Goal: Task Accomplishment & Management: Manage account settings

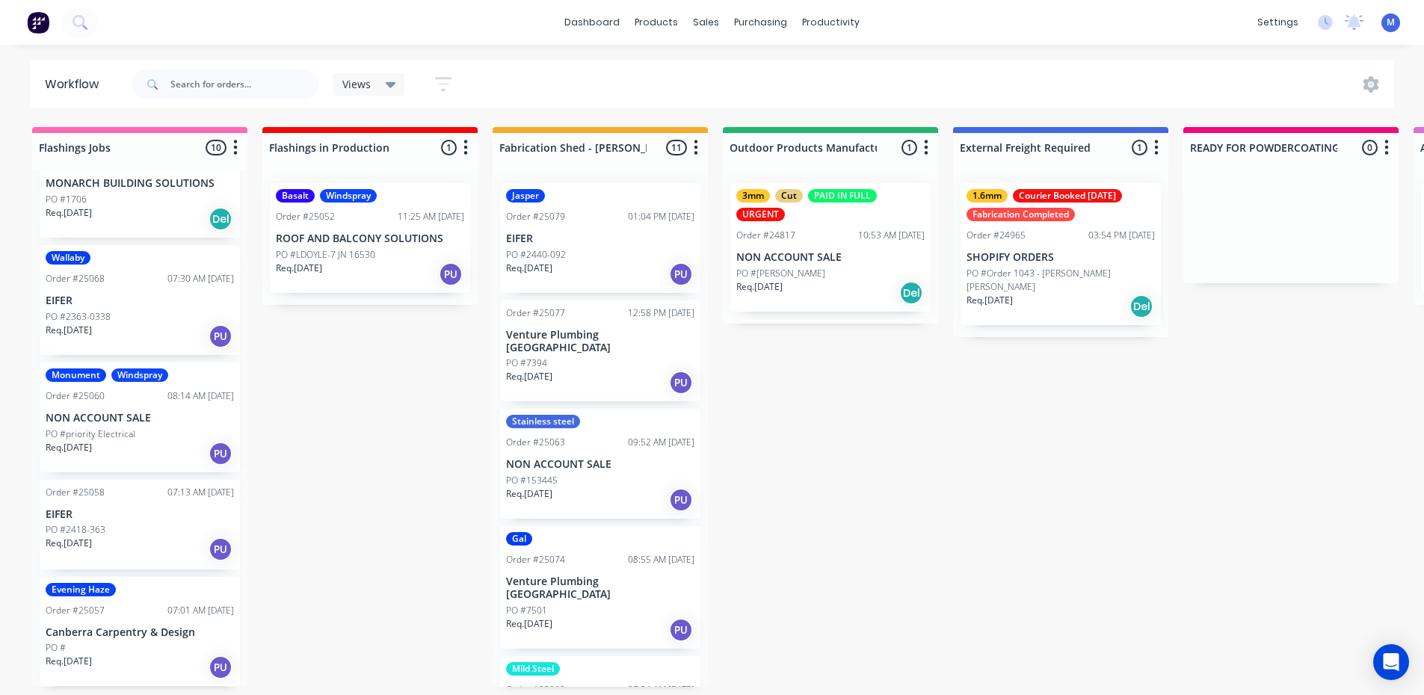
scroll to position [3, 0]
click at [133, 626] on p "Canberra Carpentry & Design" at bounding box center [140, 632] width 188 height 13
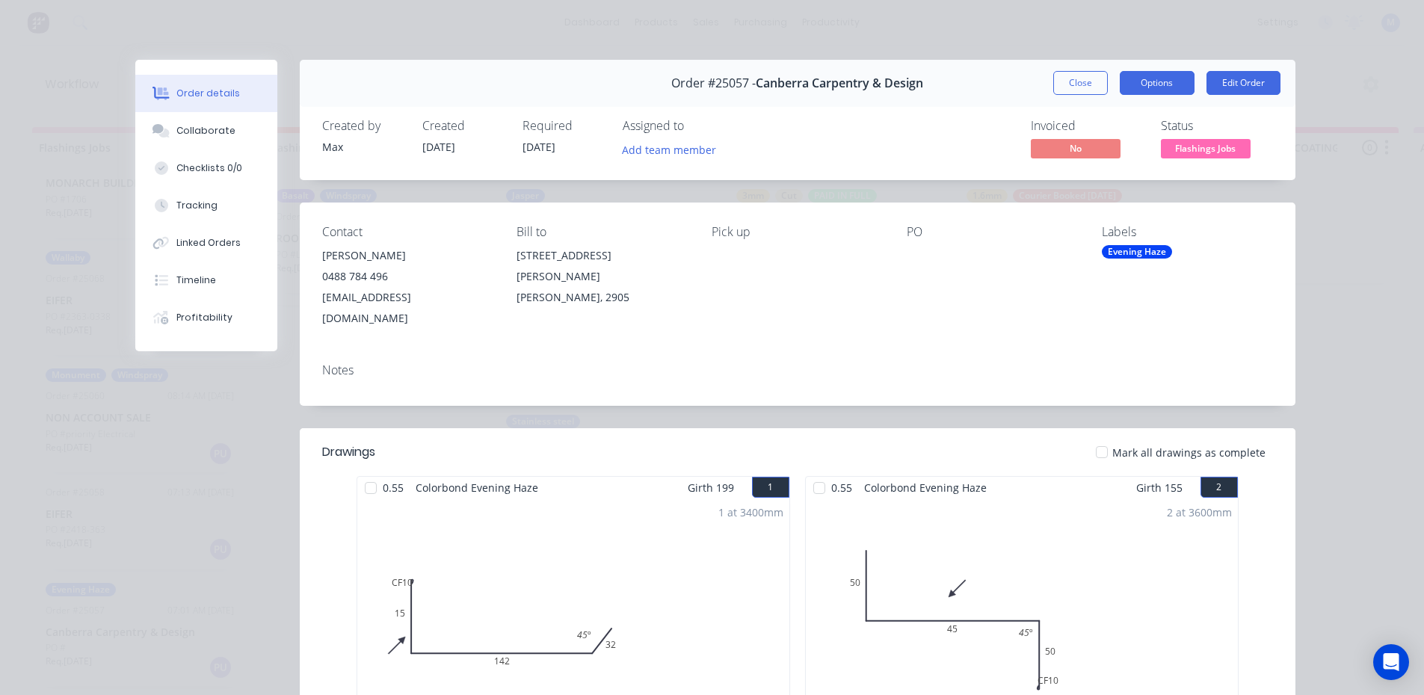
click at [1139, 87] on button "Options" at bounding box center [1157, 83] width 75 height 24
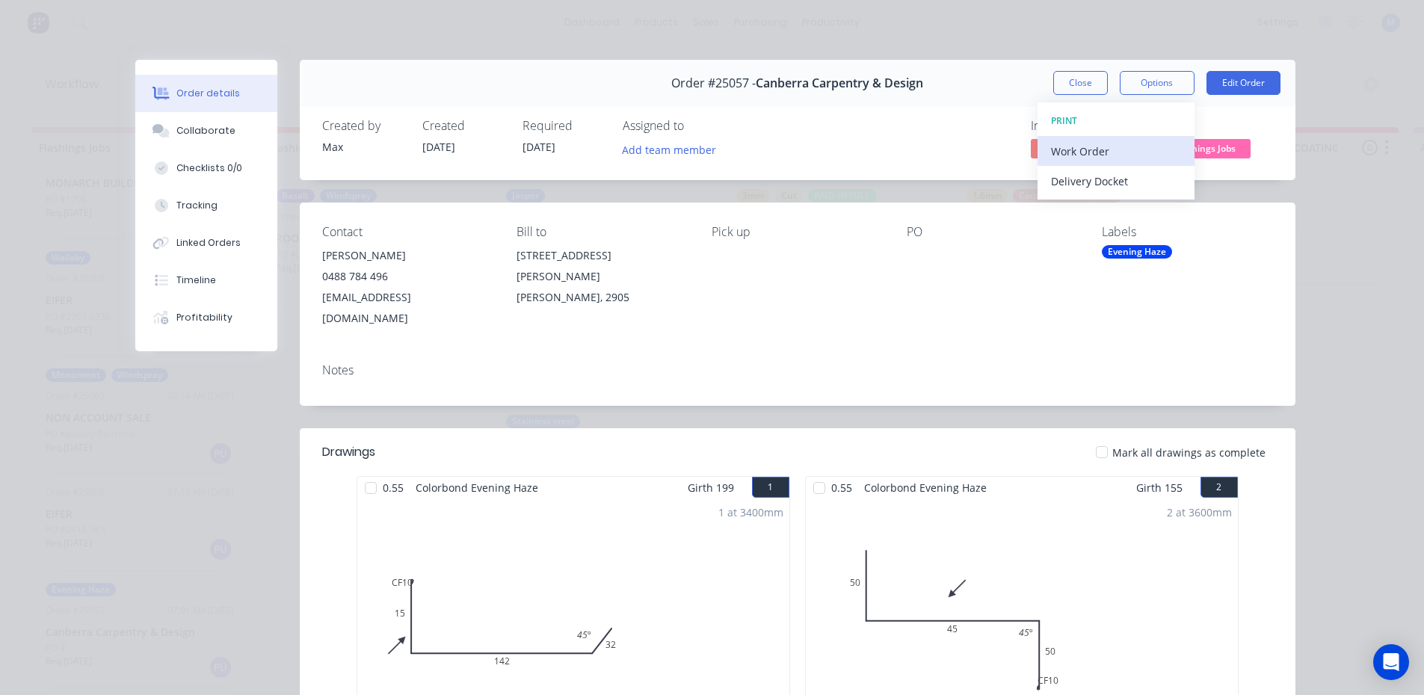
click at [1121, 152] on div "Work Order" at bounding box center [1116, 152] width 130 height 22
click at [1118, 177] on div "Standard" at bounding box center [1116, 181] width 130 height 22
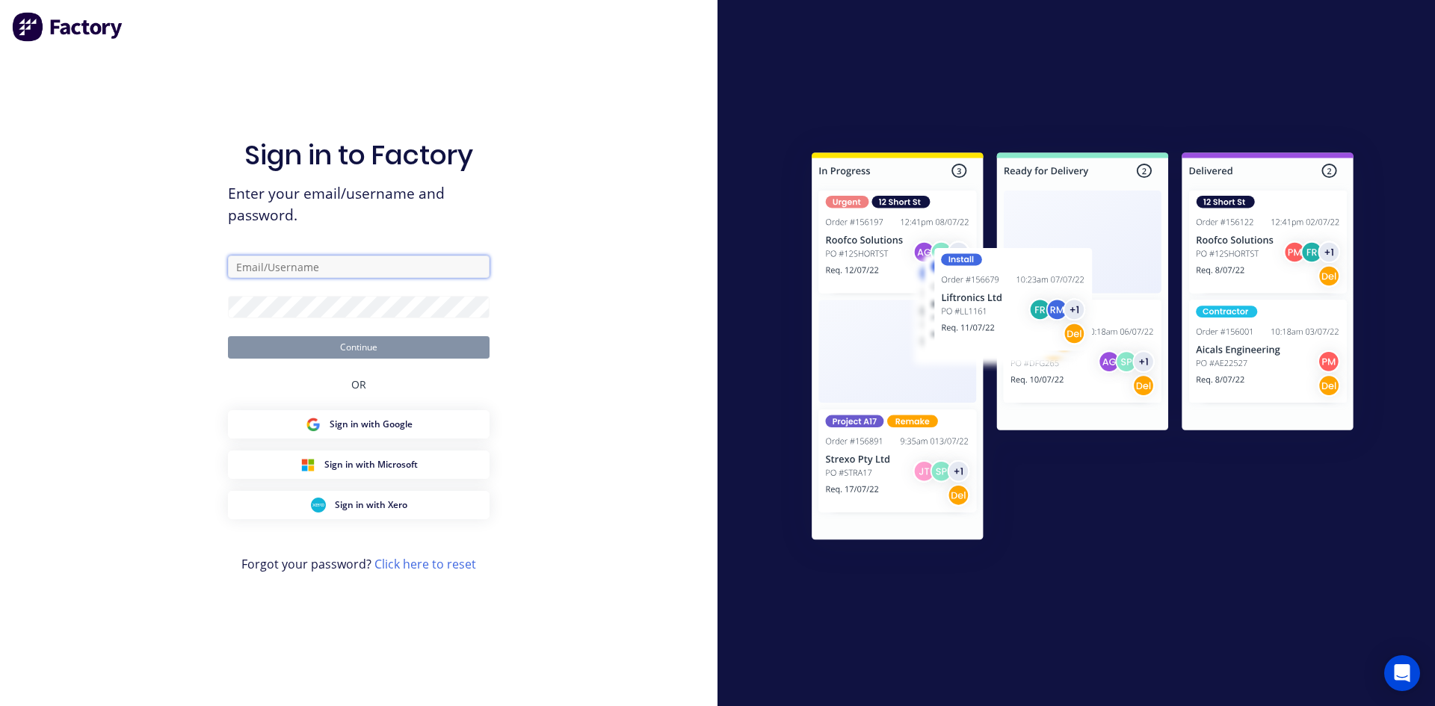
type input "max@arkus.com.au"
click at [445, 350] on button "Continue" at bounding box center [359, 347] width 262 height 22
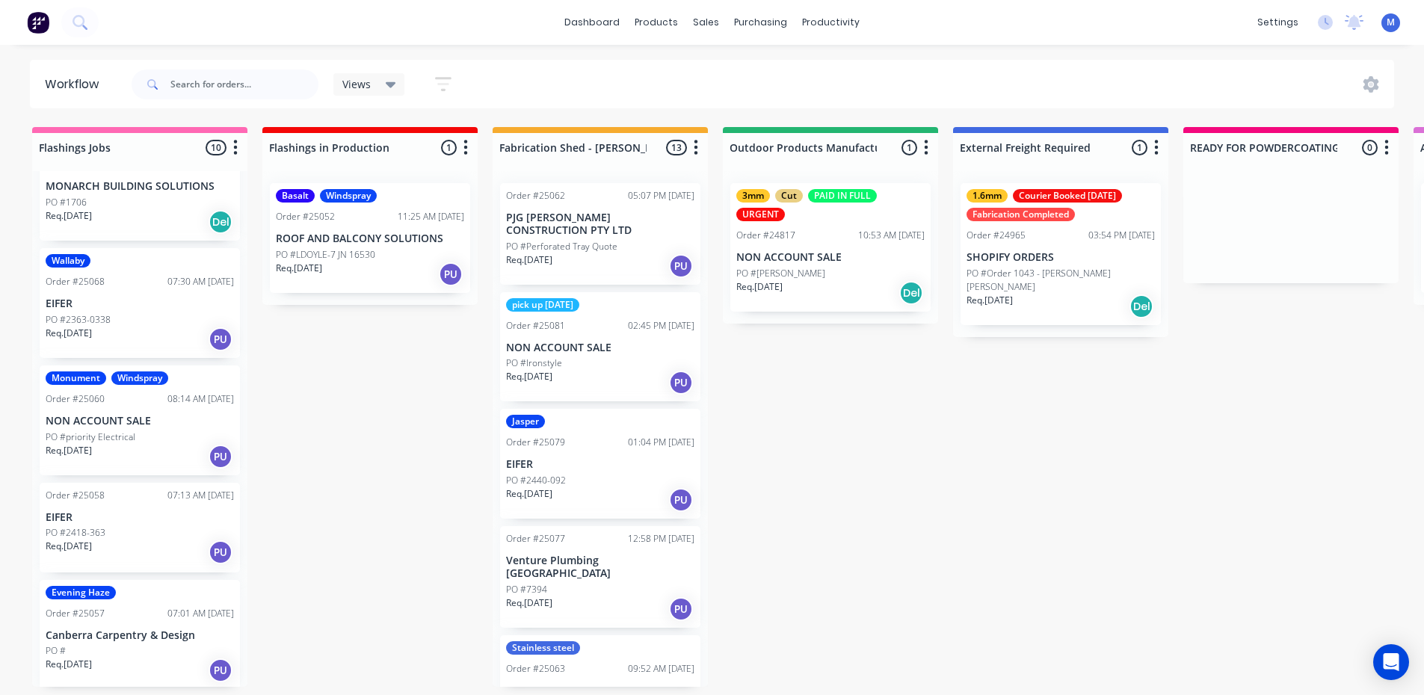
scroll to position [614, 0]
click at [119, 656] on div "Req. 26/09/25 PU" at bounding box center [140, 667] width 188 height 25
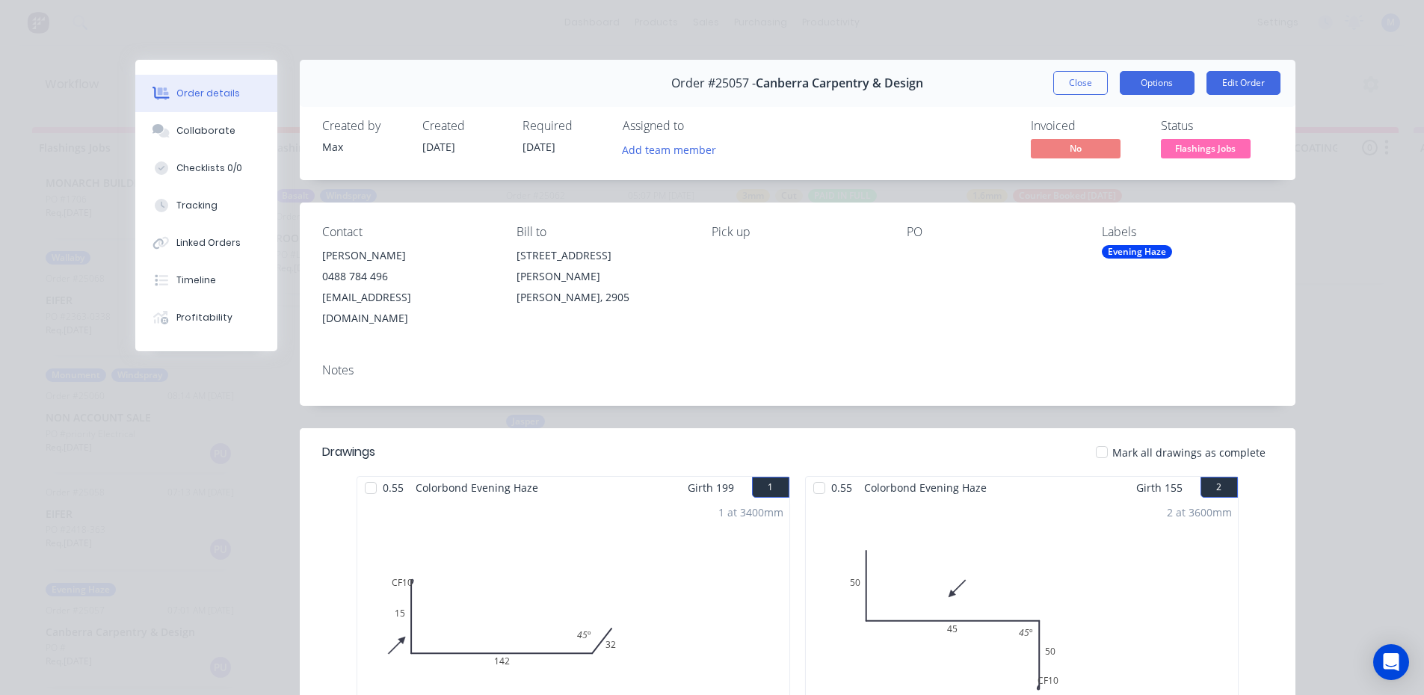
click at [1160, 82] on button "Options" at bounding box center [1157, 83] width 75 height 24
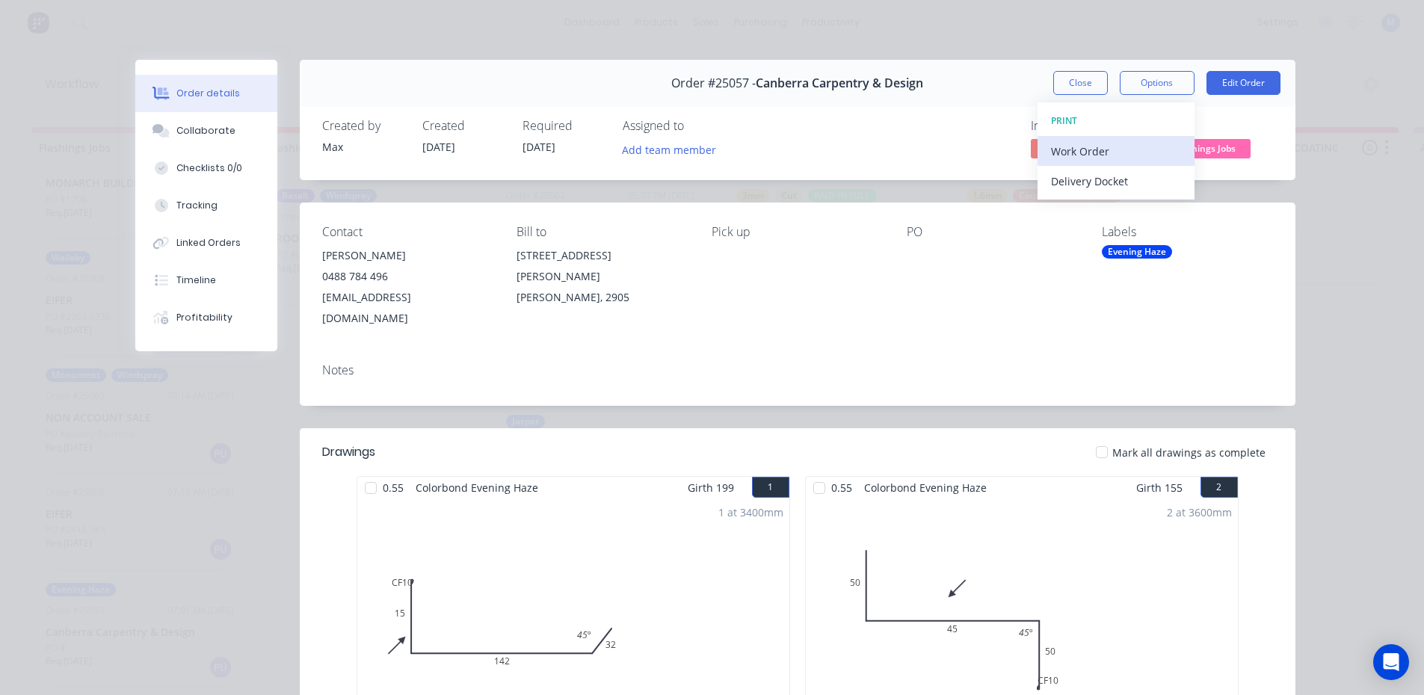
click at [1146, 137] on button "Work Order" at bounding box center [1116, 151] width 157 height 30
click at [1140, 181] on div "Standard" at bounding box center [1116, 181] width 130 height 22
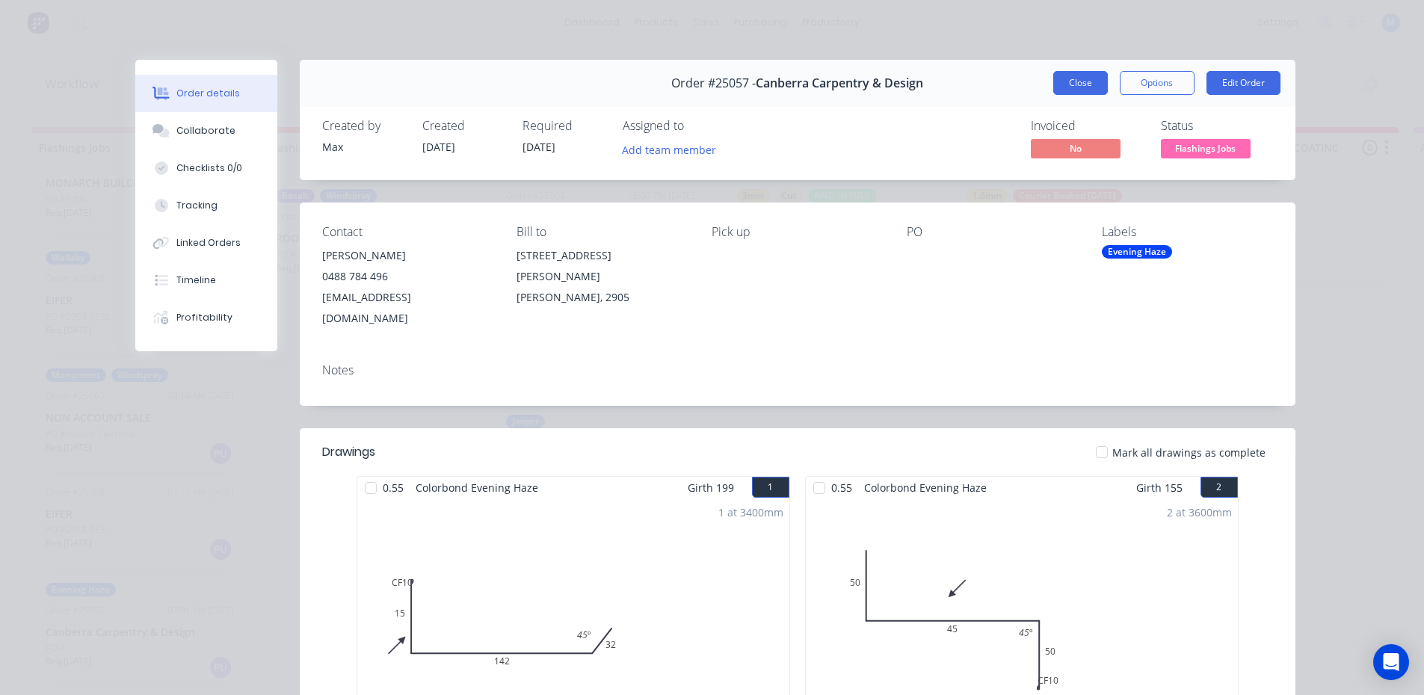
click at [1064, 83] on button "Close" at bounding box center [1080, 83] width 55 height 24
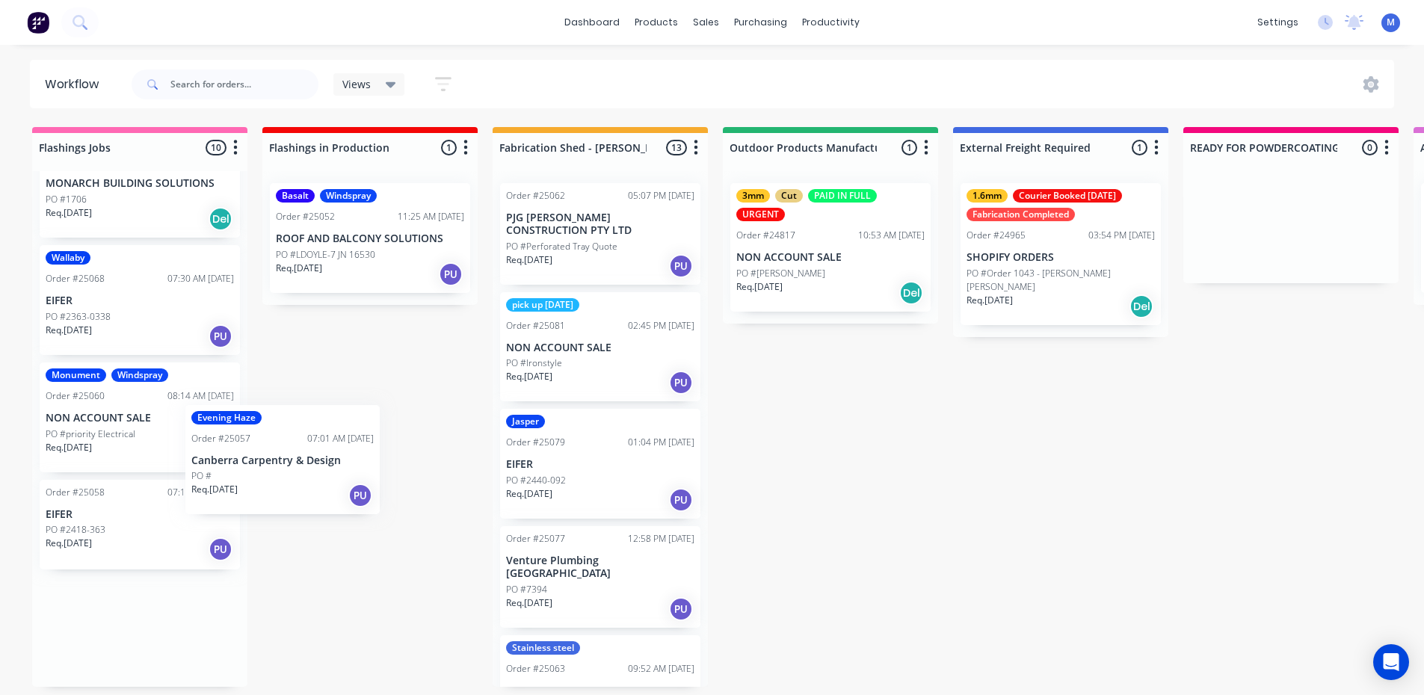
scroll to position [1, 0]
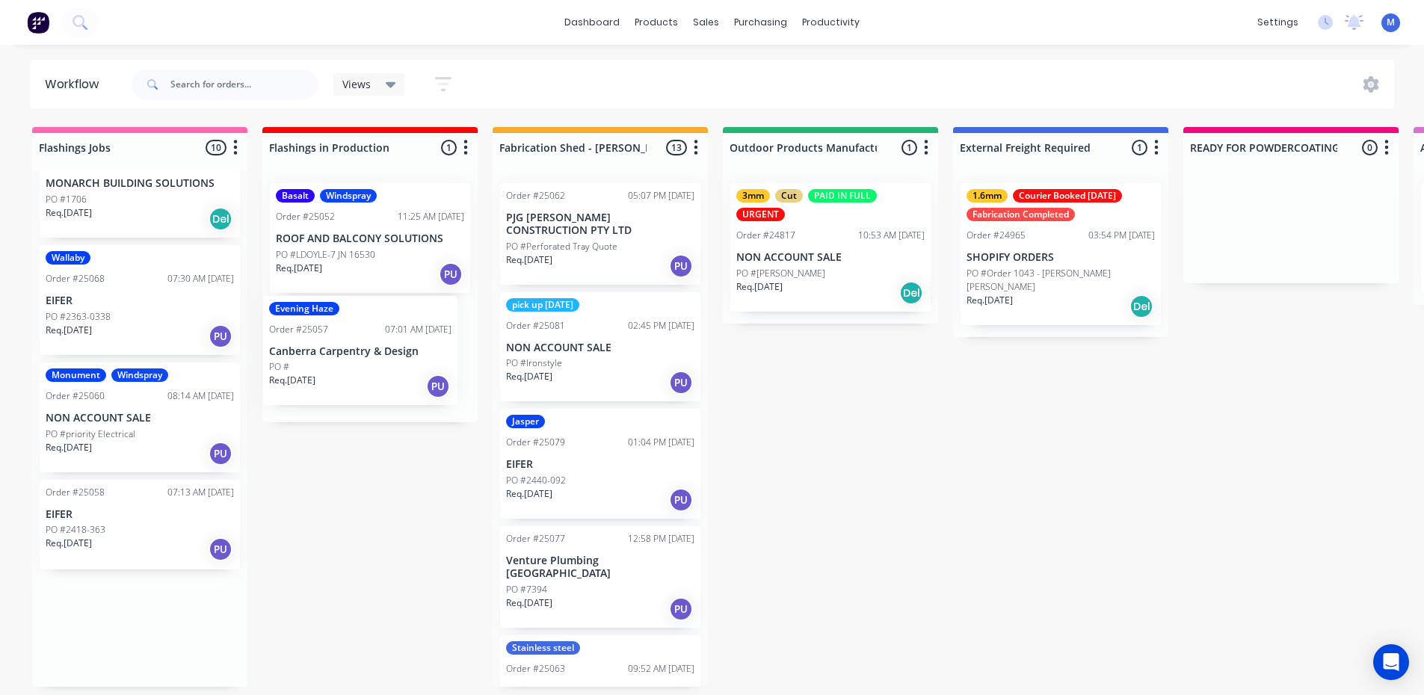
drag, startPoint x: 87, startPoint y: 649, endPoint x: 312, endPoint y: 362, distance: 364.7
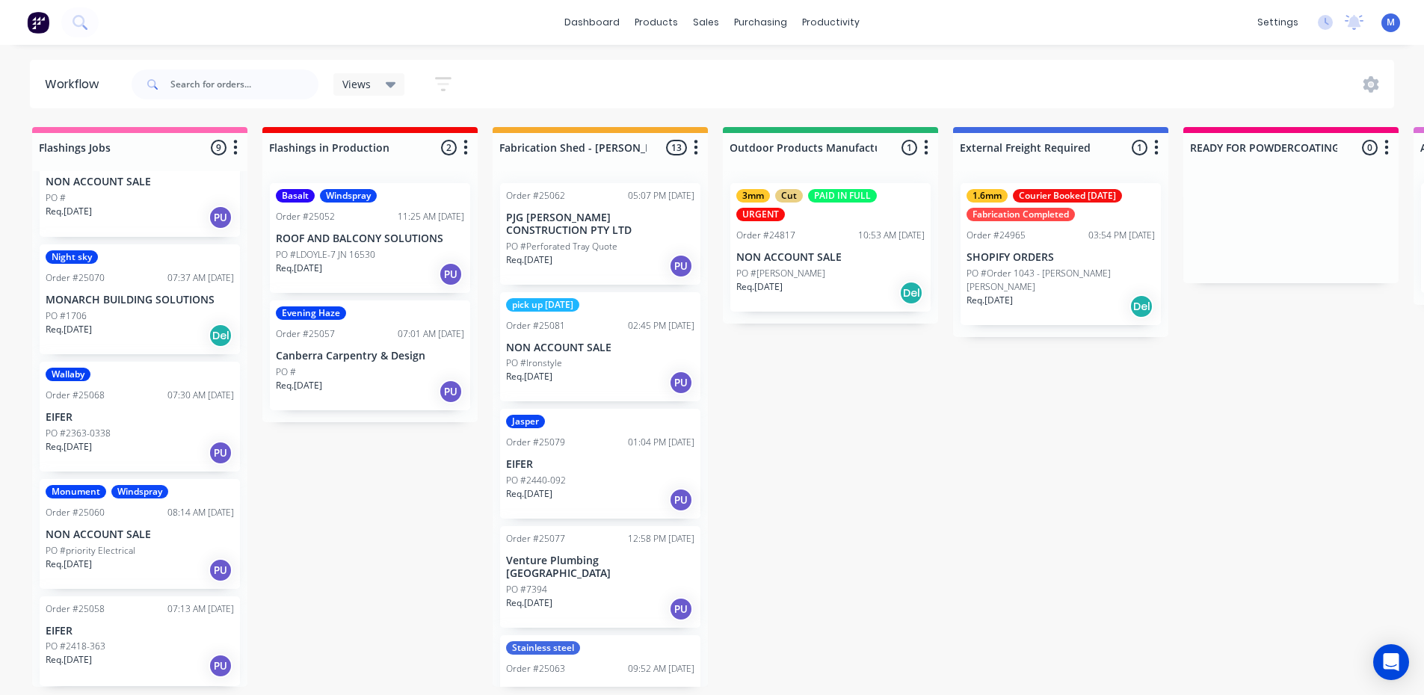
click at [125, 531] on p "NON ACCOUNT SALE" at bounding box center [140, 534] width 188 height 13
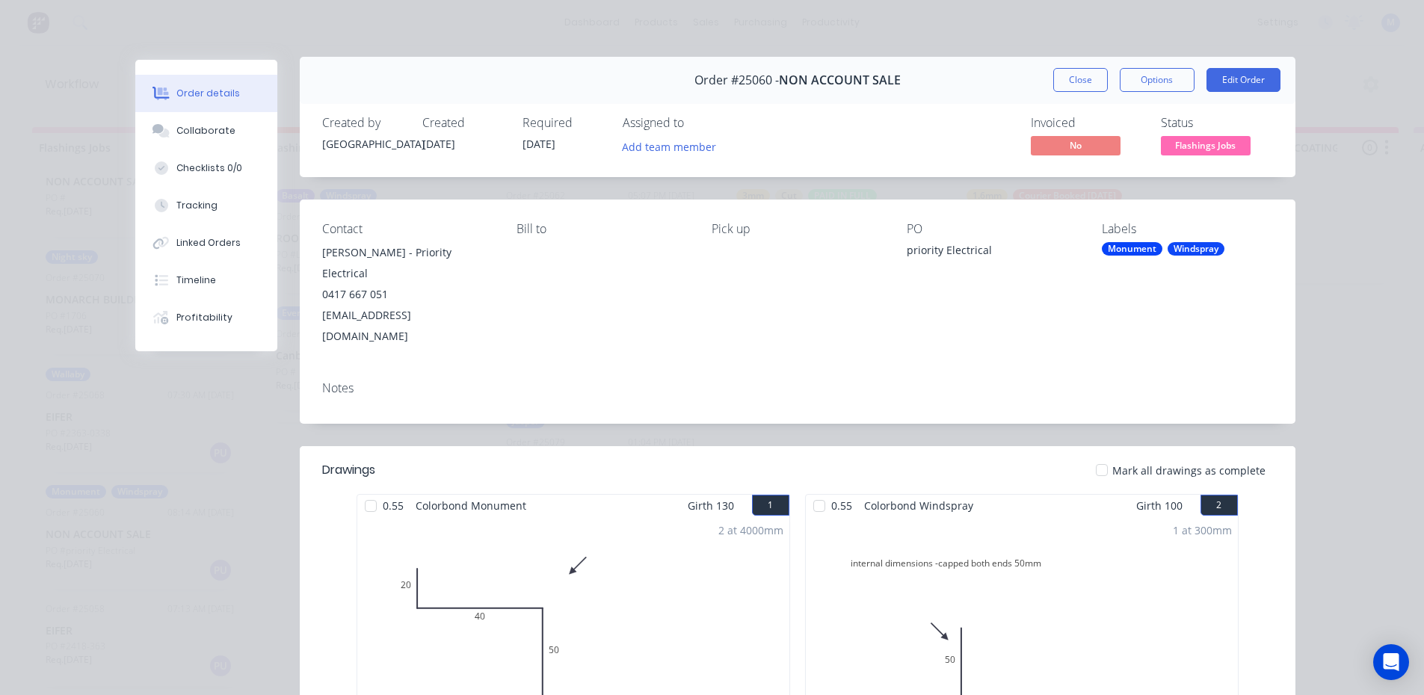
scroll to position [0, 0]
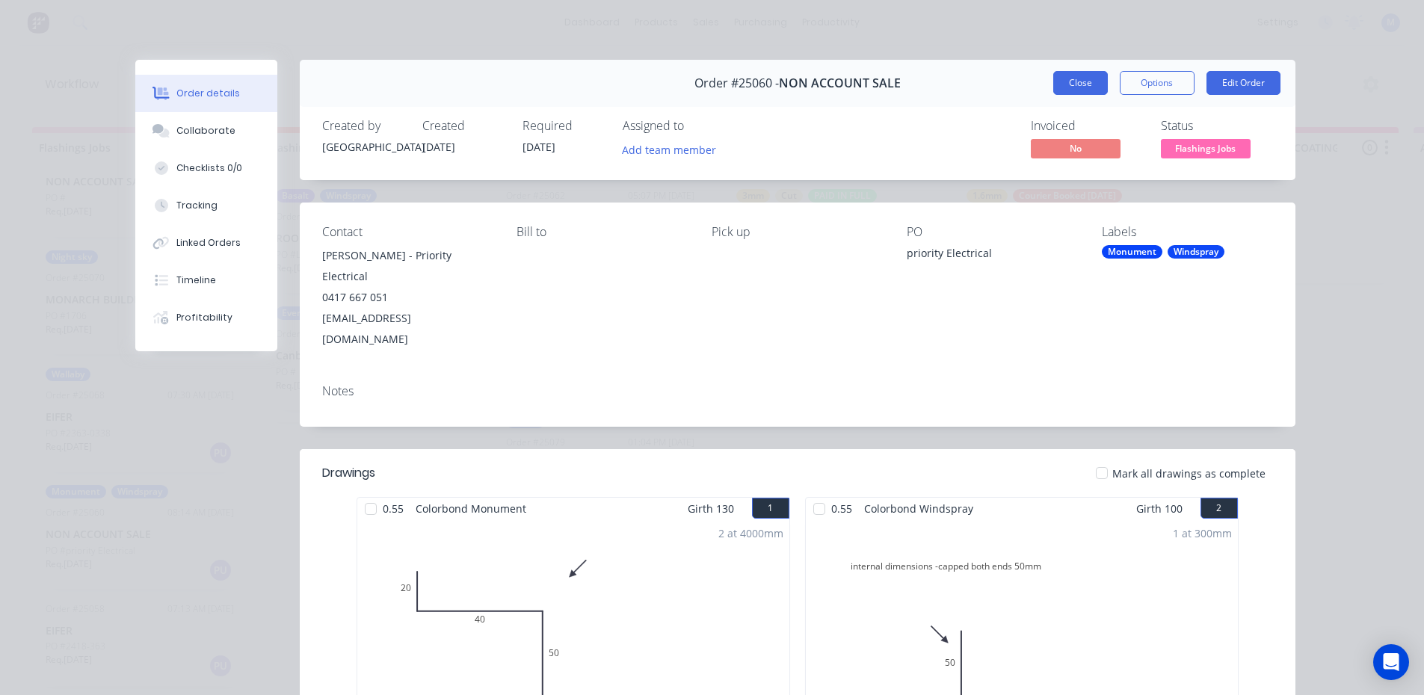
click at [1078, 88] on button "Close" at bounding box center [1080, 83] width 55 height 24
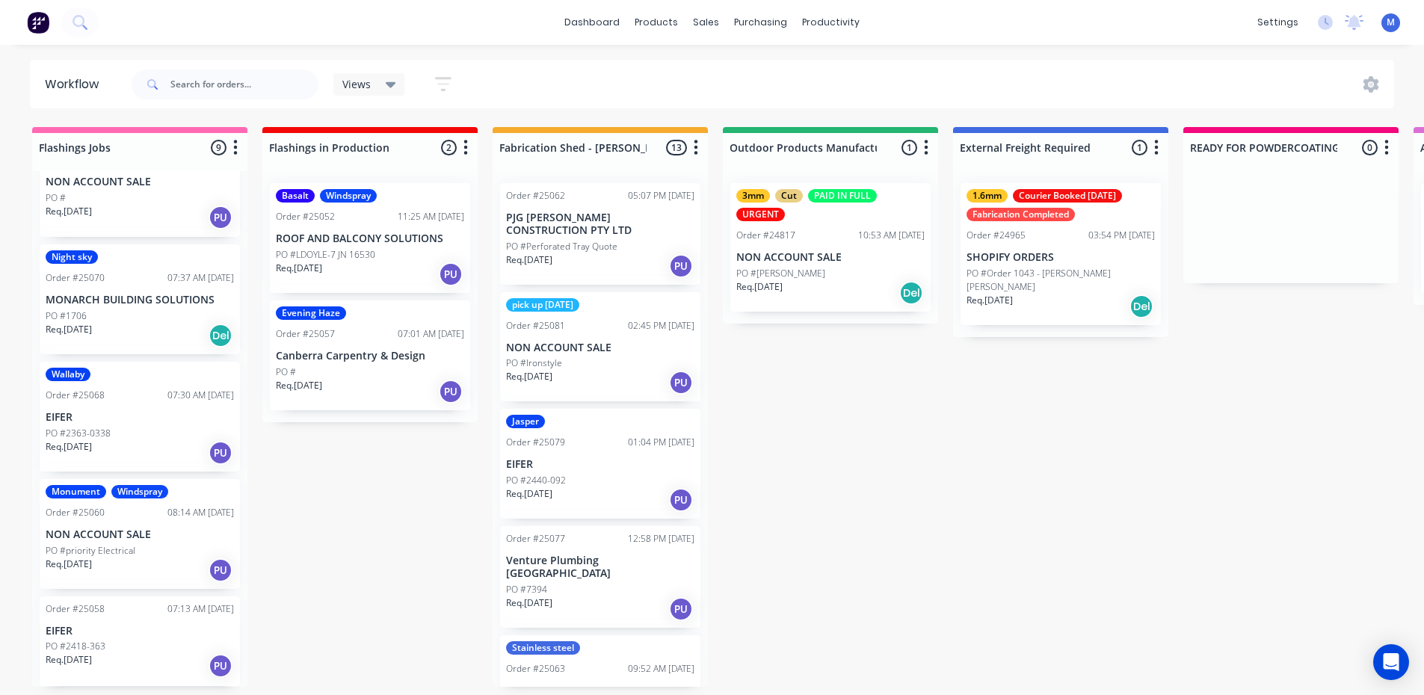
click at [116, 656] on div "Req. 26/09/25 PU" at bounding box center [140, 665] width 188 height 25
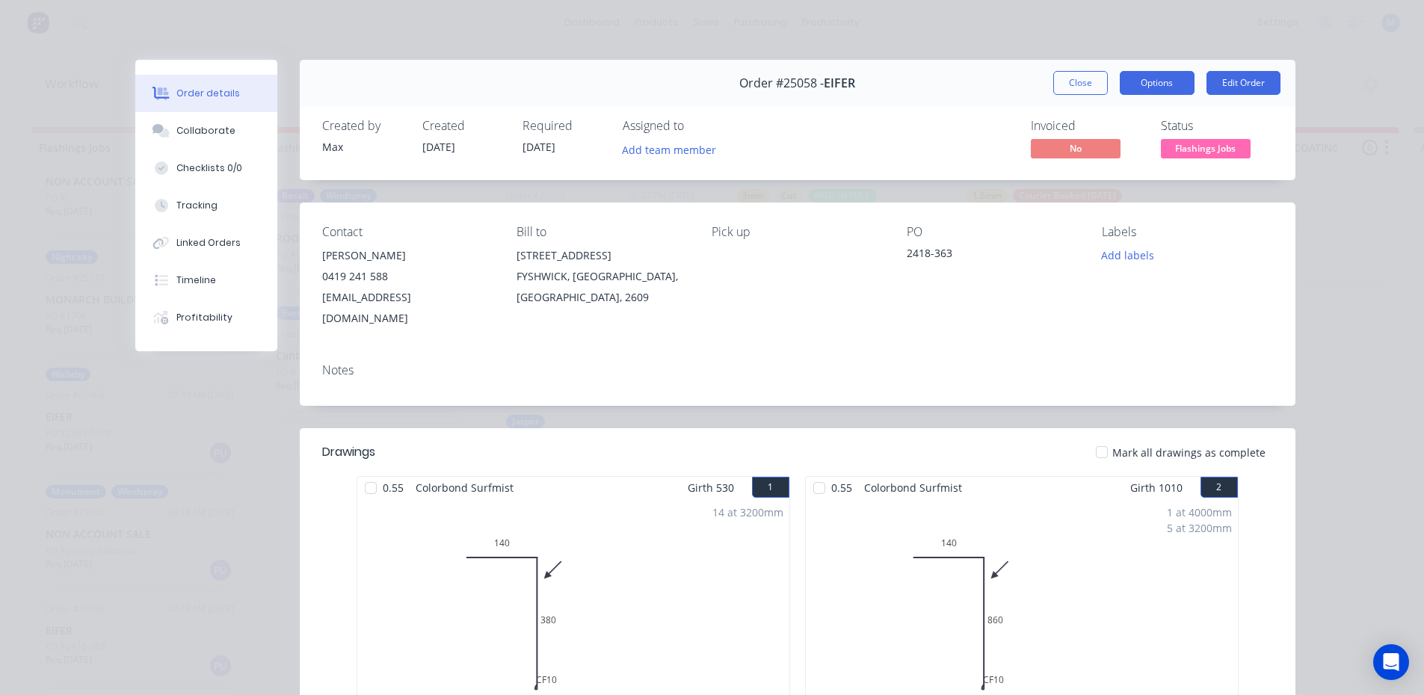
click at [1146, 81] on button "Options" at bounding box center [1157, 83] width 75 height 24
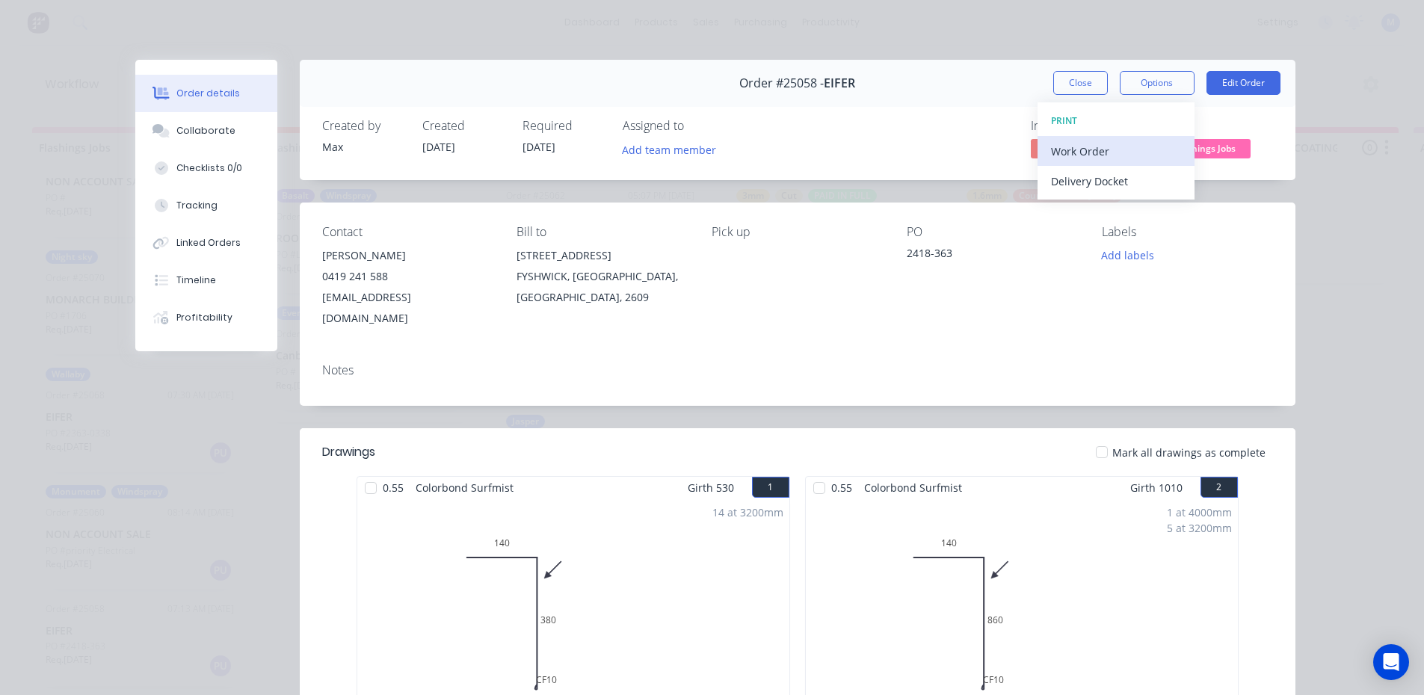
click at [1081, 147] on div "Work Order" at bounding box center [1116, 152] width 130 height 22
click at [1076, 177] on div "Standard" at bounding box center [1116, 181] width 130 height 22
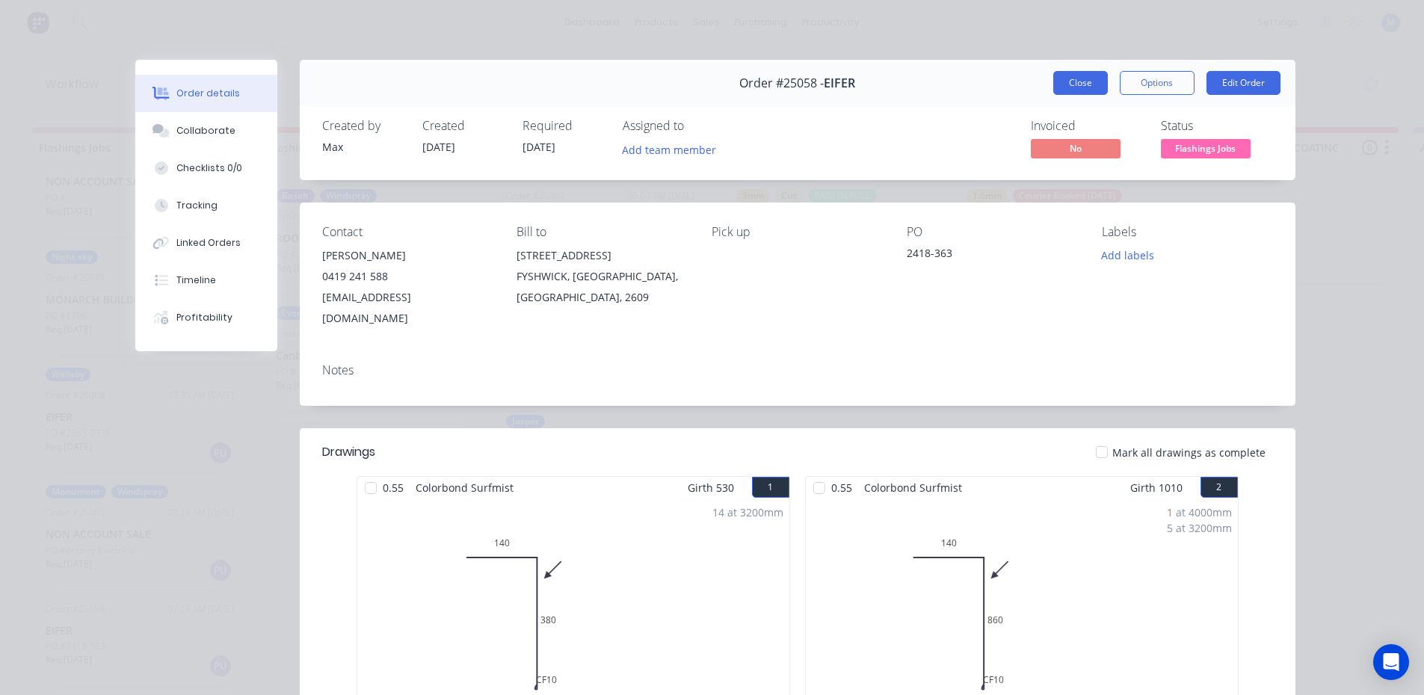
click at [1061, 84] on button "Close" at bounding box center [1080, 83] width 55 height 24
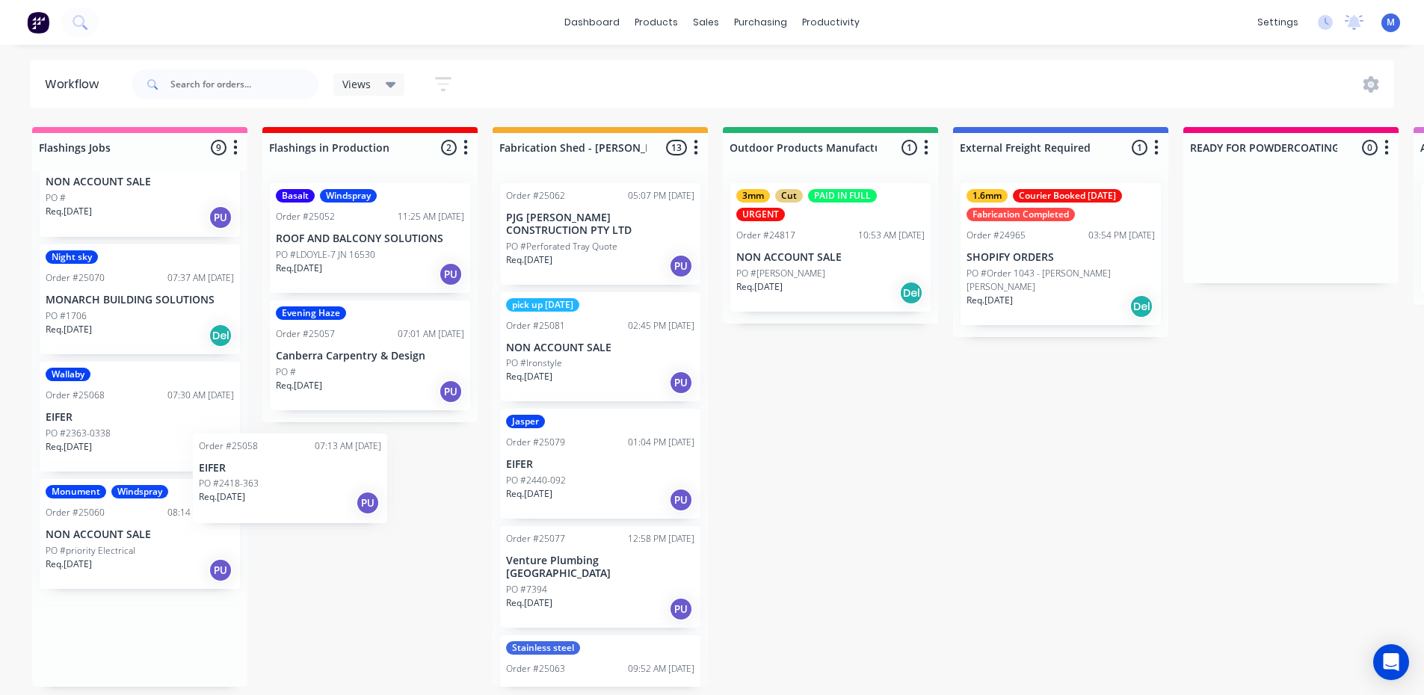
scroll to position [1, 0]
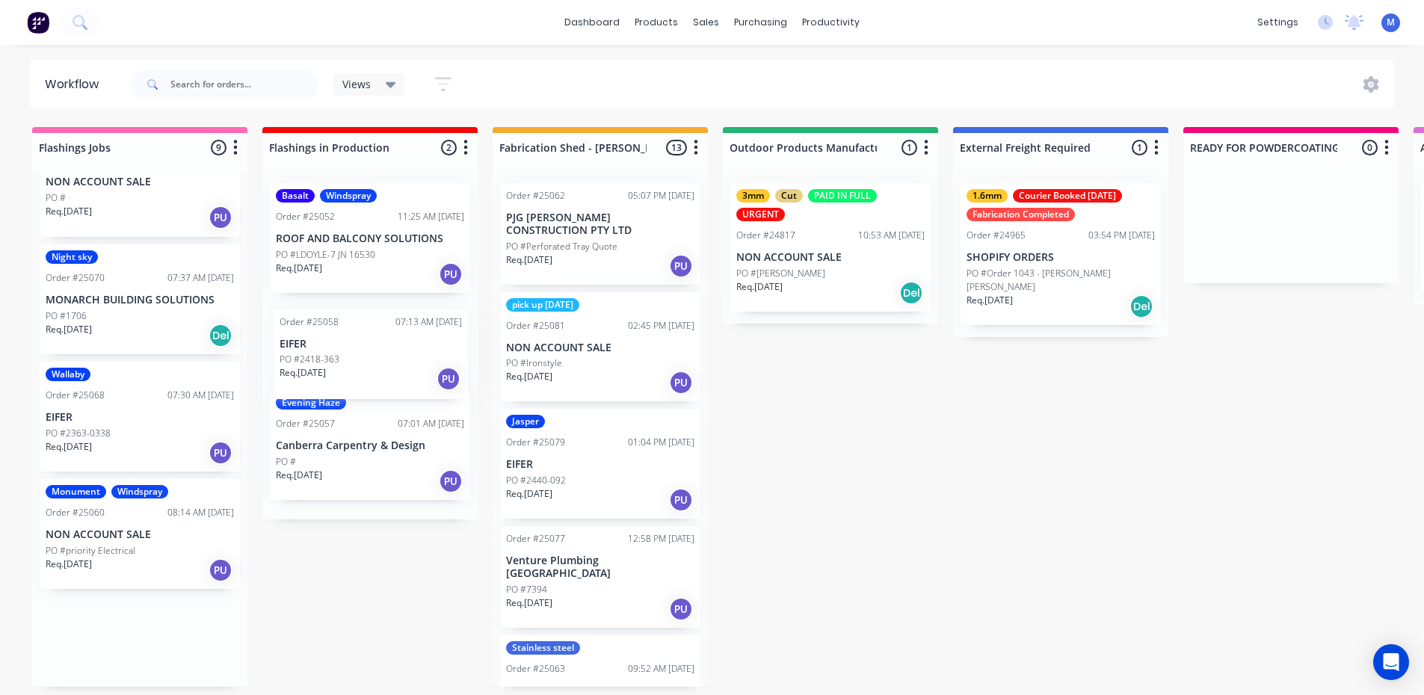
drag, startPoint x: 92, startPoint y: 663, endPoint x: 333, endPoint y: 375, distance: 375.2
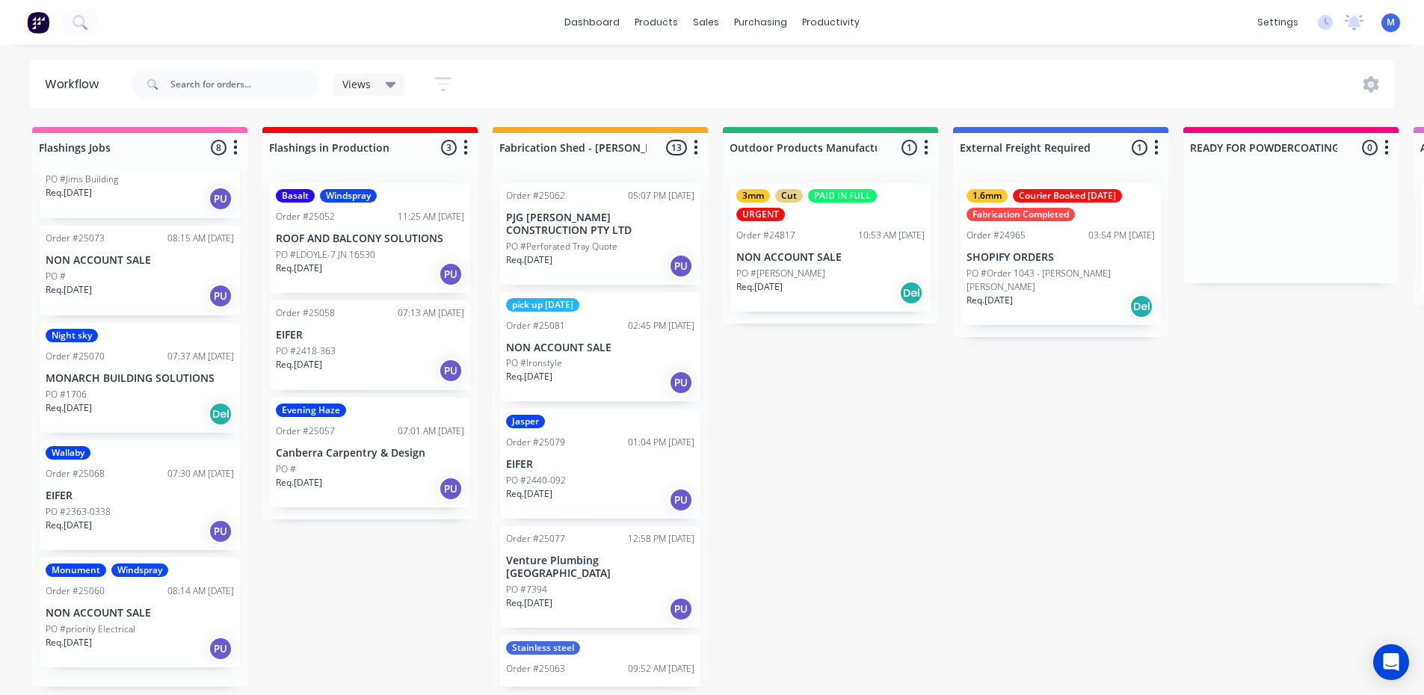
scroll to position [400, 0]
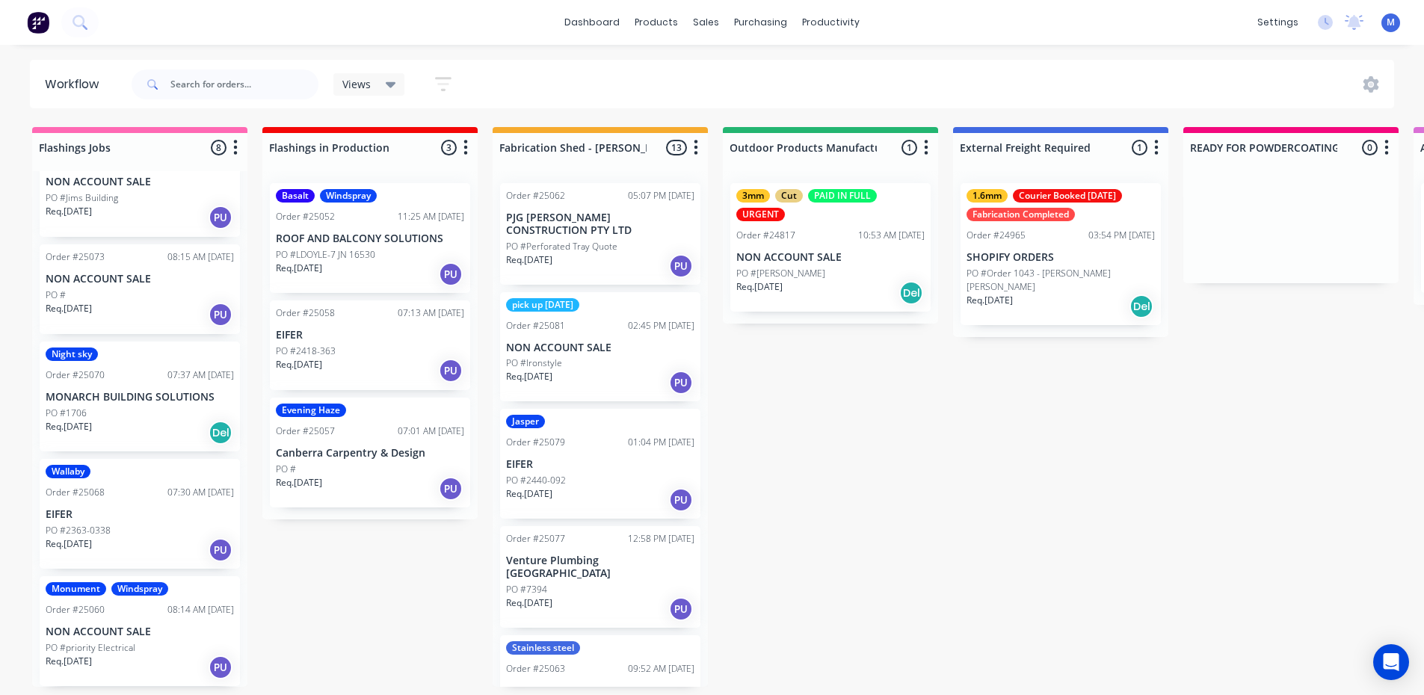
click at [109, 659] on div "Req. 26/09/25 PU" at bounding box center [140, 667] width 188 height 25
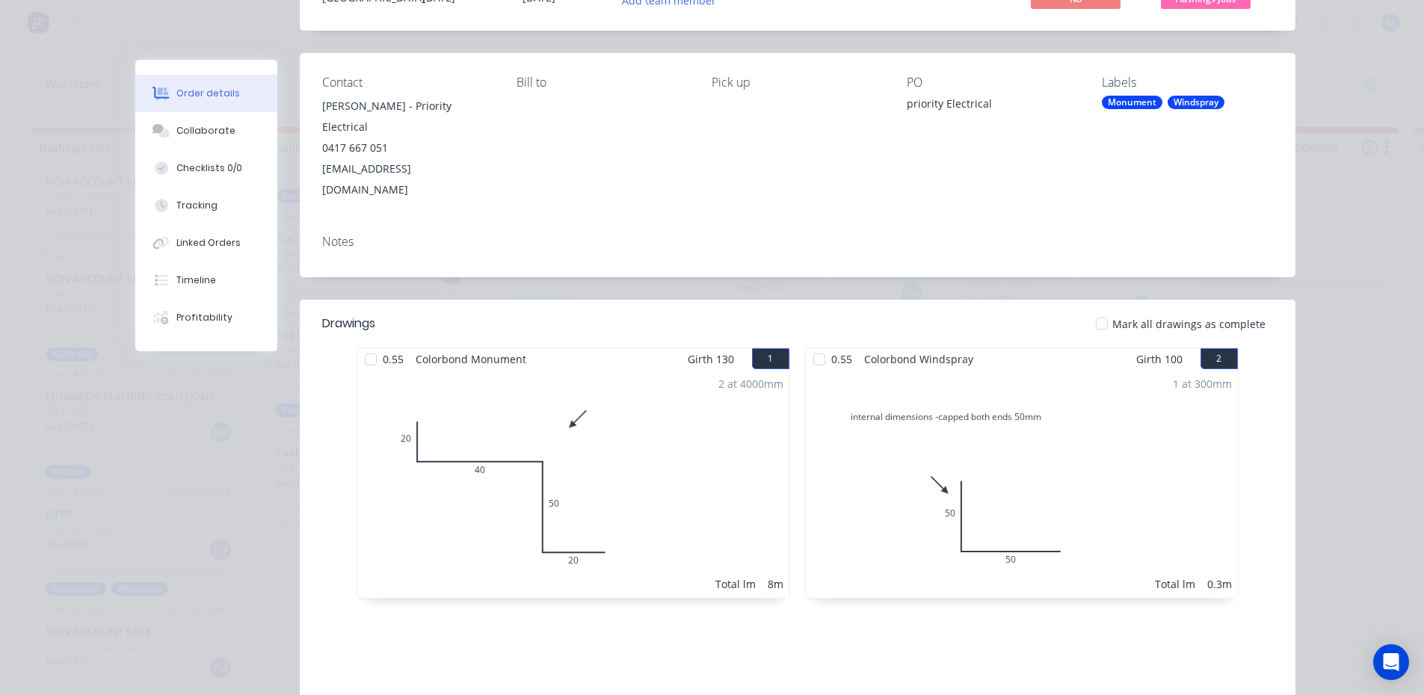
scroll to position [0, 0]
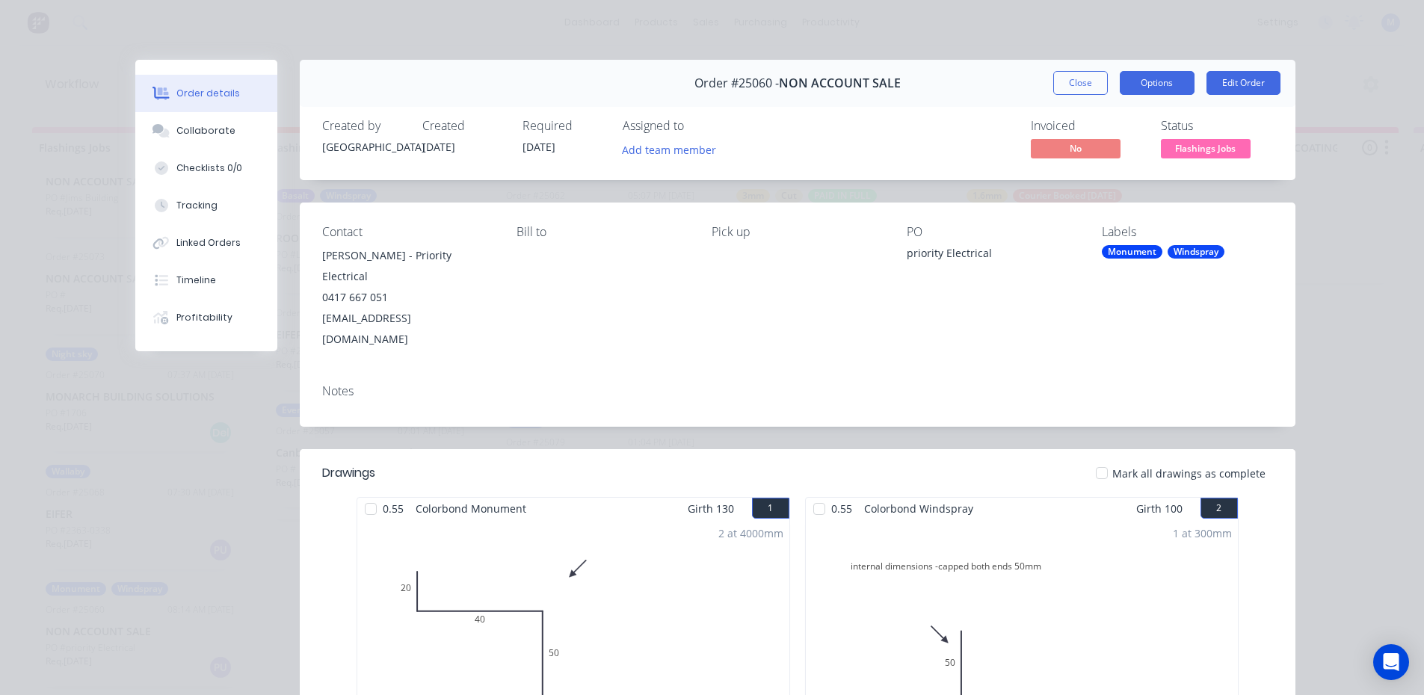
click at [1152, 77] on button "Options" at bounding box center [1157, 83] width 75 height 24
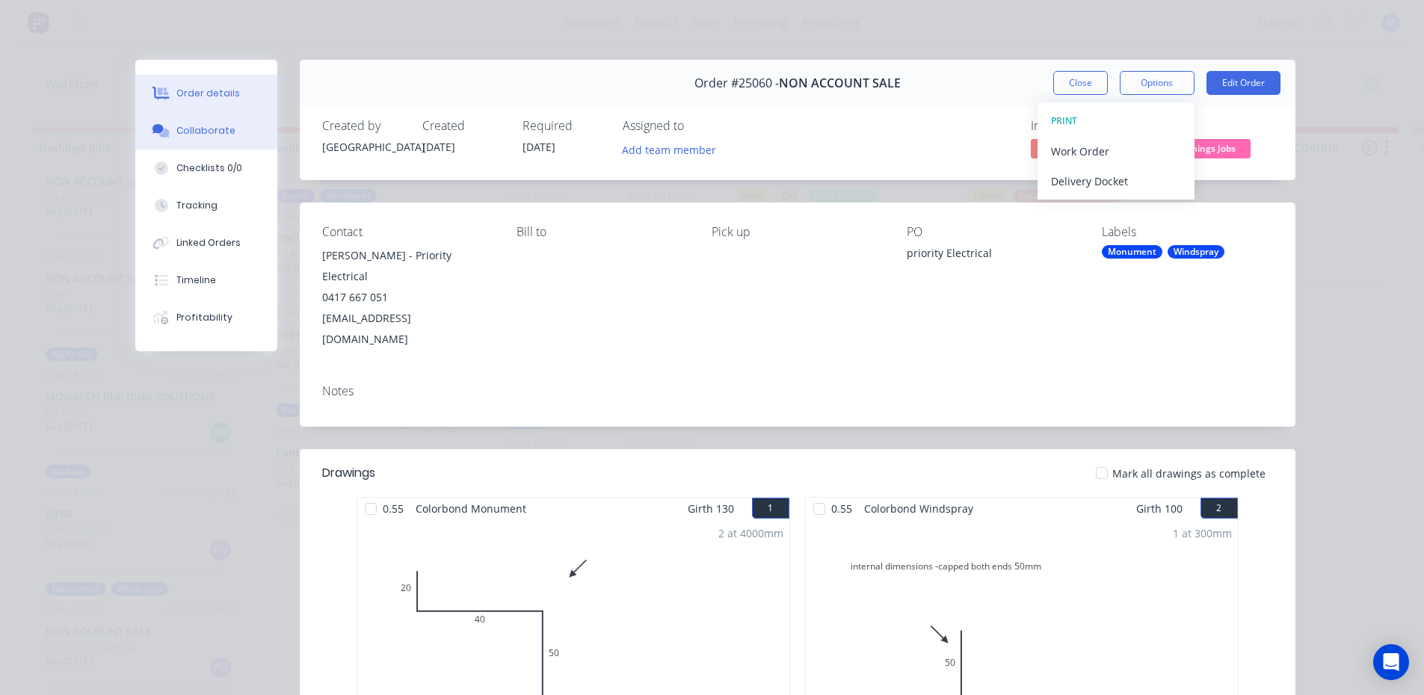
click at [210, 133] on div "Collaborate" at bounding box center [205, 130] width 59 height 13
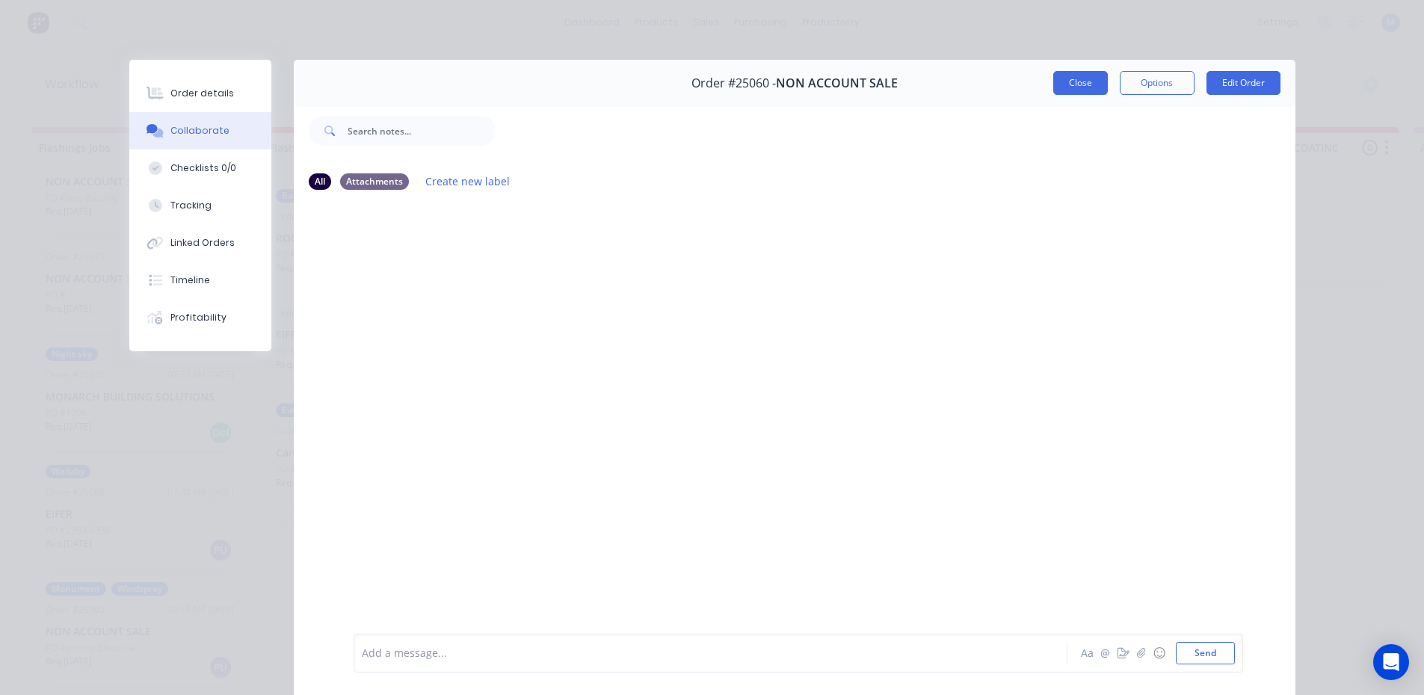
click at [1067, 87] on button "Close" at bounding box center [1080, 83] width 55 height 24
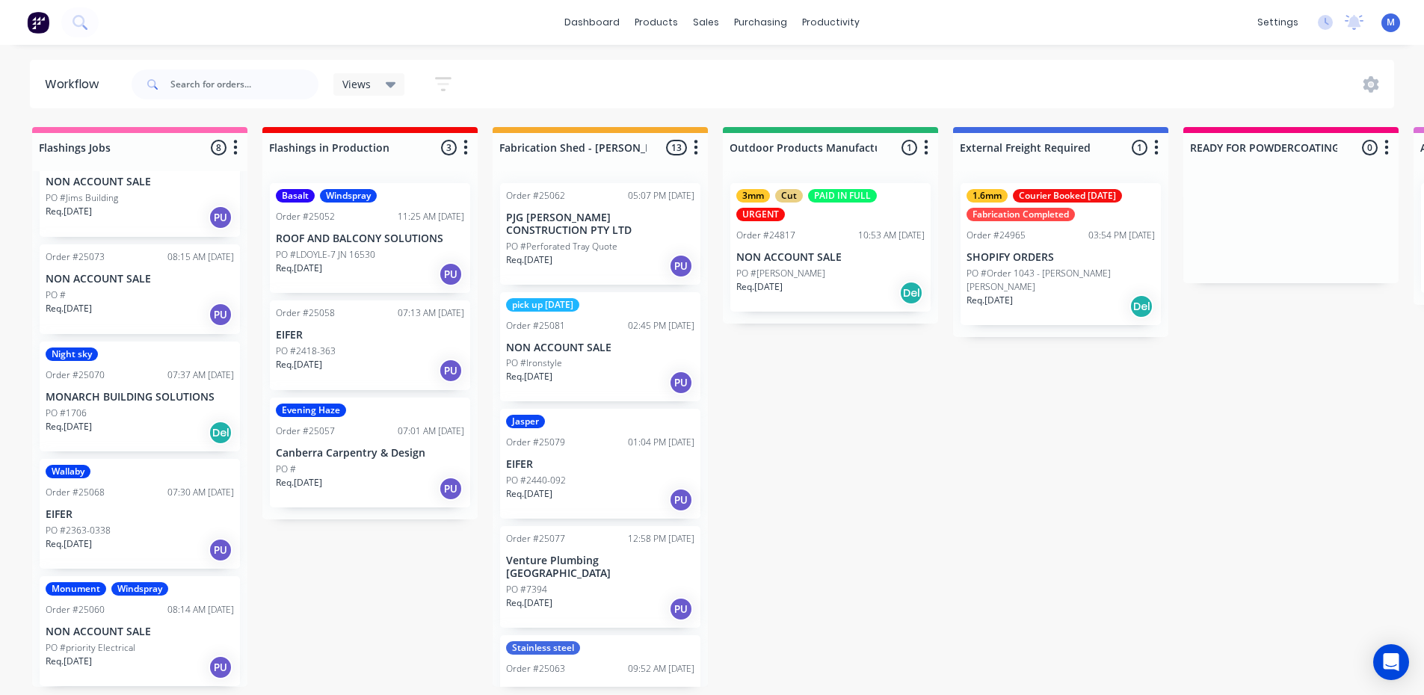
click at [123, 659] on div "Req. 26/09/25 PU" at bounding box center [140, 667] width 188 height 25
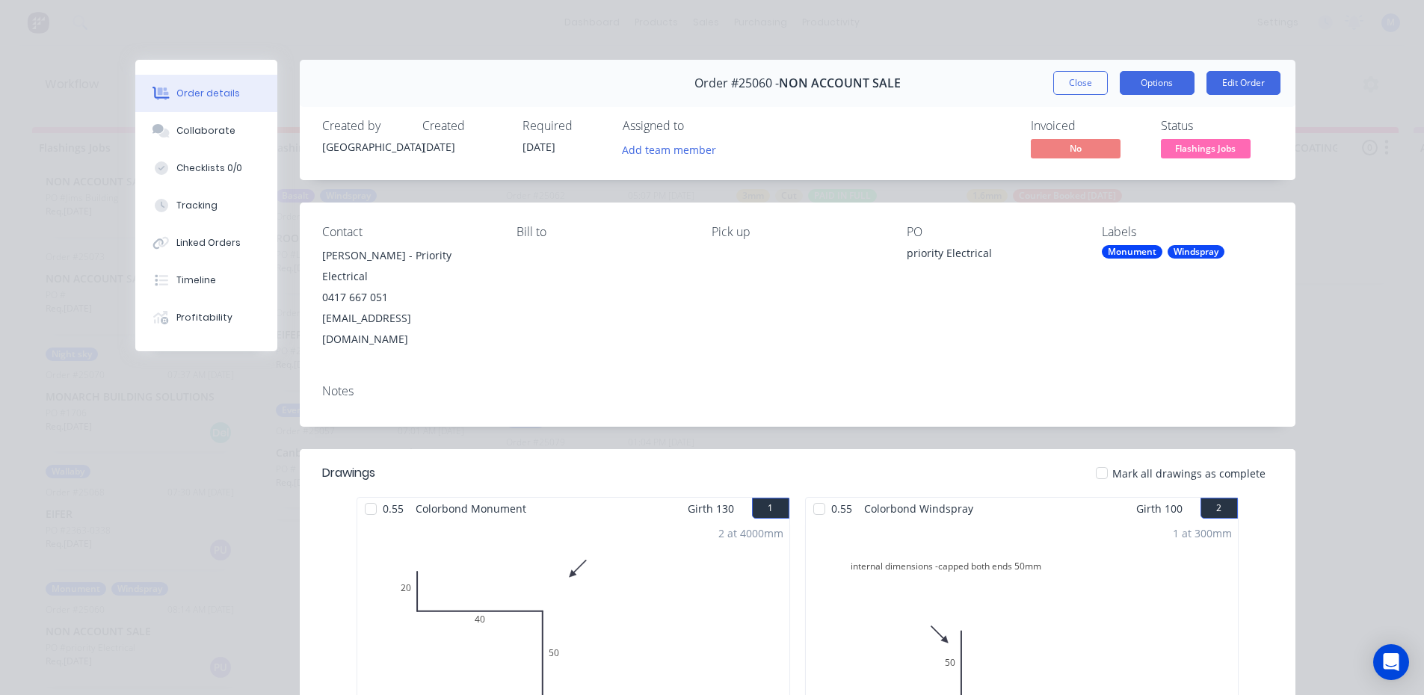
click at [1159, 85] on button "Options" at bounding box center [1157, 83] width 75 height 24
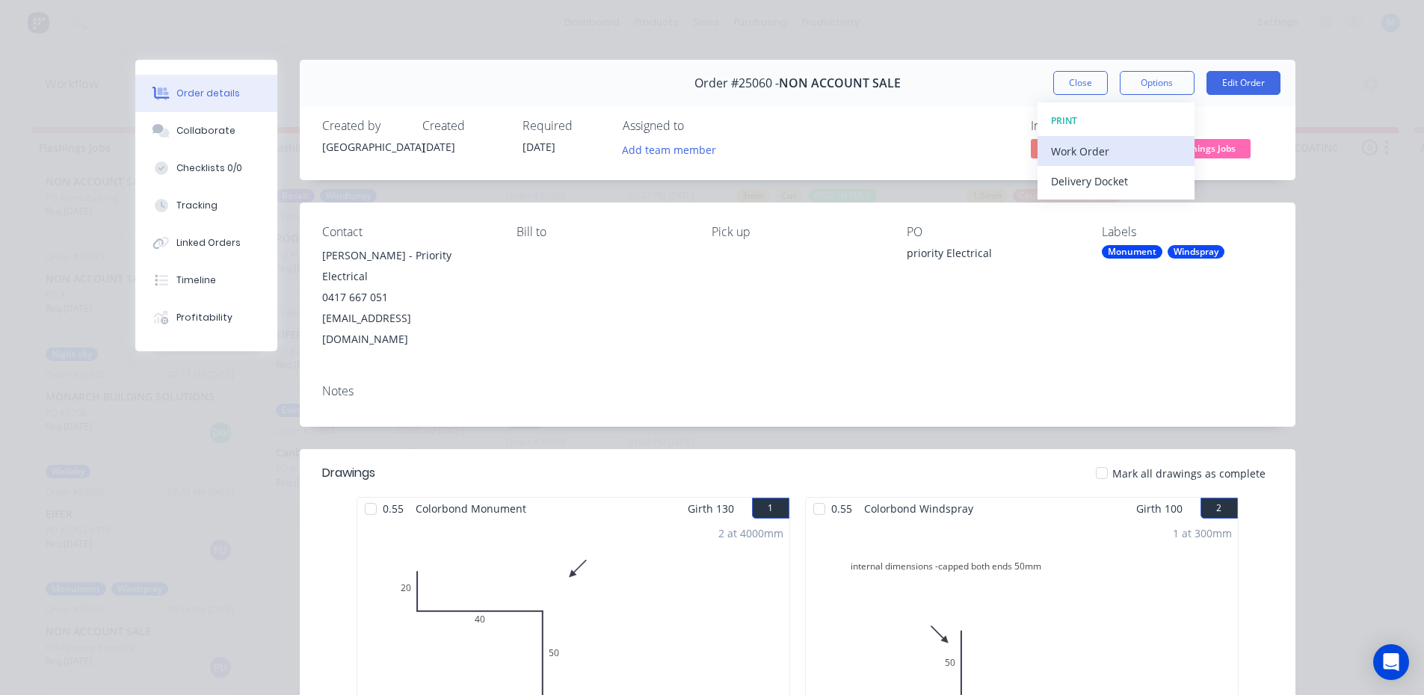
click at [1136, 153] on div "Work Order" at bounding box center [1116, 152] width 130 height 22
click at [1120, 185] on div "Standard" at bounding box center [1116, 181] width 130 height 22
drag, startPoint x: 1064, startPoint y: 84, endPoint x: 259, endPoint y: 392, distance: 862.2
click at [1062, 85] on button "Close" at bounding box center [1080, 83] width 55 height 24
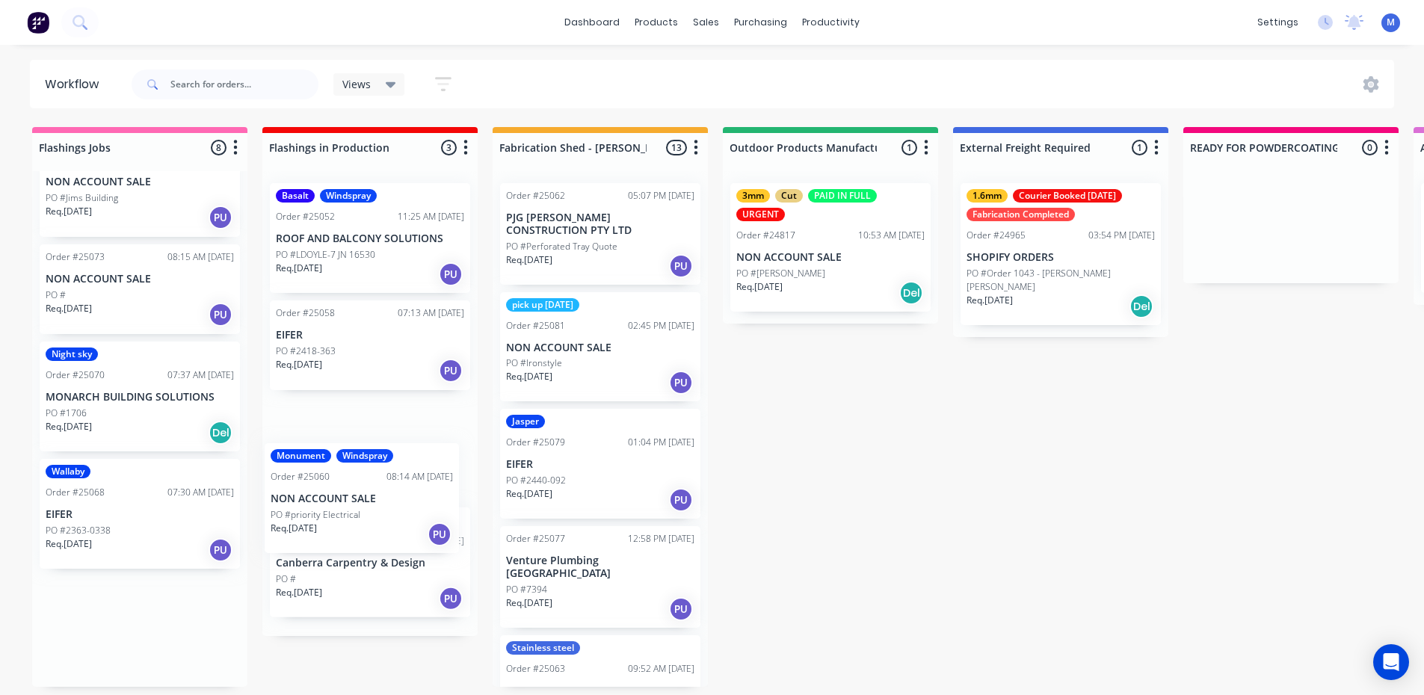
scroll to position [3, 0]
drag, startPoint x: 141, startPoint y: 659, endPoint x: 376, endPoint y: 515, distance: 276.2
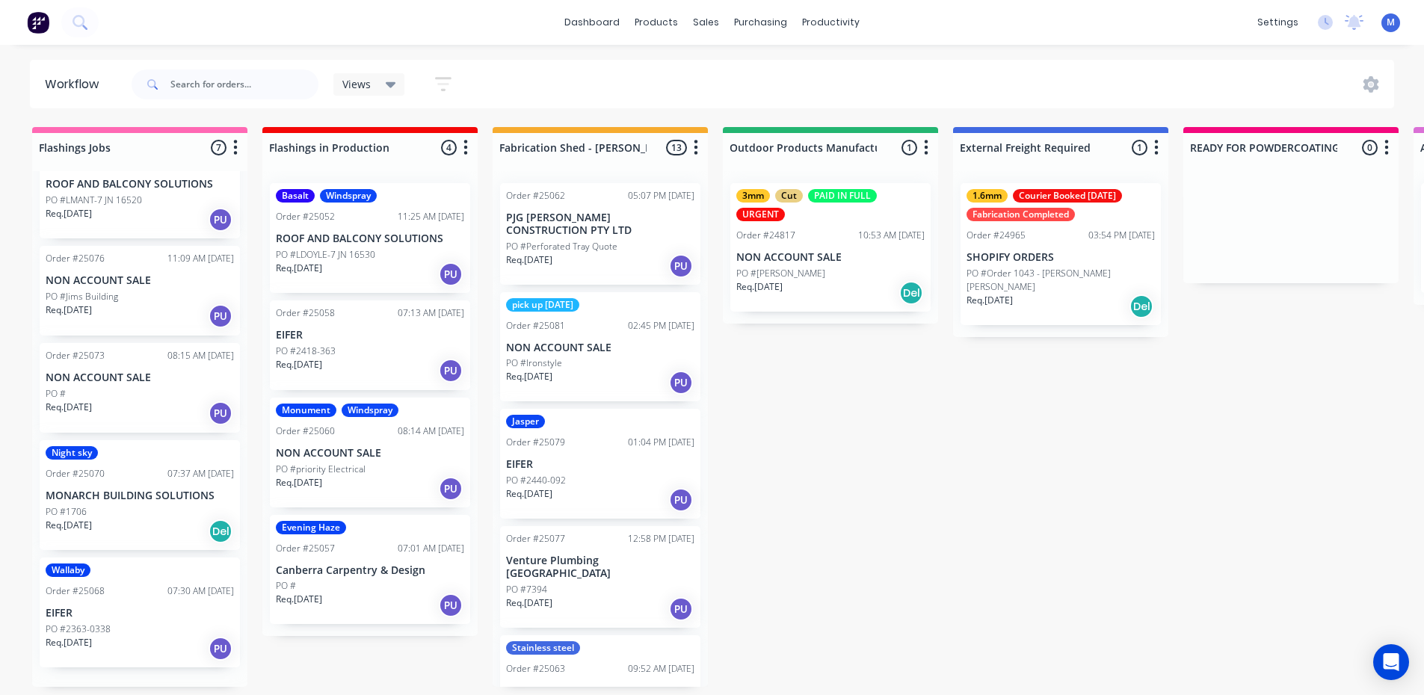
scroll to position [283, 0]
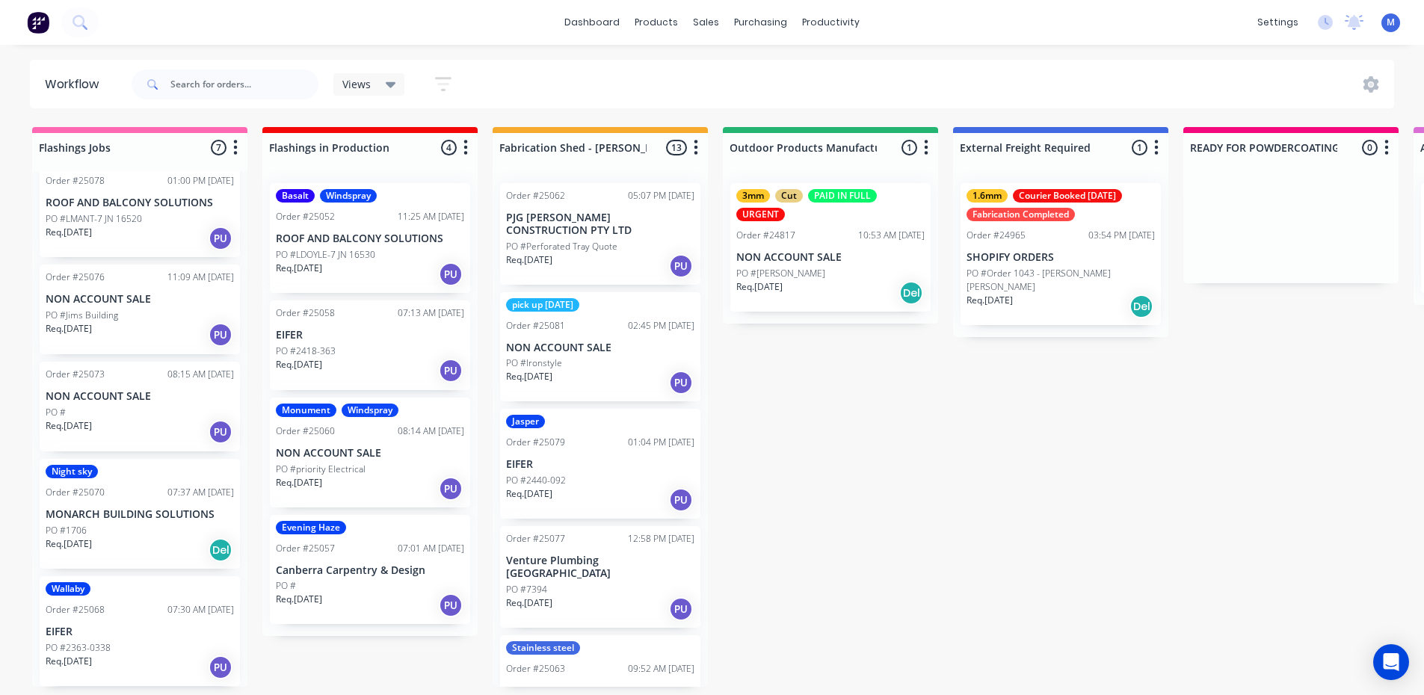
click at [166, 503] on div "Night sky Order #25070 07:37 AM 29/09/25 MONARCH BUILDING SOLUTIONS PO #1706 Re…" at bounding box center [140, 514] width 200 height 110
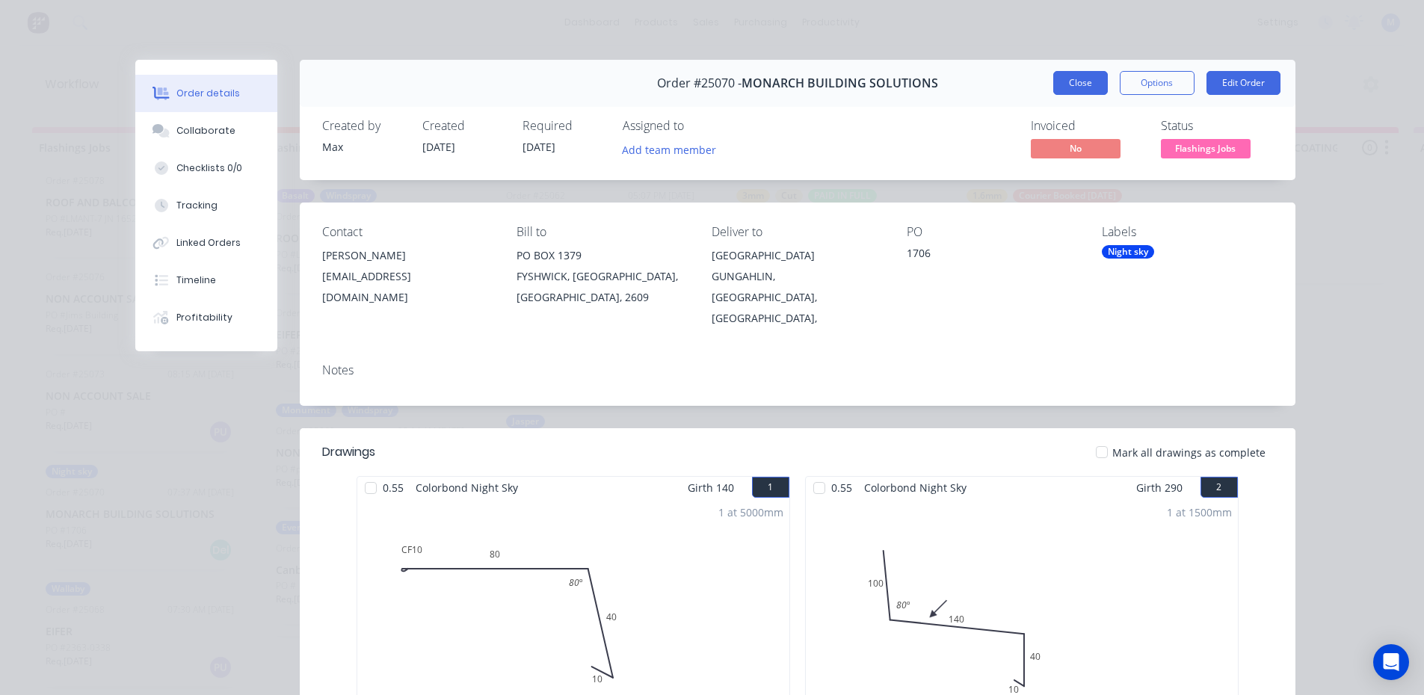
click at [1072, 90] on button "Close" at bounding box center [1080, 83] width 55 height 24
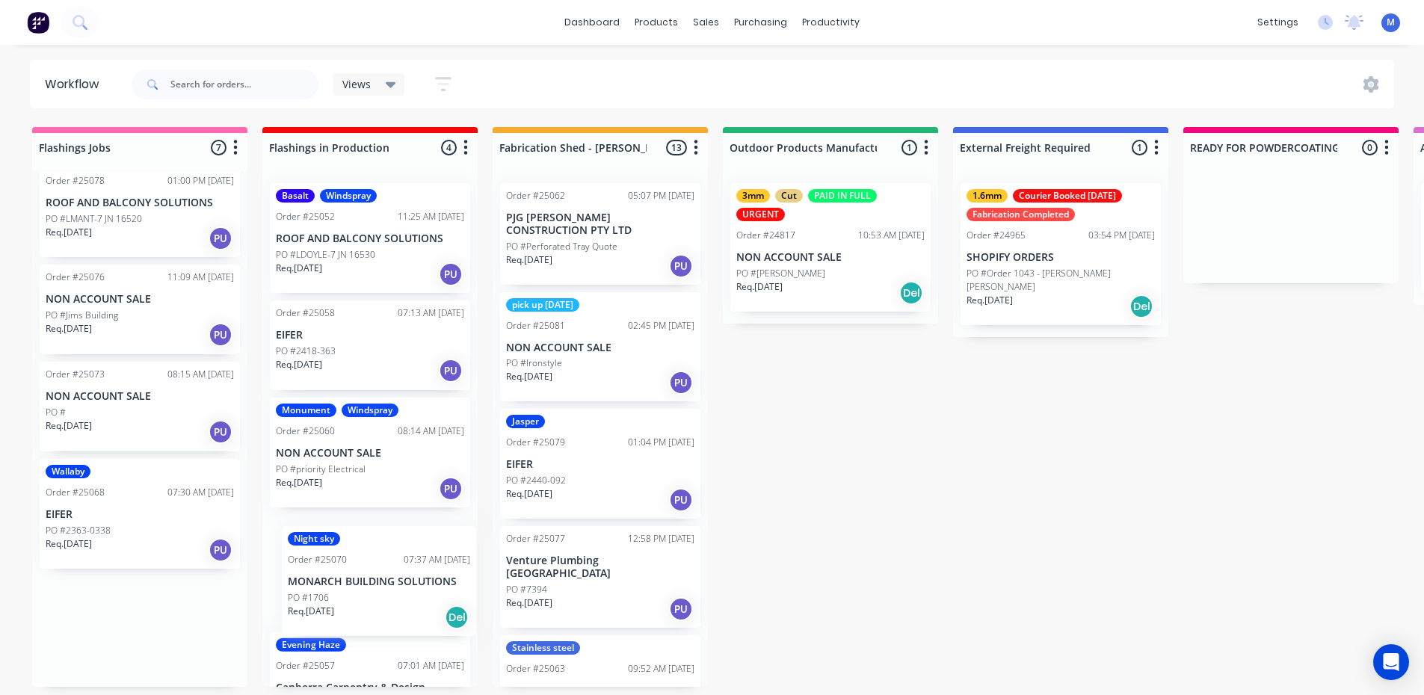
scroll to position [63, 0]
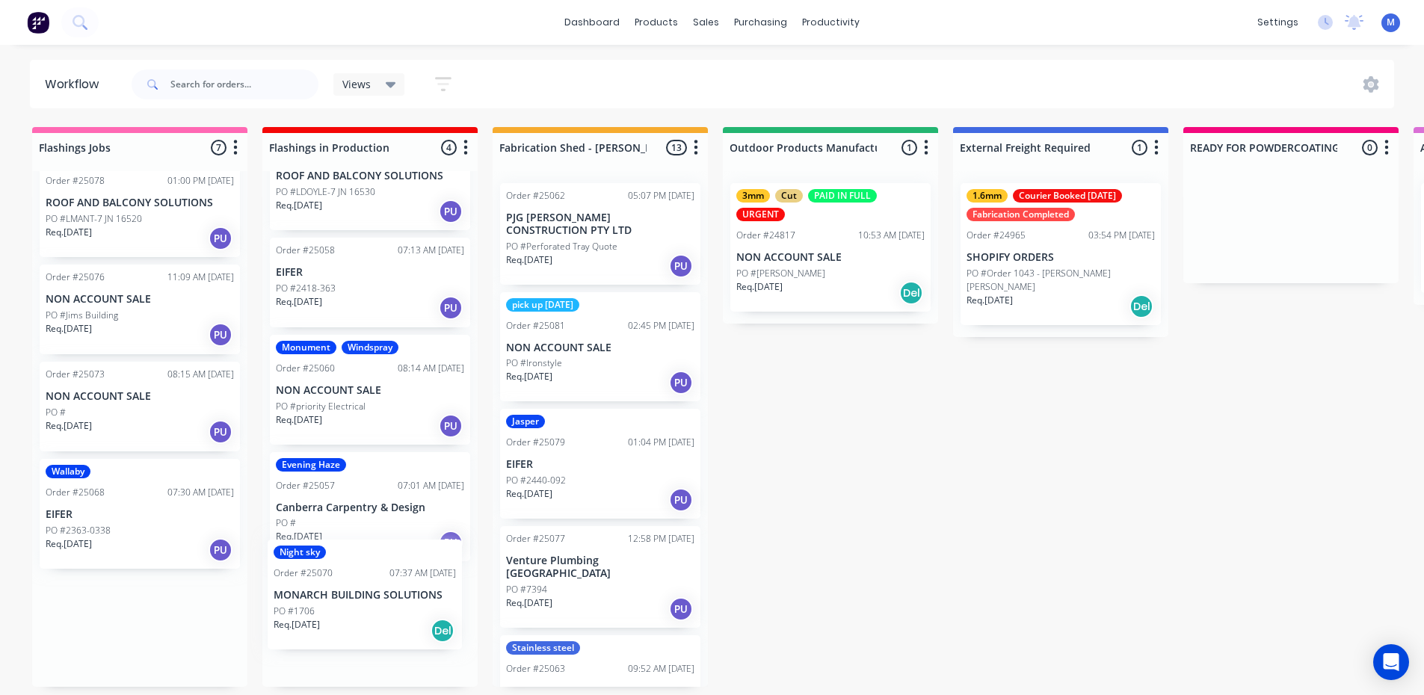
drag, startPoint x: 152, startPoint y: 540, endPoint x: 384, endPoint y: 626, distance: 247.9
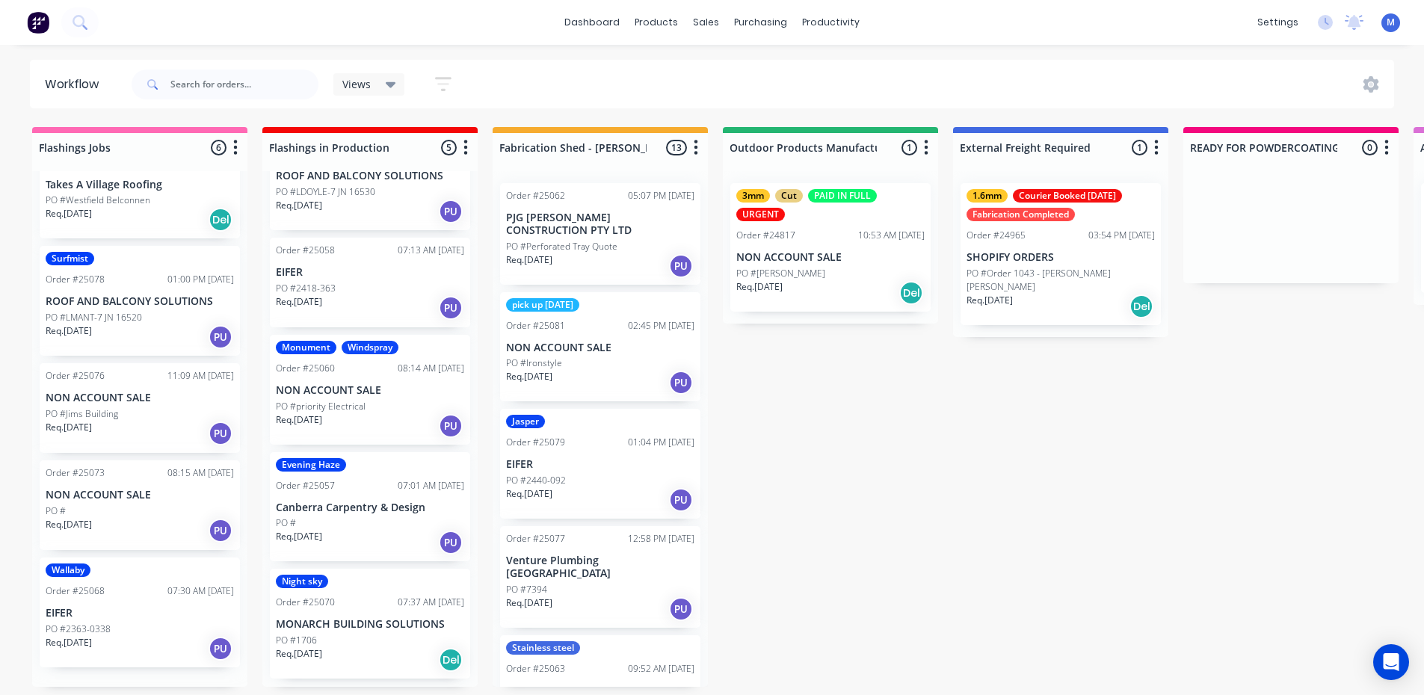
scroll to position [55, 0]
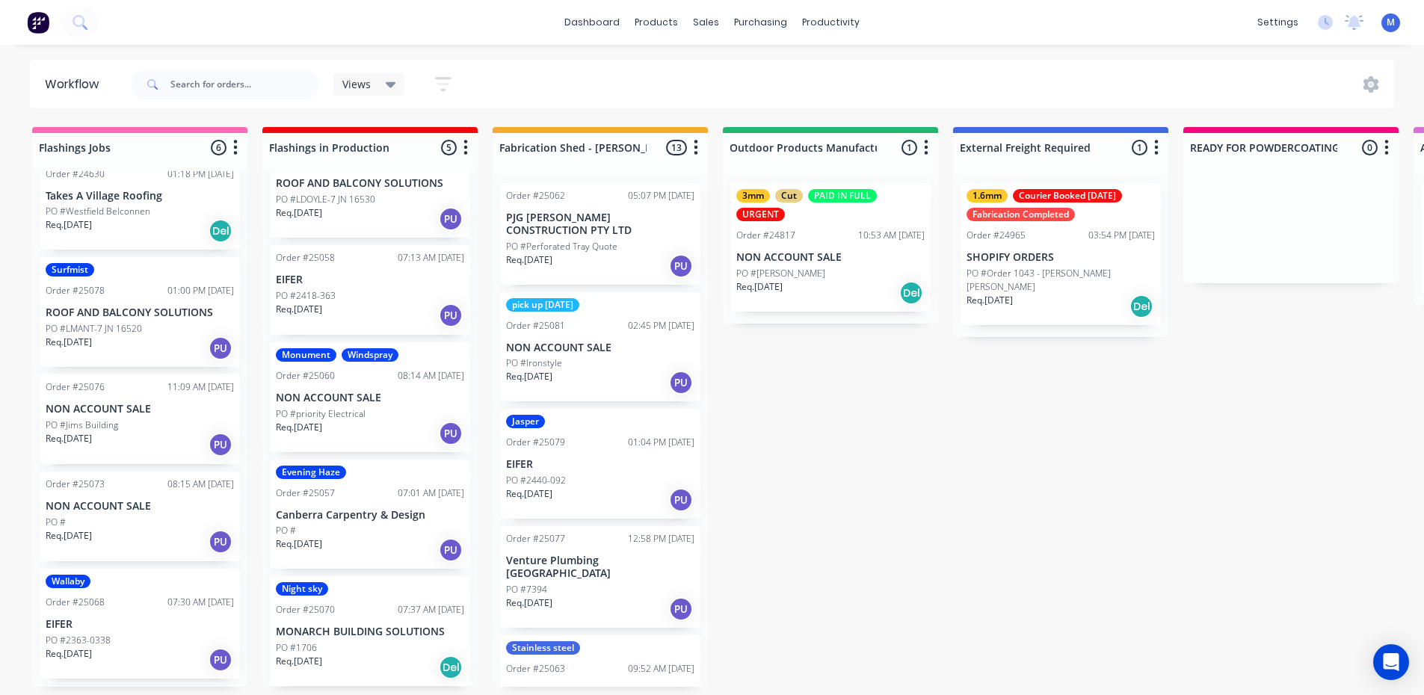
click at [163, 534] on div "Req. 29/09/25 PU" at bounding box center [140, 541] width 188 height 25
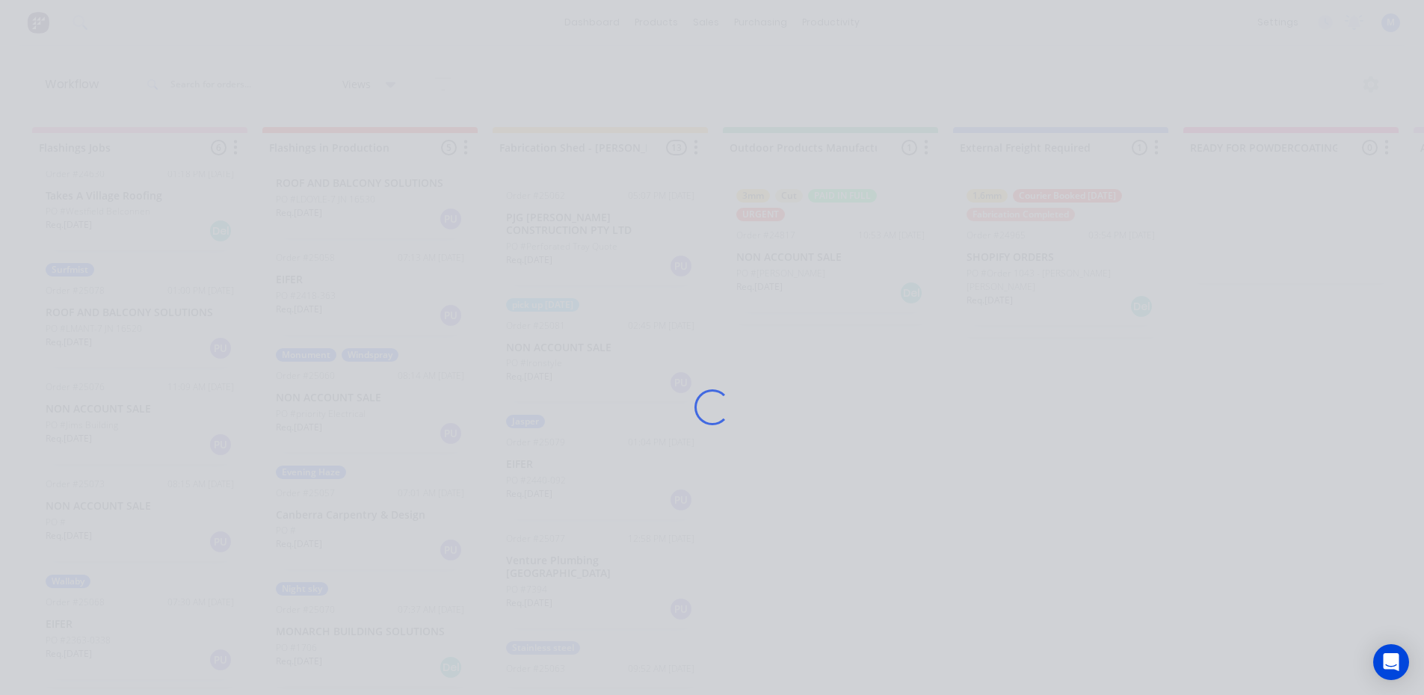
scroll to position [165, 0]
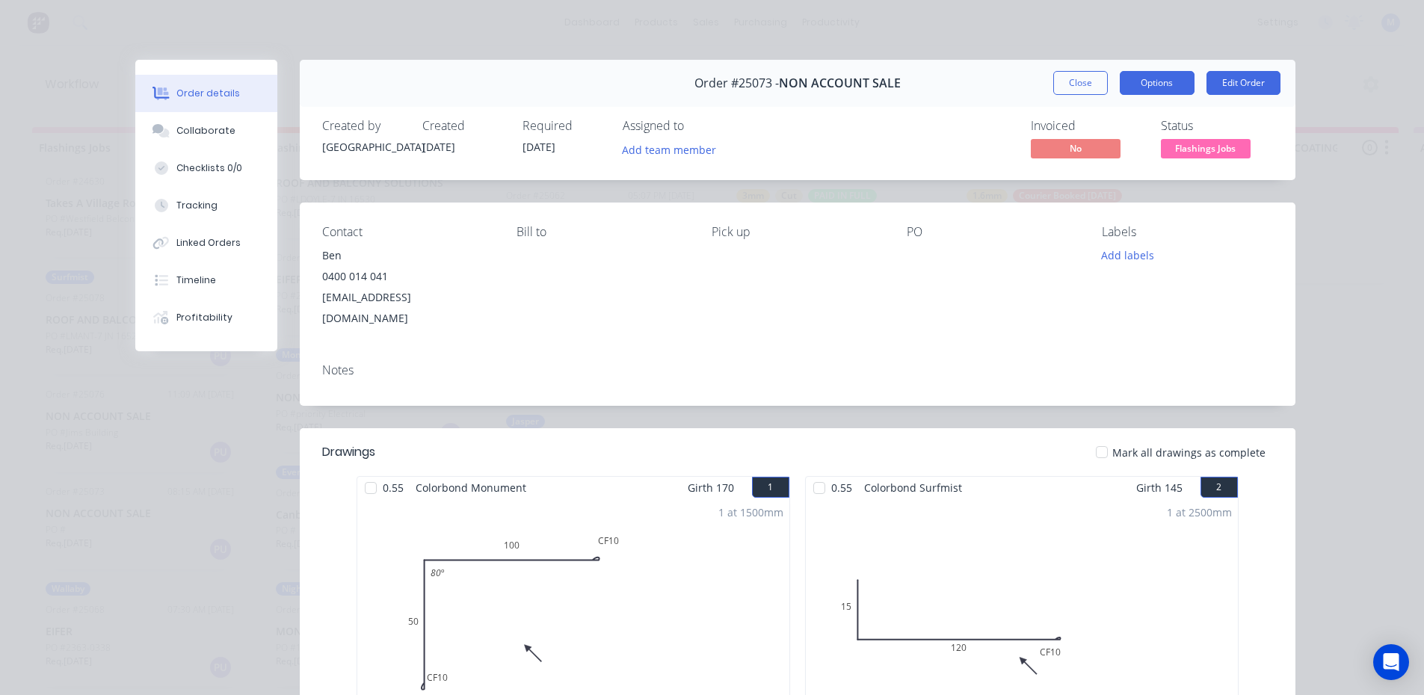
click at [1145, 90] on button "Options" at bounding box center [1157, 83] width 75 height 24
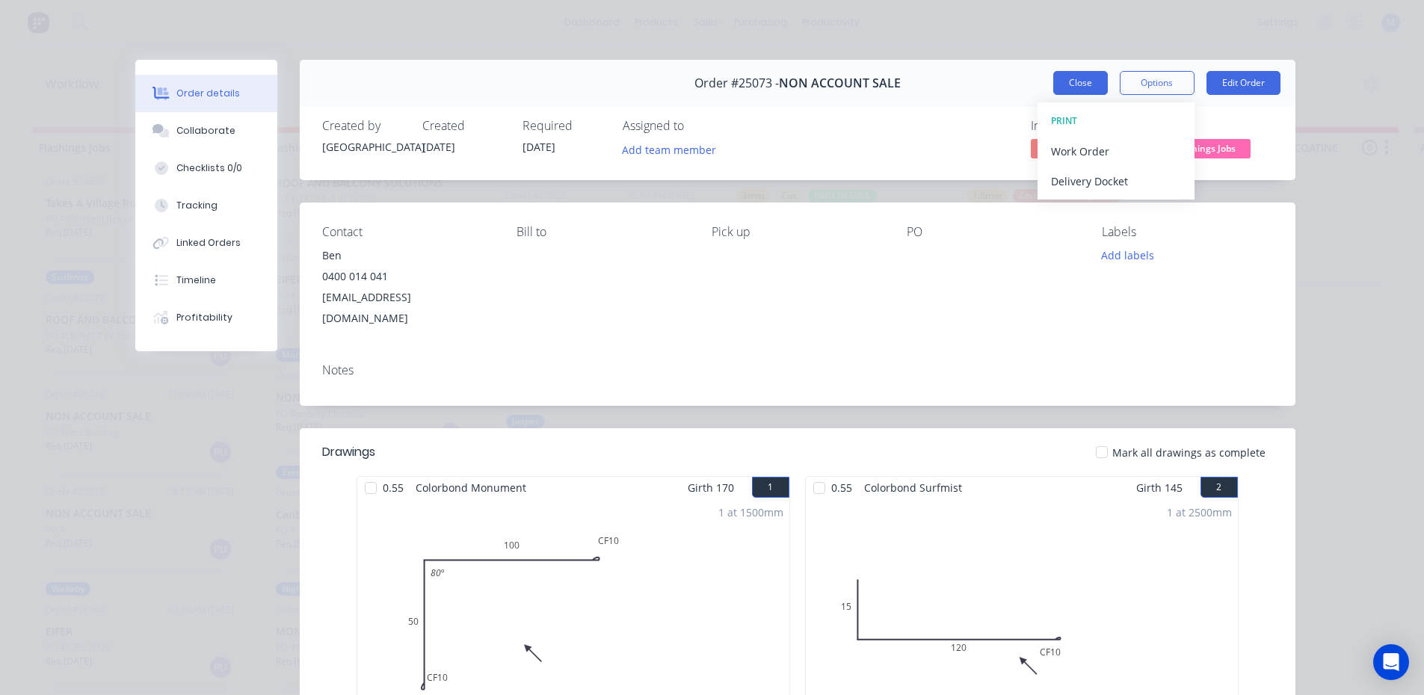
click at [1070, 84] on button "Close" at bounding box center [1080, 83] width 55 height 24
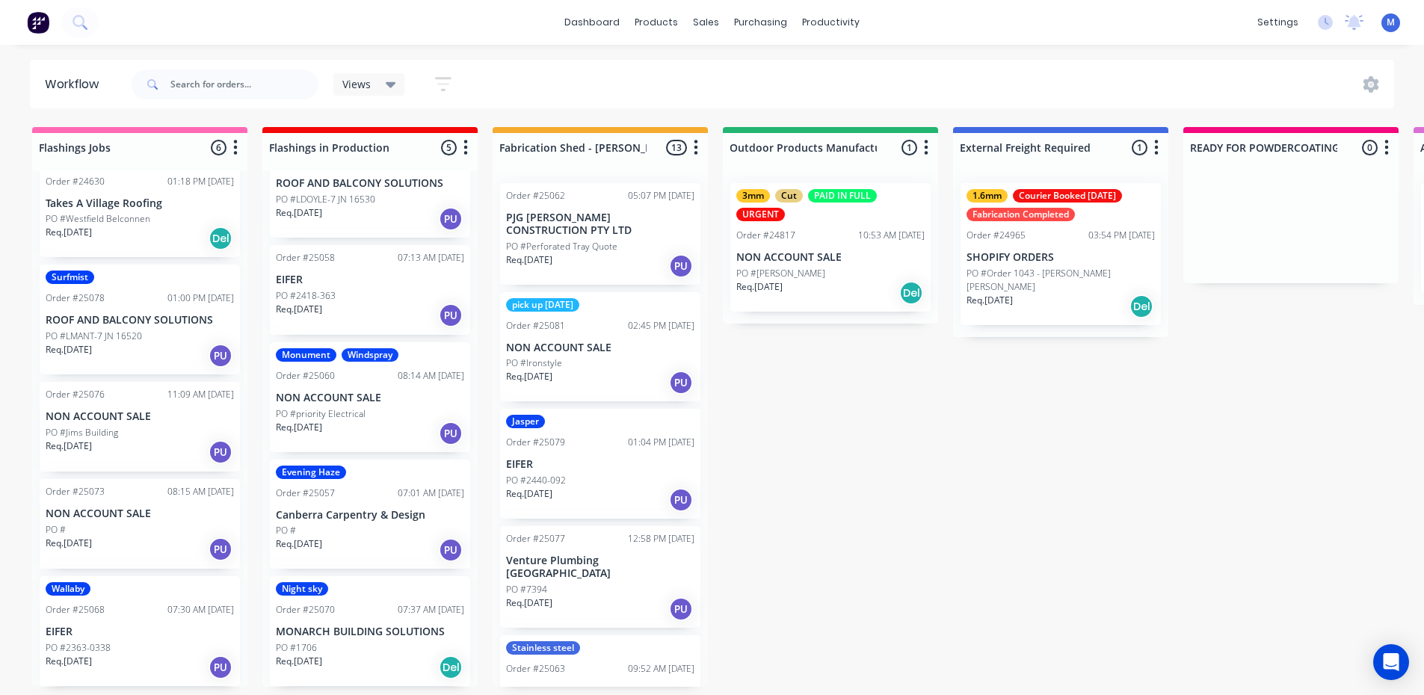
click at [93, 643] on p "PO #2363-0338" at bounding box center [78, 647] width 65 height 13
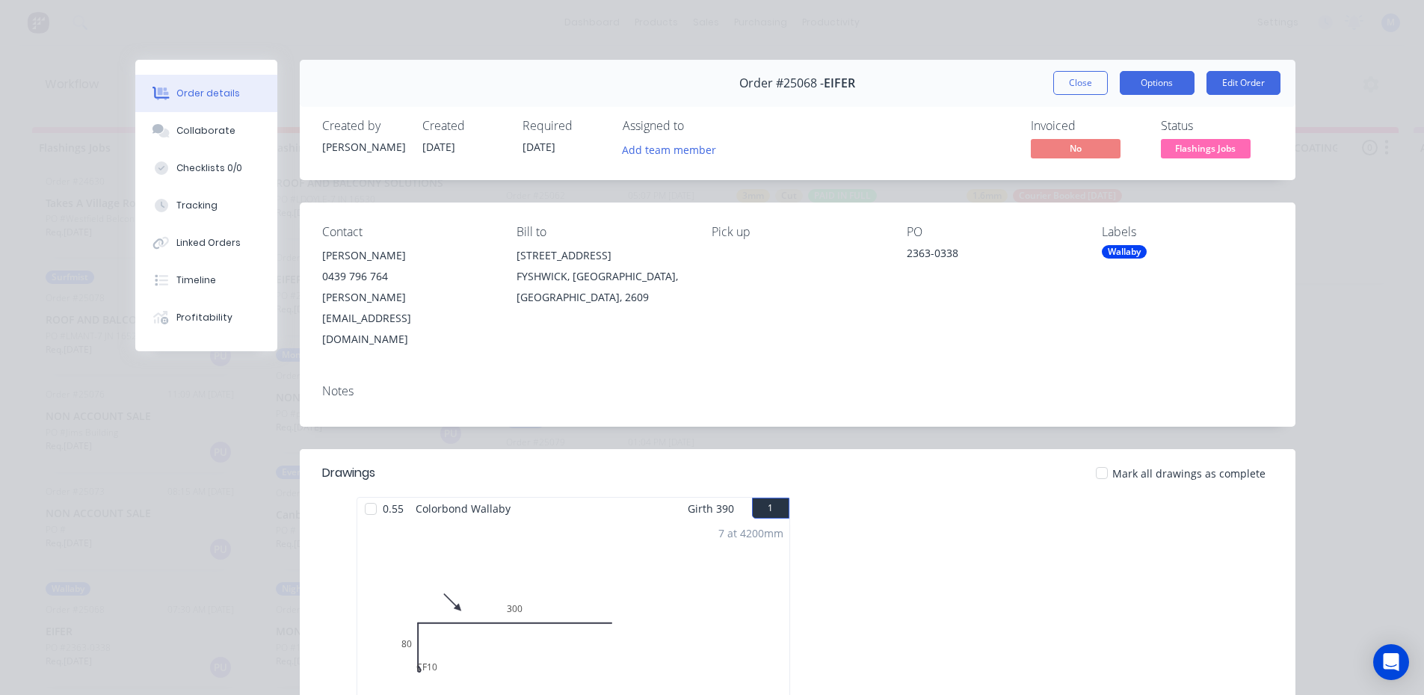
click at [1139, 81] on button "Options" at bounding box center [1157, 83] width 75 height 24
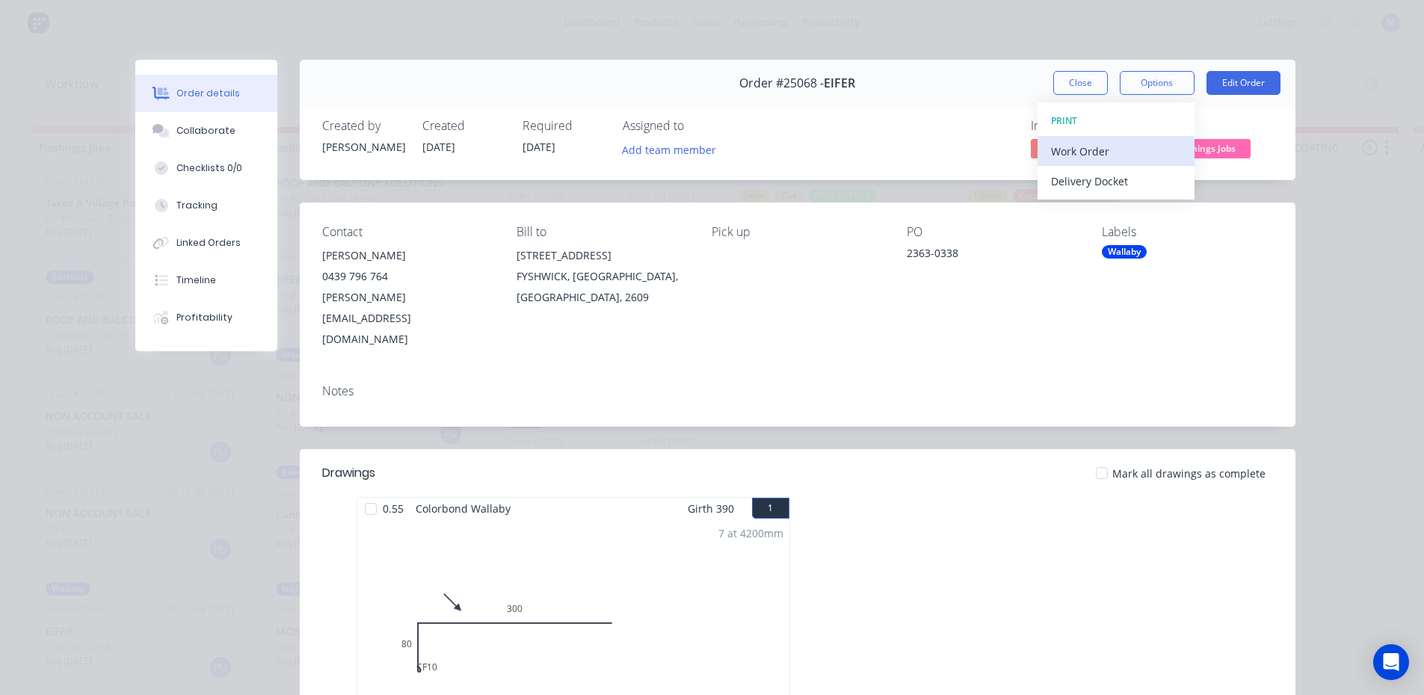
click at [1109, 154] on div "Work Order" at bounding box center [1116, 152] width 130 height 22
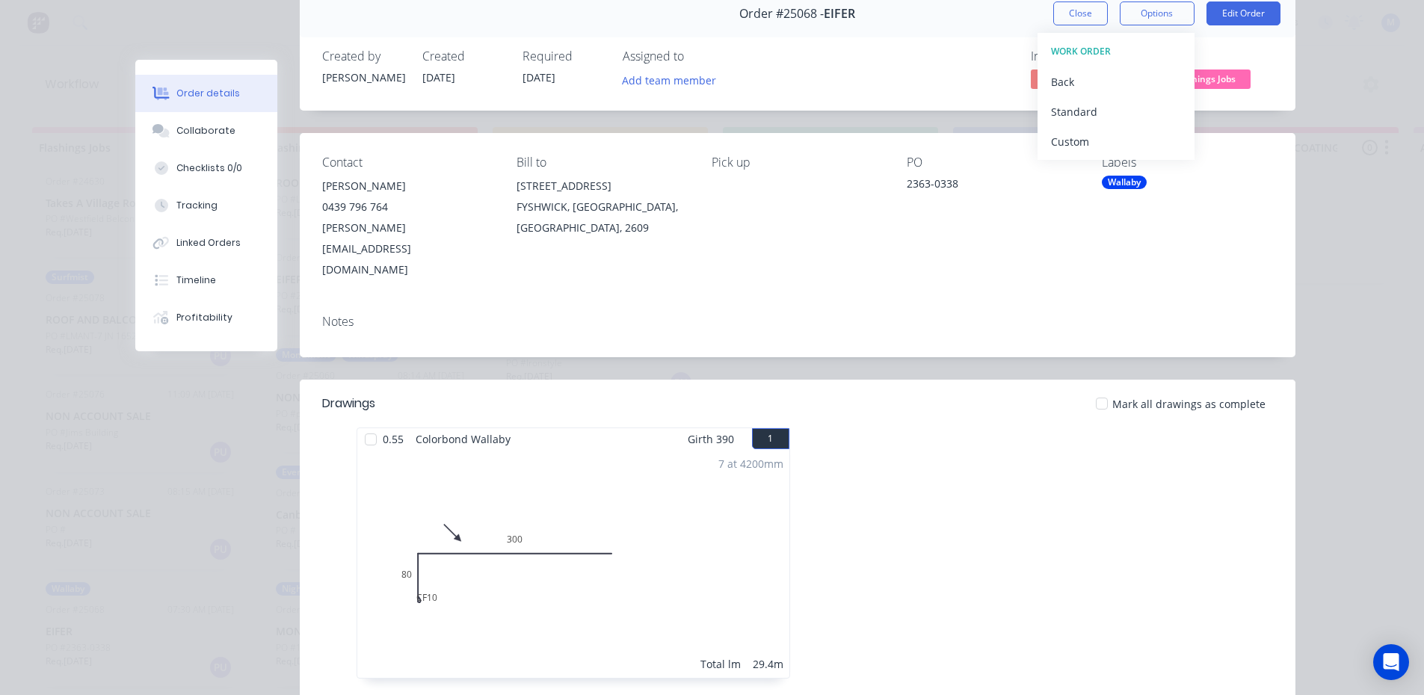
scroll to position [0, 0]
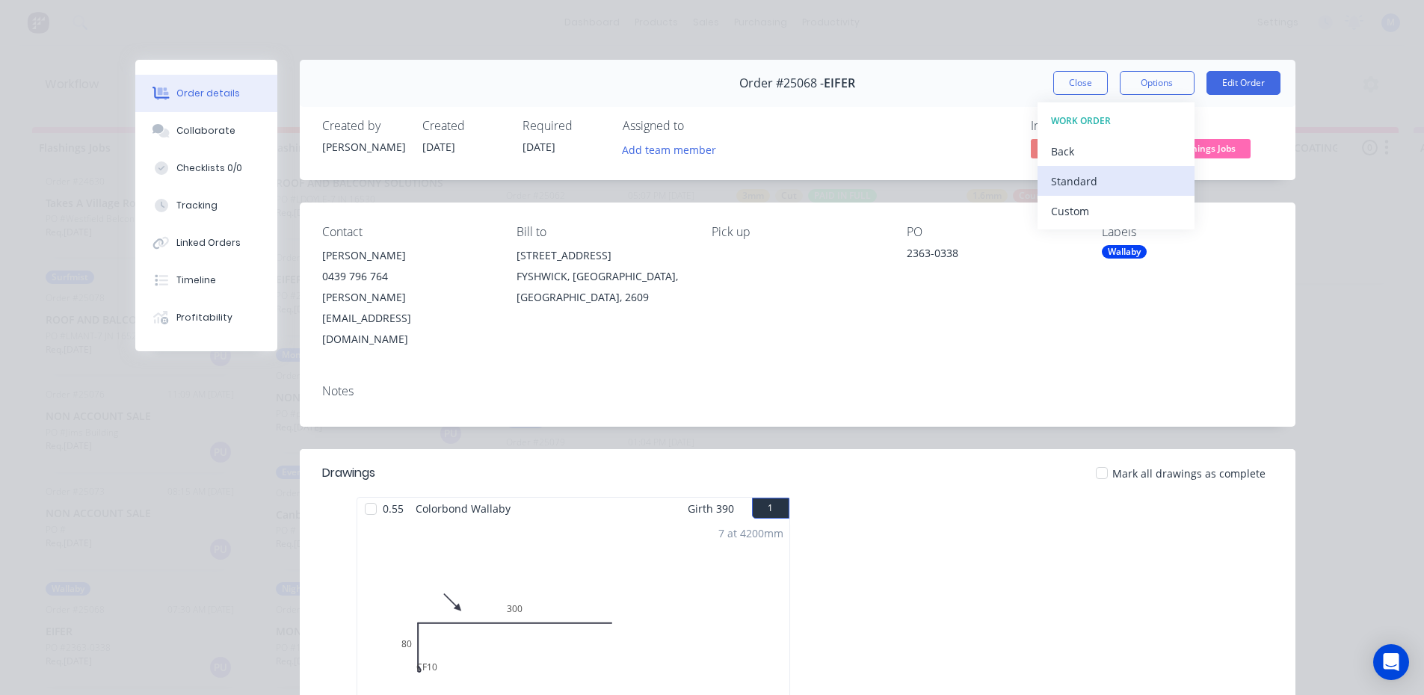
click at [1121, 177] on div "Standard" at bounding box center [1116, 181] width 130 height 22
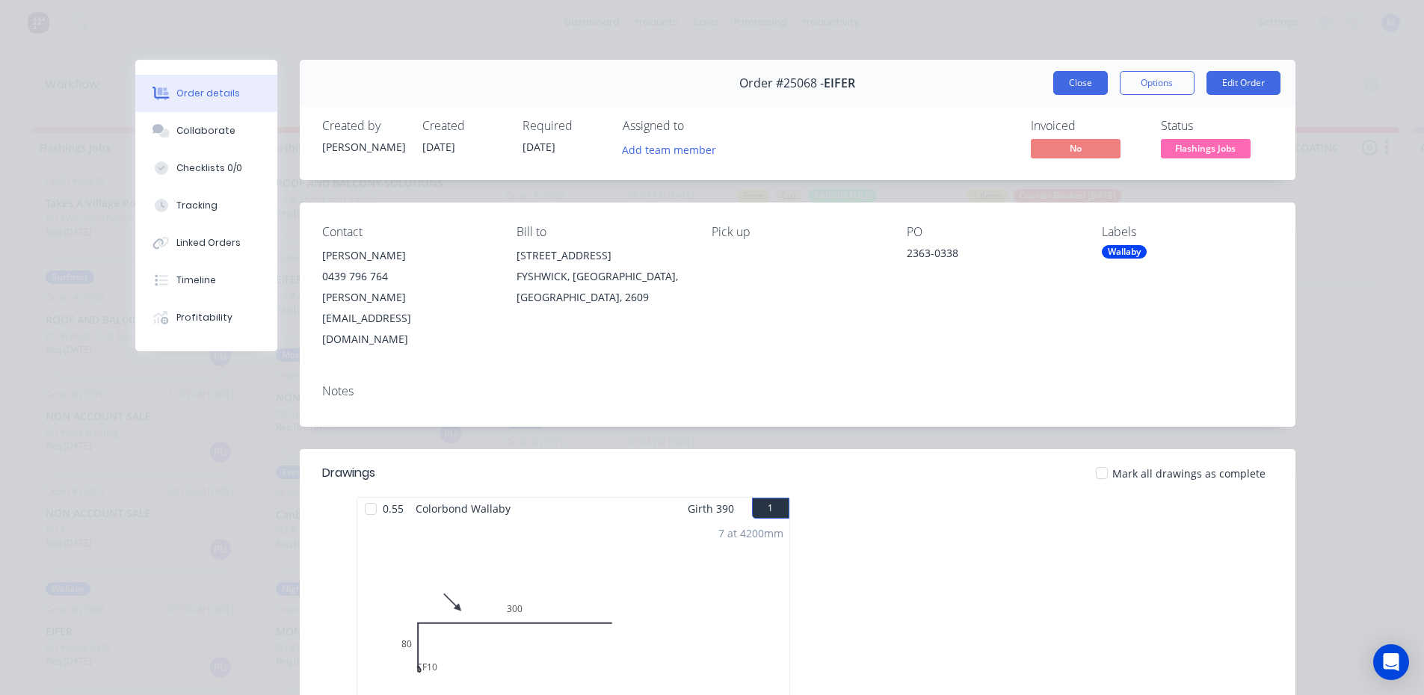
click at [1072, 78] on button "Close" at bounding box center [1080, 83] width 55 height 24
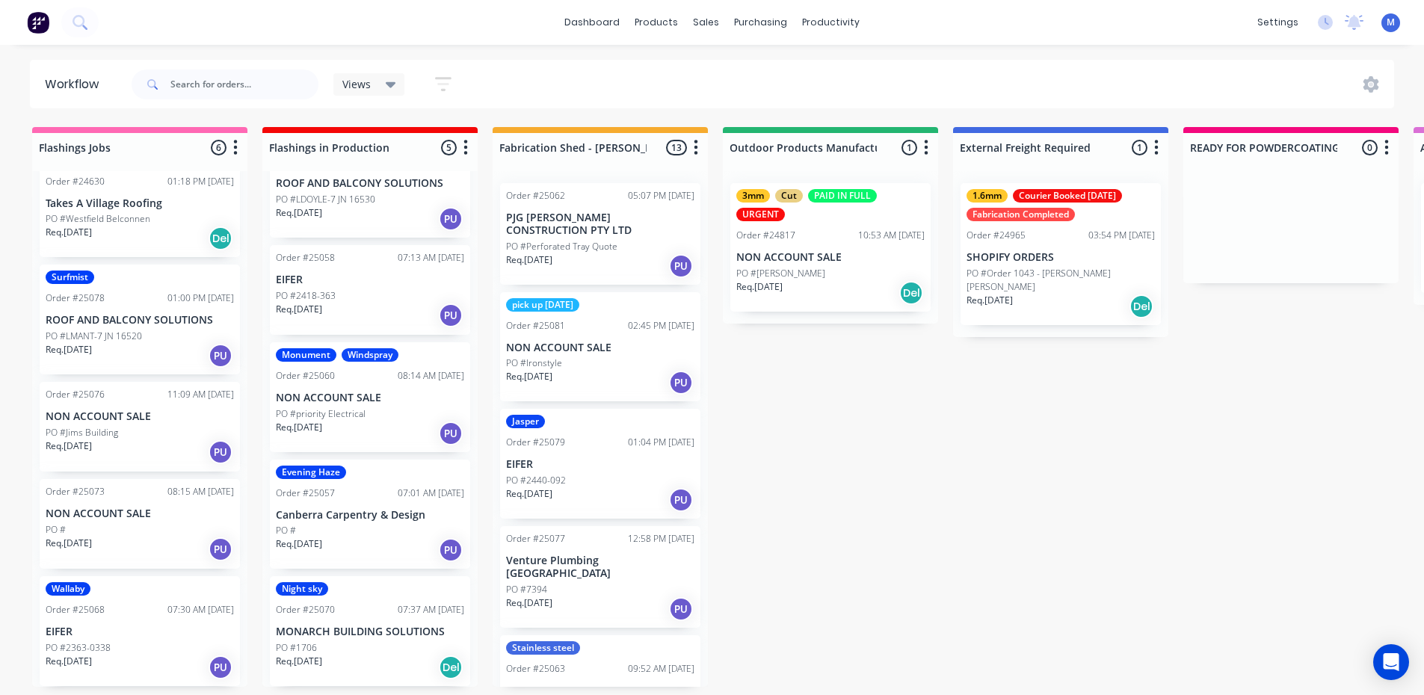
click at [153, 523] on div "PO #" at bounding box center [140, 529] width 188 height 13
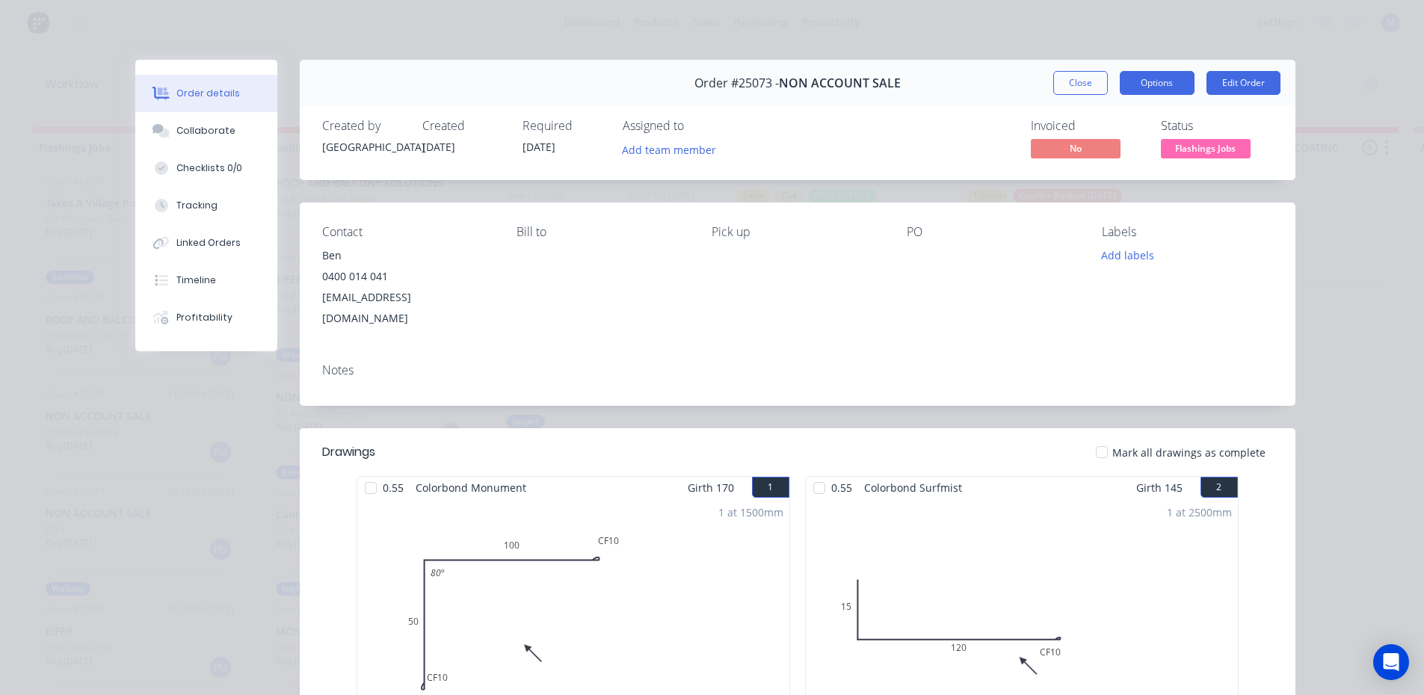
click at [1142, 87] on button "Options" at bounding box center [1157, 83] width 75 height 24
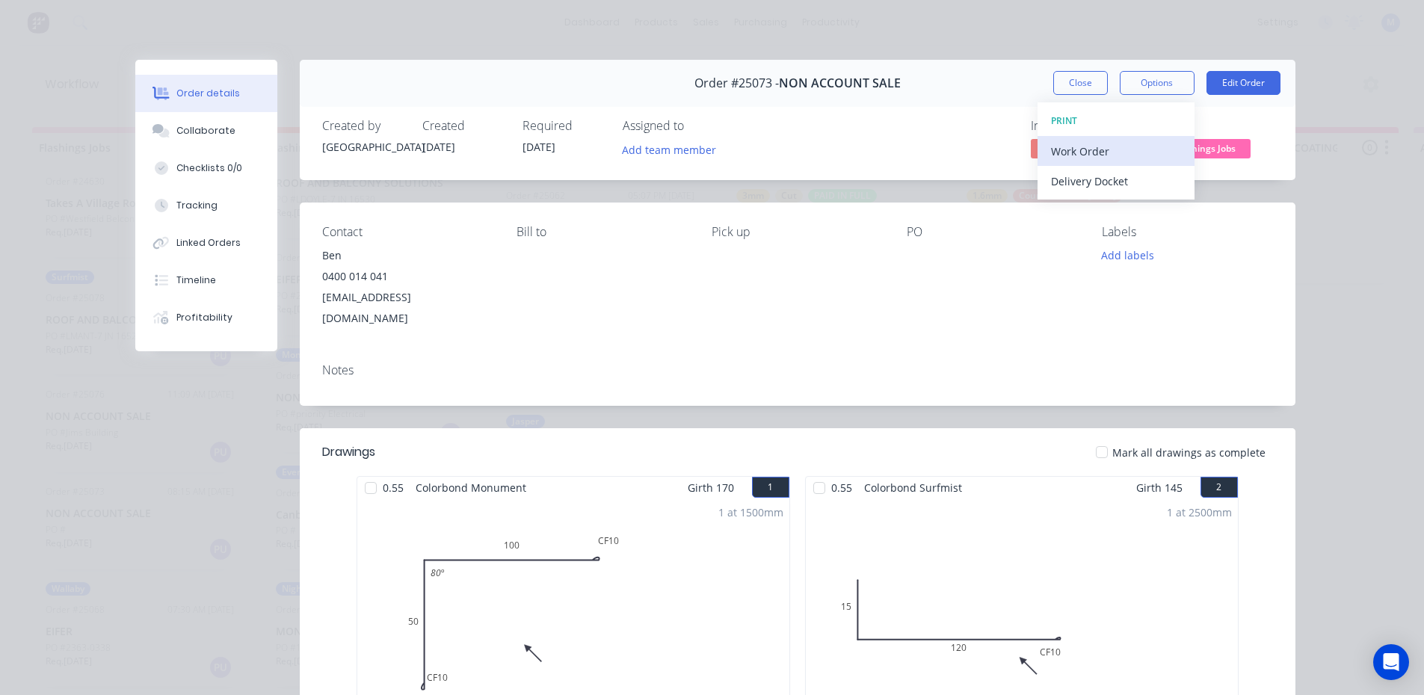
click at [1114, 144] on div "Work Order" at bounding box center [1116, 152] width 130 height 22
click at [1108, 178] on div "Standard" at bounding box center [1116, 181] width 130 height 22
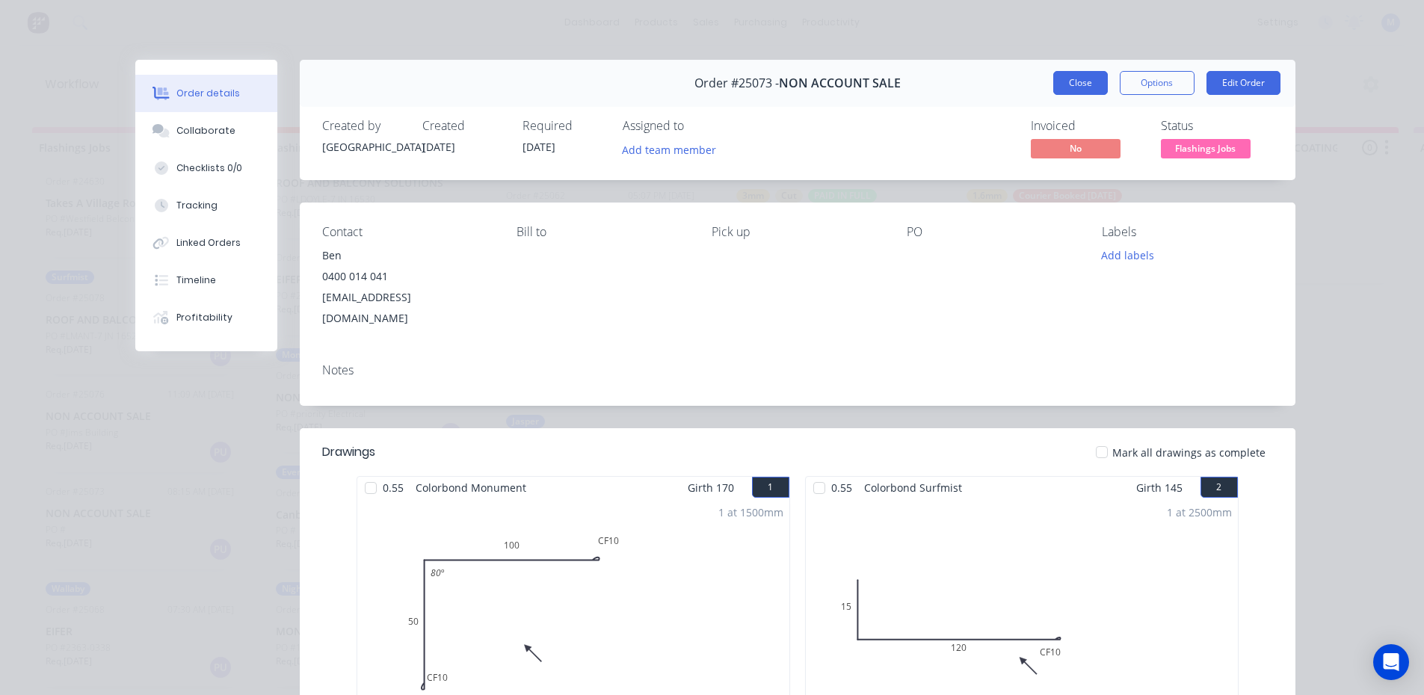
click at [1089, 87] on button "Close" at bounding box center [1080, 83] width 55 height 24
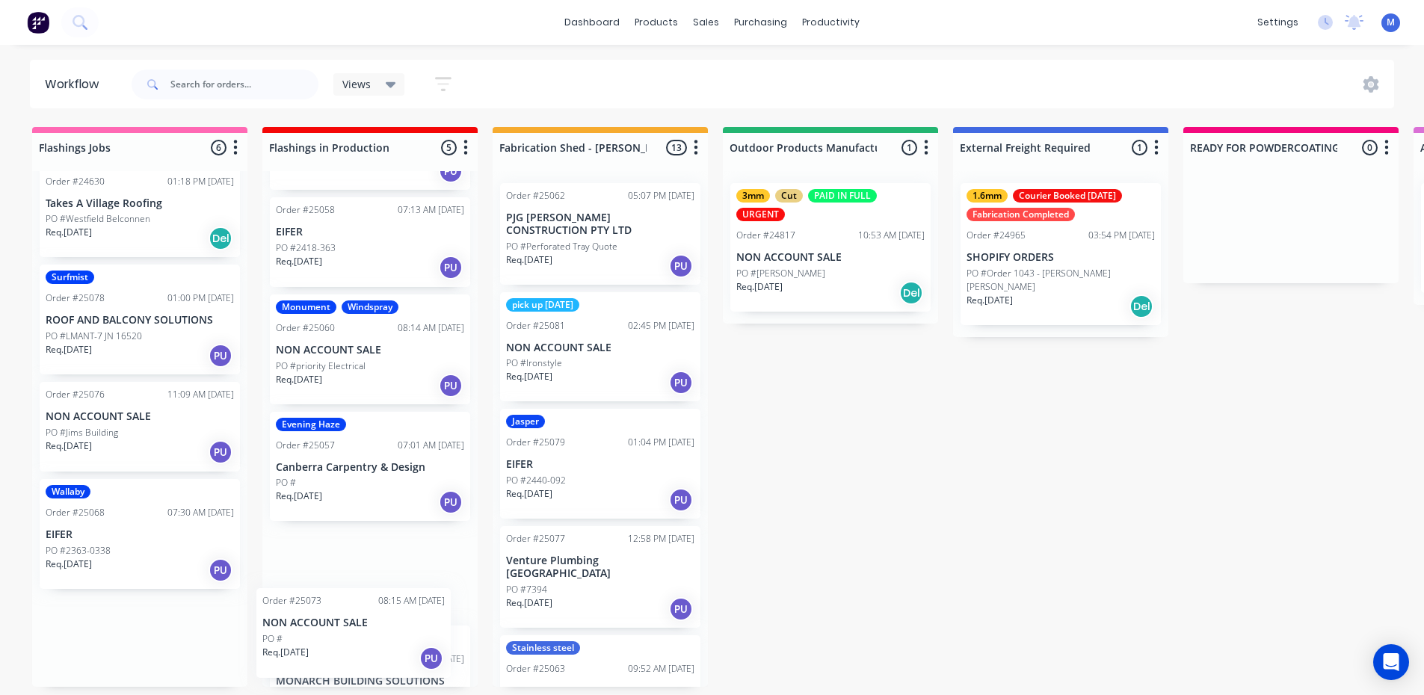
scroll to position [152, 0]
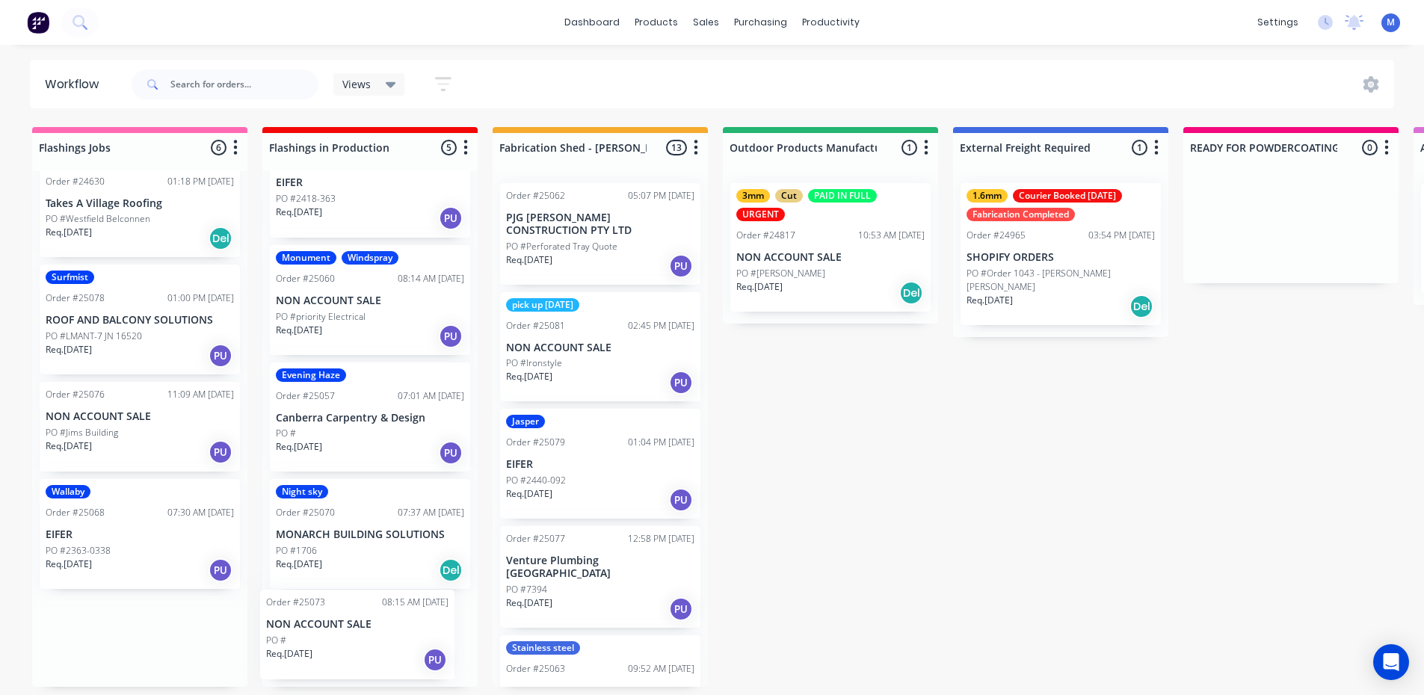
drag, startPoint x: 146, startPoint y: 539, endPoint x: 380, endPoint y: 652, distance: 259.8
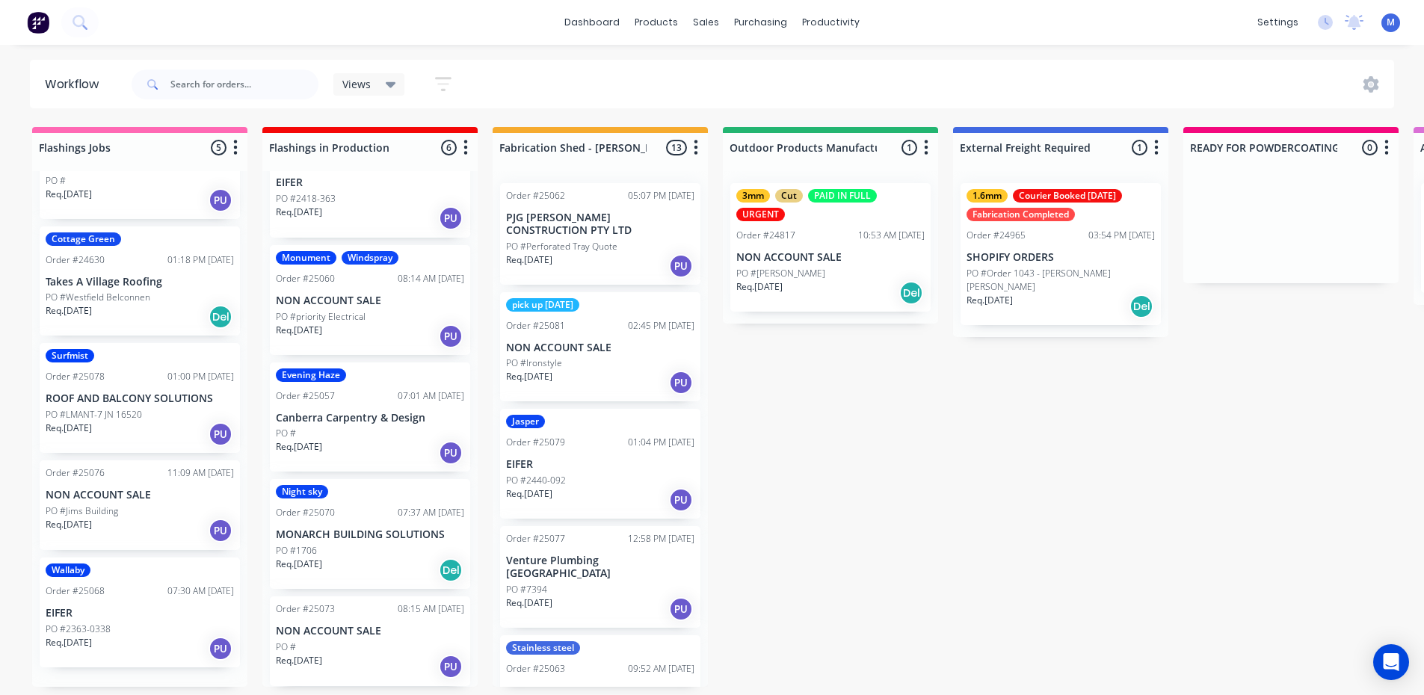
scroll to position [68, 0]
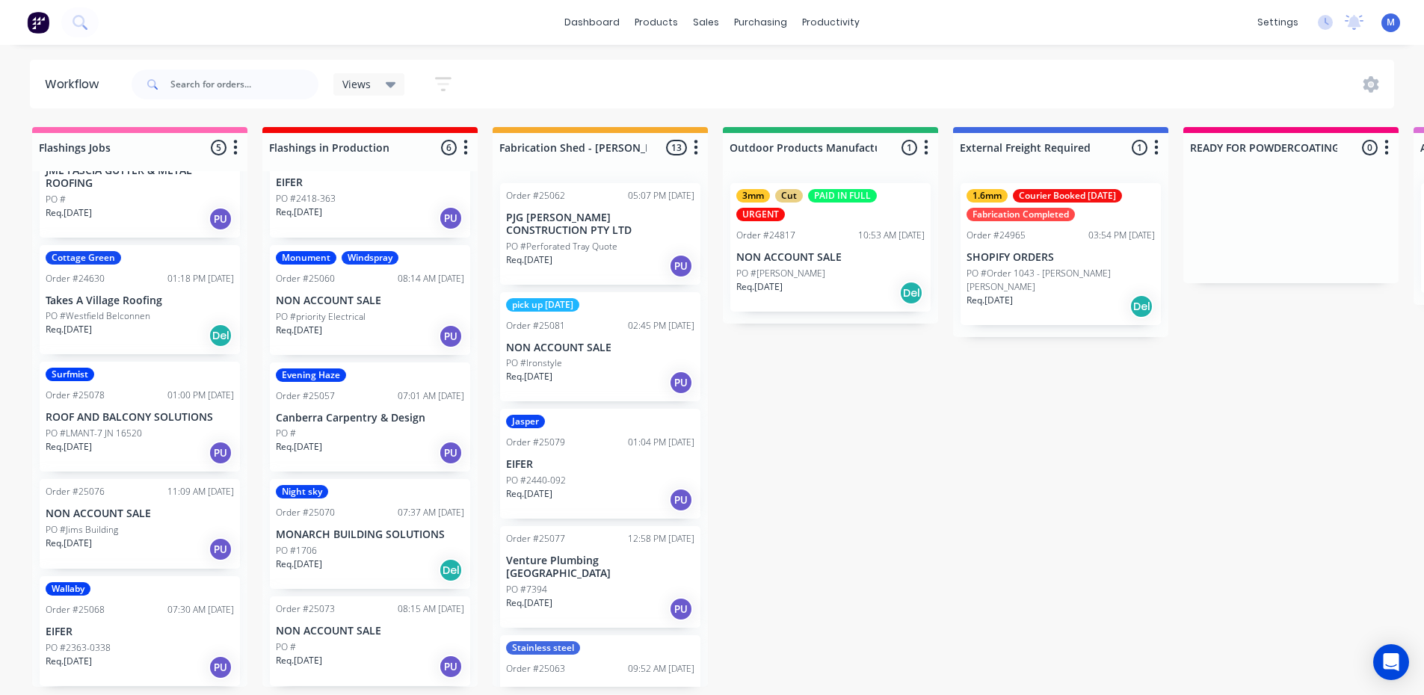
click at [379, 649] on div "PO #" at bounding box center [370, 647] width 188 height 13
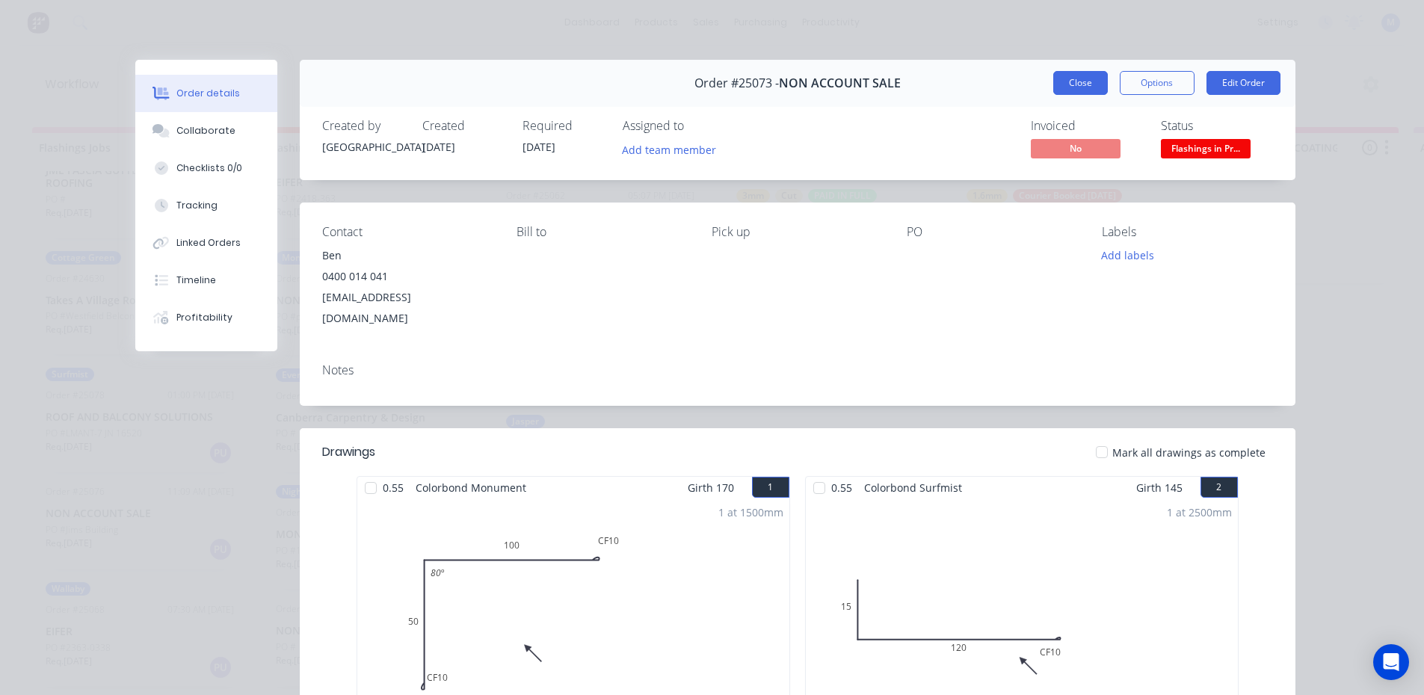
click at [1068, 80] on button "Close" at bounding box center [1080, 83] width 55 height 24
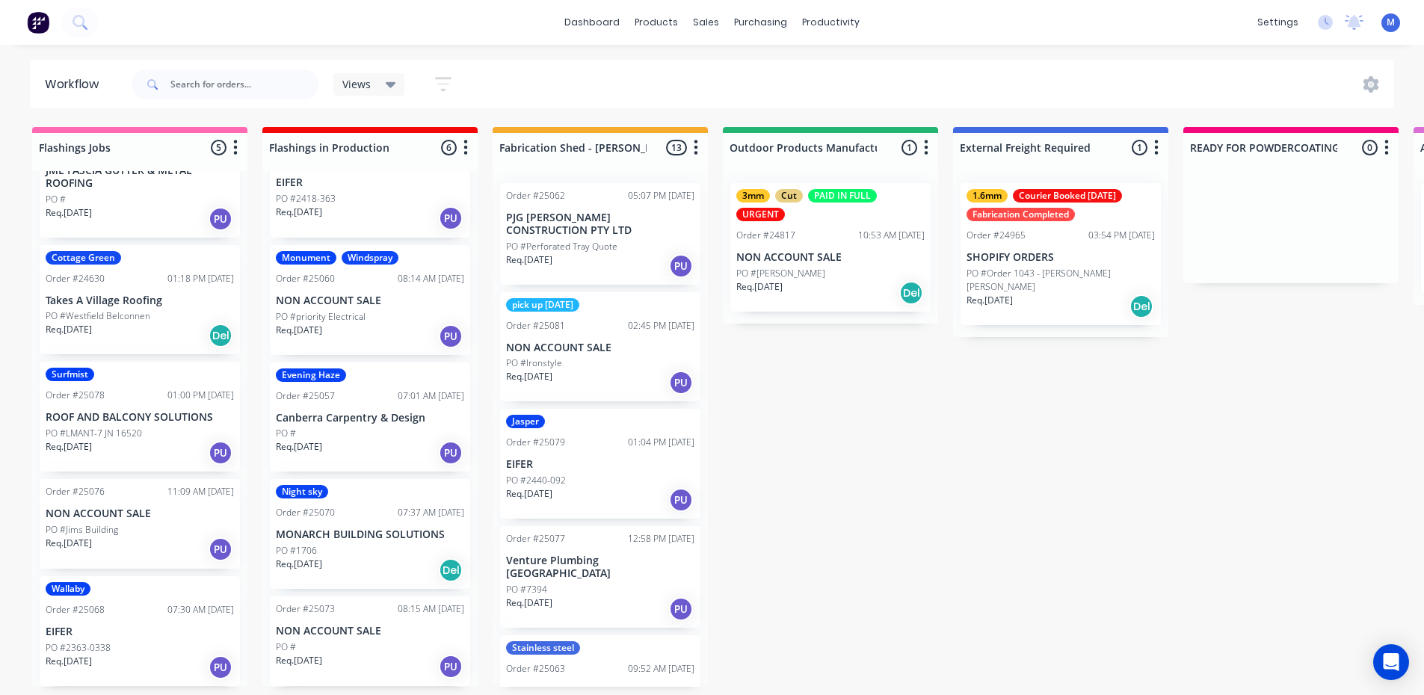
click at [145, 546] on div "Req. 29/09/25 PU" at bounding box center [140, 549] width 188 height 25
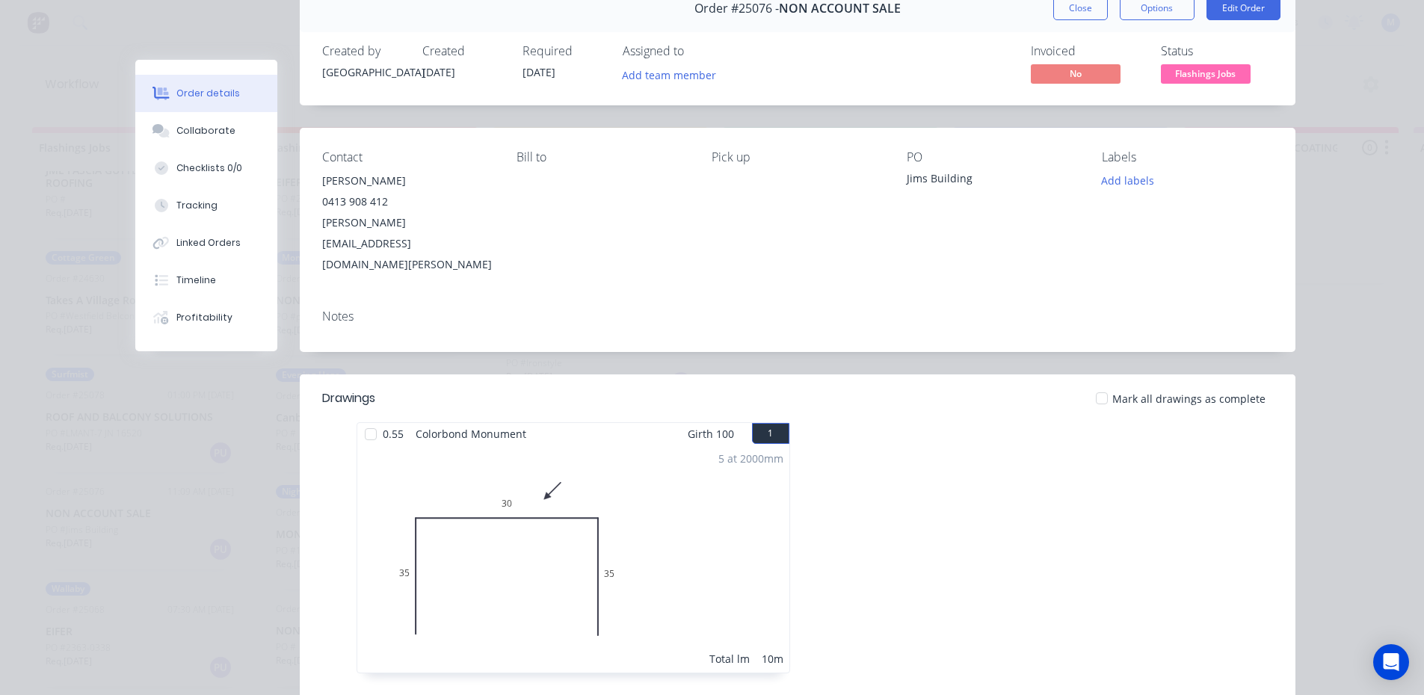
scroll to position [0, 0]
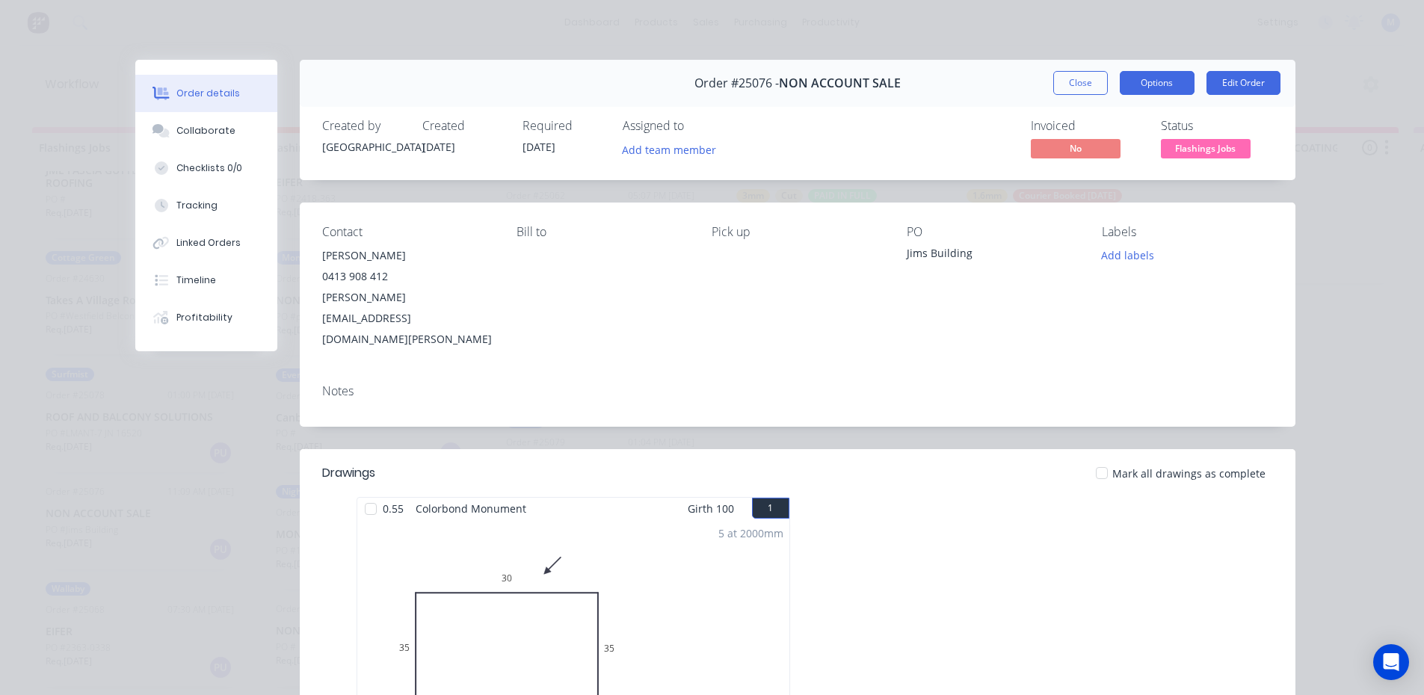
click at [1135, 84] on button "Options" at bounding box center [1157, 83] width 75 height 24
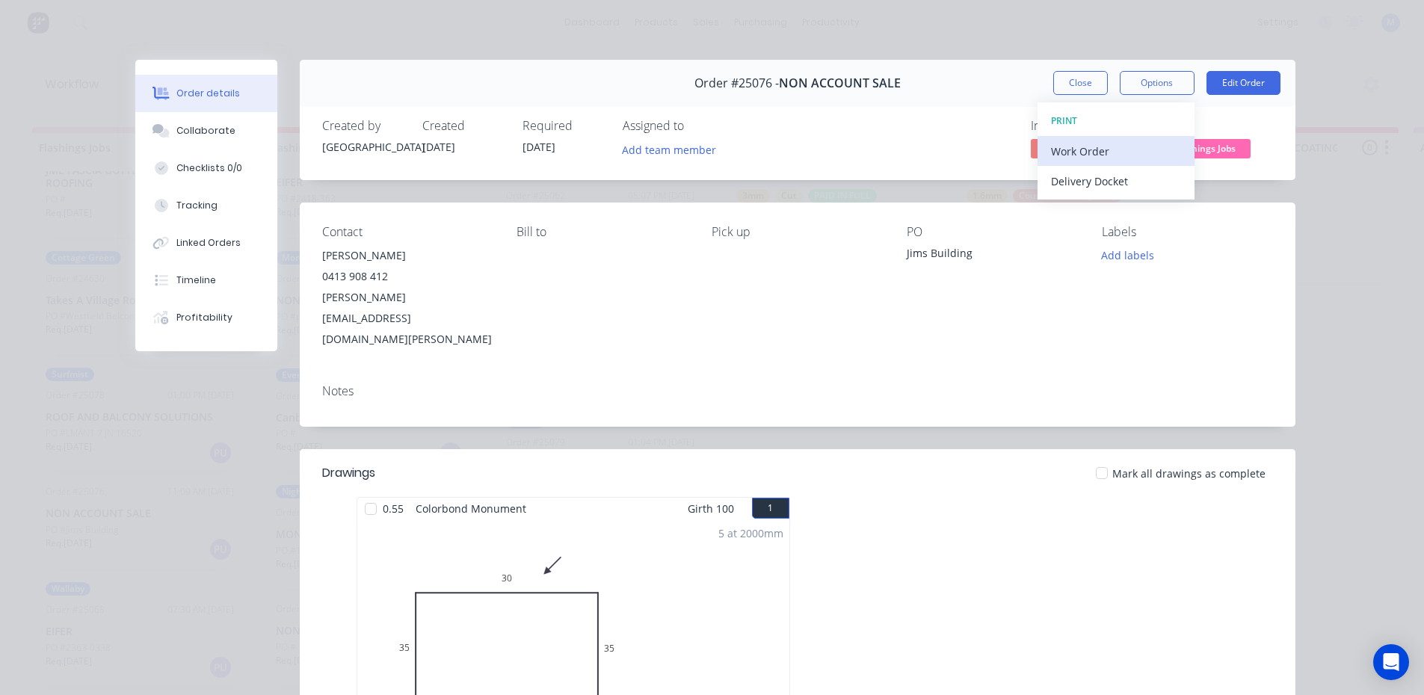
click at [1135, 156] on div "Work Order" at bounding box center [1116, 152] width 130 height 22
click at [1135, 187] on div "Standard" at bounding box center [1116, 181] width 130 height 22
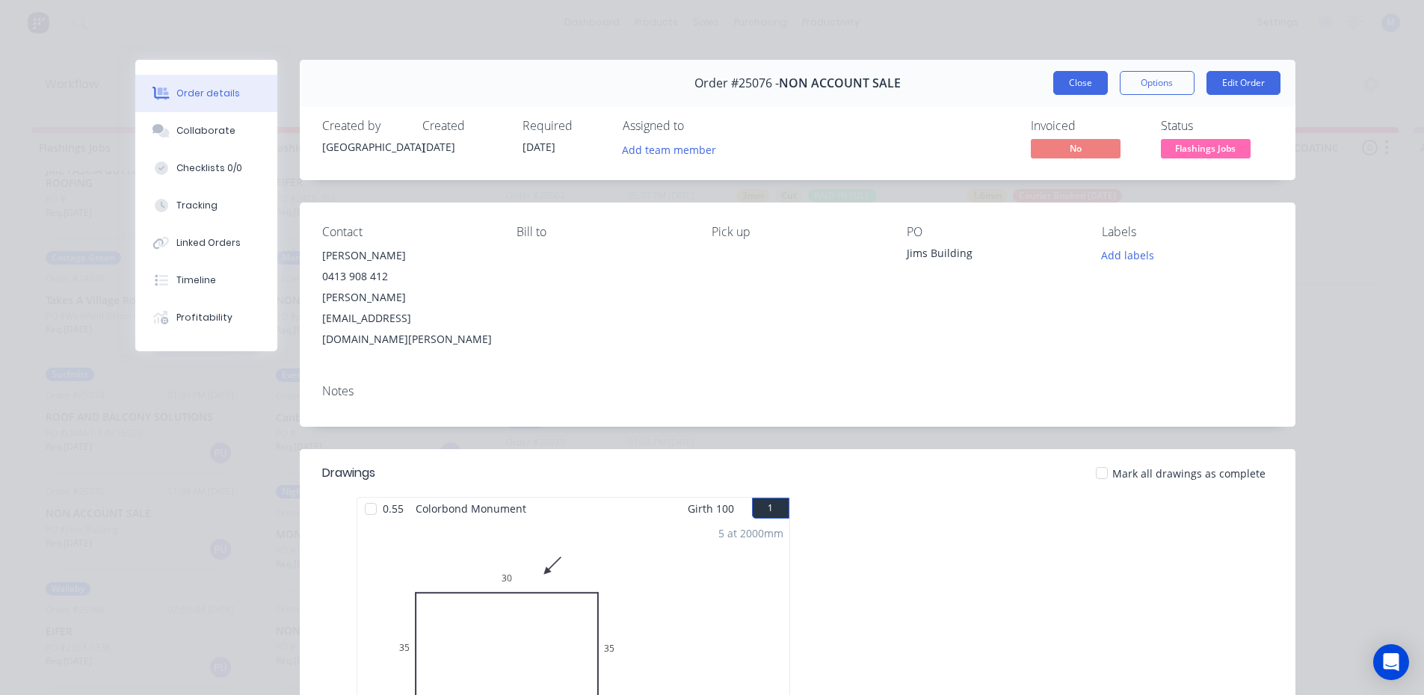
click at [1067, 79] on button "Close" at bounding box center [1080, 83] width 55 height 24
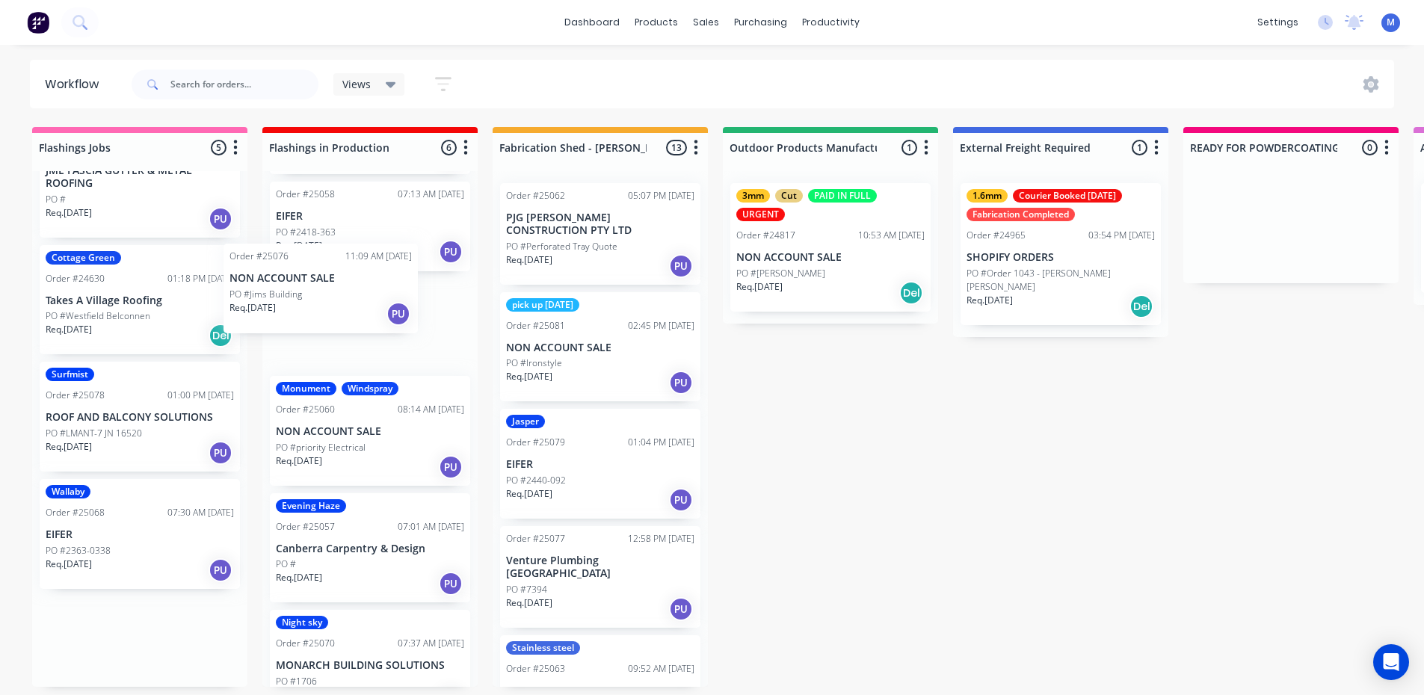
scroll to position [117, 0]
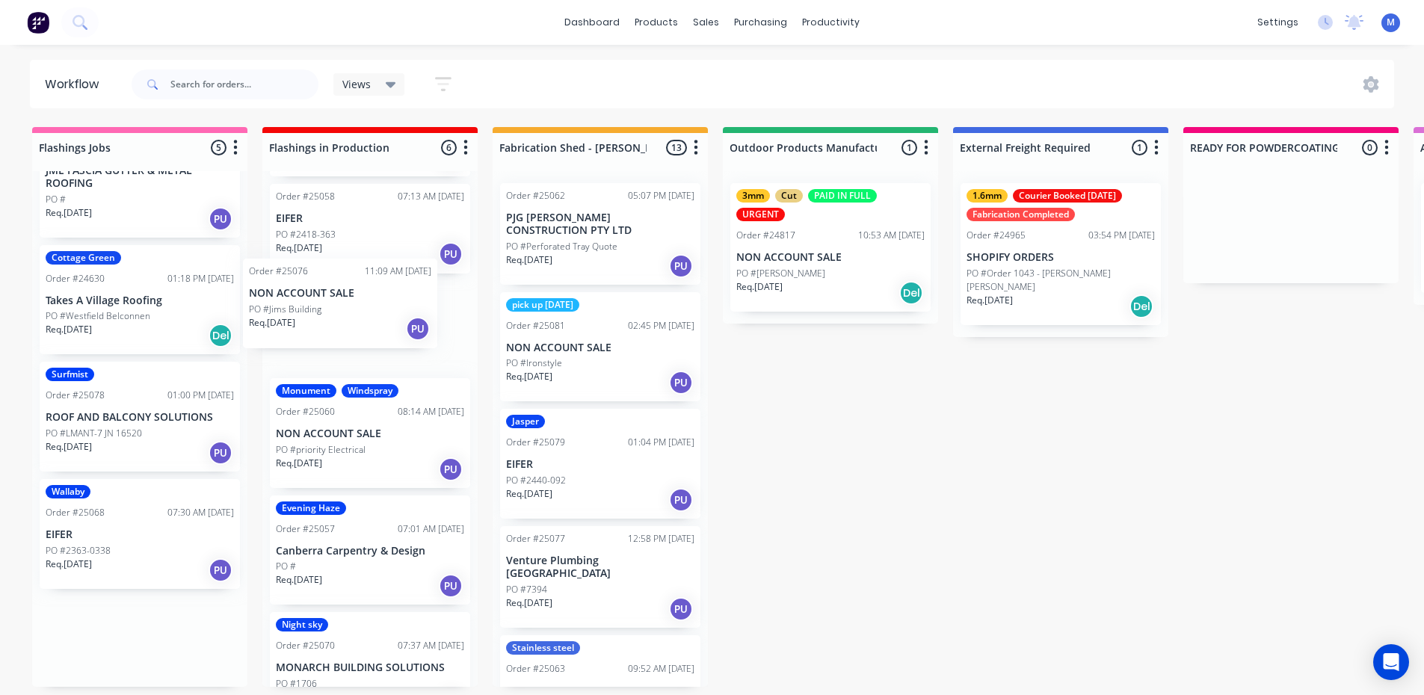
drag, startPoint x: 182, startPoint y: 535, endPoint x: 403, endPoint y: 322, distance: 306.6
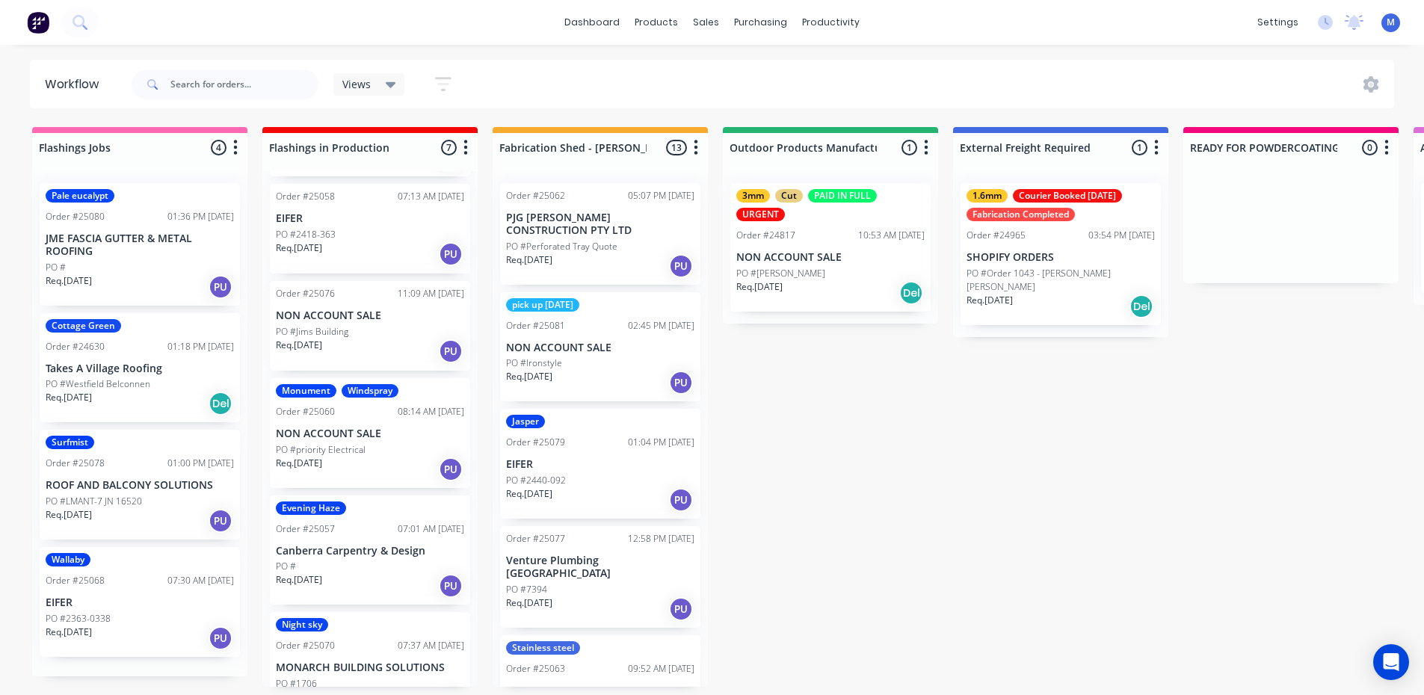
scroll to position [0, 0]
click at [111, 502] on p "PO #LMANT-7 JN 16520" at bounding box center [94, 501] width 96 height 13
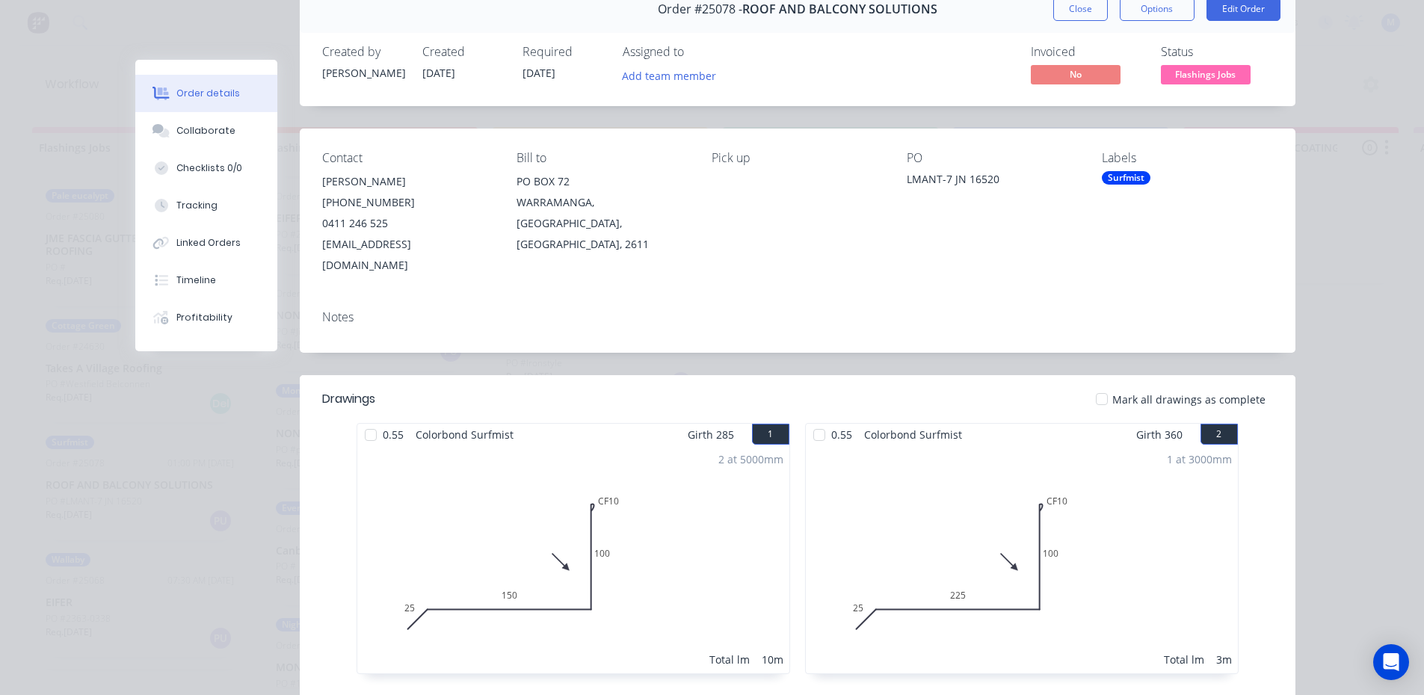
scroll to position [75, 0]
click at [1138, 6] on button "Options" at bounding box center [1157, 8] width 75 height 24
click at [1091, 70] on div "Work Order" at bounding box center [1116, 77] width 130 height 22
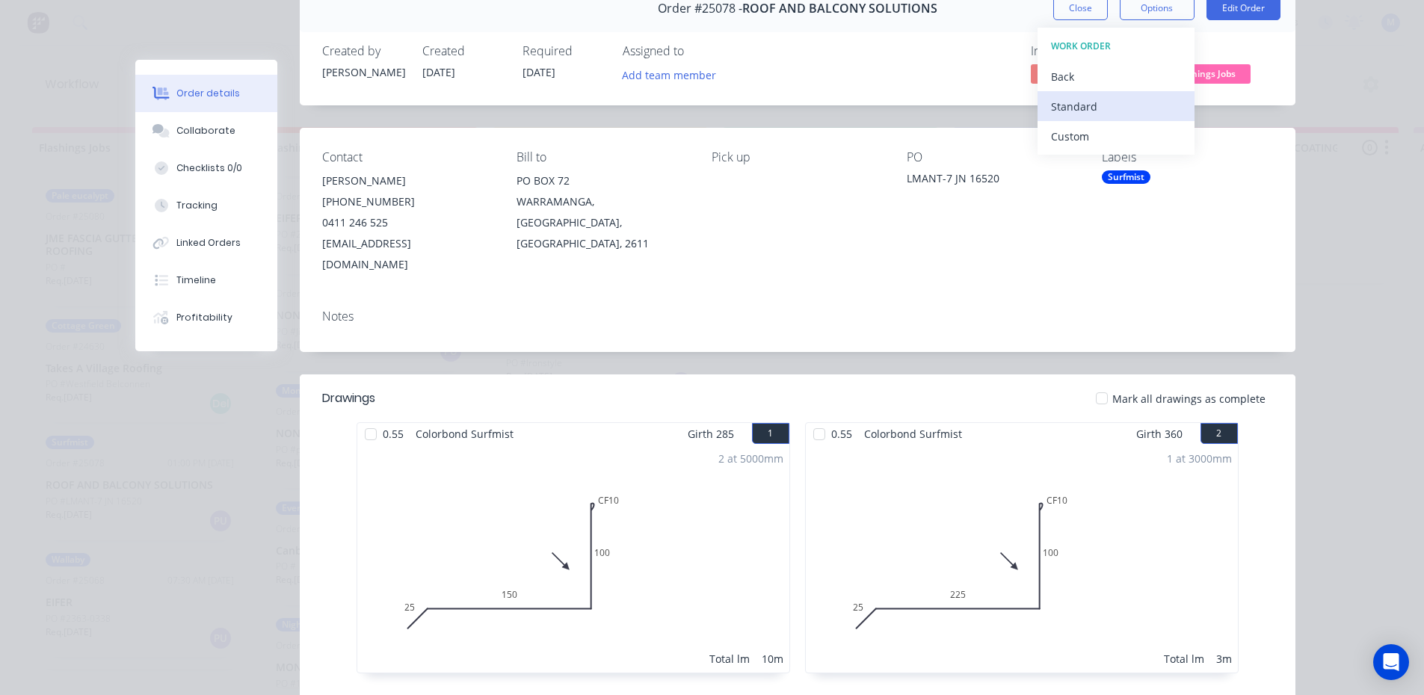
click at [1097, 108] on div "Standard" at bounding box center [1116, 107] width 130 height 22
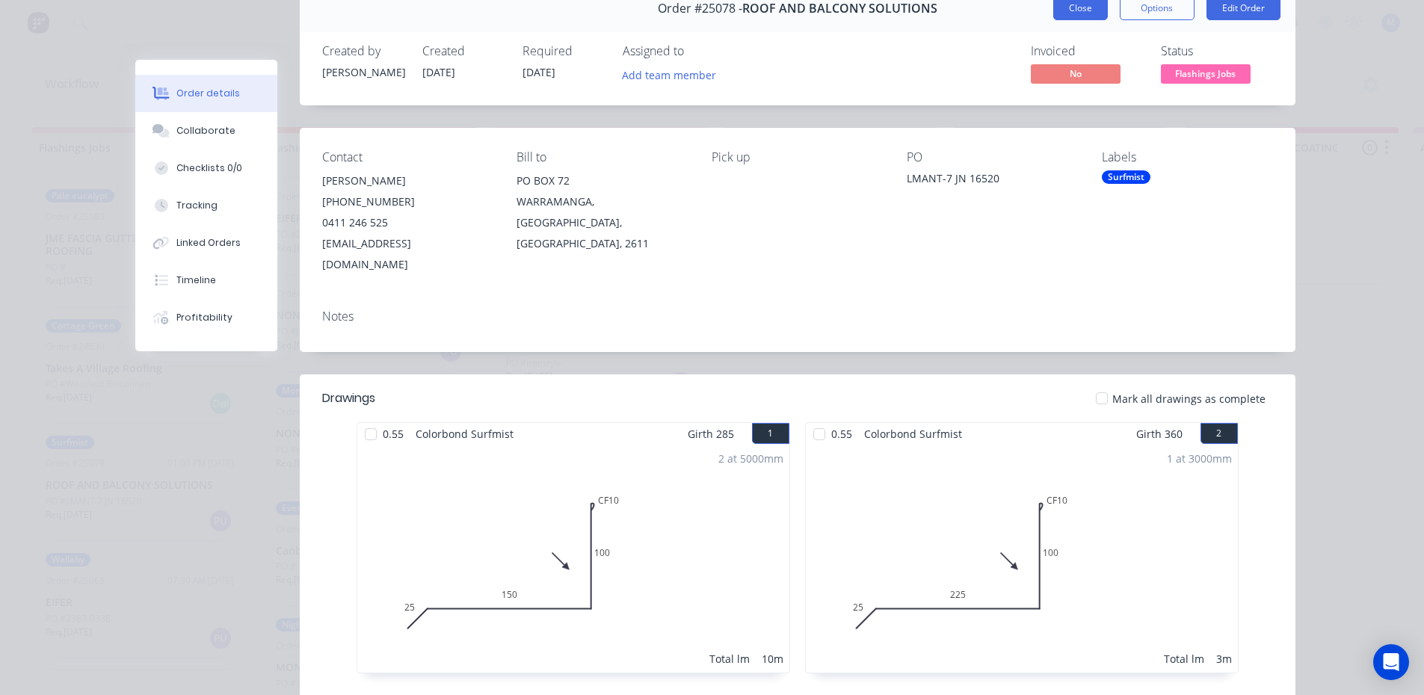
click at [1079, 14] on button "Close" at bounding box center [1080, 8] width 55 height 24
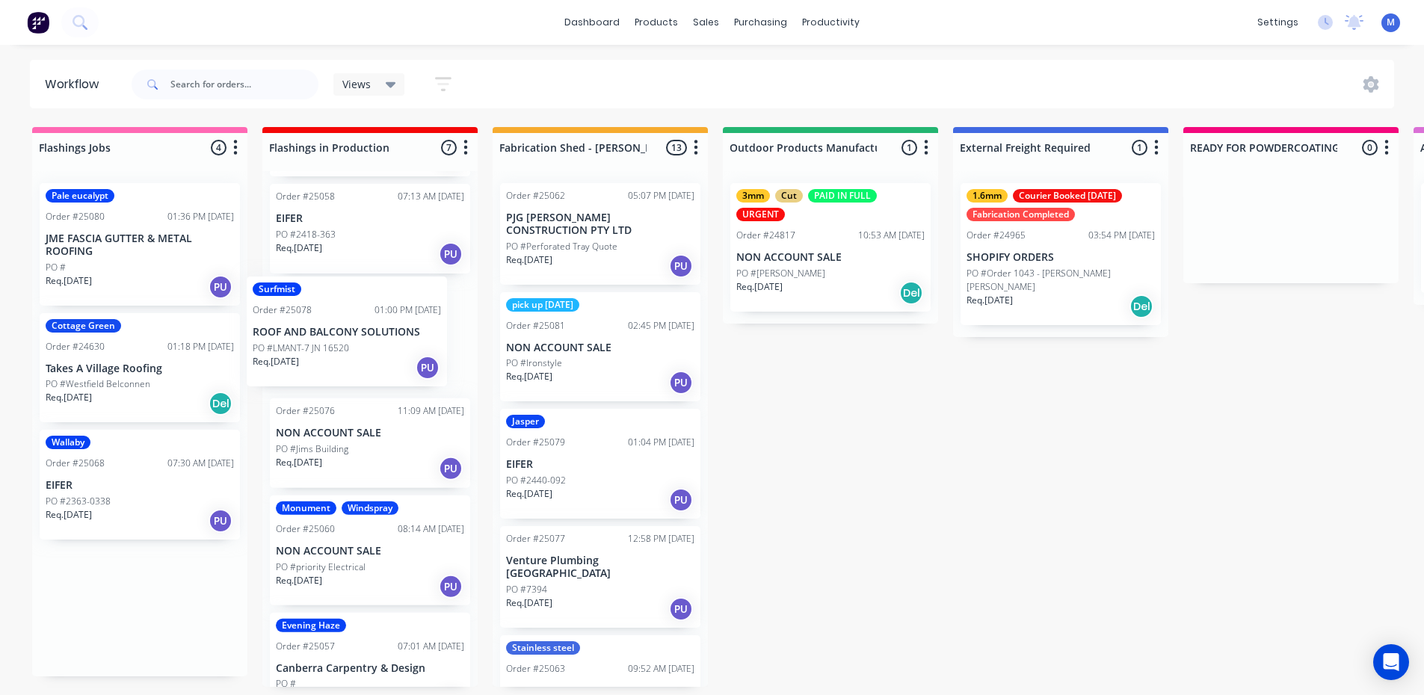
drag, startPoint x: 149, startPoint y: 501, endPoint x: 374, endPoint y: 345, distance: 273.5
click at [161, 365] on p "Takes A Village Roofing" at bounding box center [140, 369] width 188 height 13
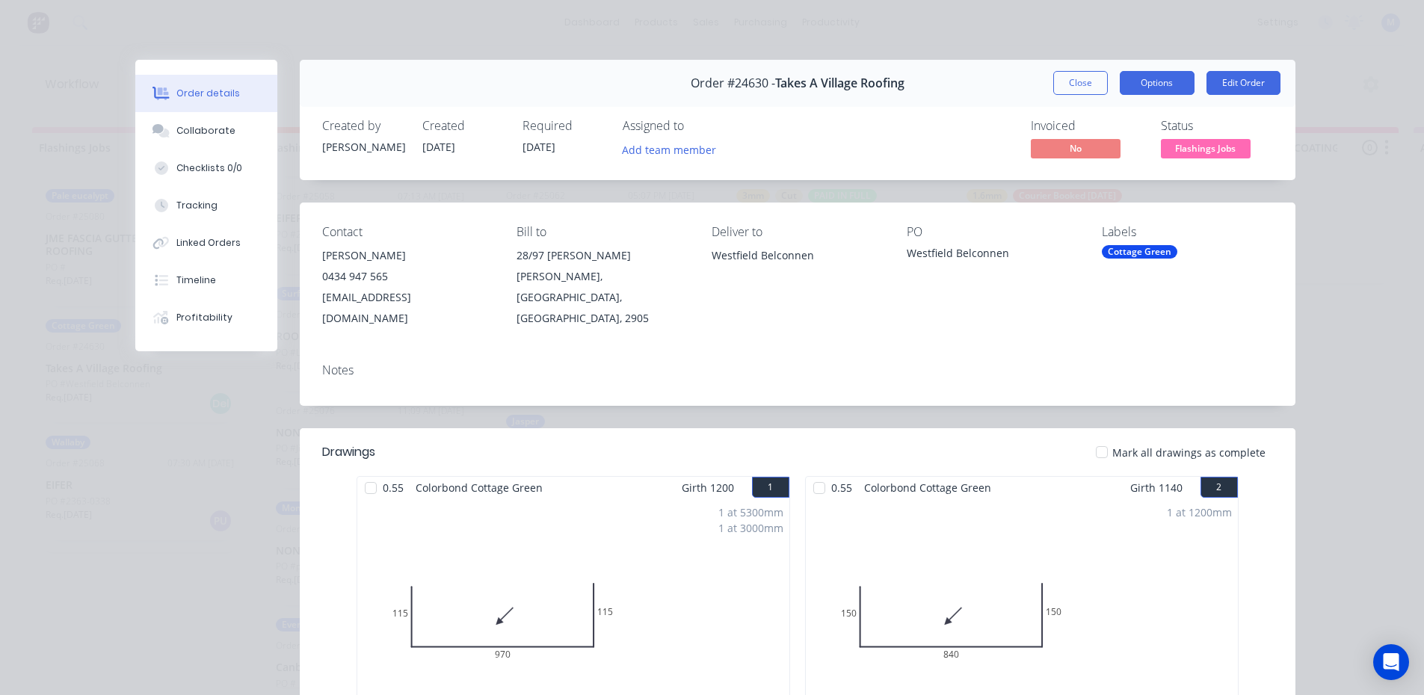
click at [1162, 82] on button "Options" at bounding box center [1157, 83] width 75 height 24
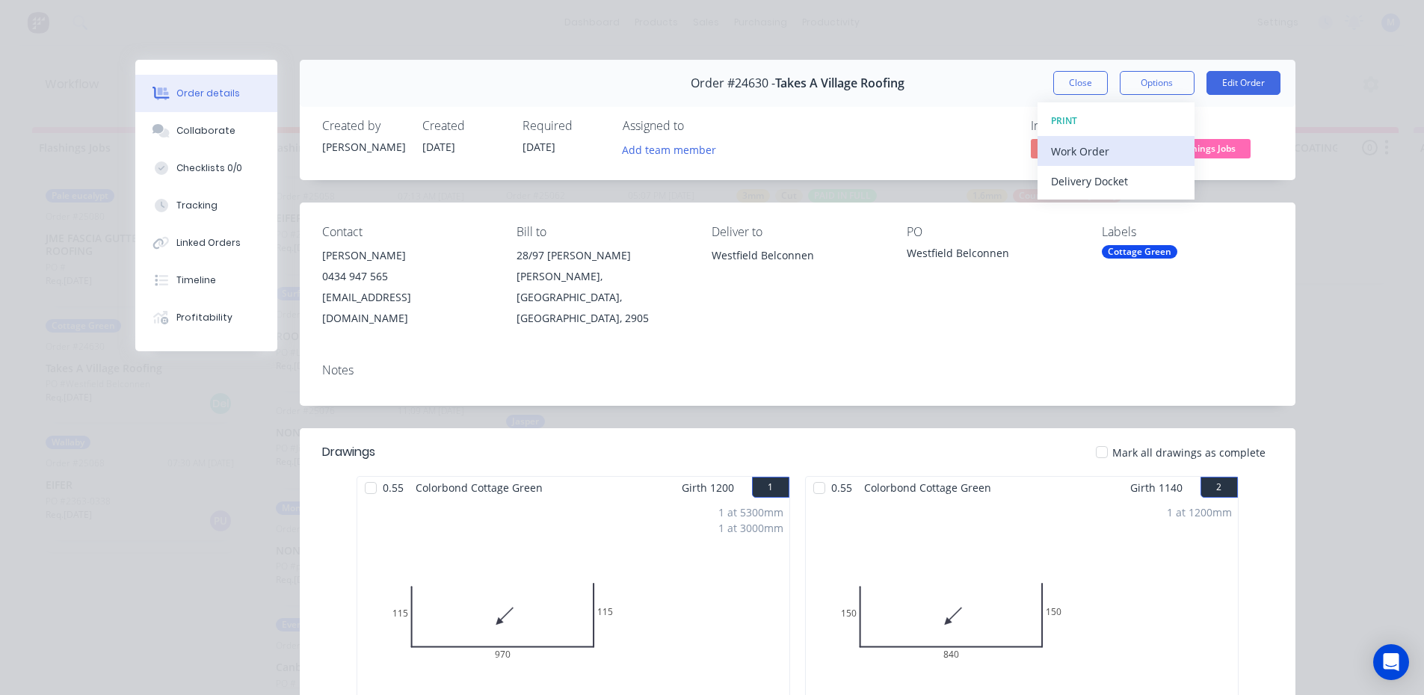
click at [1140, 150] on div "Work Order" at bounding box center [1116, 152] width 130 height 22
click at [1140, 179] on div "Standard" at bounding box center [1116, 181] width 130 height 22
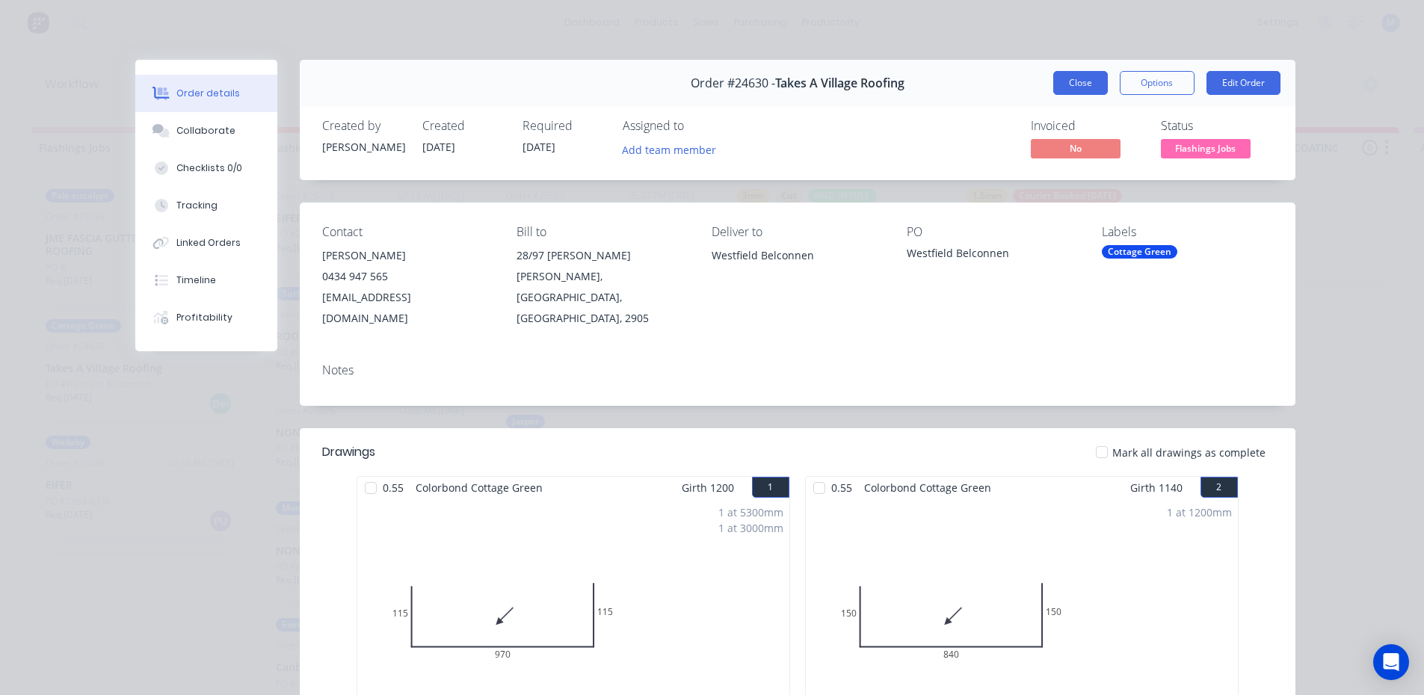
click at [1085, 78] on button "Close" at bounding box center [1080, 83] width 55 height 24
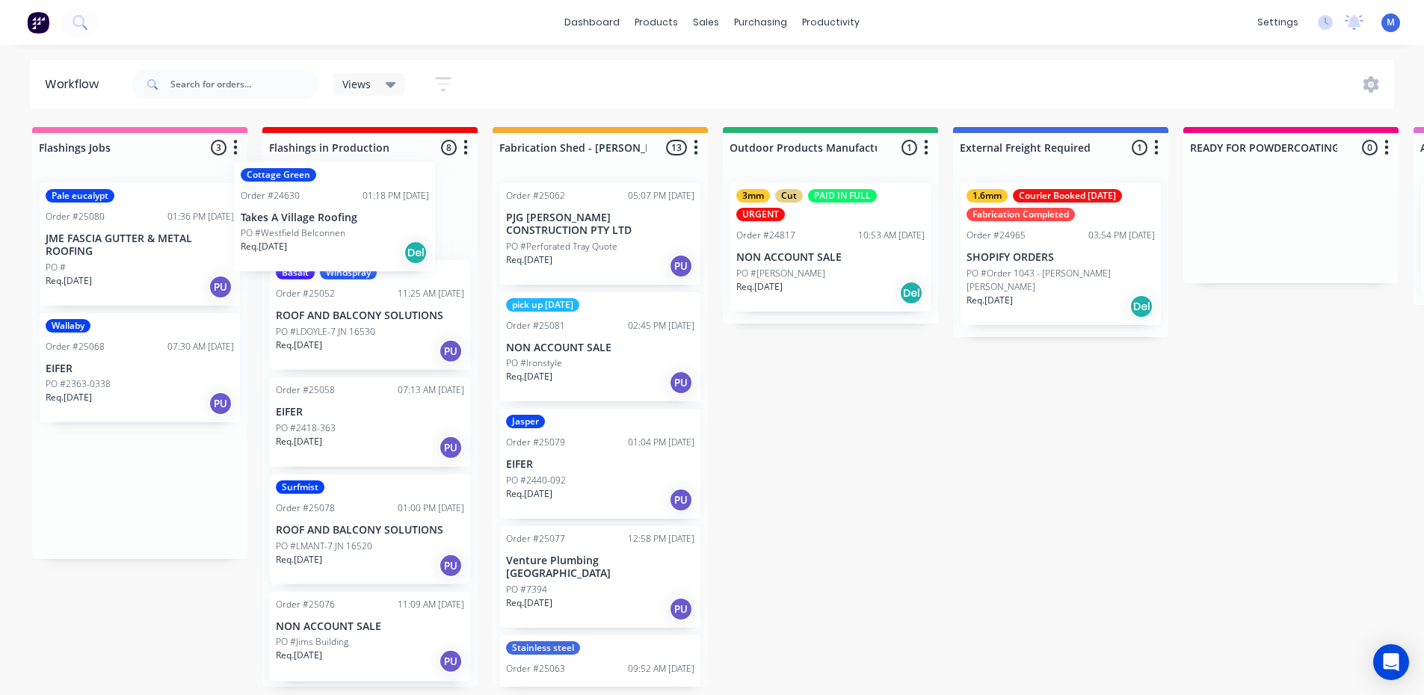
scroll to position [0, 0]
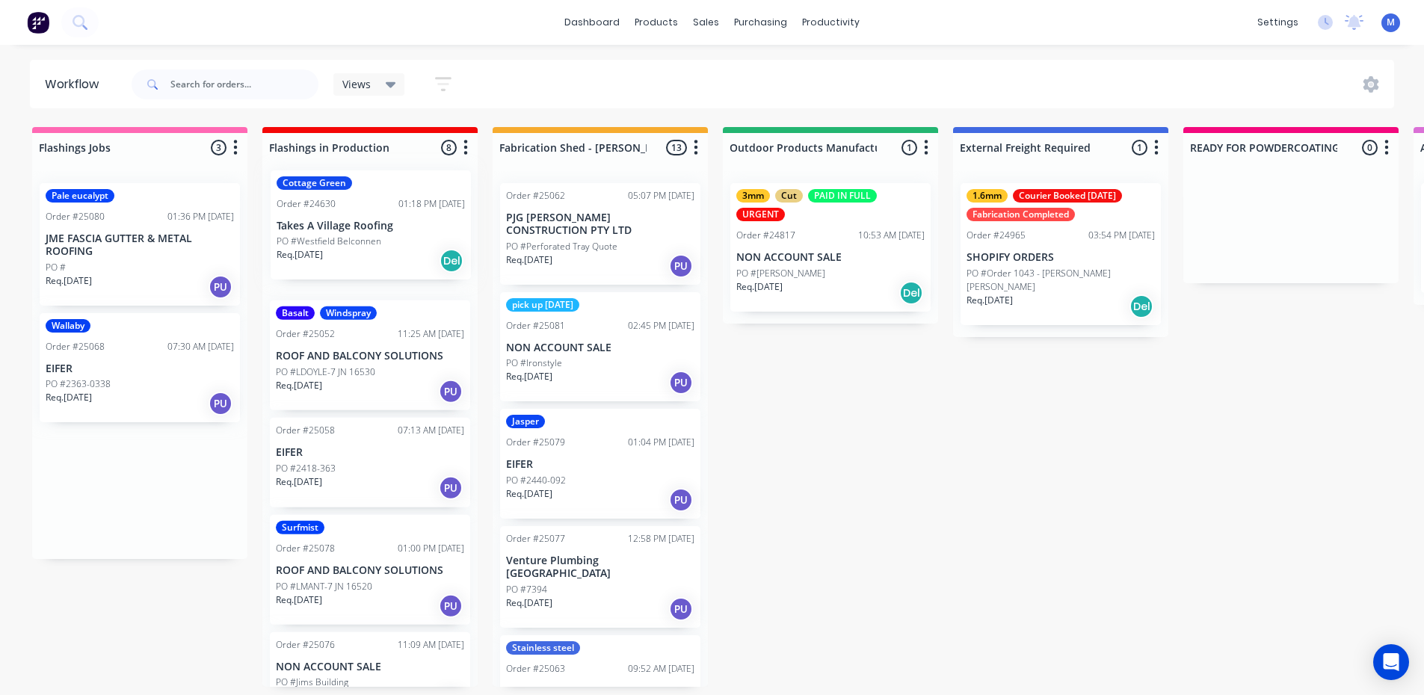
drag, startPoint x: 187, startPoint y: 392, endPoint x: 430, endPoint y: 253, distance: 279.9
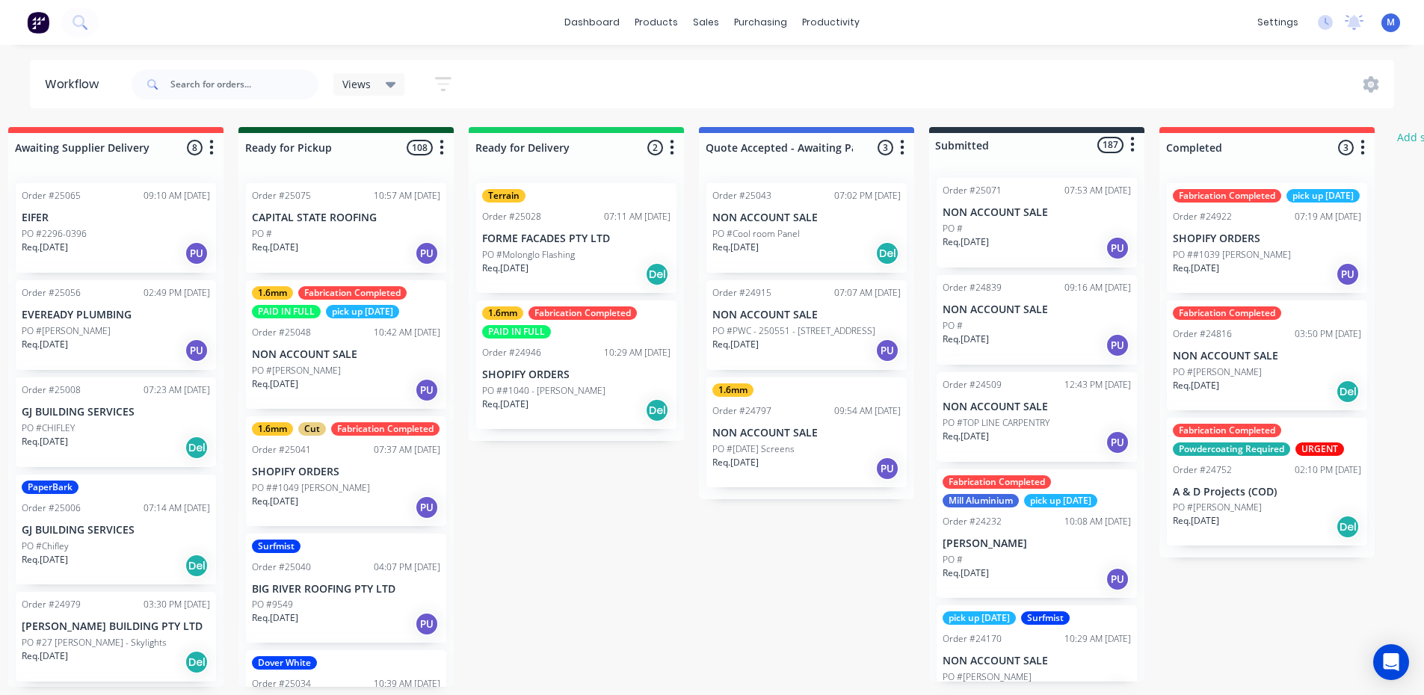
scroll to position [3, 1652]
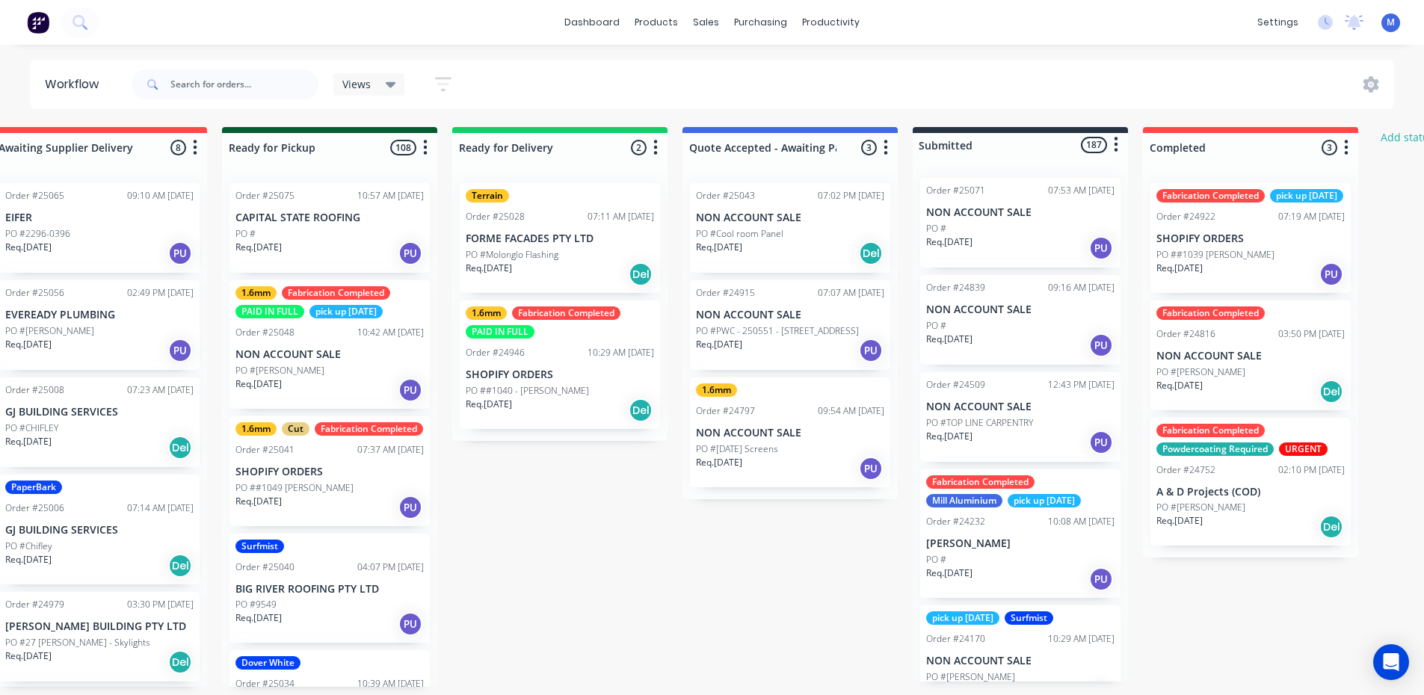
click at [563, 386] on p "PO ##1040 - Donald Bromhead" at bounding box center [527, 390] width 123 height 13
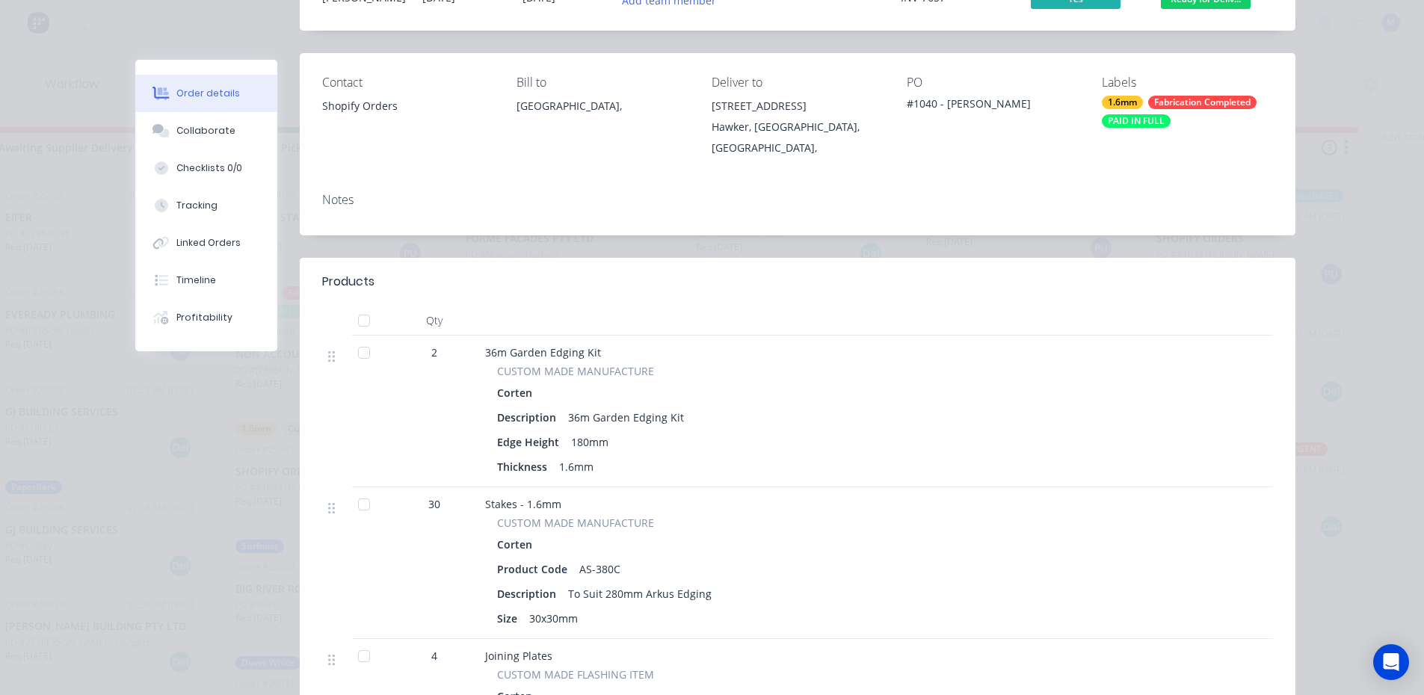
scroll to position [0, 0]
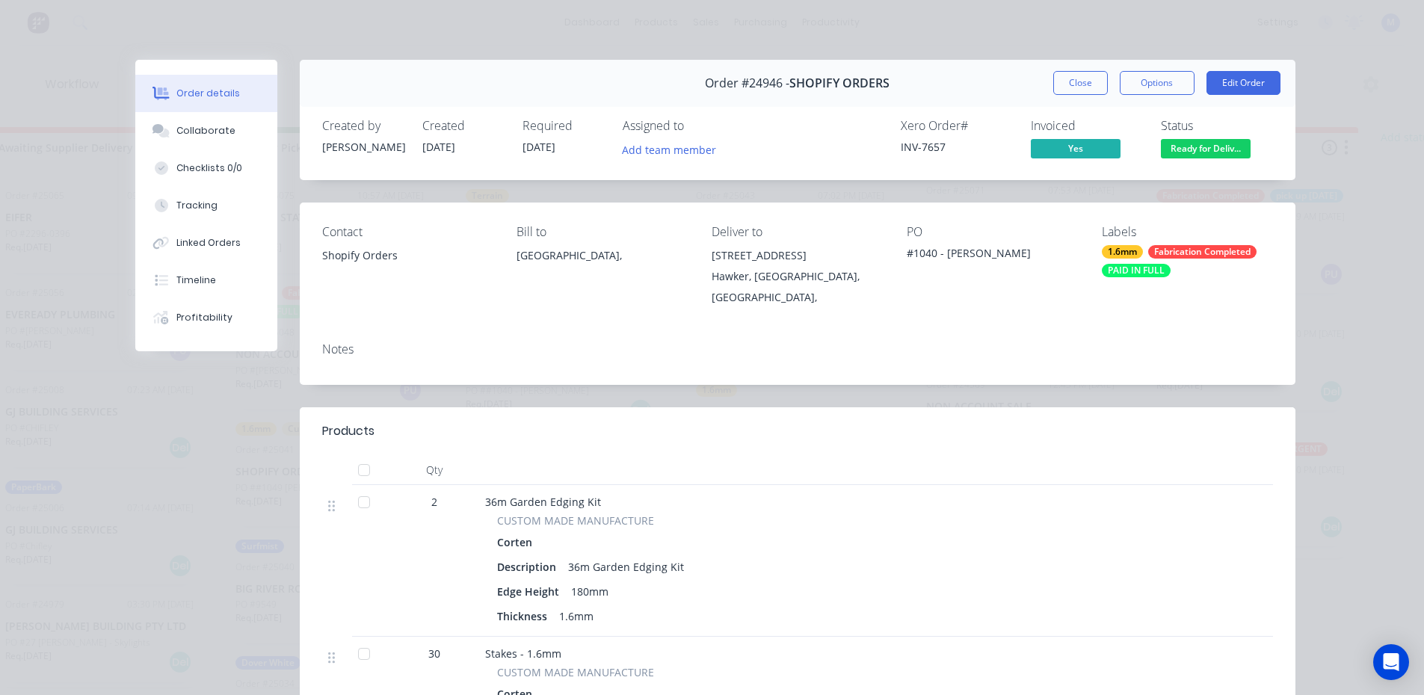
click at [1065, 88] on button "Close" at bounding box center [1080, 83] width 55 height 24
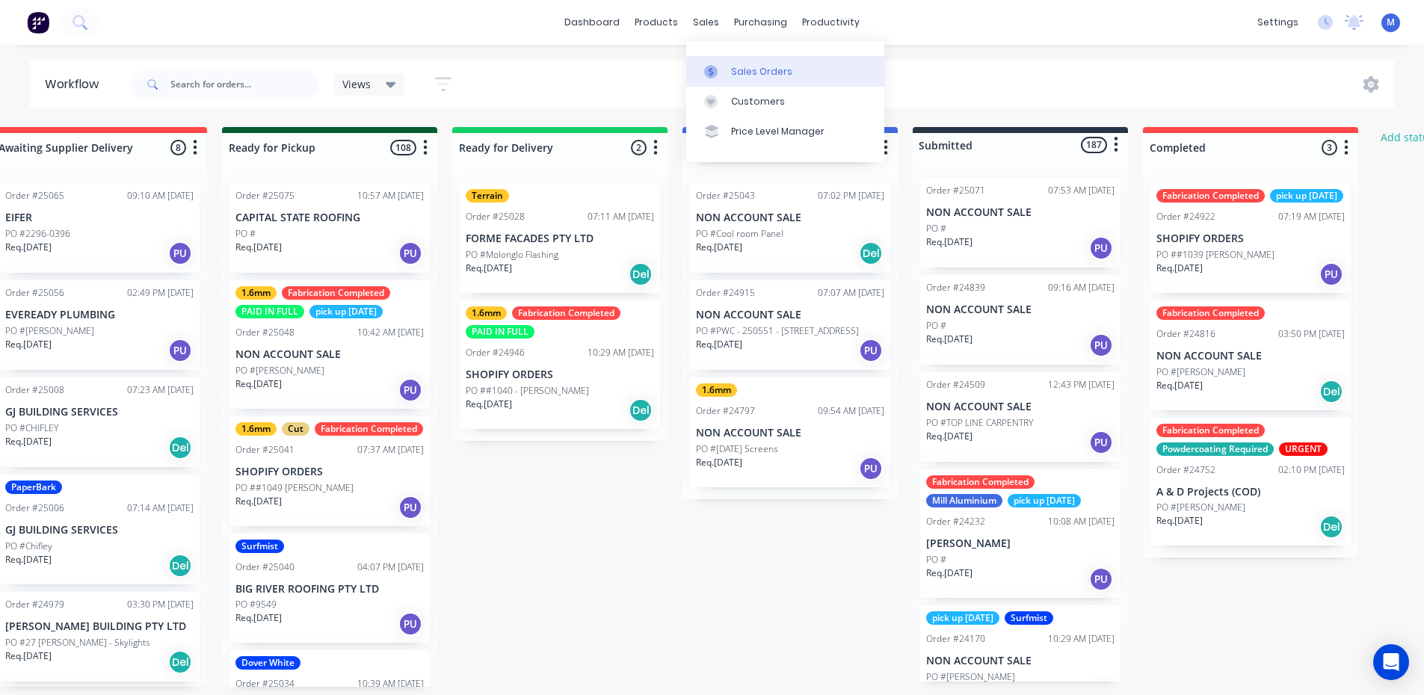
click at [763, 74] on div "Sales Orders" at bounding box center [761, 71] width 61 height 13
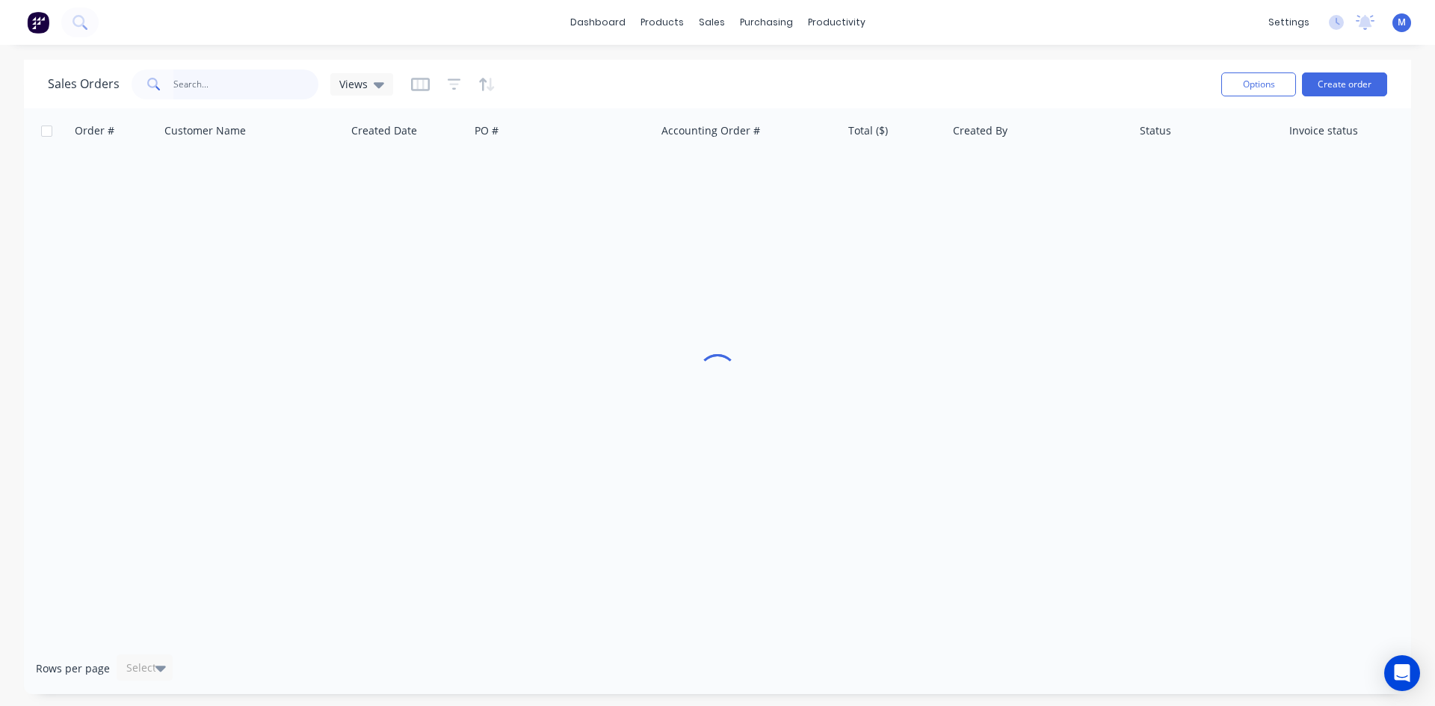
click at [259, 87] on input "text" at bounding box center [246, 85] width 146 height 30
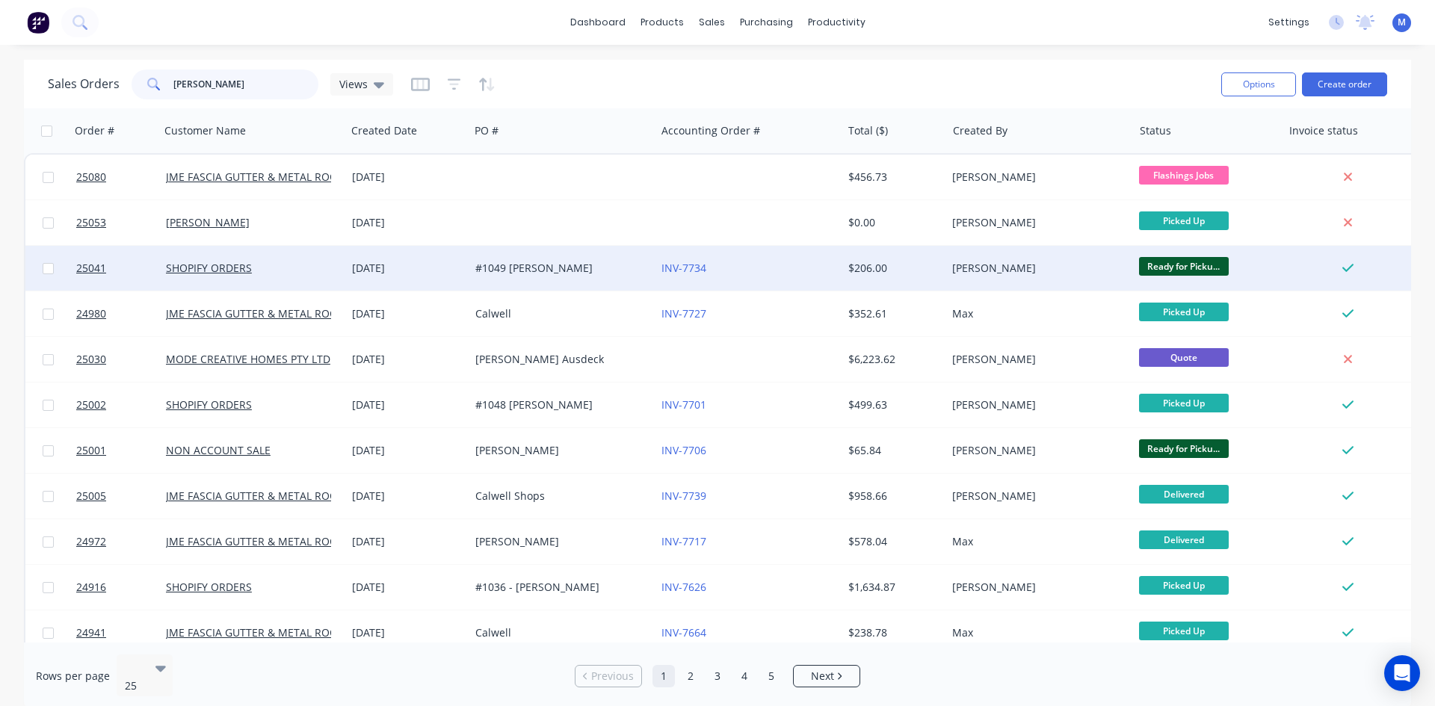
type input "john"
click at [600, 271] on div "#1049 John Moss" at bounding box center [558, 268] width 166 height 15
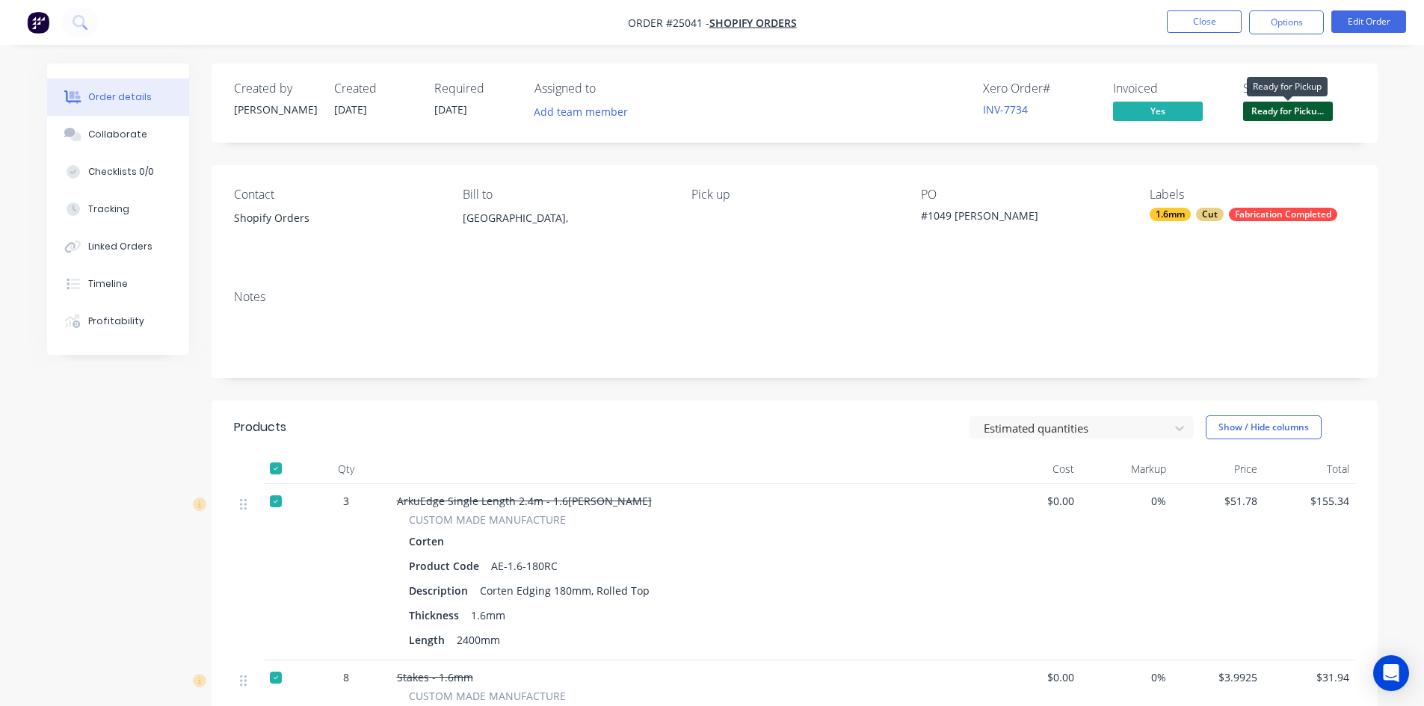
click at [1295, 114] on span "Ready for Picku..." at bounding box center [1288, 111] width 90 height 19
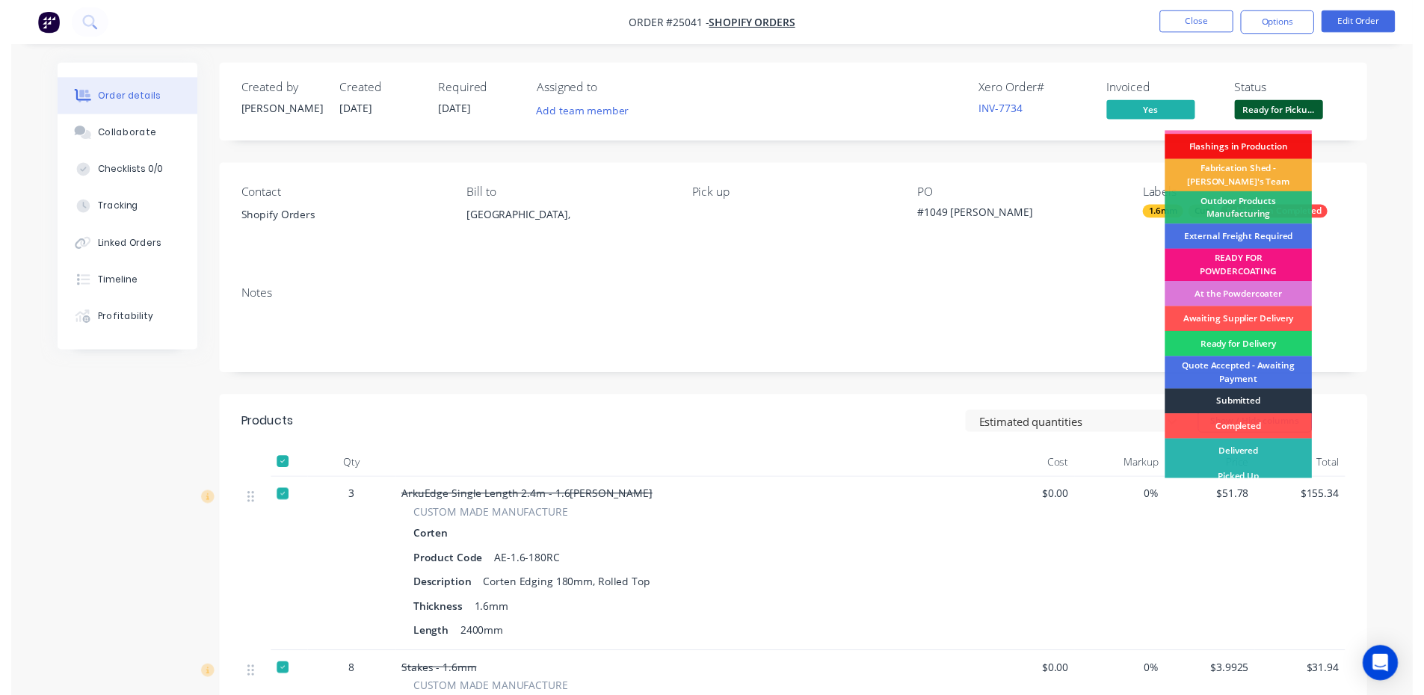
scroll to position [32, 0]
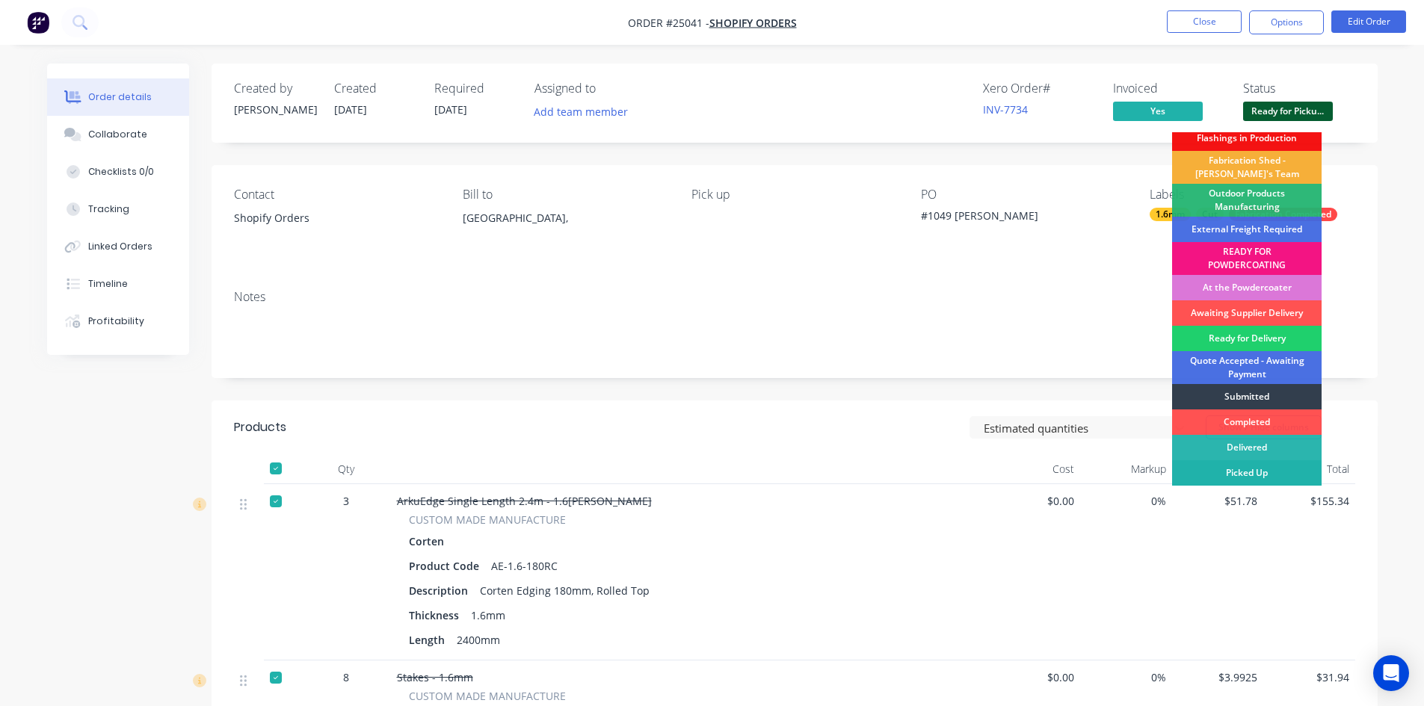
click at [1245, 473] on div "Picked Up" at bounding box center [1247, 472] width 150 height 25
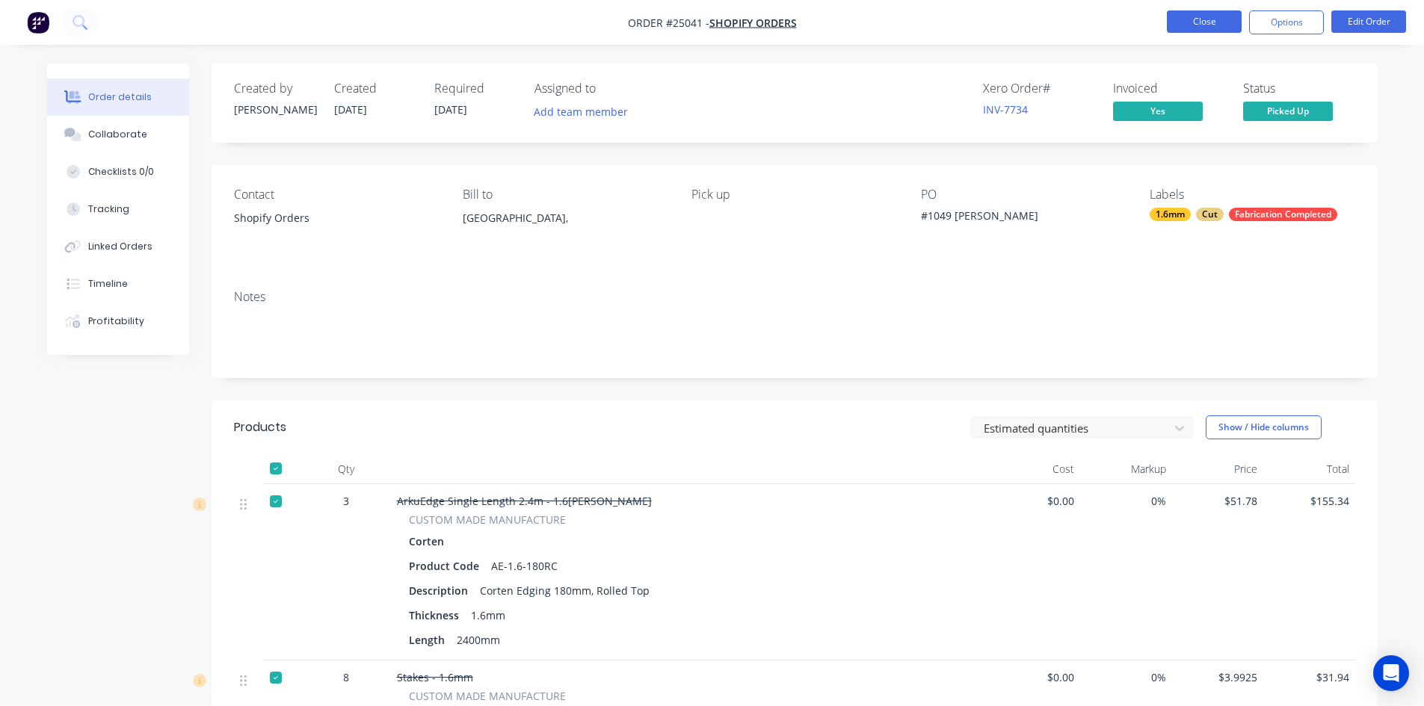
click at [1206, 19] on button "Close" at bounding box center [1204, 21] width 75 height 22
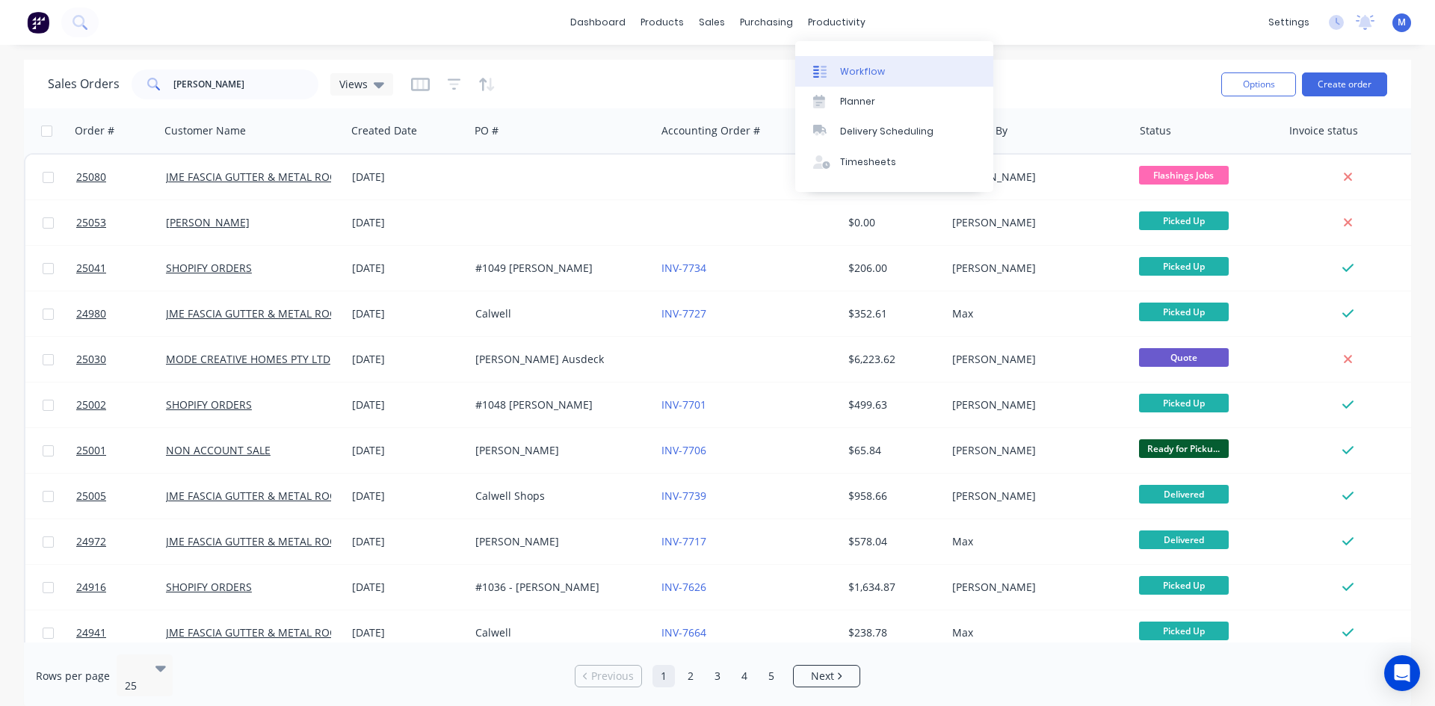
click at [874, 67] on div "Workflow" at bounding box center [862, 71] width 45 height 13
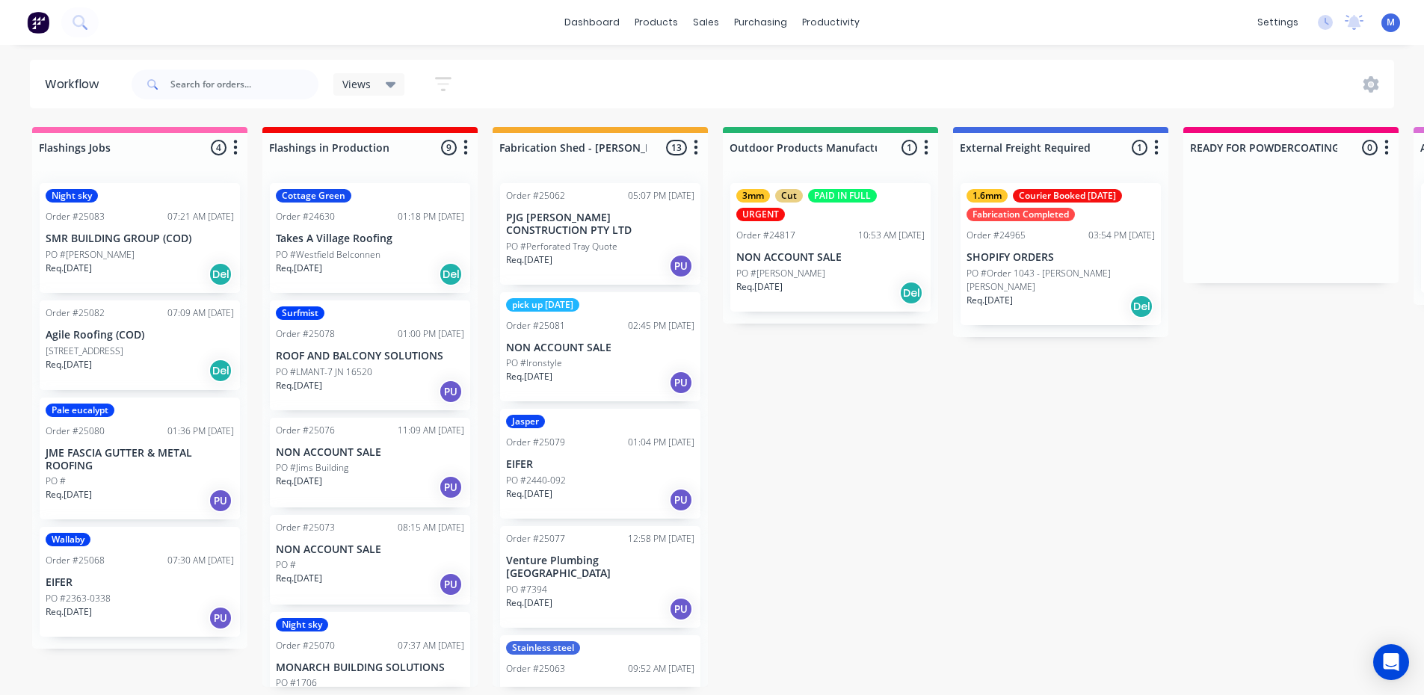
click at [154, 269] on div "Req. 30/09/25 Del" at bounding box center [140, 274] width 188 height 25
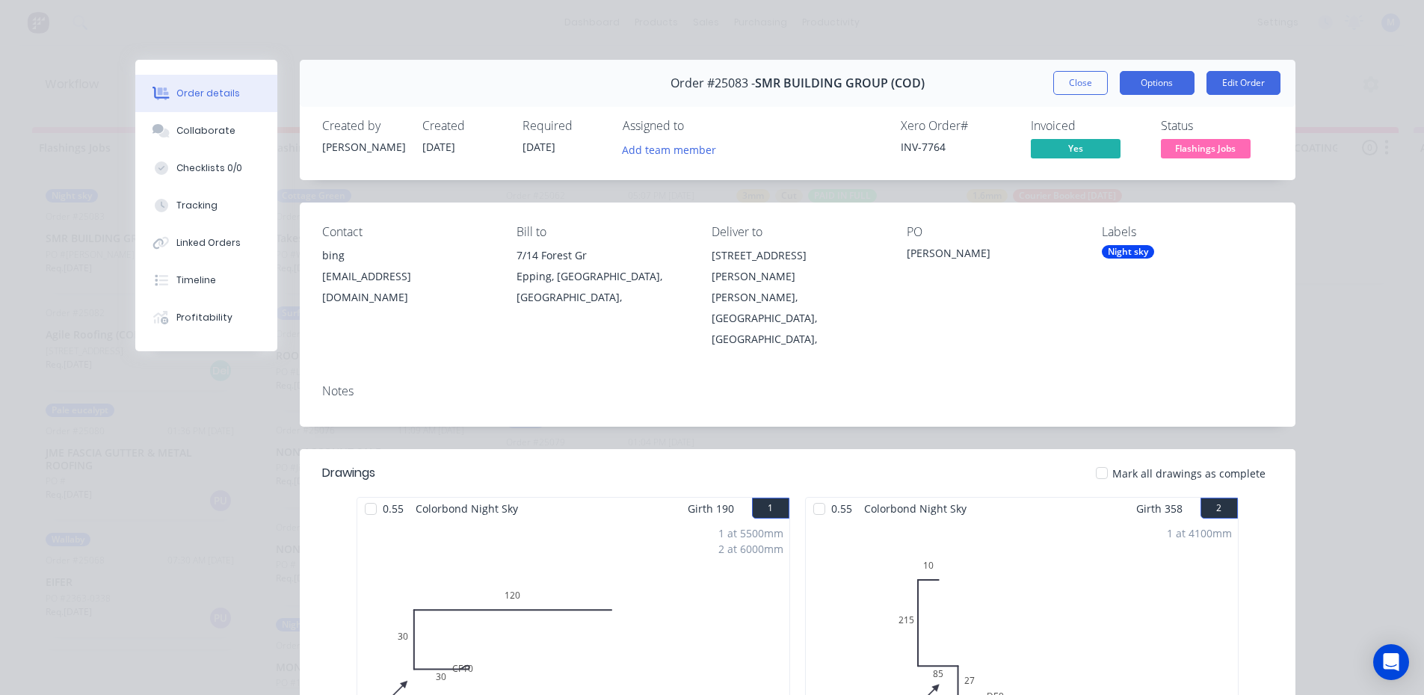
click at [1167, 84] on button "Options" at bounding box center [1157, 83] width 75 height 24
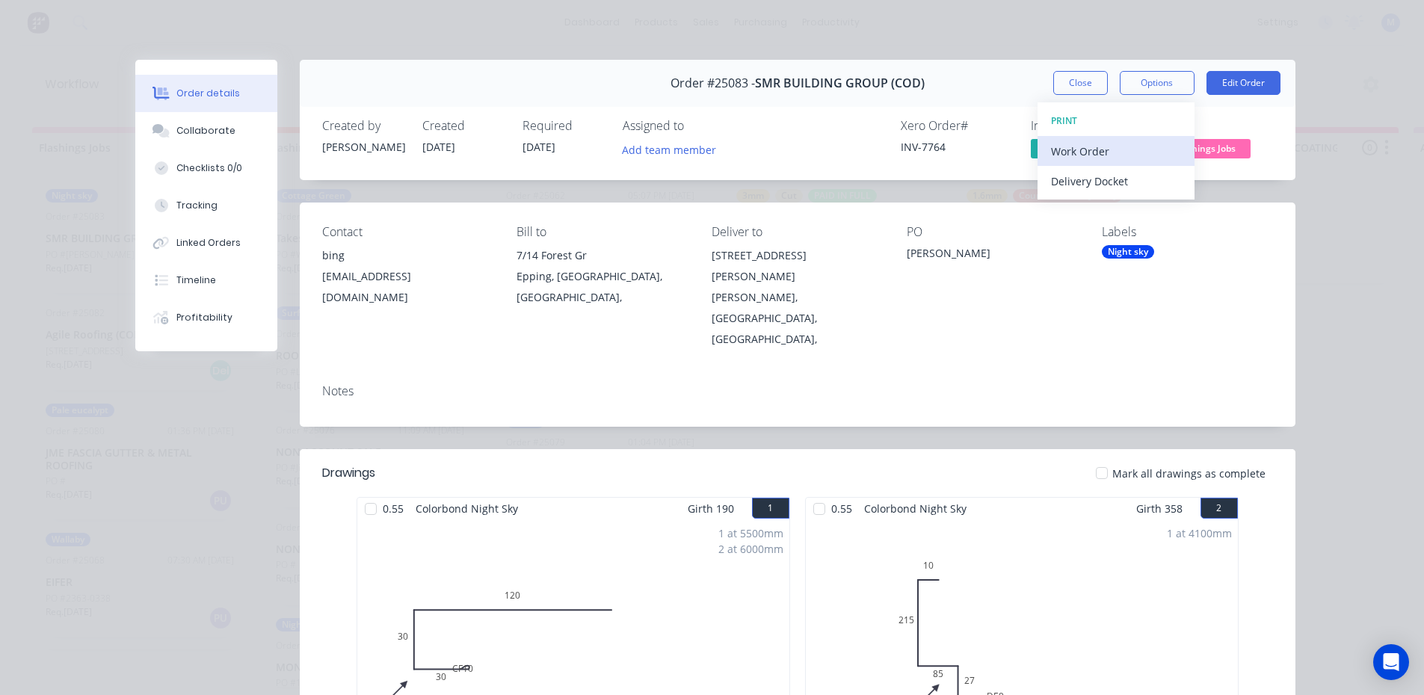
click at [1123, 151] on div "Work Order" at bounding box center [1116, 152] width 130 height 22
click at [1128, 184] on div "Standard" at bounding box center [1116, 181] width 130 height 22
click at [1064, 84] on button "Close" at bounding box center [1080, 83] width 55 height 24
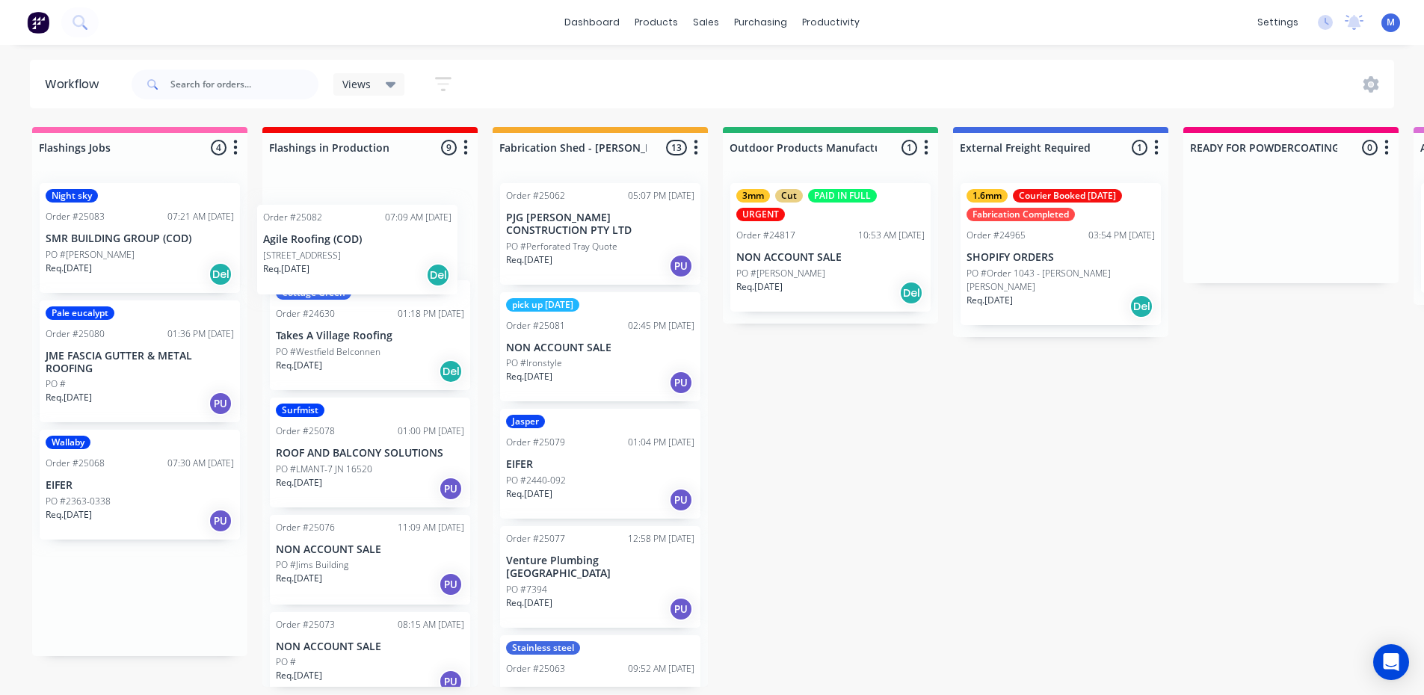
drag, startPoint x: 180, startPoint y: 375, endPoint x: 402, endPoint y: 277, distance: 242.3
click at [128, 487] on p "EIFER" at bounding box center [140, 485] width 188 height 13
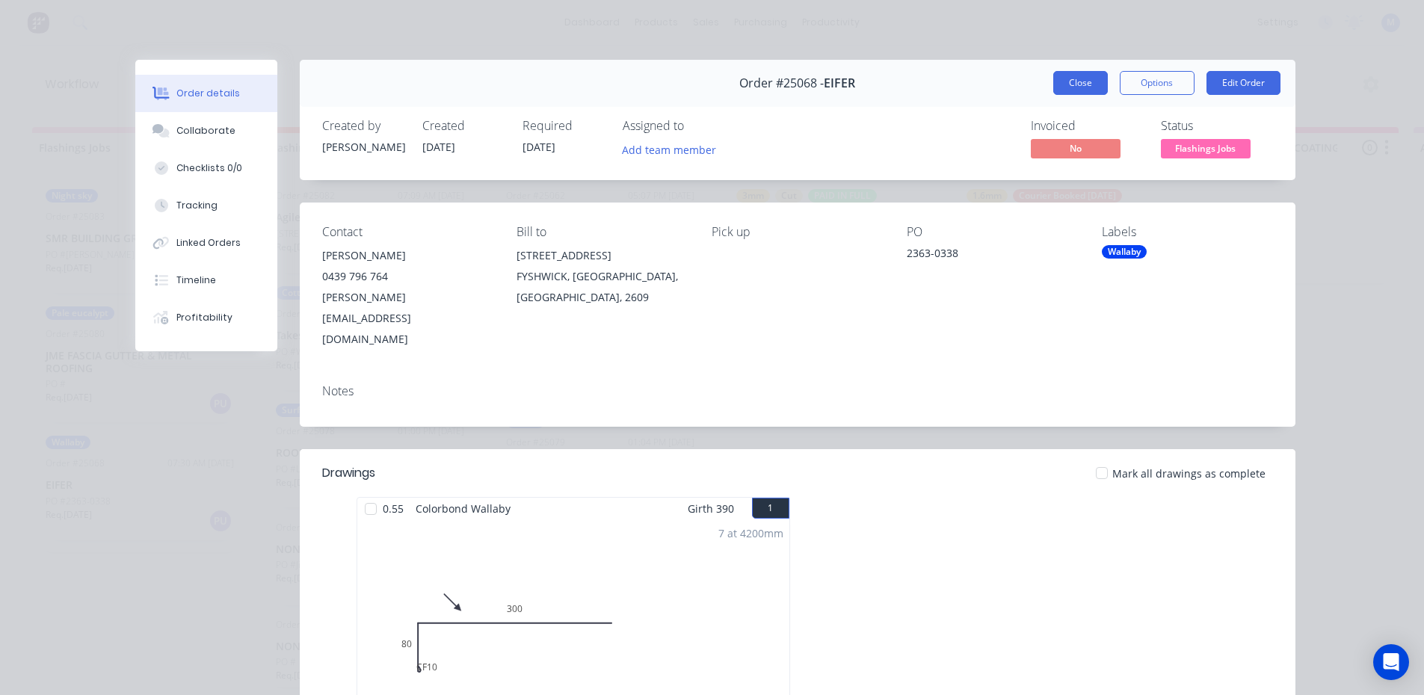
click at [1082, 87] on button "Close" at bounding box center [1080, 83] width 55 height 24
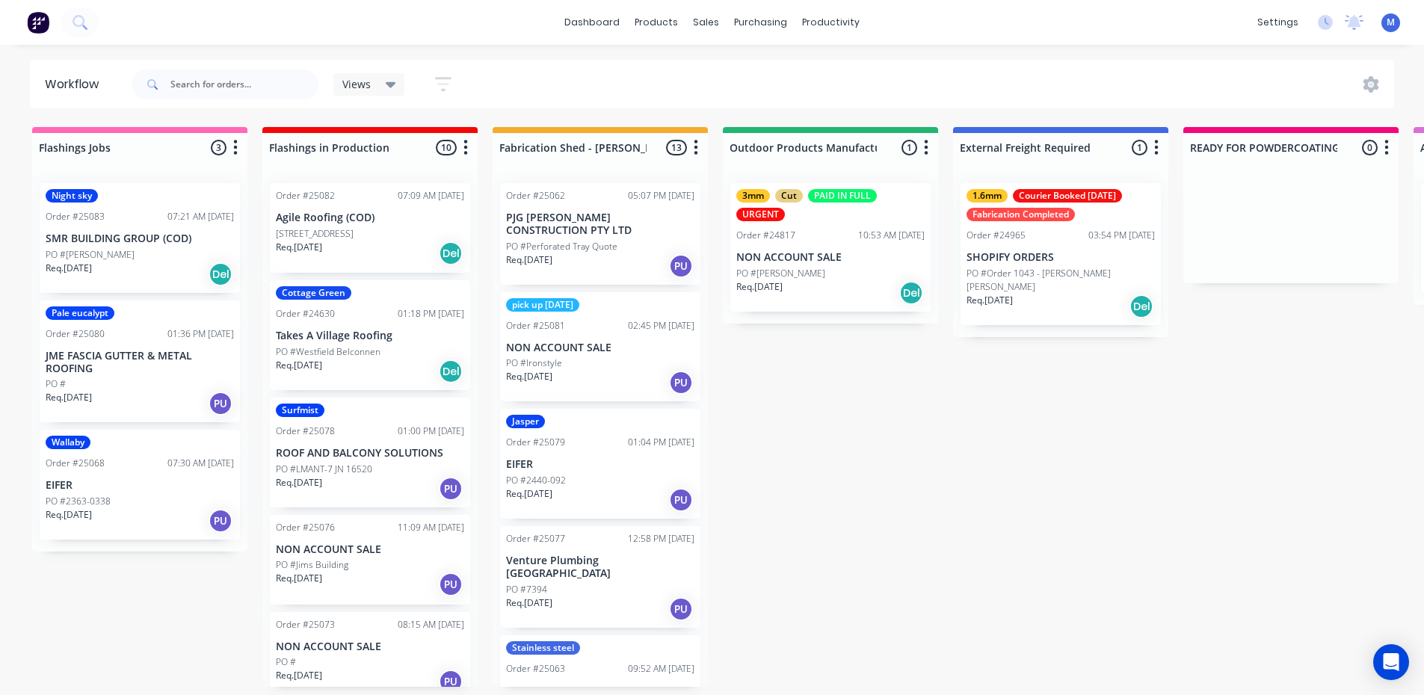
click at [119, 255] on div "PO #Downer" at bounding box center [140, 254] width 188 height 13
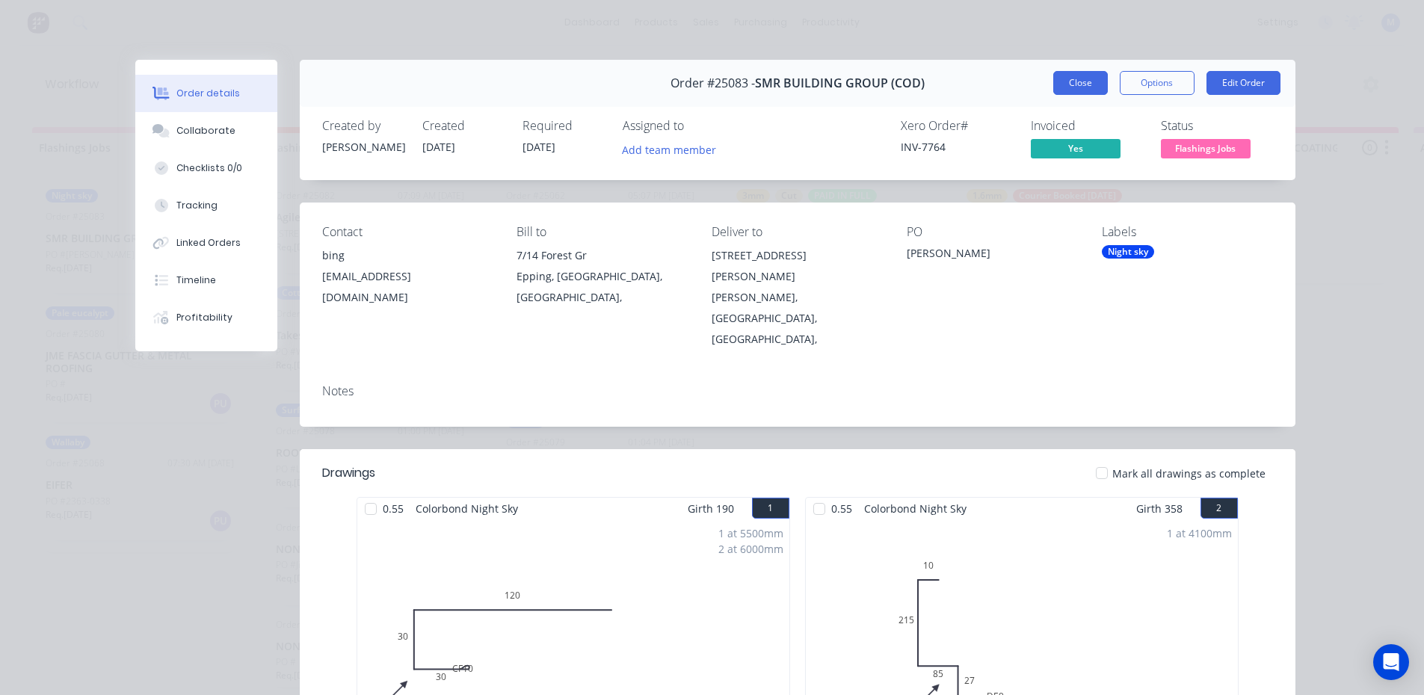
click at [1071, 84] on button "Close" at bounding box center [1080, 83] width 55 height 24
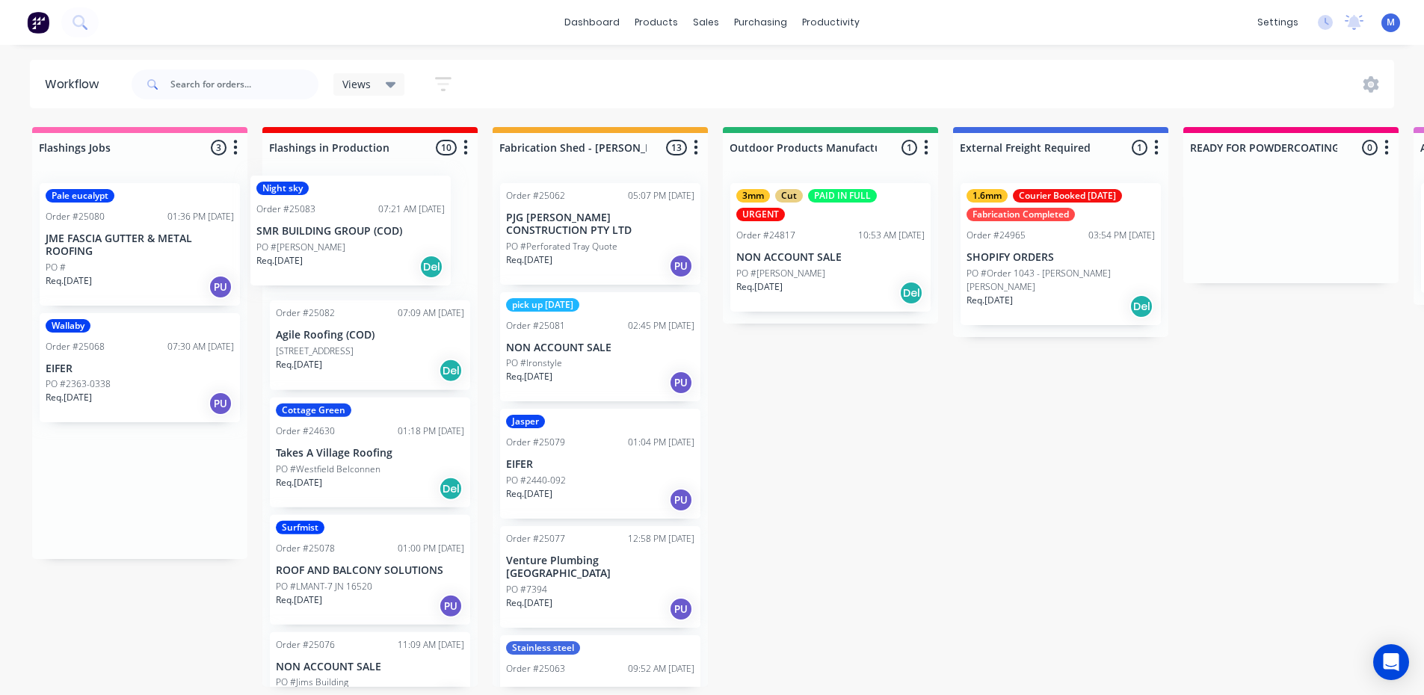
drag, startPoint x: 135, startPoint y: 256, endPoint x: 351, endPoint y: 252, distance: 216.1
click at [330, 373] on div "Req. 30/09/25 Del" at bounding box center [370, 370] width 188 height 25
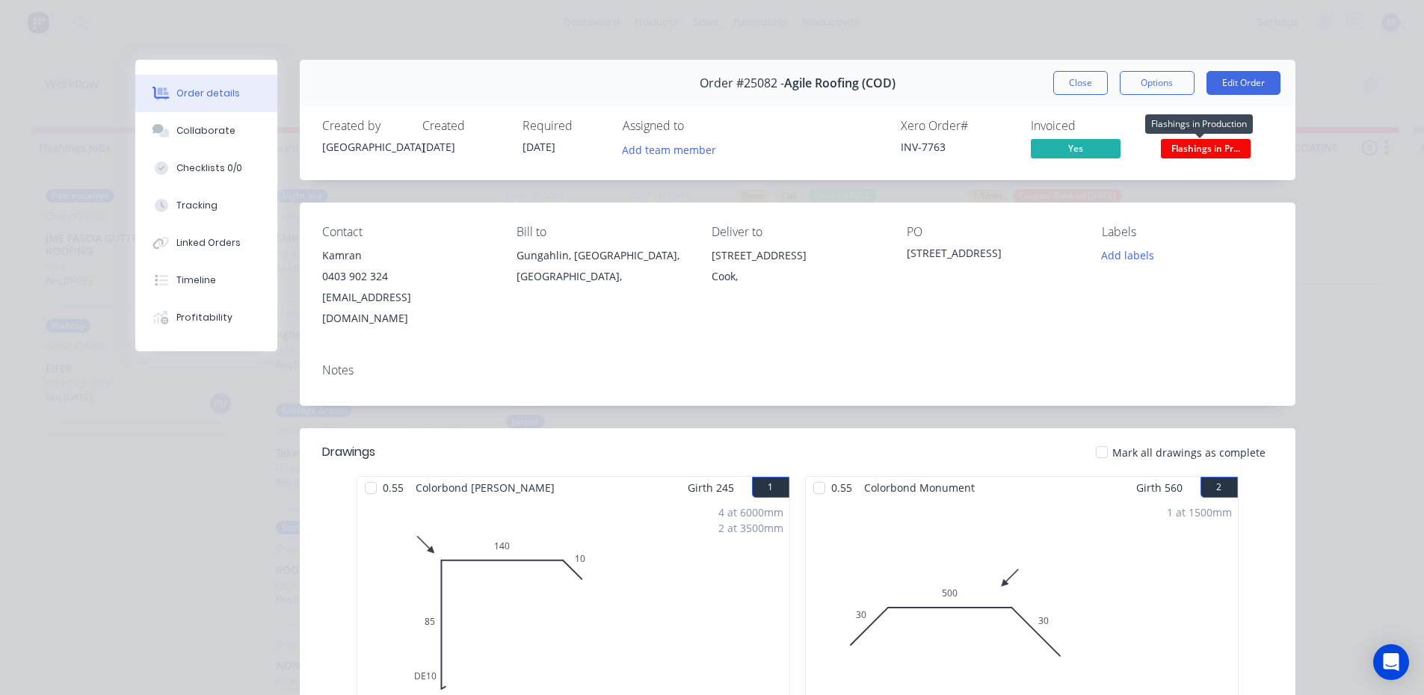
click at [1177, 154] on span "Flashings in Pr..." at bounding box center [1206, 148] width 90 height 19
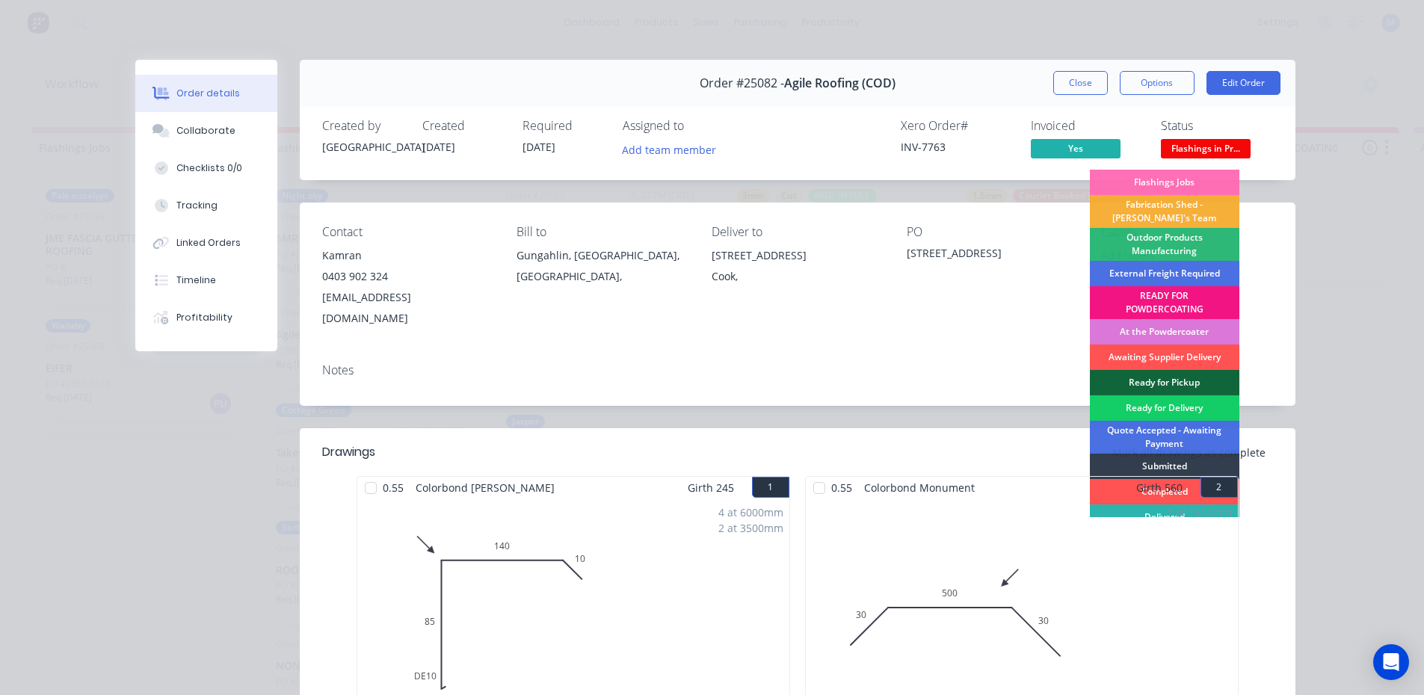
click at [1124, 405] on div "Ready for Delivery" at bounding box center [1165, 407] width 150 height 25
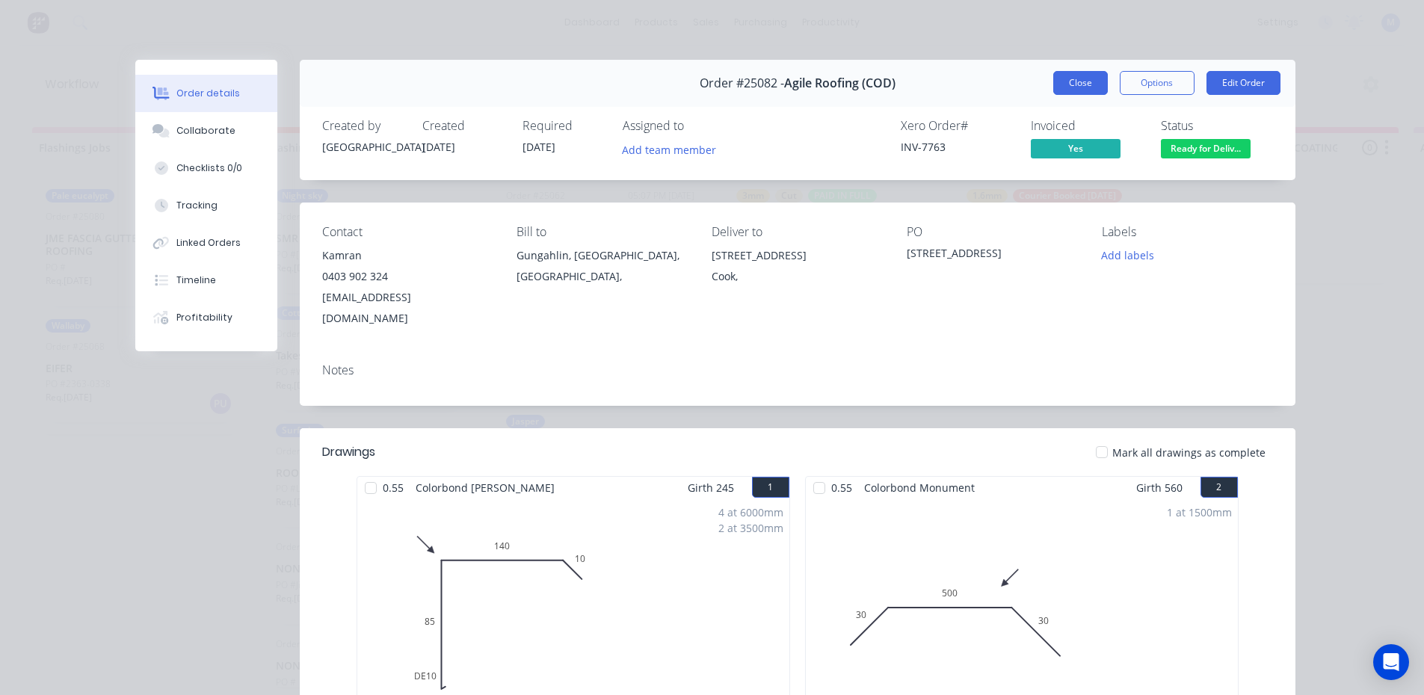
click at [1070, 81] on button "Close" at bounding box center [1080, 83] width 55 height 24
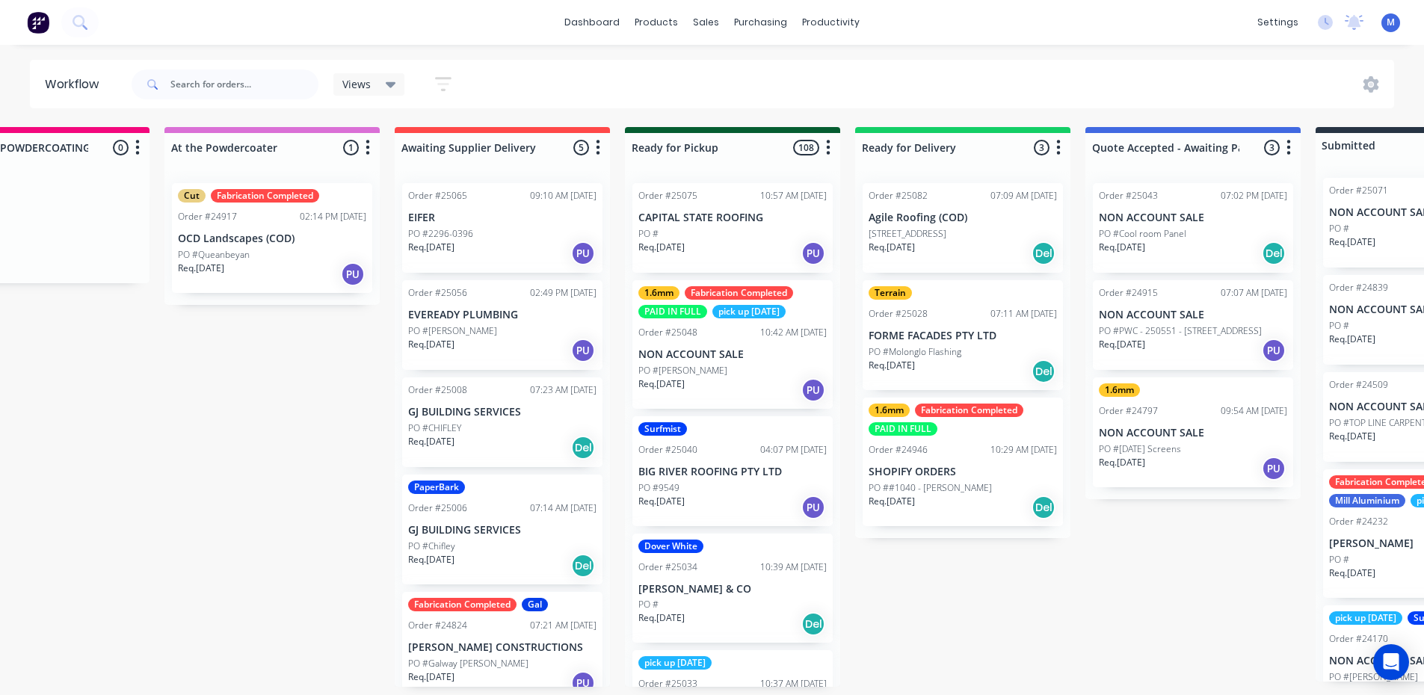
scroll to position [0, 1273]
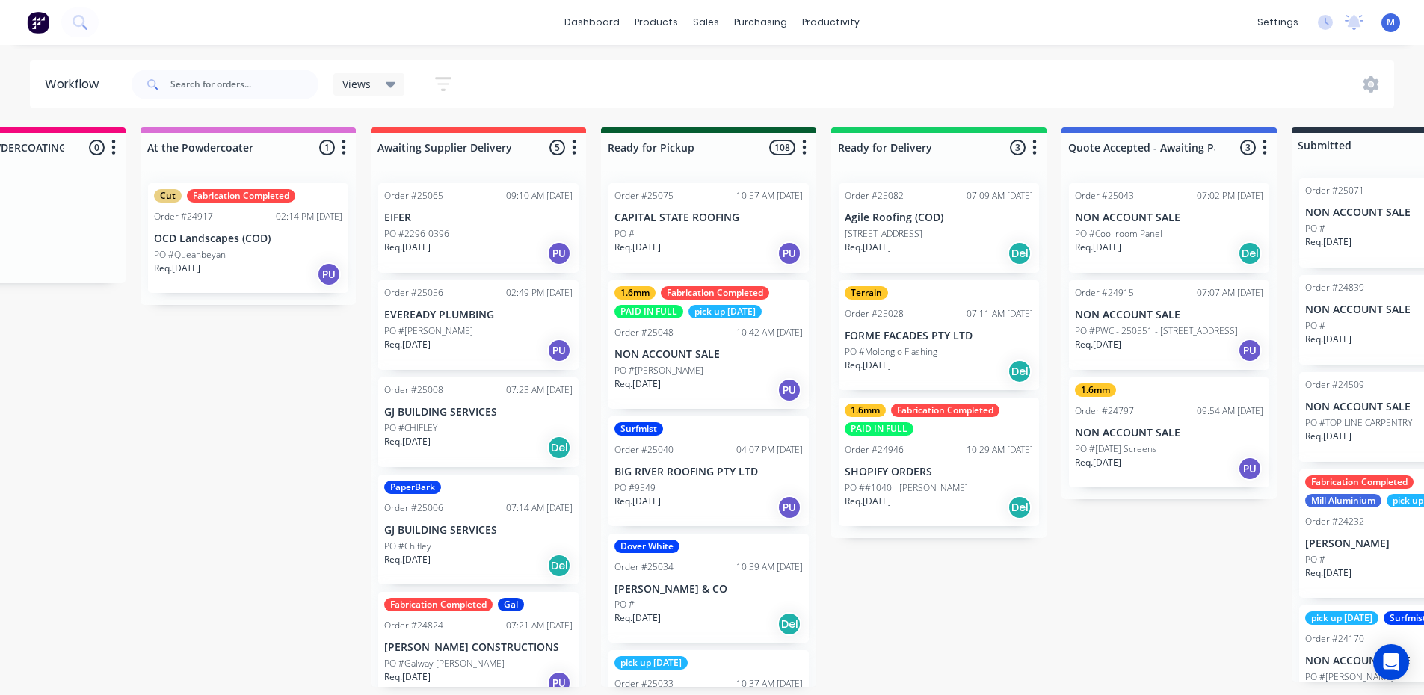
click at [929, 242] on div "Req. 30/09/25 Del" at bounding box center [939, 253] width 188 height 25
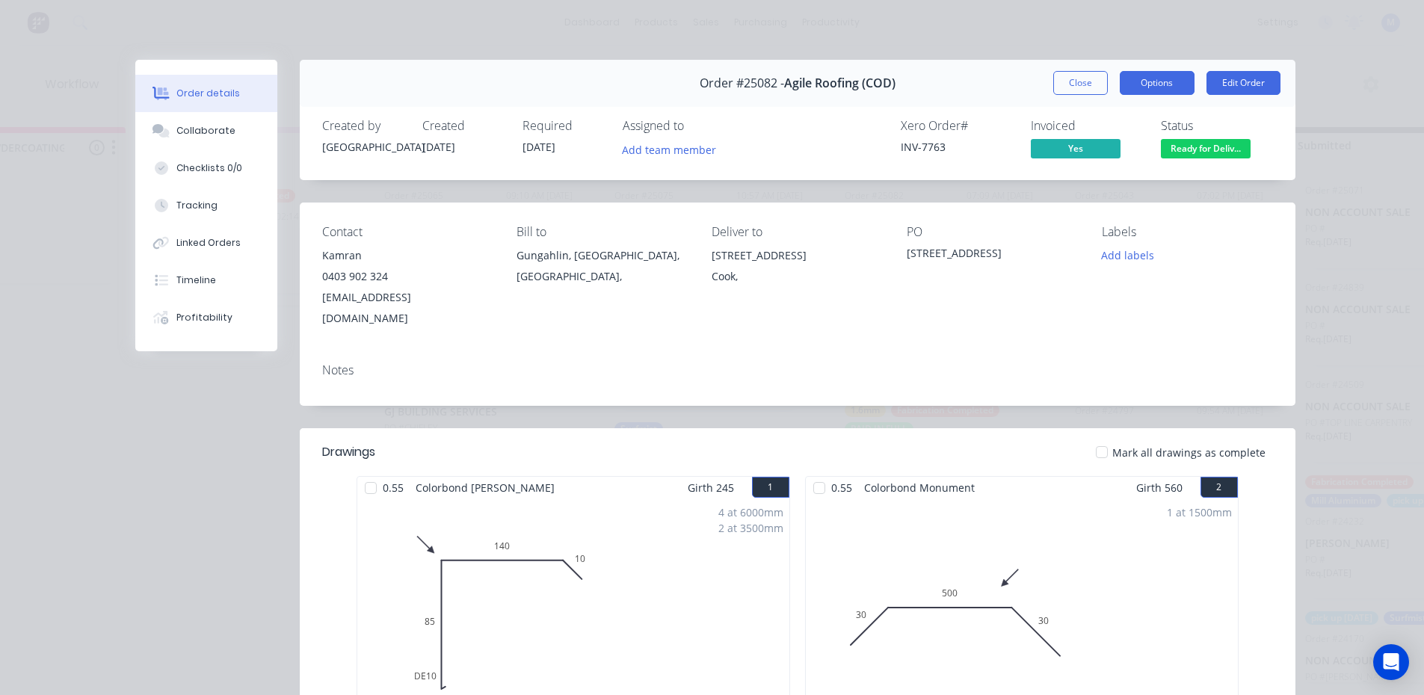
click at [1151, 80] on button "Options" at bounding box center [1157, 83] width 75 height 24
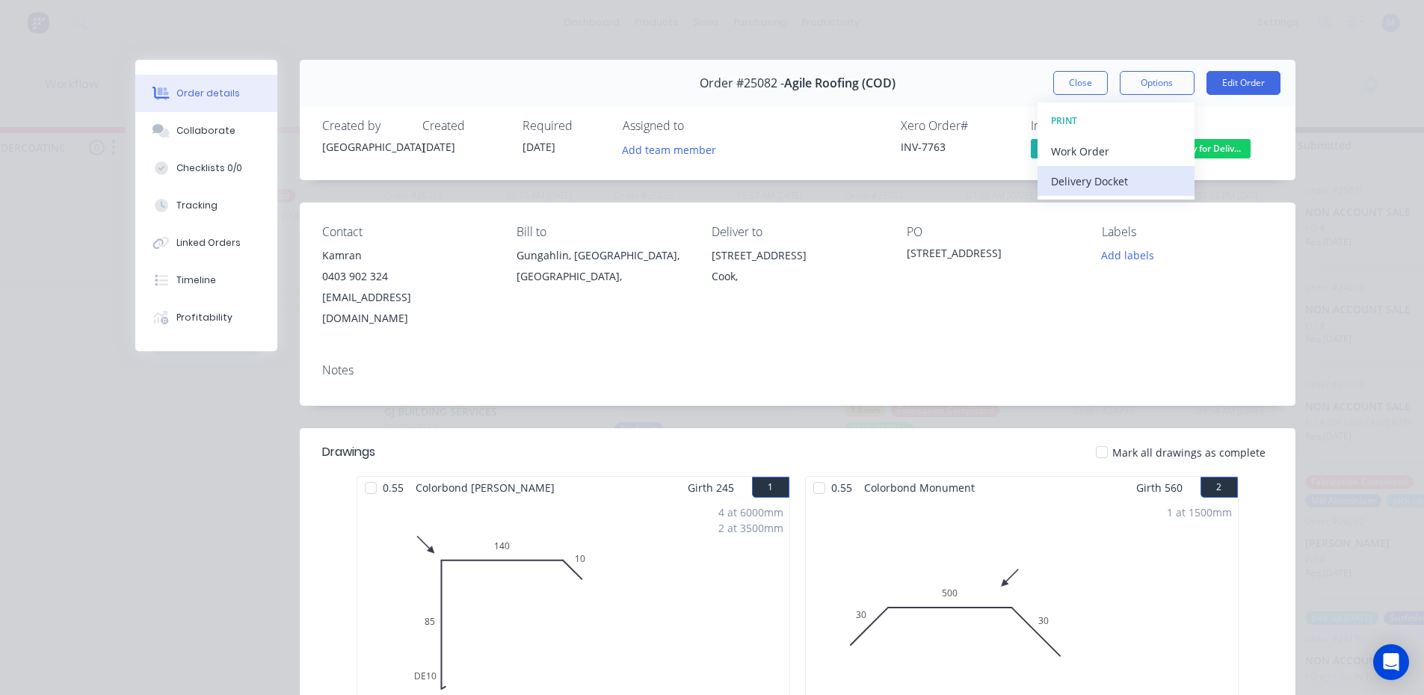
click at [1106, 185] on div "Delivery Docket" at bounding box center [1116, 181] width 130 height 22
click at [1110, 176] on div "Standard" at bounding box center [1116, 181] width 130 height 22
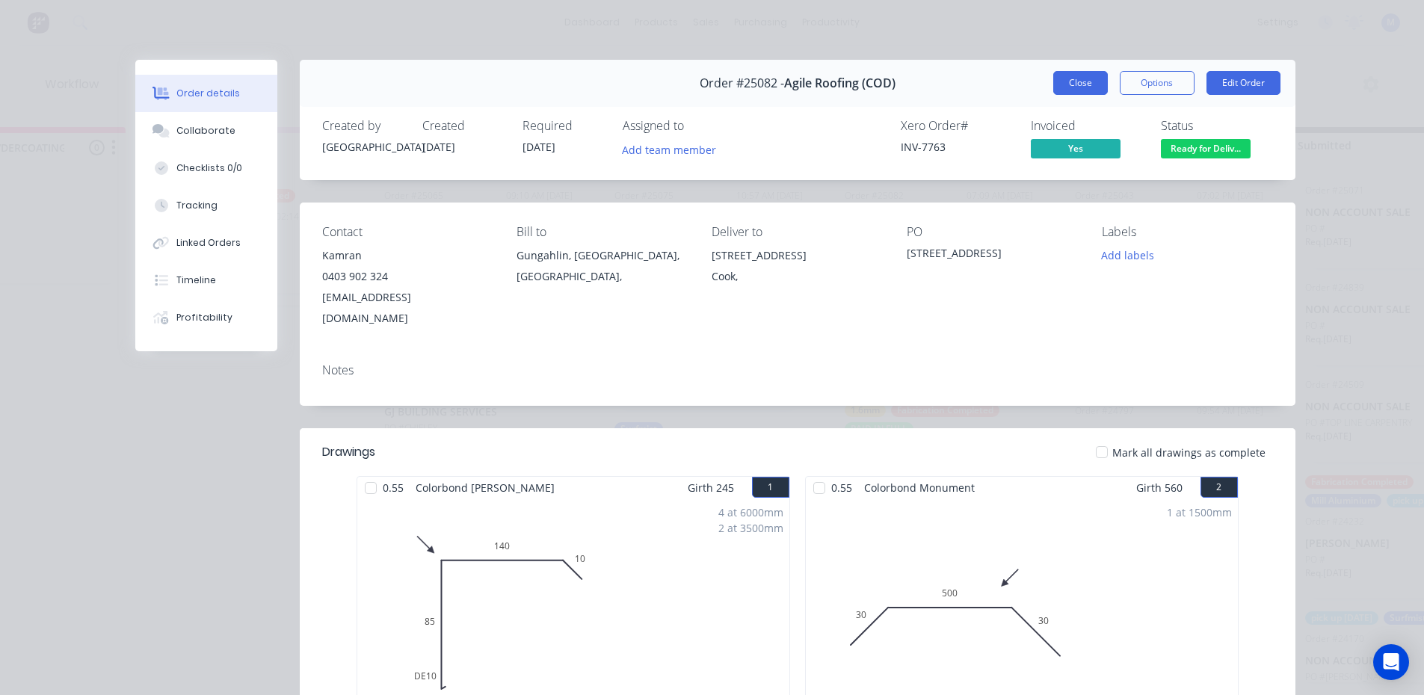
click at [1094, 78] on button "Close" at bounding box center [1080, 83] width 55 height 24
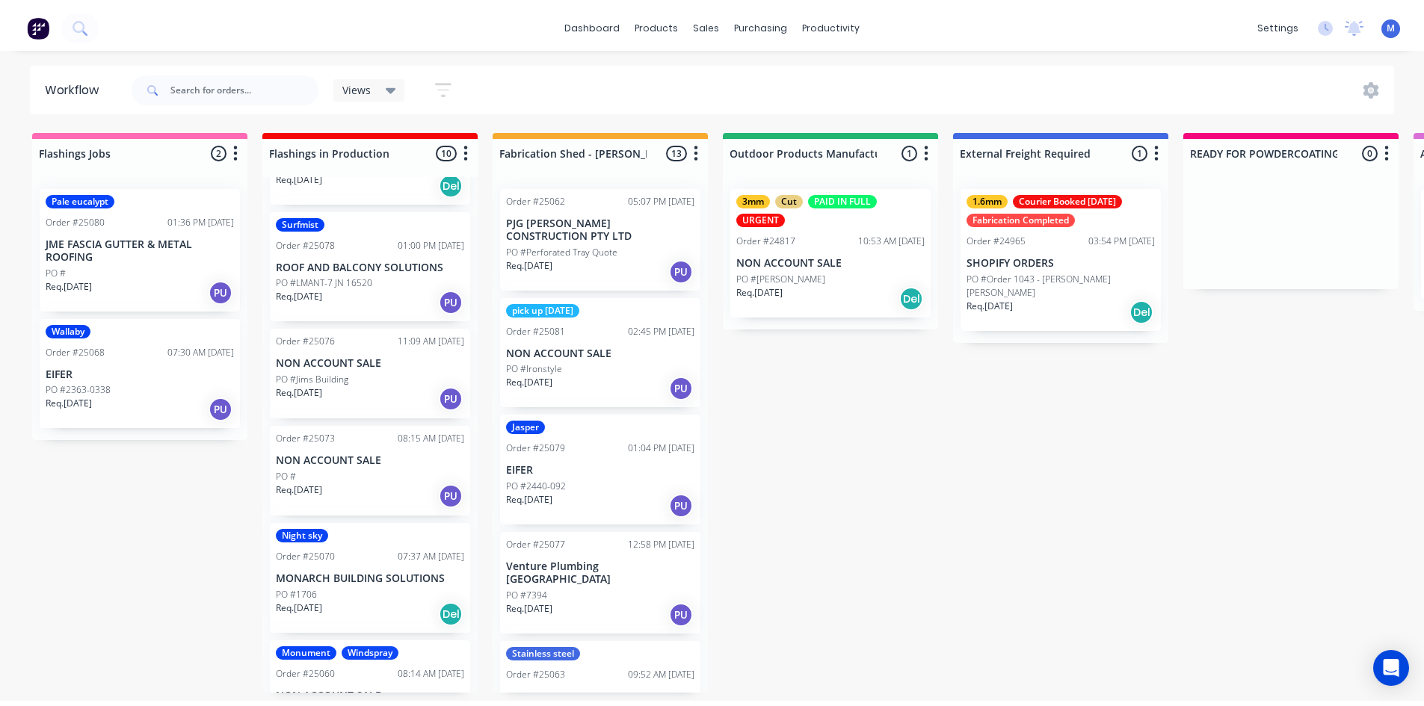
scroll to position [0, 0]
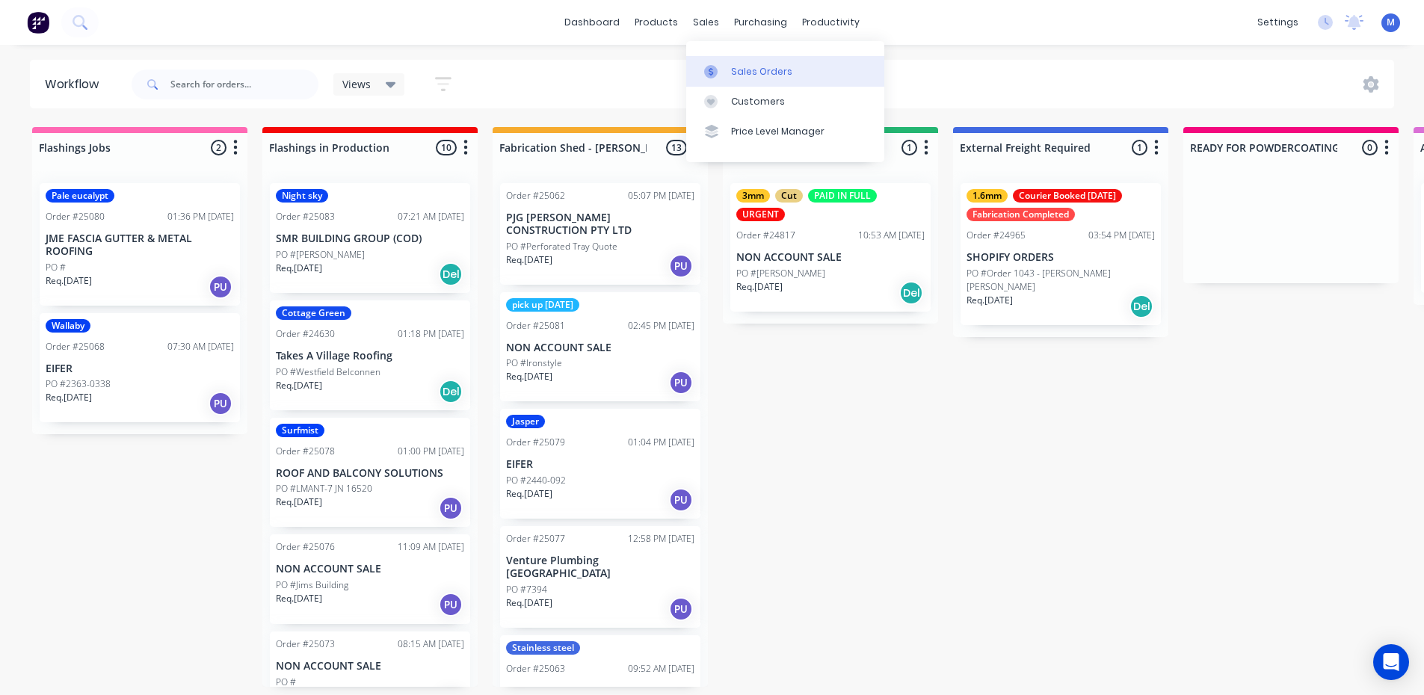
click at [753, 65] on div "Sales Orders" at bounding box center [761, 71] width 61 height 13
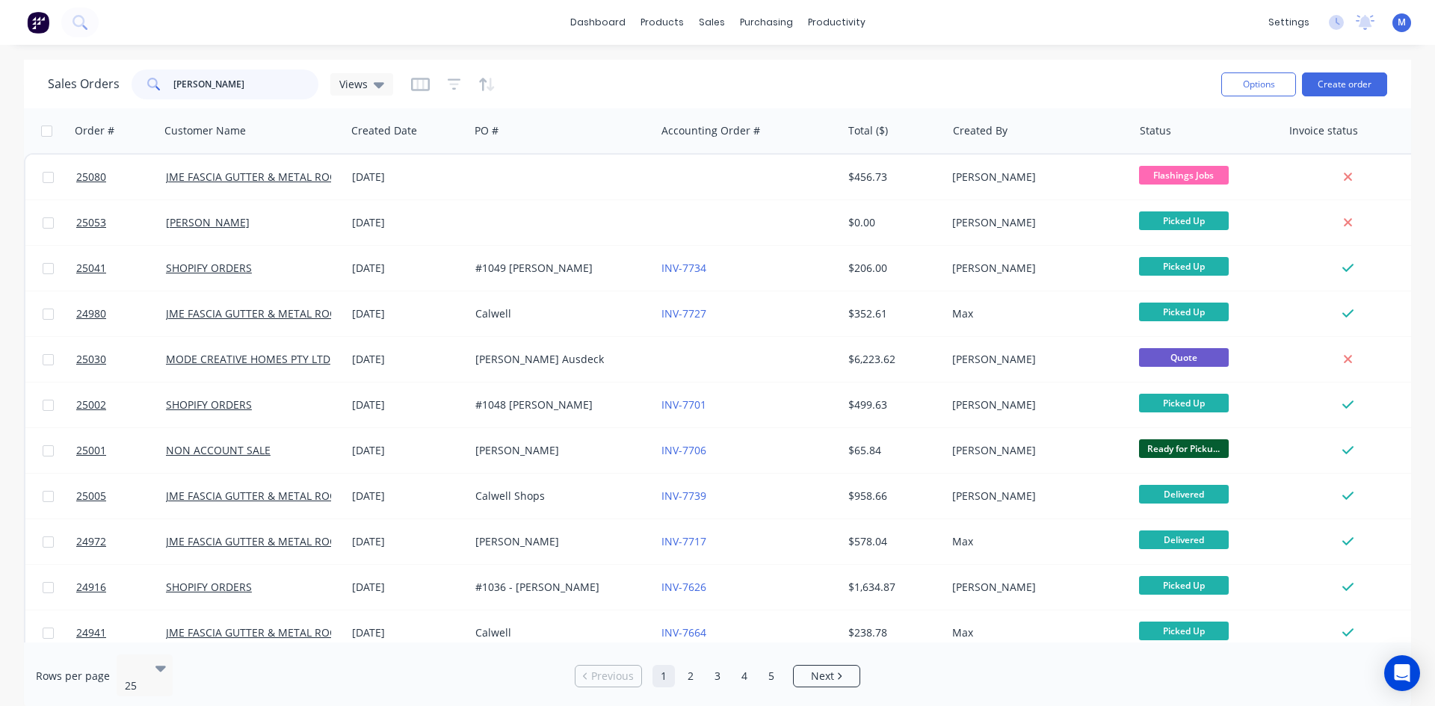
drag, startPoint x: 249, startPoint y: 87, endPoint x: 115, endPoint y: 90, distance: 133.9
click at [142, 90] on div "john" at bounding box center [225, 85] width 187 height 30
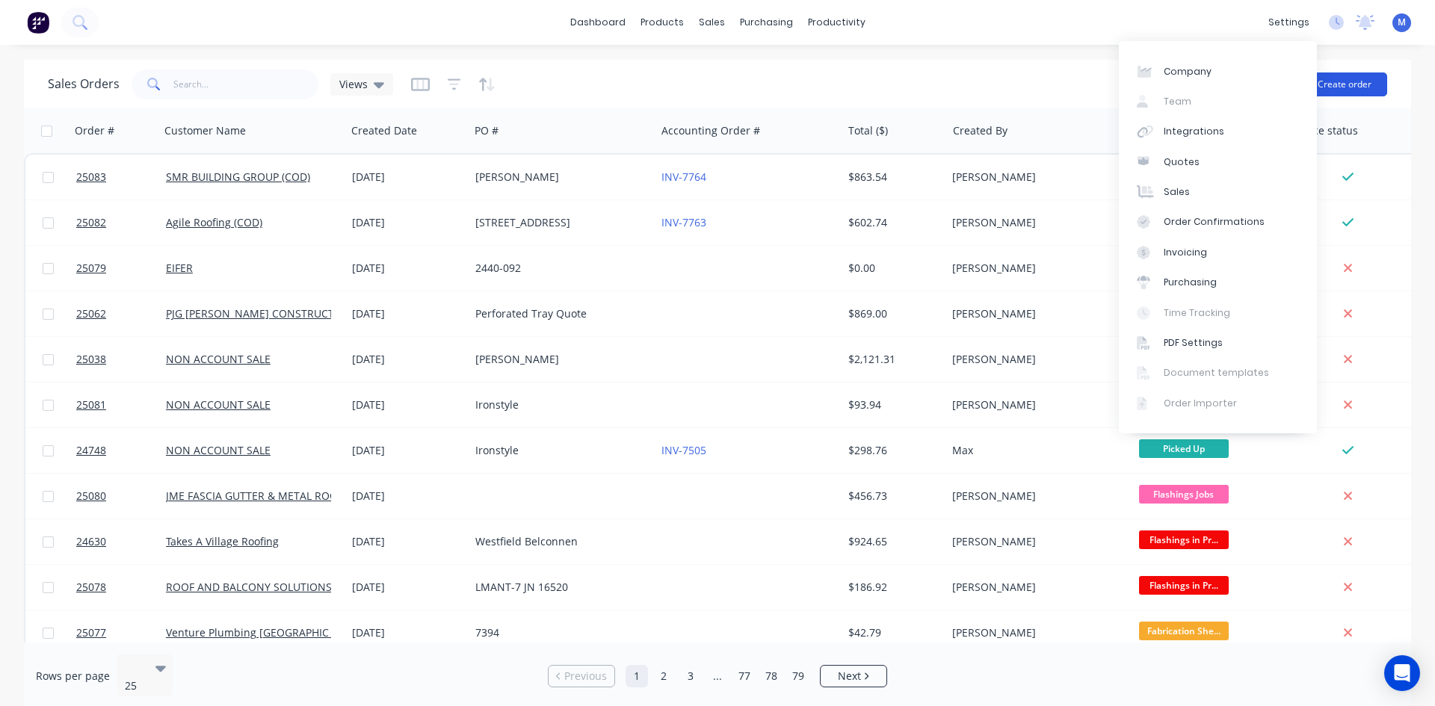
click at [1340, 87] on button "Create order" at bounding box center [1344, 85] width 85 height 24
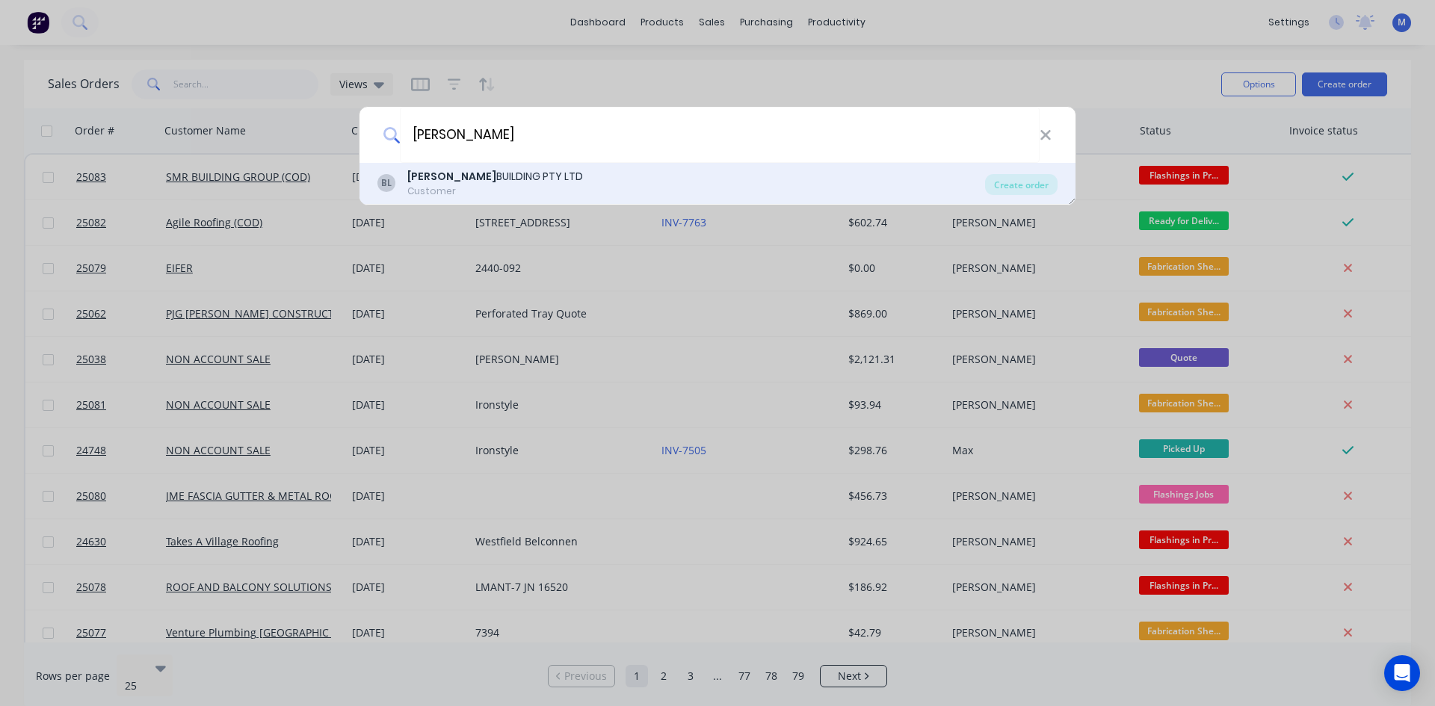
type input "burley"
click at [478, 176] on div "BURLEY BUILDING PTY LTD" at bounding box center [495, 177] width 176 height 16
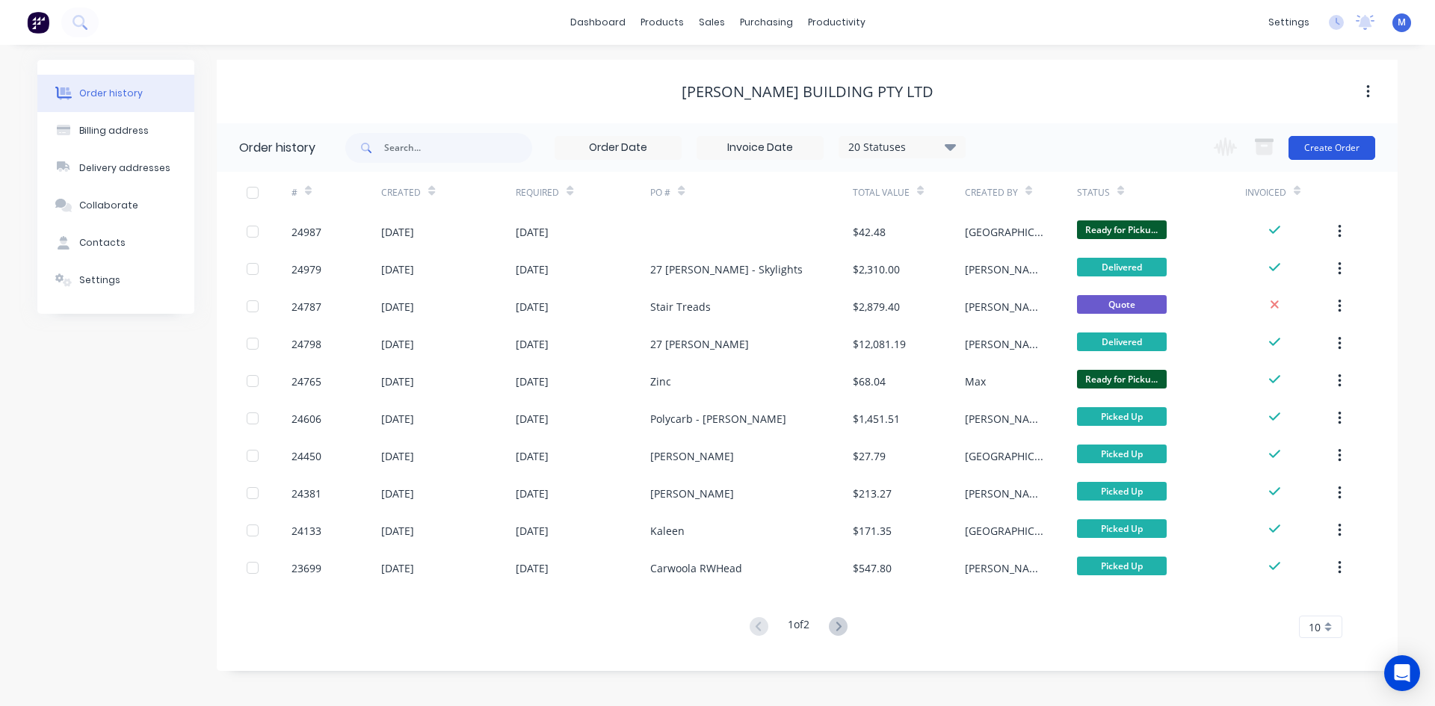
click at [1348, 147] on button "Create Order" at bounding box center [1332, 148] width 87 height 24
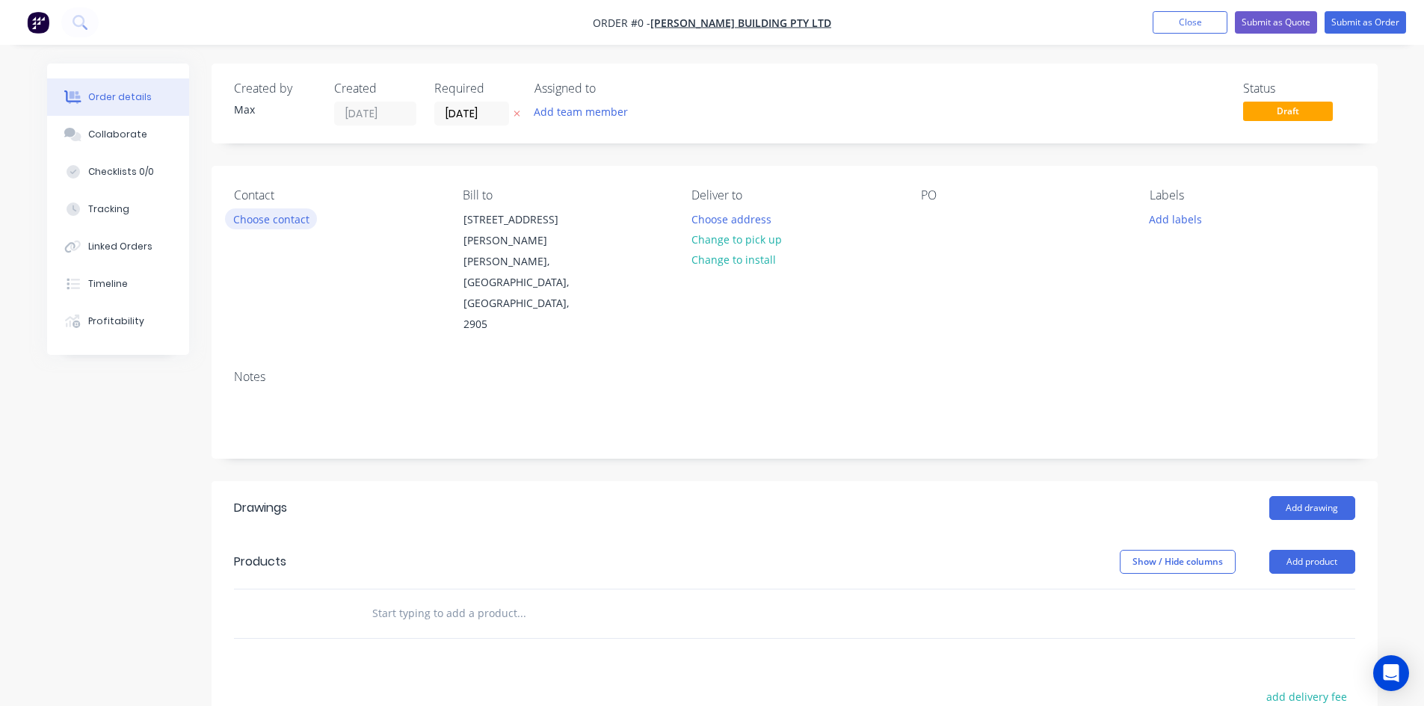
click at [283, 218] on button "Choose contact" at bounding box center [271, 219] width 92 height 20
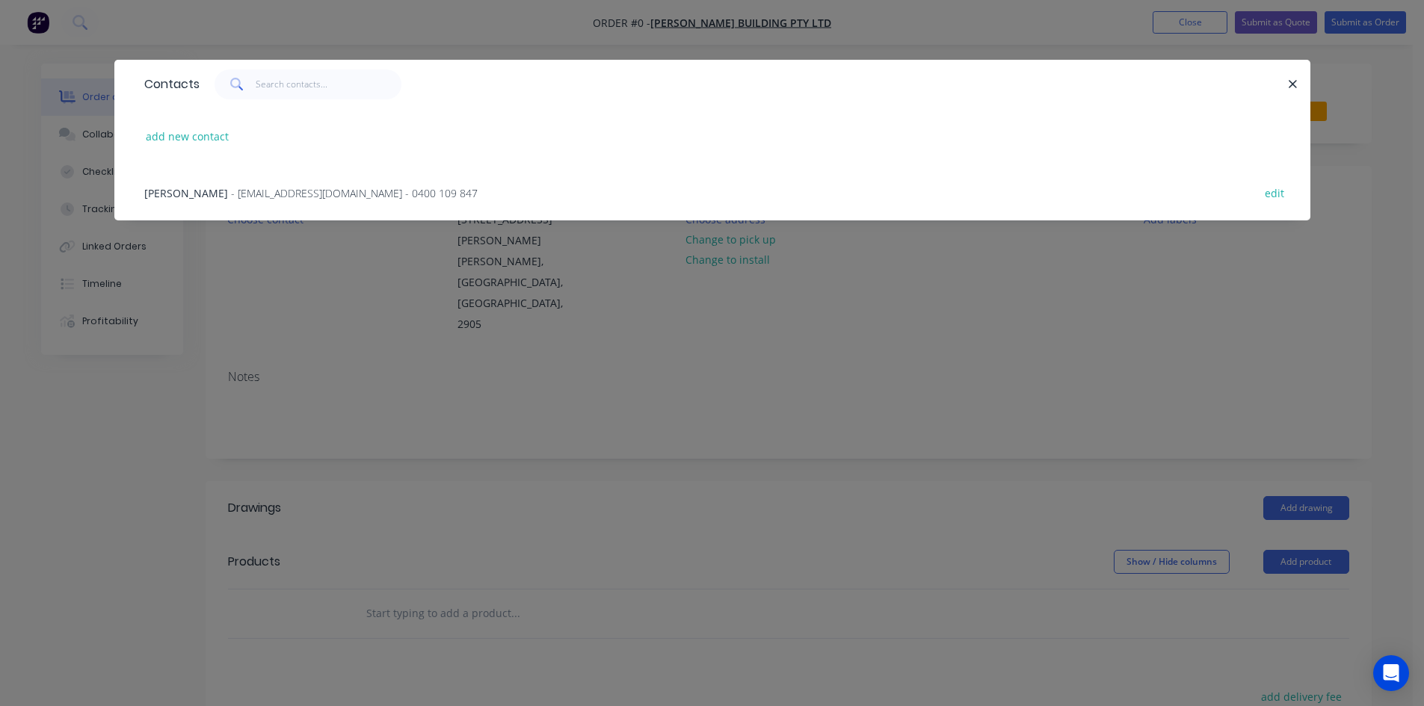
click at [231, 197] on span "- admin@burleybuilding.com.au - 0400 109 847" at bounding box center [354, 193] width 247 height 14
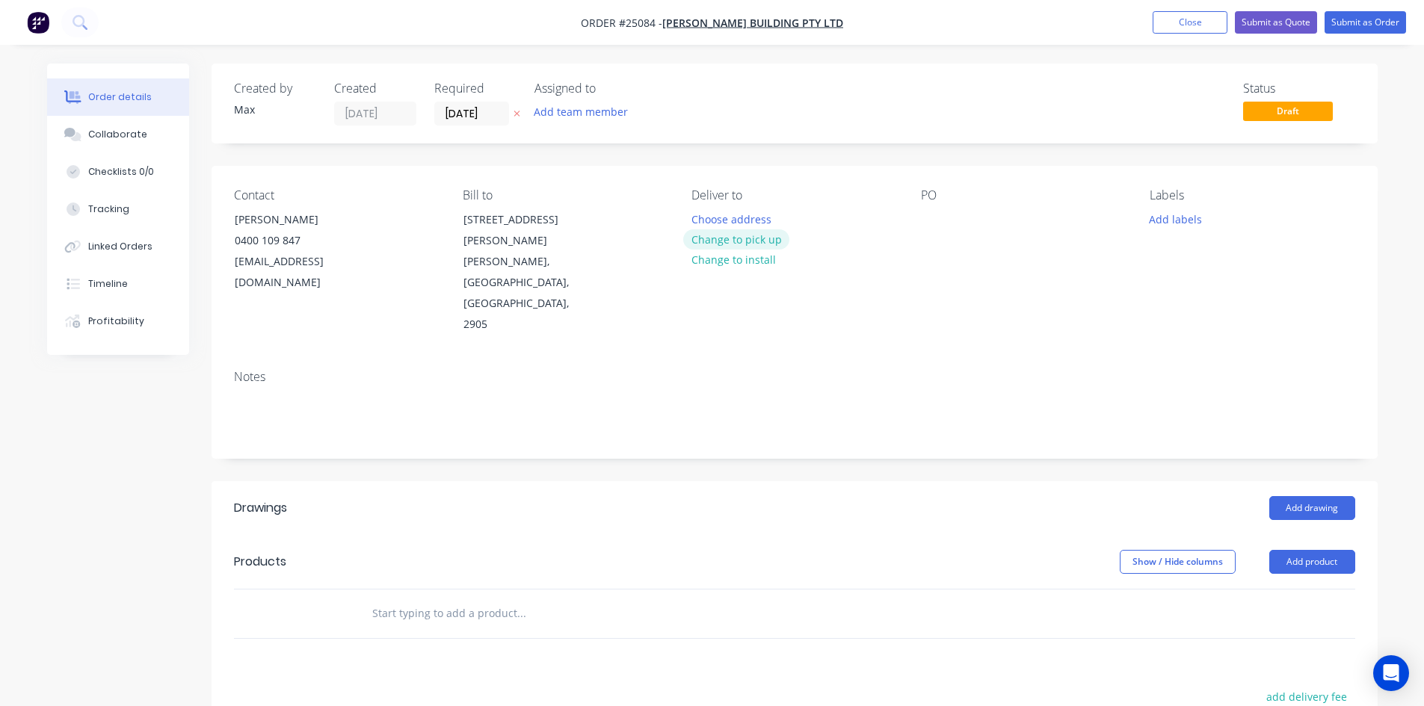
click at [741, 244] on button "Change to pick up" at bounding box center [736, 239] width 106 height 20
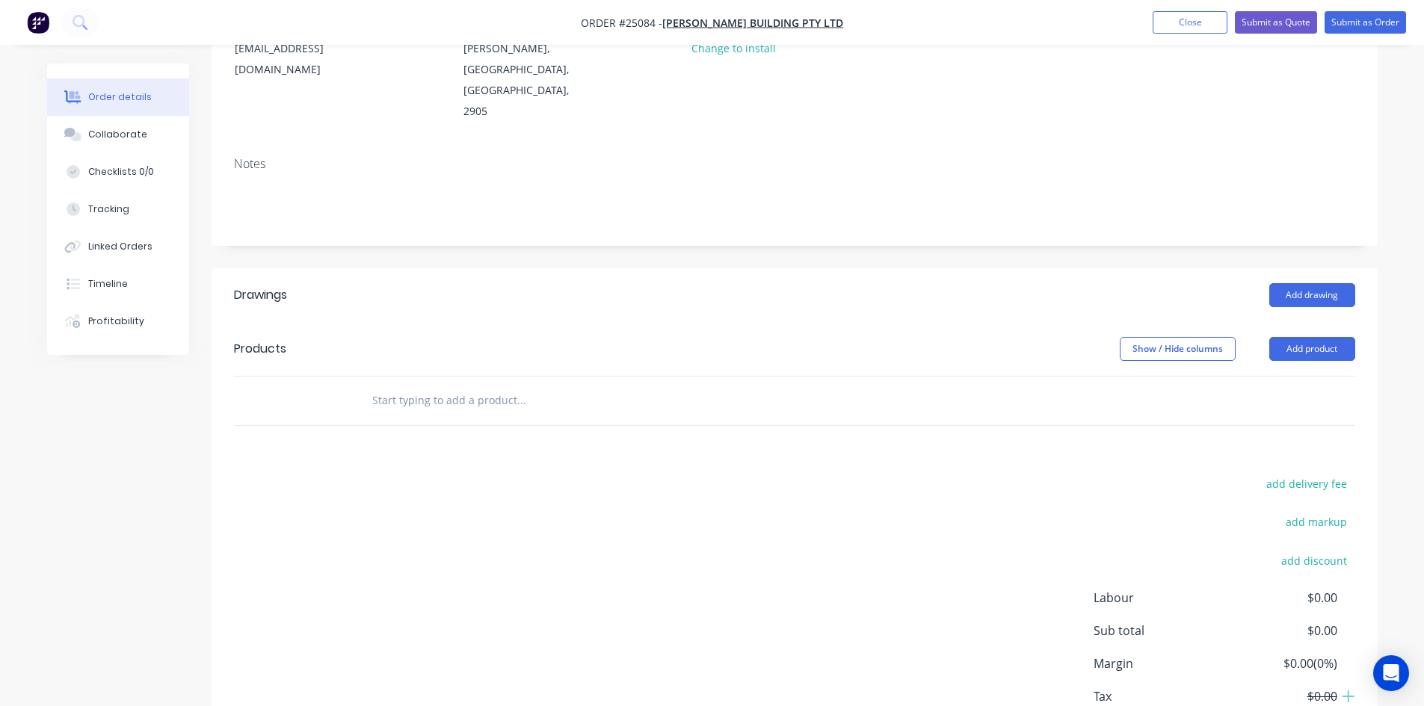
scroll to position [224, 0]
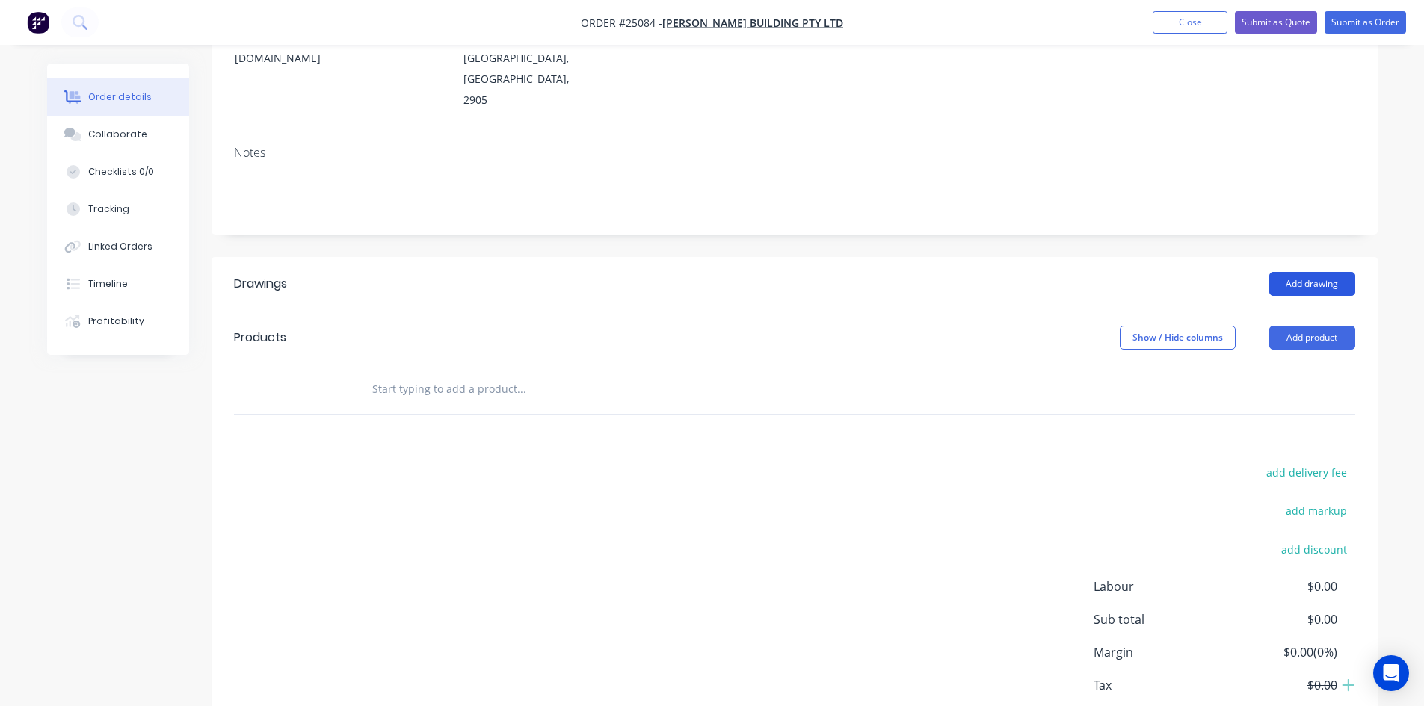
click at [1287, 272] on button "Add drawing" at bounding box center [1312, 284] width 86 height 24
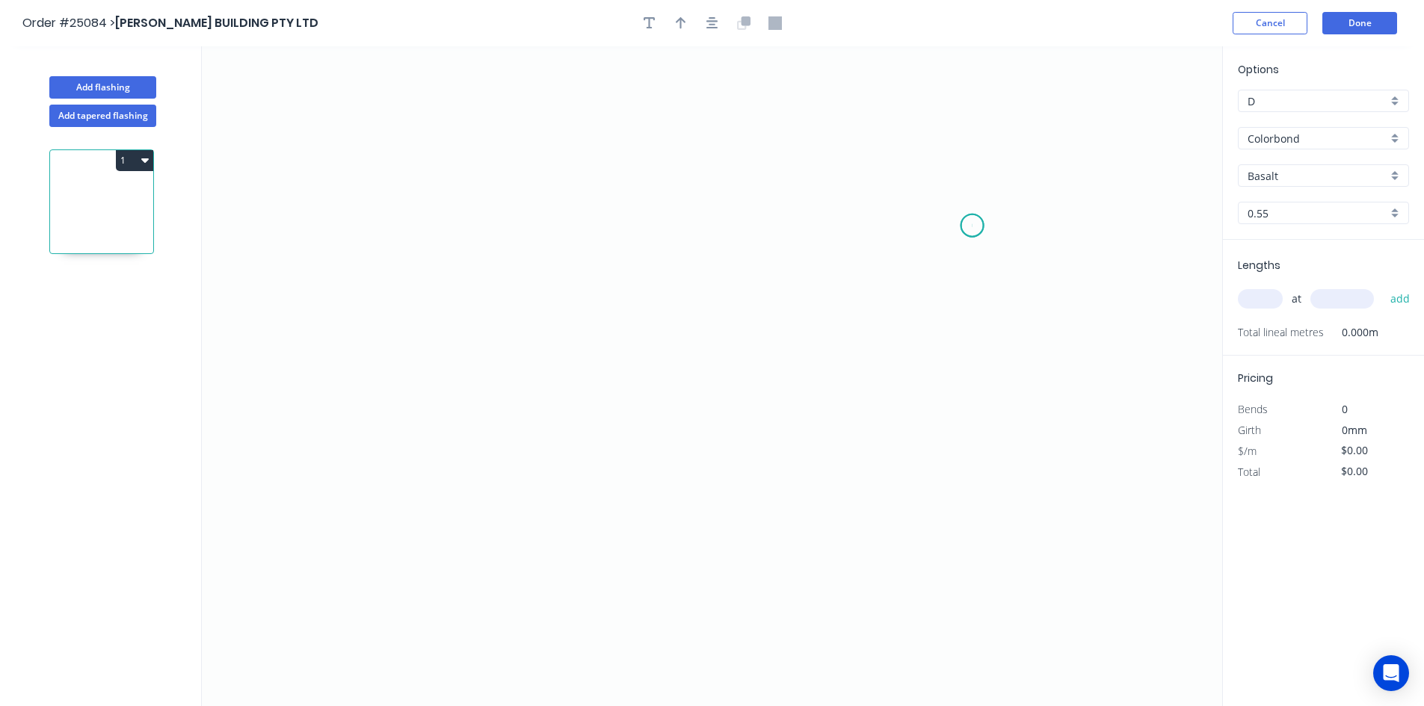
drag, startPoint x: 973, startPoint y: 226, endPoint x: 476, endPoint y: 235, distance: 496.4
click at [968, 228] on icon "0" at bounding box center [712, 376] width 1020 height 660
click at [584, 243] on icon "0" at bounding box center [712, 376] width 1020 height 660
click at [606, 578] on icon "0 ?" at bounding box center [712, 376] width 1020 height 660
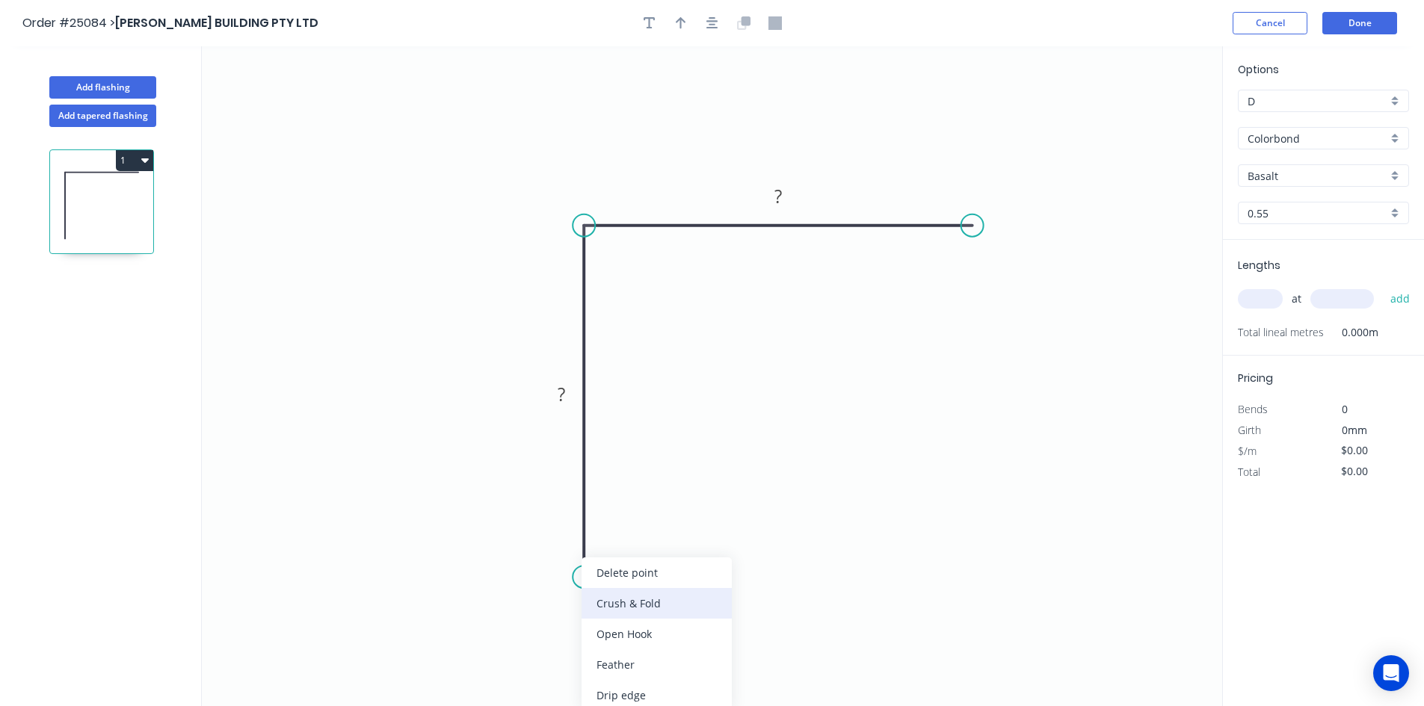
click at [639, 601] on div "Crush & Fold" at bounding box center [657, 603] width 150 height 31
click at [656, 620] on div "Flip bend" at bounding box center [657, 621] width 150 height 31
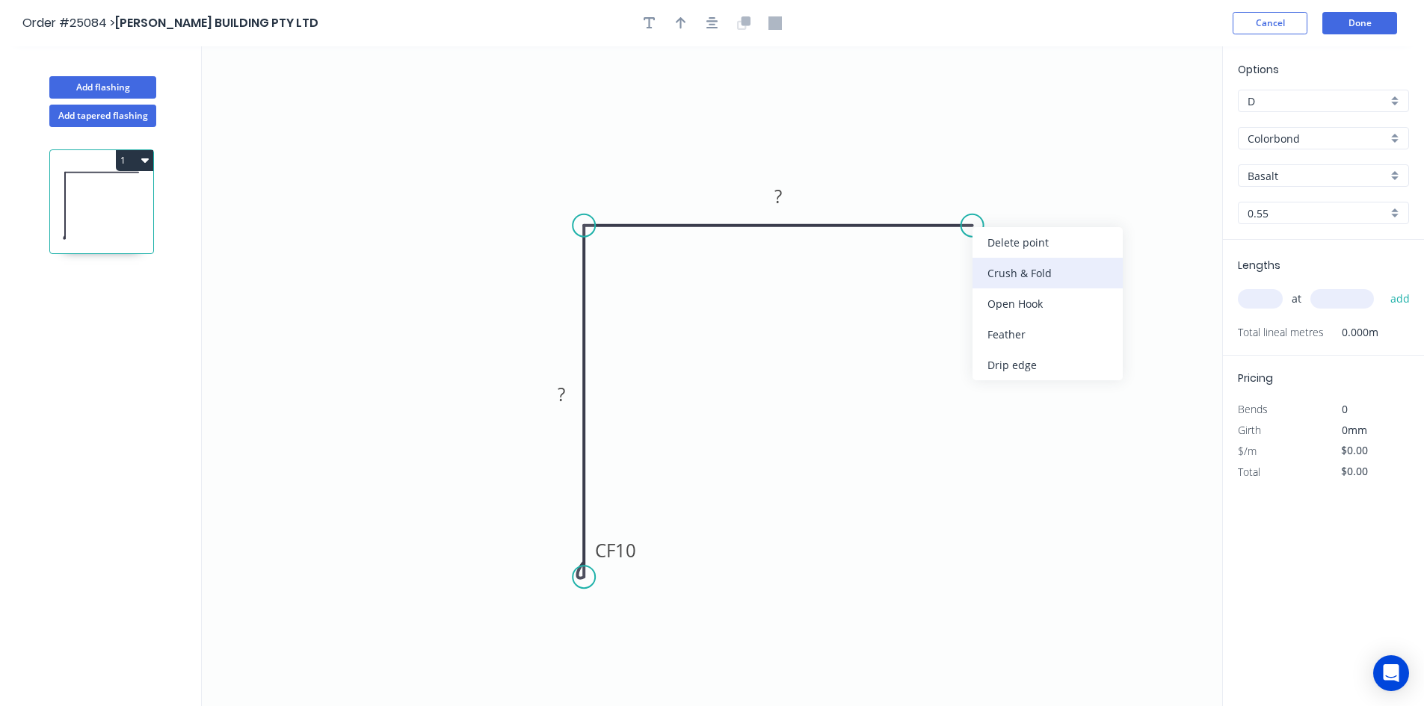
click at [1005, 269] on div "Crush & Fold" at bounding box center [1048, 273] width 150 height 31
click at [783, 194] on rect at bounding box center [778, 197] width 30 height 21
type input "$11.18"
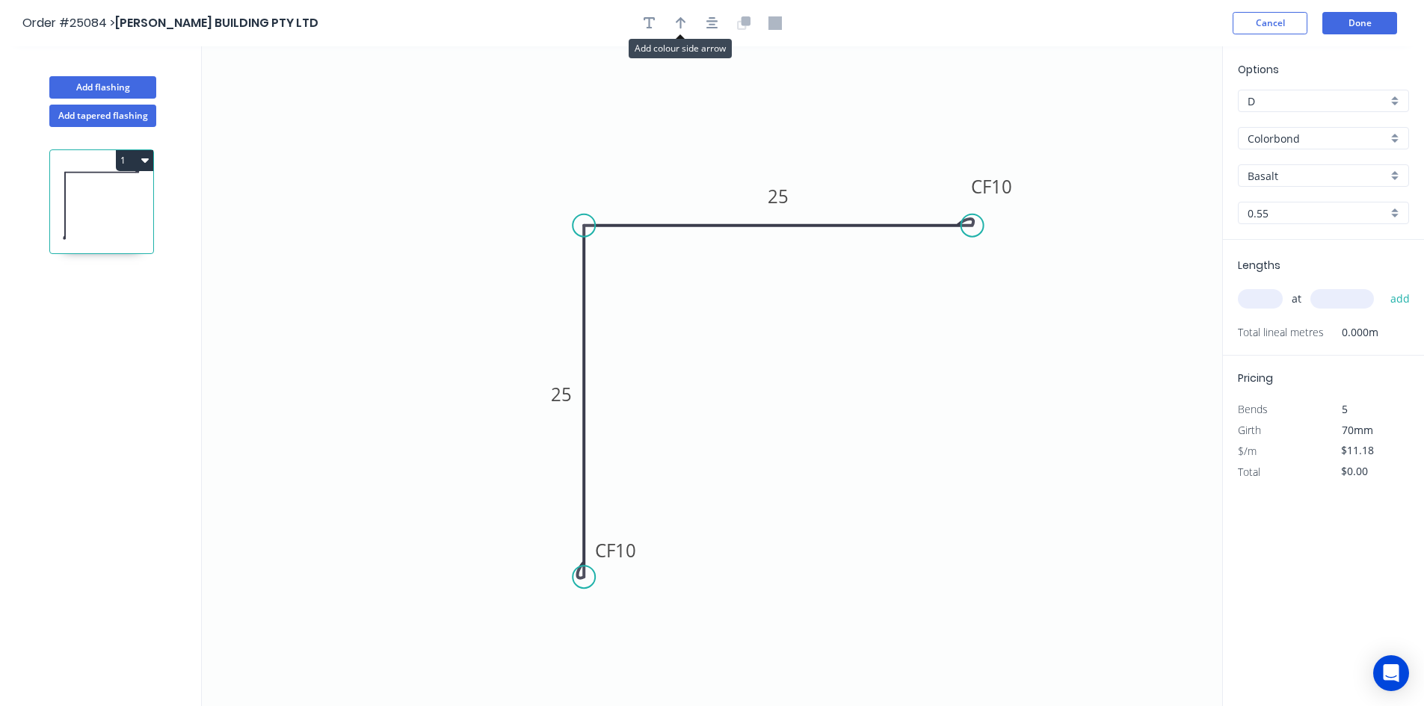
drag, startPoint x: 683, startPoint y: 16, endPoint x: 753, endPoint y: 61, distance: 82.7
click at [684, 19] on icon "button" at bounding box center [681, 22] width 10 height 13
drag, startPoint x: 1148, startPoint y: 117, endPoint x: 670, endPoint y: 327, distance: 522.8
click at [679, 327] on icon at bounding box center [685, 322] width 13 height 48
click at [670, 327] on icon at bounding box center [669, 310] width 13 height 48
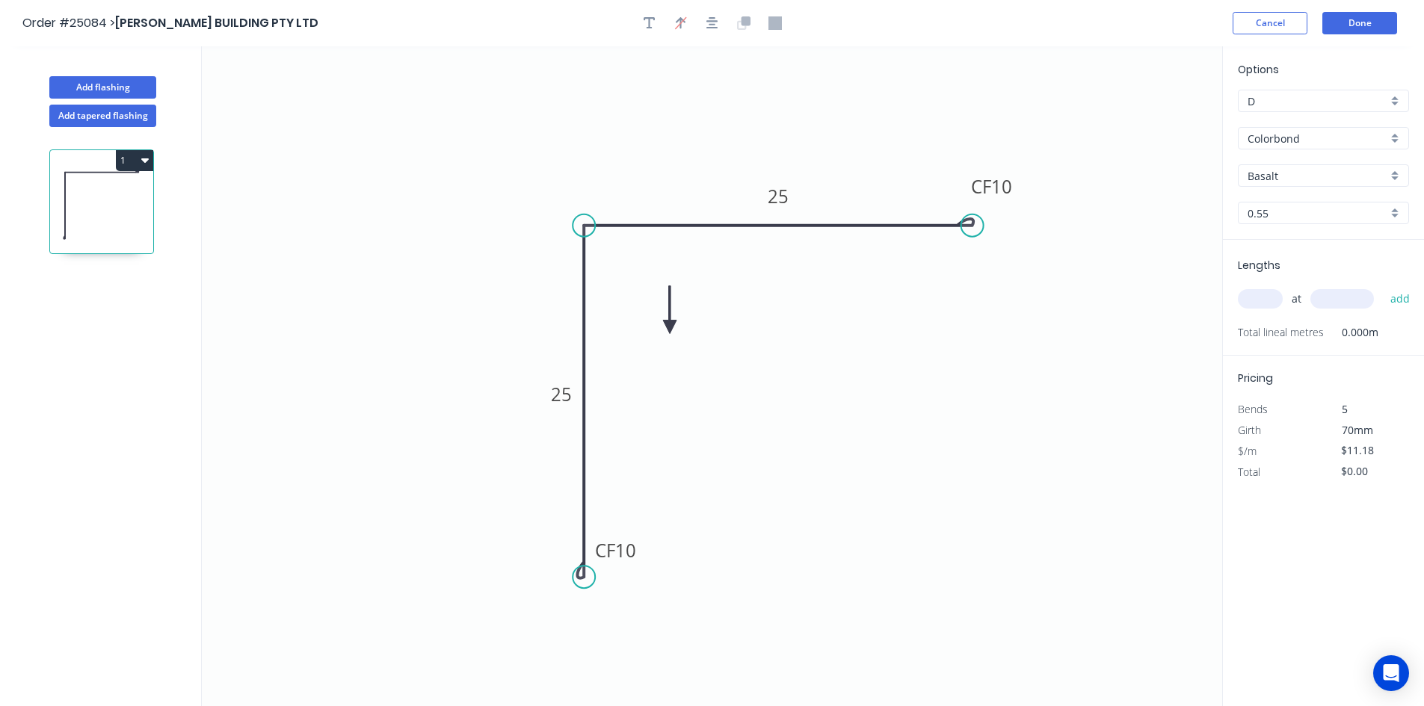
click at [672, 330] on icon at bounding box center [669, 310] width 13 height 48
click at [672, 330] on icon at bounding box center [687, 327] width 48 height 13
click at [672, 330] on icon at bounding box center [681, 339] width 43 height 43
click at [1263, 298] on input "text" at bounding box center [1260, 298] width 45 height 19
type input "1"
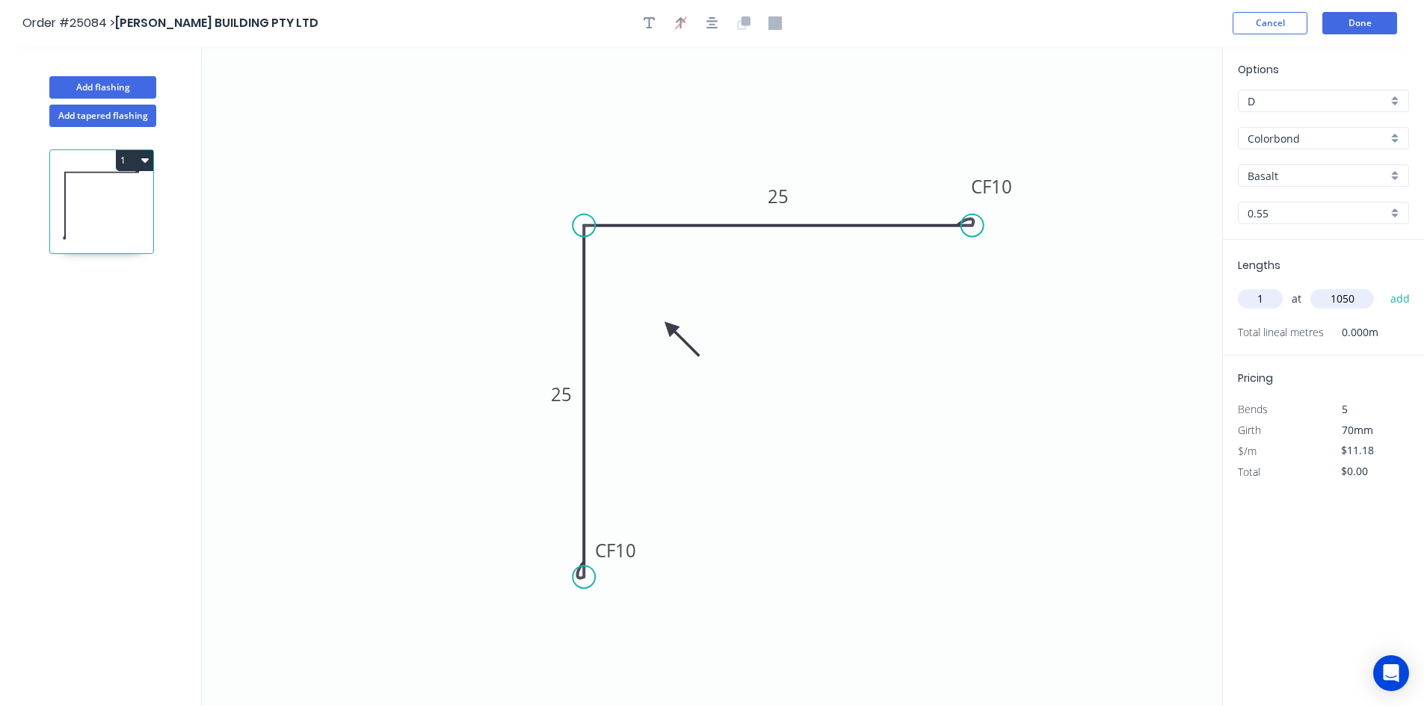
type input "1050"
click at [1383, 286] on button "add" at bounding box center [1400, 298] width 35 height 25
type input "$13.42"
click at [1378, 26] on button "Done" at bounding box center [1359, 23] width 75 height 22
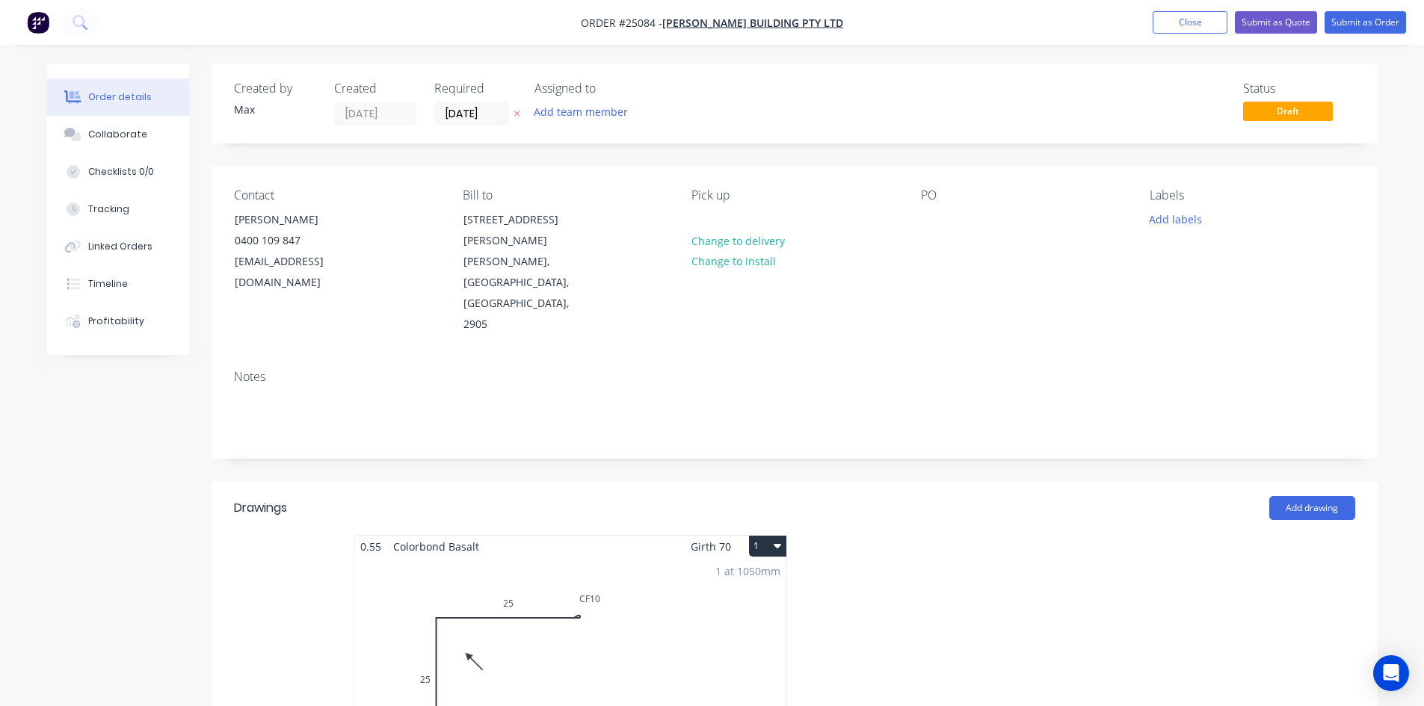
click at [662, 617] on div "1 at 1050mm Total lm $/M Total 1.05m $11.18 $13.42" at bounding box center [570, 672] width 432 height 228
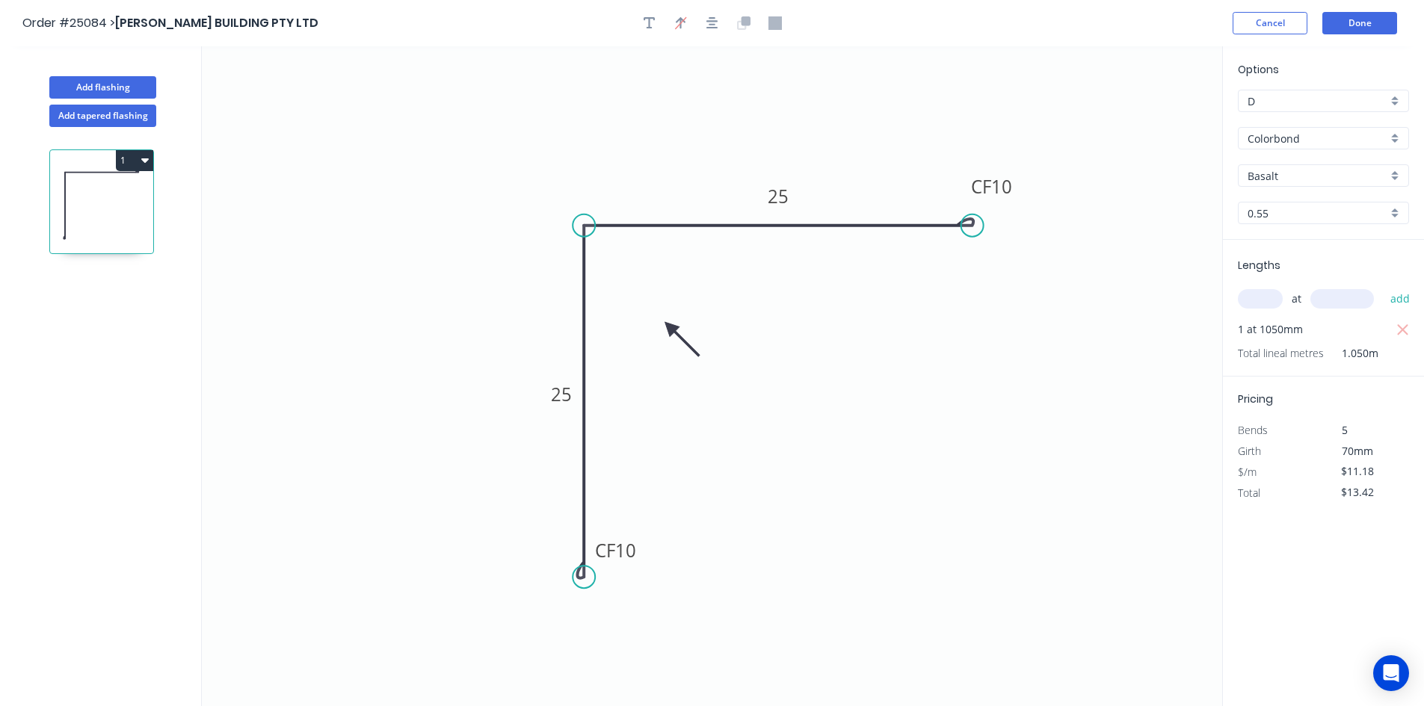
click at [1332, 180] on input "Basalt" at bounding box center [1318, 176] width 140 height 16
click at [1289, 202] on div "Shale Grey" at bounding box center [1324, 201] width 170 height 26
type input "Shale Grey"
click at [1359, 14] on button "Done" at bounding box center [1359, 23] width 75 height 22
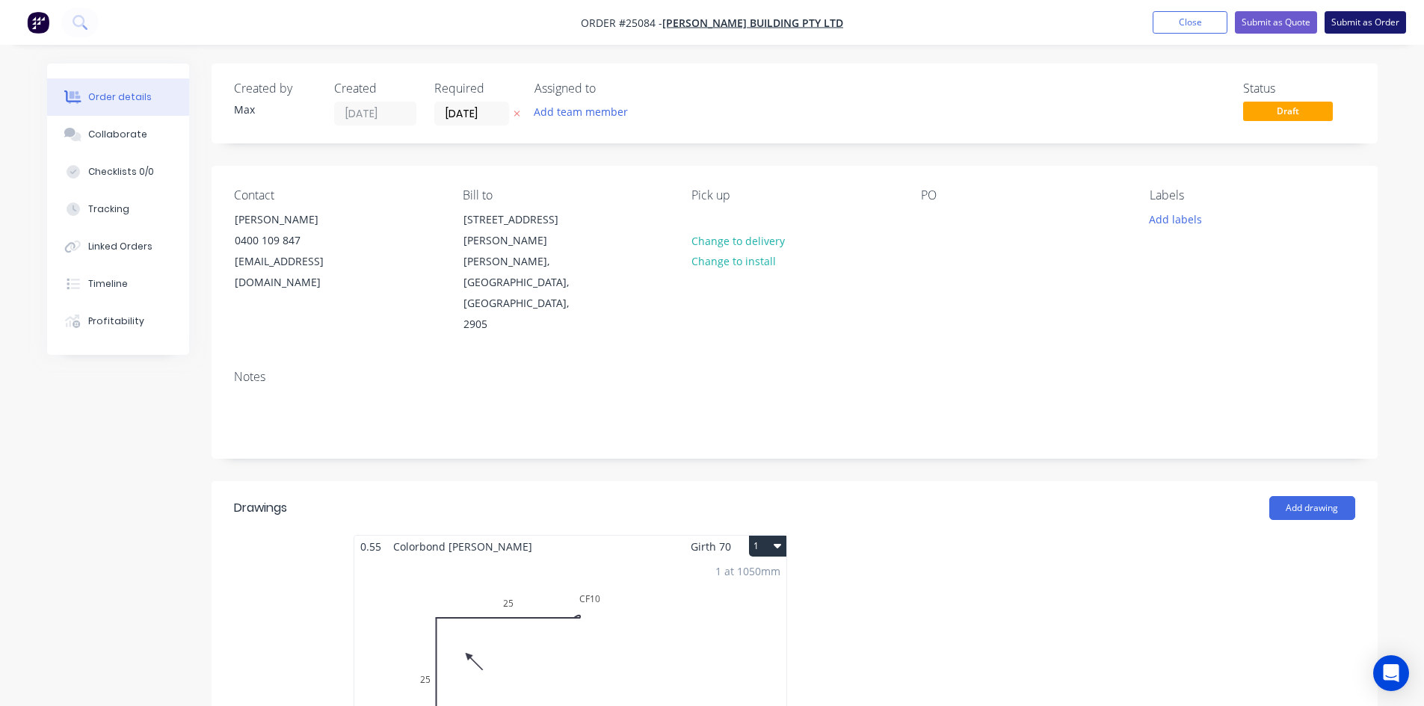
click at [1359, 22] on button "Submit as Order" at bounding box center [1365, 22] width 81 height 22
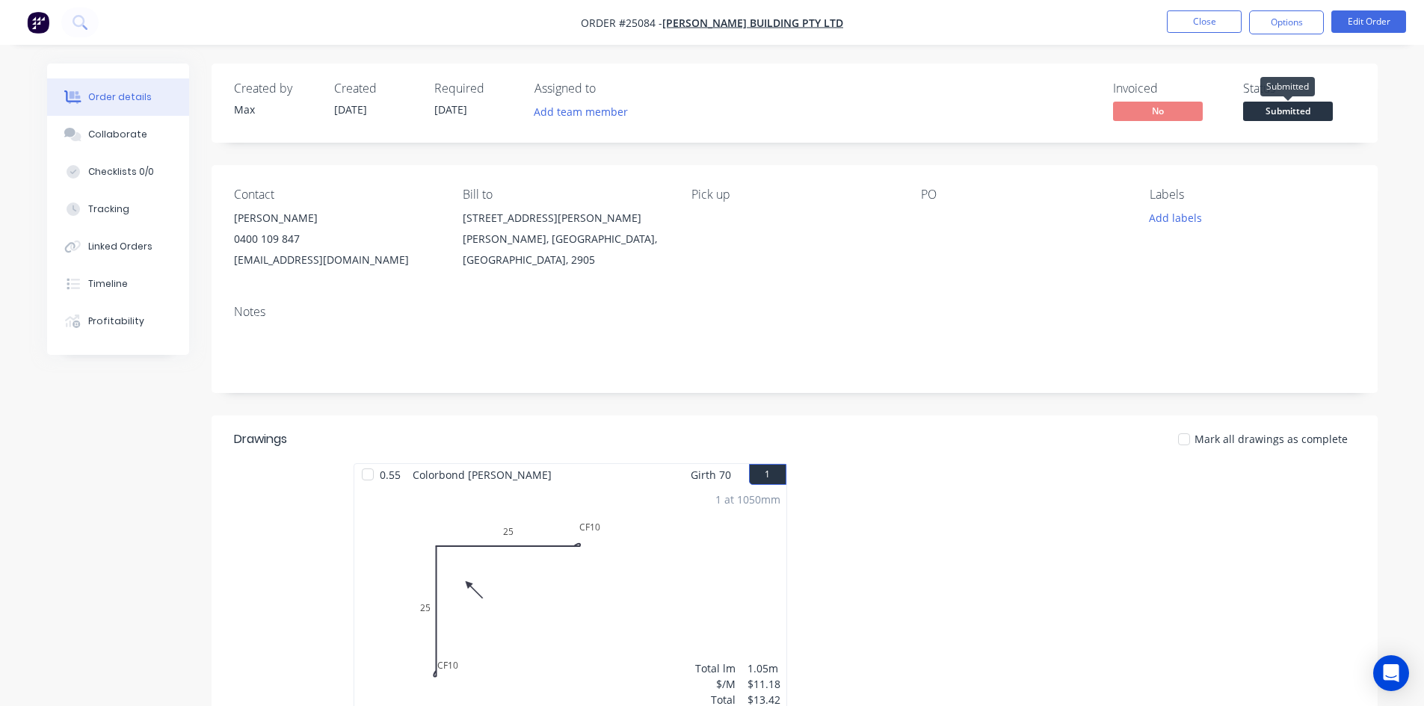
click at [1319, 111] on span "Submitted" at bounding box center [1288, 111] width 90 height 19
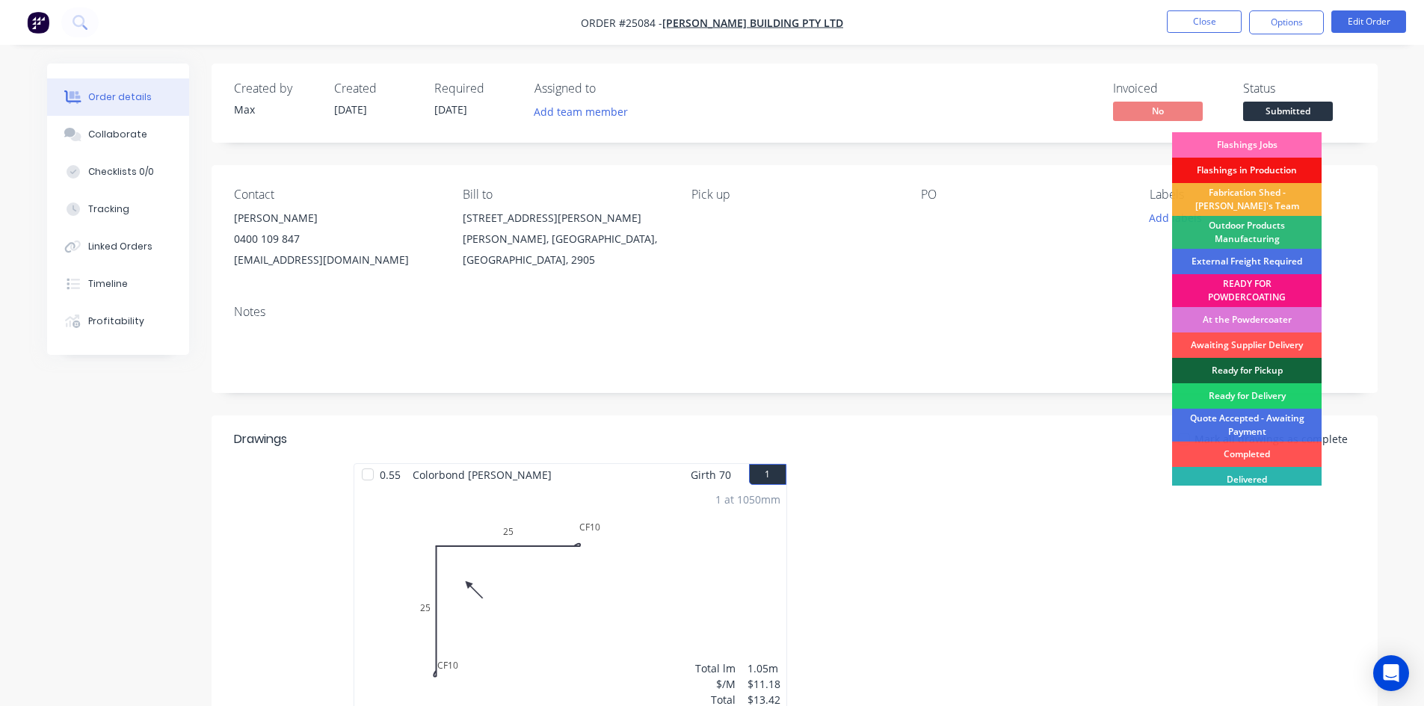
click at [1282, 137] on div "Flashings Jobs" at bounding box center [1247, 144] width 150 height 25
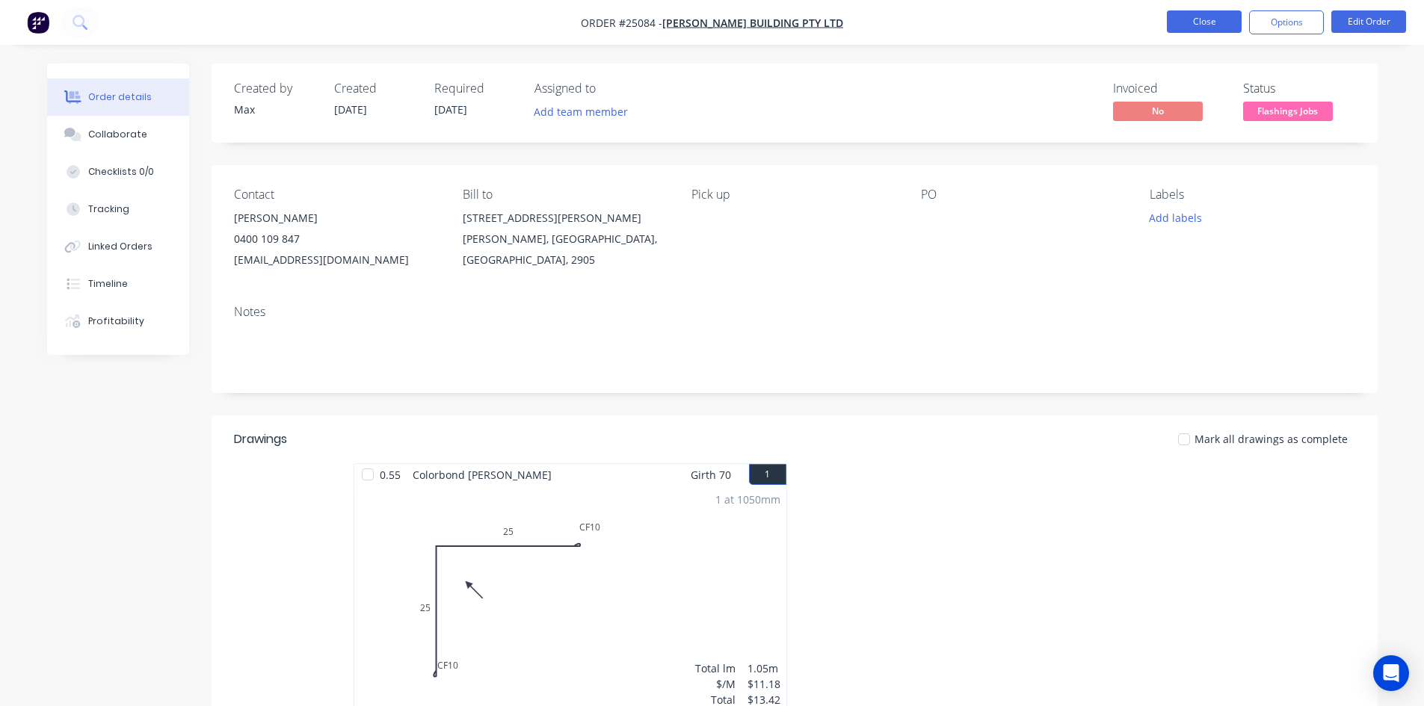
click at [1217, 16] on button "Close" at bounding box center [1204, 21] width 75 height 22
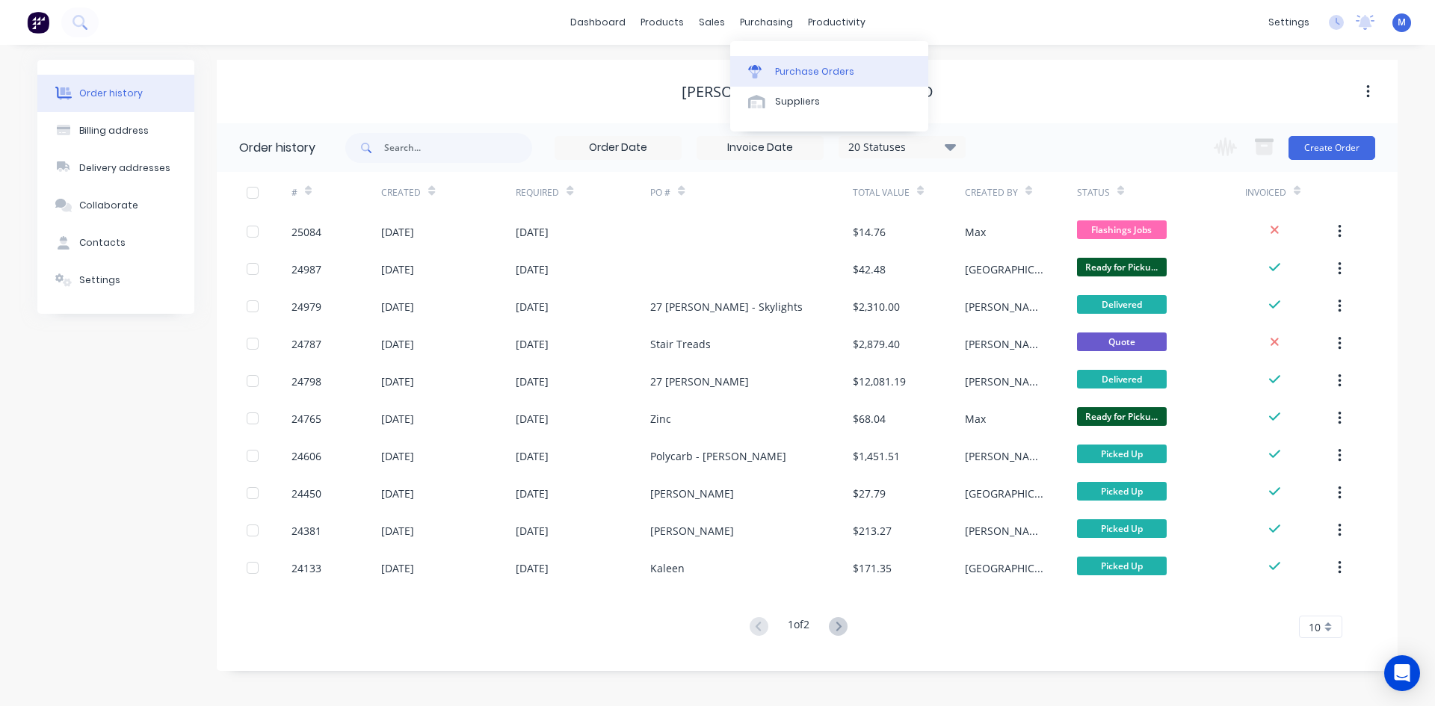
click at [820, 69] on div "Purchase Orders" at bounding box center [814, 71] width 79 height 13
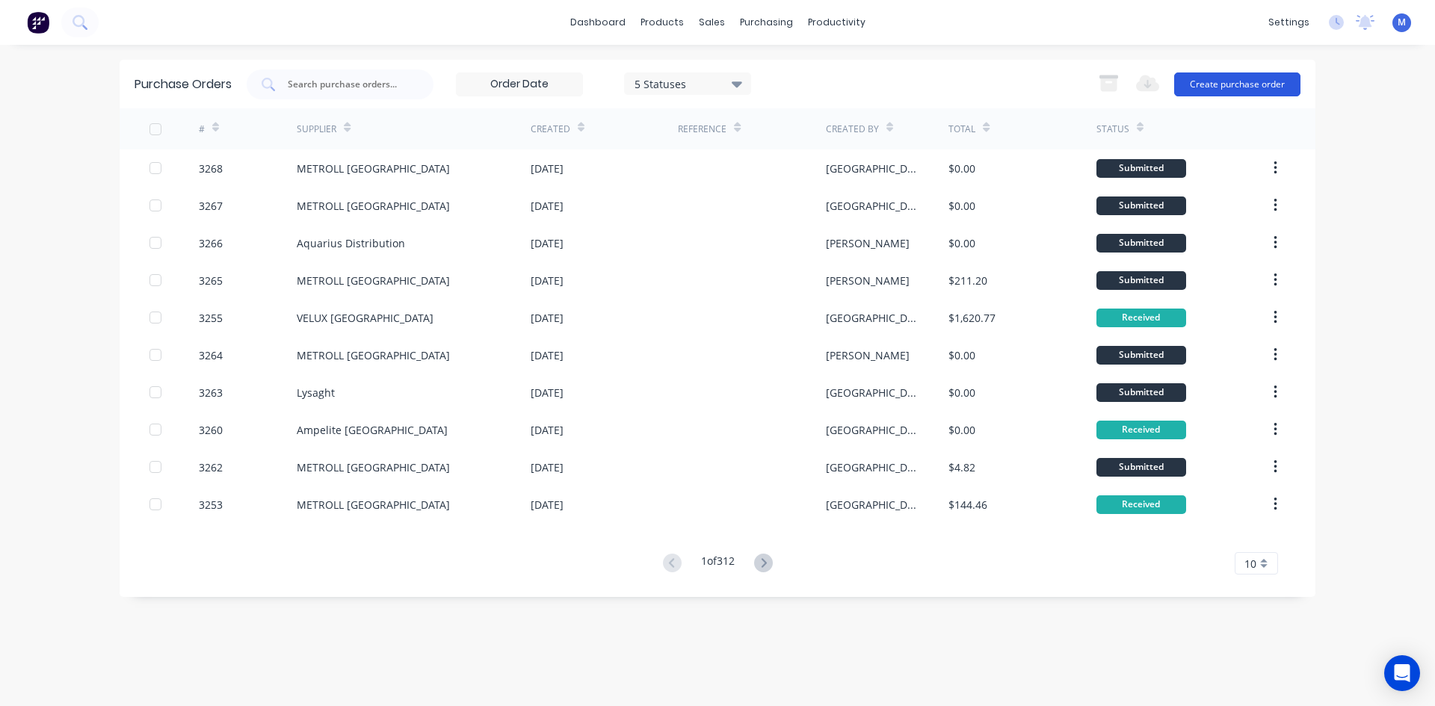
click at [1236, 84] on button "Create purchase order" at bounding box center [1237, 85] width 126 height 24
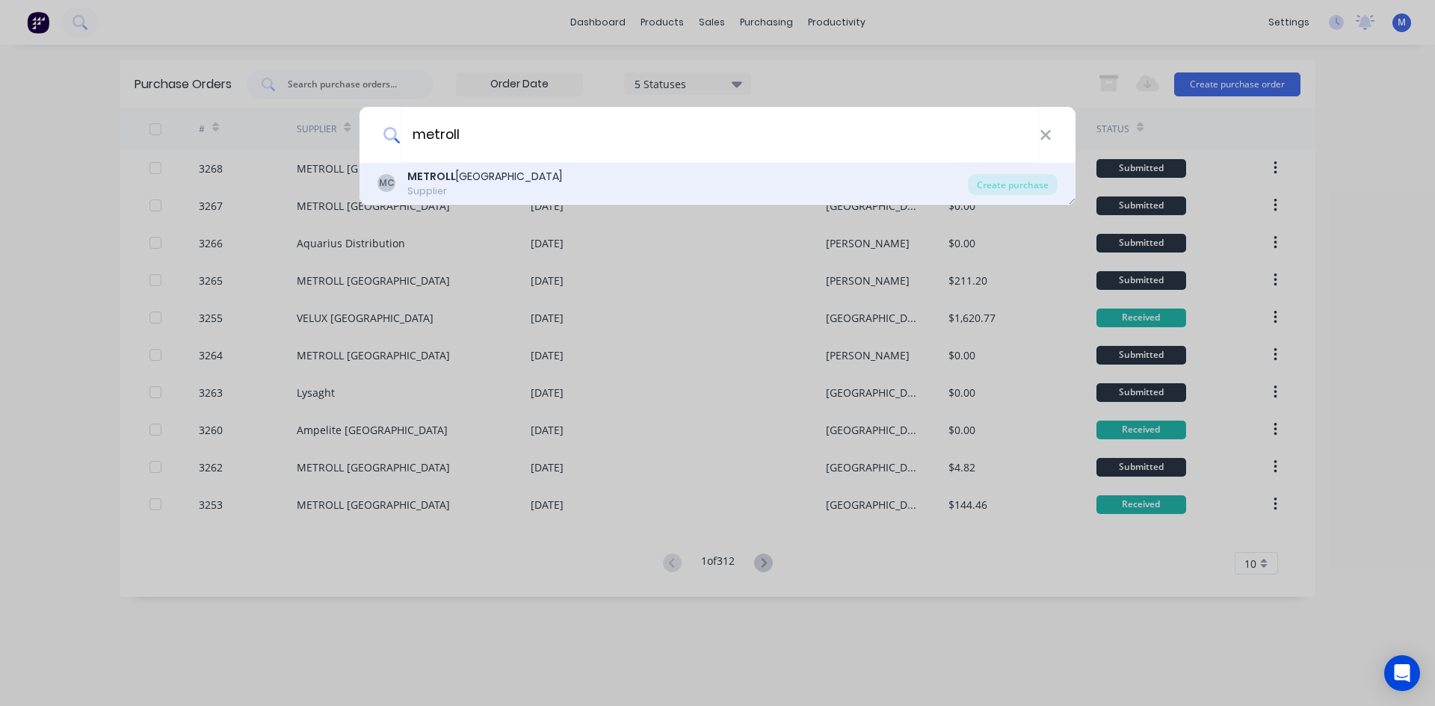
type input "metroll"
click at [495, 184] on div "METROLL CANBERRA" at bounding box center [484, 177] width 155 height 16
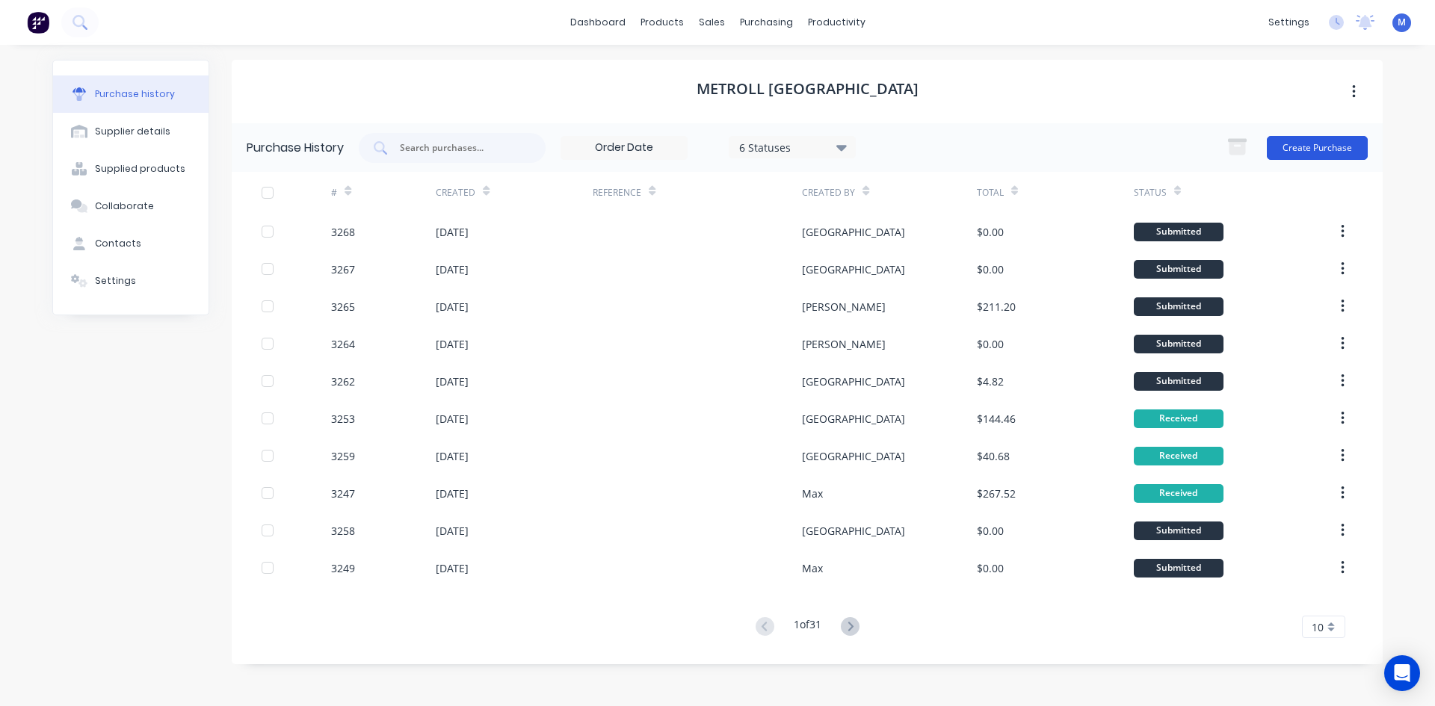
click at [1303, 149] on button "Create Purchase" at bounding box center [1317, 148] width 101 height 24
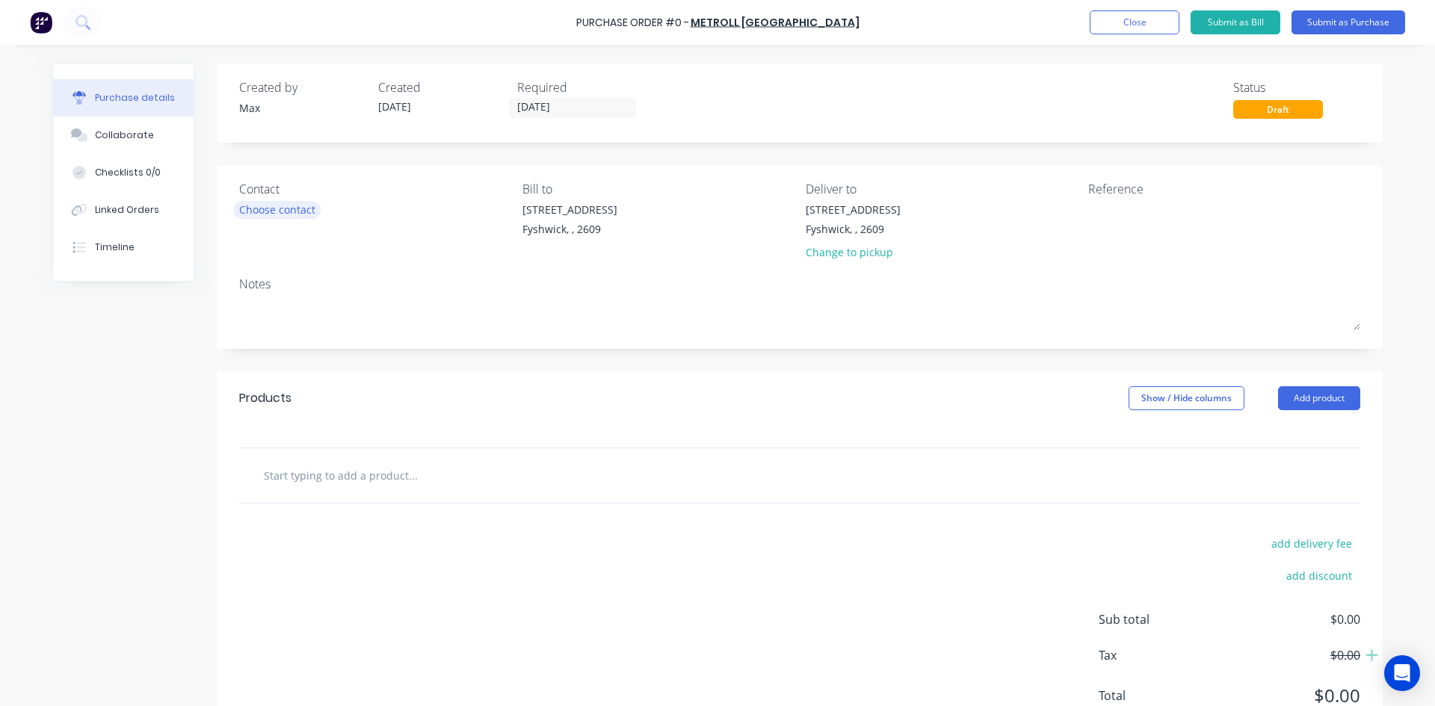
click at [282, 212] on div "Choose contact" at bounding box center [277, 210] width 76 height 16
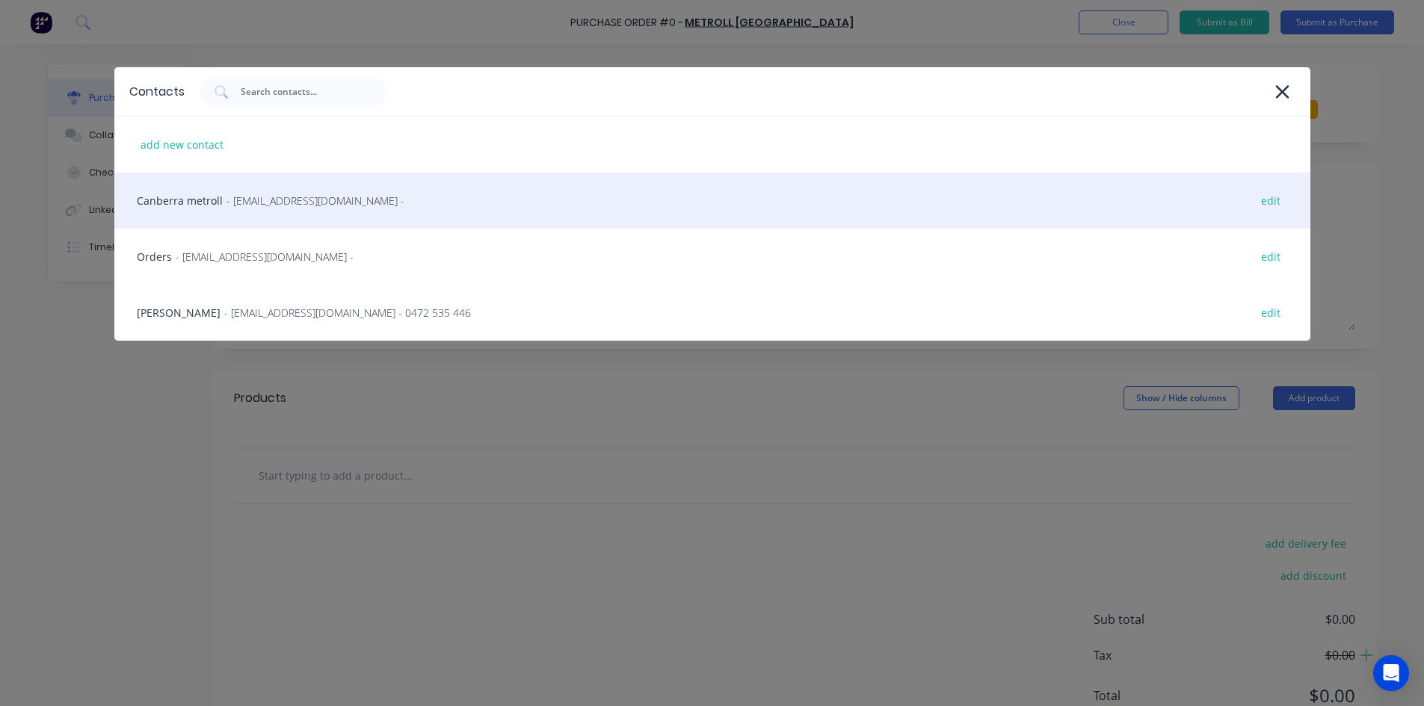
click at [342, 200] on span "- sales@canberra.metroll.com.au -" at bounding box center [315, 201] width 178 height 16
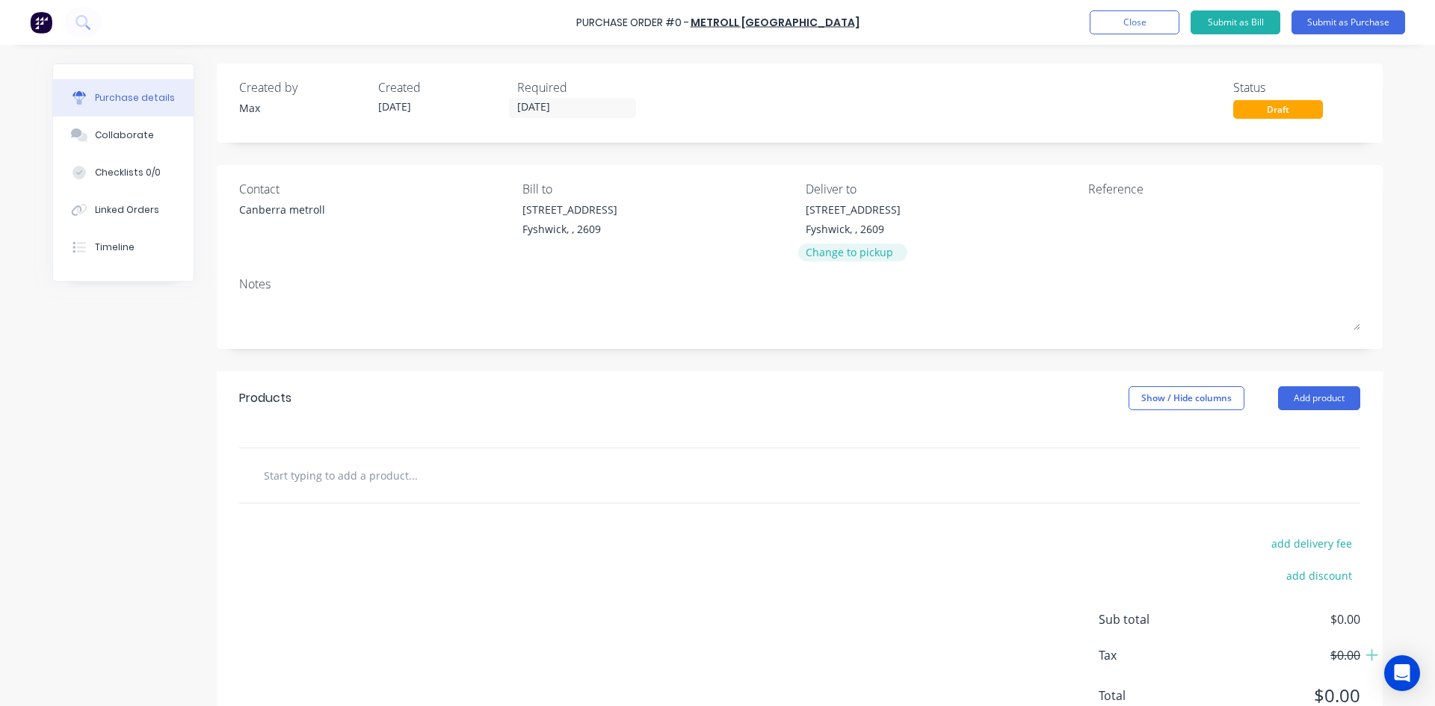
click at [843, 254] on div "Change to pickup" at bounding box center [853, 252] width 95 height 16
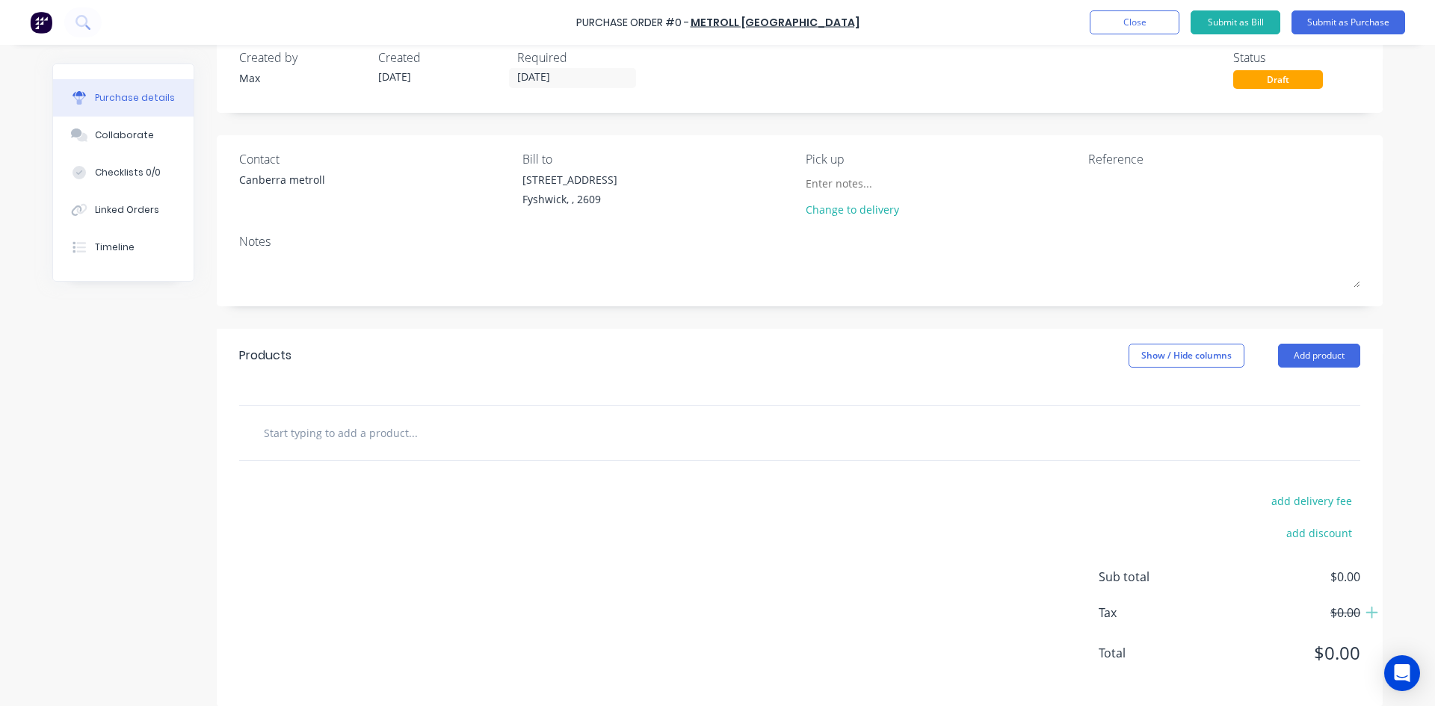
scroll to position [46, 0]
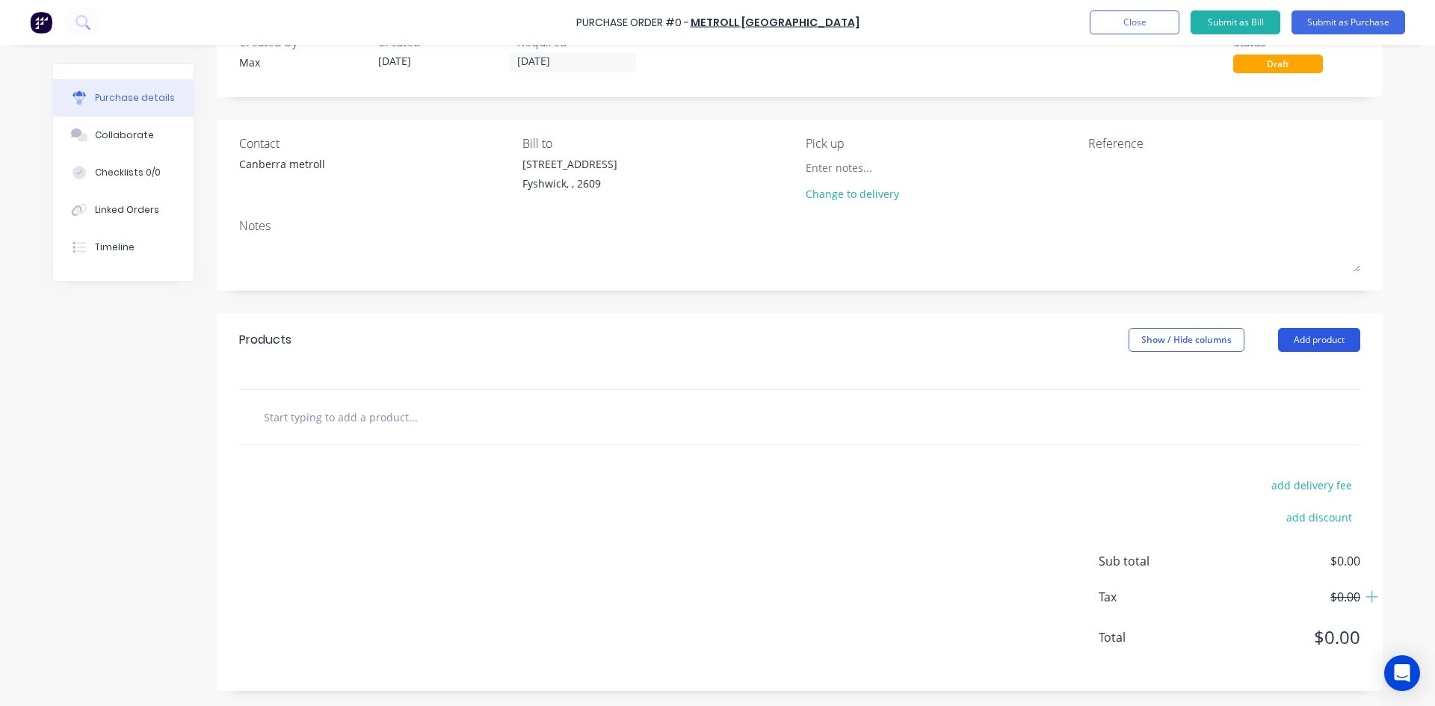
click at [1311, 336] on button "Add product" at bounding box center [1319, 340] width 82 height 24
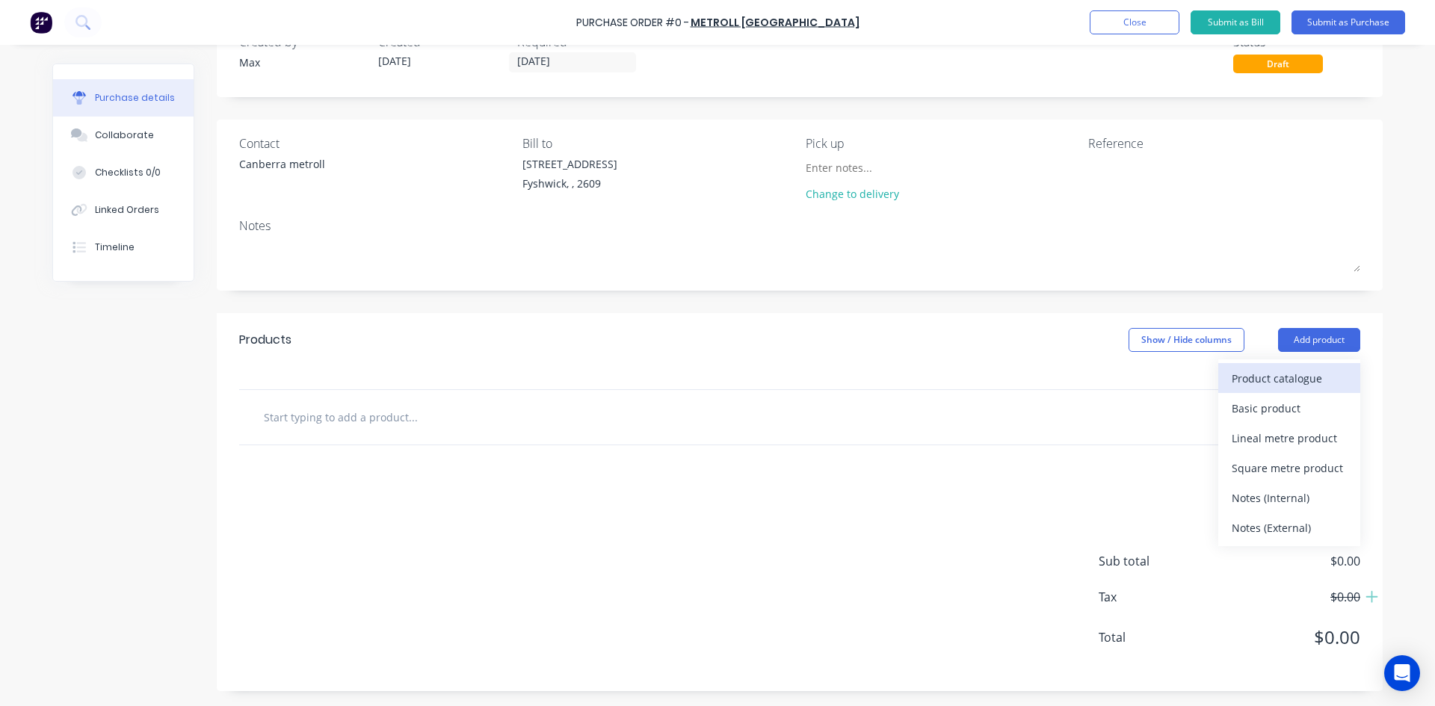
click at [1281, 380] on div "Product catalogue" at bounding box center [1289, 379] width 115 height 22
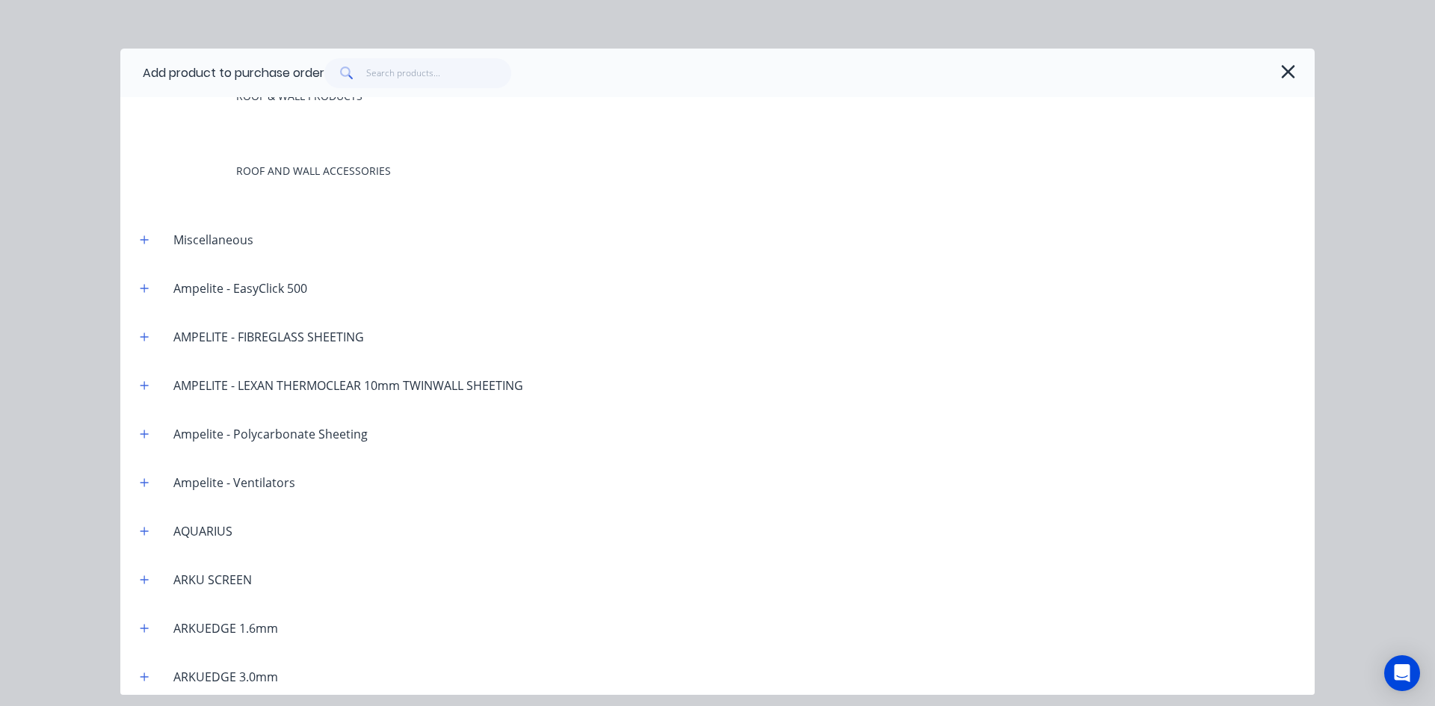
scroll to position [1196, 0]
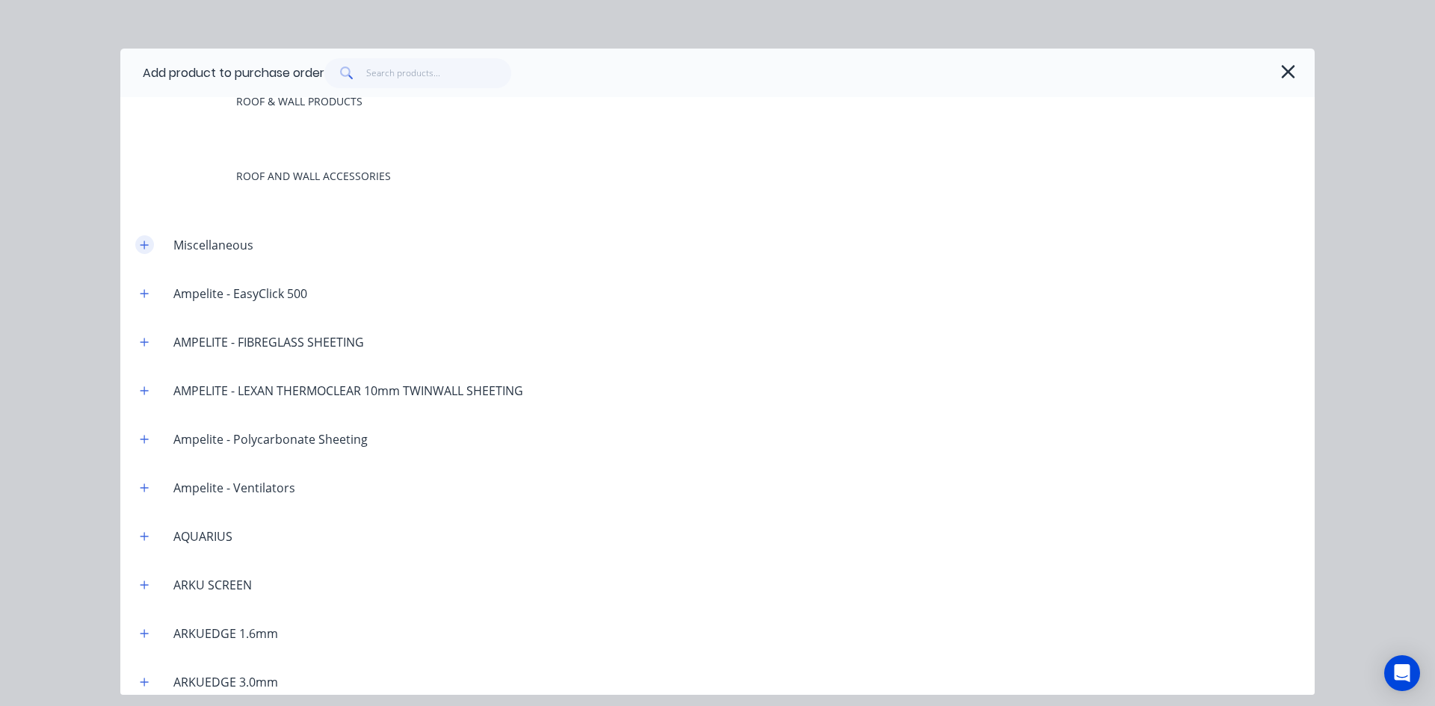
click at [141, 246] on button "button" at bounding box center [144, 244] width 19 height 19
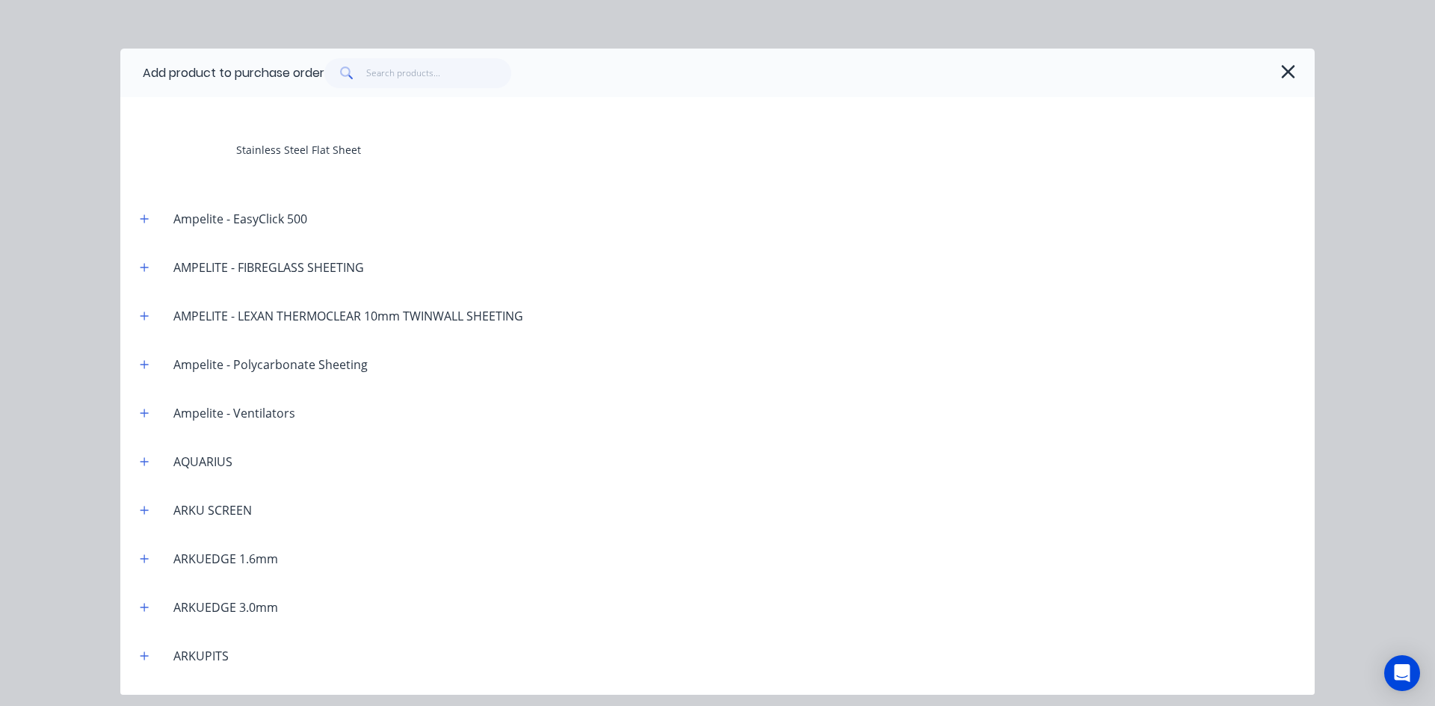
scroll to position [1645, 0]
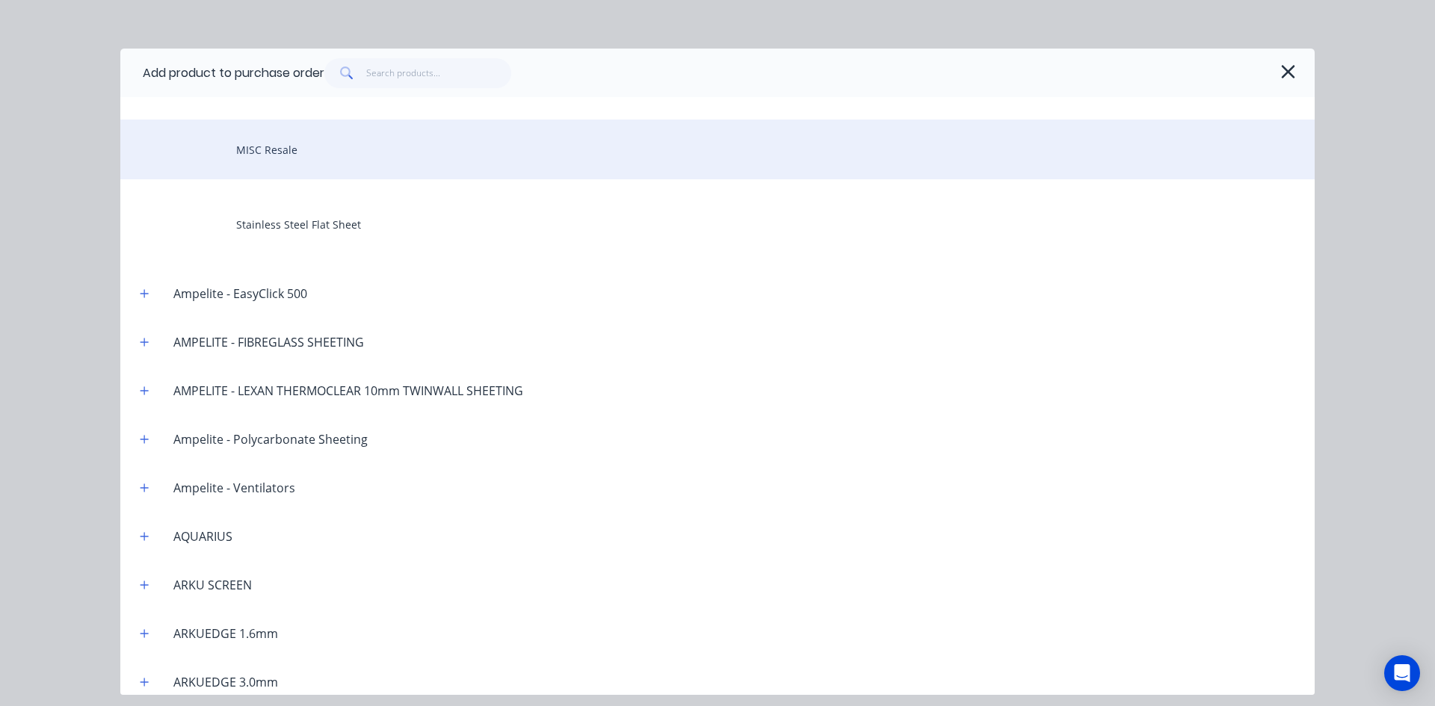
click at [280, 152] on div "MISC Resale" at bounding box center [717, 150] width 1195 height 60
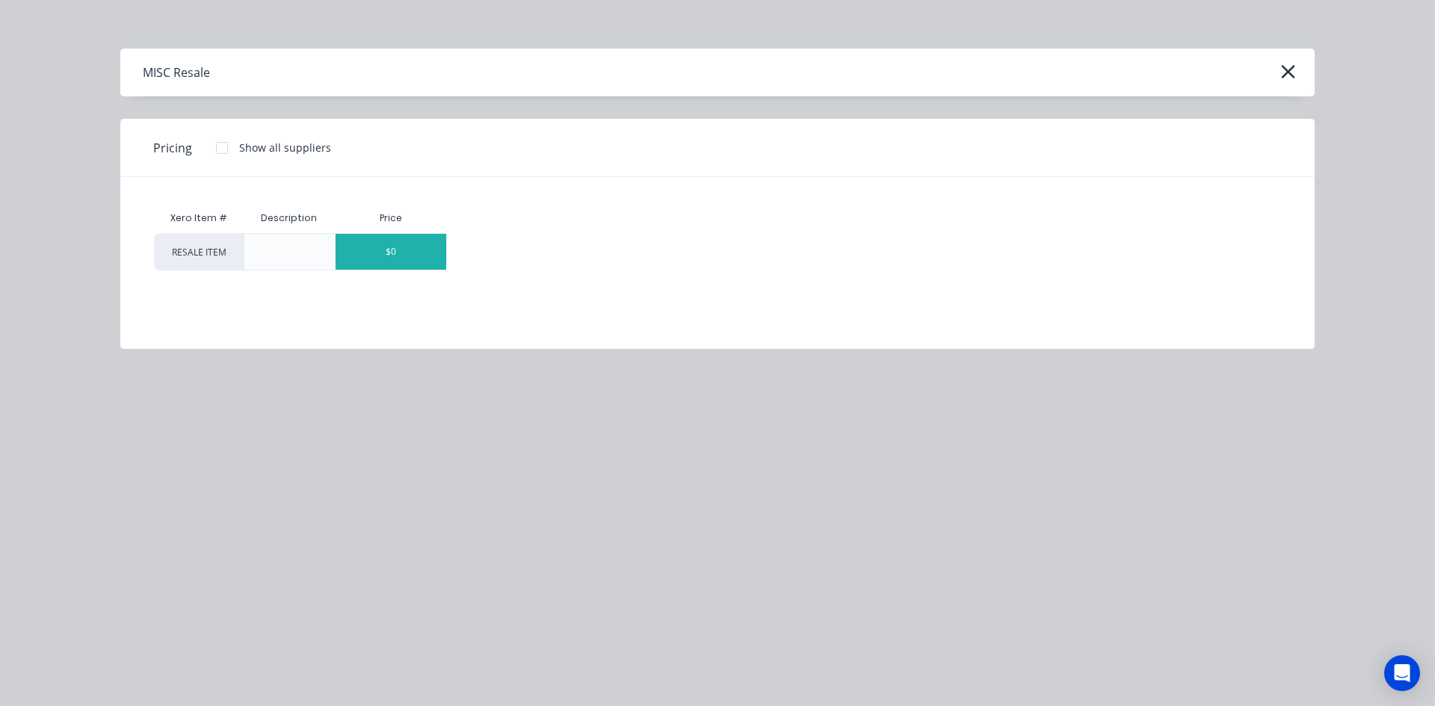
click at [371, 262] on div "$0" at bounding box center [391, 252] width 111 height 36
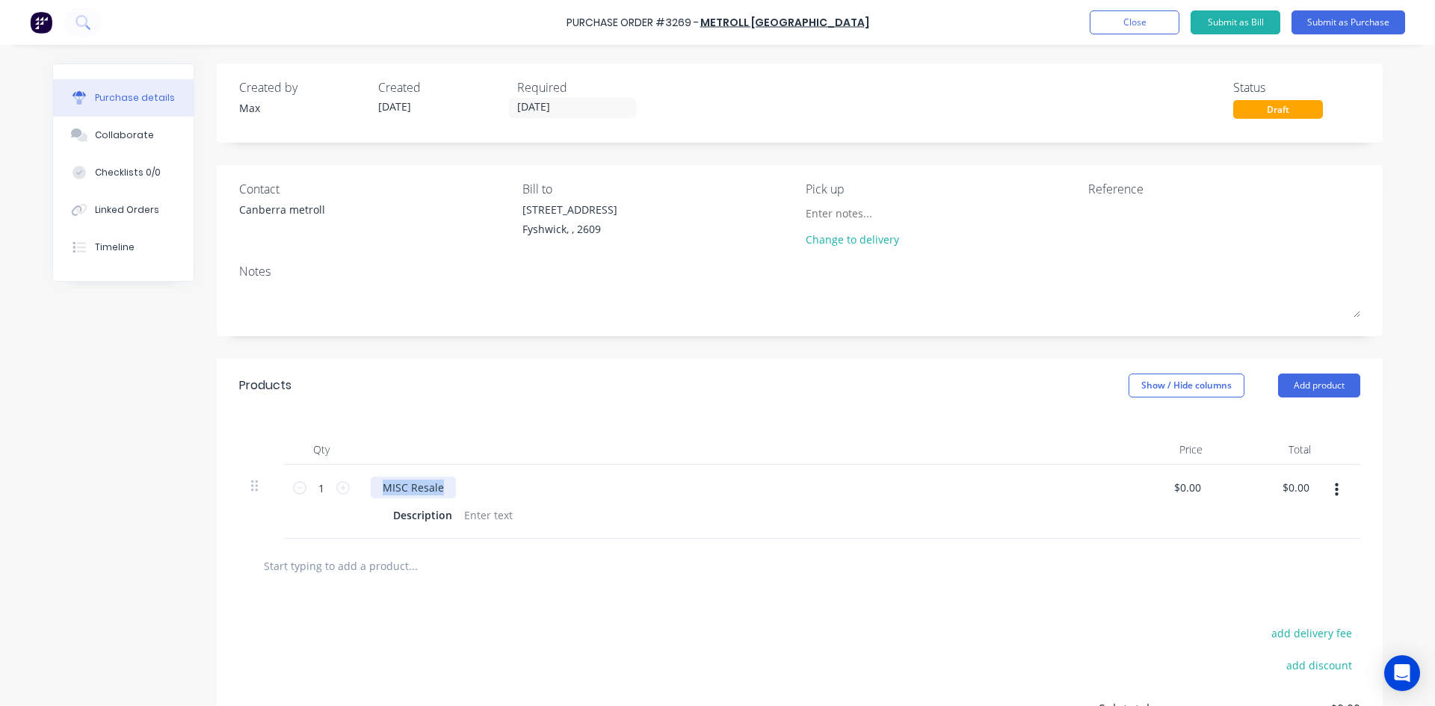
drag, startPoint x: 440, startPoint y: 481, endPoint x: 360, endPoint y: 483, distance: 79.3
click at [360, 483] on div "MISC Resale Description" at bounding box center [733, 502] width 748 height 74
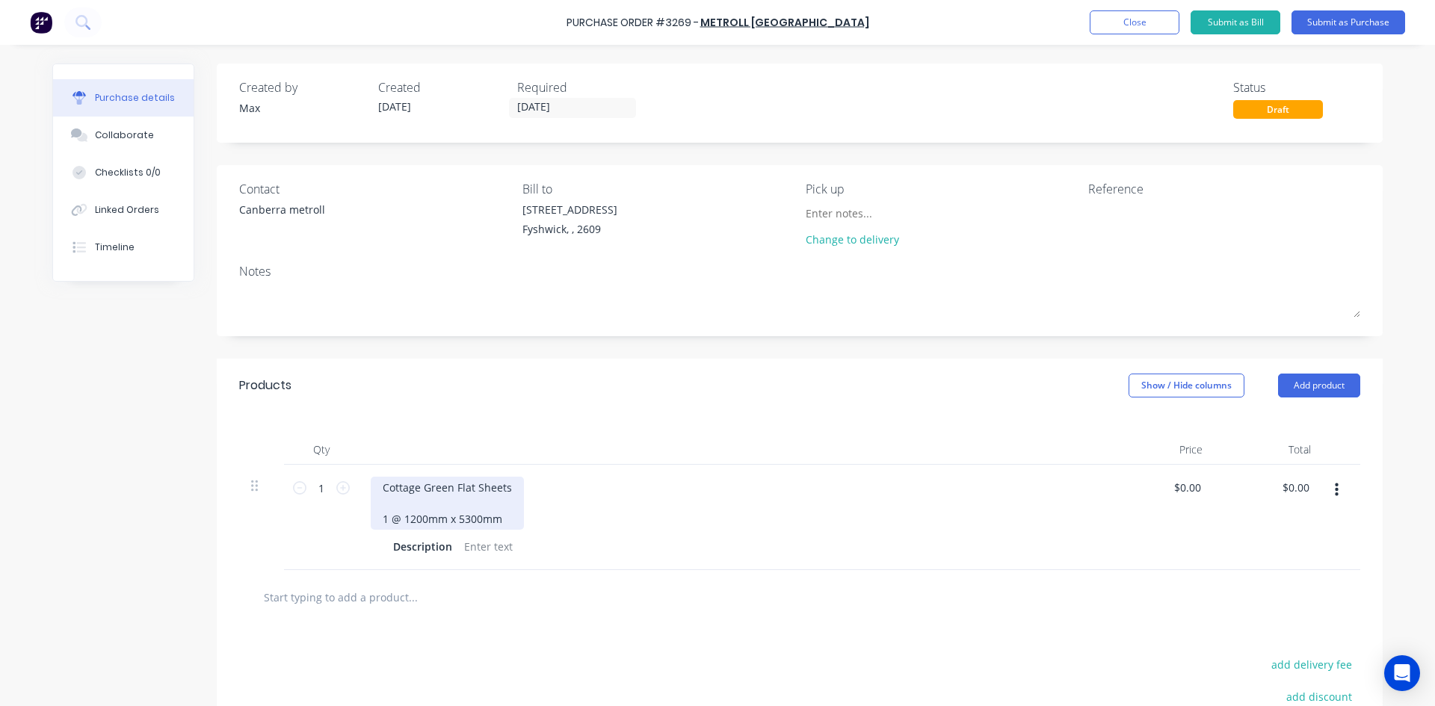
click at [443, 520] on div "Cottage Green Flat Sheets 1 @ 1200mm x 5300mm" at bounding box center [447, 503] width 153 height 53
click at [428, 517] on div "Cottage Green Flat Sheets 1 @ 1200x 5300mm" at bounding box center [447, 503] width 153 height 53
click at [431, 517] on div "Cottage Green Flat Sheets 1 @ 1200x 5300mm" at bounding box center [447, 503] width 153 height 53
click at [420, 520] on div "Cottage Green Flat Sheets 1 @ 1200x 5300mm" at bounding box center [447, 503] width 153 height 53
click at [476, 520] on div "Cottage Green Flat Sheets 1 @ 1200 x 5300mm" at bounding box center [447, 503] width 153 height 53
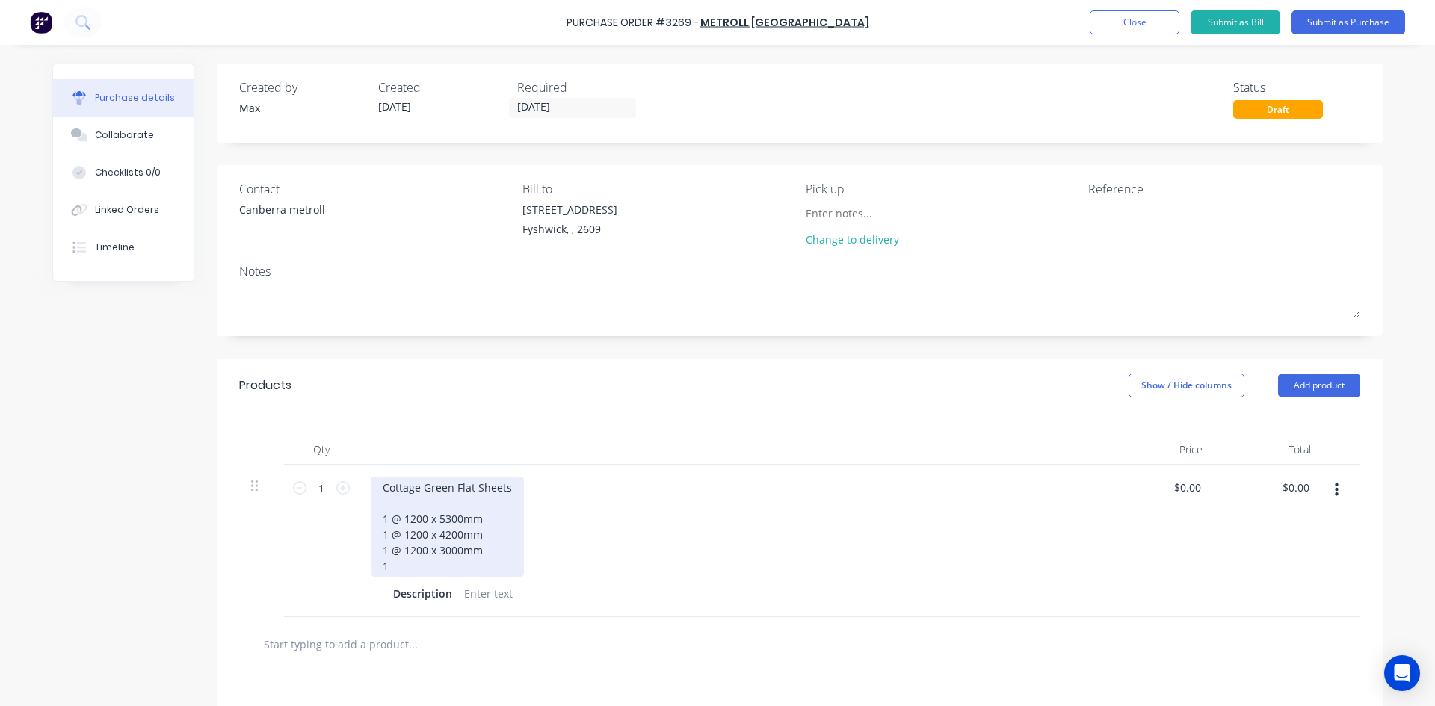
click at [397, 564] on div "Cottage Green Flat Sheets 1 @ 1200 x 5300mm 1 @ 1200 x 4200mm 1 @ 1200 x 3000mm…" at bounding box center [447, 527] width 153 height 100
click at [413, 413] on div "Qty Price Total 1 1 Cottage Green Flat Sheets 1 @ 1200 x 5300mm 1 @ 1200 x 4200…" at bounding box center [800, 515] width 1166 height 205
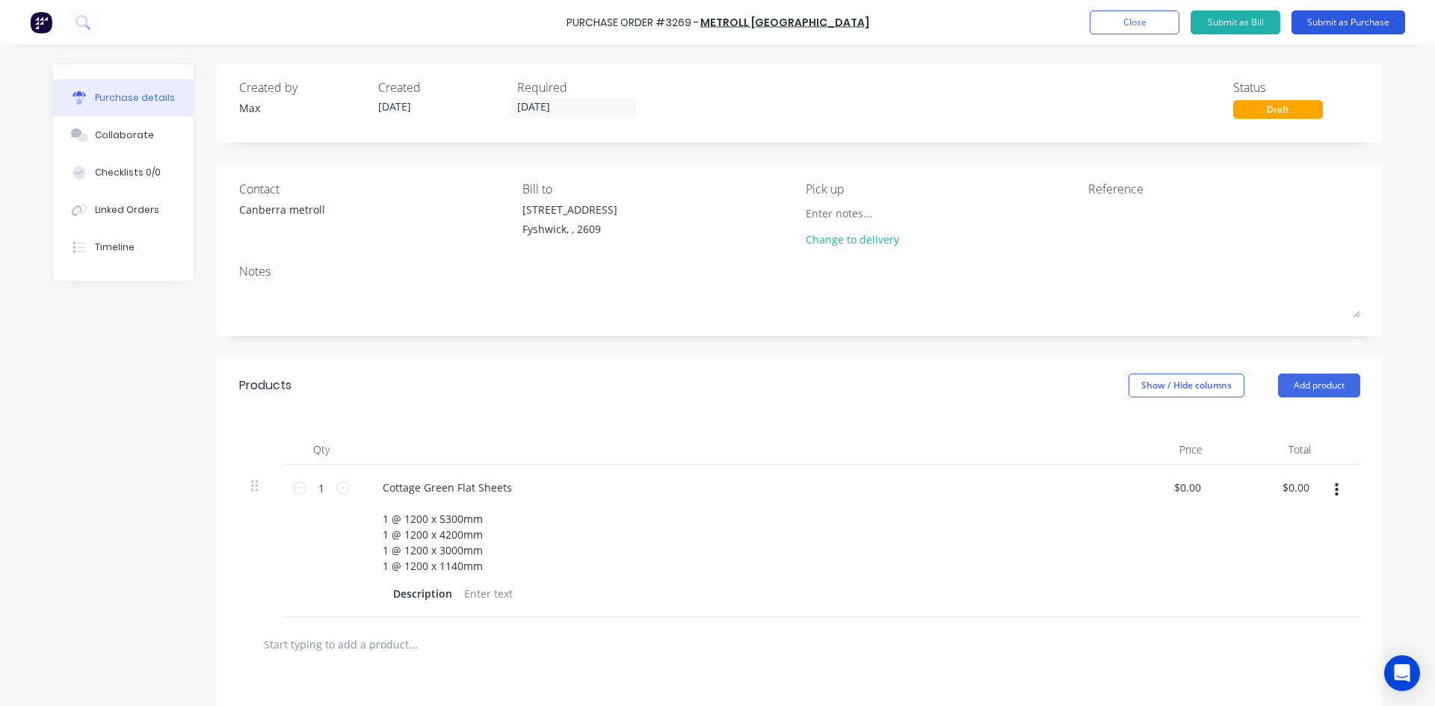
click at [1333, 21] on button "Submit as Purchase" at bounding box center [1349, 22] width 114 height 24
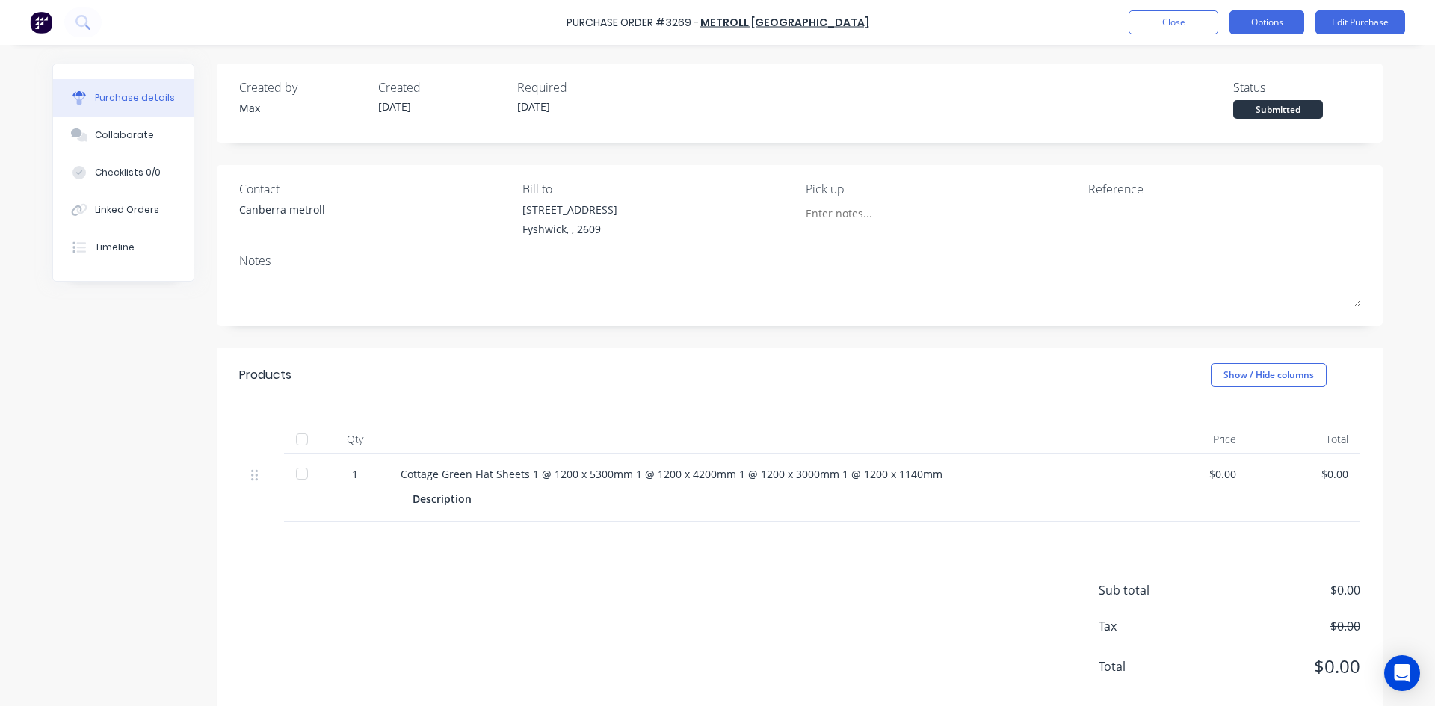
click at [1261, 24] on button "Options" at bounding box center [1267, 22] width 75 height 24
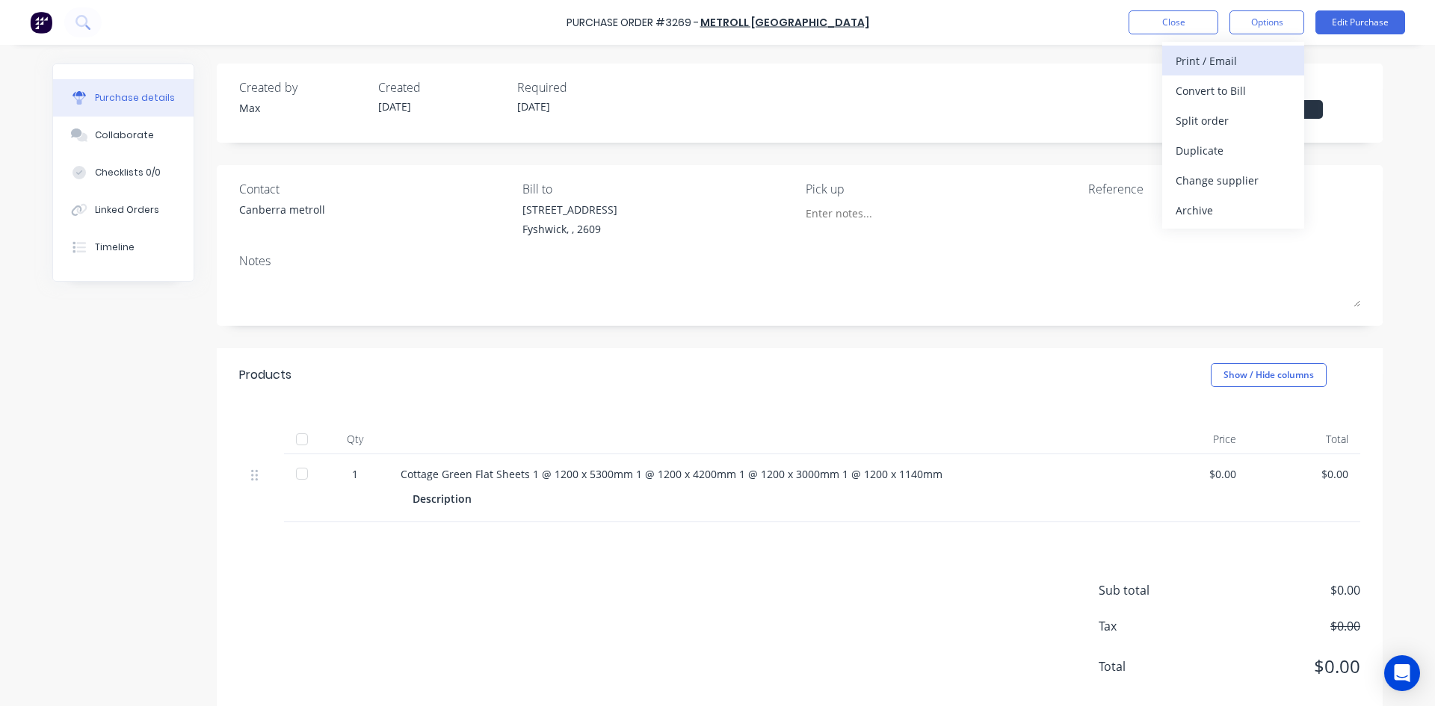
click at [1236, 60] on div "Print / Email" at bounding box center [1233, 61] width 115 height 22
click at [1245, 120] on div "Without pricing" at bounding box center [1233, 121] width 115 height 22
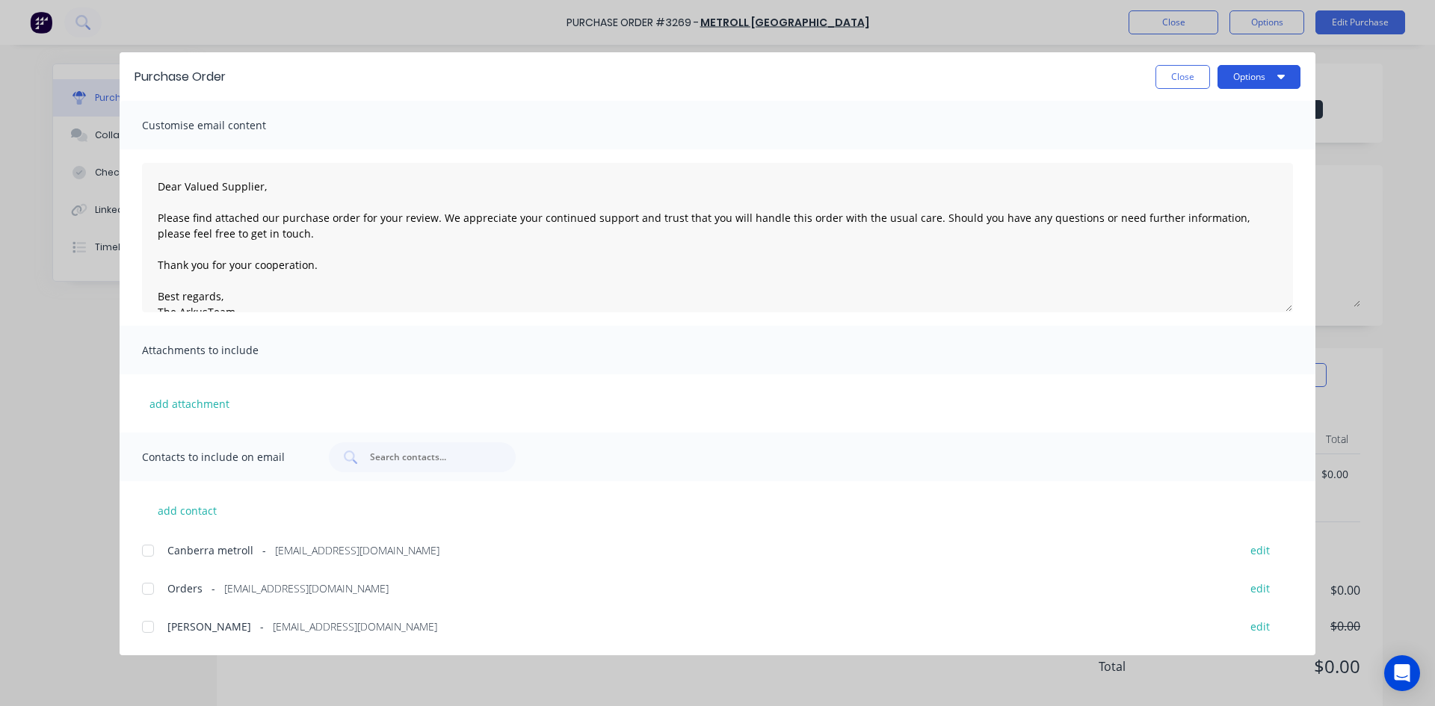
click at [1265, 79] on button "Options" at bounding box center [1259, 77] width 83 height 24
click at [149, 550] on div at bounding box center [148, 551] width 30 height 30
click at [1250, 77] on button "Options" at bounding box center [1259, 77] width 83 height 24
click at [1177, 78] on button "Close" at bounding box center [1183, 77] width 55 height 24
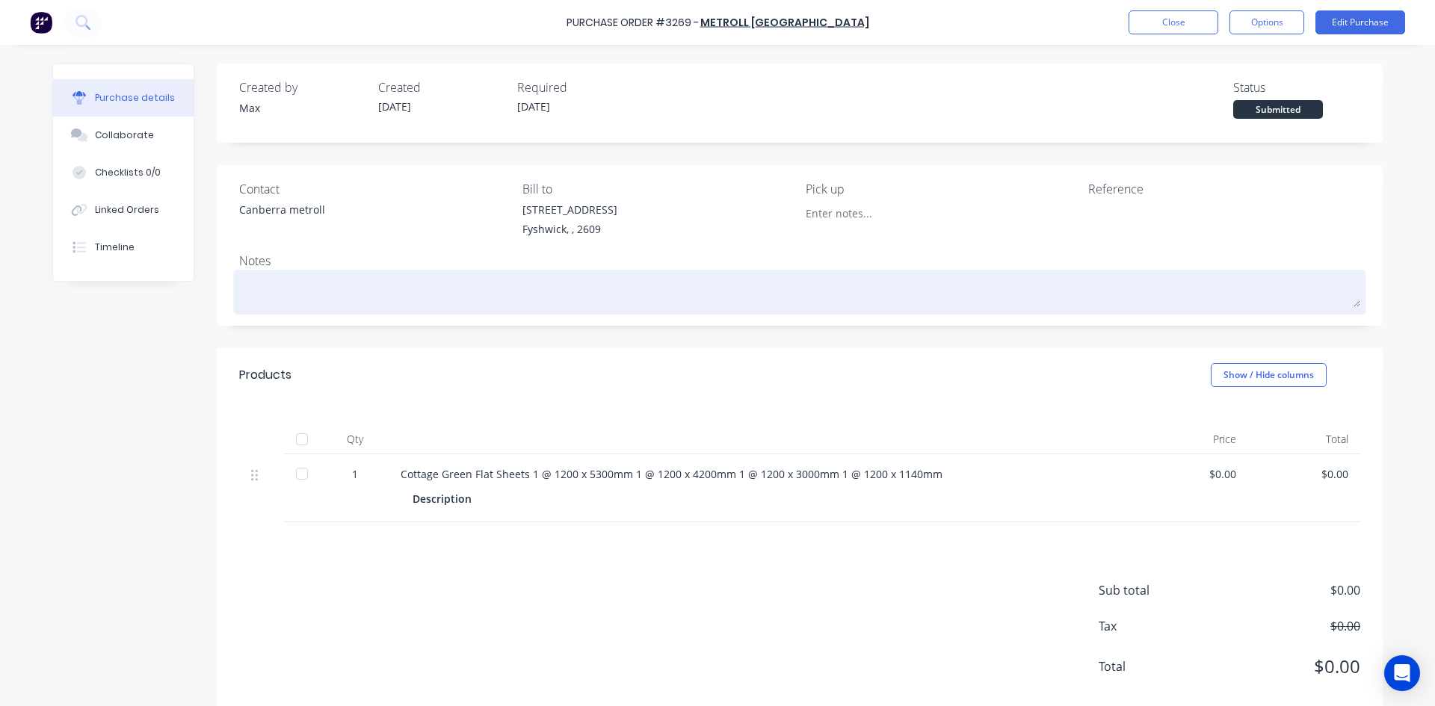
click at [321, 302] on textarea at bounding box center [799, 291] width 1121 height 34
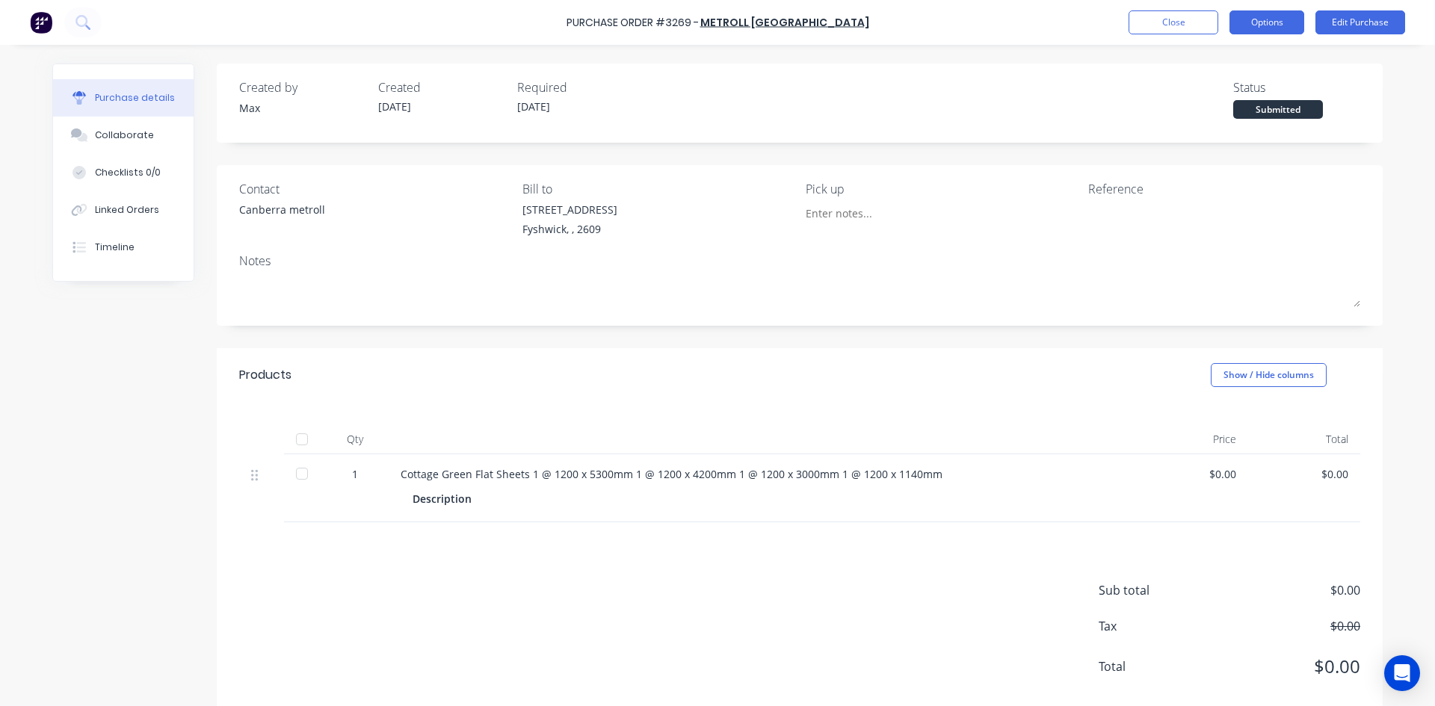
click at [1249, 20] on button "Options" at bounding box center [1267, 22] width 75 height 24
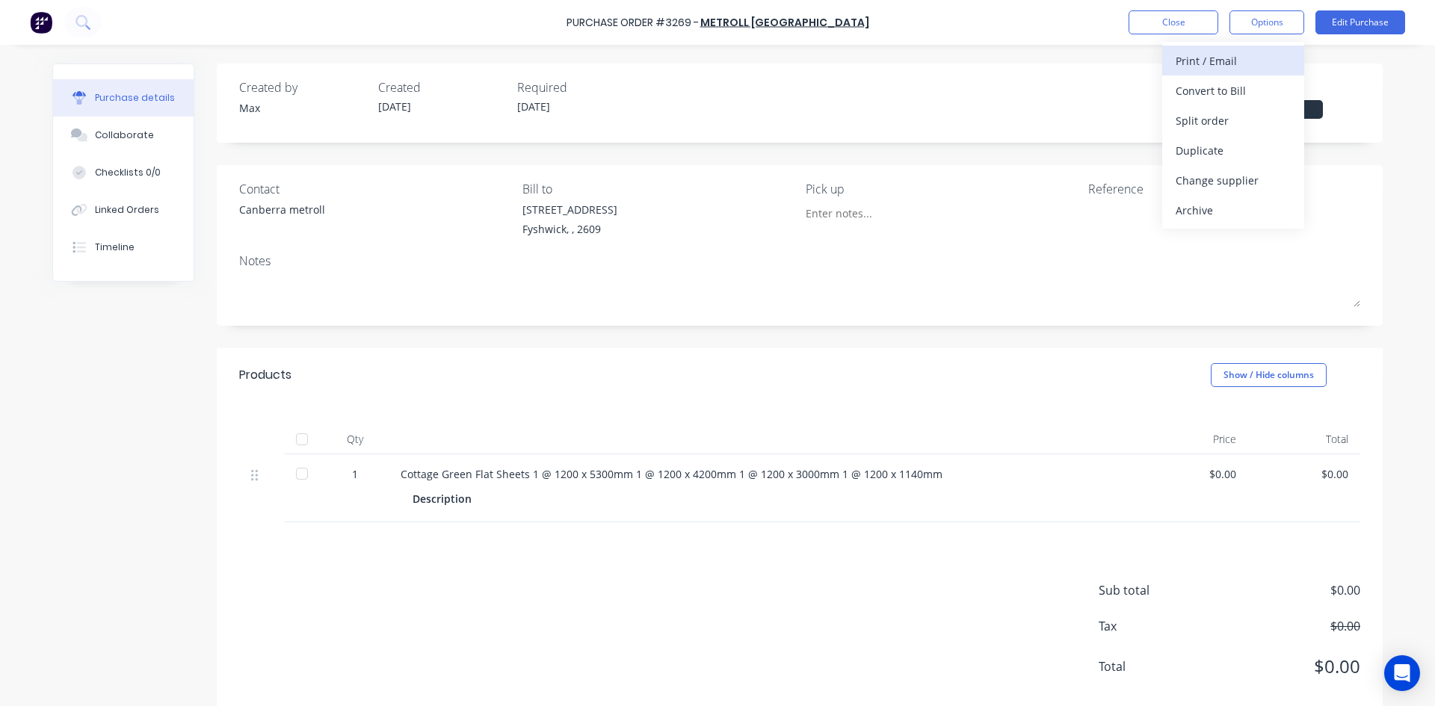
click at [1236, 60] on div "Print / Email" at bounding box center [1233, 61] width 115 height 22
click at [1224, 123] on div "Without pricing" at bounding box center [1233, 121] width 115 height 22
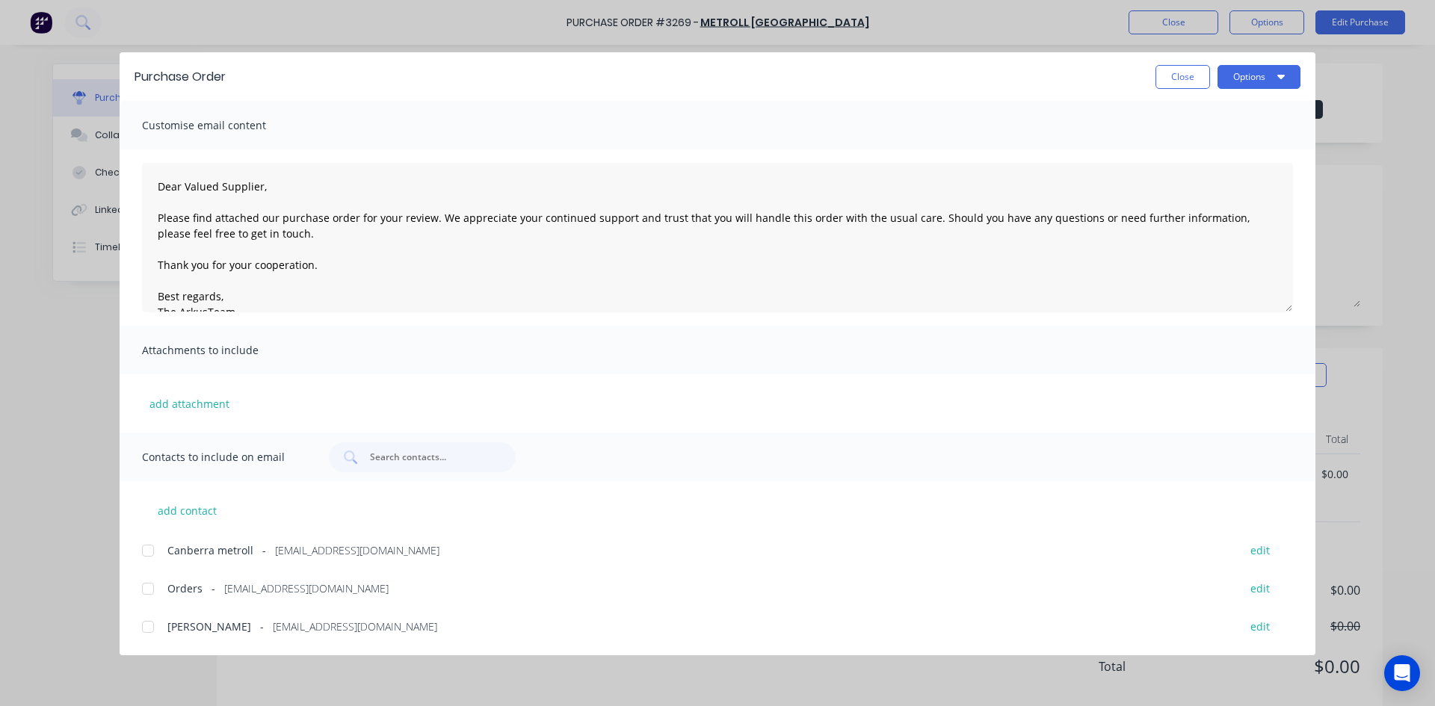
click at [150, 554] on div at bounding box center [148, 551] width 30 height 30
click at [1269, 87] on div "Purchase Order Close Options" at bounding box center [718, 76] width 1196 height 49
click at [1275, 79] on button "Options" at bounding box center [1259, 77] width 83 height 24
click at [1213, 178] on div "Email" at bounding box center [1229, 175] width 115 height 22
click at [1198, 78] on button "Close" at bounding box center [1183, 77] width 55 height 24
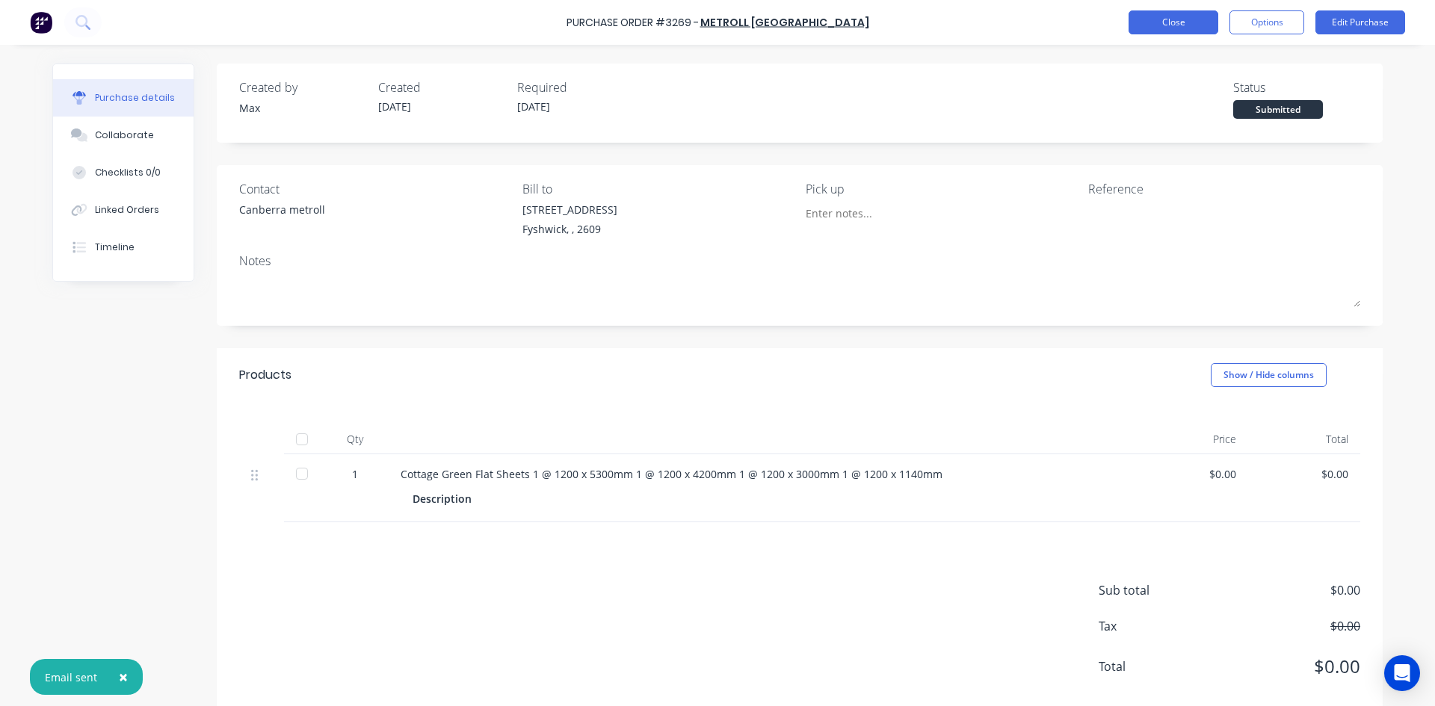
click at [1185, 20] on button "Close" at bounding box center [1174, 22] width 90 height 24
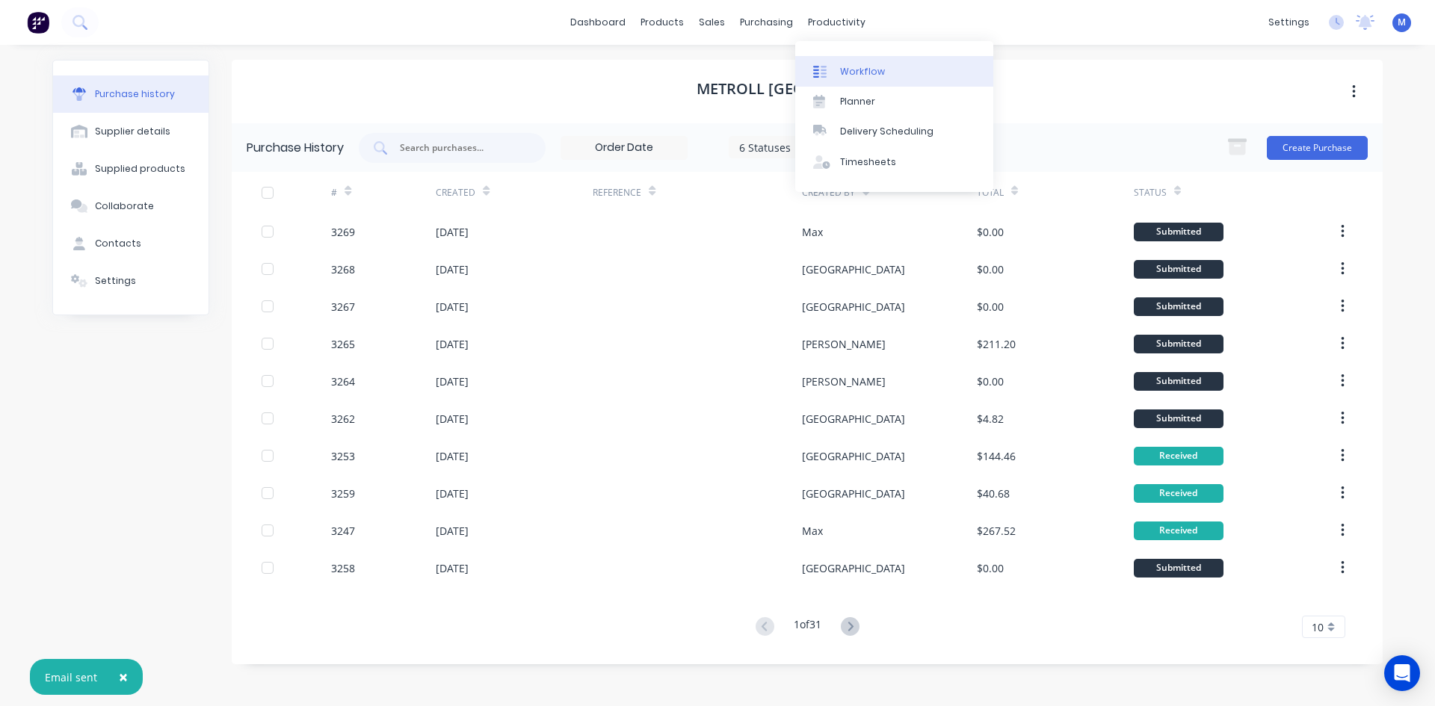
click at [877, 67] on div "Workflow" at bounding box center [862, 71] width 45 height 13
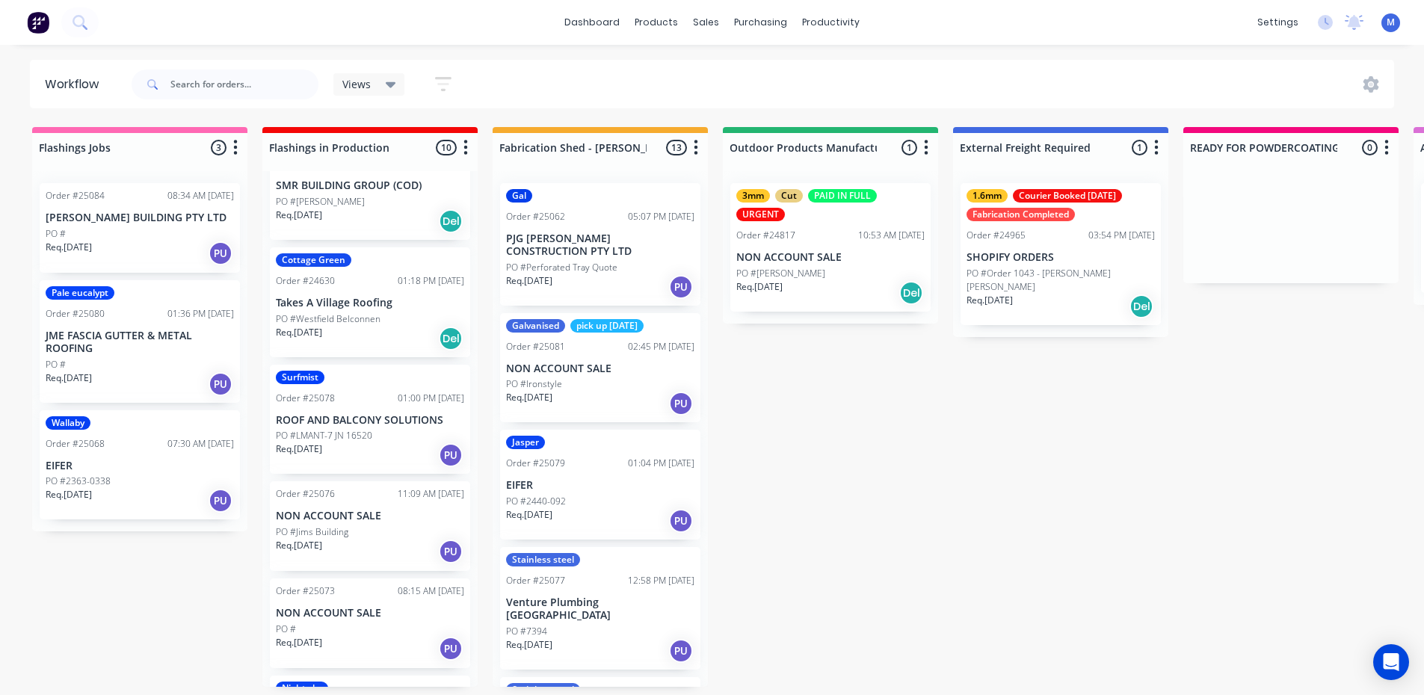
scroll to position [75, 0]
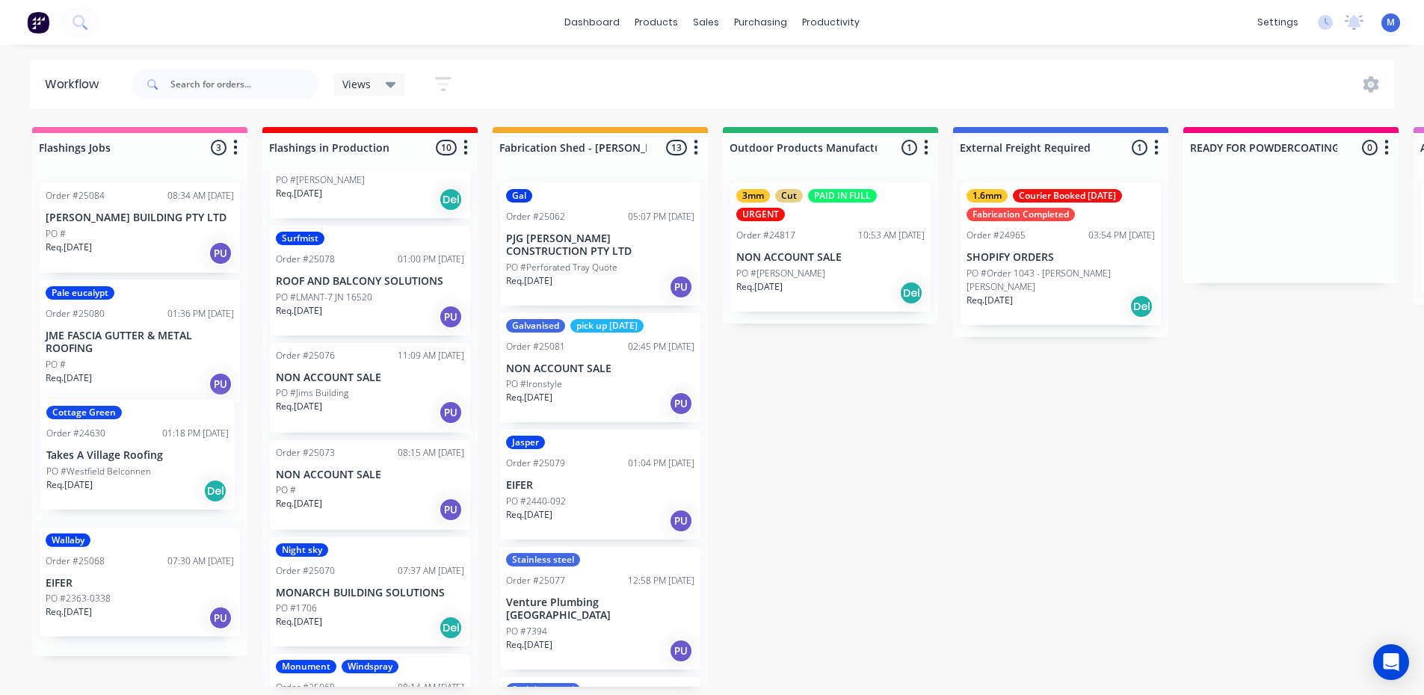
drag, startPoint x: 384, startPoint y: 306, endPoint x: 151, endPoint y: 481, distance: 291.5
click at [147, 463] on p "Takes A Village Roofing" at bounding box center [140, 466] width 188 height 13
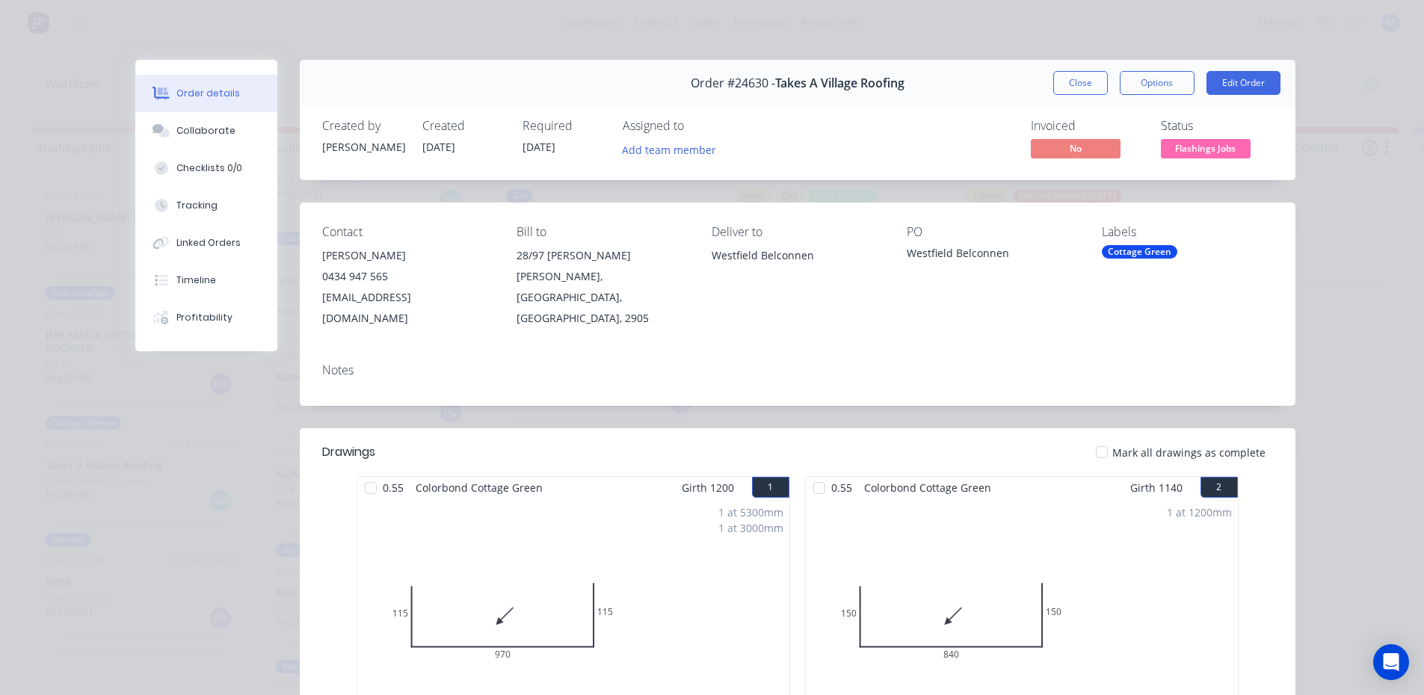
click at [1212, 147] on span "Flashings Jobs" at bounding box center [1206, 148] width 90 height 19
click at [1028, 260] on div "Westfield Belconnen" at bounding box center [992, 255] width 171 height 21
click at [1118, 253] on div "Cottage Green" at bounding box center [1139, 251] width 75 height 13
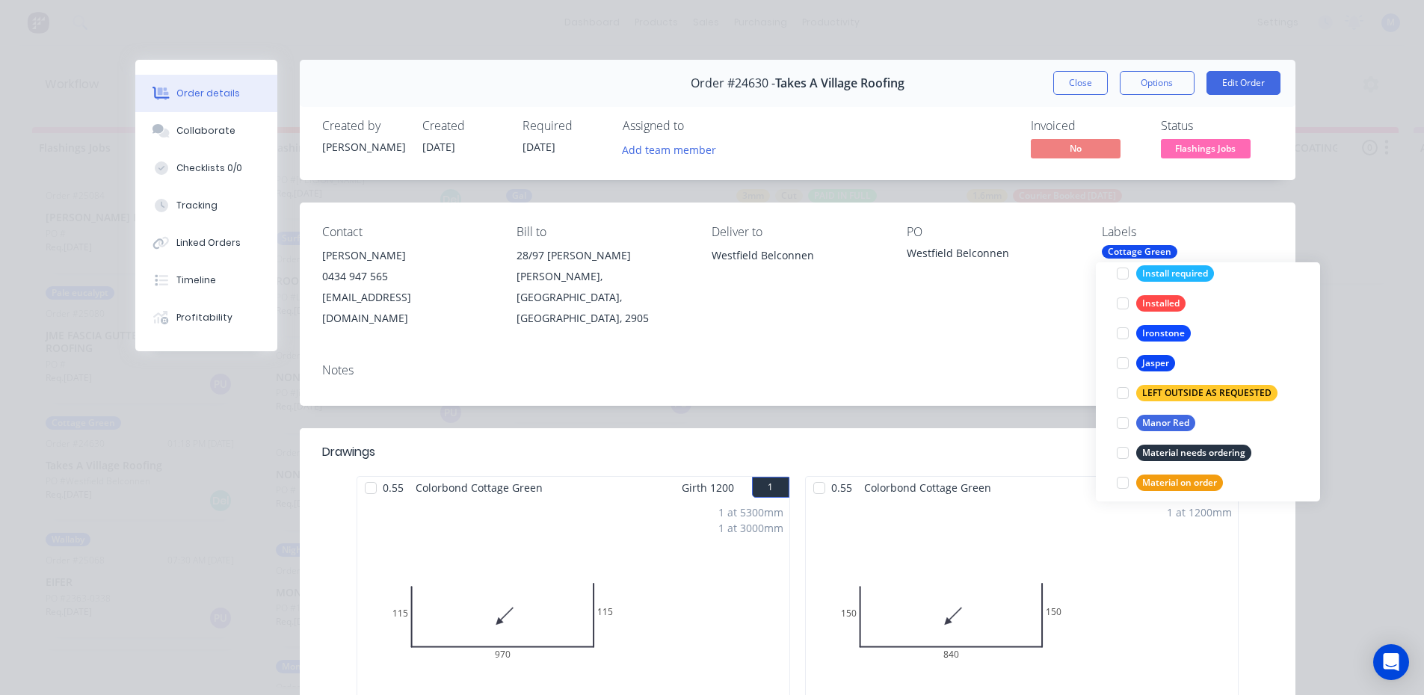
scroll to position [1794, 0]
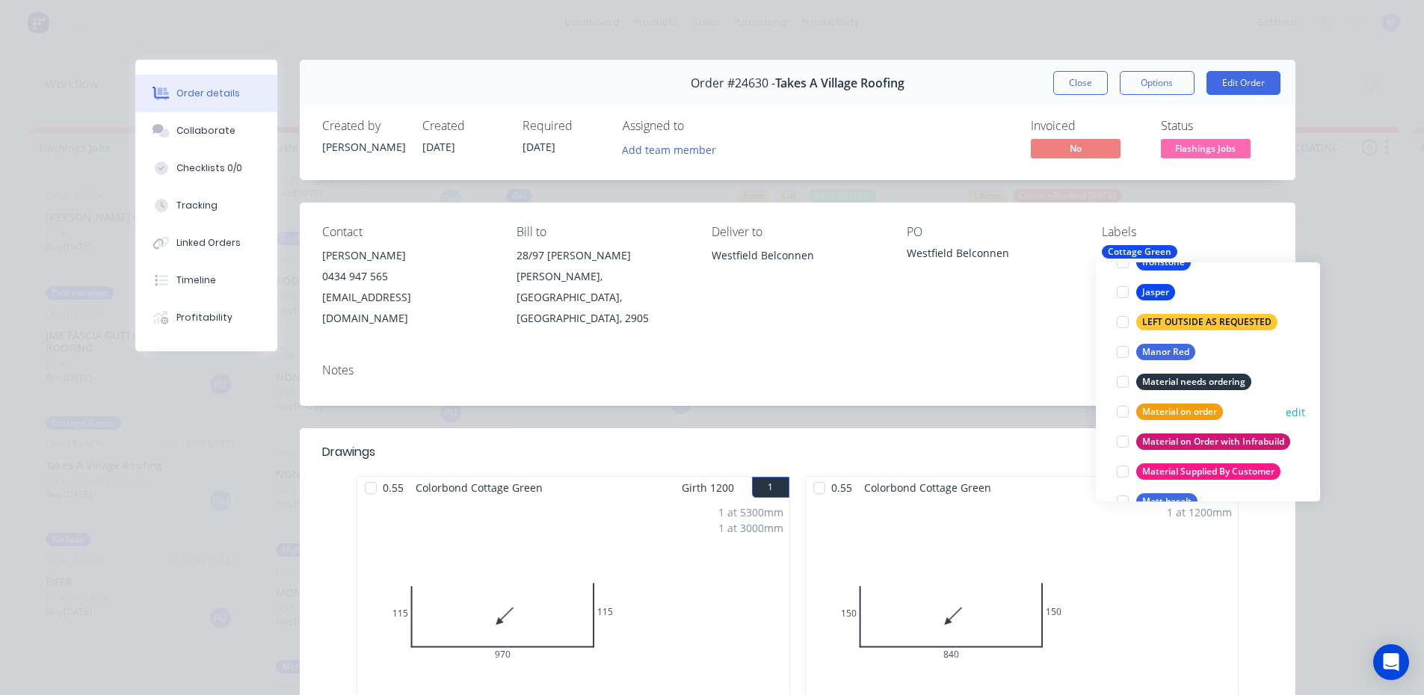
click at [1120, 415] on div at bounding box center [1123, 412] width 30 height 30
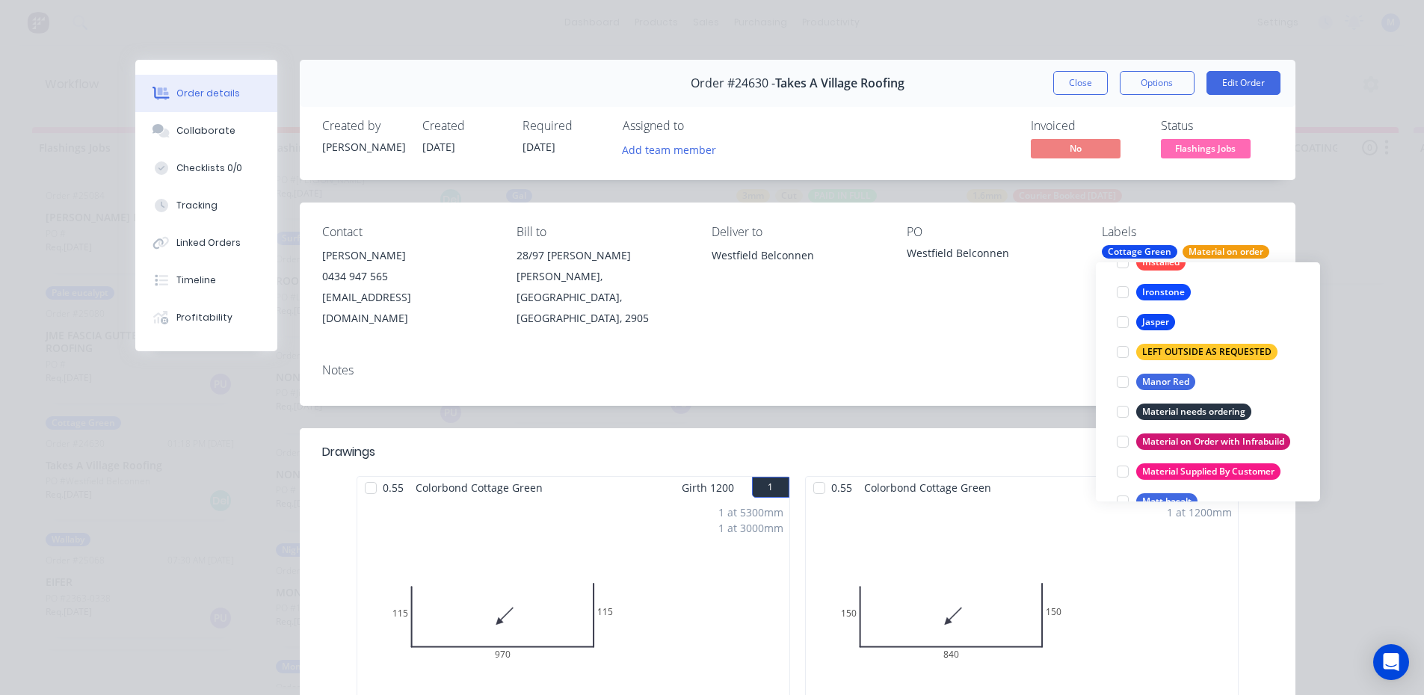
scroll to position [0, 0]
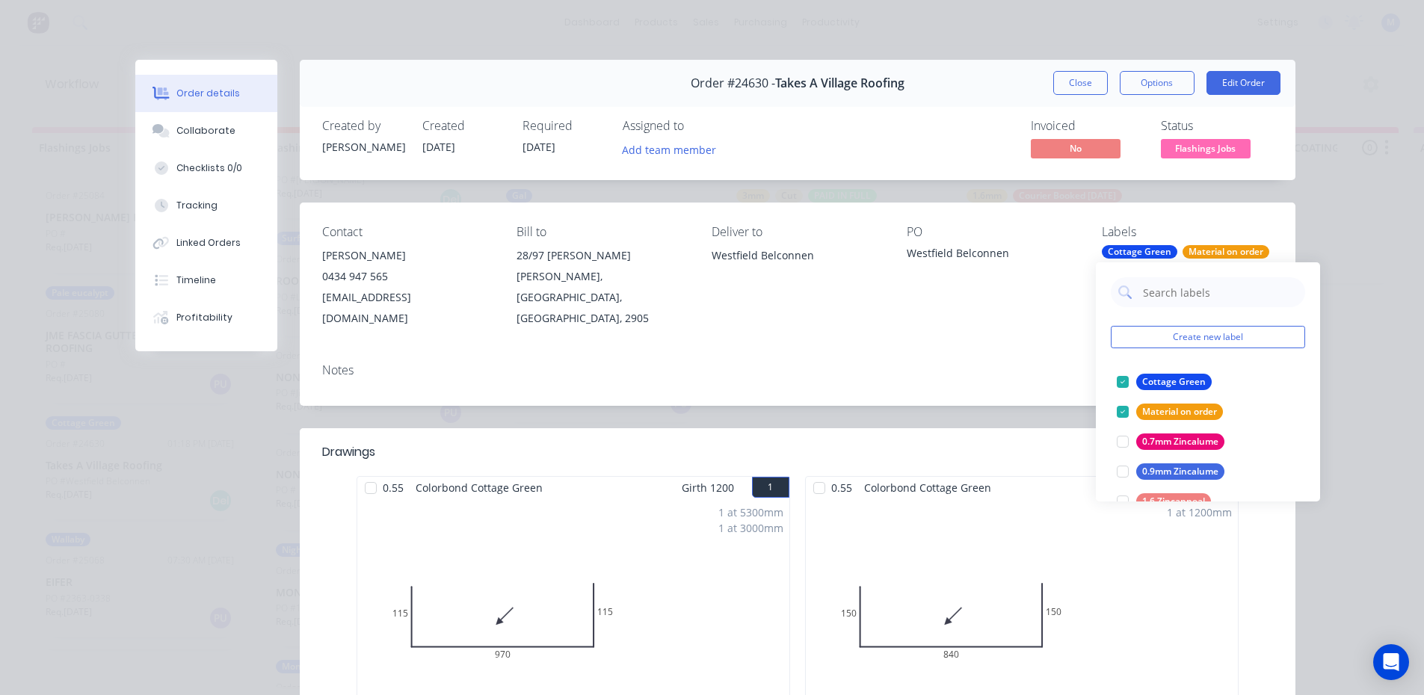
click at [1024, 351] on div "Notes" at bounding box center [798, 378] width 996 height 55
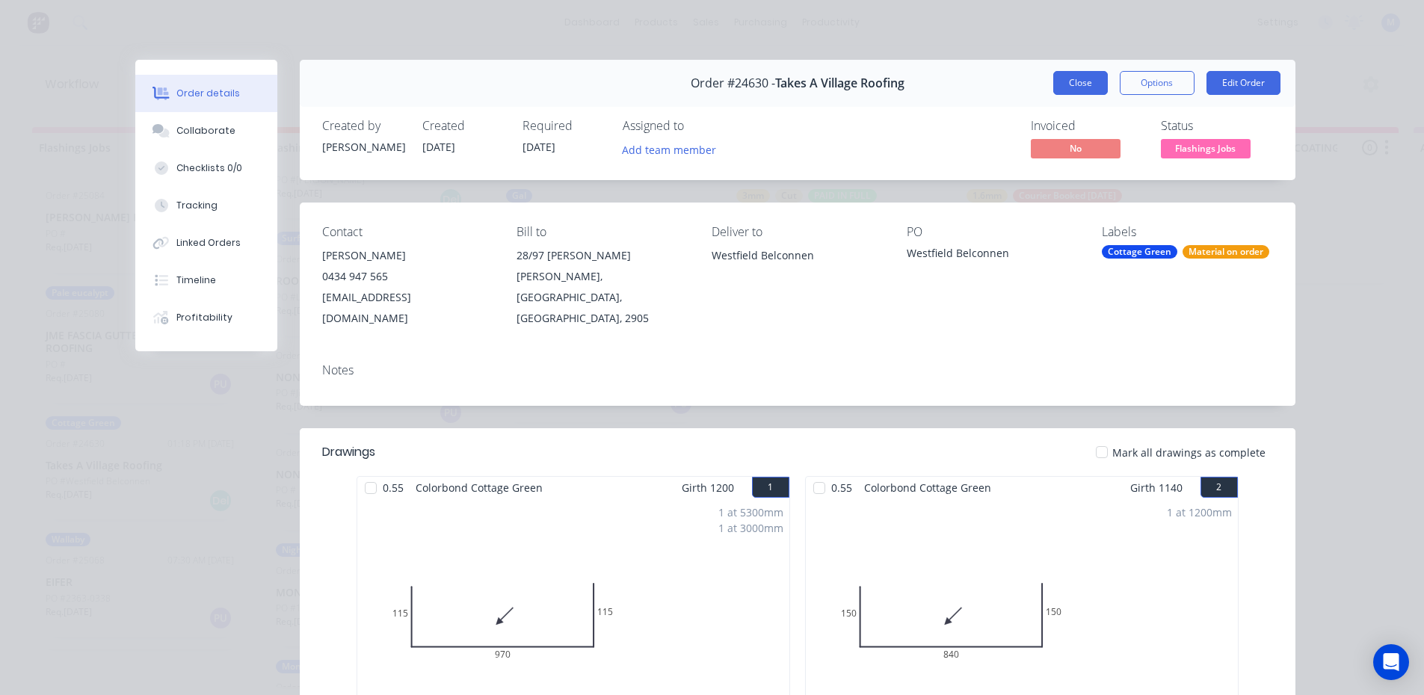
click at [1078, 79] on button "Close" at bounding box center [1080, 83] width 55 height 24
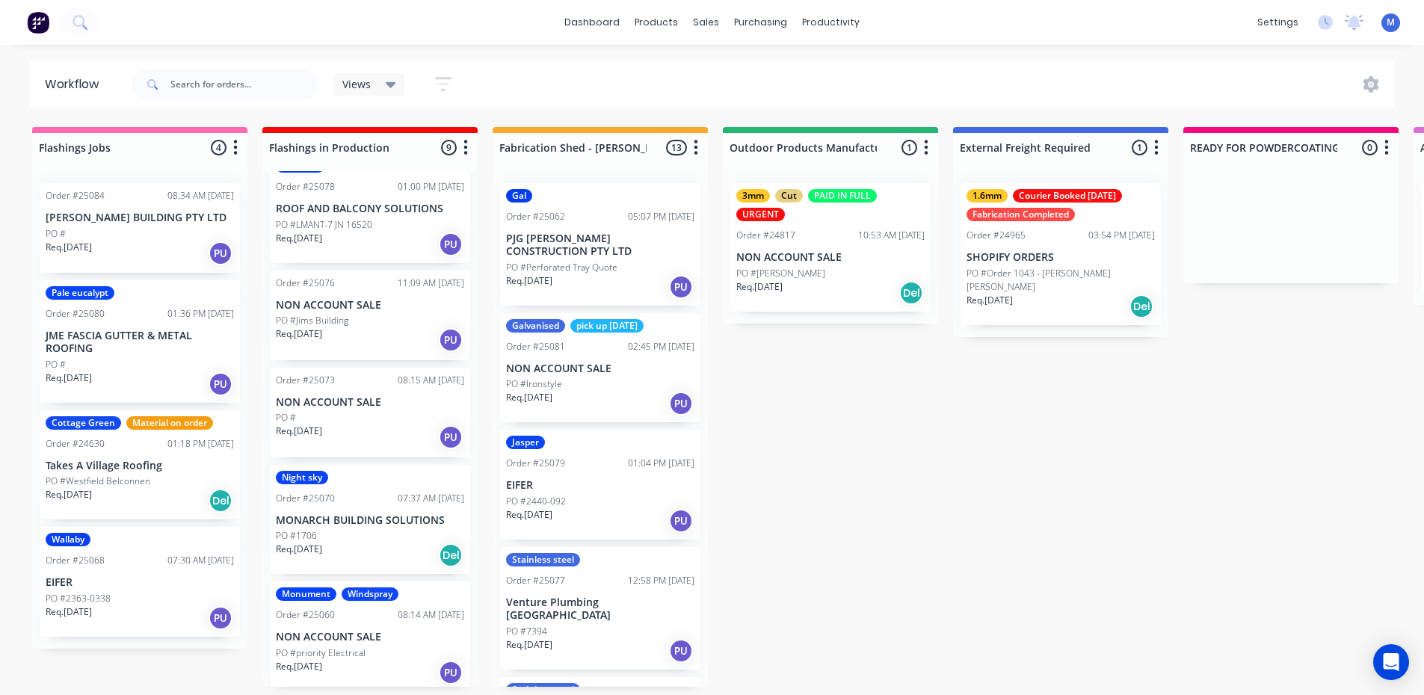
scroll to position [224, 0]
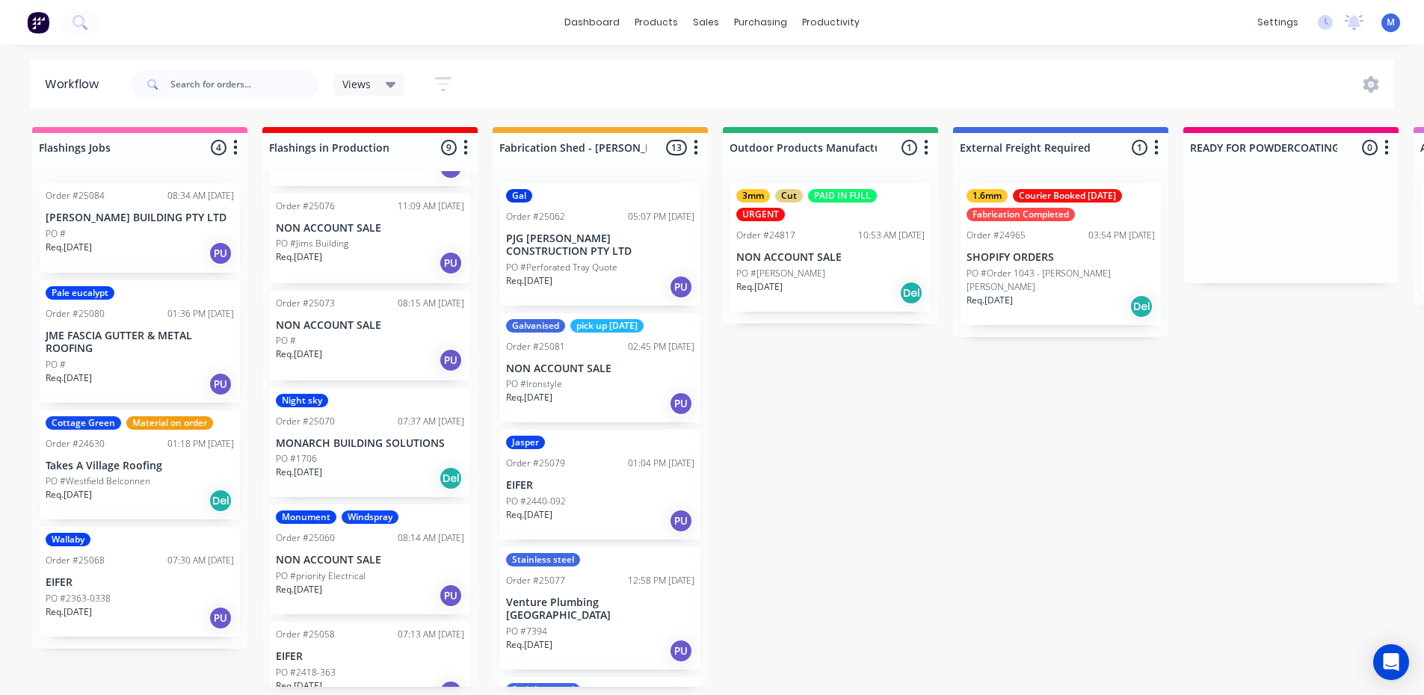
click at [150, 576] on p "EIFER" at bounding box center [140, 582] width 188 height 13
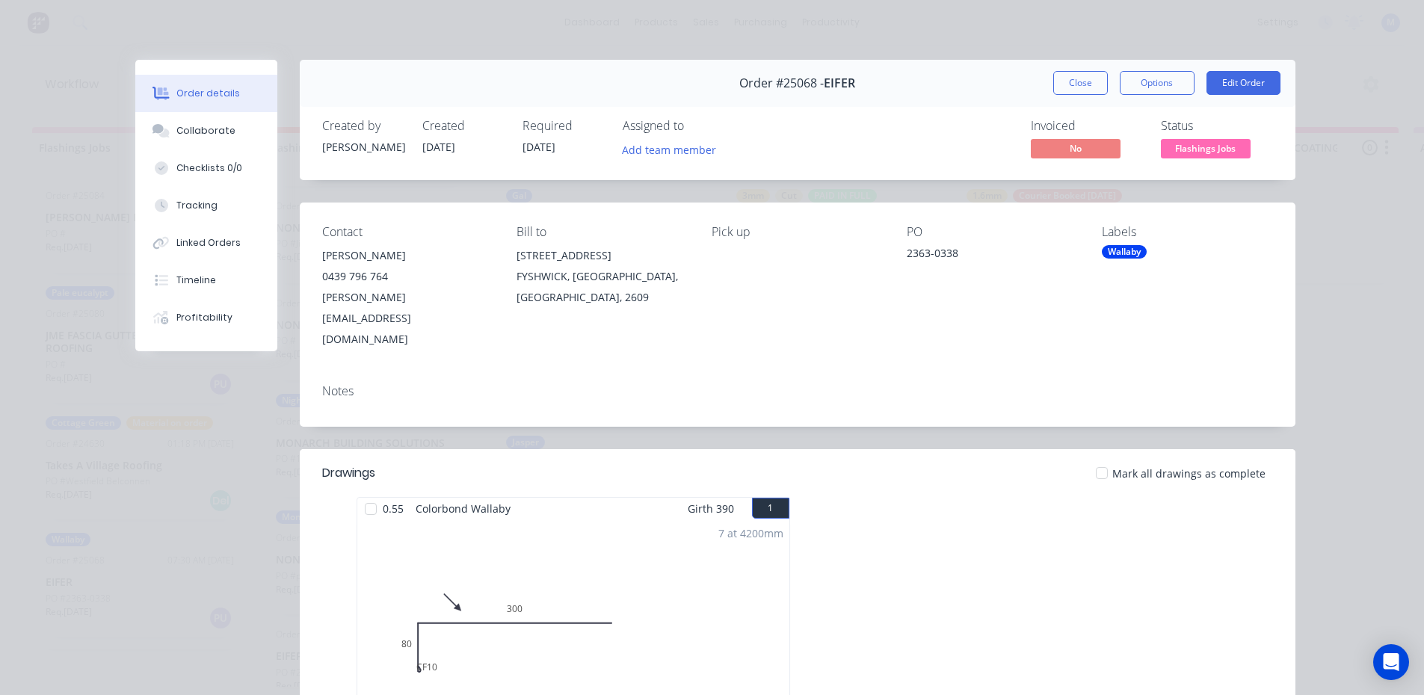
click at [1131, 262] on div "Labels Wallaby" at bounding box center [1187, 287] width 171 height 125
click at [1126, 255] on div "Wallaby" at bounding box center [1124, 251] width 45 height 13
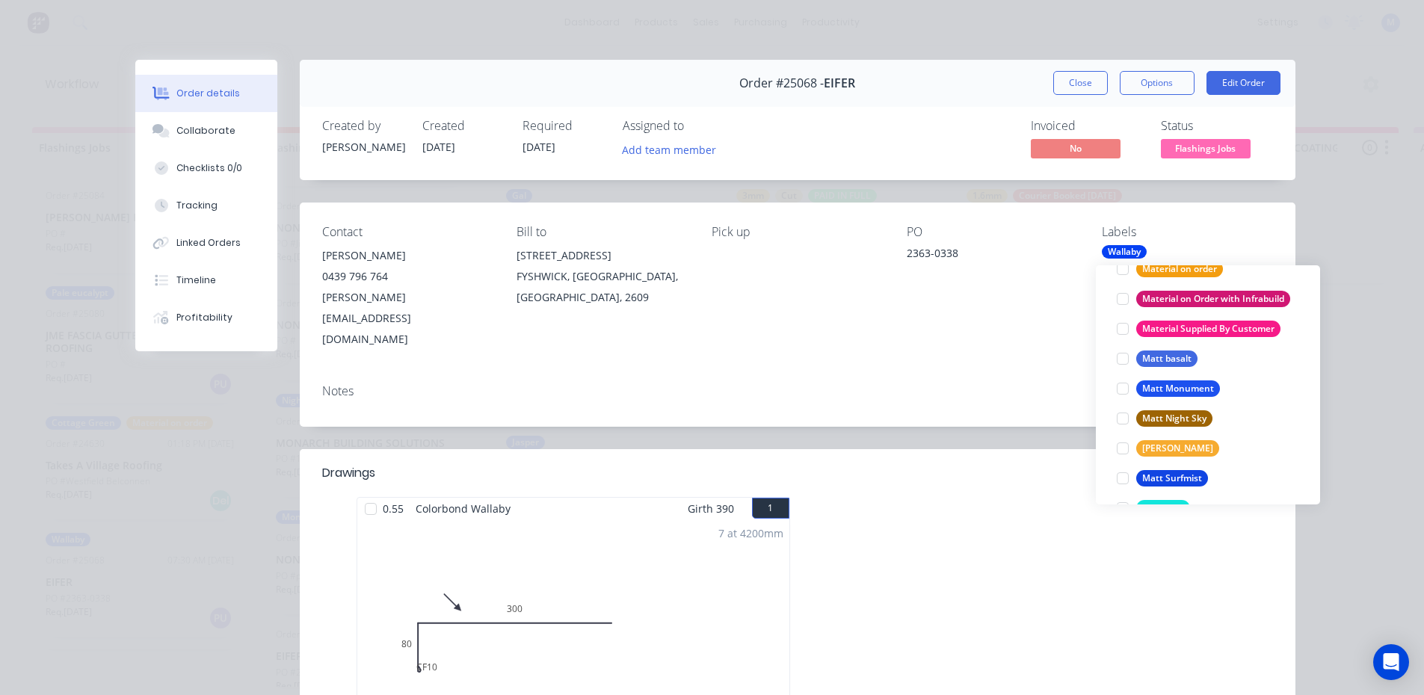
scroll to position [1944, 0]
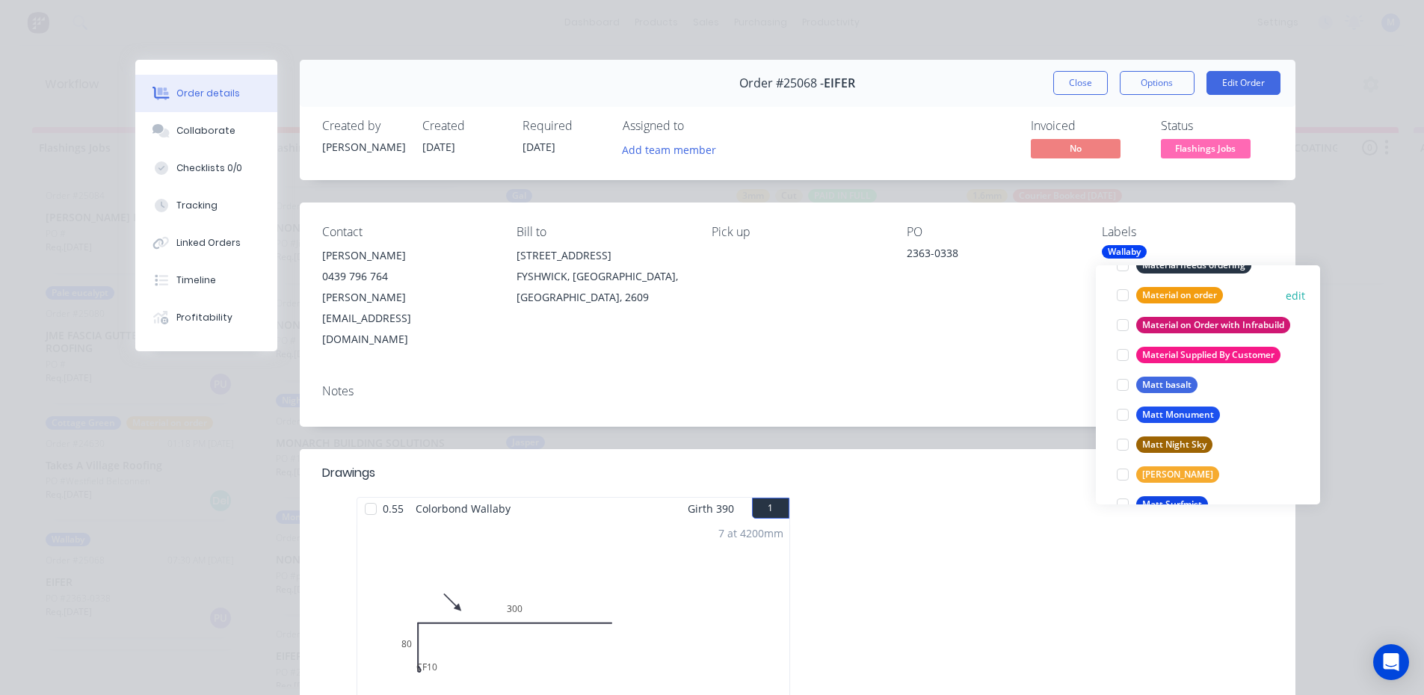
click at [1120, 295] on div at bounding box center [1123, 295] width 30 height 30
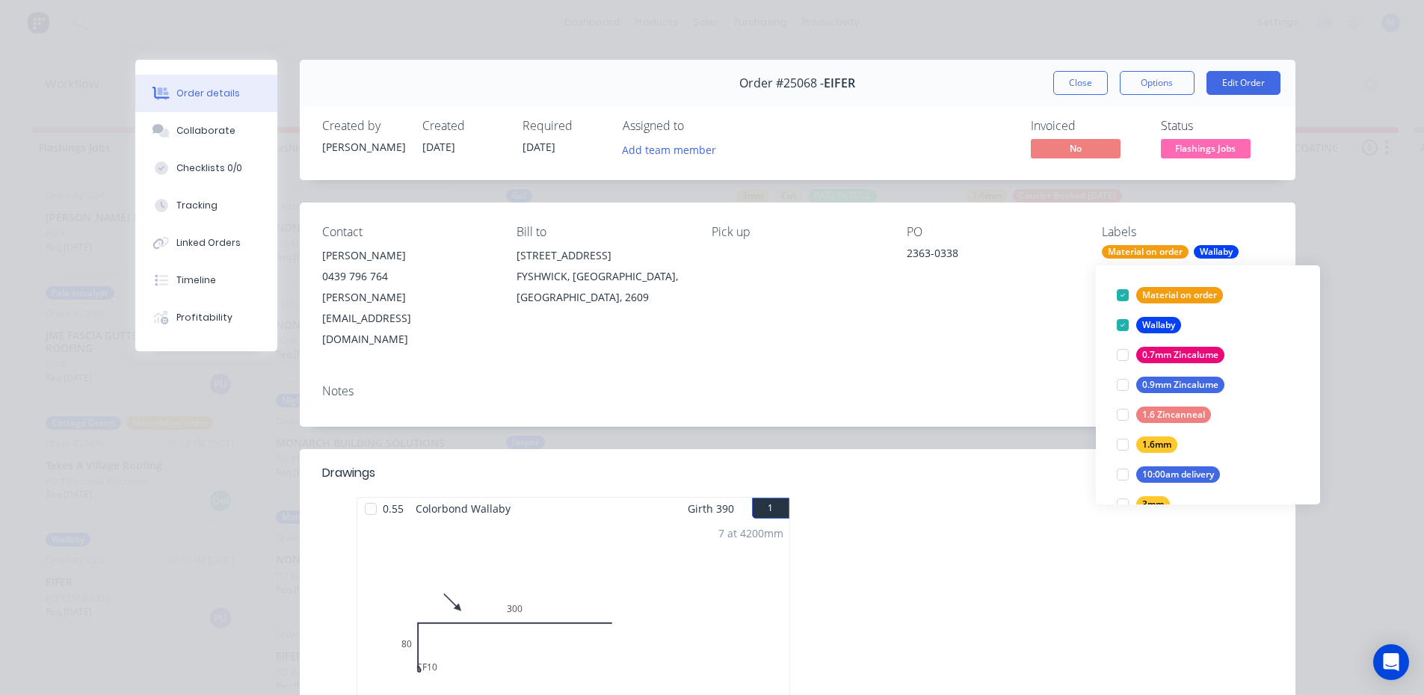
click at [1069, 85] on button "Close" at bounding box center [1080, 83] width 55 height 24
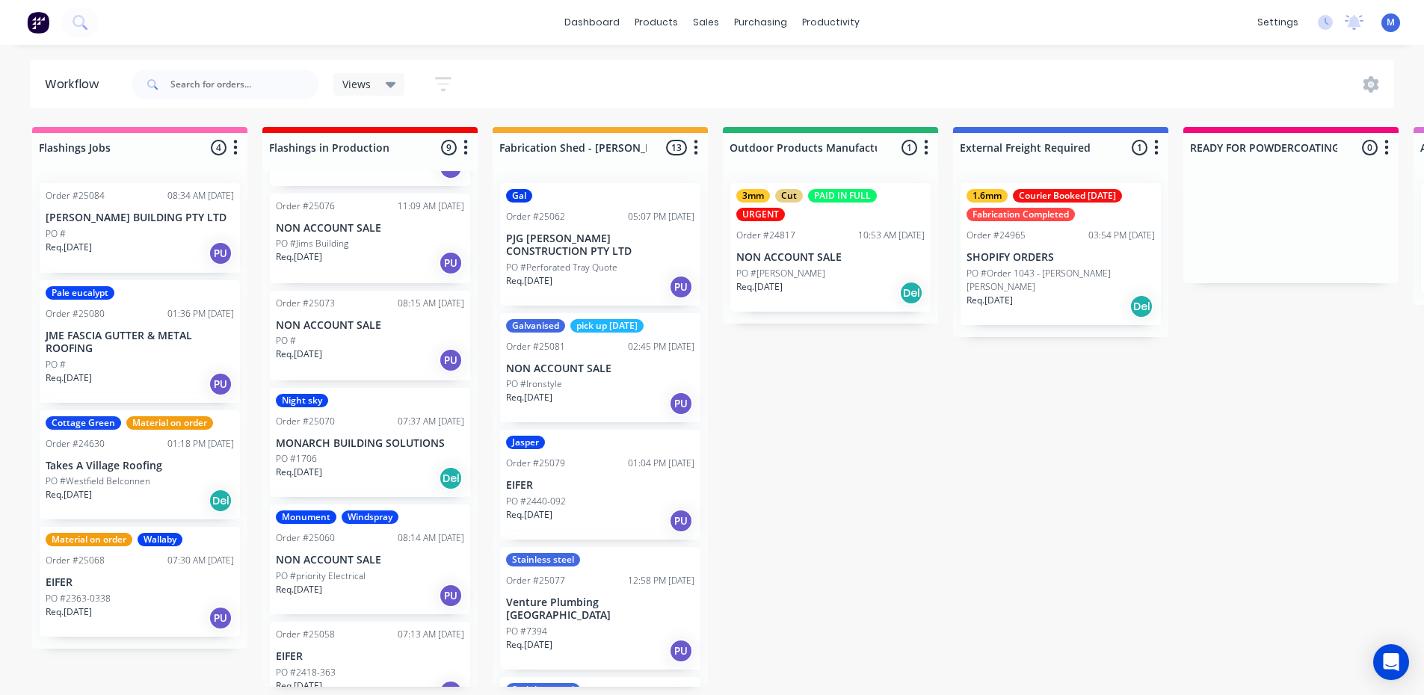
click at [123, 365] on div "PO #" at bounding box center [140, 364] width 188 height 13
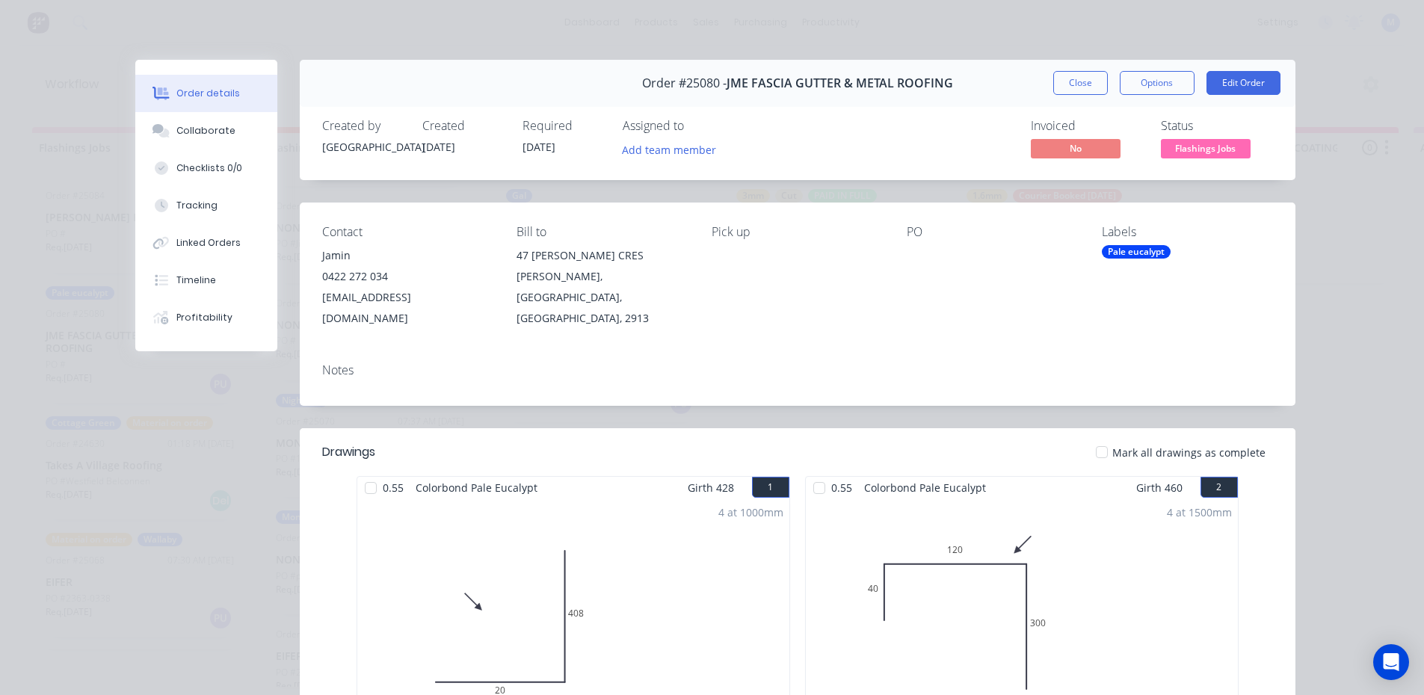
click at [1129, 249] on div "Pale eucalypt" at bounding box center [1136, 251] width 69 height 13
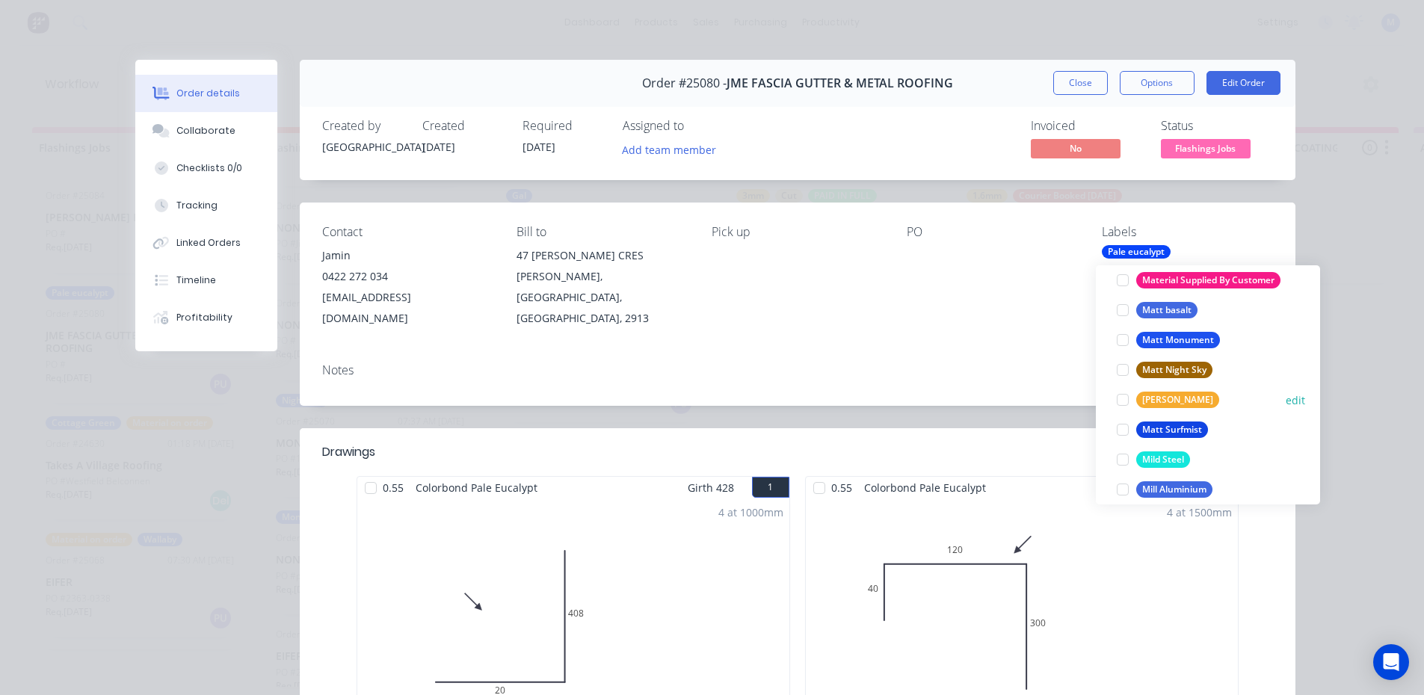
scroll to position [1869, 0]
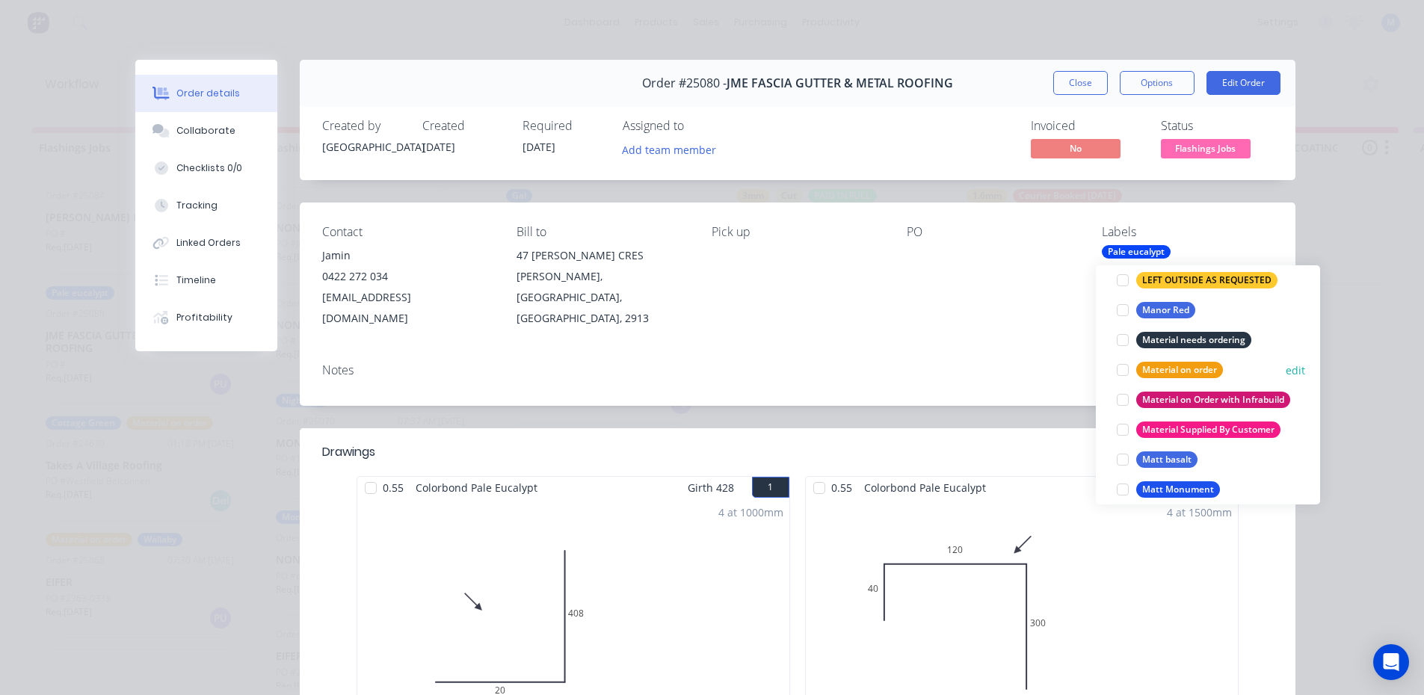
click at [1122, 371] on div at bounding box center [1123, 370] width 30 height 30
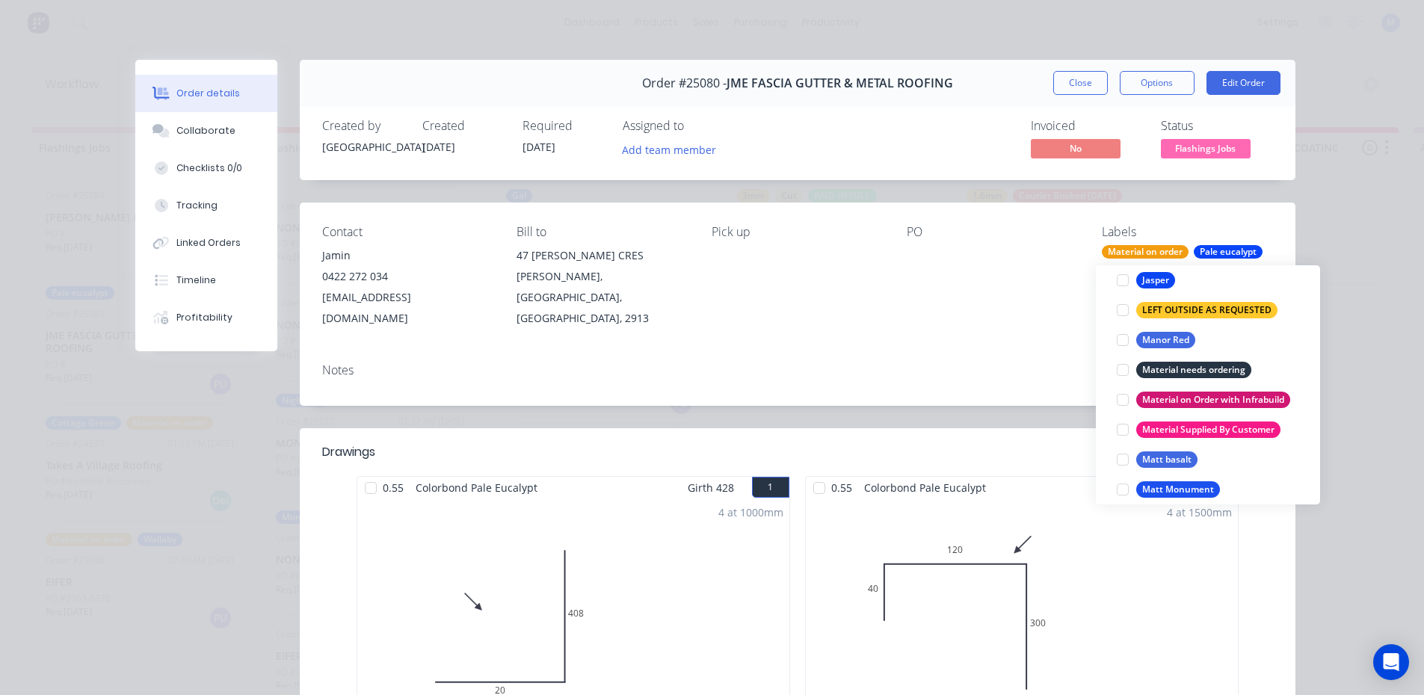
scroll to position [15, 0]
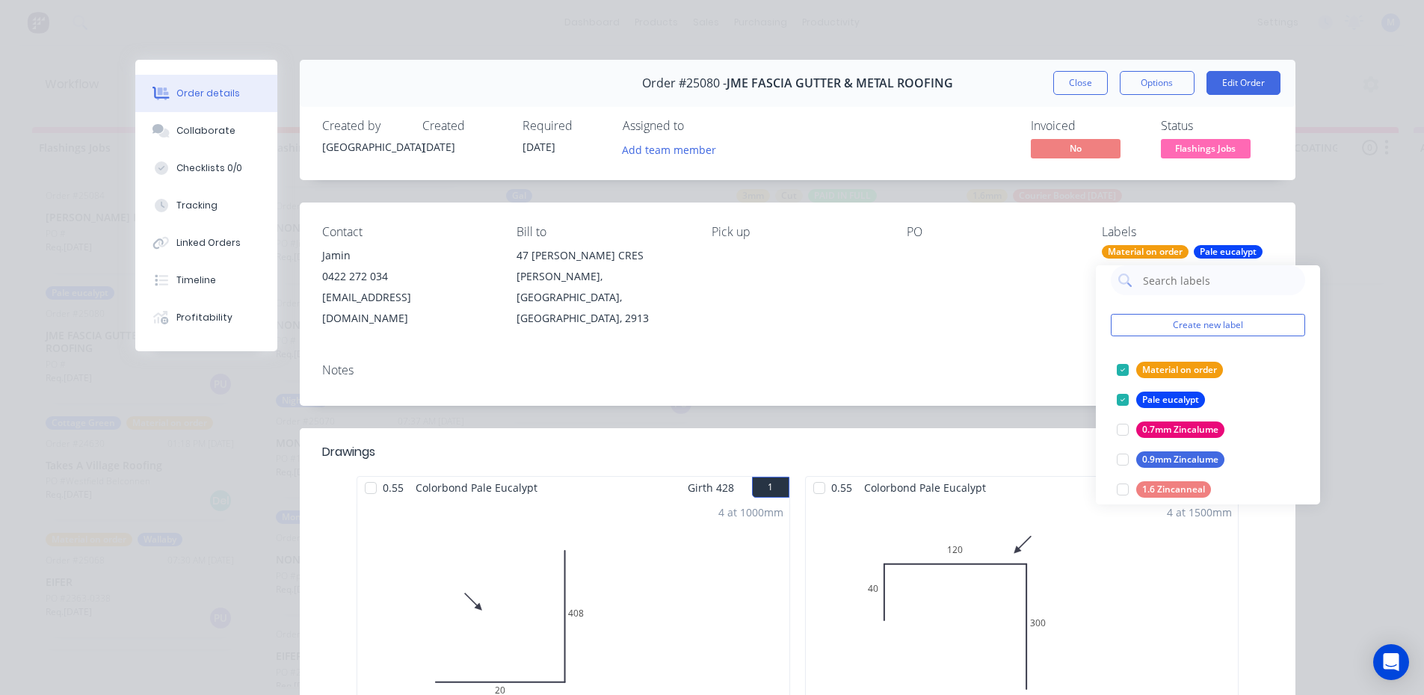
click at [994, 325] on div "Contact Jamin 0422 272 034 jmefasciagutter@gmail.com Bill to 47 JOHN CRAWFORD C…" at bounding box center [798, 277] width 996 height 149
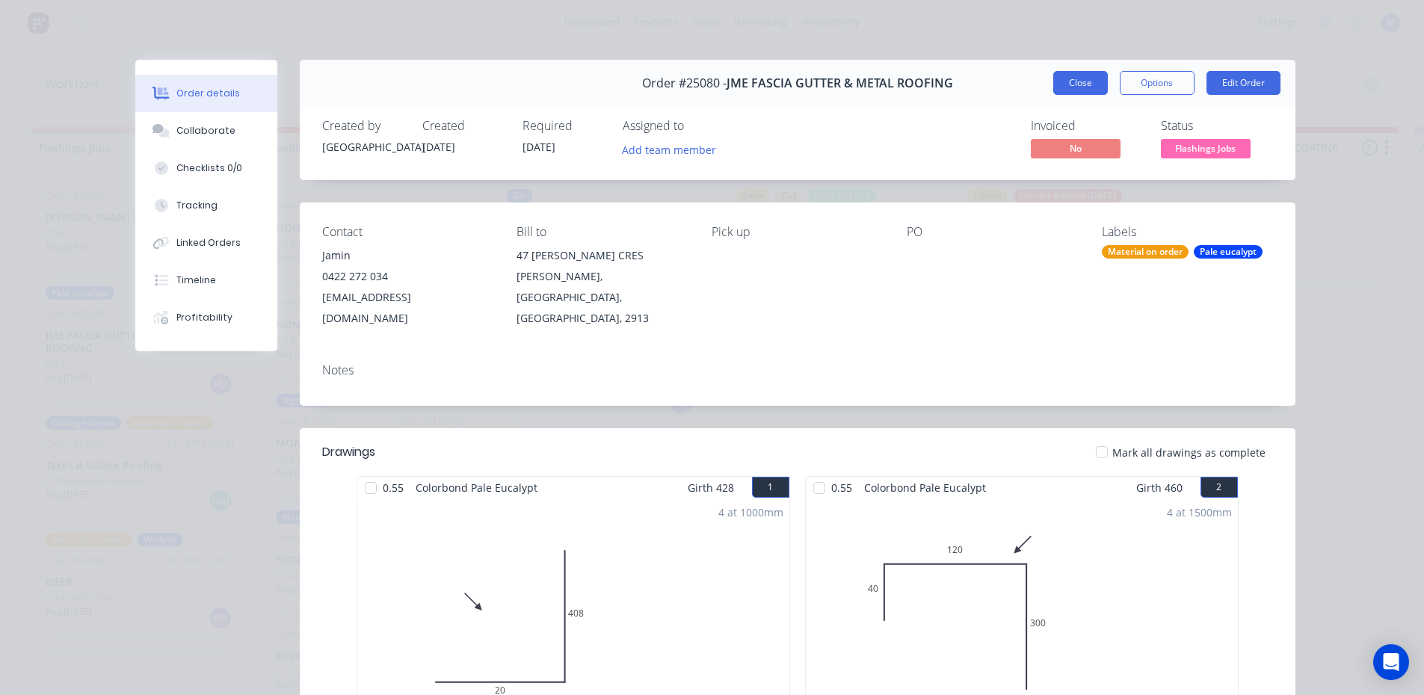
click at [1063, 83] on button "Close" at bounding box center [1080, 83] width 55 height 24
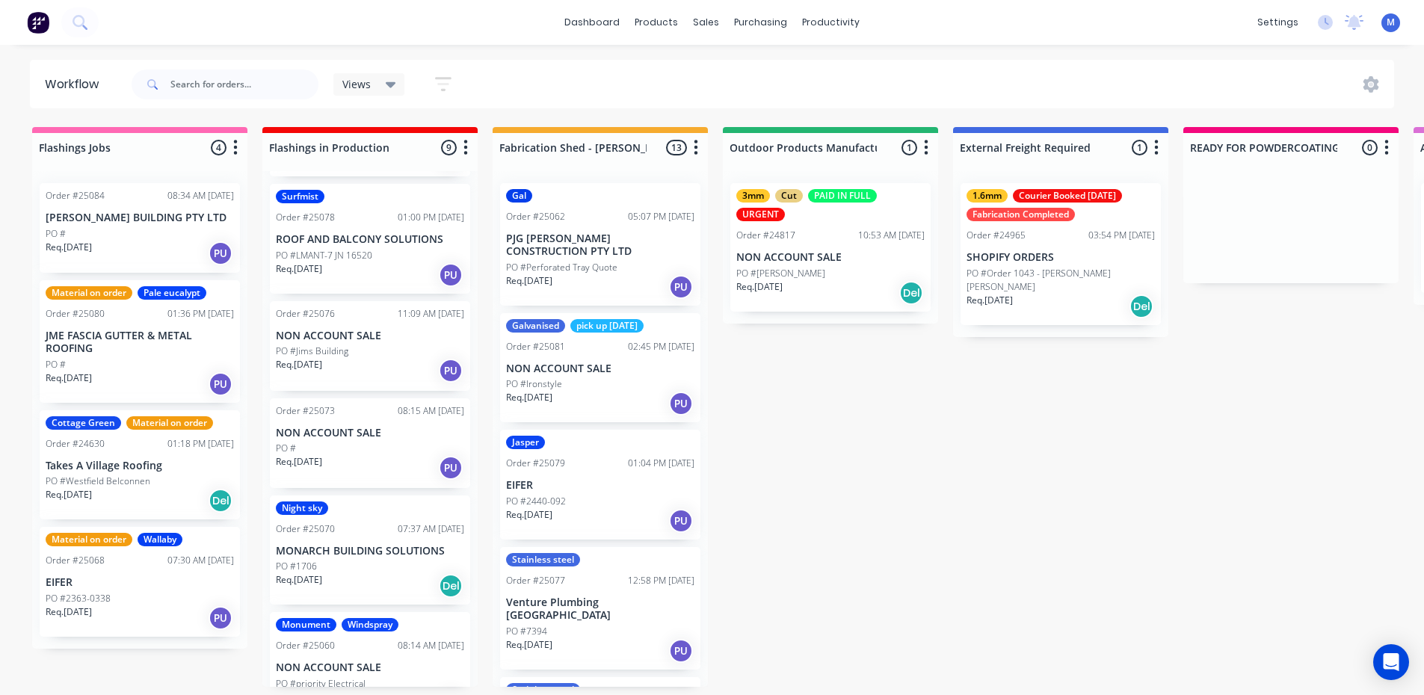
scroll to position [0, 0]
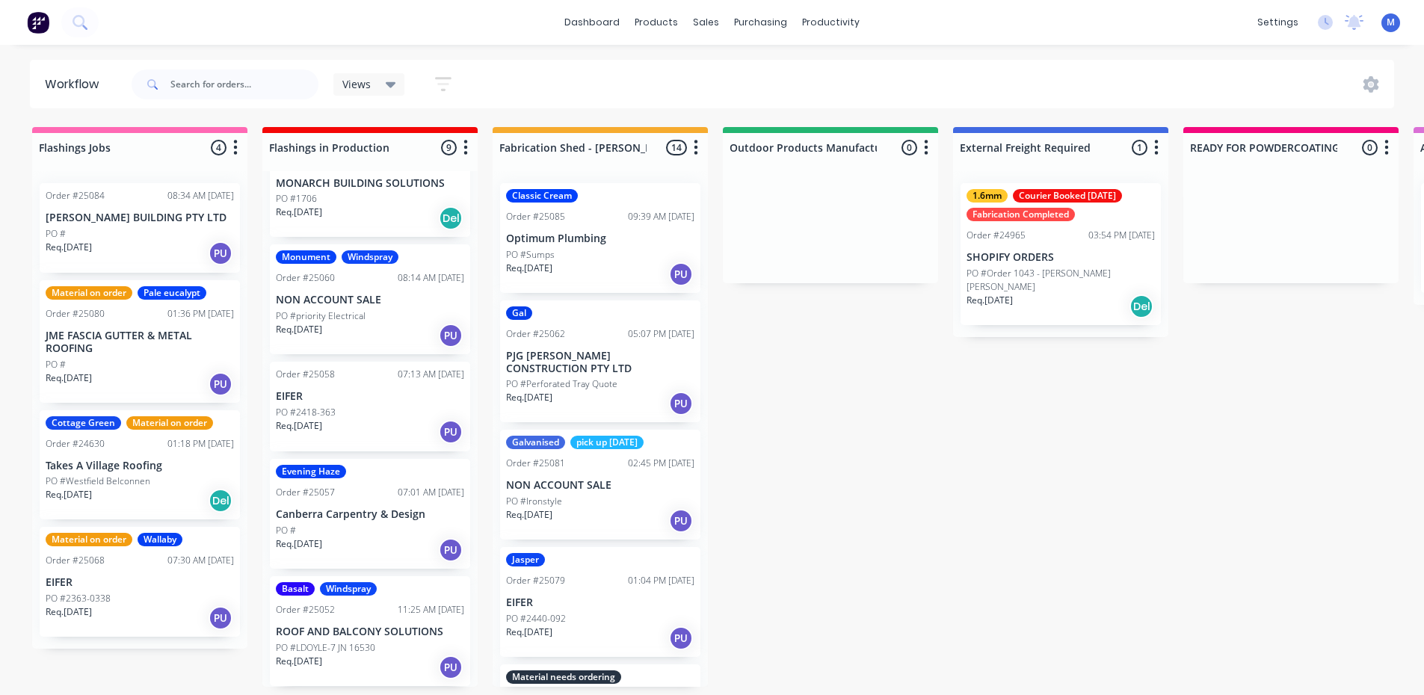
scroll to position [3, 0]
click at [366, 637] on div "Basalt Windspray Order #25052 11:25 AM 25/09/25 ROOF AND BALCONY SOLUTIONS PO #…" at bounding box center [370, 631] width 200 height 110
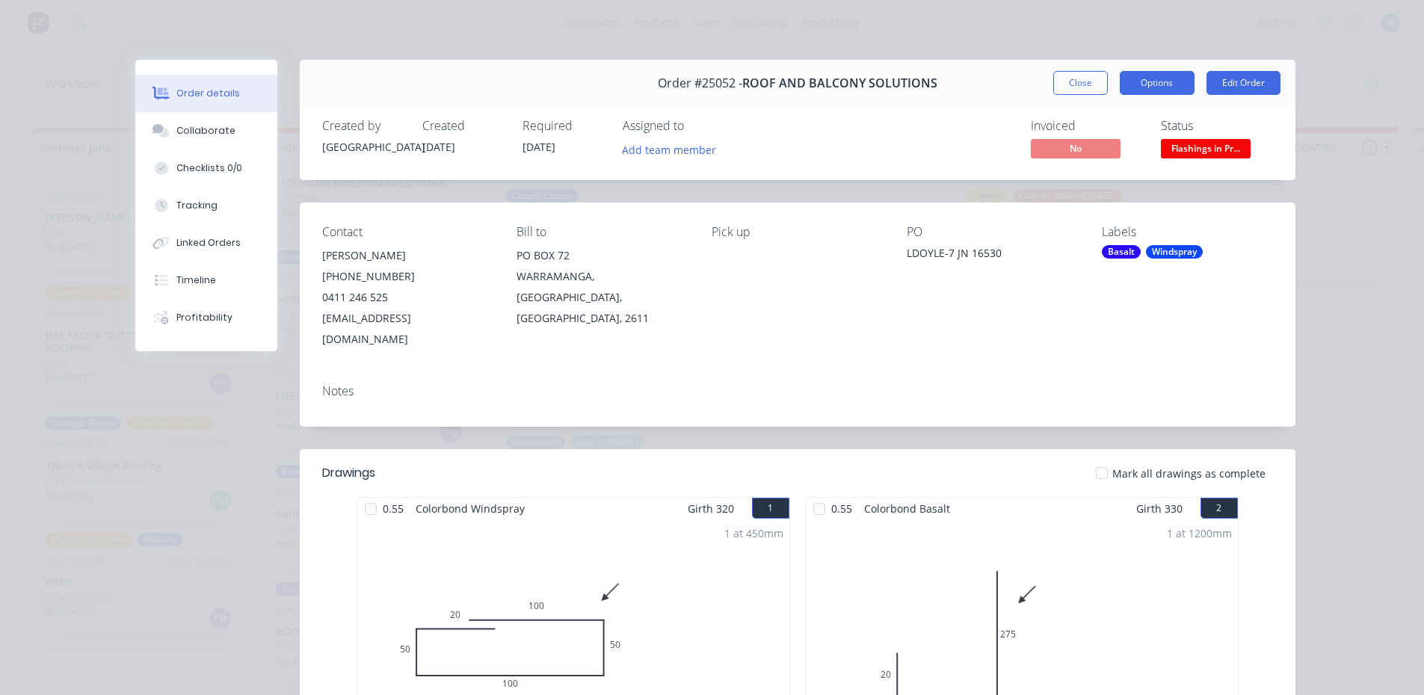
click at [1154, 84] on button "Options" at bounding box center [1157, 83] width 75 height 24
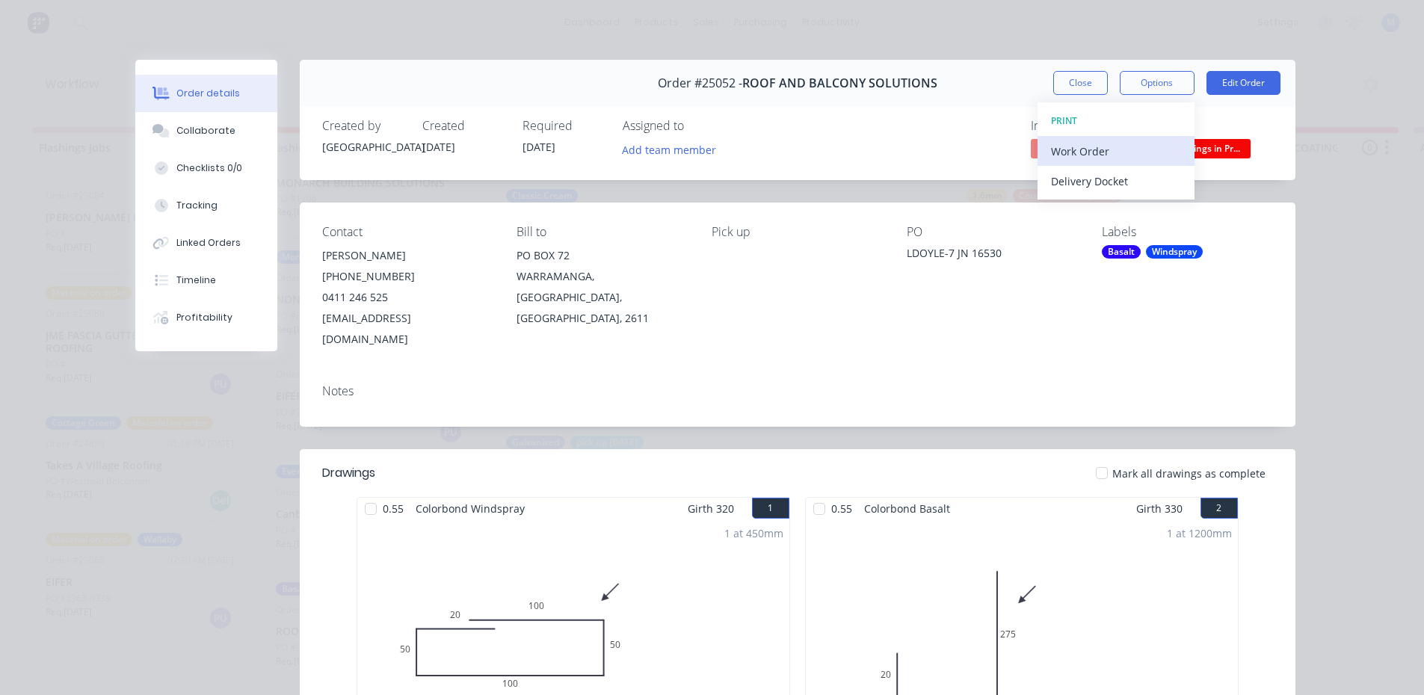
click at [1092, 151] on div "Work Order" at bounding box center [1116, 152] width 130 height 22
click at [1088, 180] on div "Standard" at bounding box center [1116, 181] width 130 height 22
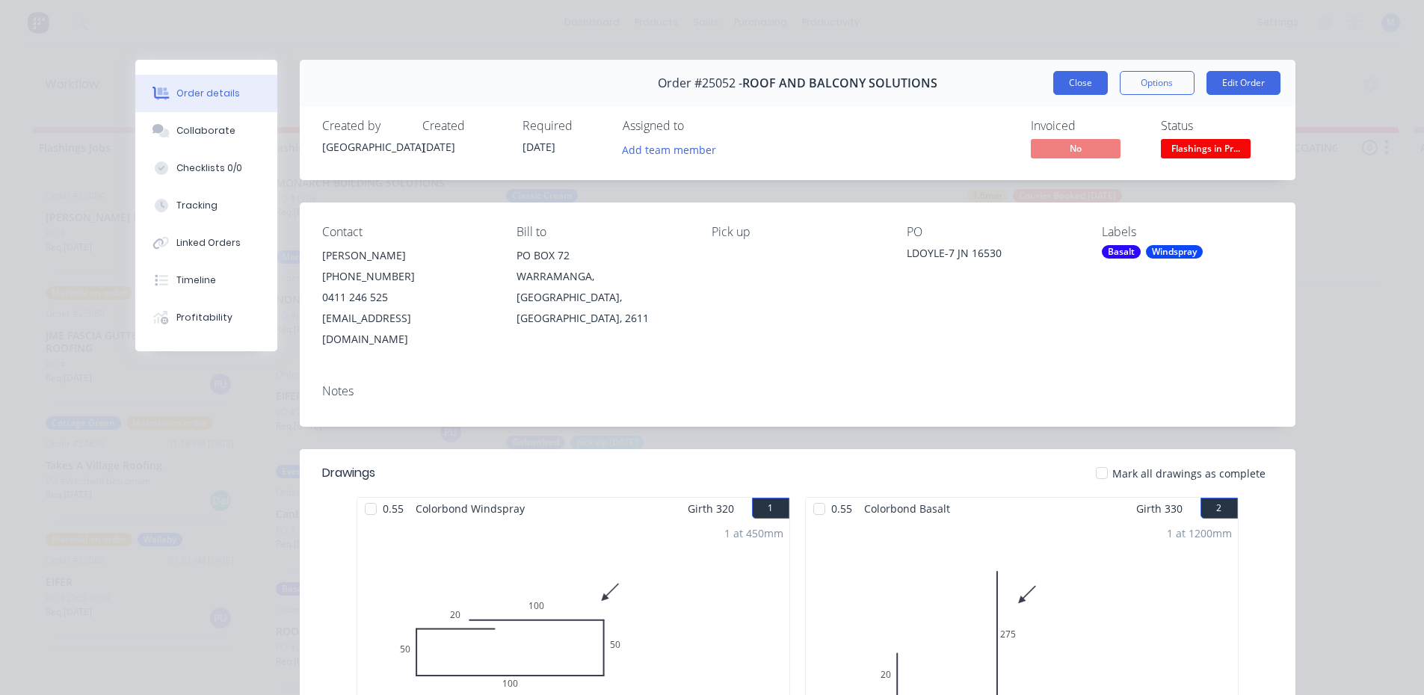
click at [1088, 85] on button "Close" at bounding box center [1080, 83] width 55 height 24
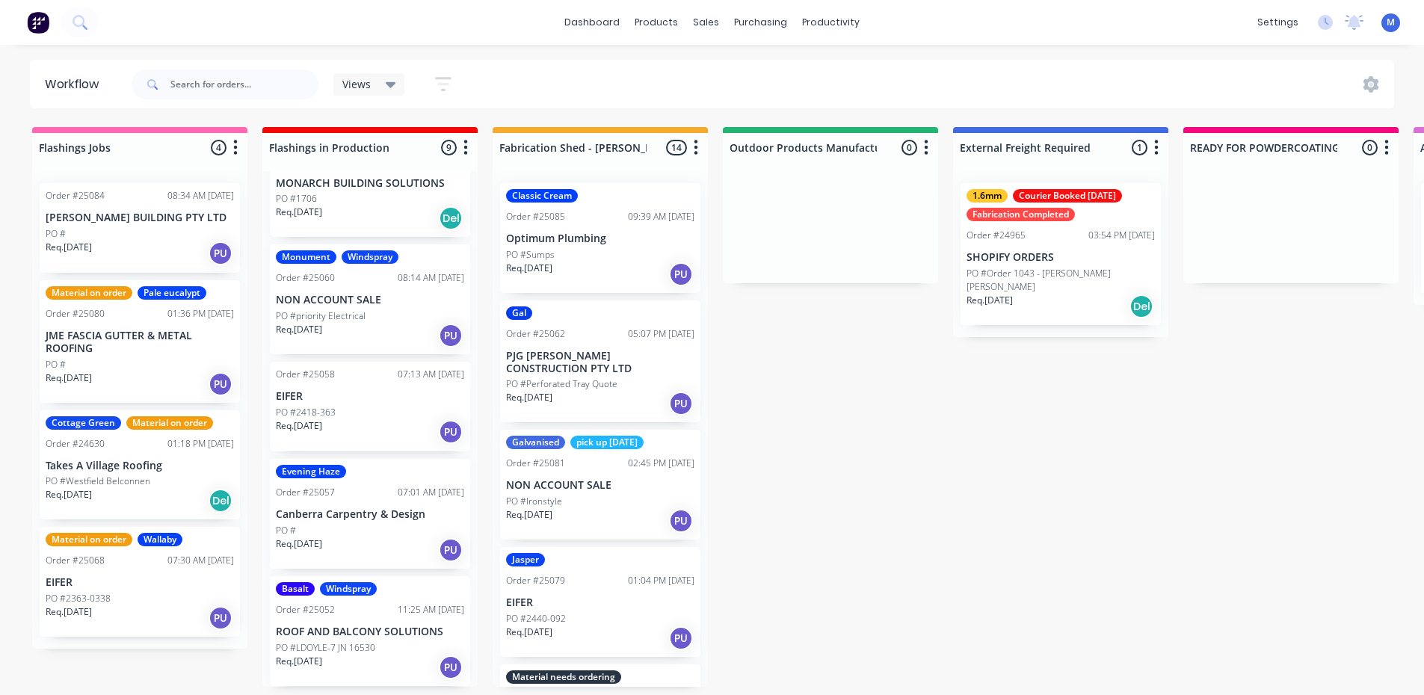
click at [136, 241] on div "Req. 30/09/25 PU" at bounding box center [140, 253] width 188 height 25
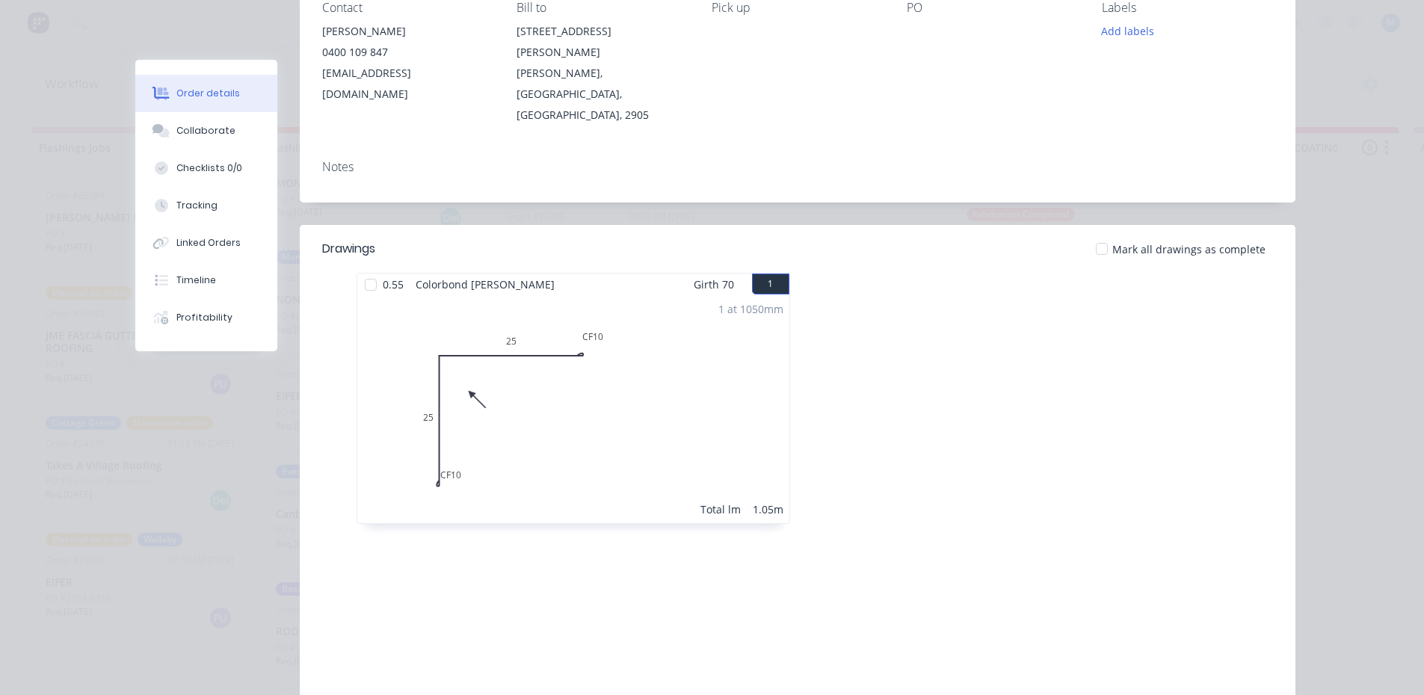
scroll to position [0, 0]
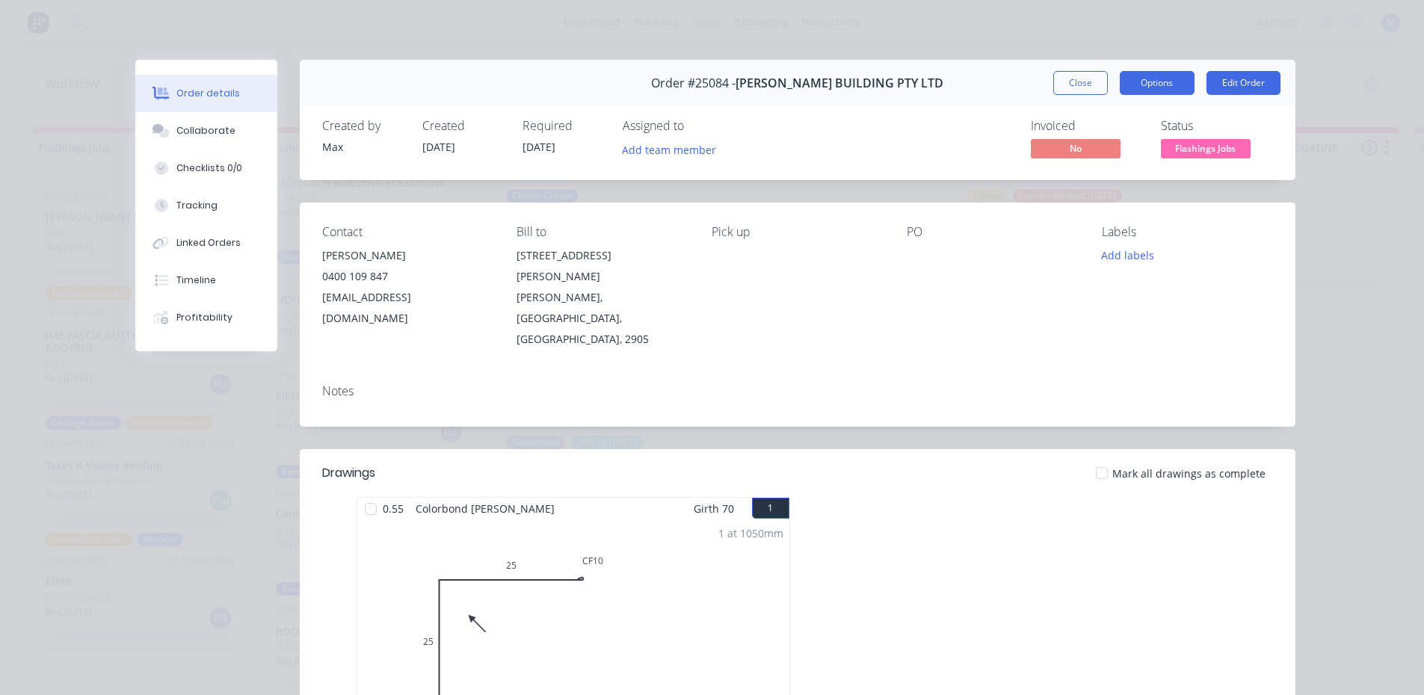
click at [1149, 82] on button "Options" at bounding box center [1157, 83] width 75 height 24
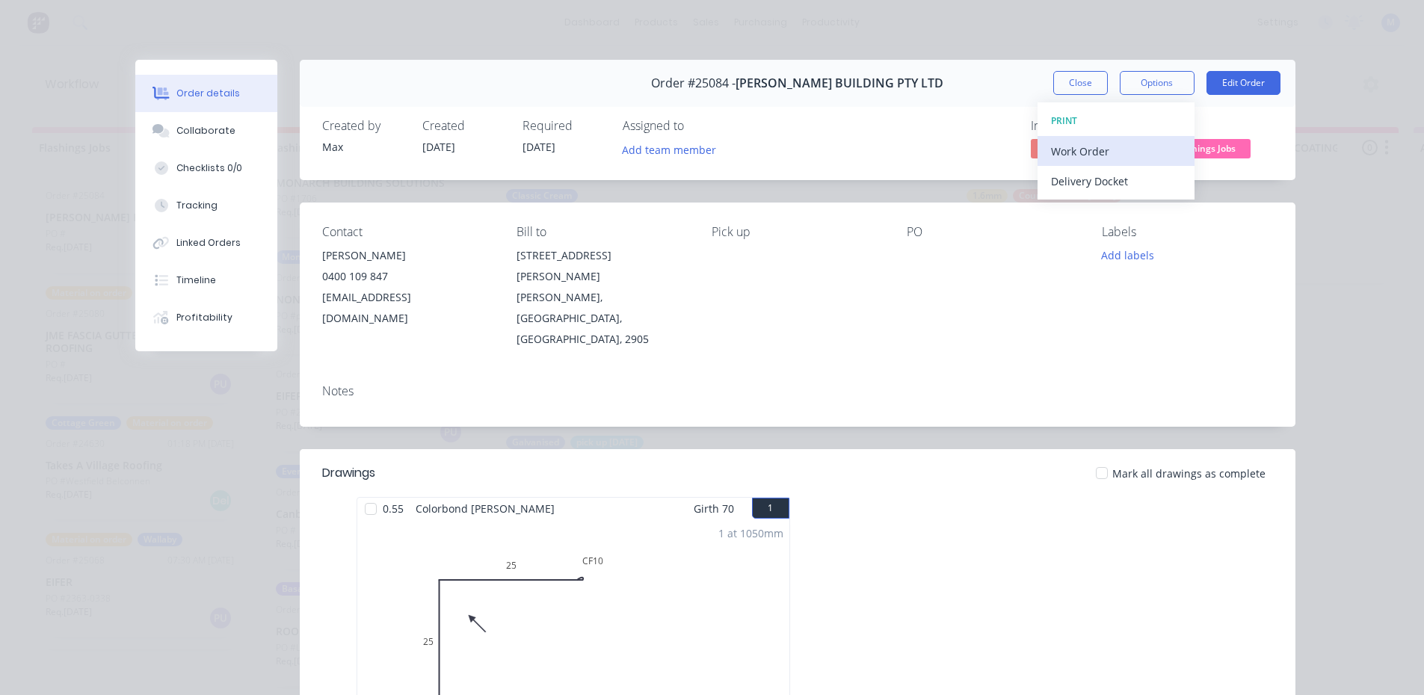
click at [1106, 155] on div "Work Order" at bounding box center [1116, 152] width 130 height 22
click at [1094, 184] on div "Standard" at bounding box center [1116, 181] width 130 height 22
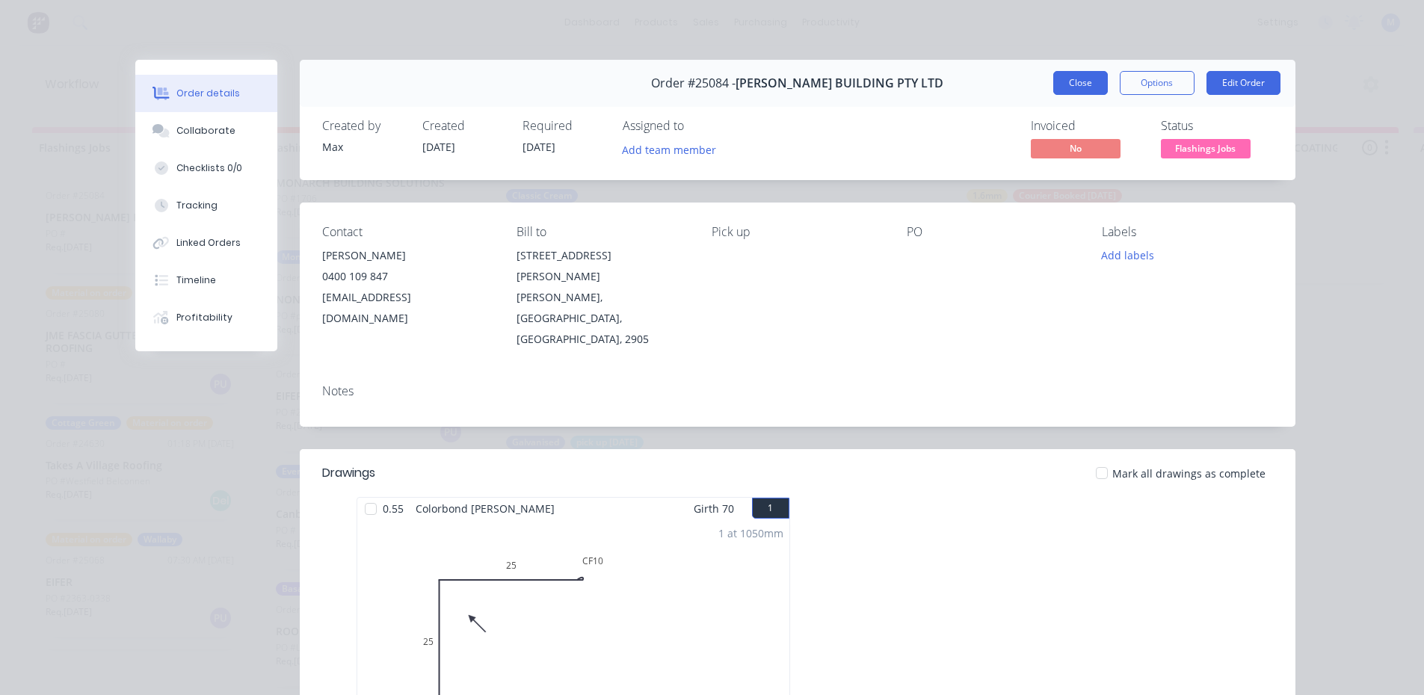
click at [1083, 84] on button "Close" at bounding box center [1080, 83] width 55 height 24
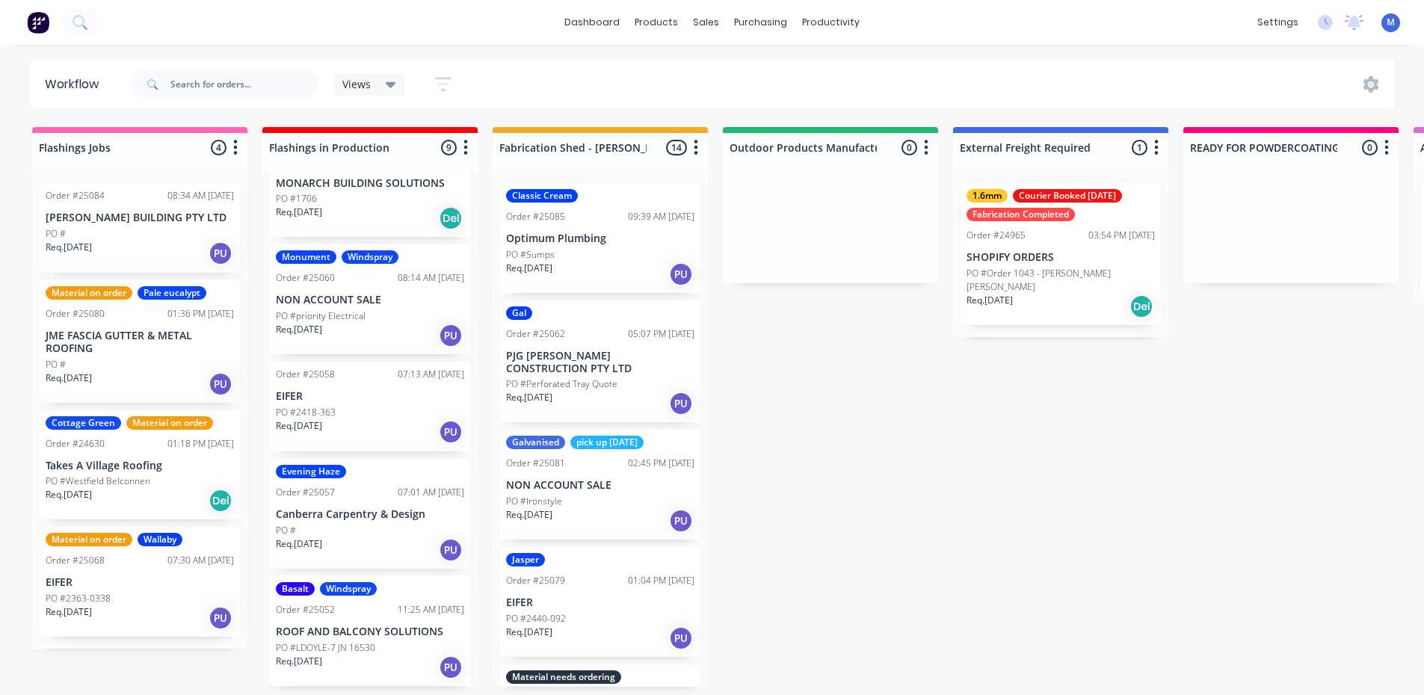
click at [350, 315] on p "PO #priority Electrical" at bounding box center [321, 315] width 90 height 13
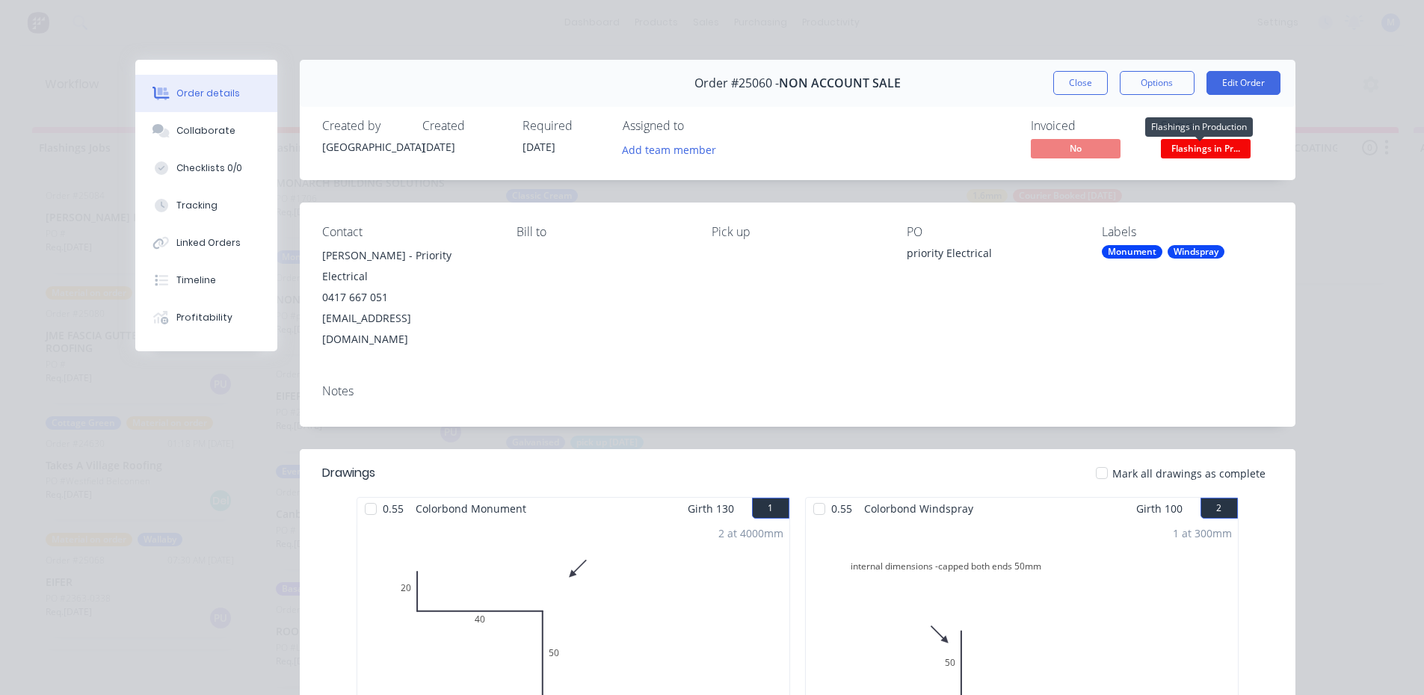
click at [1201, 141] on span "Flashings in Pr..." at bounding box center [1206, 148] width 90 height 19
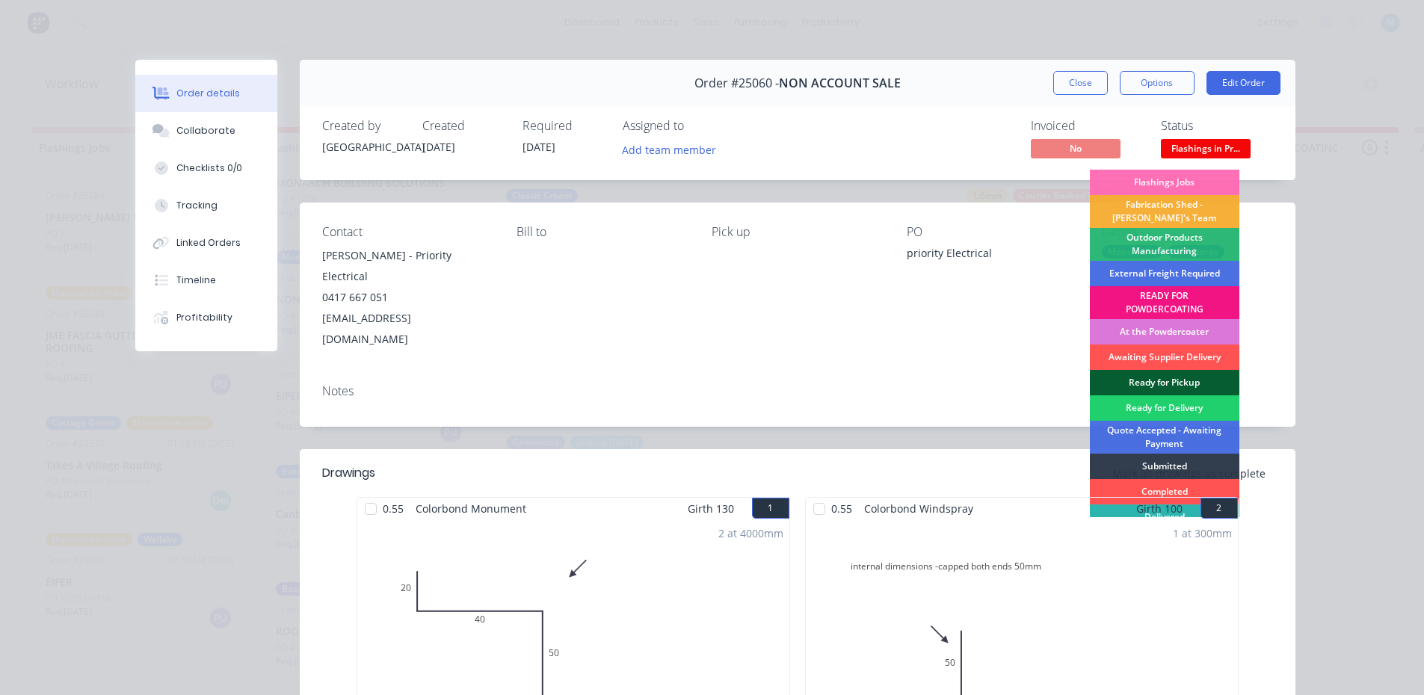
click at [1167, 376] on div "Ready for Pickup" at bounding box center [1165, 382] width 150 height 25
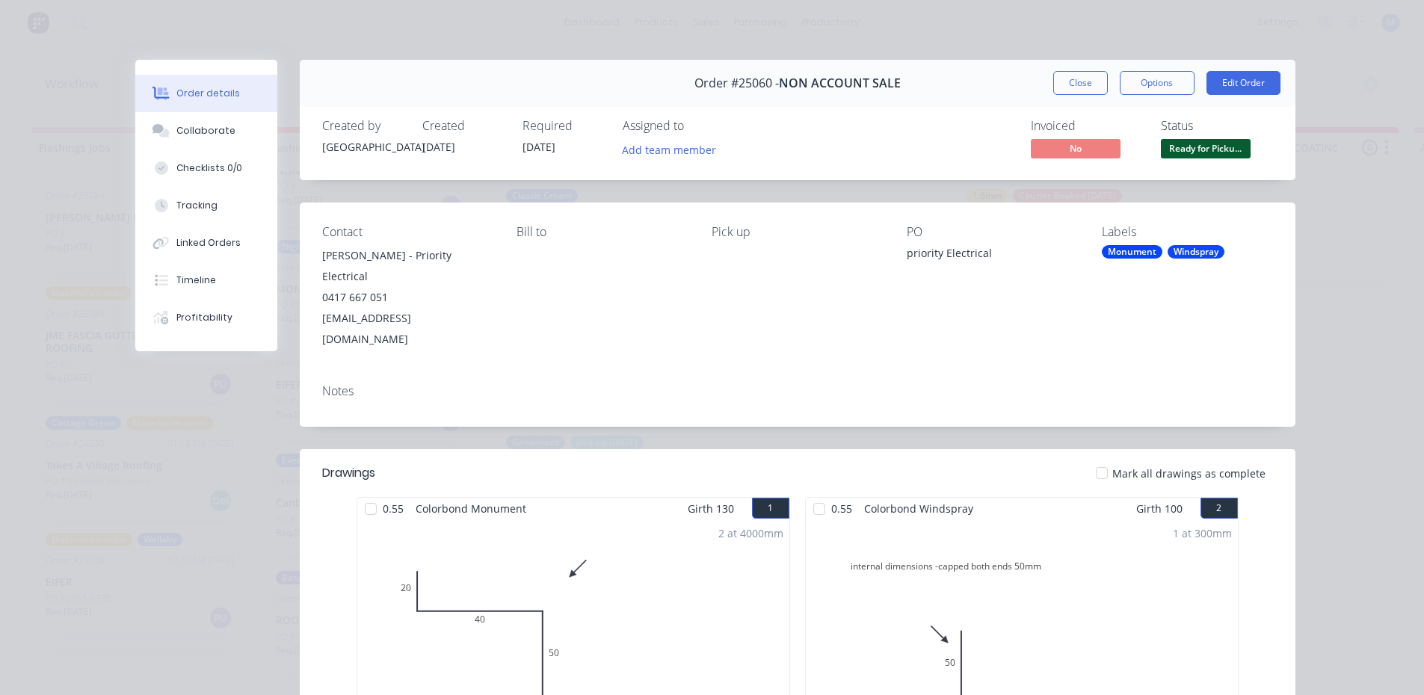
scroll to position [367, 0]
click at [1061, 84] on button "Close" at bounding box center [1080, 83] width 55 height 24
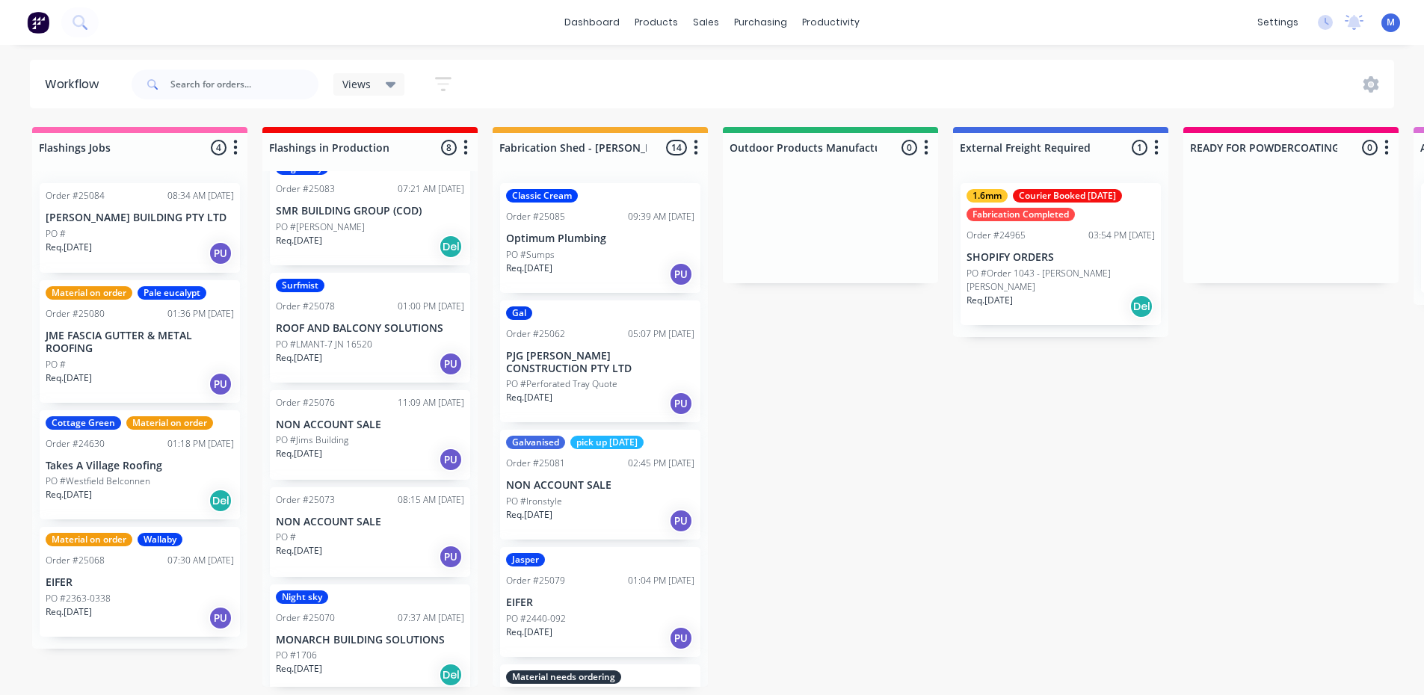
scroll to position [0, 0]
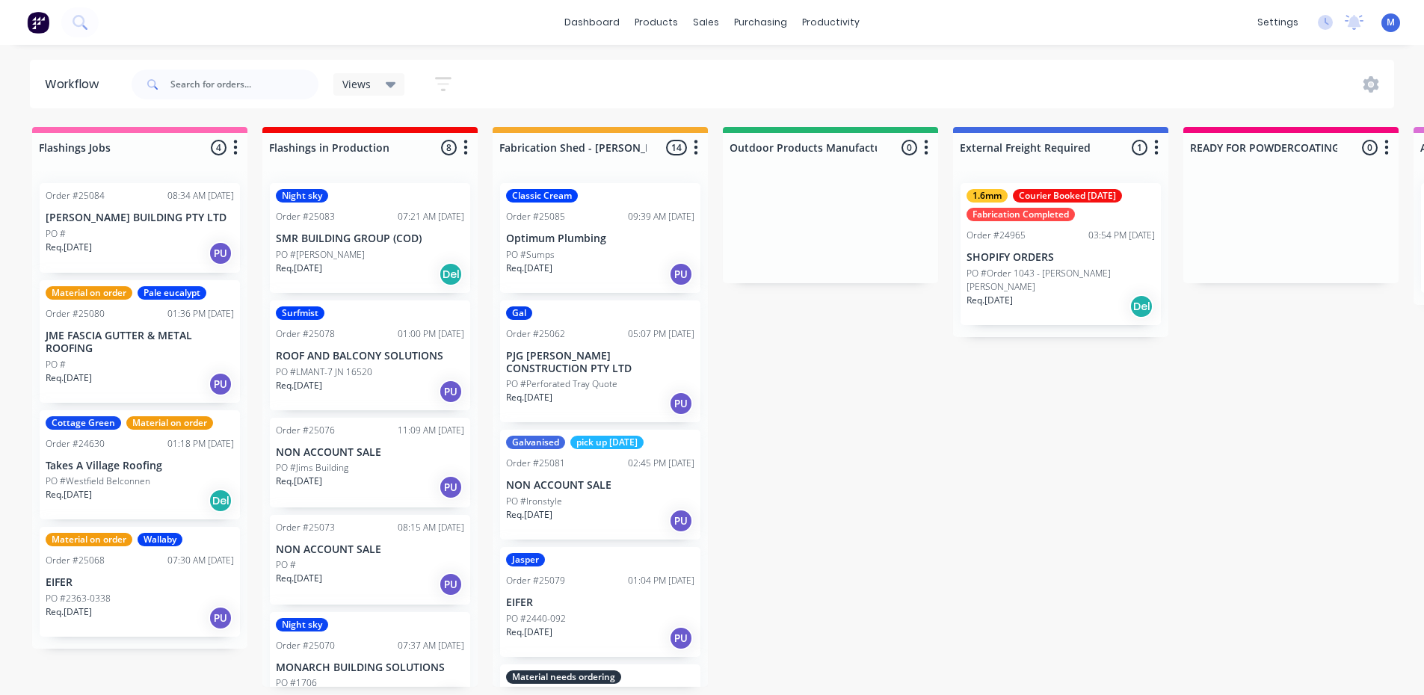
click at [371, 482] on div "Req. 29/09/25 PU" at bounding box center [370, 487] width 188 height 25
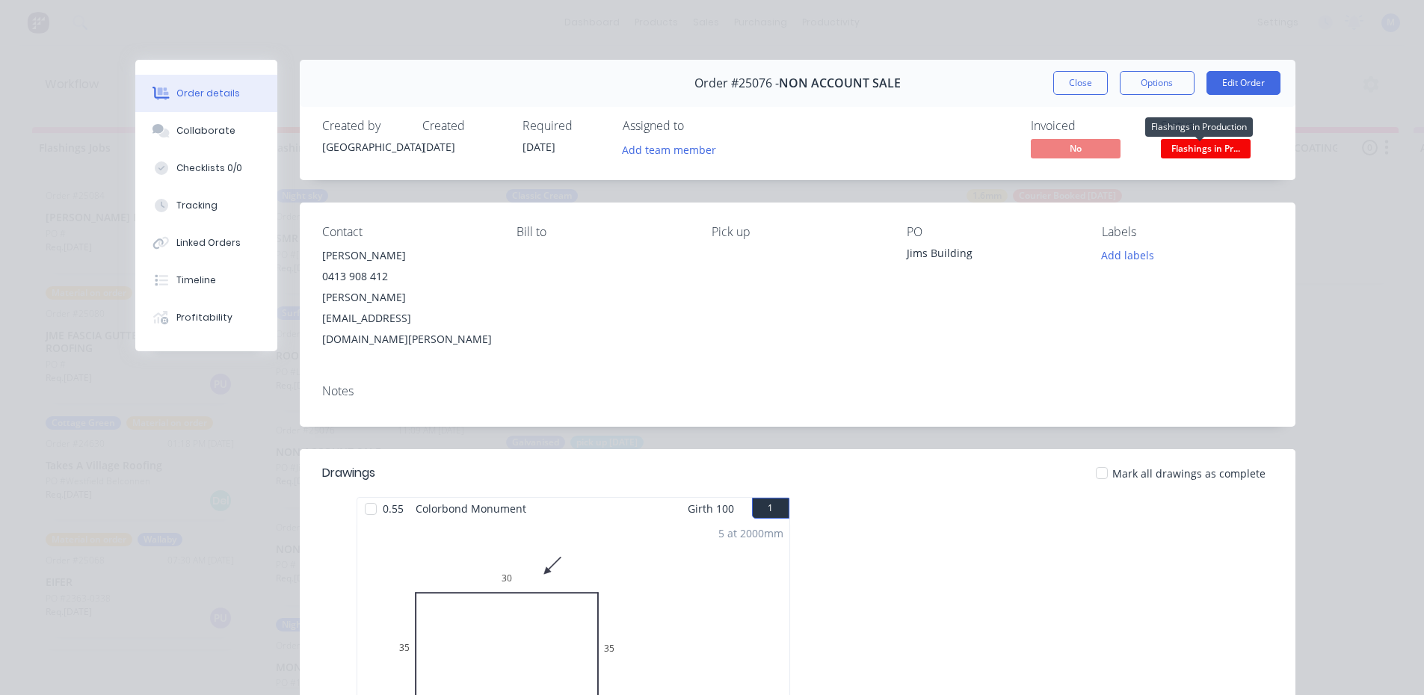
click at [1218, 148] on span "Flashings in Pr..." at bounding box center [1206, 148] width 90 height 19
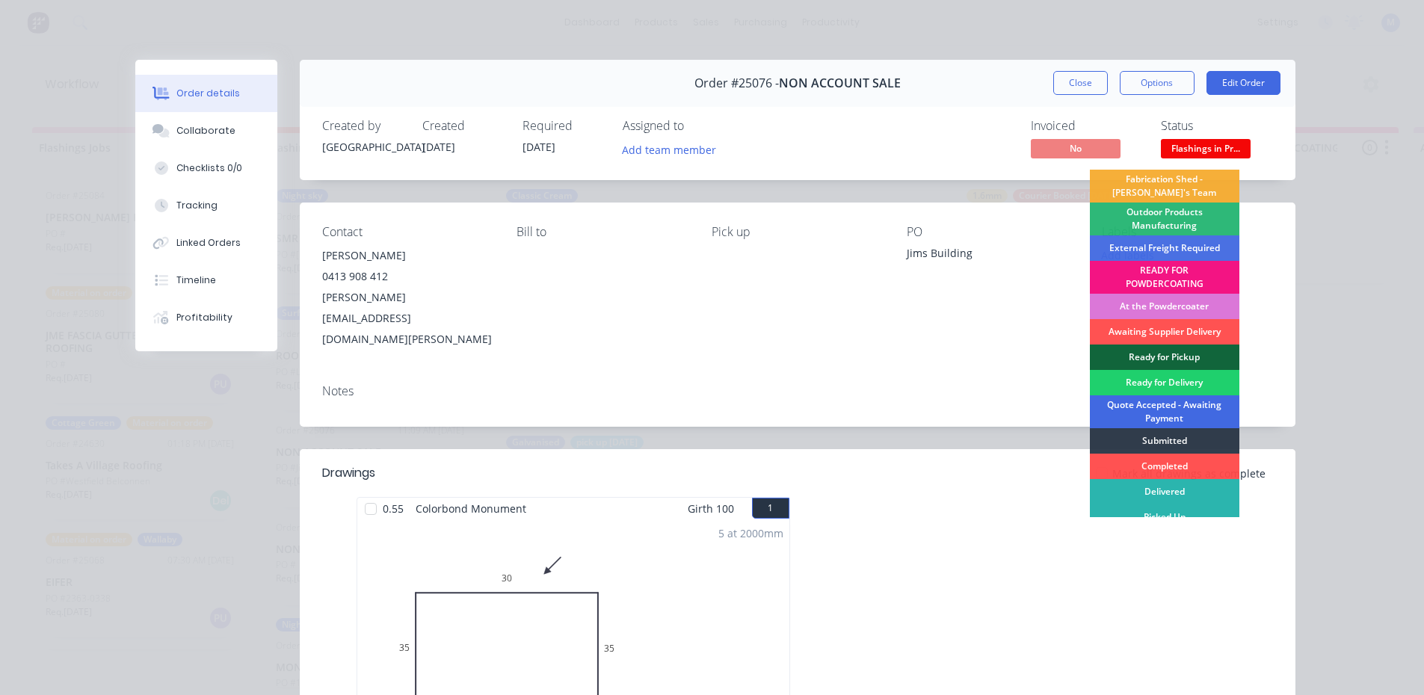
scroll to position [32, 0]
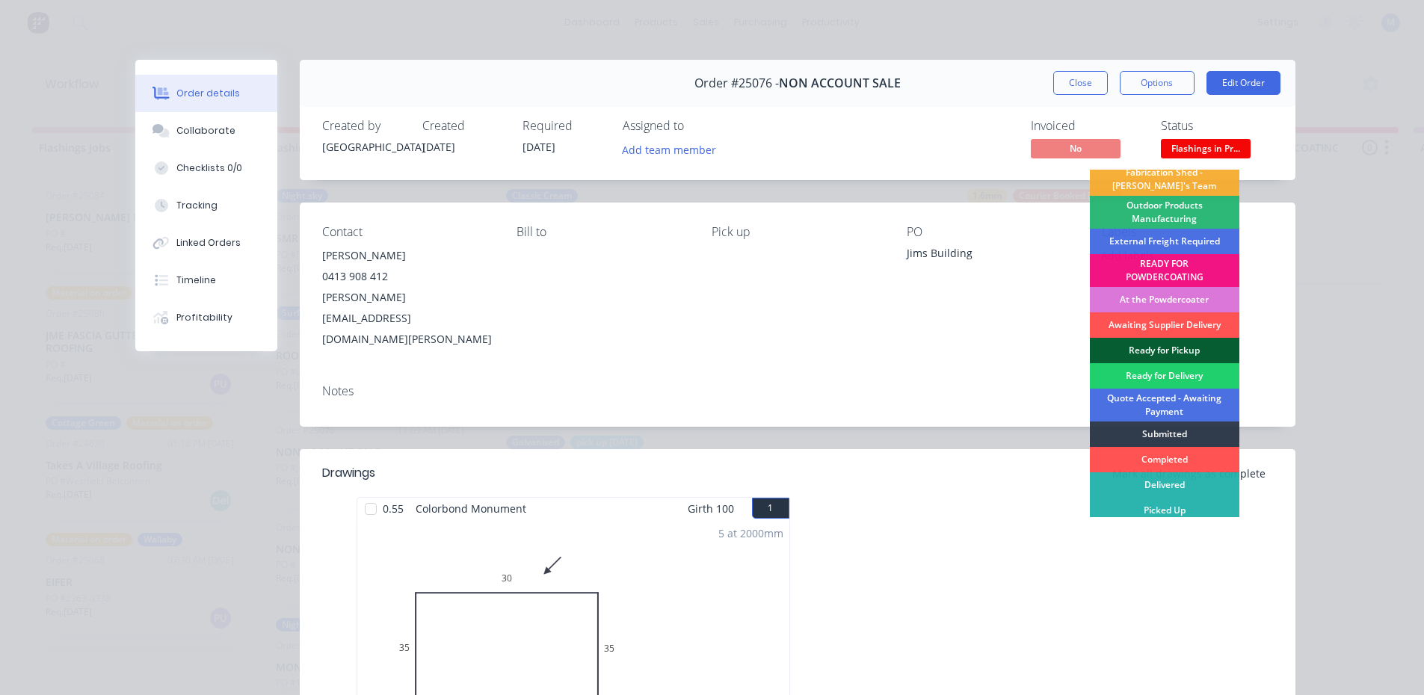
click at [1153, 344] on div "Ready for Pickup" at bounding box center [1165, 350] width 150 height 25
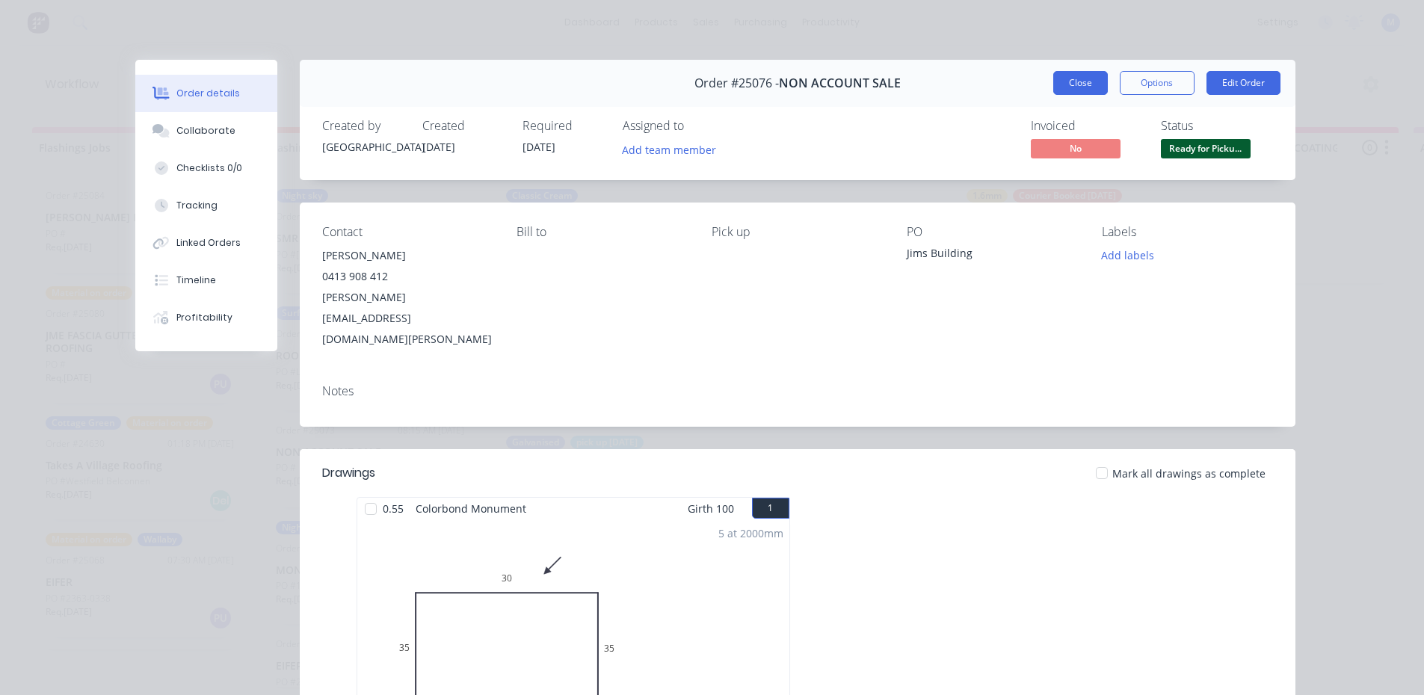
click at [1085, 84] on button "Close" at bounding box center [1080, 83] width 55 height 24
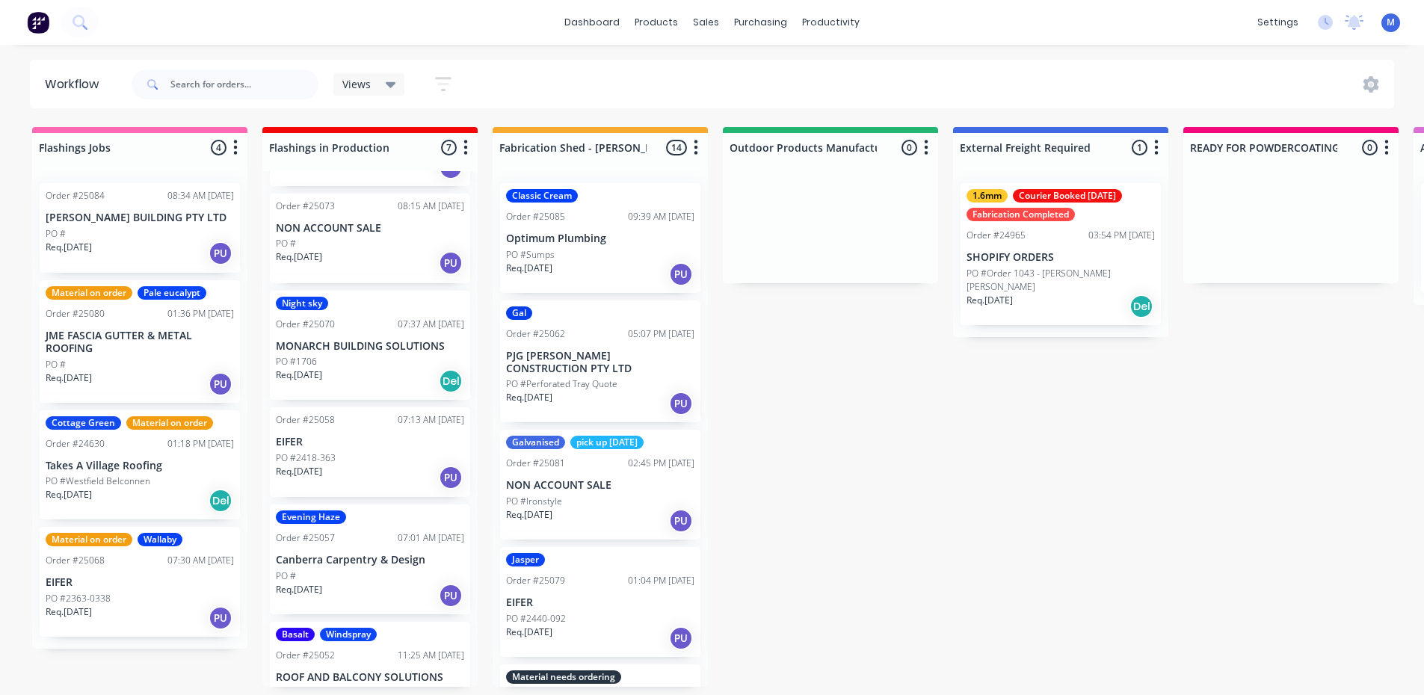
scroll to position [270, 0]
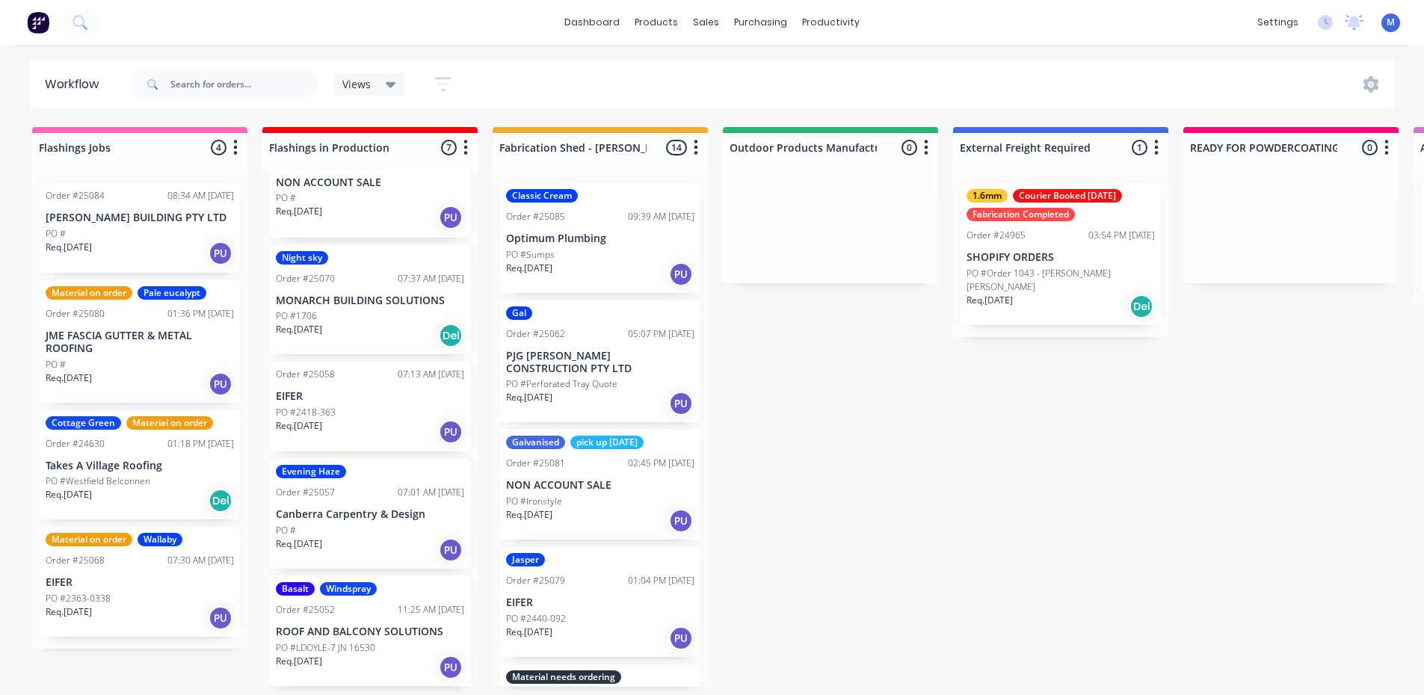
click at [356, 518] on p "Canberra Carpentry & Design" at bounding box center [370, 514] width 188 height 13
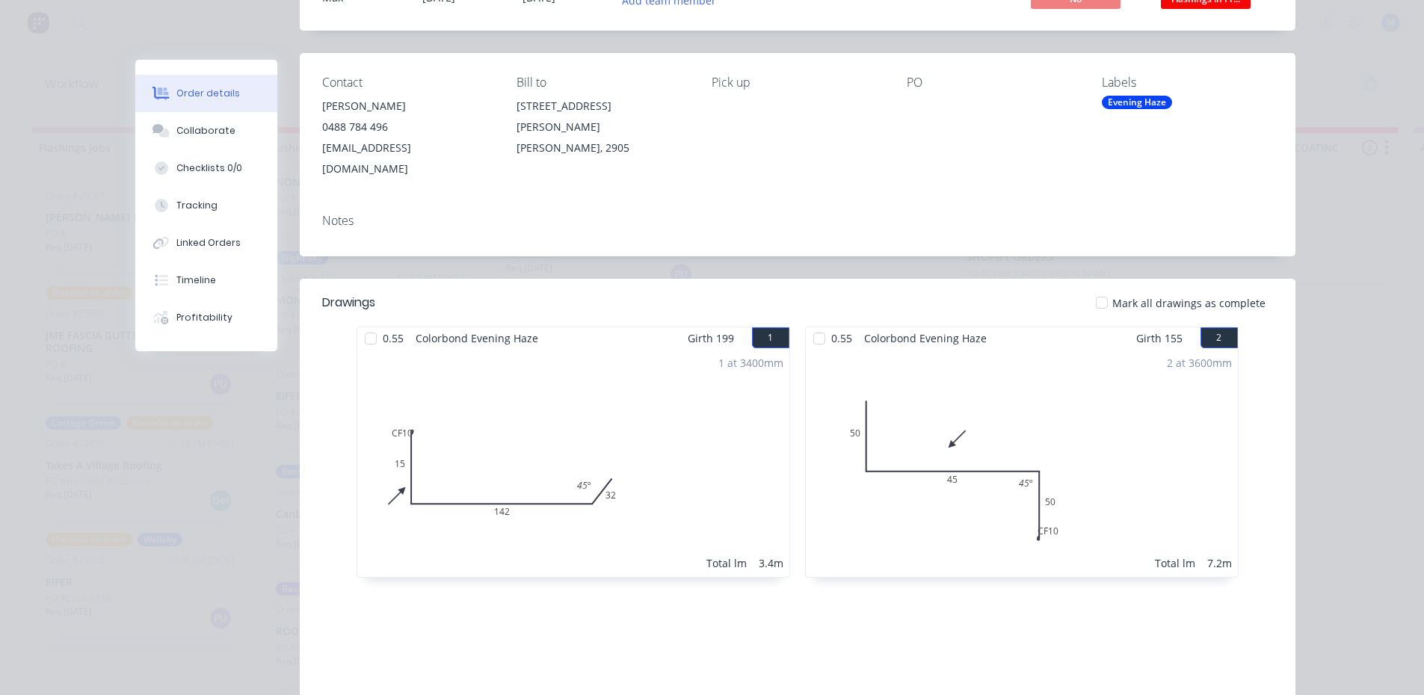
scroll to position [75, 0]
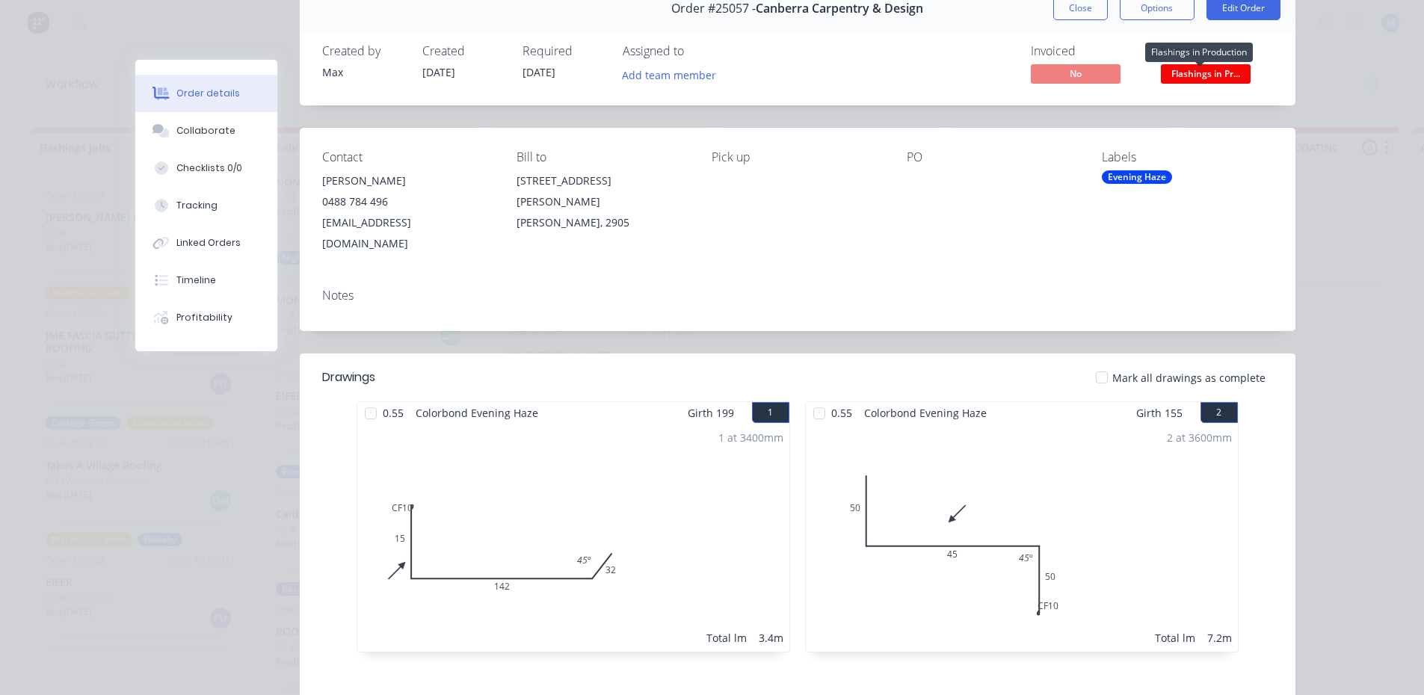
click at [1226, 69] on span "Flashings in Pr..." at bounding box center [1206, 73] width 90 height 19
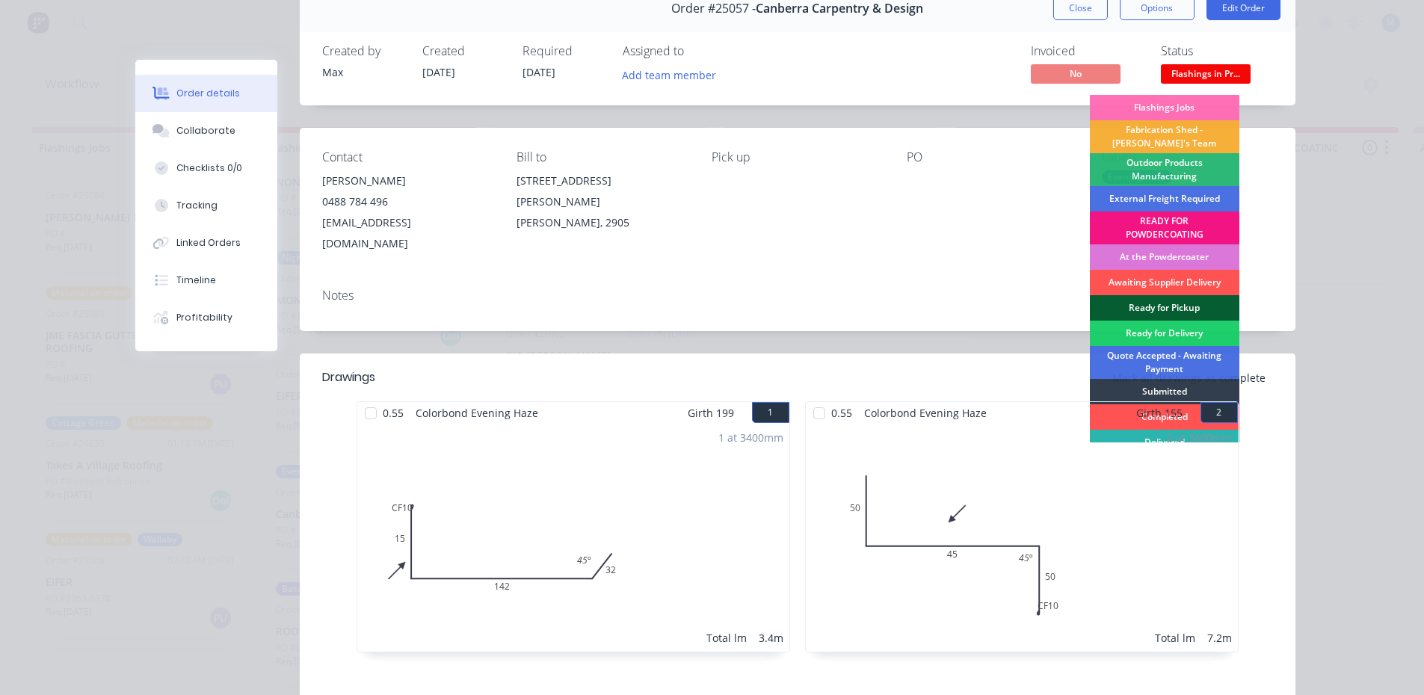
click at [1160, 300] on div "Ready for Pickup" at bounding box center [1165, 307] width 150 height 25
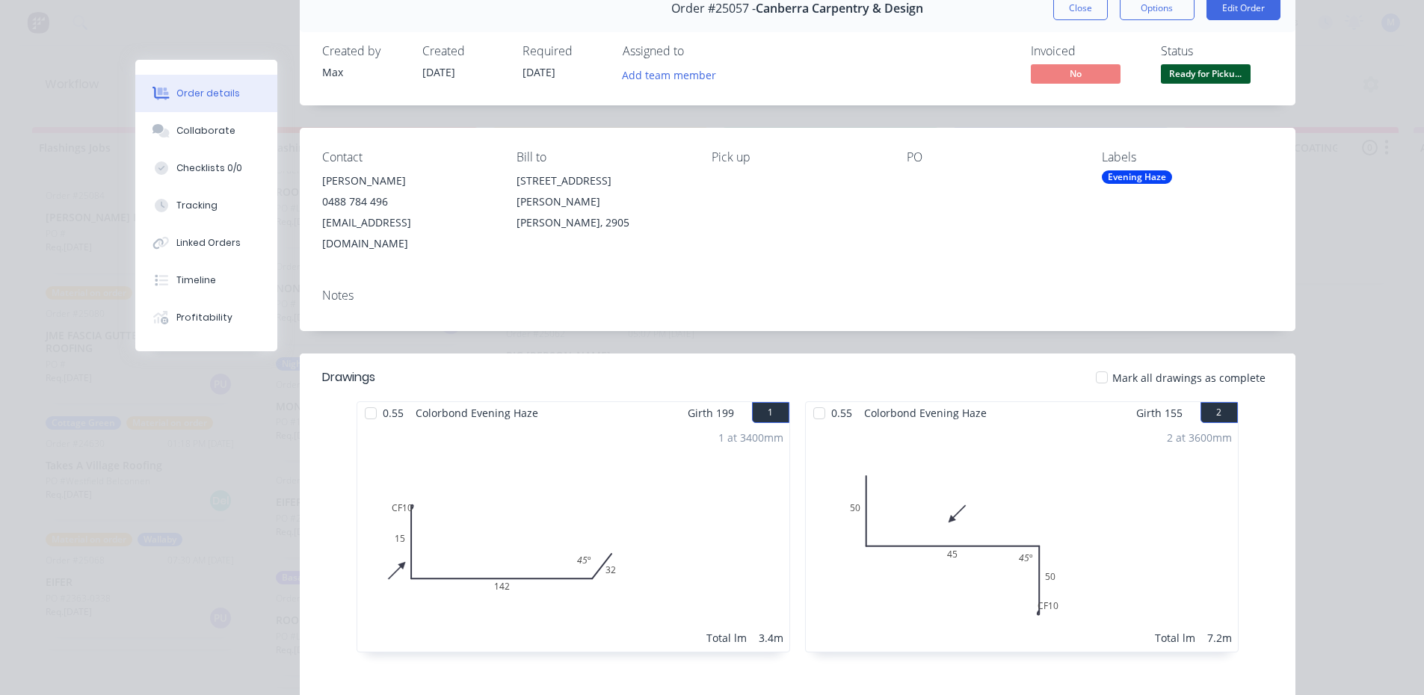
scroll to position [152, 0]
click at [1067, 7] on button "Close" at bounding box center [1080, 8] width 55 height 24
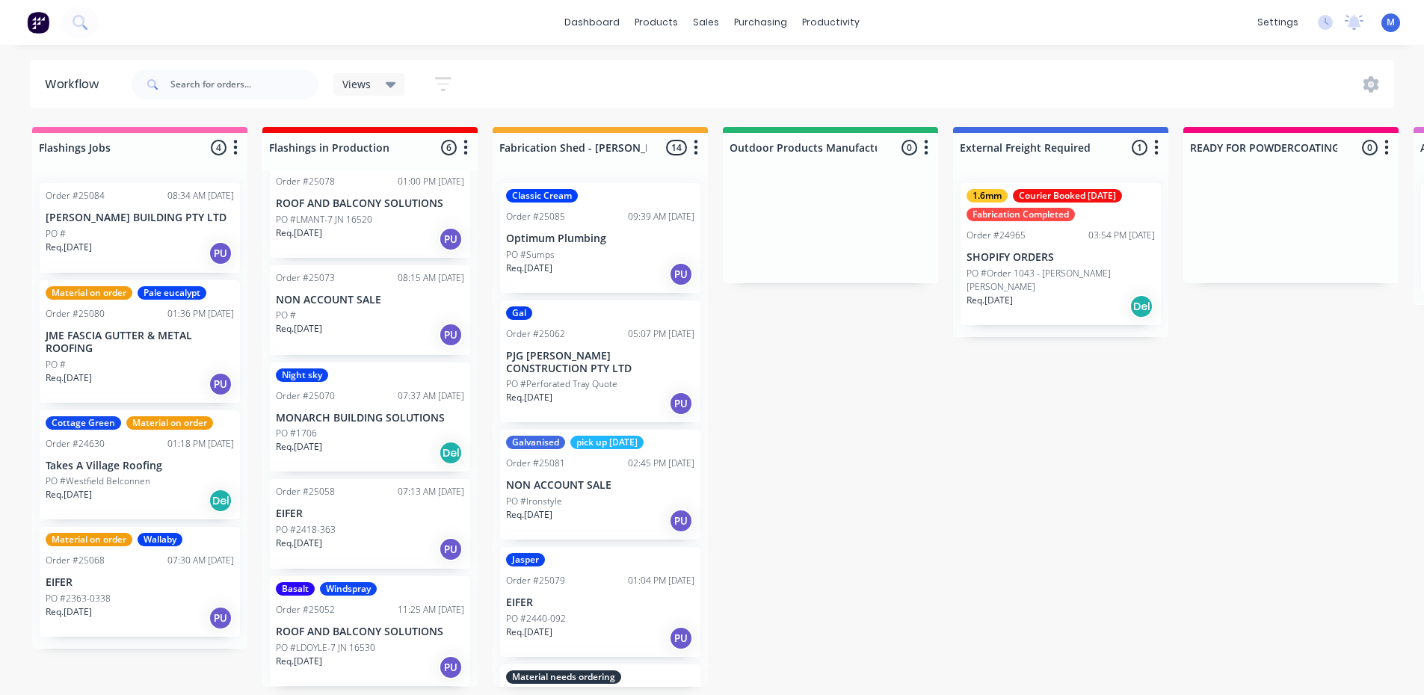
click at [383, 531] on div "PO #2418-363" at bounding box center [370, 529] width 188 height 13
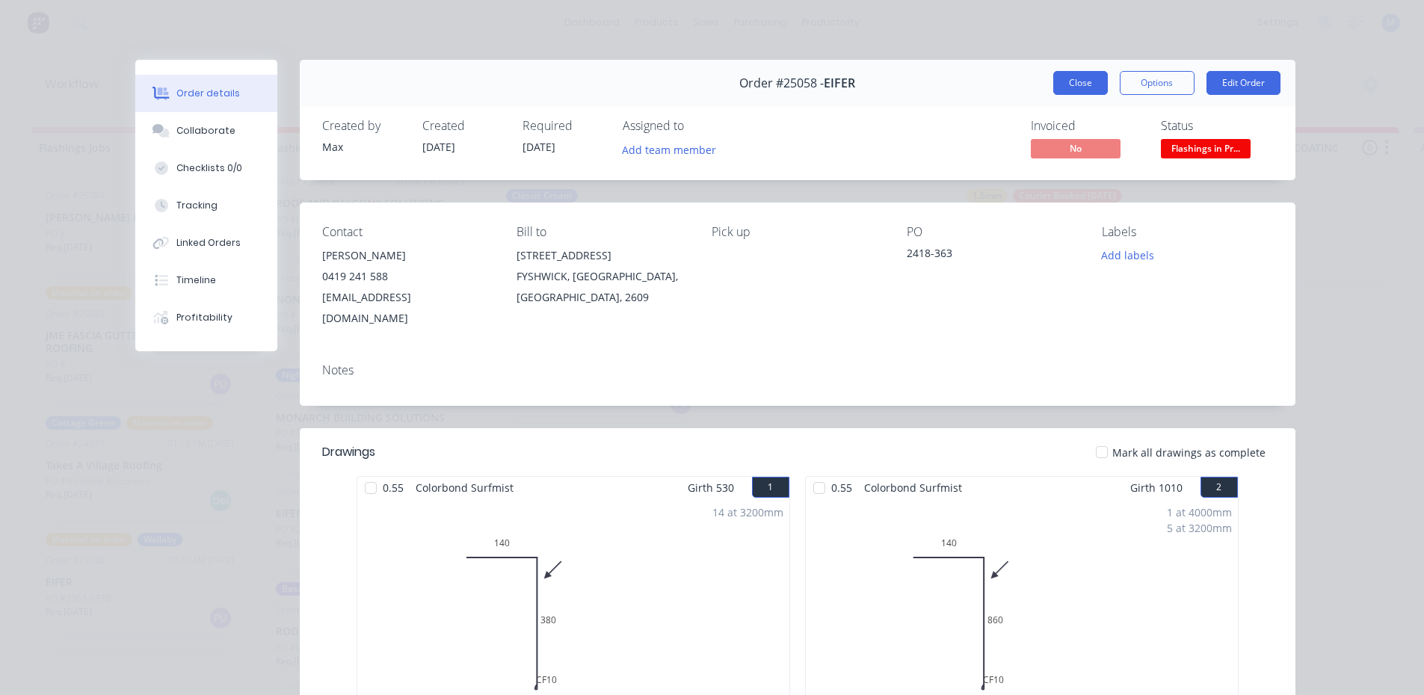
click at [1070, 81] on button "Close" at bounding box center [1080, 83] width 55 height 24
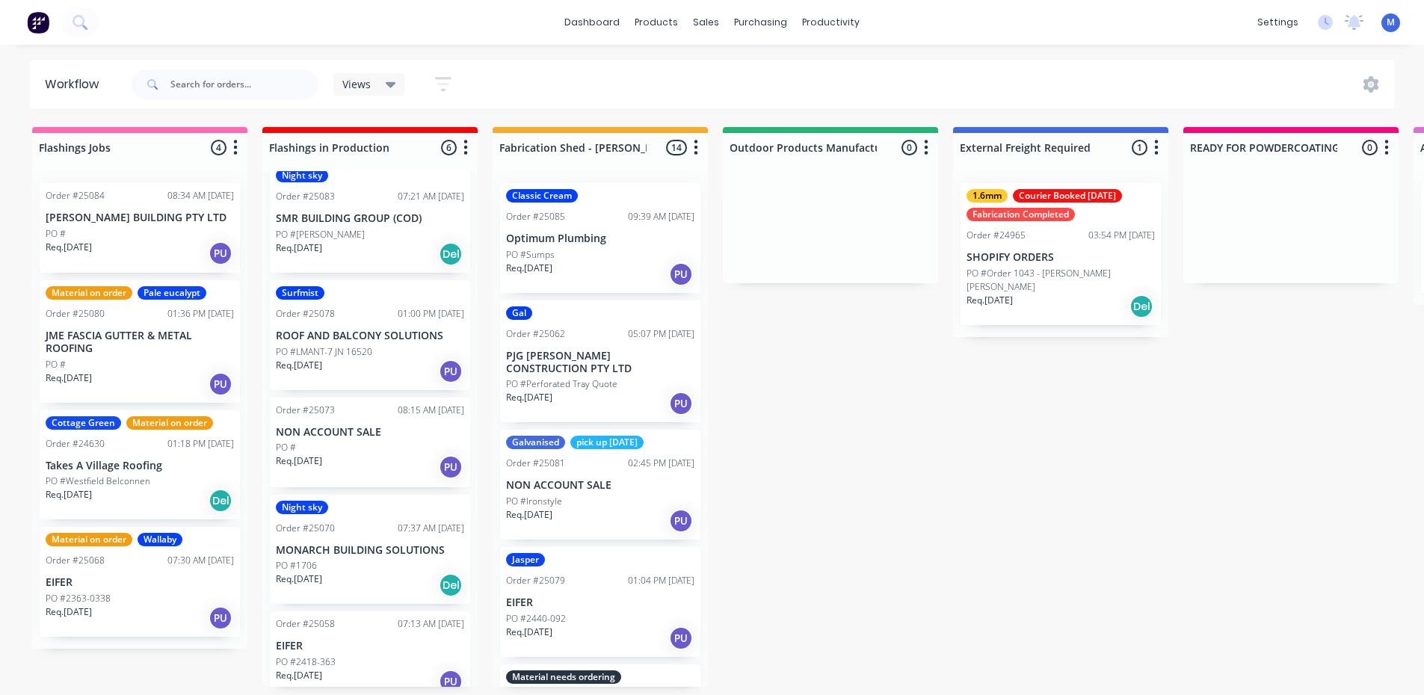
scroll to position [3, 0]
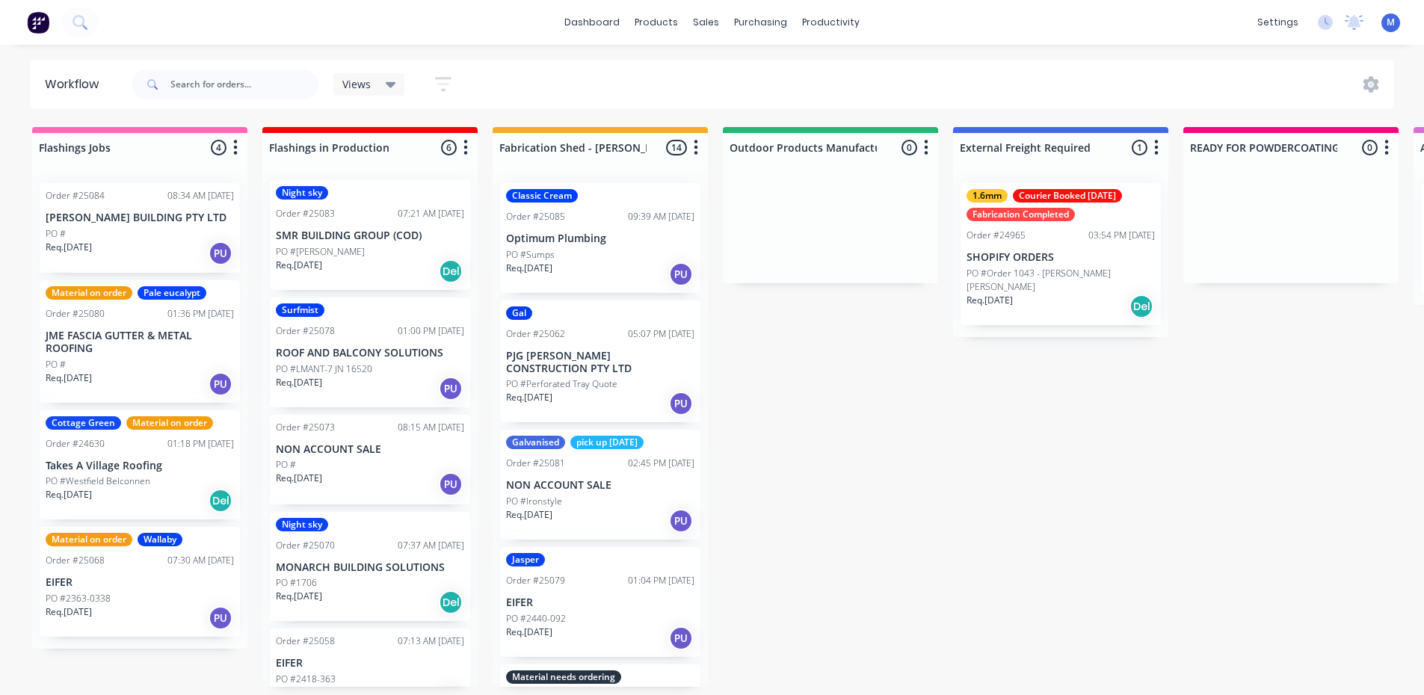
click at [362, 458] on div "PO #" at bounding box center [370, 464] width 188 height 13
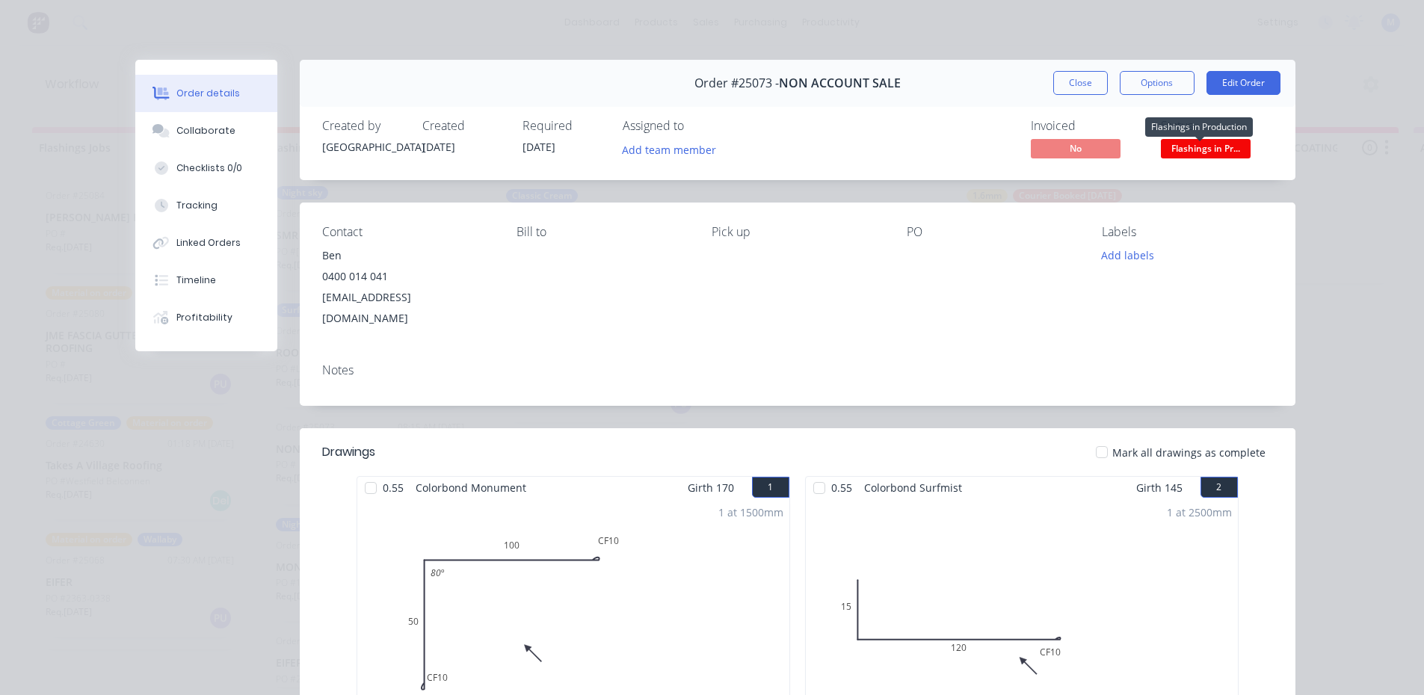
click at [1187, 147] on span "Flashings in Pr..." at bounding box center [1206, 148] width 90 height 19
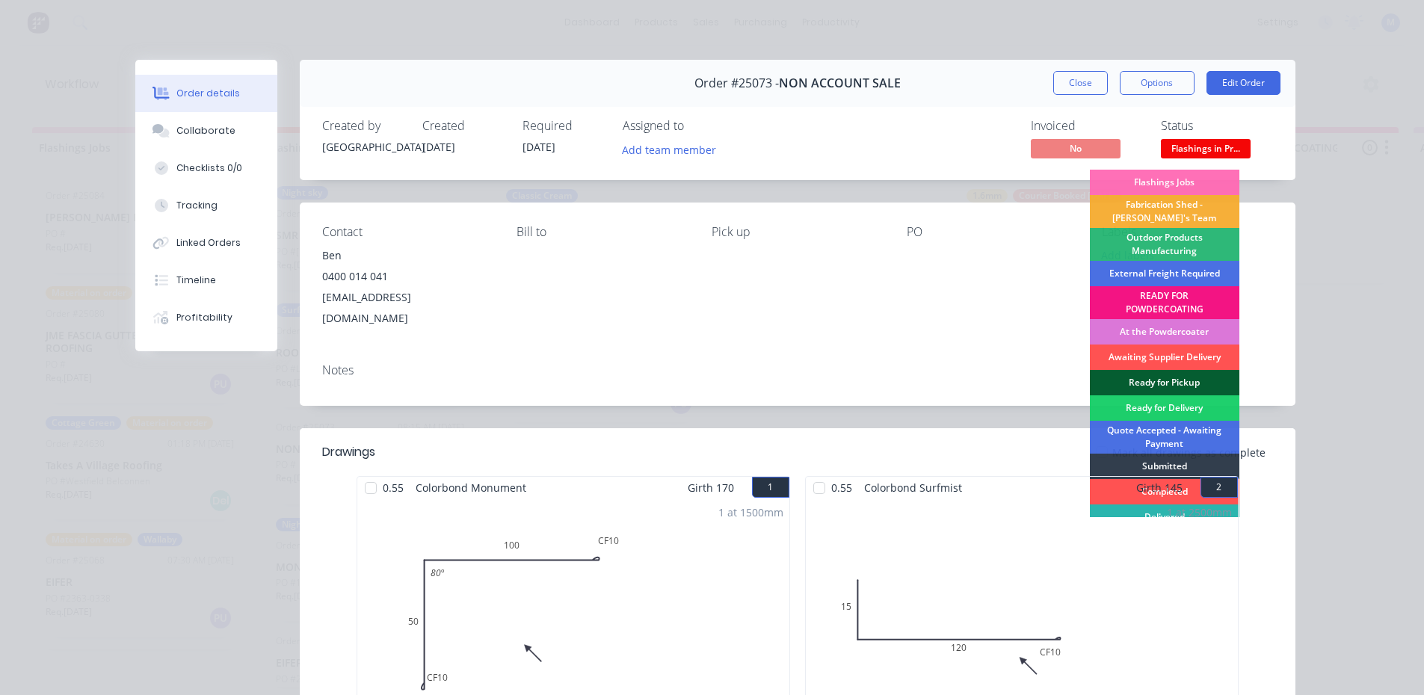
click at [1181, 379] on div "Ready for Pickup" at bounding box center [1165, 382] width 150 height 25
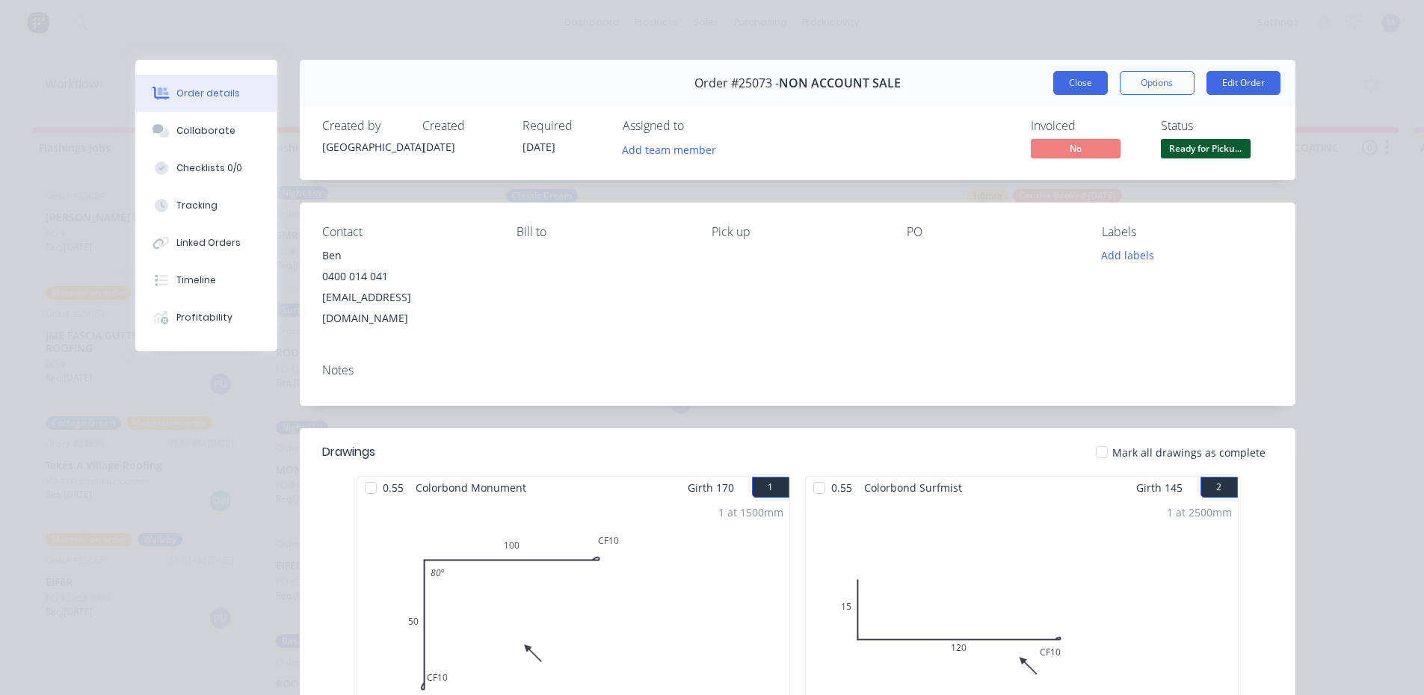
click at [1078, 81] on button "Close" at bounding box center [1080, 83] width 55 height 24
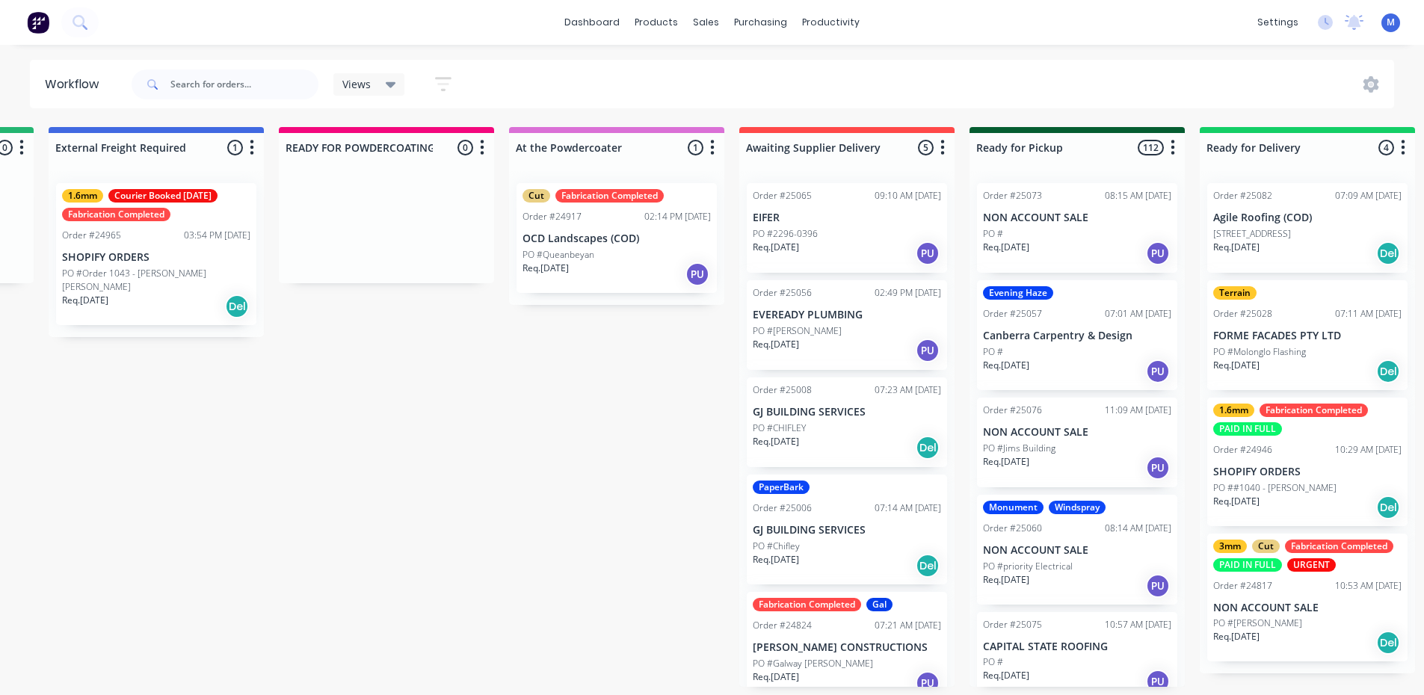
scroll to position [3, 1251]
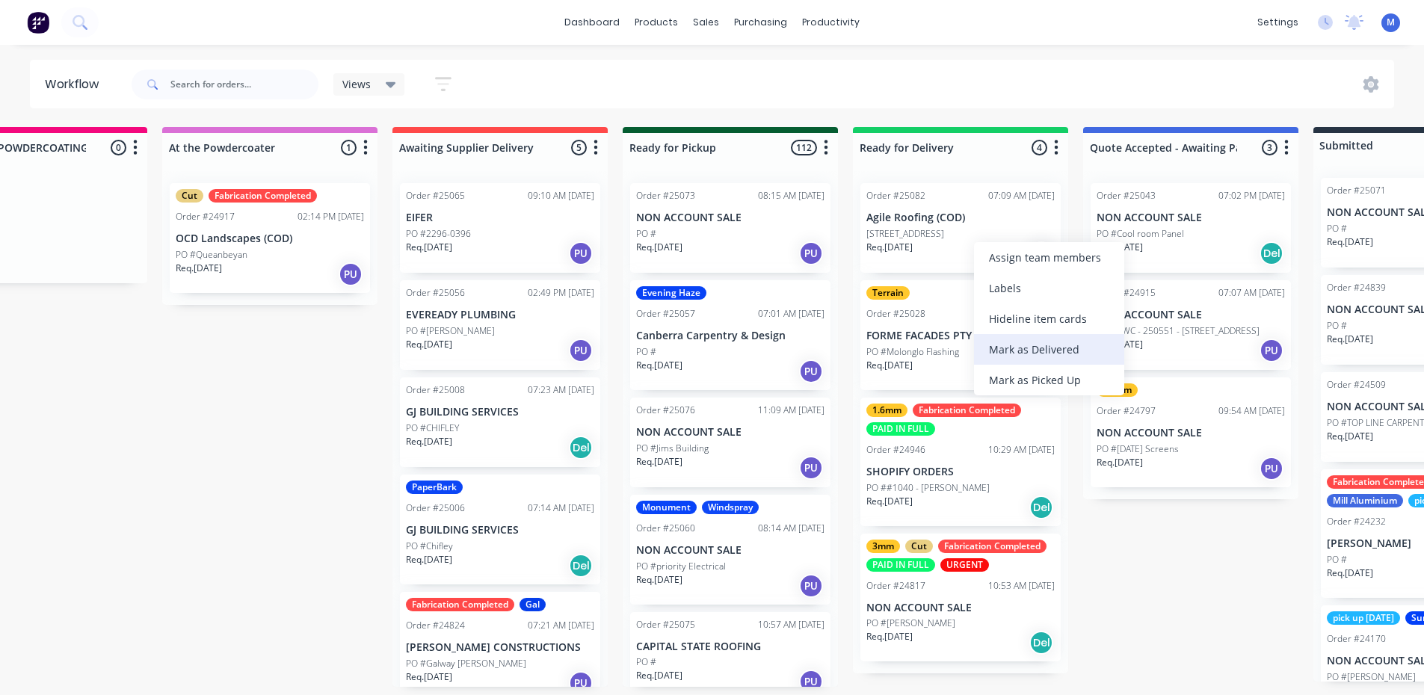
click at [1076, 351] on div "Mark as Delivered" at bounding box center [1049, 349] width 150 height 31
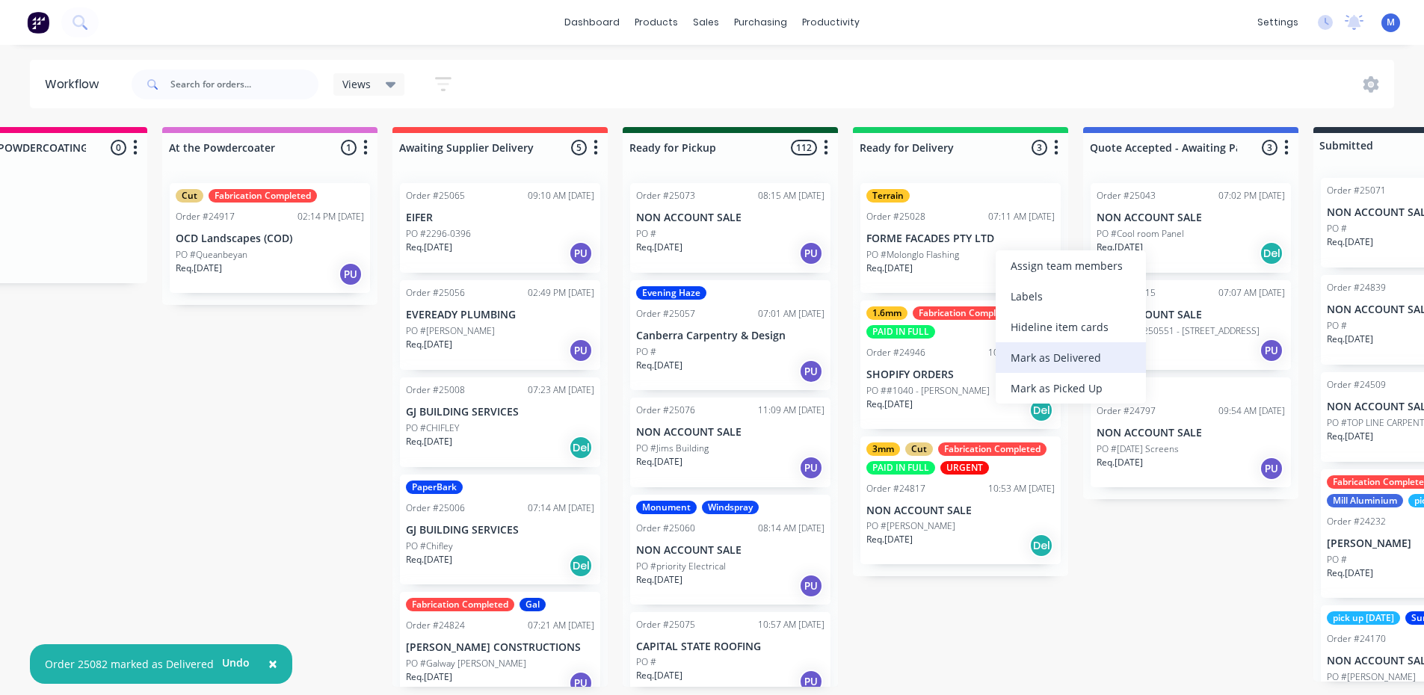
click at [1061, 352] on div "Mark as Delivered" at bounding box center [1071, 357] width 150 height 31
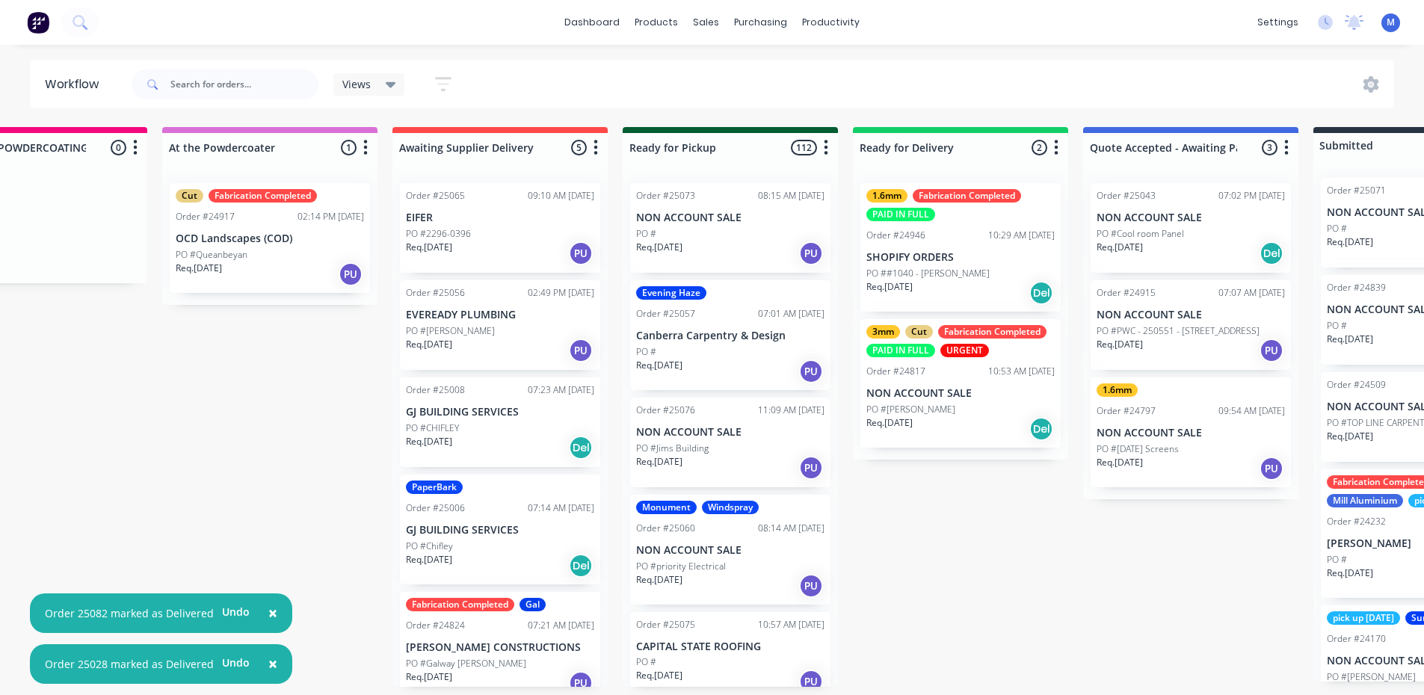
click at [930, 275] on p "PO ##1040 - Donald Bromhead" at bounding box center [927, 273] width 123 height 13
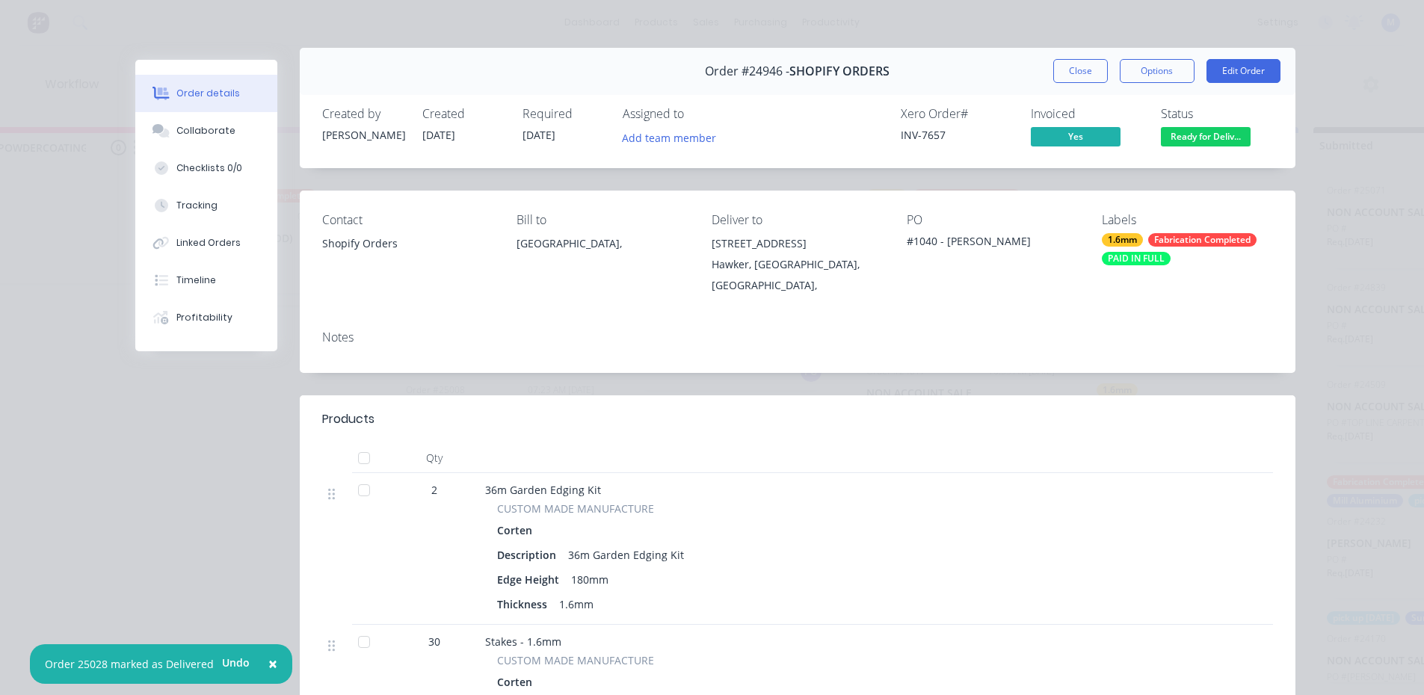
scroll to position [0, 0]
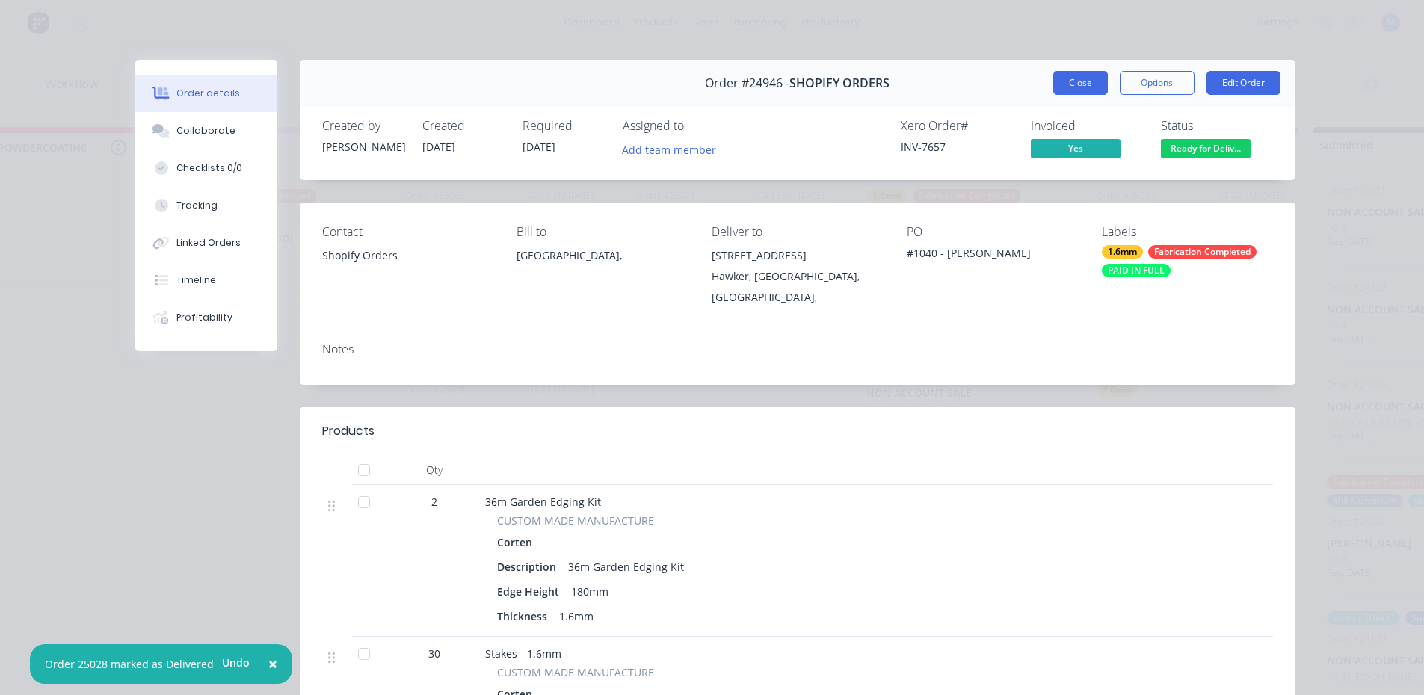
click at [1082, 83] on button "Close" at bounding box center [1080, 83] width 55 height 24
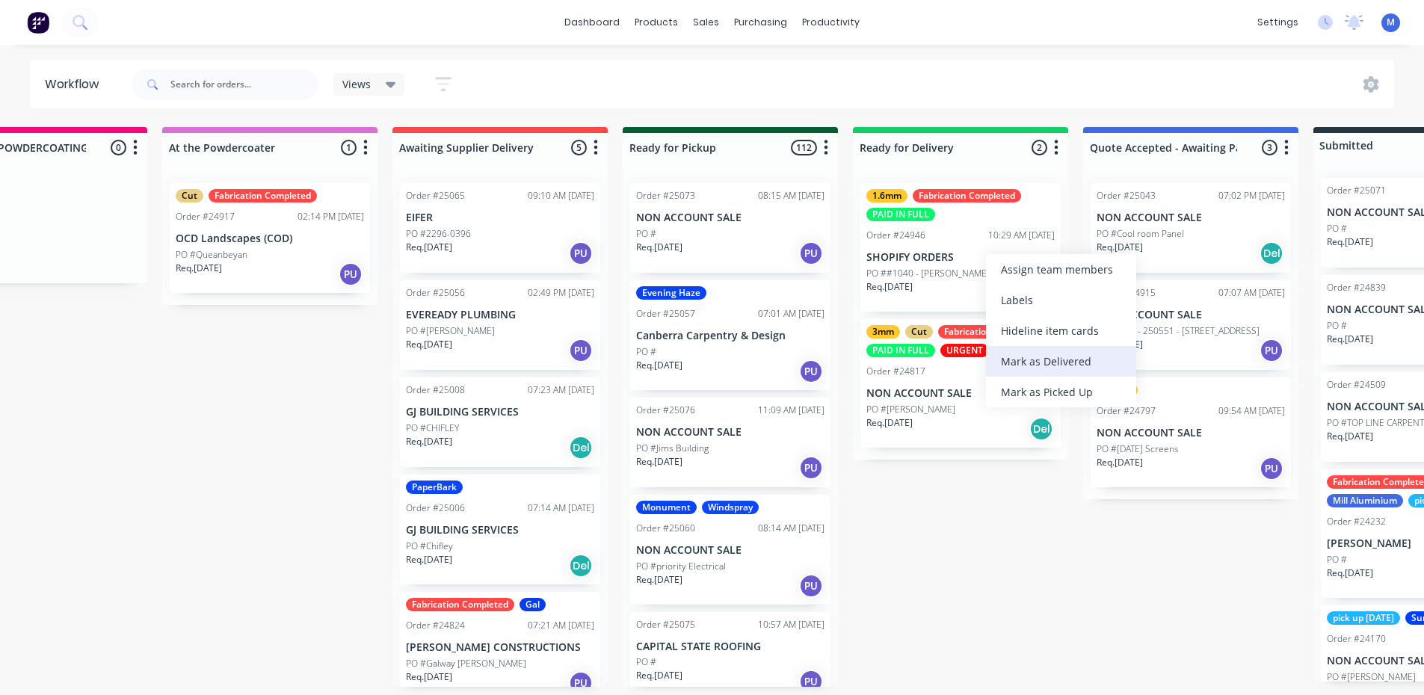
click at [1076, 350] on div "Mark as Delivered" at bounding box center [1061, 361] width 150 height 31
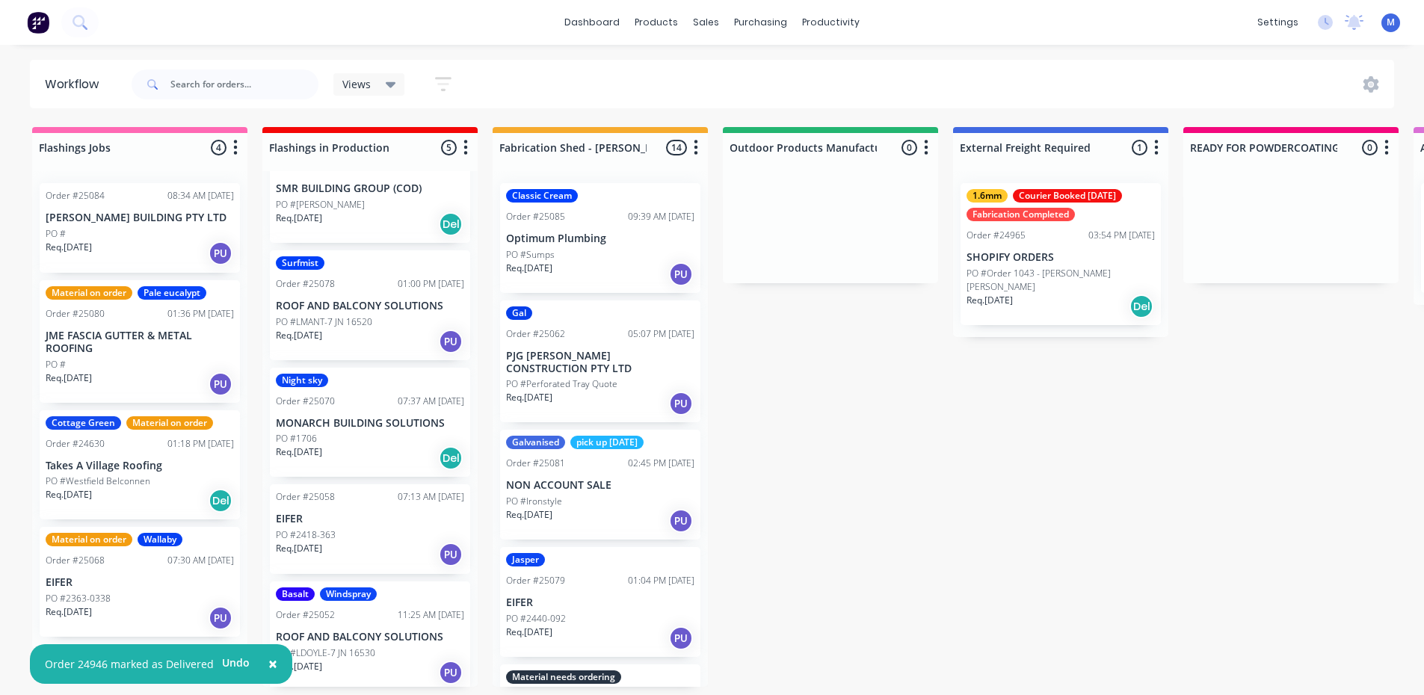
scroll to position [55, 0]
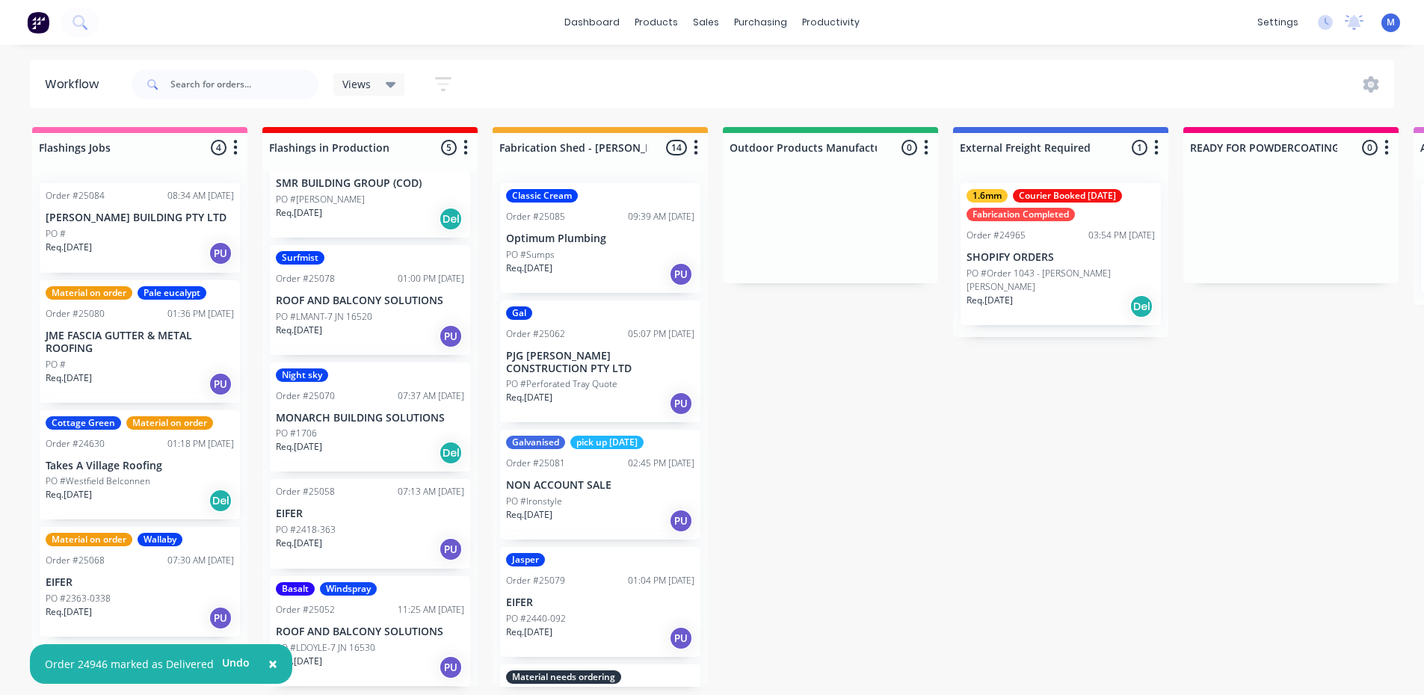
click at [352, 524] on div "PO #2418-363" at bounding box center [370, 529] width 188 height 13
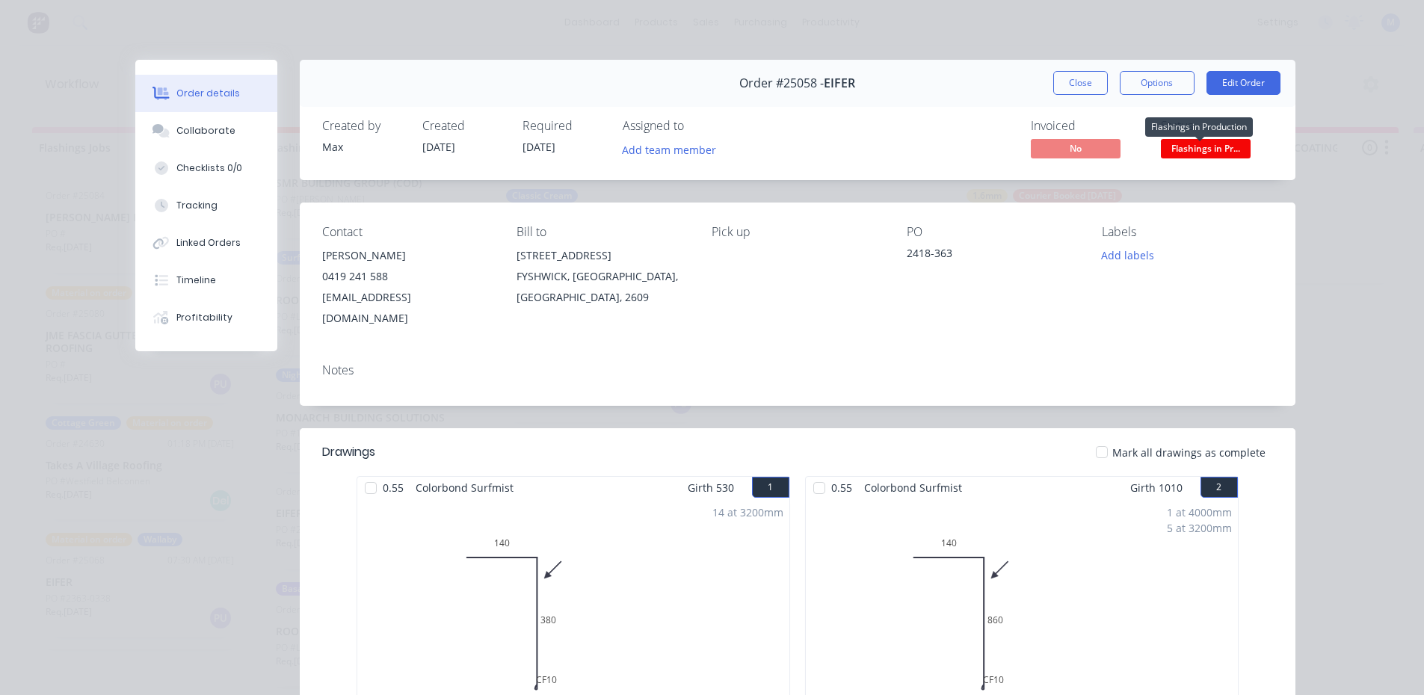
click at [1208, 148] on span "Flashings in Pr..." at bounding box center [1206, 148] width 90 height 19
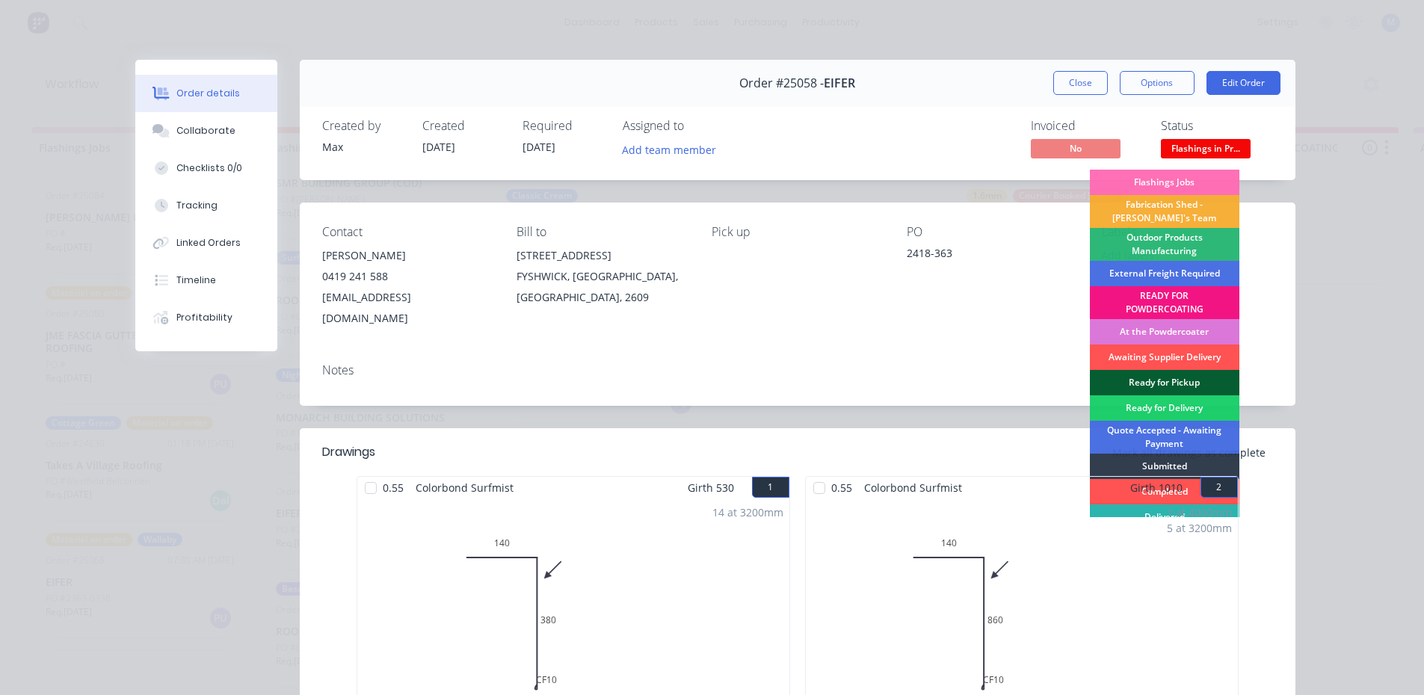
scroll to position [32, 0]
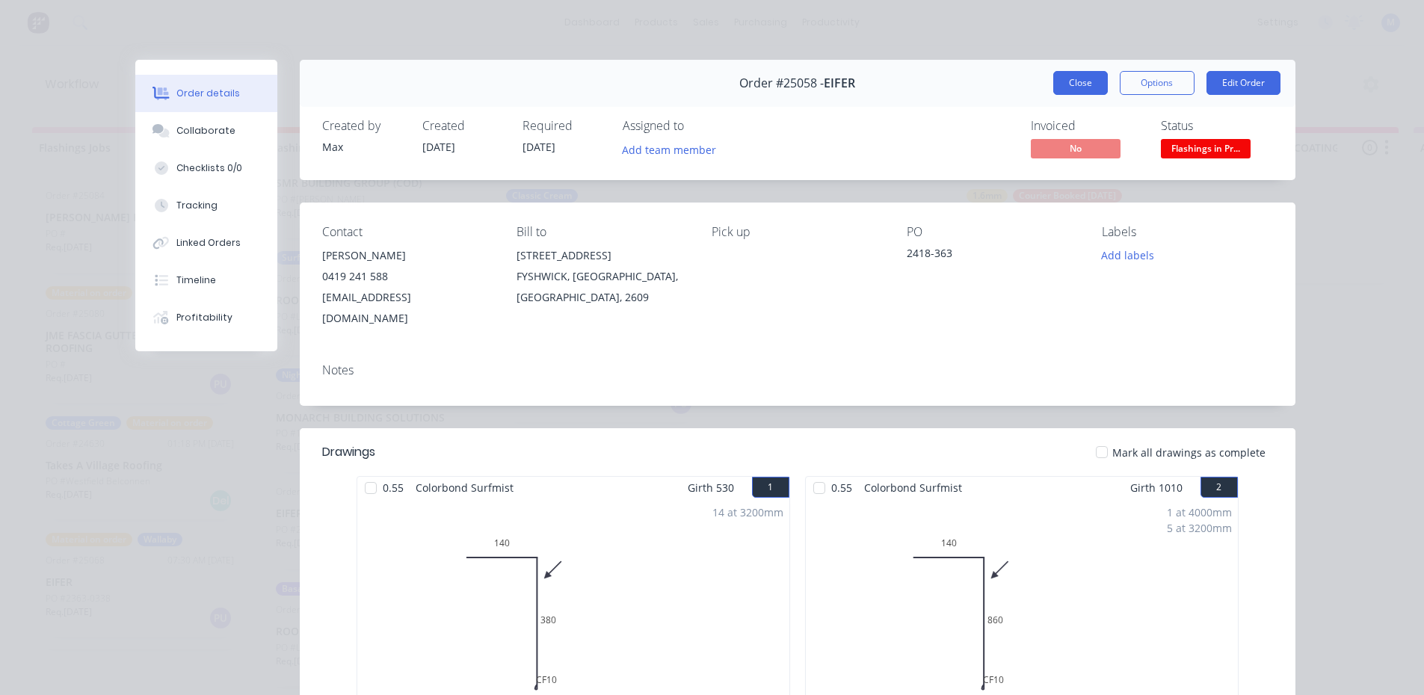
click at [1073, 83] on button "Close" at bounding box center [1080, 83] width 55 height 24
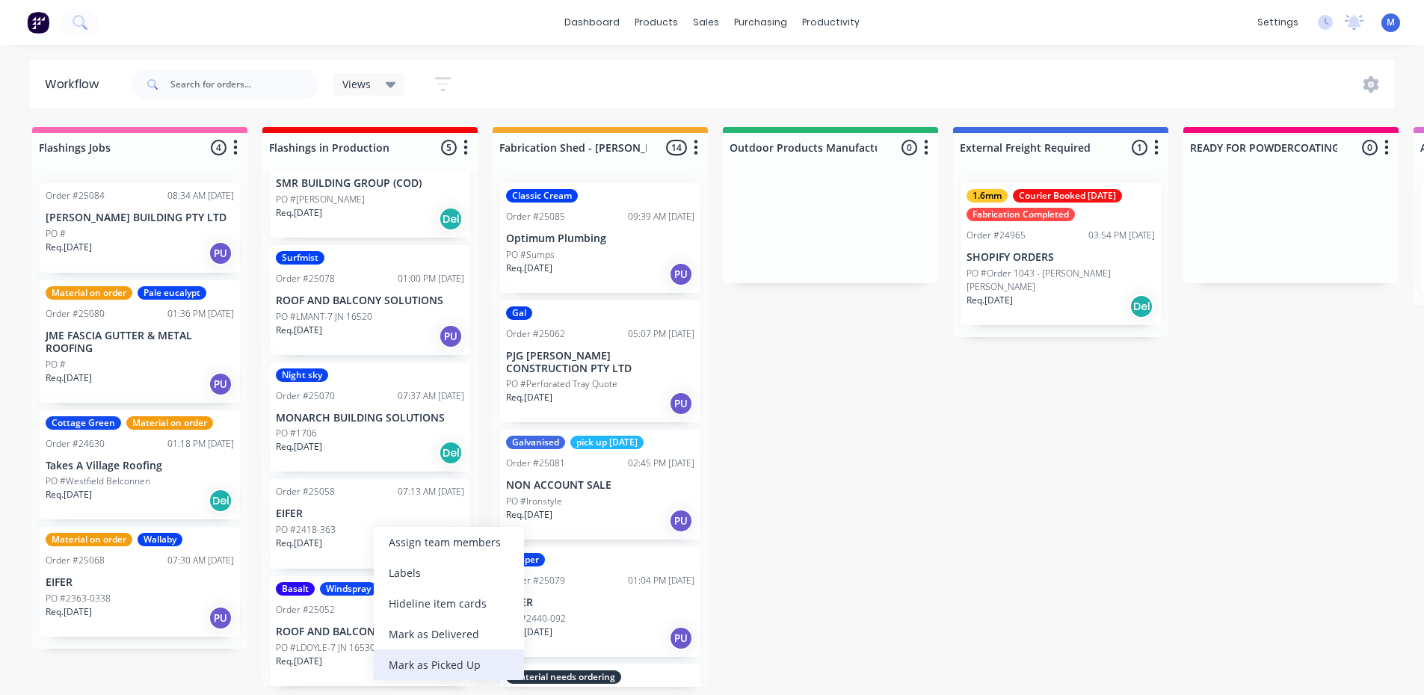
click at [446, 663] on div "Mark as Picked Up" at bounding box center [449, 665] width 150 height 31
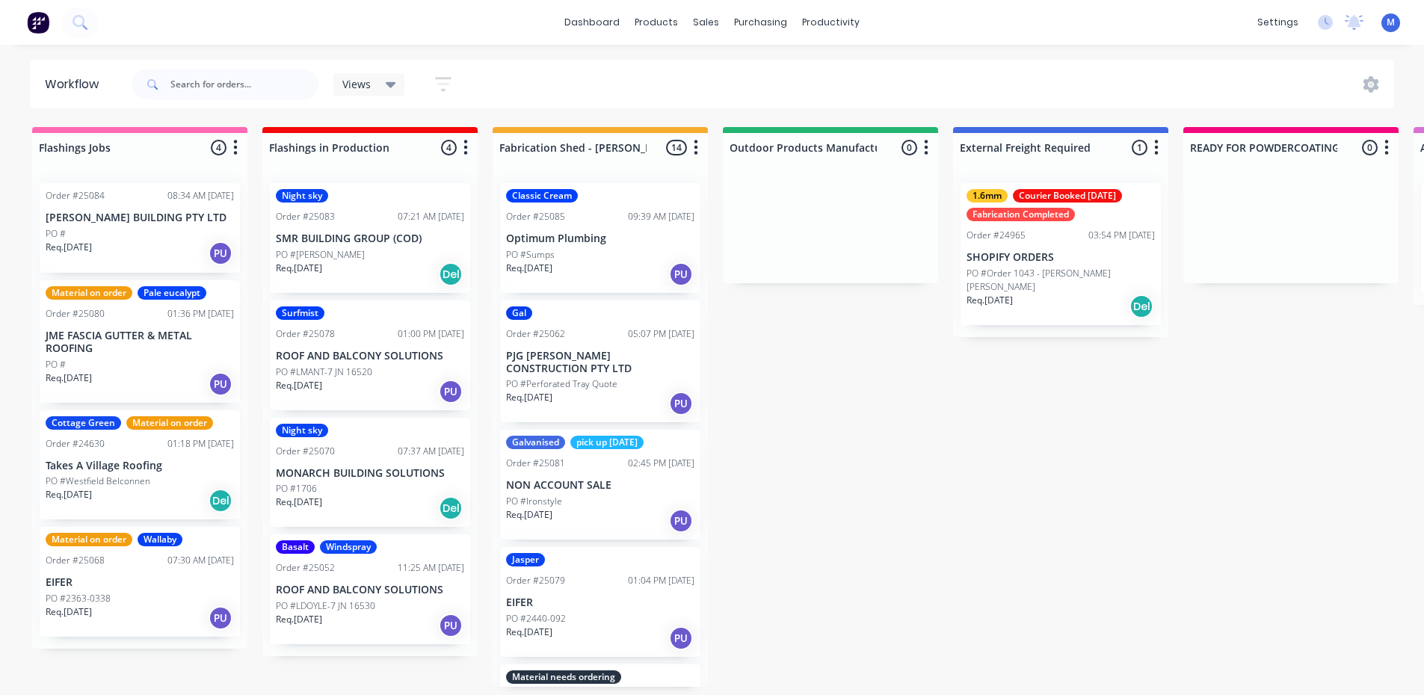
scroll to position [0, 0]
click at [380, 379] on div "Req. 29/09/25 PU" at bounding box center [370, 391] width 188 height 25
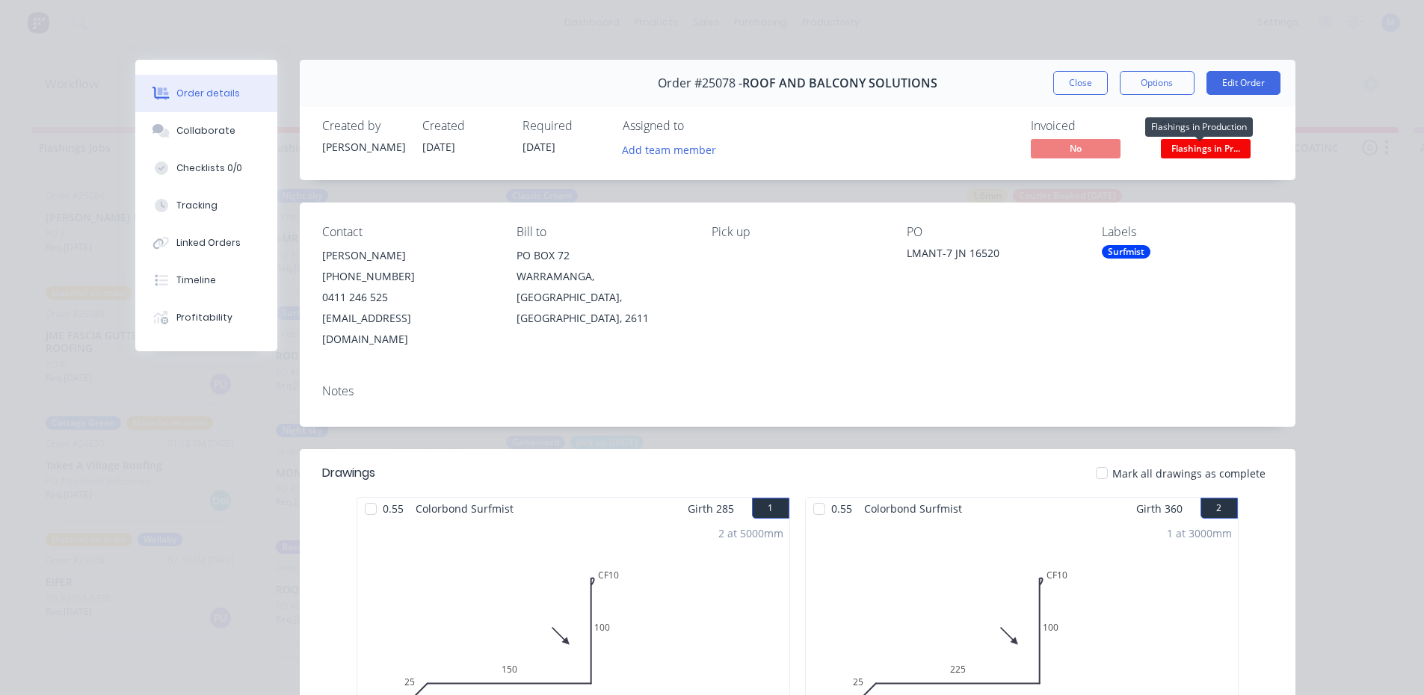
click at [1221, 147] on span "Flashings in Pr..." at bounding box center [1206, 148] width 90 height 19
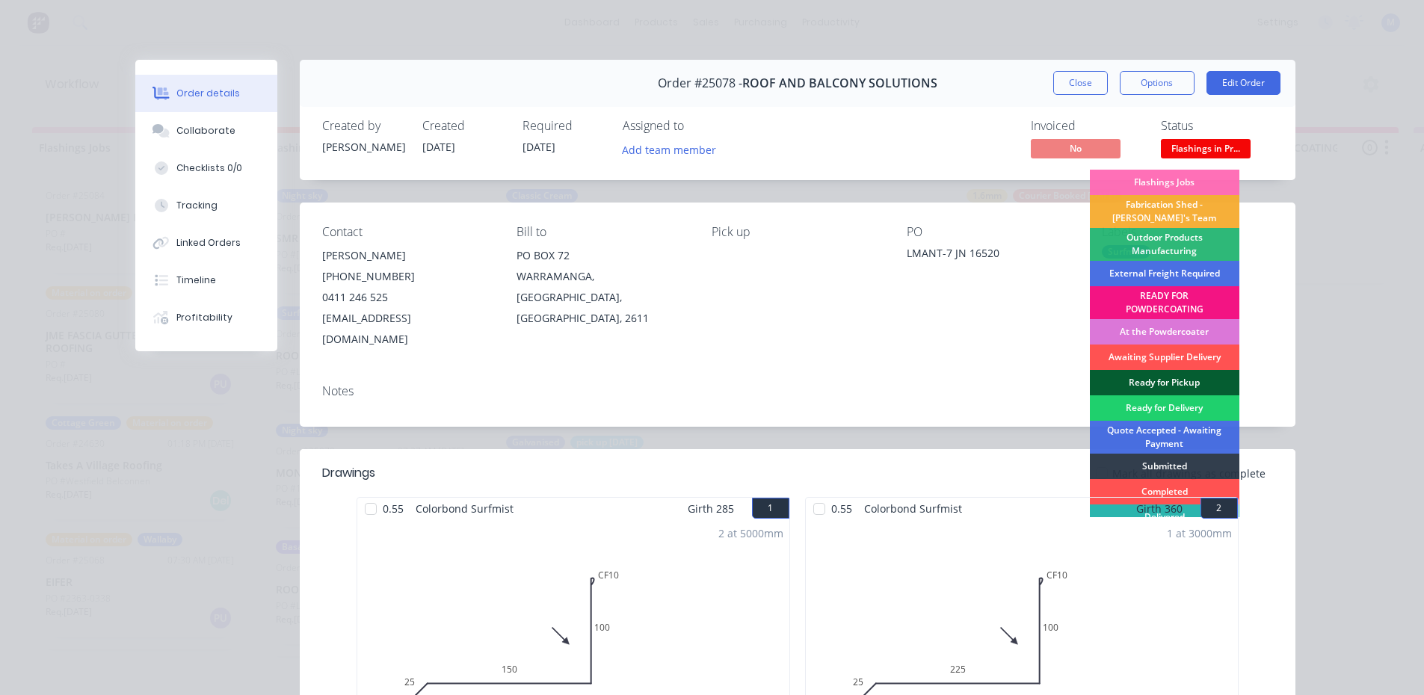
click at [1201, 375] on div "Ready for Pickup" at bounding box center [1165, 382] width 150 height 25
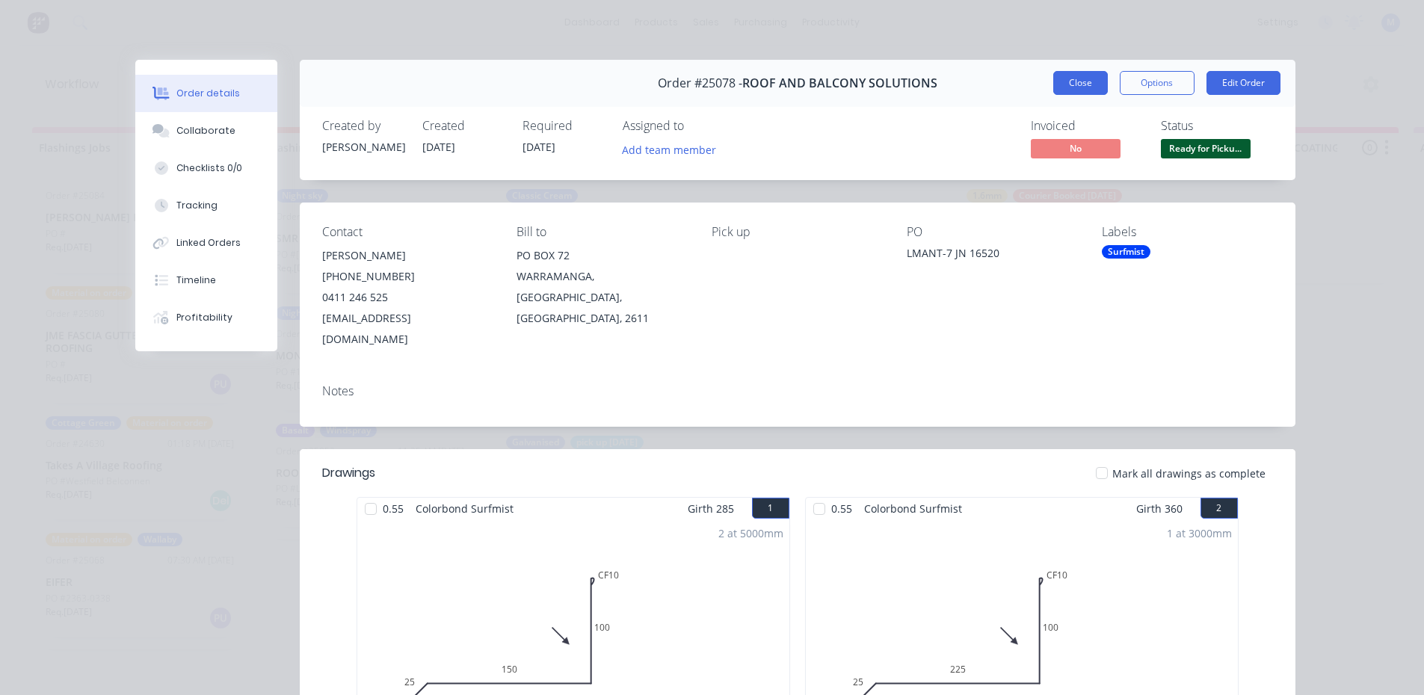
click at [1075, 84] on button "Close" at bounding box center [1080, 83] width 55 height 24
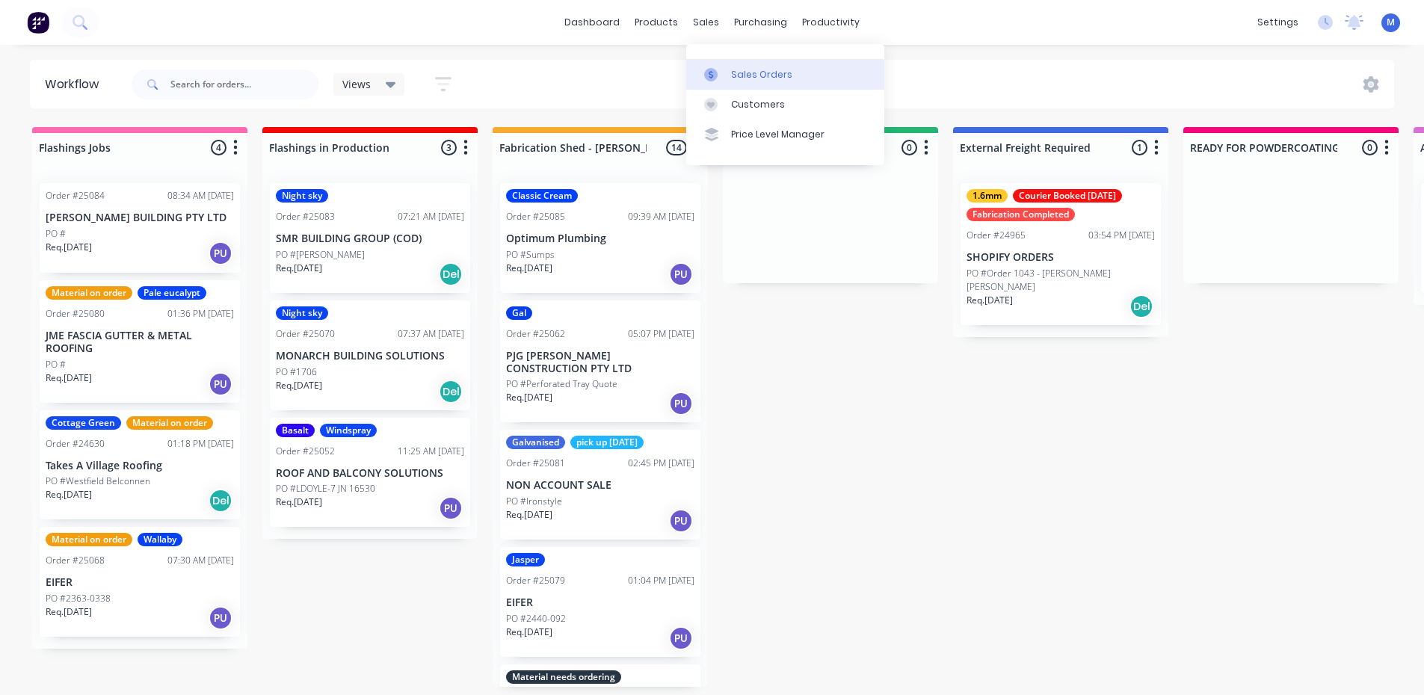
click at [766, 68] on div "Sales Orders" at bounding box center [761, 74] width 61 height 13
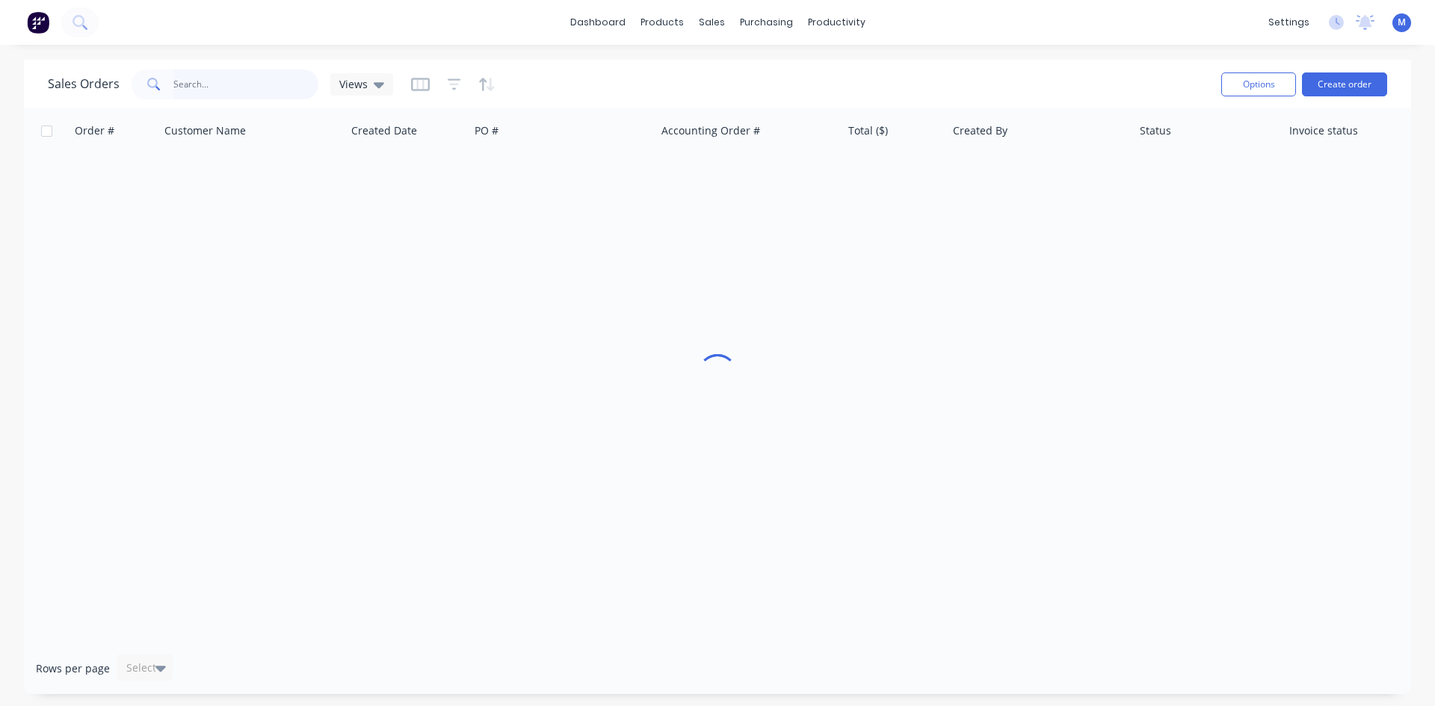
click at [249, 87] on input "text" at bounding box center [246, 85] width 146 height 30
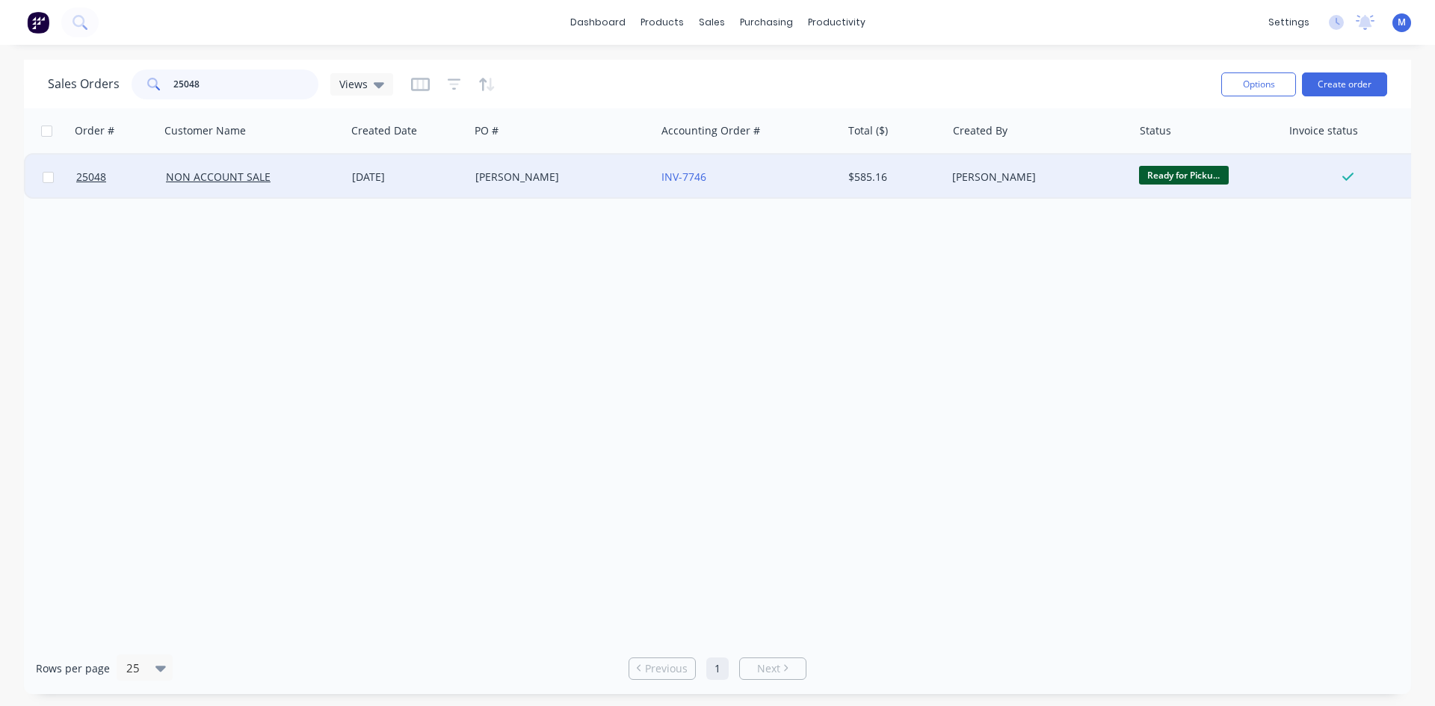
type input "25048"
click at [540, 177] on div "[PERSON_NAME]" at bounding box center [558, 177] width 166 height 15
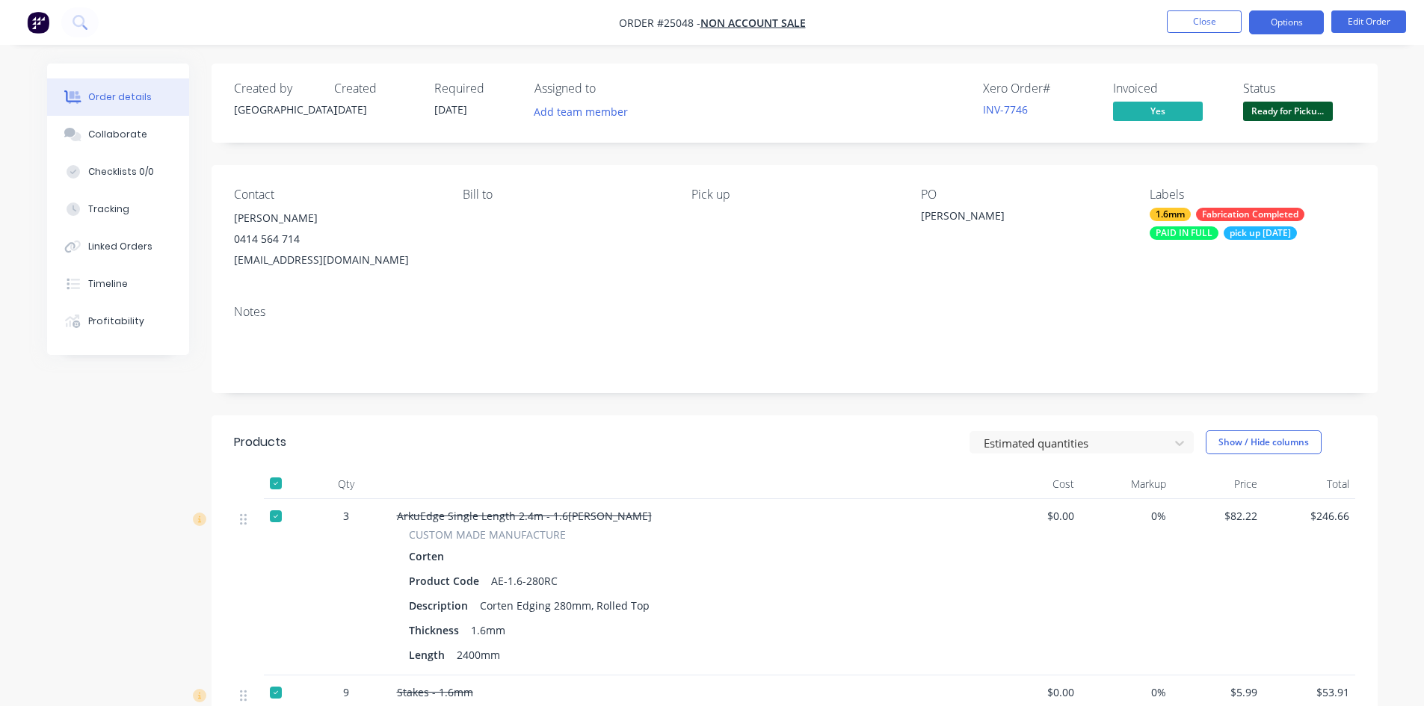
click at [1289, 21] on button "Options" at bounding box center [1286, 22] width 75 height 24
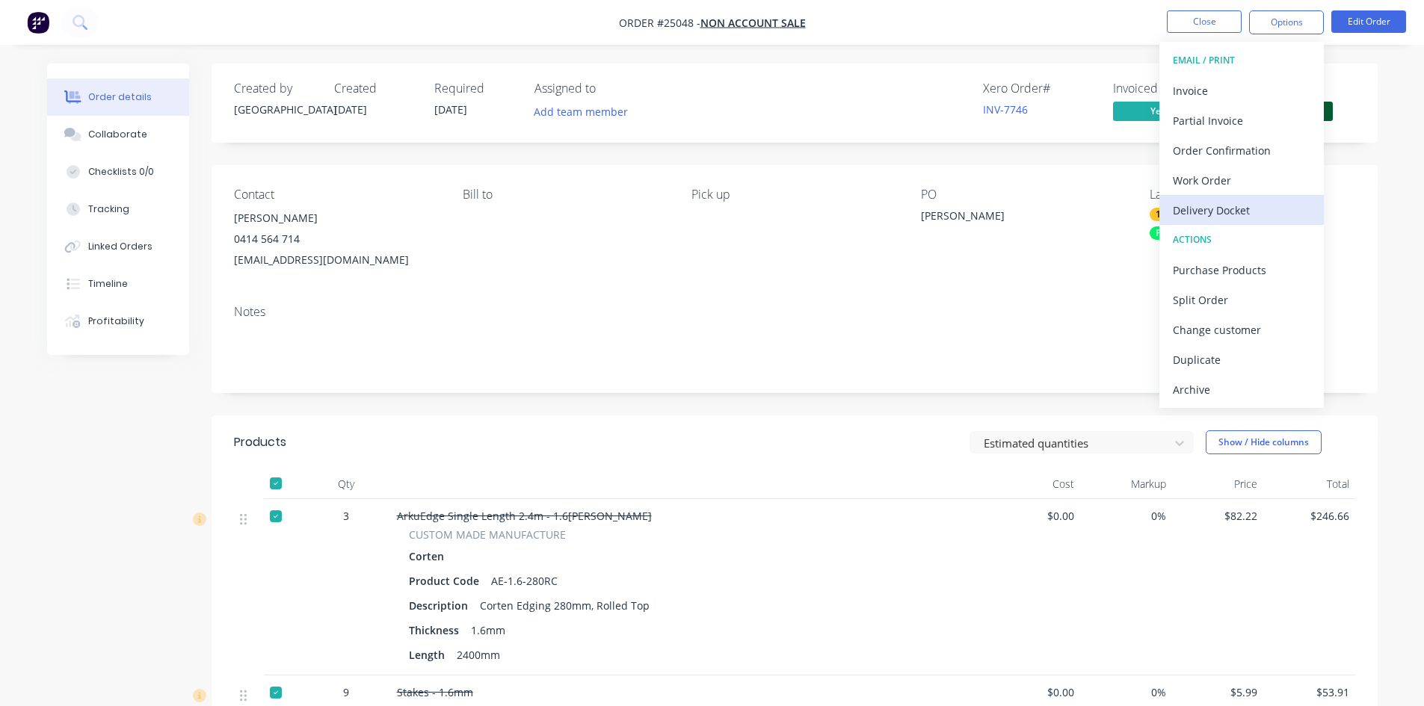
click at [1223, 212] on div "Delivery Docket" at bounding box center [1242, 211] width 138 height 22
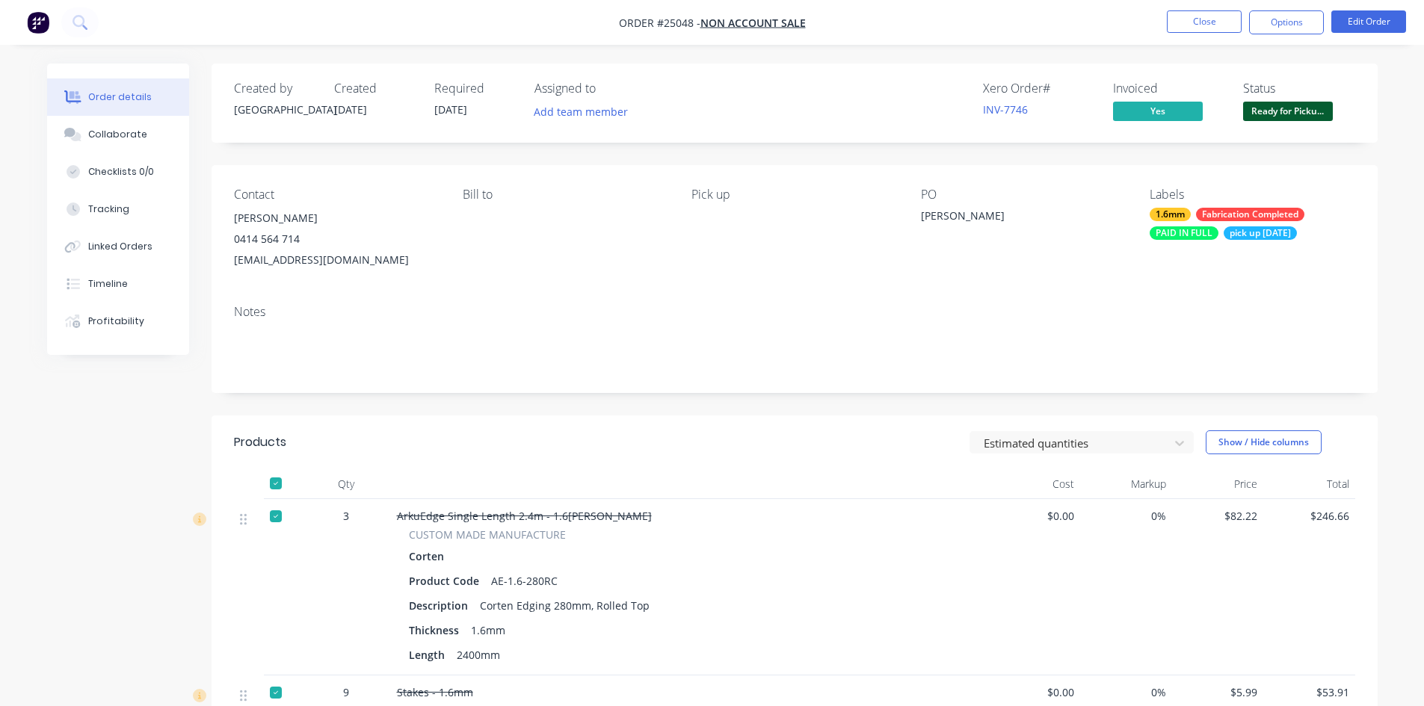
click at [280, 484] on div at bounding box center [276, 484] width 30 height 30
click at [1276, 28] on button "Options" at bounding box center [1286, 22] width 75 height 24
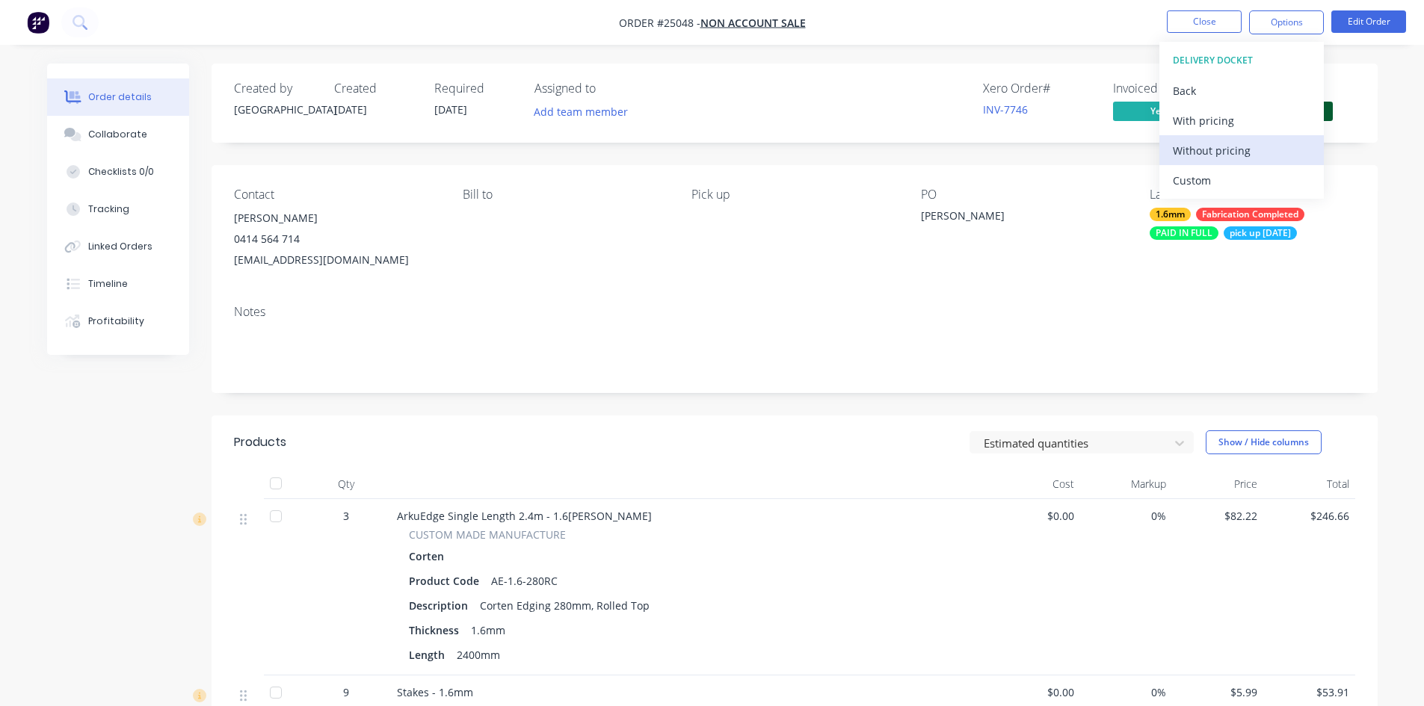
click at [1233, 151] on div "Without pricing" at bounding box center [1242, 151] width 138 height 22
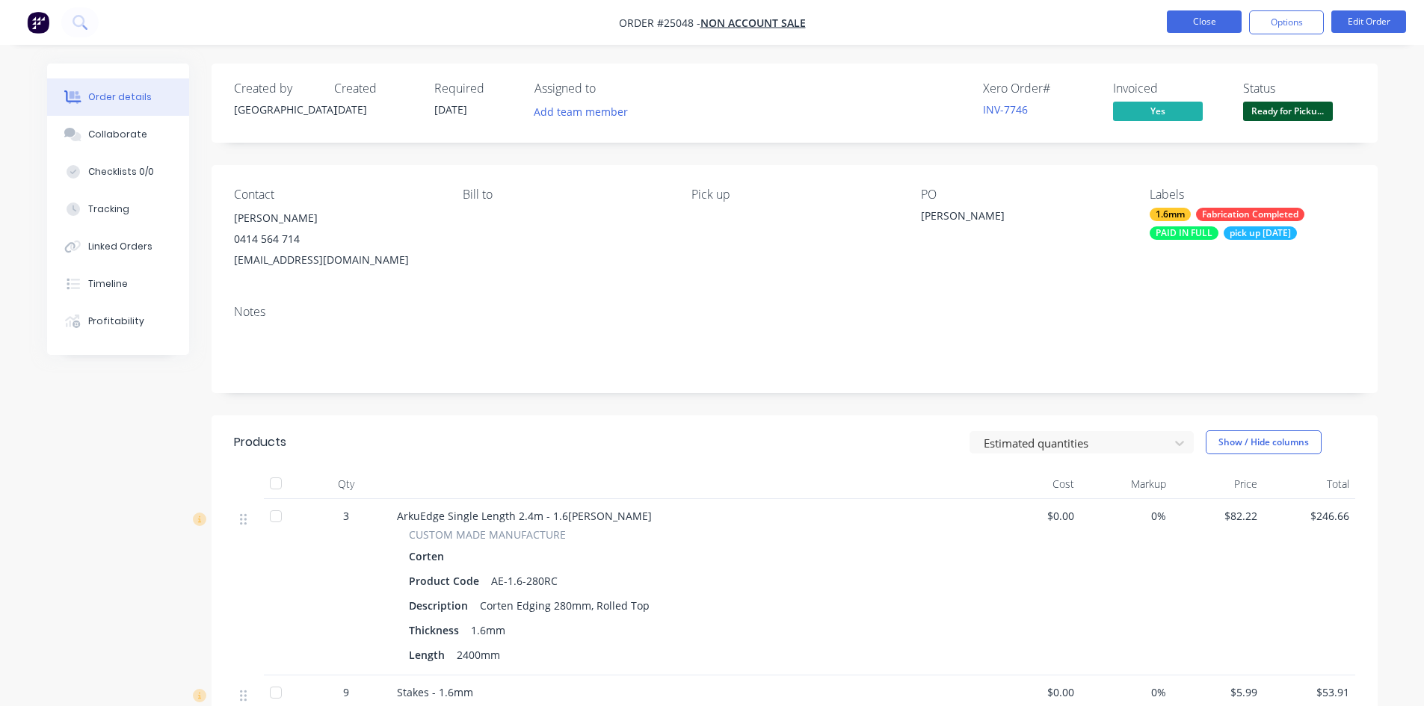
click at [1233, 22] on button "Close" at bounding box center [1204, 21] width 75 height 22
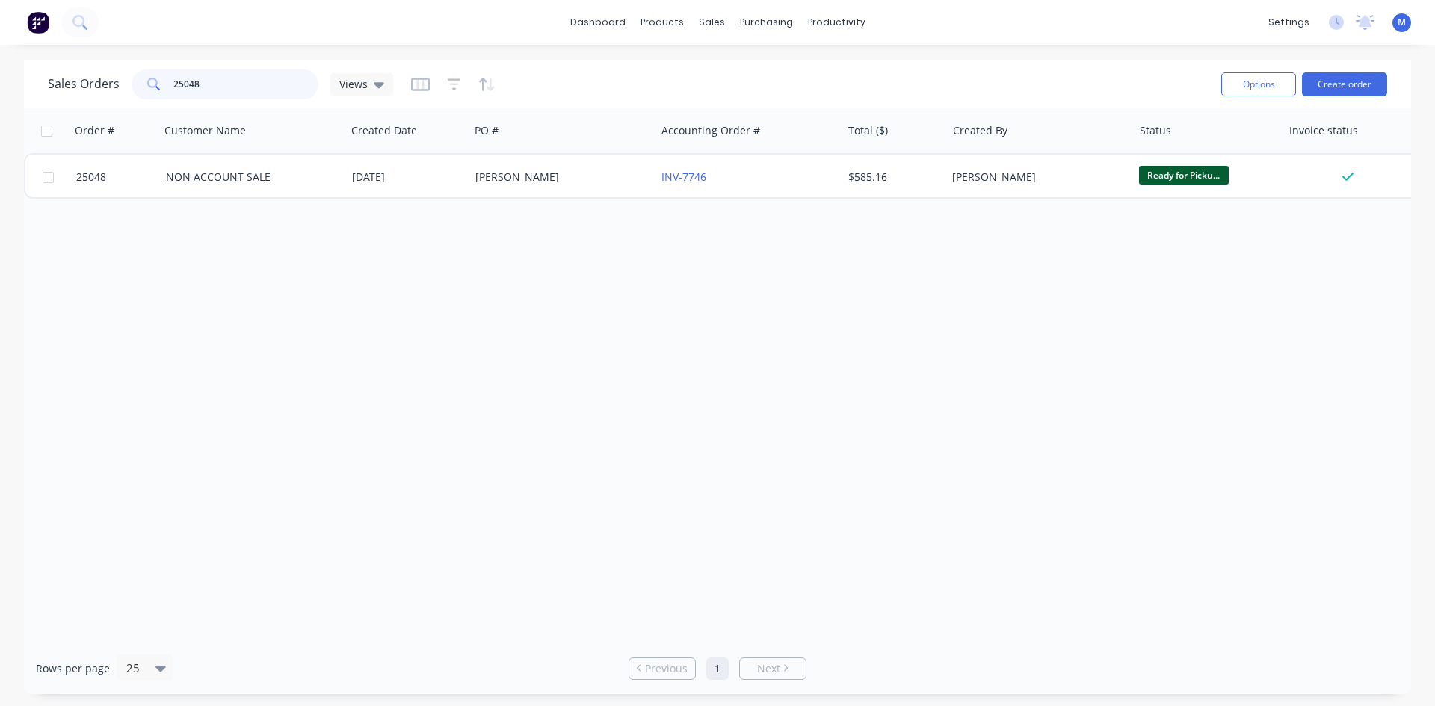
drag, startPoint x: 217, startPoint y: 83, endPoint x: 61, endPoint y: 87, distance: 155.5
click at [61, 87] on div "Sales Orders 25048 Views" at bounding box center [220, 85] width 345 height 30
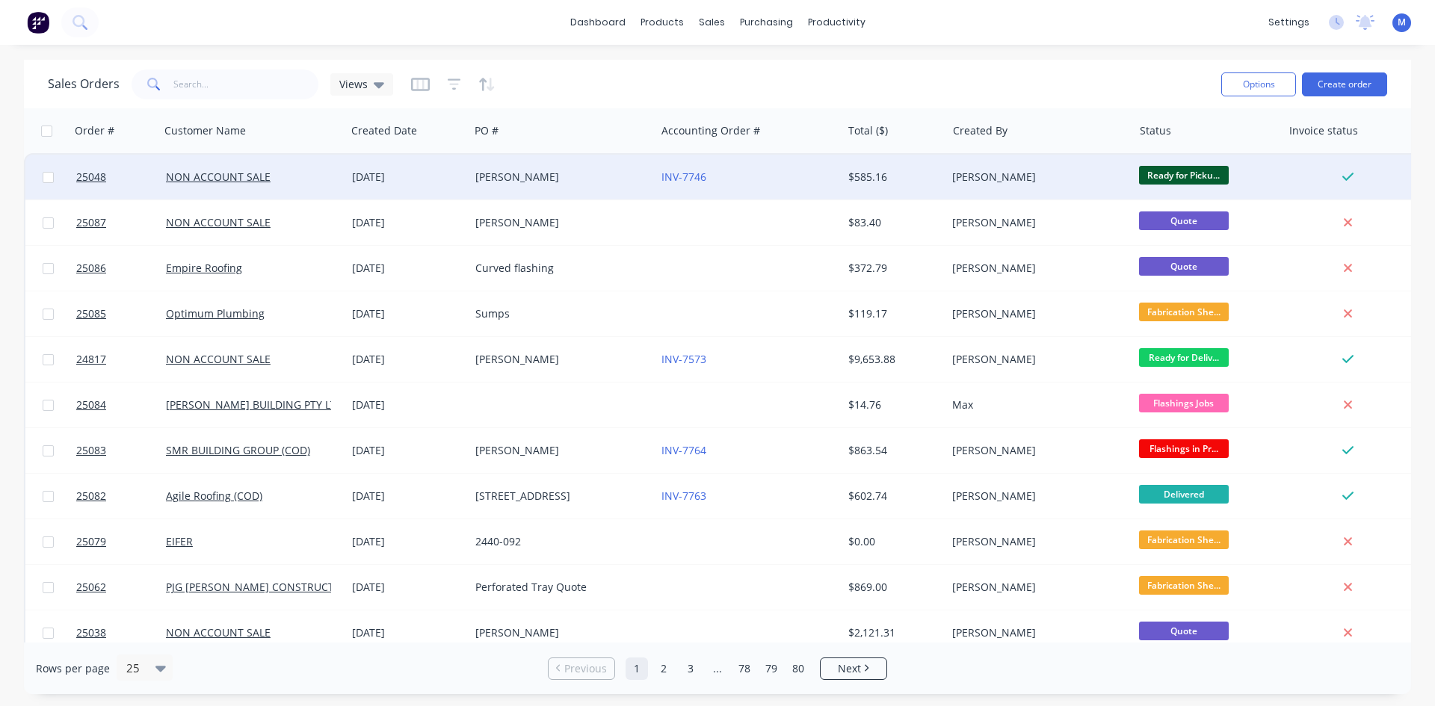
click at [1053, 168] on div "[PERSON_NAME]" at bounding box center [1039, 177] width 186 height 45
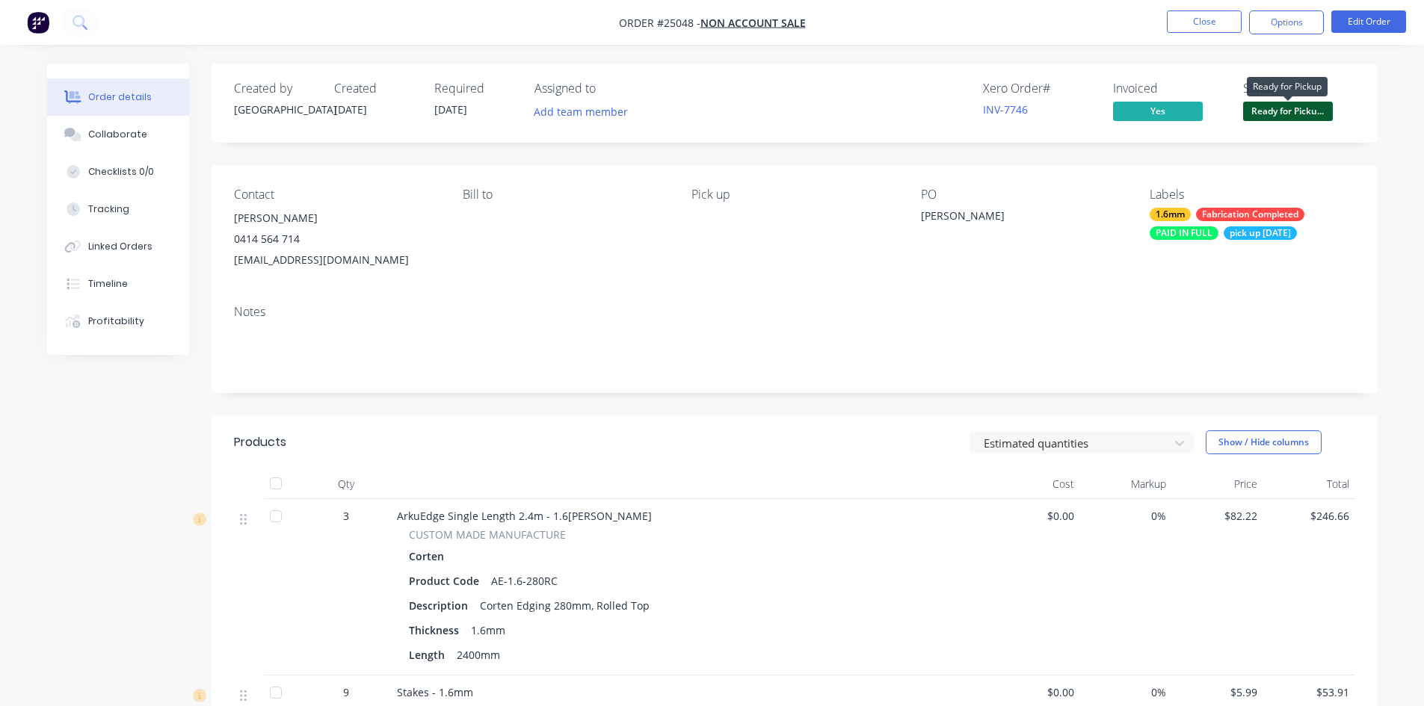
click at [1299, 107] on span "Ready for Picku..." at bounding box center [1288, 111] width 90 height 19
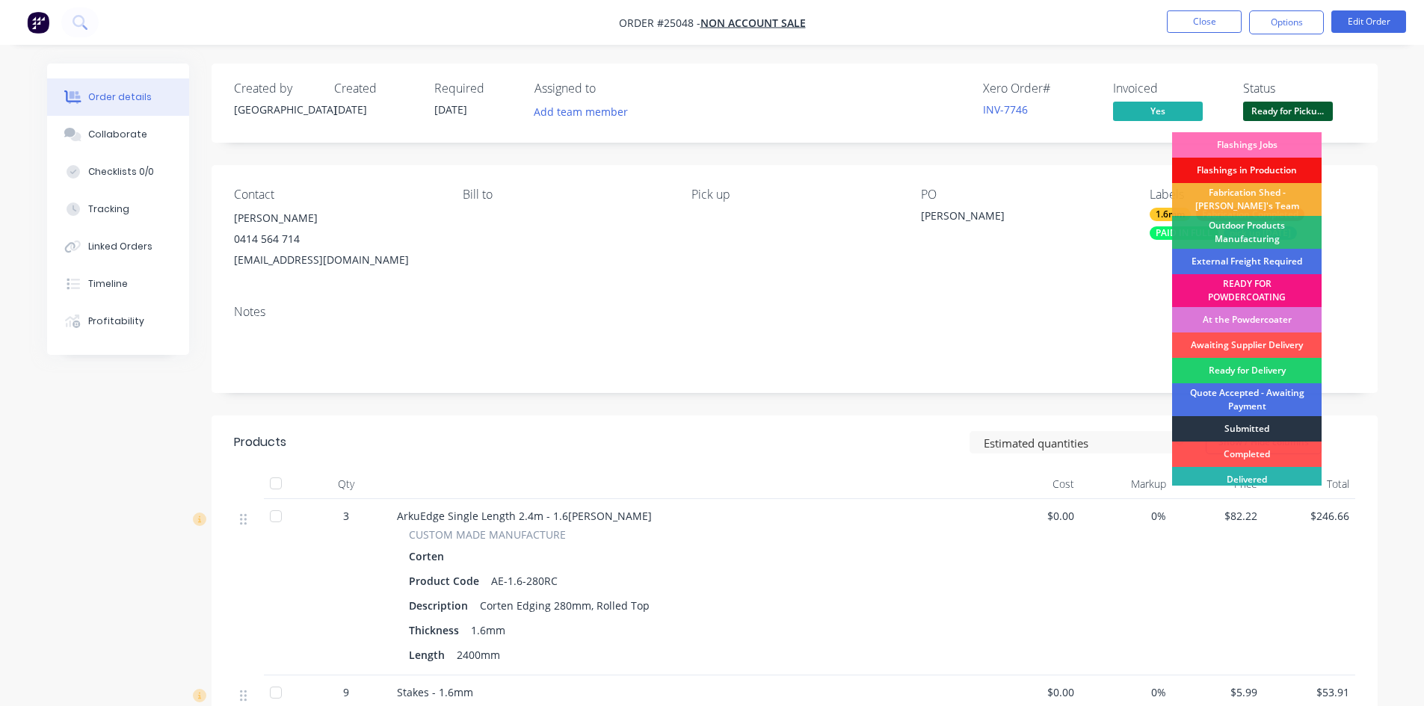
scroll to position [32, 0]
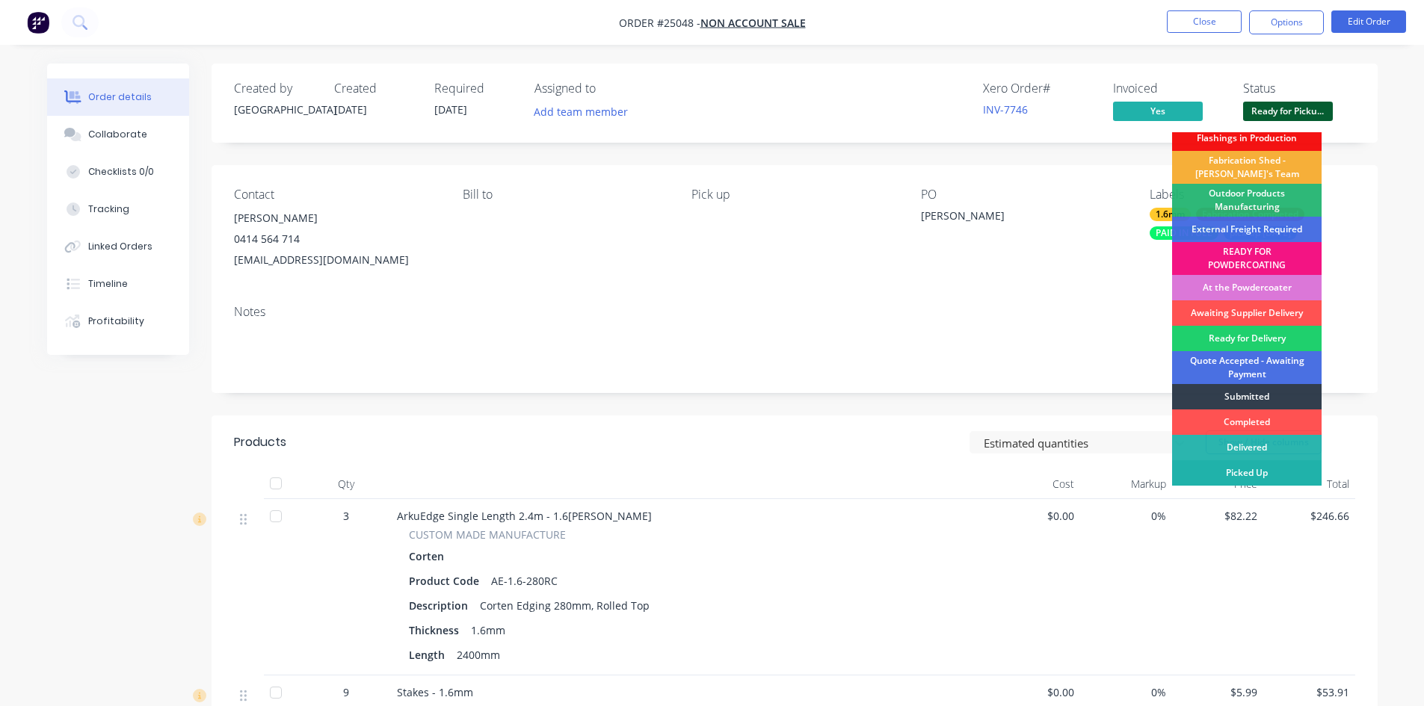
click at [1275, 472] on div "Picked Up" at bounding box center [1247, 472] width 150 height 25
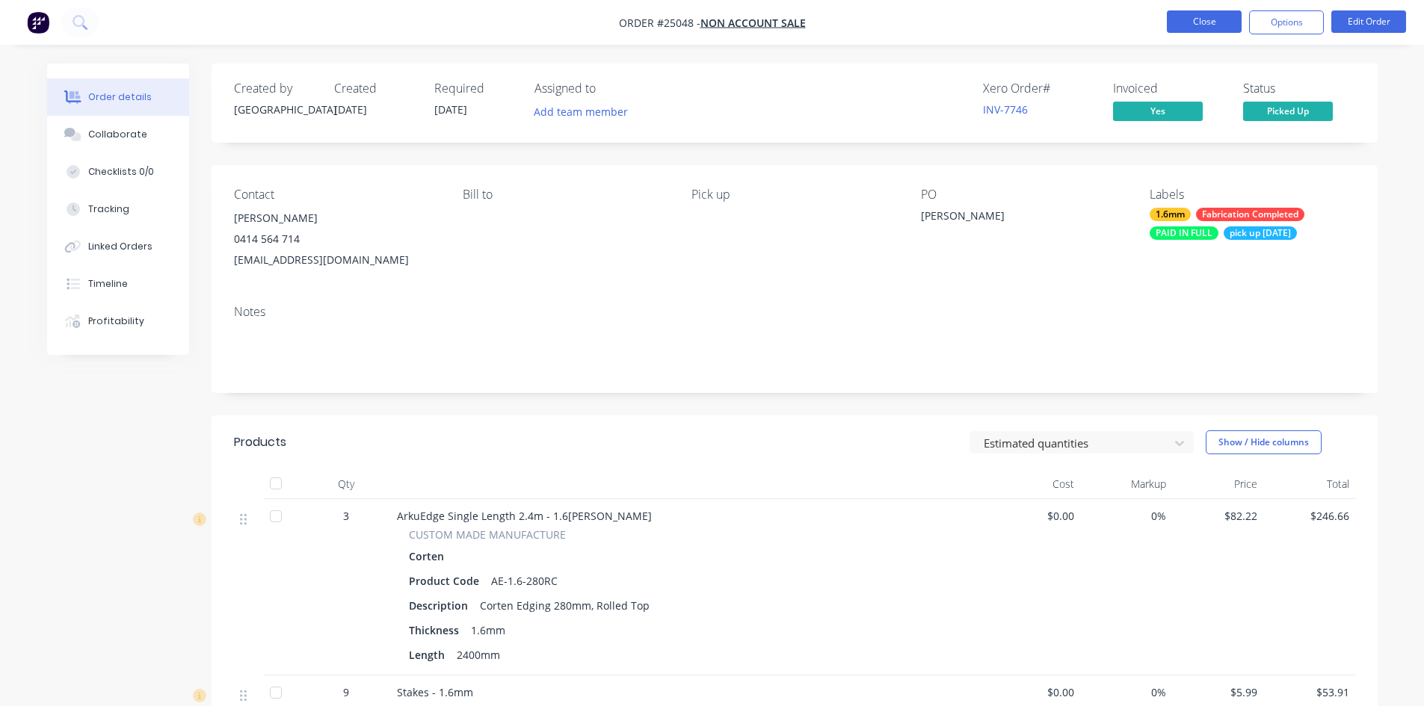
click at [1188, 27] on button "Close" at bounding box center [1204, 21] width 75 height 22
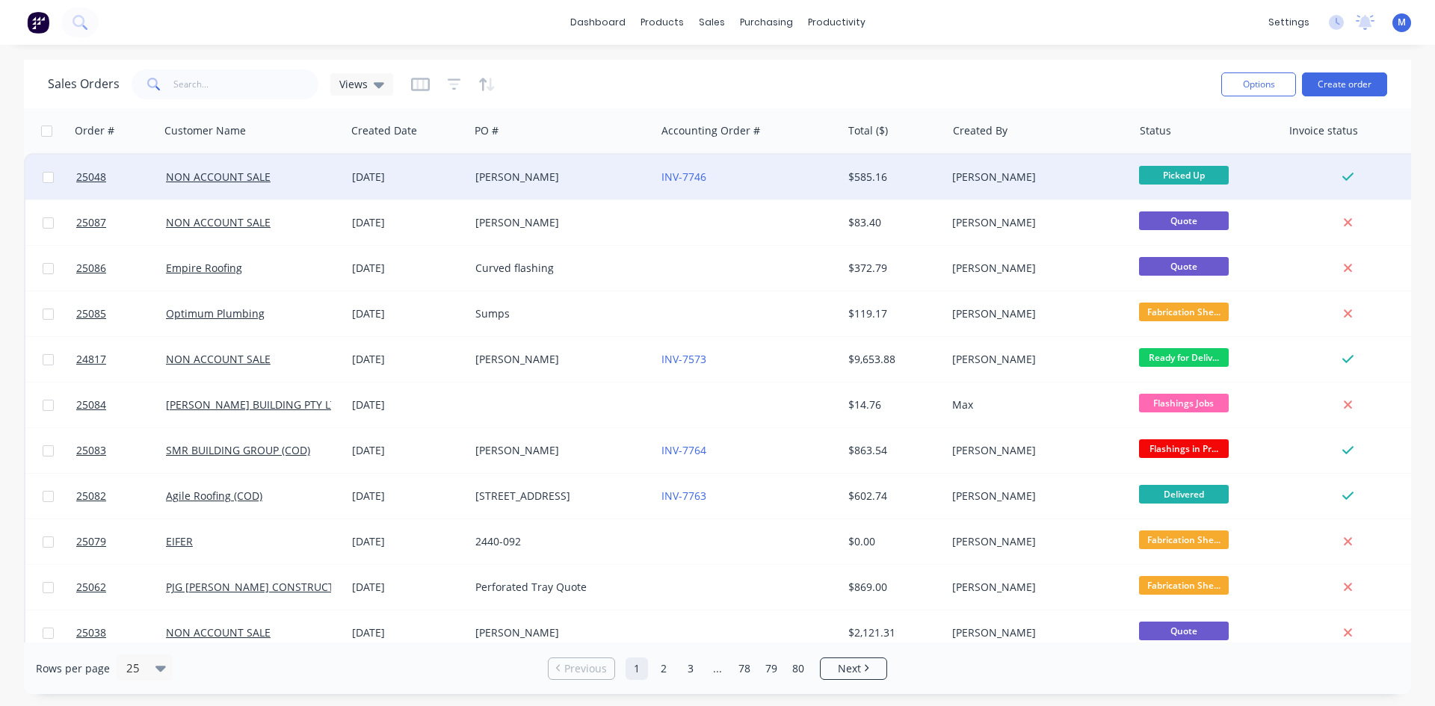
click at [575, 164] on div "[PERSON_NAME]" at bounding box center [562, 177] width 186 height 45
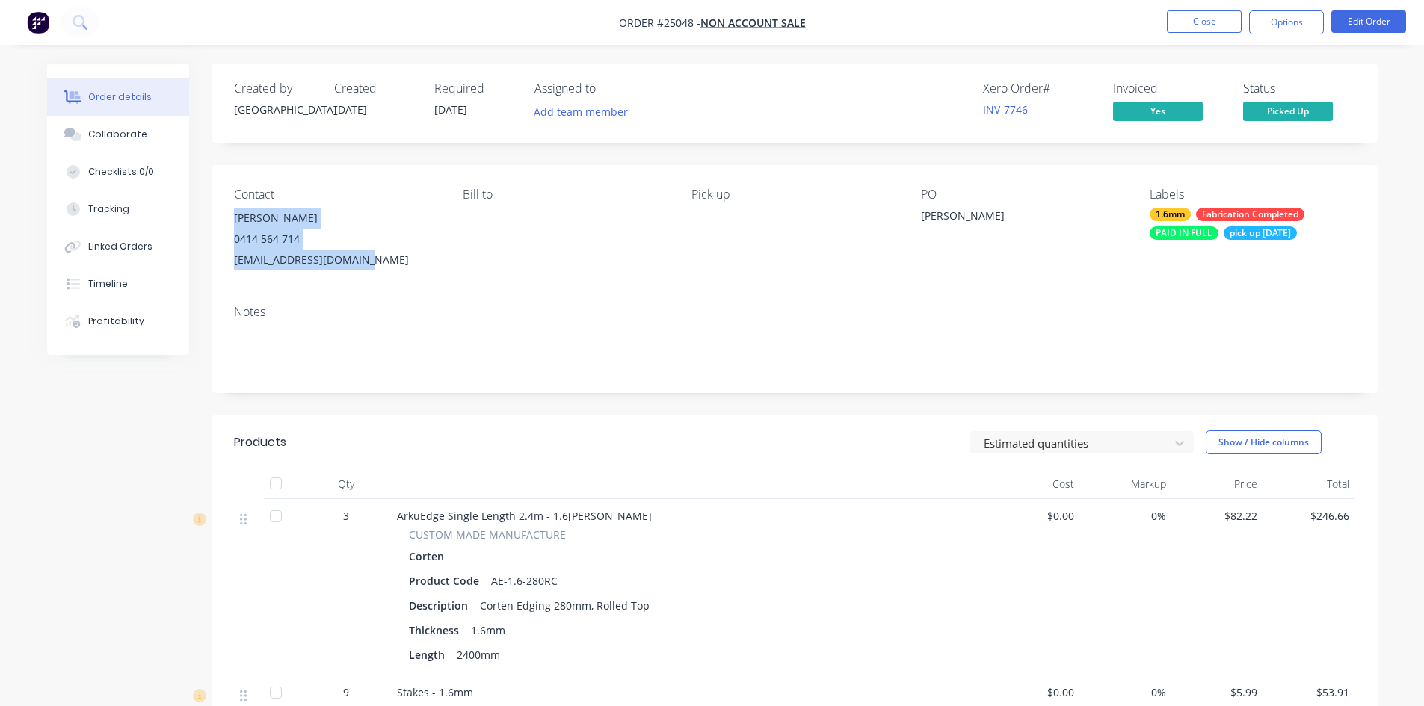
drag, startPoint x: 234, startPoint y: 218, endPoint x: 383, endPoint y: 276, distance: 160.2
click at [383, 276] on div "Contact Martyn smith 0414 564 714 martynwagonga@Gmail.com Bill to Pick up PO Ma…" at bounding box center [795, 229] width 1166 height 128
copy div "Martyn smith 0414 564 714 martynwagonga@Gmail.com"
click at [1224, 19] on button "Close" at bounding box center [1204, 21] width 75 height 22
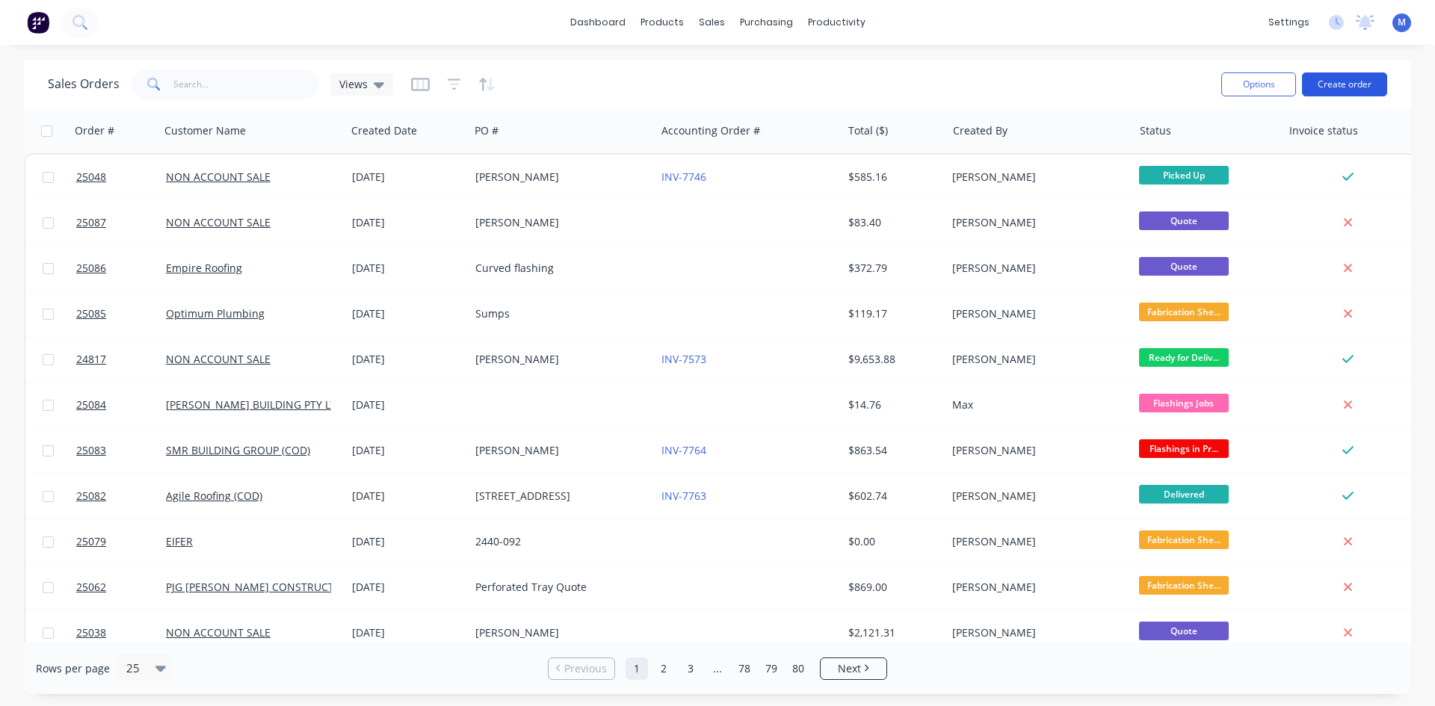
click at [1342, 84] on button "Create order" at bounding box center [1344, 85] width 85 height 24
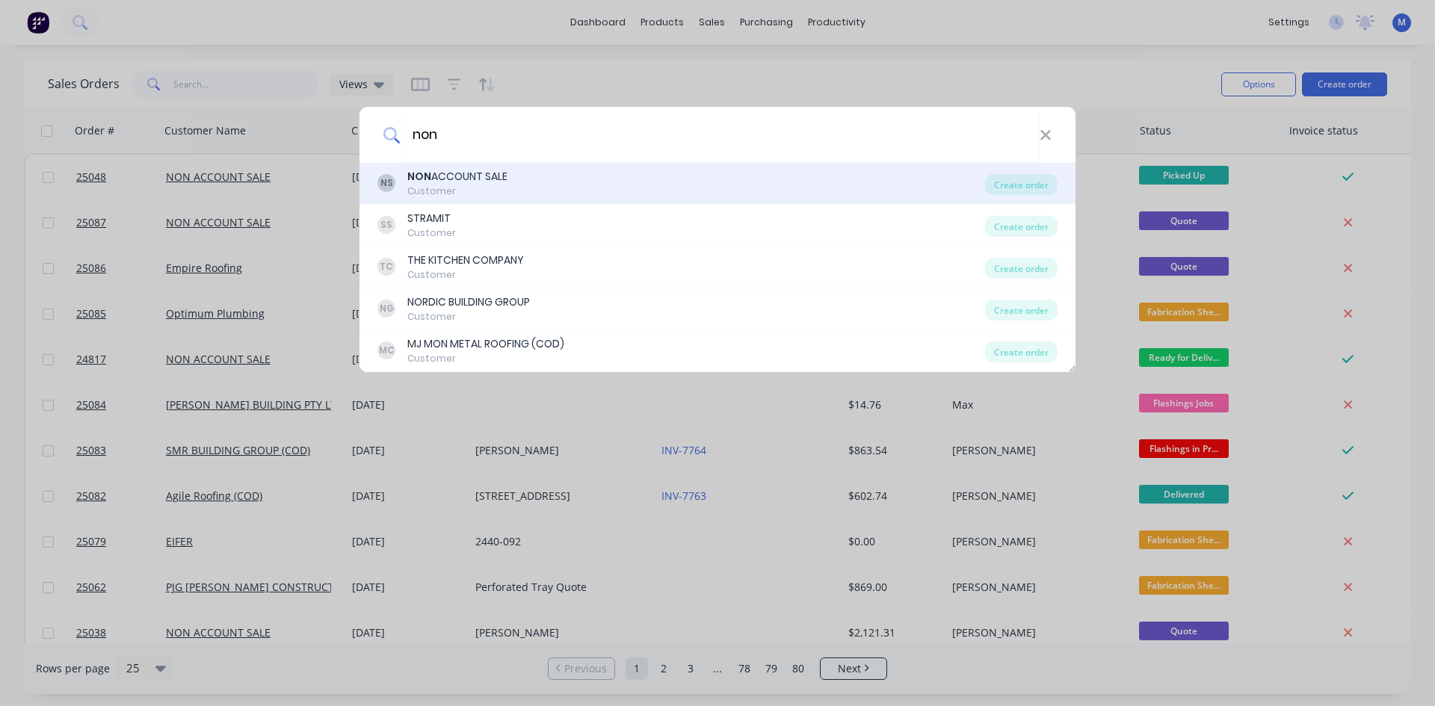
type input "non"
click at [505, 175] on div "NON ACCOUNT SALE" at bounding box center [457, 177] width 100 height 16
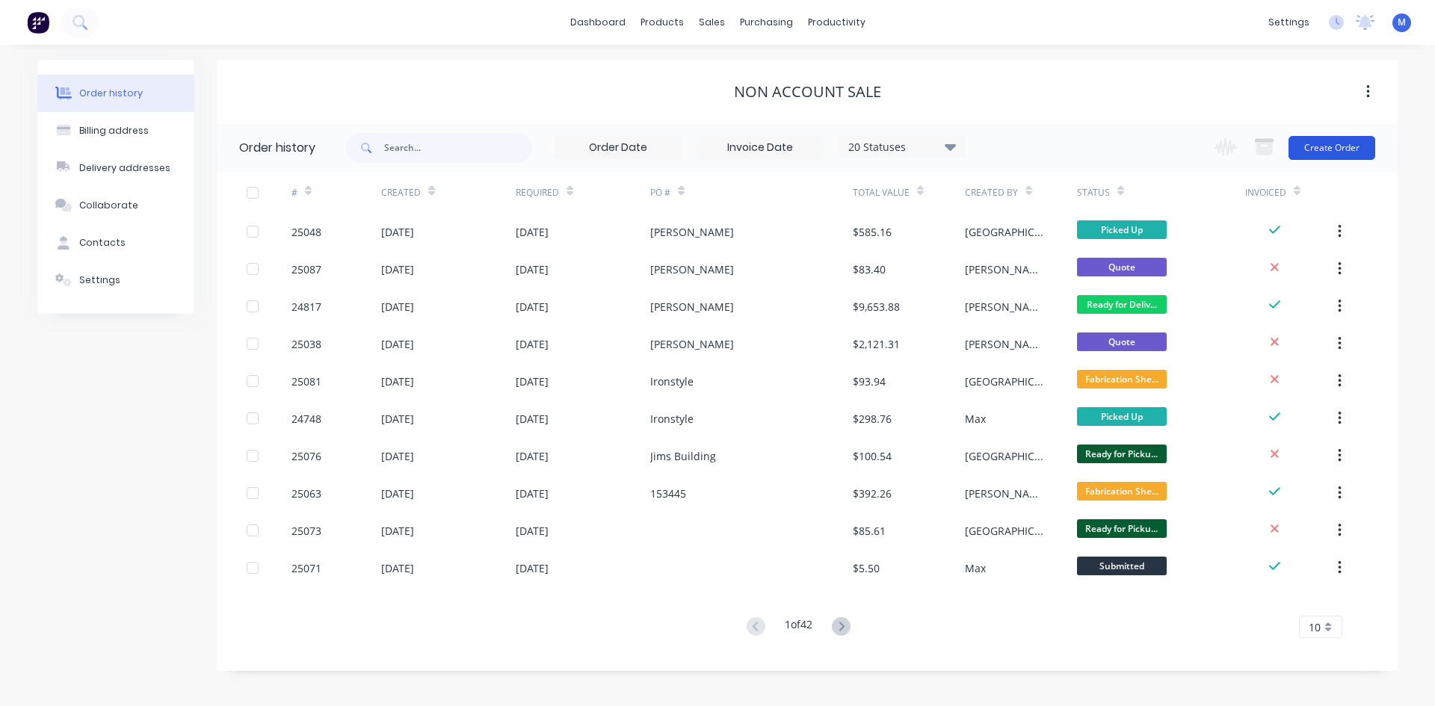
click at [1336, 151] on button "Create Order" at bounding box center [1332, 148] width 87 height 24
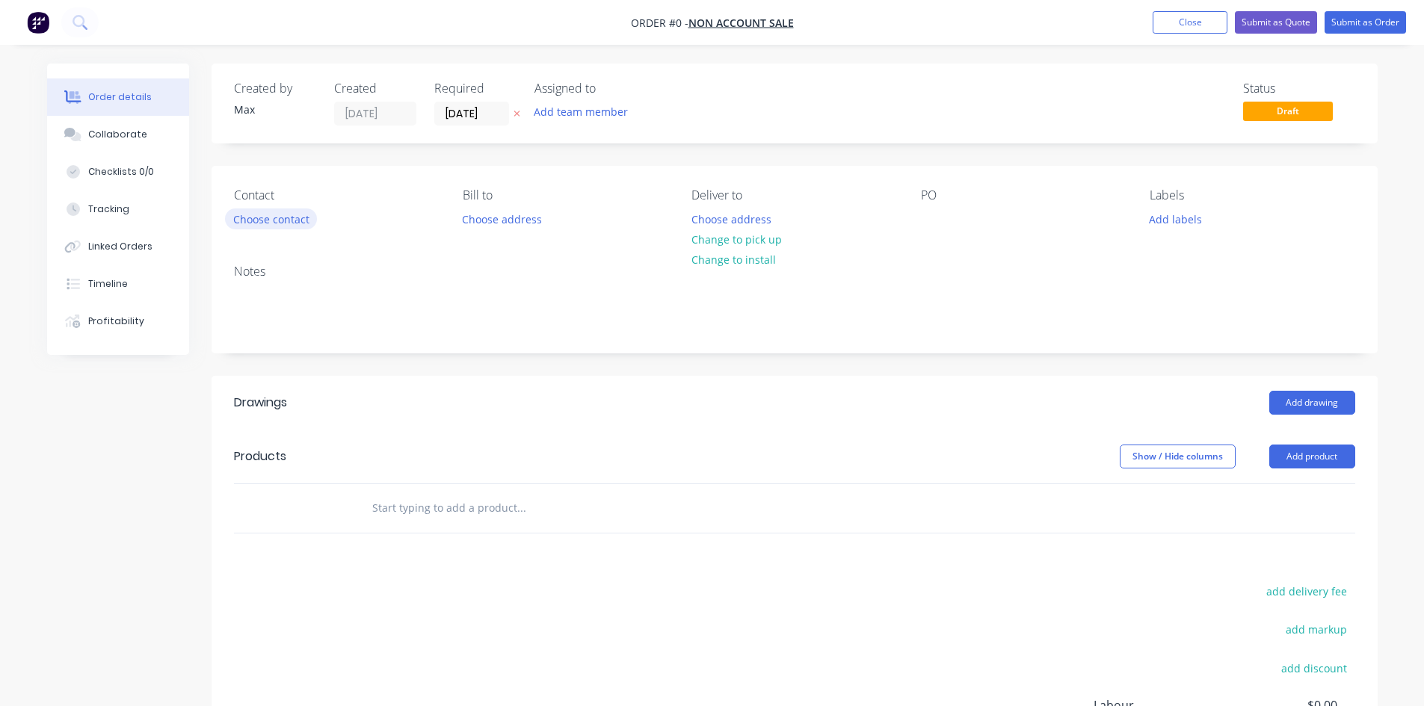
click at [304, 221] on button "Choose contact" at bounding box center [271, 219] width 92 height 20
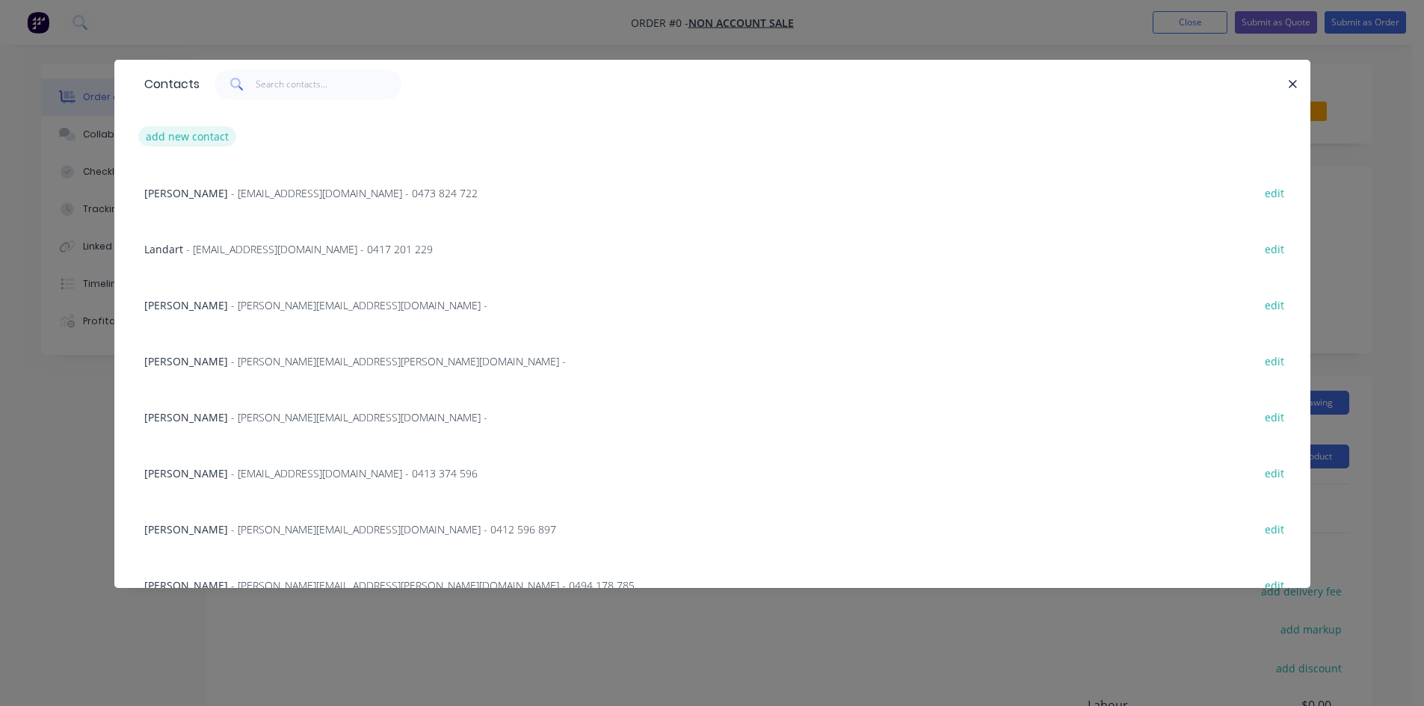
click at [211, 134] on button "add new contact" at bounding box center [187, 136] width 99 height 20
select select "AU"
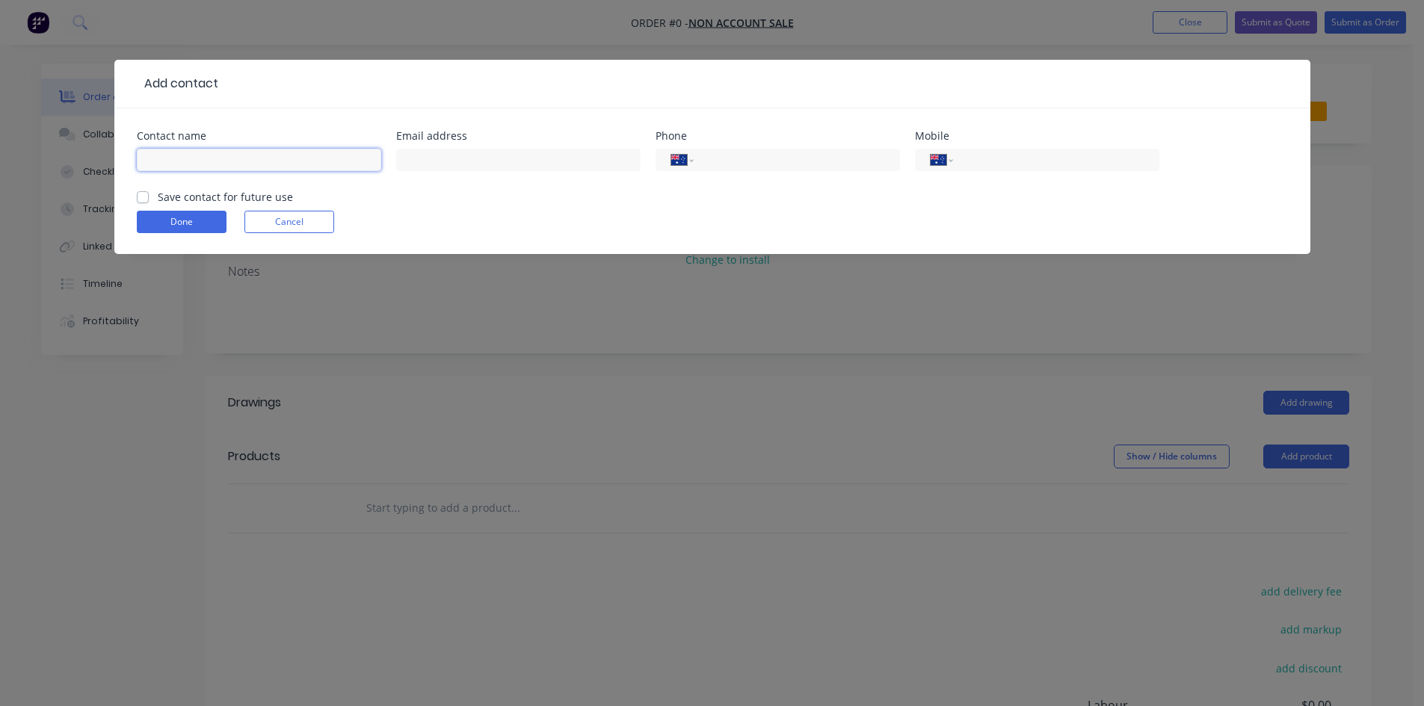
paste input "Martyn smith 0414 564 714 martynwagonga@Gmail.com"
drag, startPoint x: 161, startPoint y: 161, endPoint x: 228, endPoint y: 162, distance: 66.5
click at [228, 162] on input "Martyn smith 0414 564 714 martynwagonga@Gmail.com" at bounding box center [259, 160] width 244 height 22
type input "Martyn smith 0414 564 714 martynwagonga@Gmail.com"
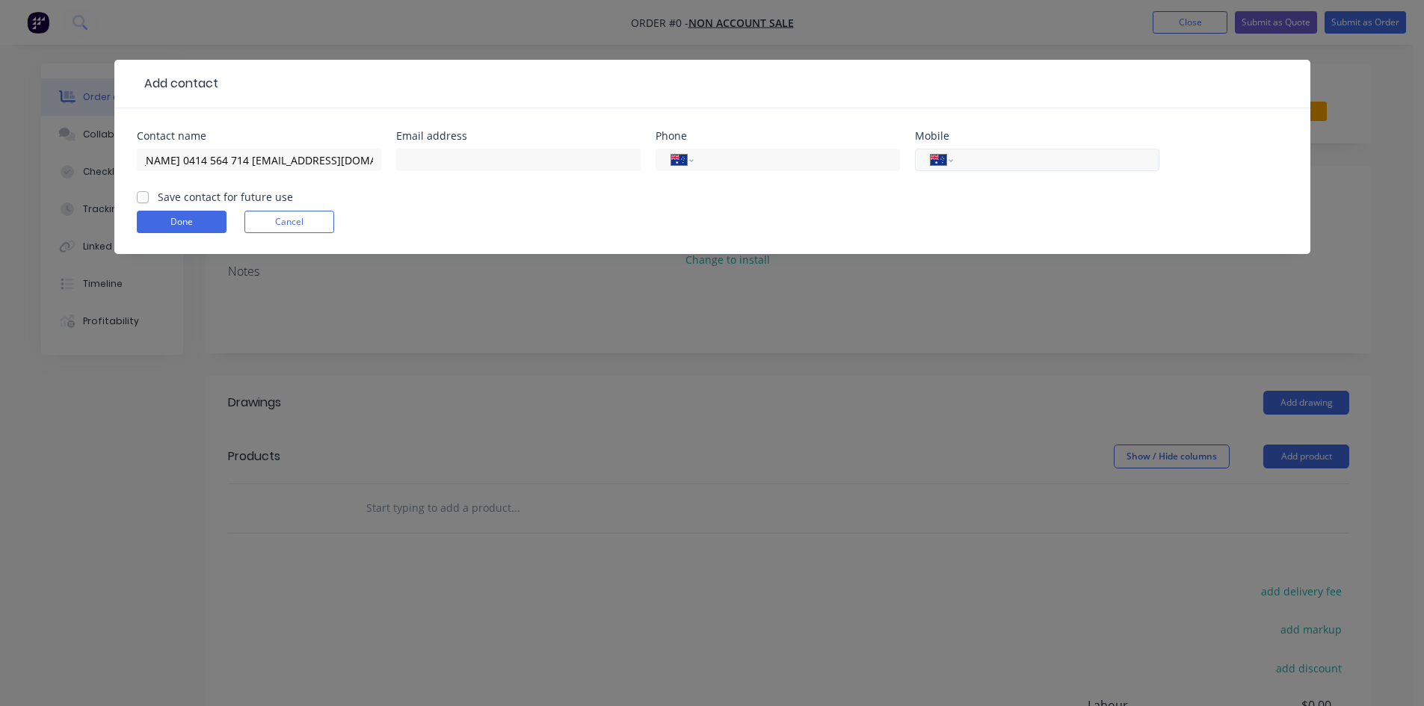
scroll to position [0, 0]
paste input "0414 564 714"
type input "0414 564 714"
drag, startPoint x: 277, startPoint y: 158, endPoint x: 215, endPoint y: 168, distance: 62.8
click at [215, 168] on input "Martyn smith 0414 564 714 martynwagonga@Gmail.com" at bounding box center [259, 160] width 244 height 22
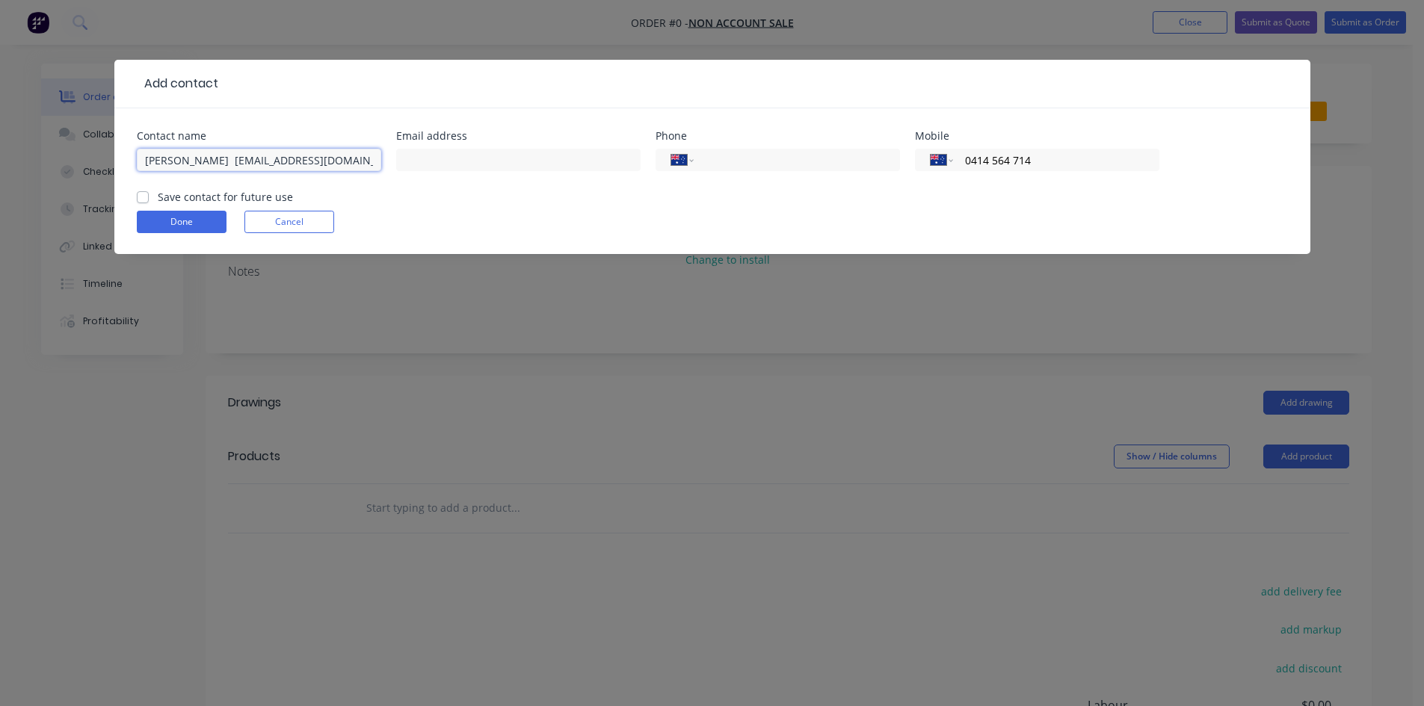
drag, startPoint x: 213, startPoint y: 161, endPoint x: 353, endPoint y: 172, distance: 140.2
click at [353, 172] on div "Martyn smith martynwagonga@Gmail.com" at bounding box center [259, 167] width 244 height 44
type input "Martyn smith martynwagonga@Gmail.com"
paste input "martynwagonga@Gmail.com"
type input "martynwagonga@Gmail.com"
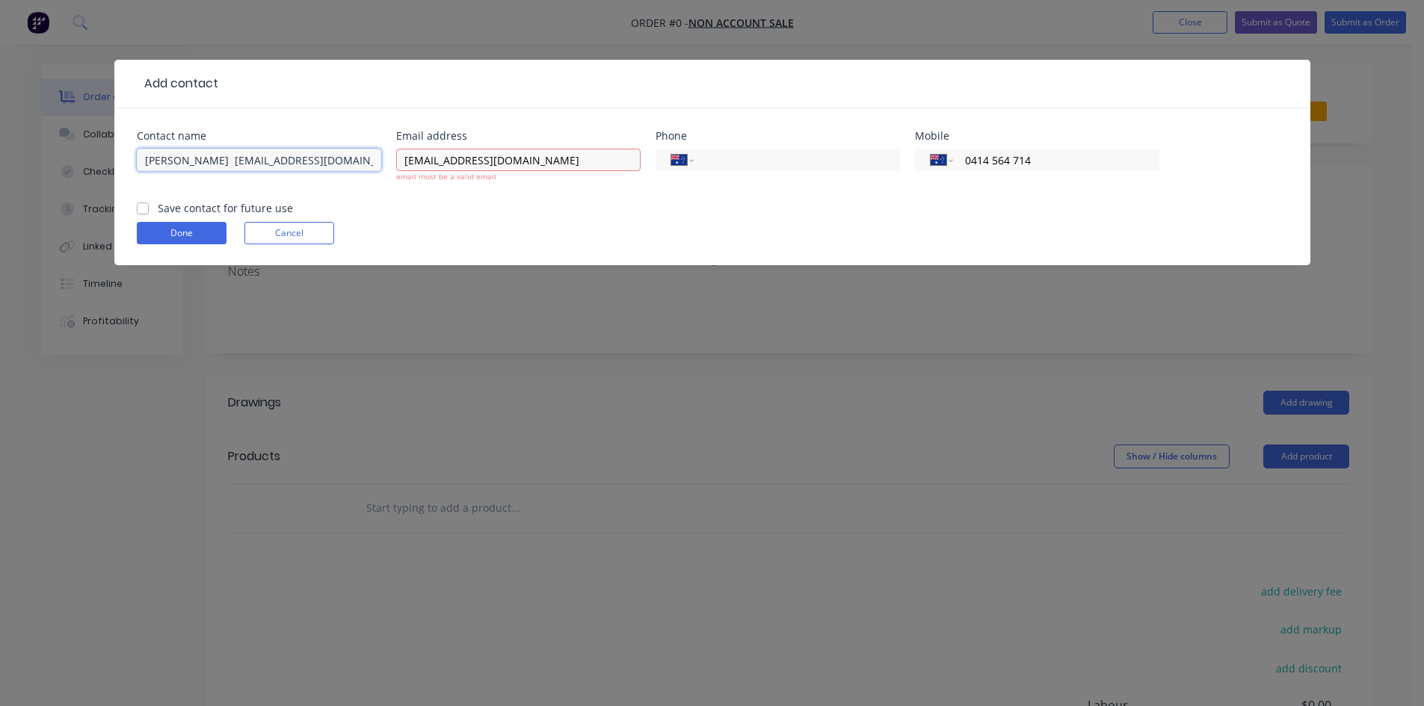
drag, startPoint x: 355, startPoint y: 160, endPoint x: 220, endPoint y: 173, distance: 136.0
click at [220, 173] on div "Martyn smith martynwagonga@Gmail.com" at bounding box center [259, 167] width 244 height 44
type input "[PERSON_NAME]"
click at [503, 161] on input "martynwagonga@Gmail.com" at bounding box center [518, 160] width 244 height 22
click at [532, 189] on div "martynwagonga@gmail.com email must be a valid email" at bounding box center [518, 172] width 244 height 55
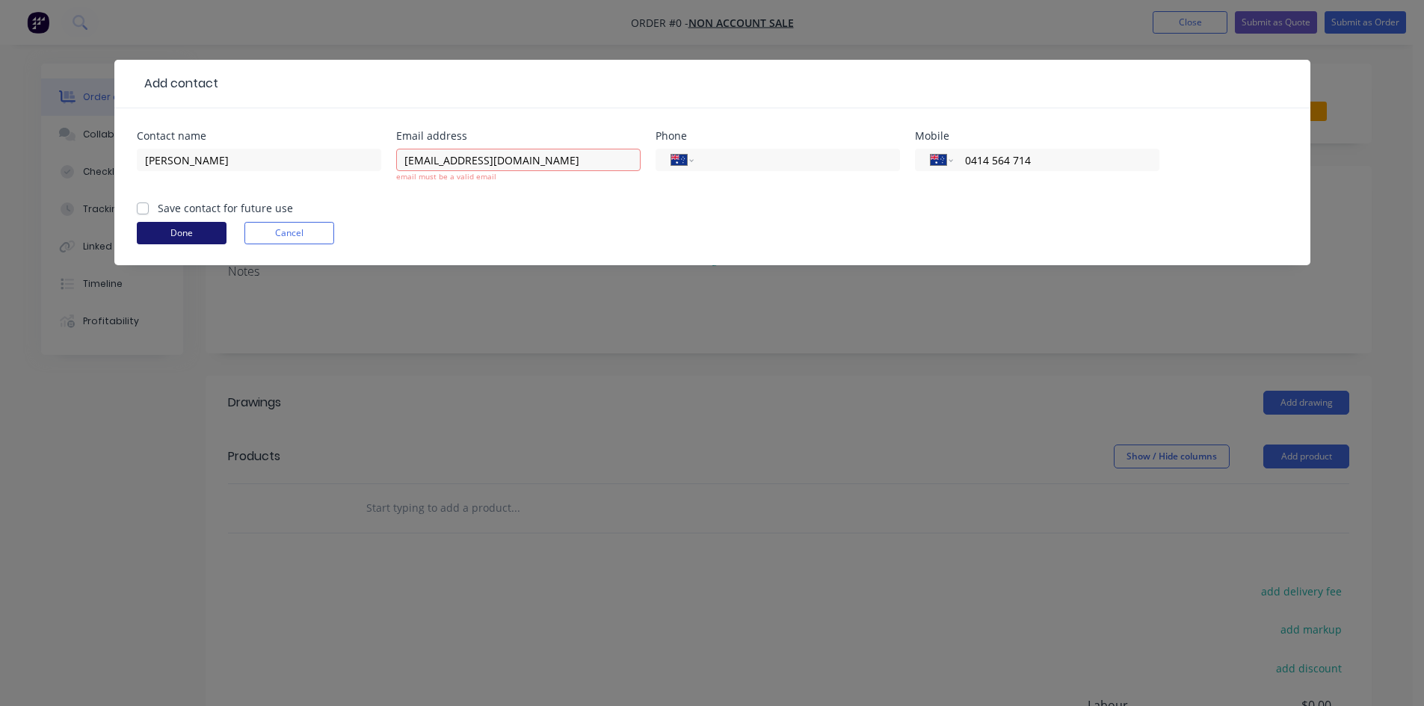
click at [176, 238] on button "Done" at bounding box center [182, 233] width 90 height 22
click at [229, 229] on div "Done Cancel" at bounding box center [712, 233] width 1151 height 22
click at [207, 234] on button "Done" at bounding box center [182, 233] width 90 height 22
click at [553, 158] on input "[EMAIL_ADDRESS][DOMAIN_NAME]" at bounding box center [518, 160] width 244 height 22
drag, startPoint x: 555, startPoint y: 158, endPoint x: 385, endPoint y: 186, distance: 171.9
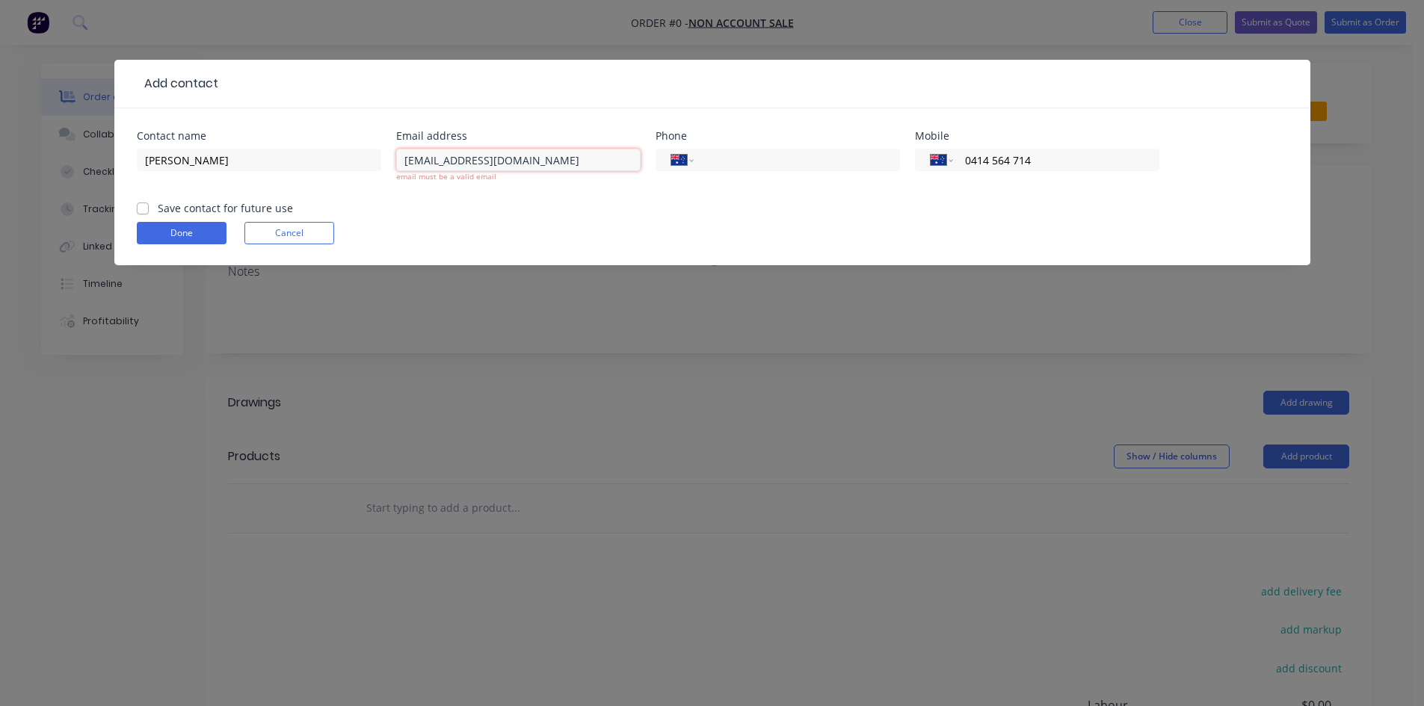
click at [385, 186] on div "Contact name Martyn smith Email address martynwagonga@gmail.com email must be a…" at bounding box center [712, 166] width 1151 height 70
type input "[EMAIL_ADDRESS][DOMAIN_NAME]"
click at [568, 234] on form "Contact name Martyn smith Email address martynwagonga@gmail.com email must be a…" at bounding box center [712, 198] width 1151 height 135
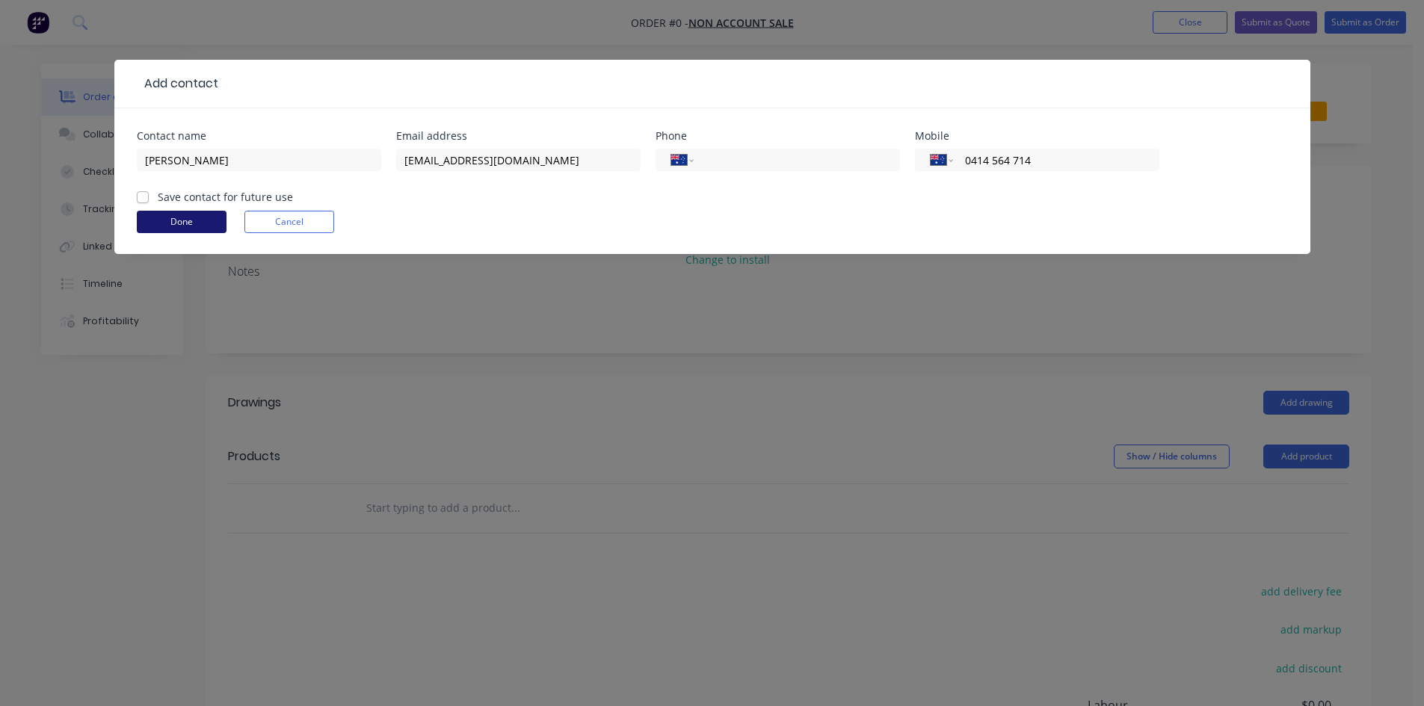
click at [177, 222] on button "Done" at bounding box center [182, 222] width 90 height 22
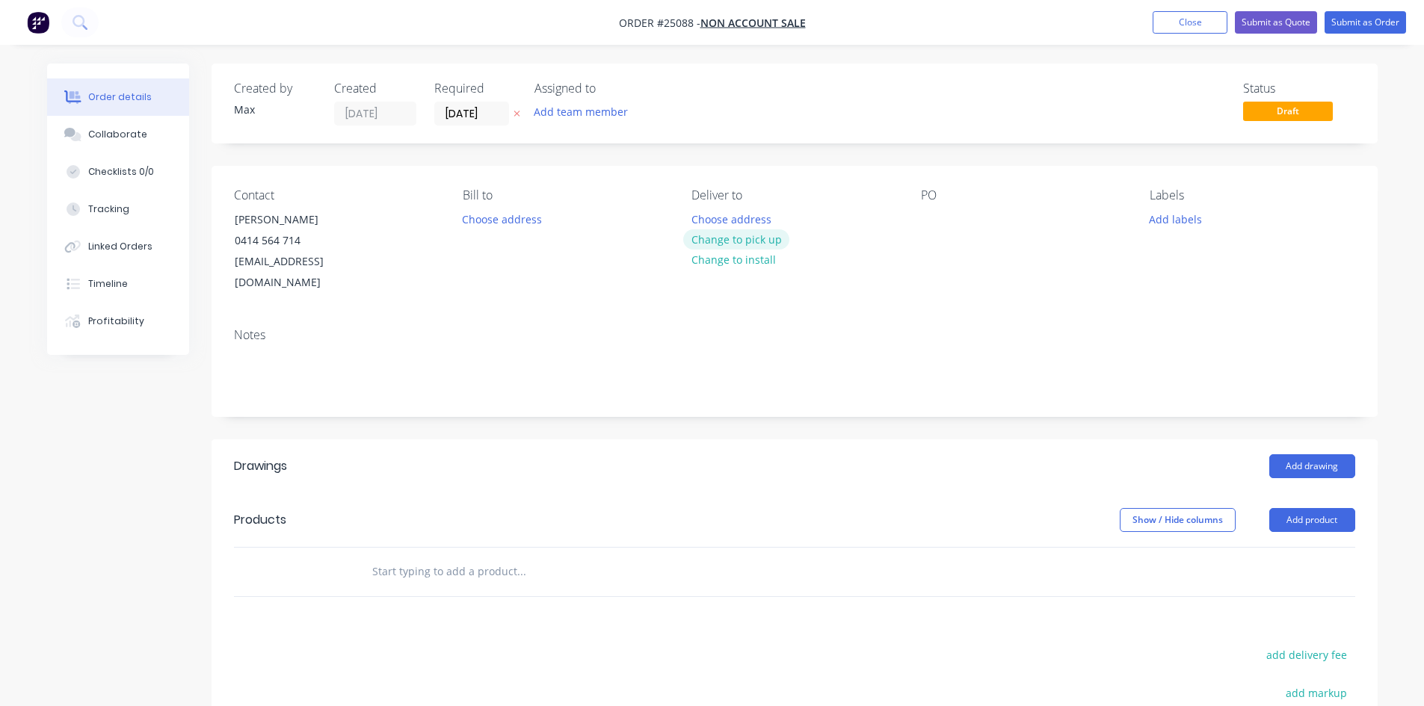
click at [768, 242] on button "Change to pick up" at bounding box center [736, 239] width 106 height 20
click at [925, 220] on div at bounding box center [933, 220] width 24 height 22
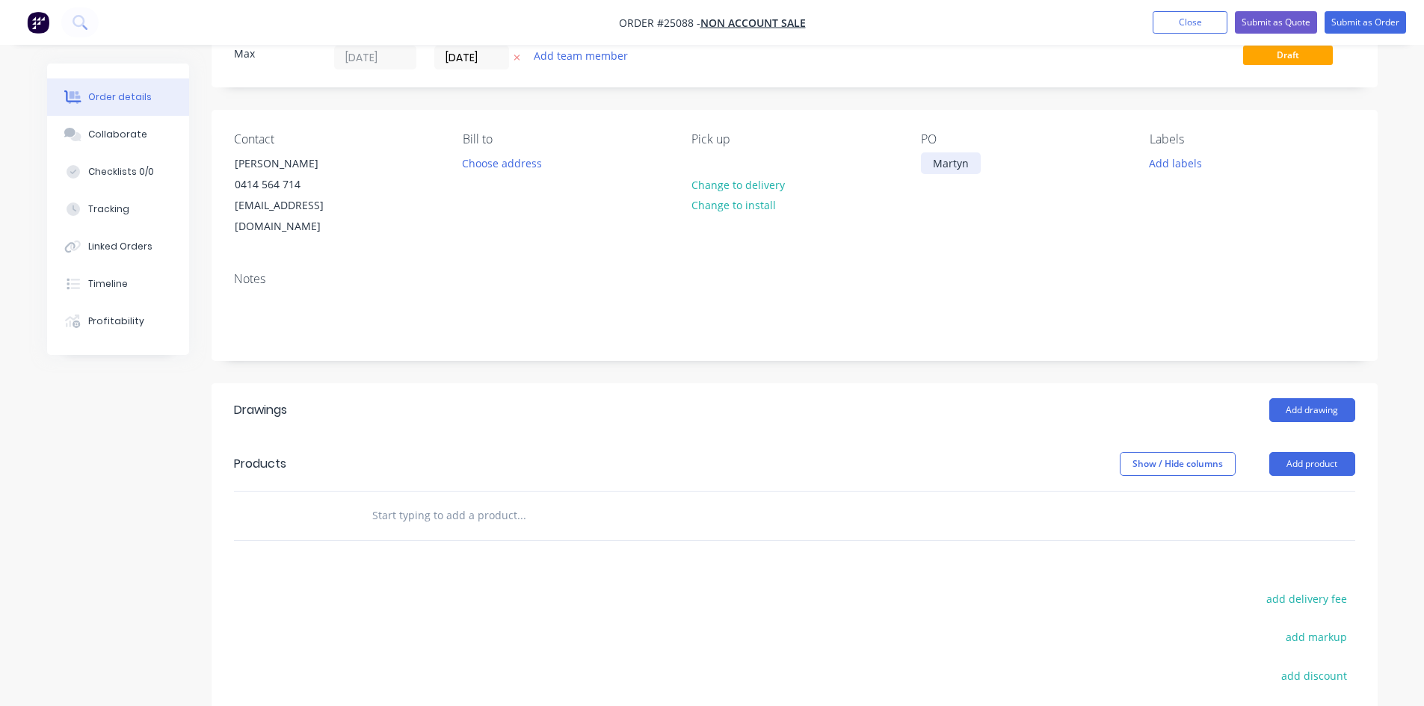
scroll to position [224, 0]
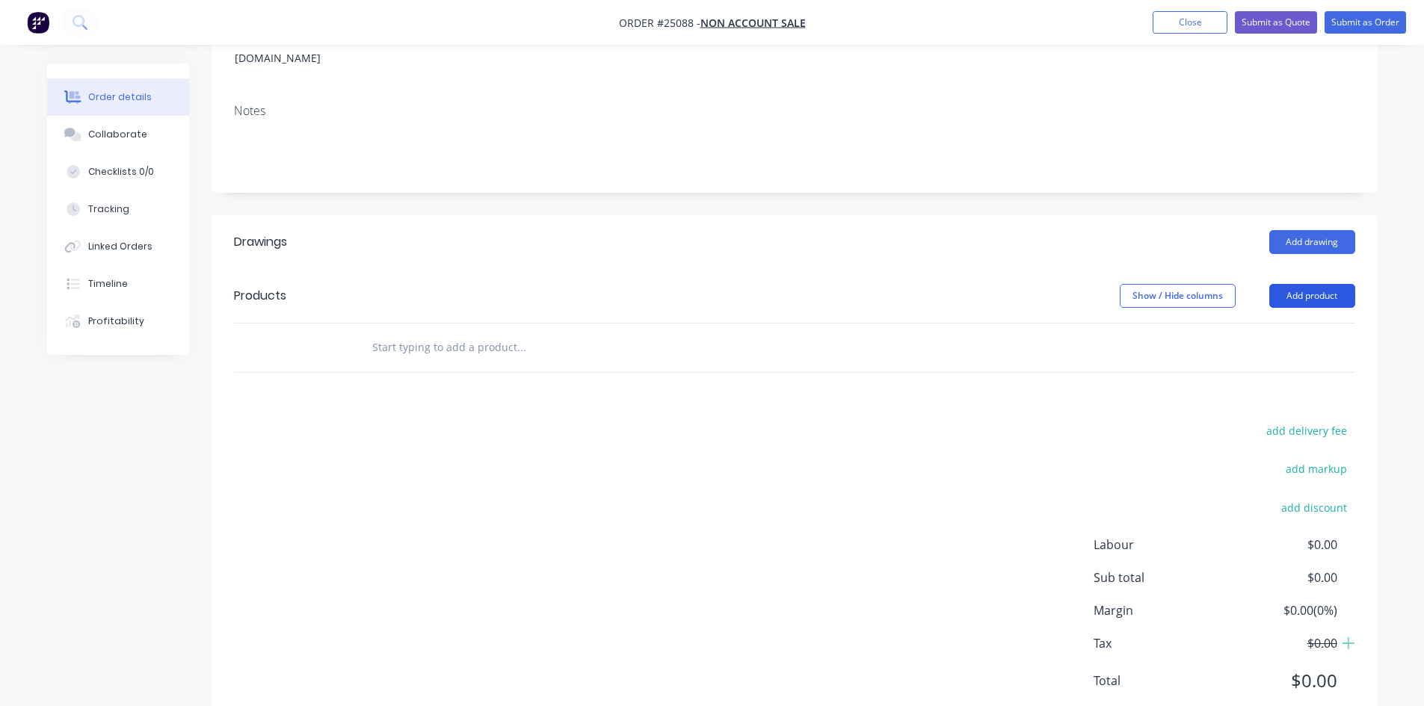
click at [1316, 284] on button "Add product" at bounding box center [1312, 296] width 86 height 24
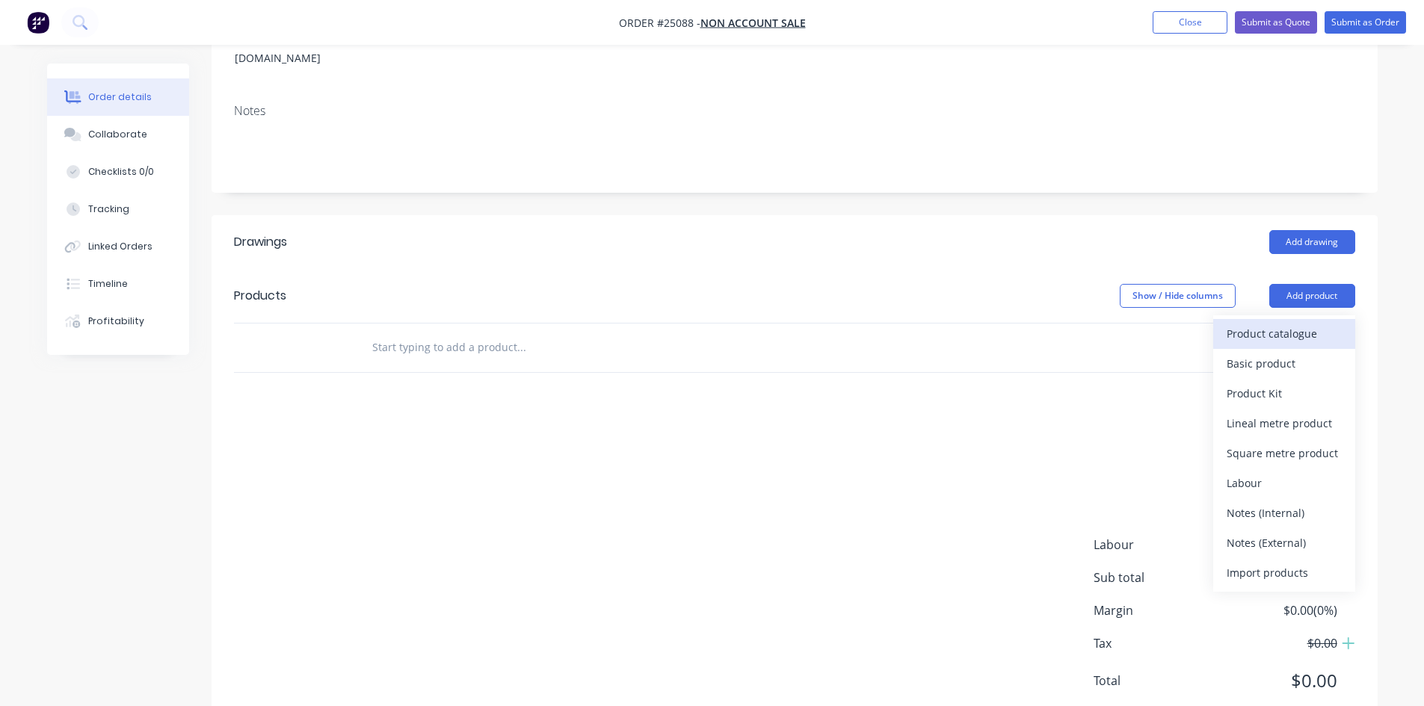
click at [1277, 323] on div "Product catalogue" at bounding box center [1284, 334] width 115 height 22
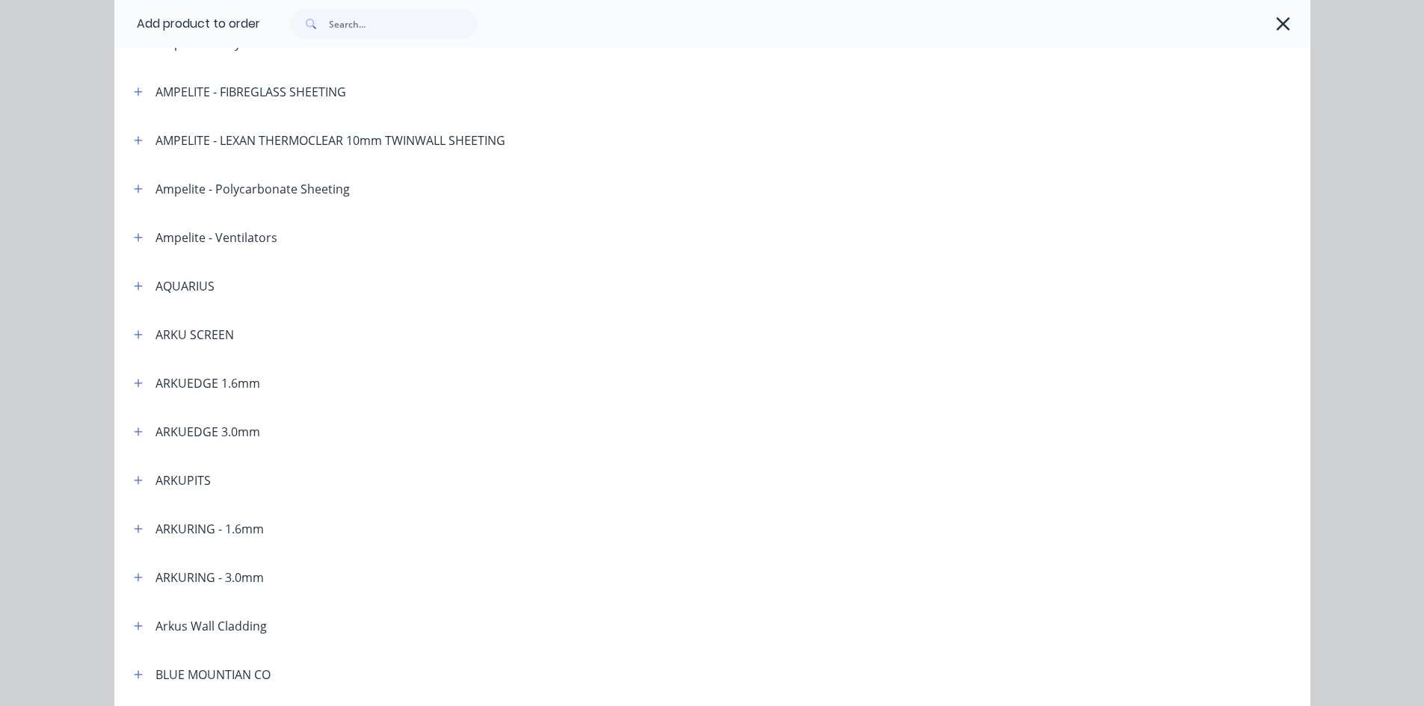
scroll to position [150, 0]
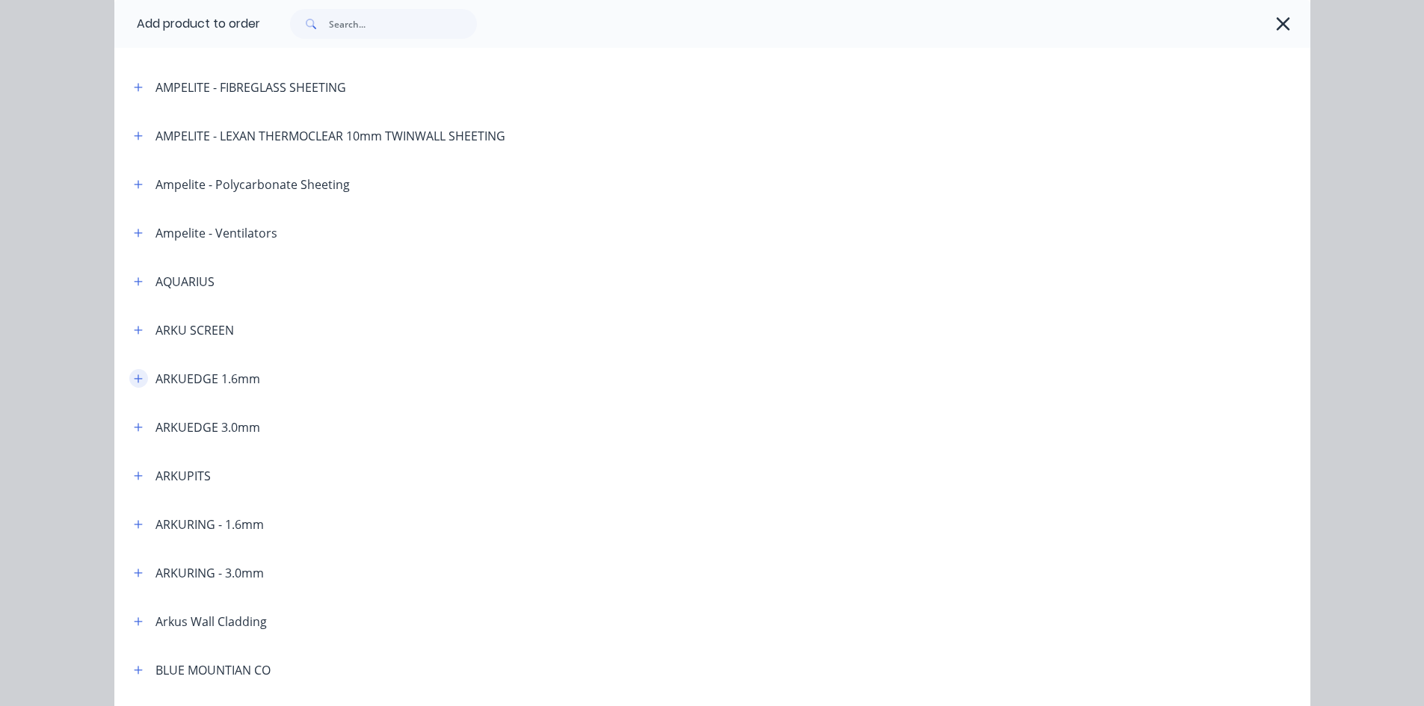
click at [134, 382] on icon "button" at bounding box center [138, 379] width 8 height 8
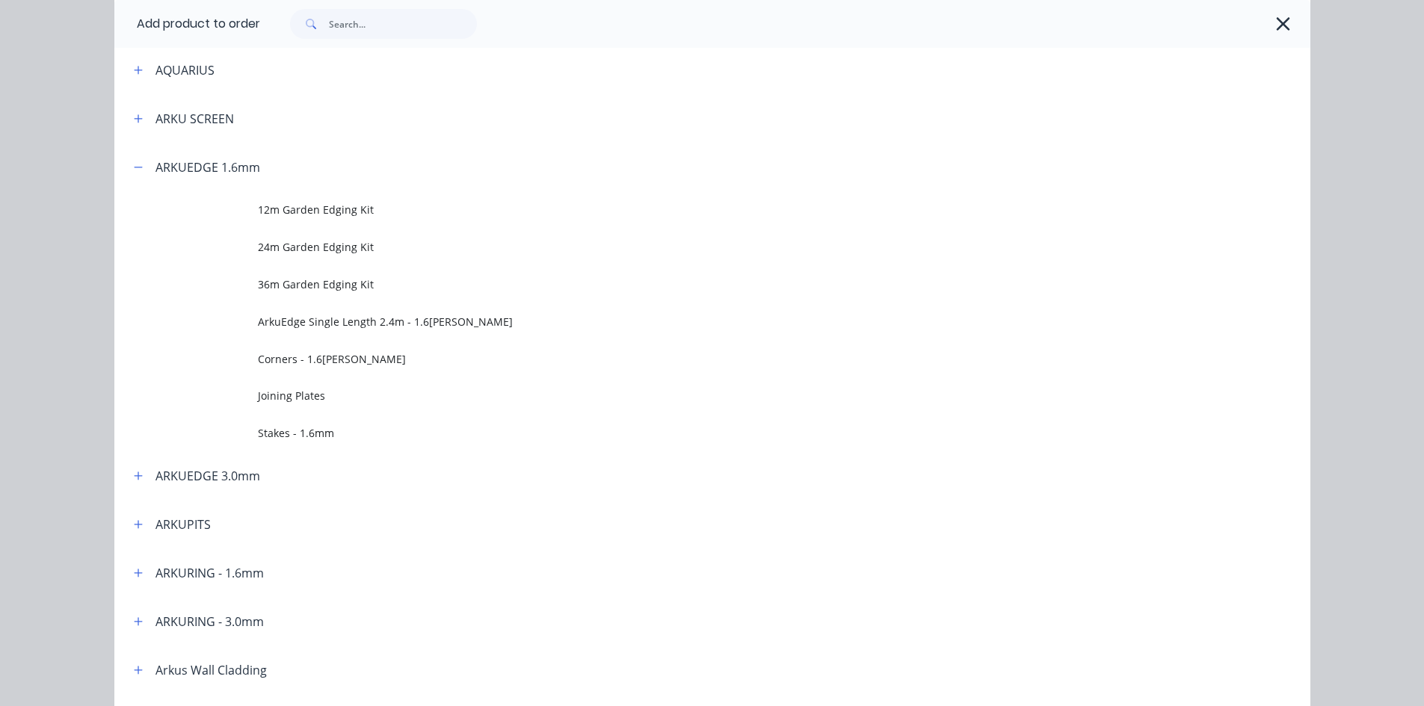
scroll to position [449, 0]
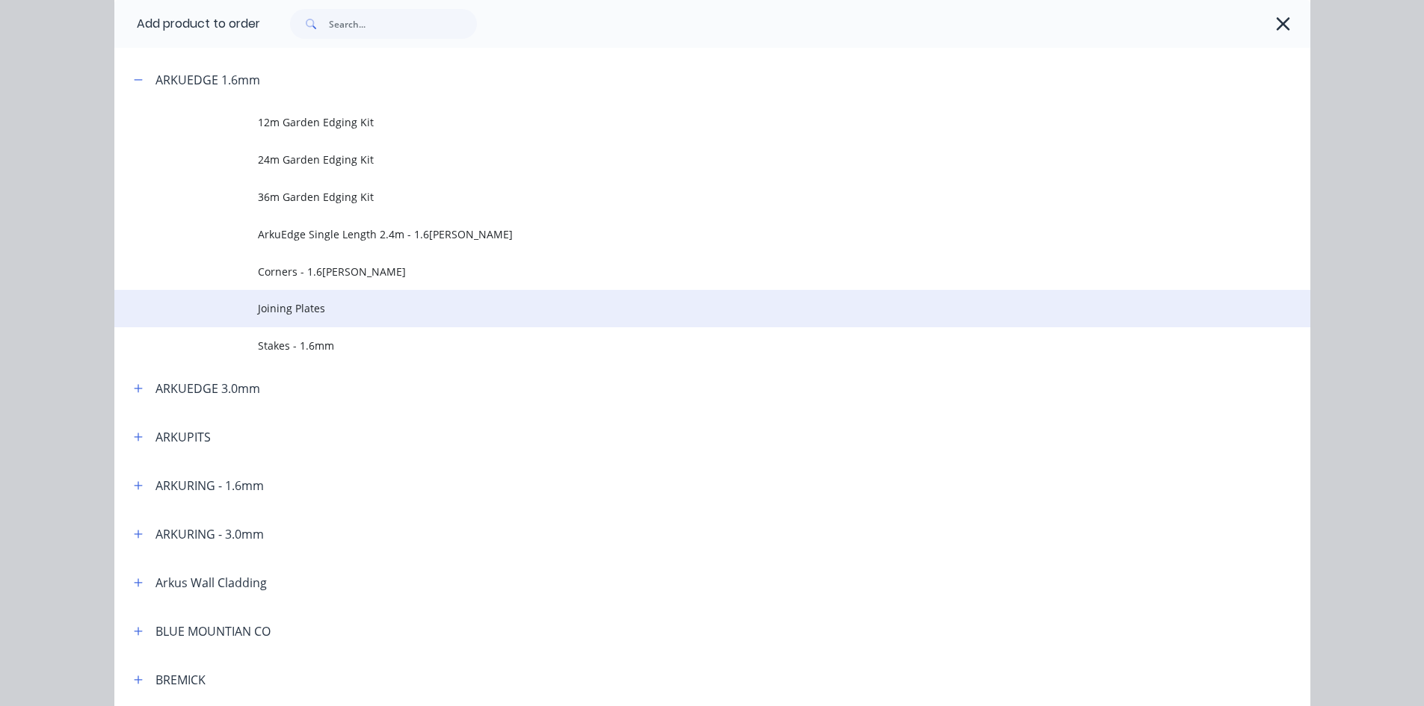
click at [304, 305] on span "Joining Plates" at bounding box center [679, 309] width 842 height 16
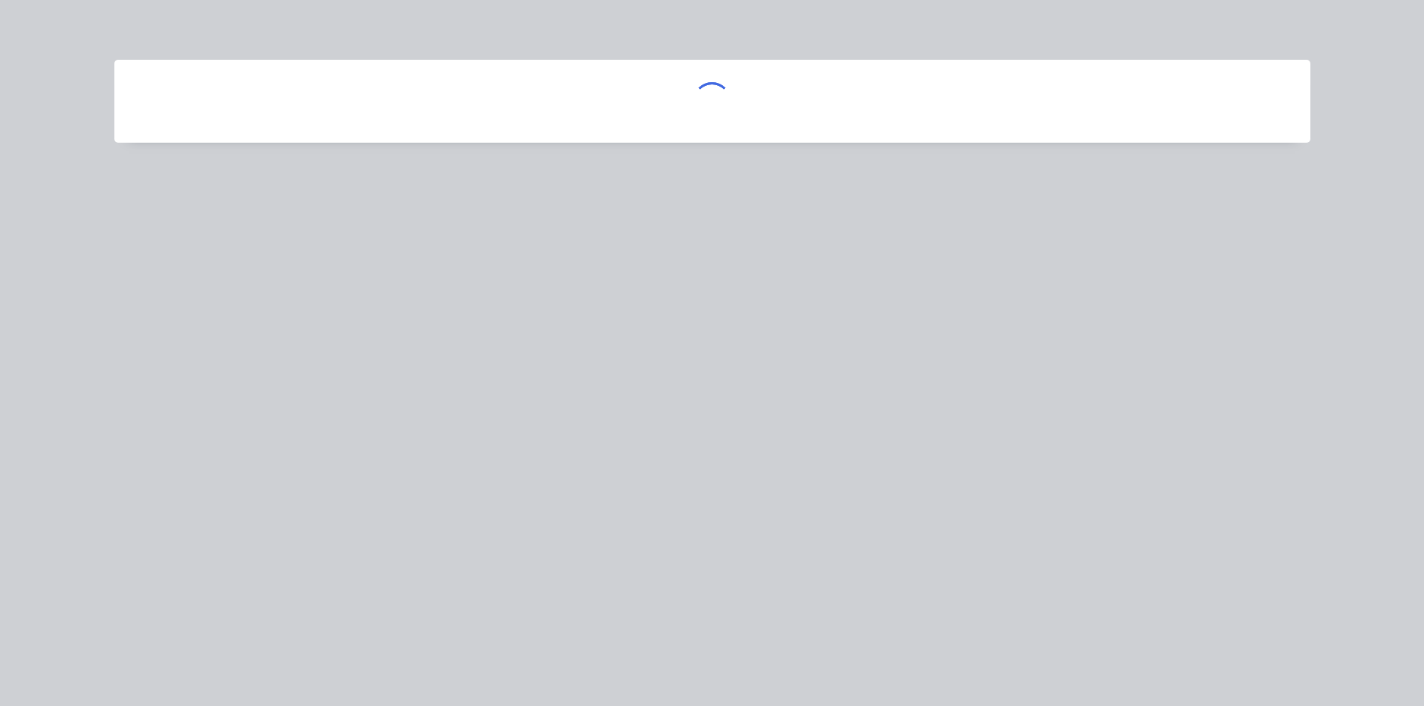
scroll to position [0, 0]
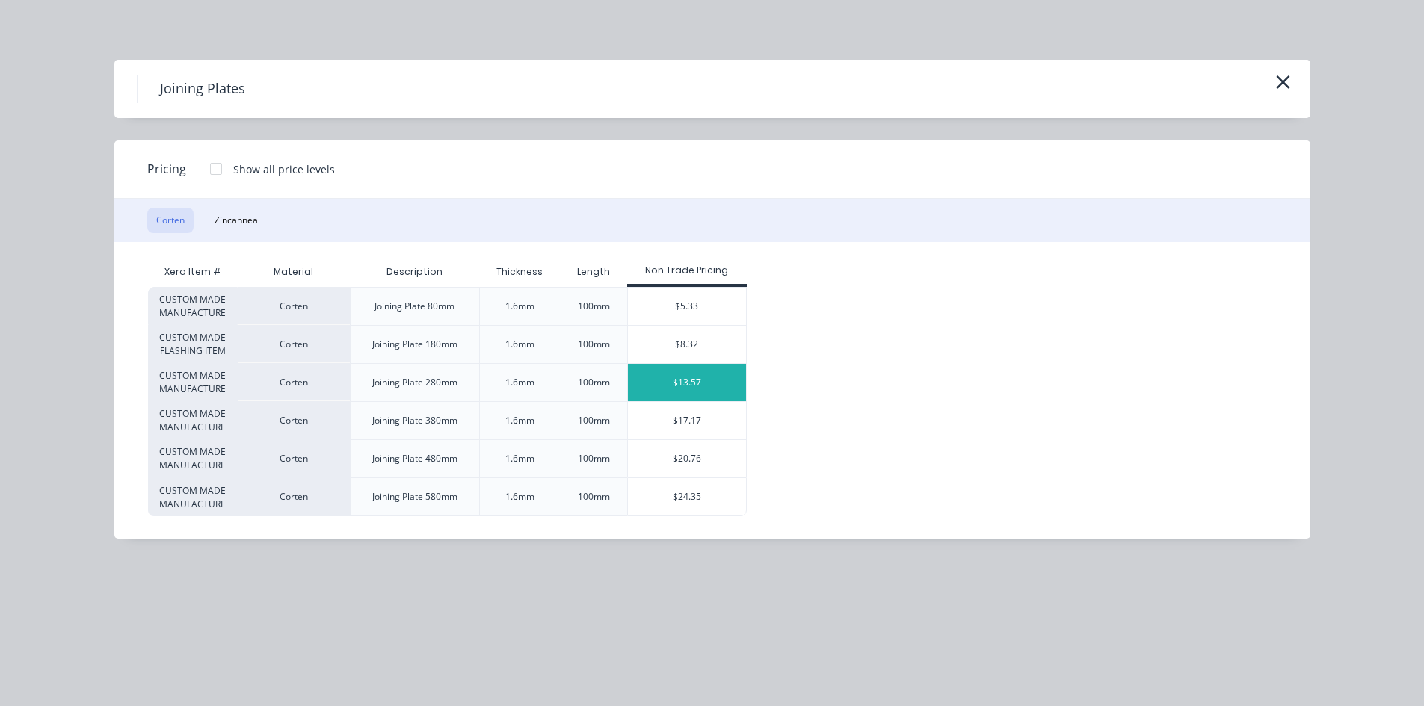
click at [641, 377] on div "$13.57" at bounding box center [687, 382] width 119 height 37
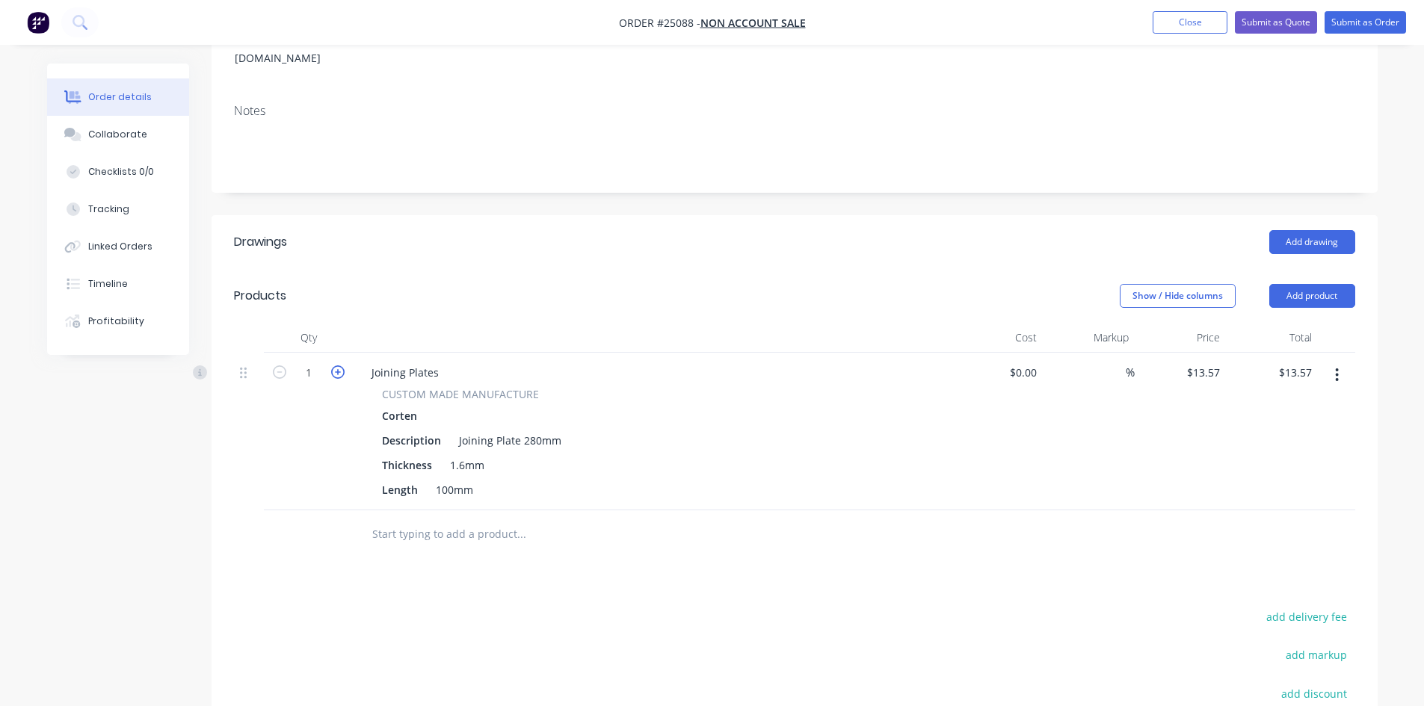
click at [342, 366] on icon "button" at bounding box center [337, 372] width 13 height 13
type input "2"
type input "$27.14"
click at [342, 366] on icon "button" at bounding box center [337, 372] width 13 height 13
type input "3"
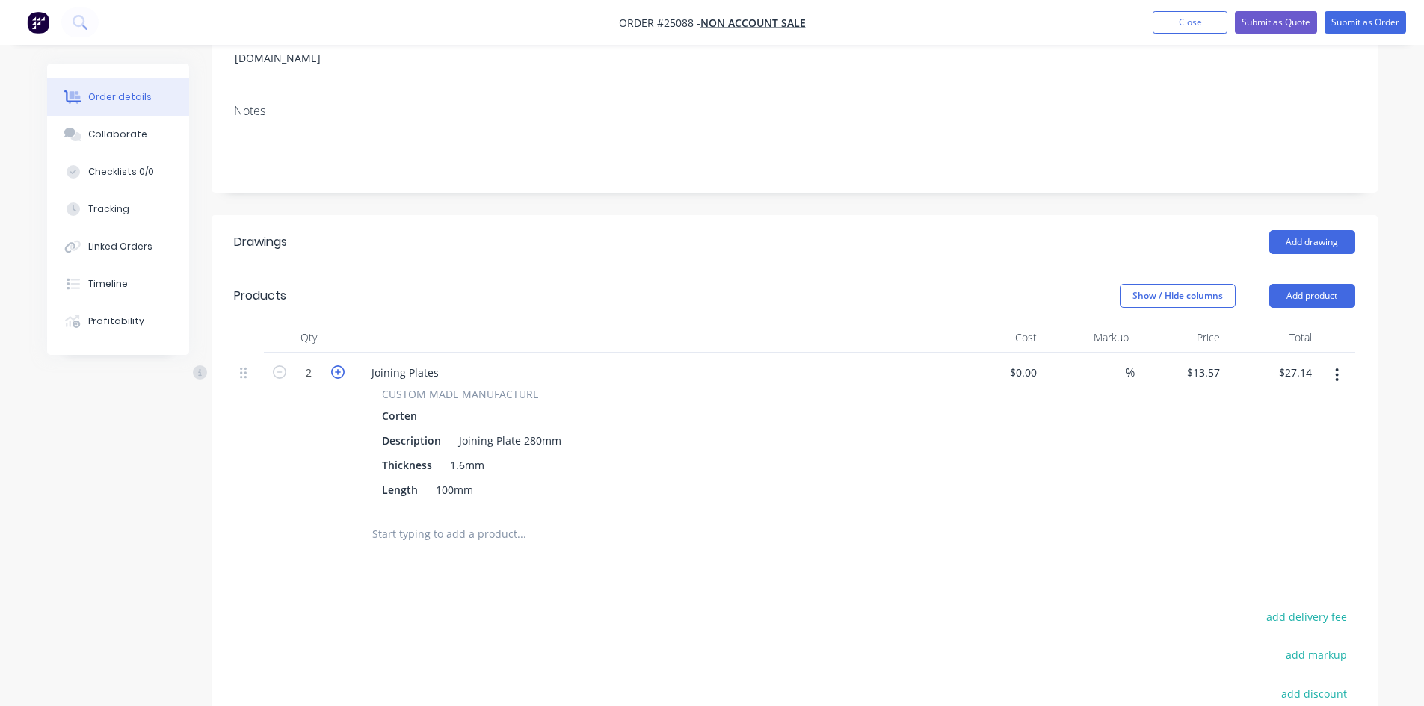
type input "$40.71"
click at [634, 289] on header "Products Show / Hide columns Add product" at bounding box center [795, 296] width 1166 height 54
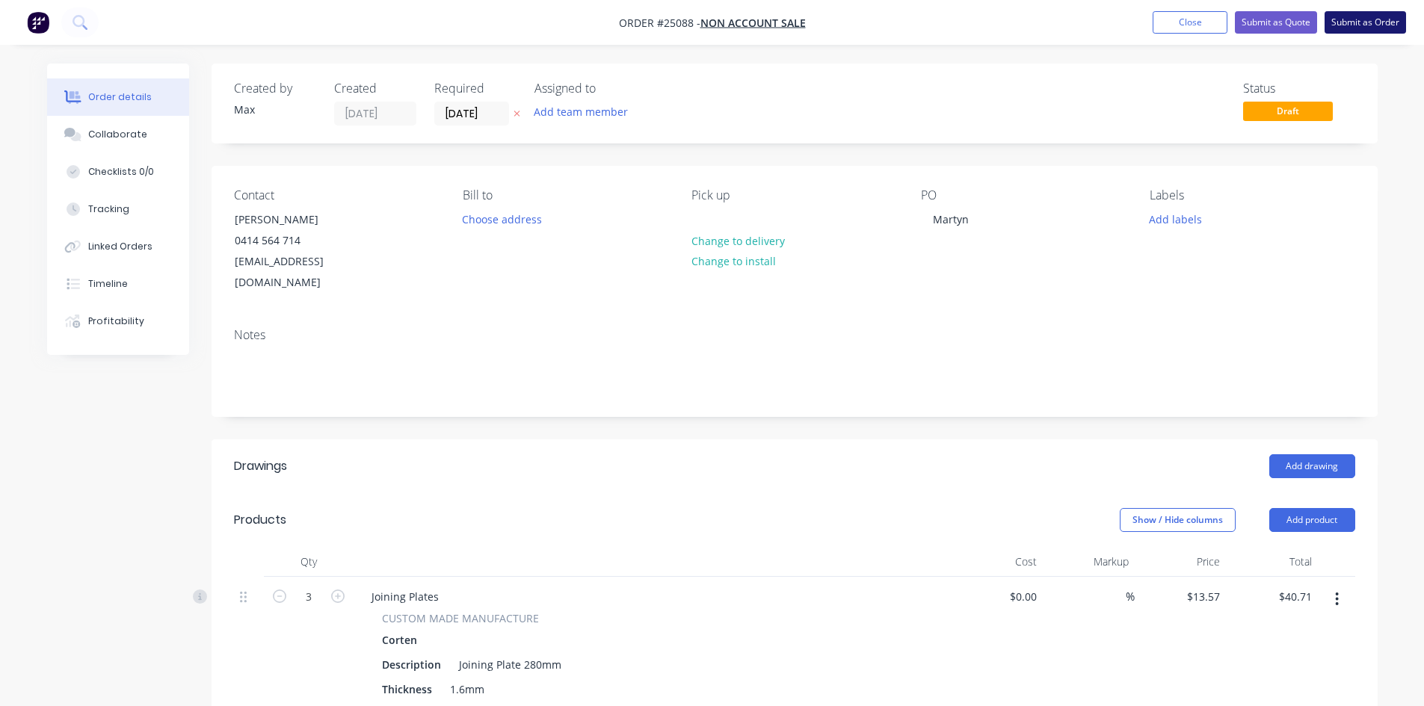
click at [1389, 20] on button "Submit as Order" at bounding box center [1365, 22] width 81 height 22
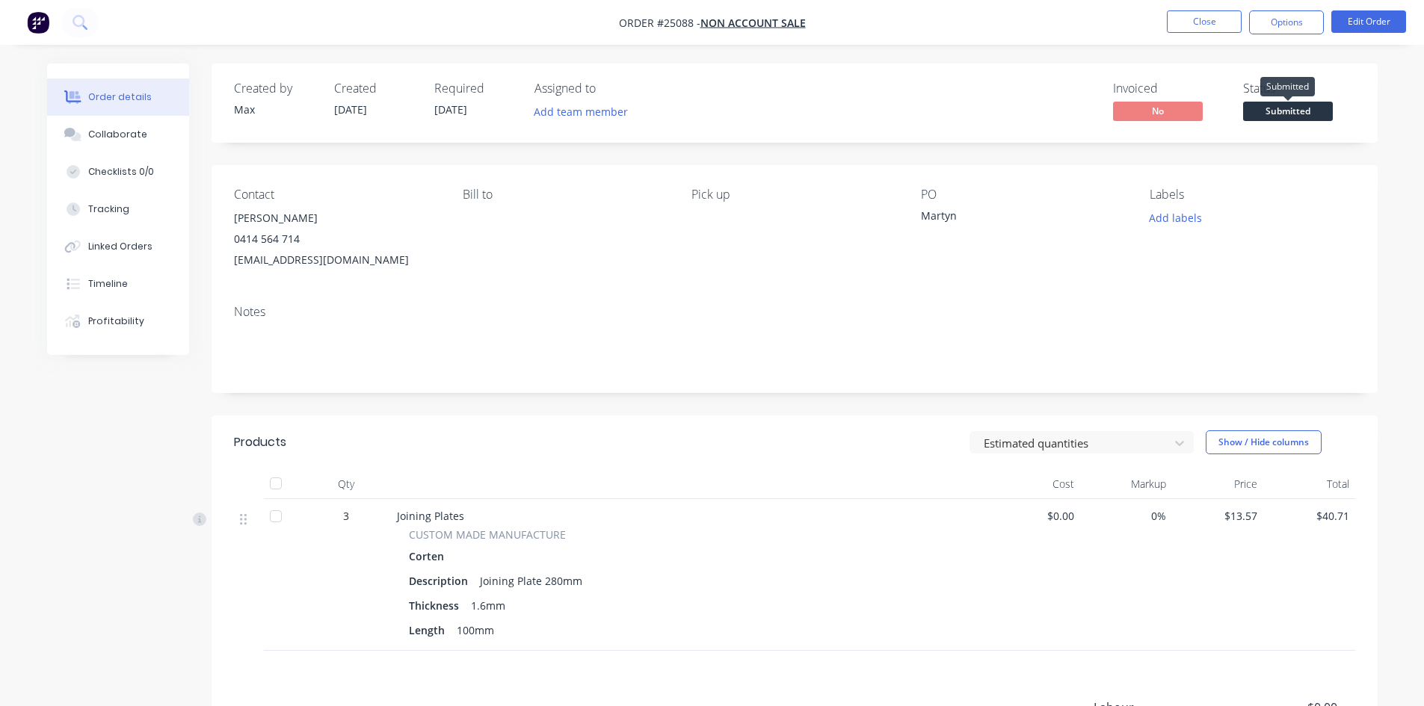
click at [1283, 108] on span "Submitted" at bounding box center [1288, 111] width 90 height 19
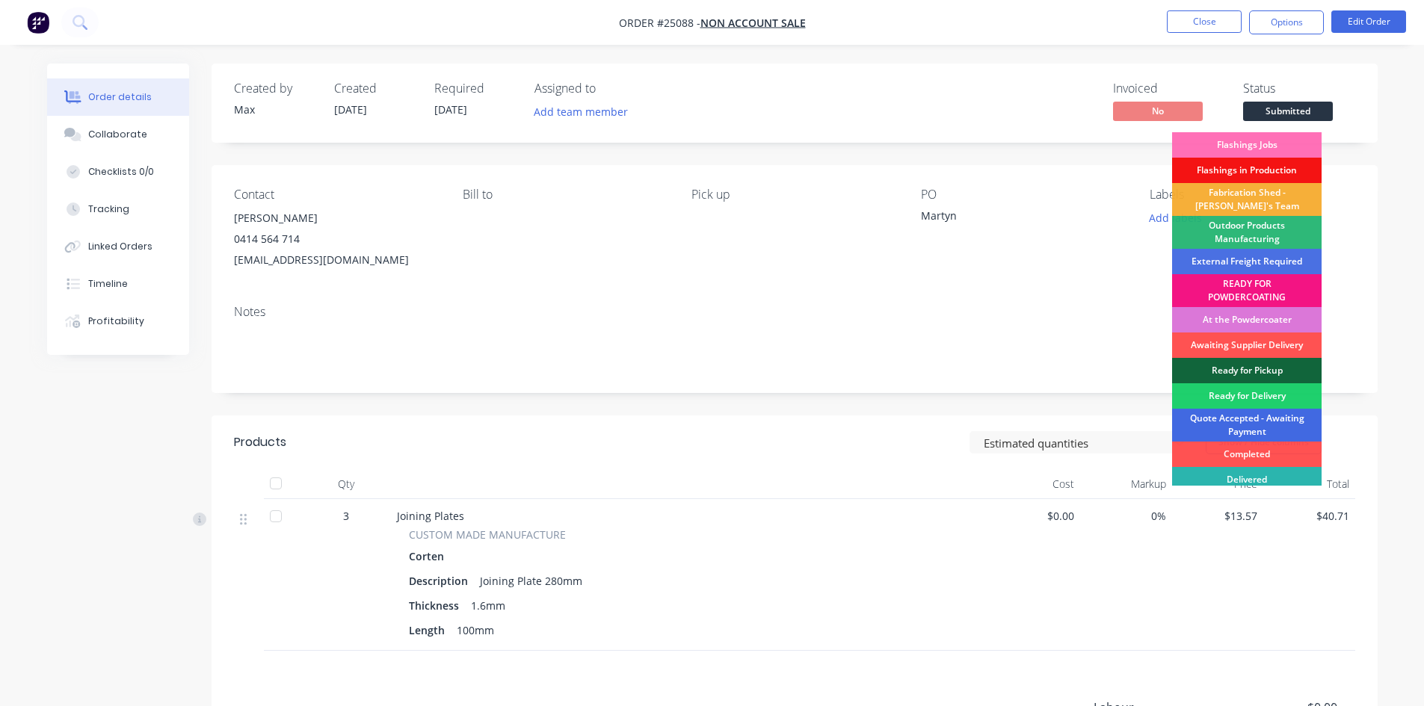
scroll to position [32, 0]
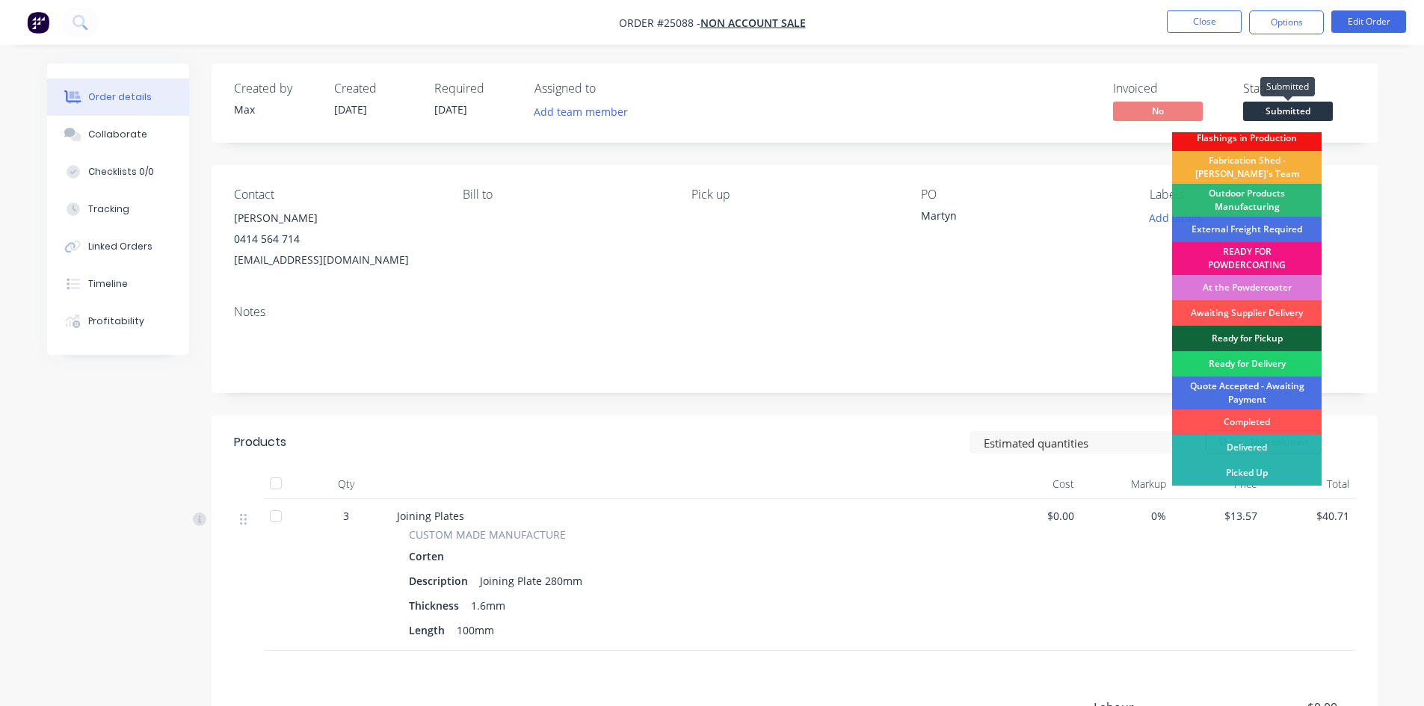
click at [1279, 110] on span "Submitted" at bounding box center [1288, 111] width 90 height 19
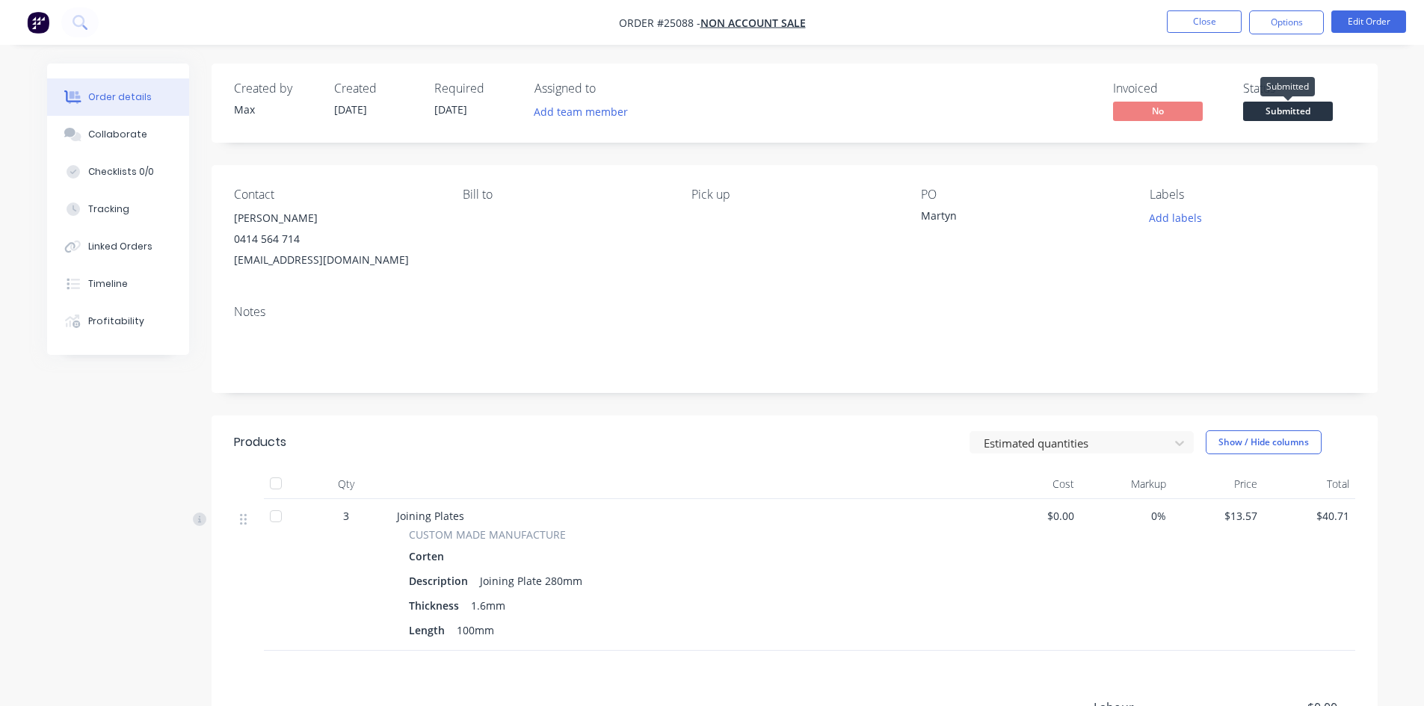
click at [1289, 108] on span "Submitted" at bounding box center [1288, 111] width 90 height 19
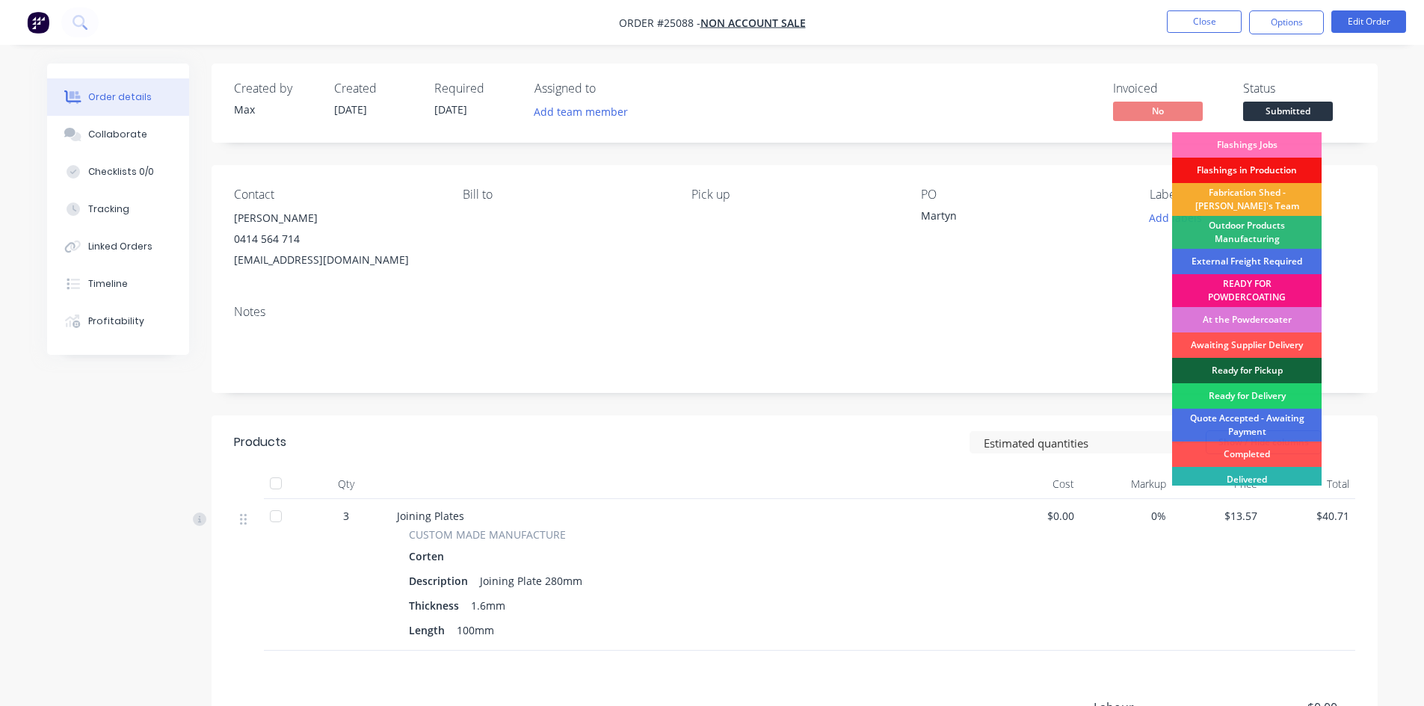
click at [1260, 196] on div "Fabrication Shed - [PERSON_NAME]'s Team" at bounding box center [1247, 199] width 150 height 33
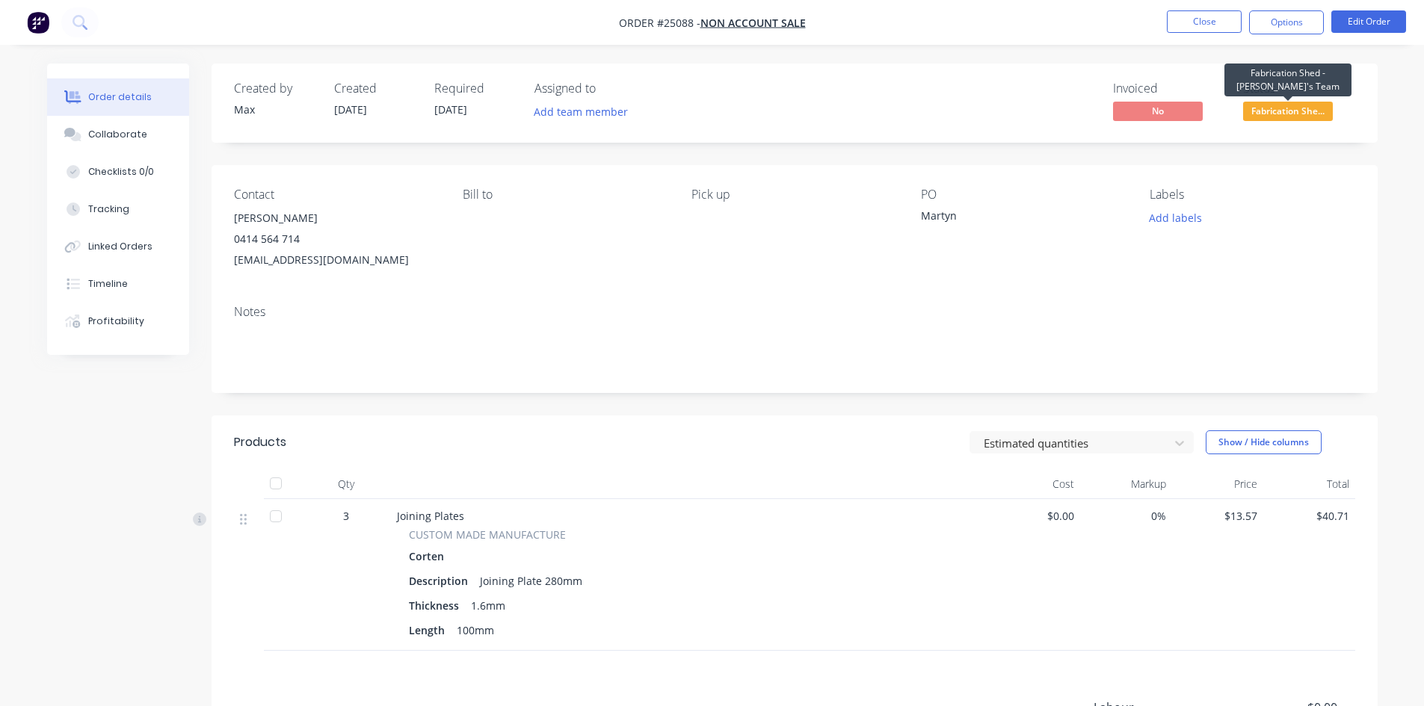
click at [1283, 112] on span "Fabrication She..." at bounding box center [1288, 111] width 90 height 19
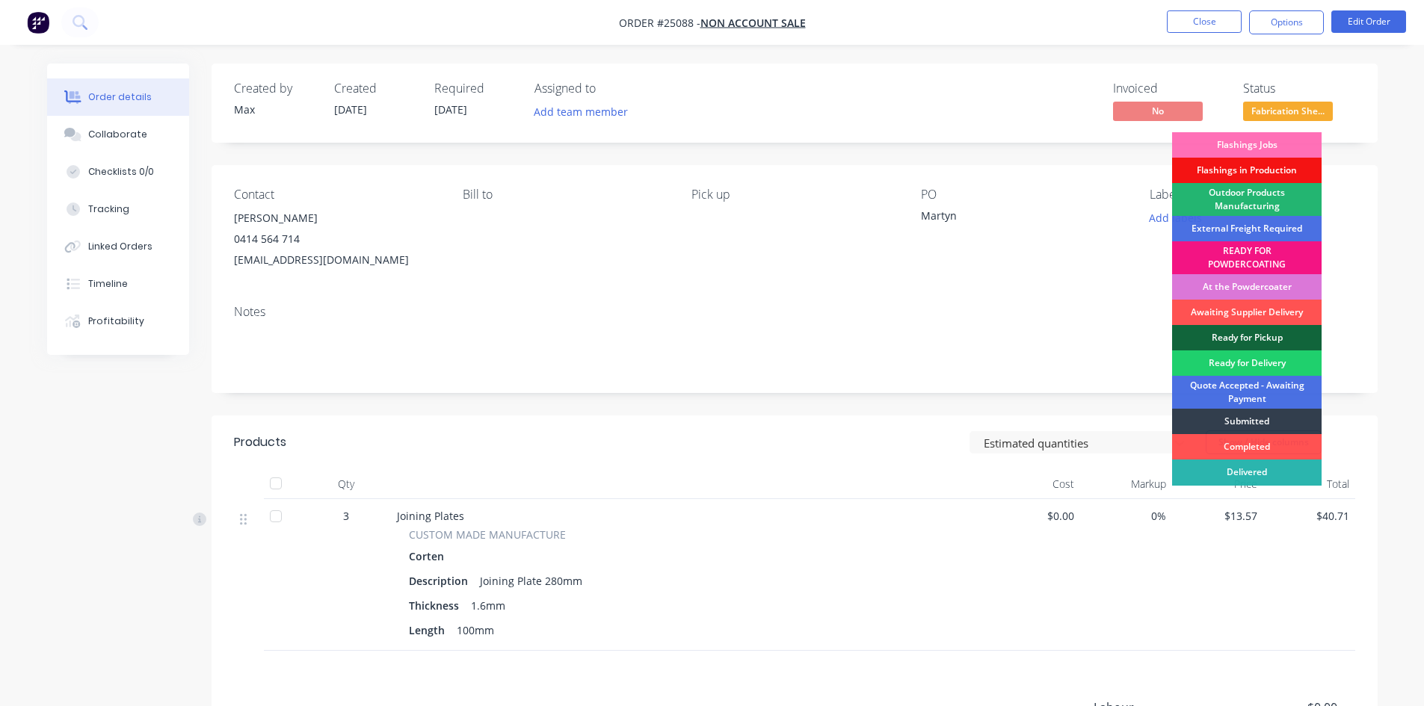
click at [1273, 194] on div "Outdoor Products Manufacturing" at bounding box center [1247, 199] width 150 height 33
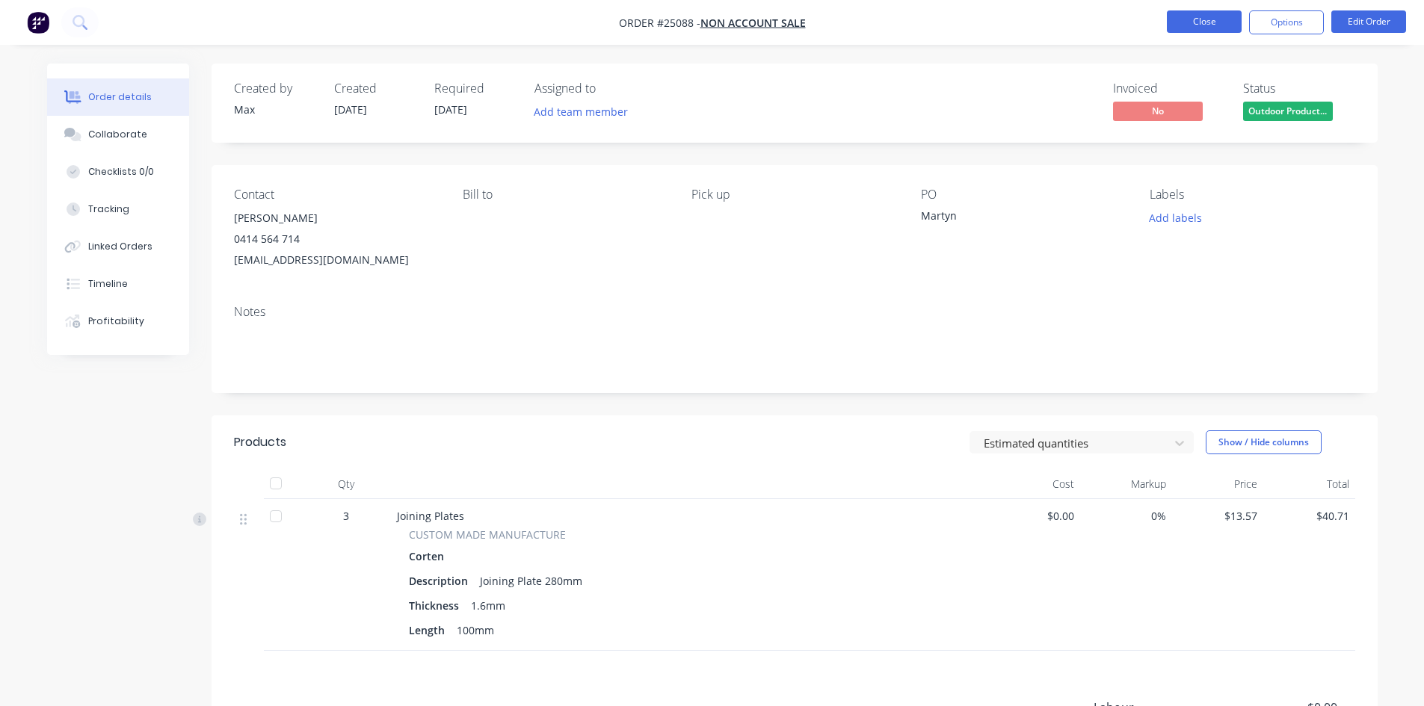
click at [1209, 20] on button "Close" at bounding box center [1204, 21] width 75 height 22
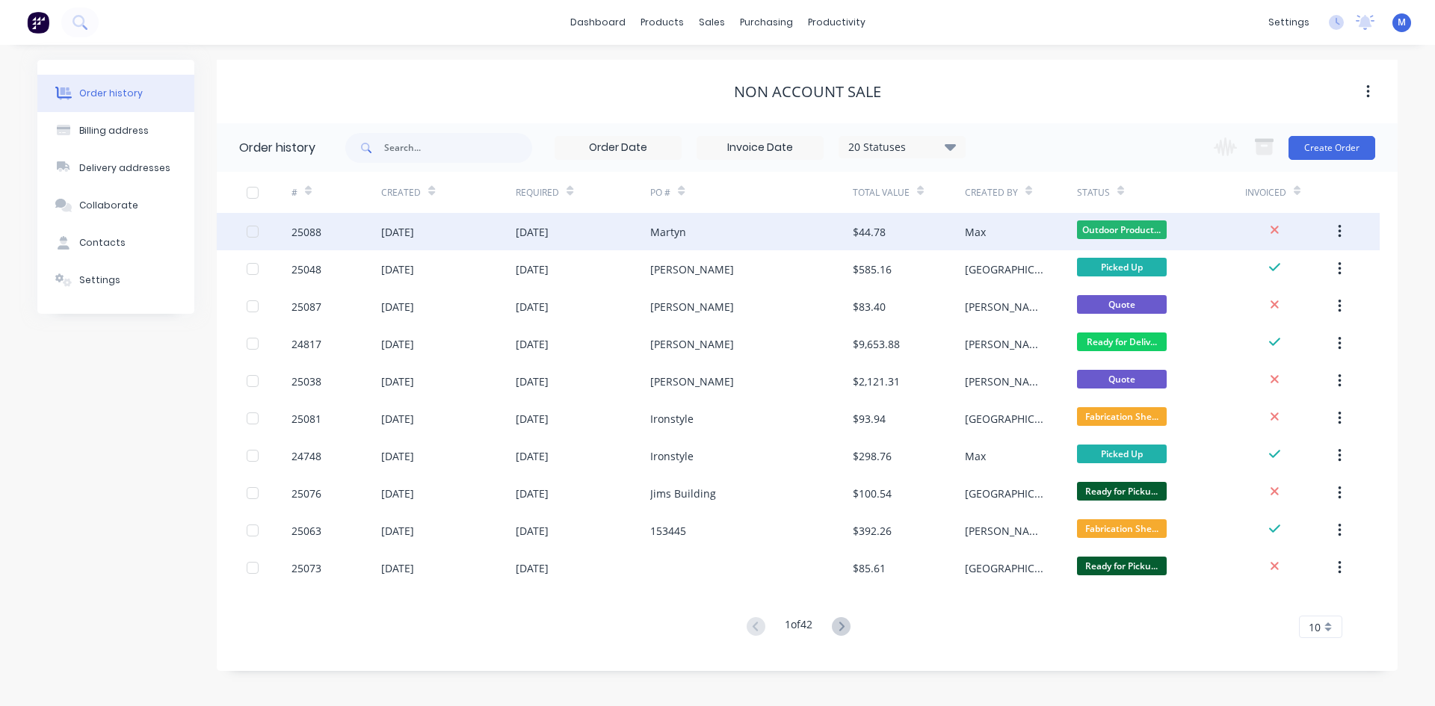
click at [748, 233] on div "Martyn" at bounding box center [751, 231] width 202 height 37
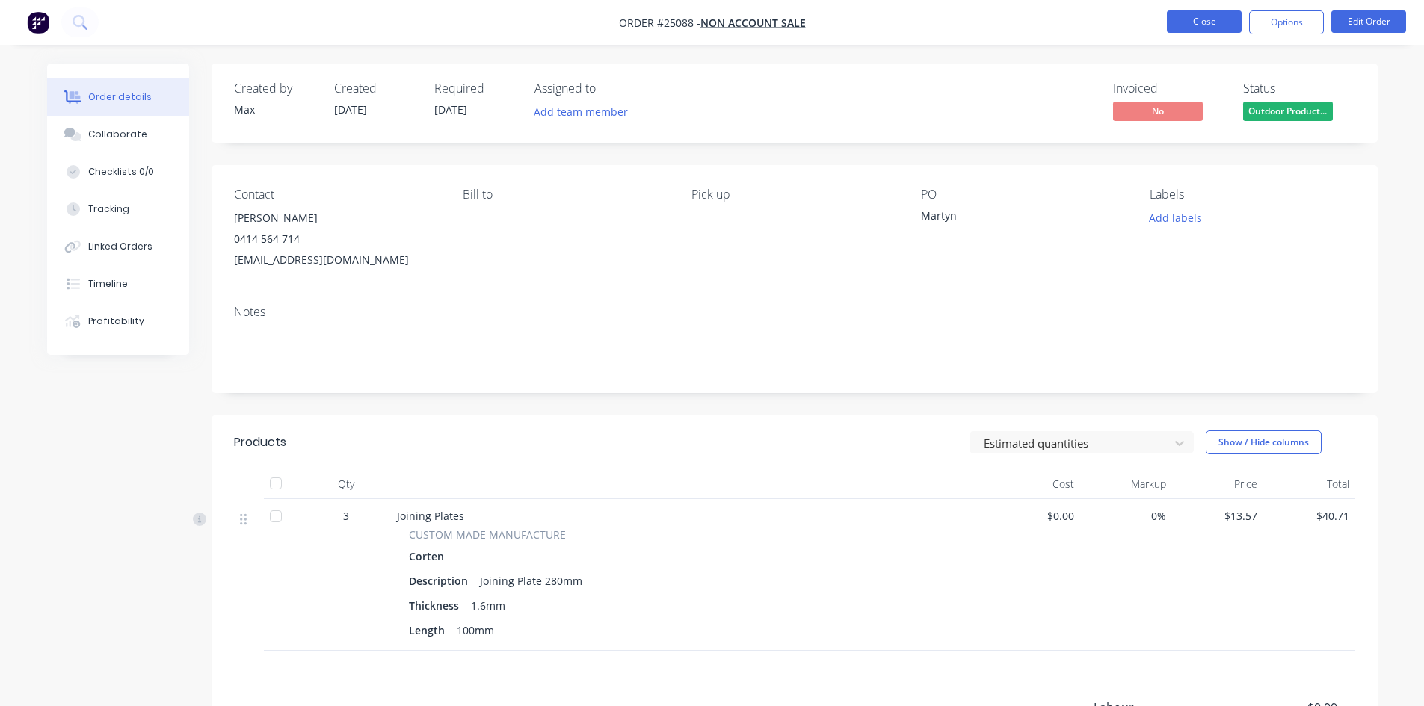
click at [1187, 22] on button "Close" at bounding box center [1204, 21] width 75 height 22
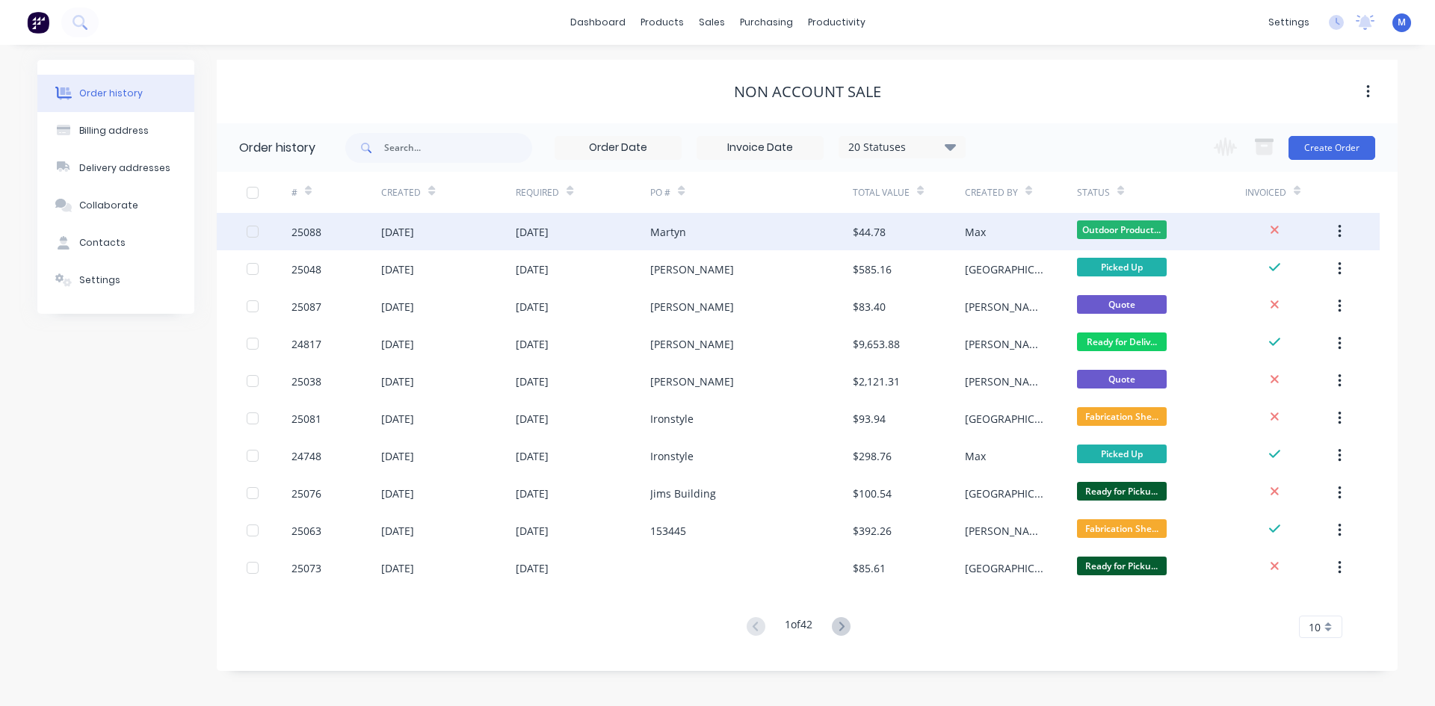
click at [747, 234] on div "Martyn" at bounding box center [751, 231] width 202 height 37
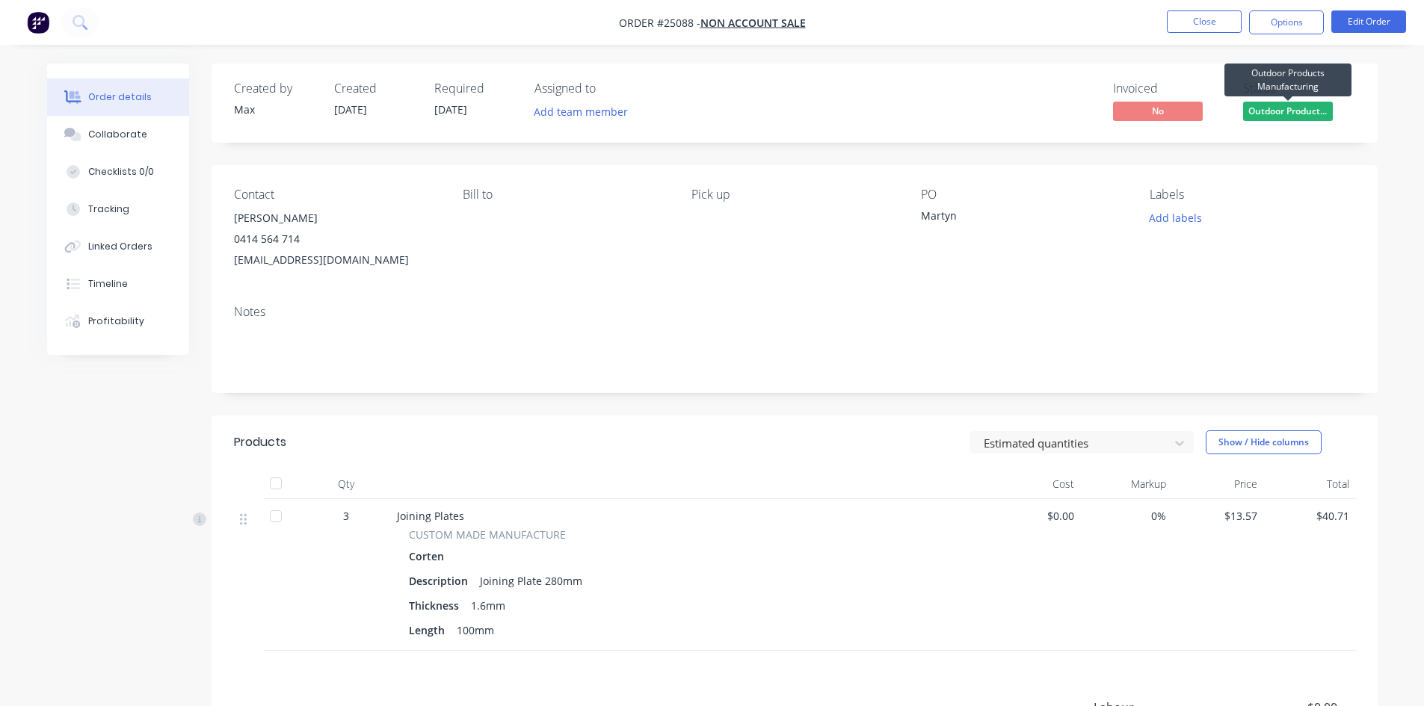
click at [1303, 117] on span "Outdoor Product..." at bounding box center [1288, 111] width 90 height 19
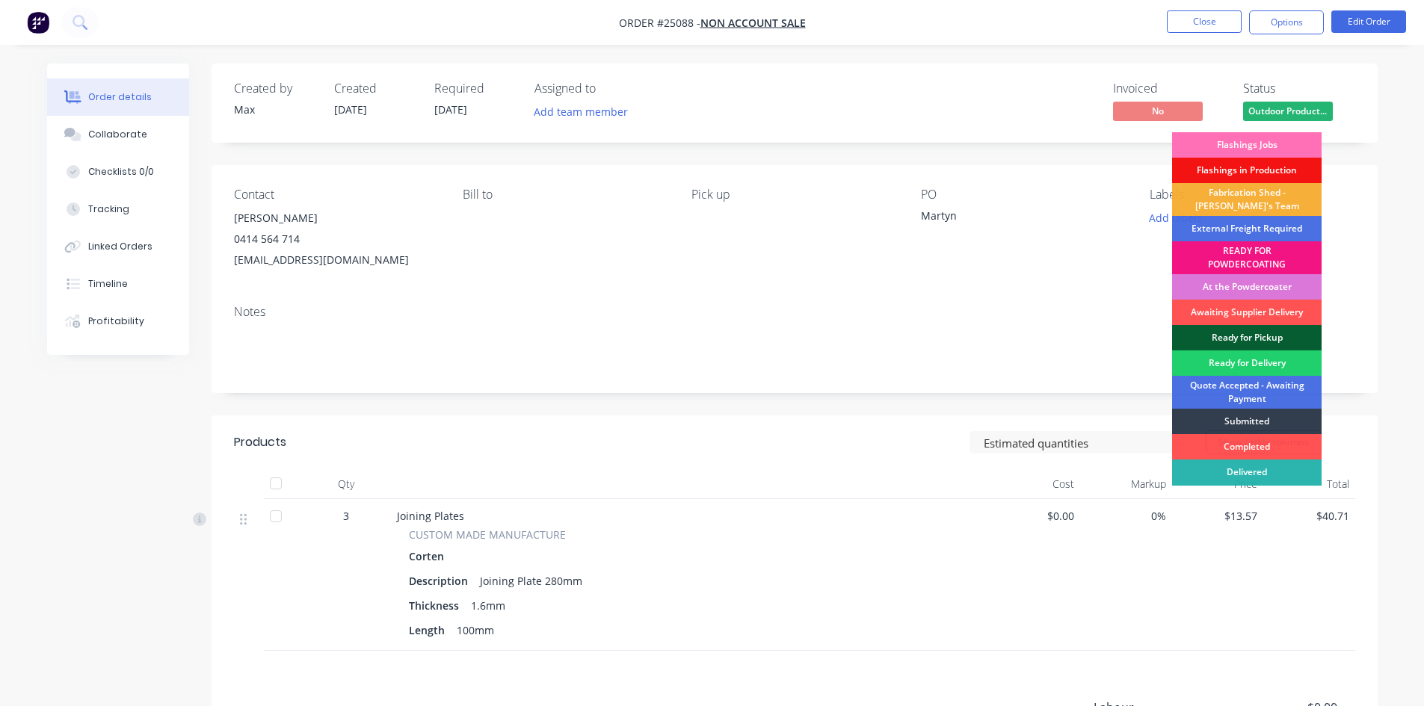
click at [1269, 330] on div "Ready for Pickup" at bounding box center [1247, 337] width 150 height 25
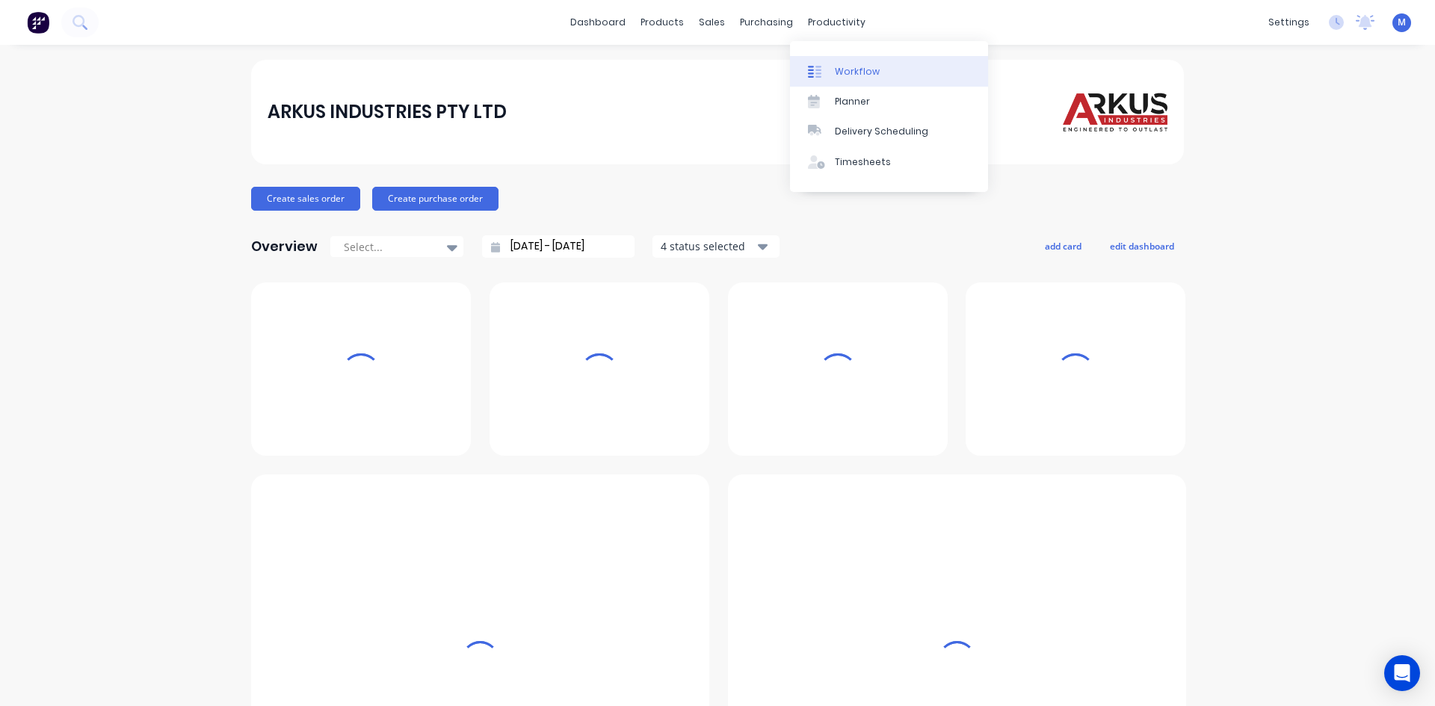
click at [873, 74] on div "Workflow" at bounding box center [857, 71] width 45 height 13
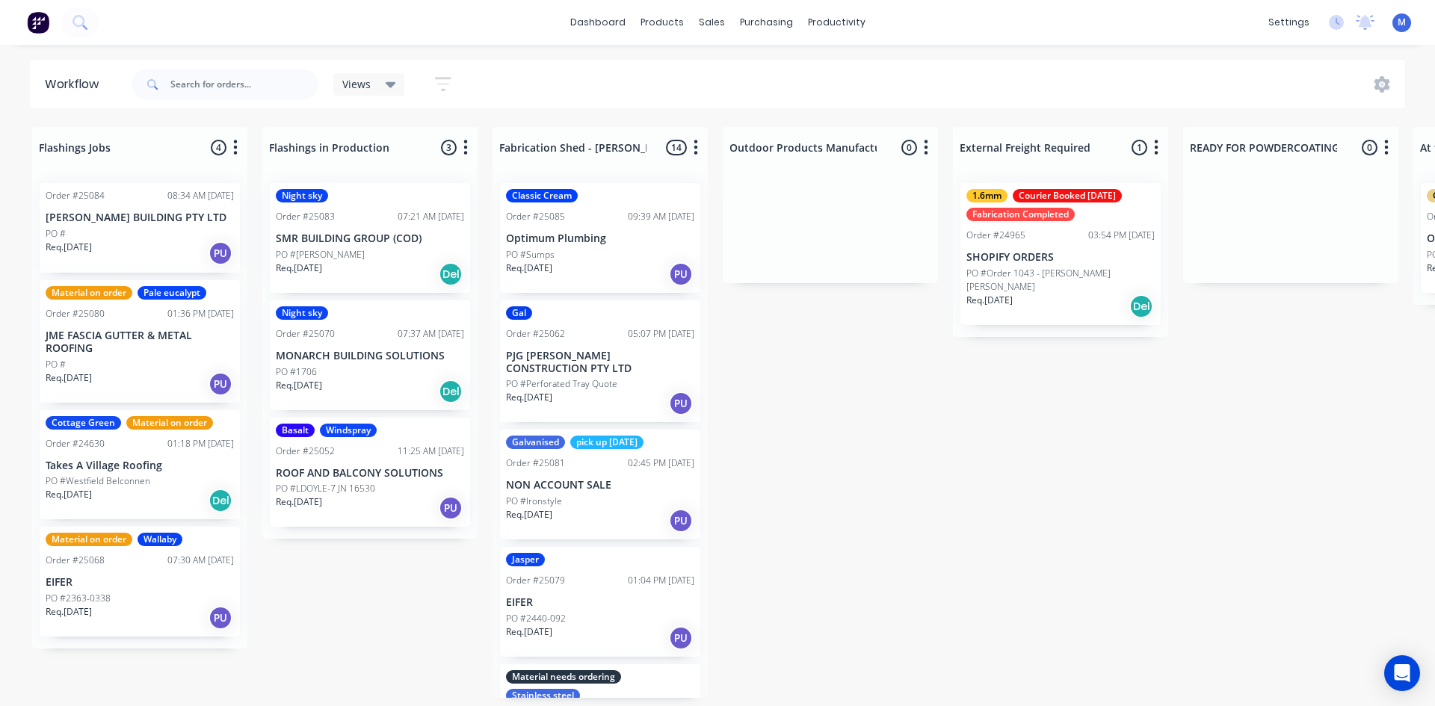
click at [511, 83] on div "Views Save new view None (Default) edit Show/Hide statuses Show line item cards…" at bounding box center [768, 84] width 1278 height 45
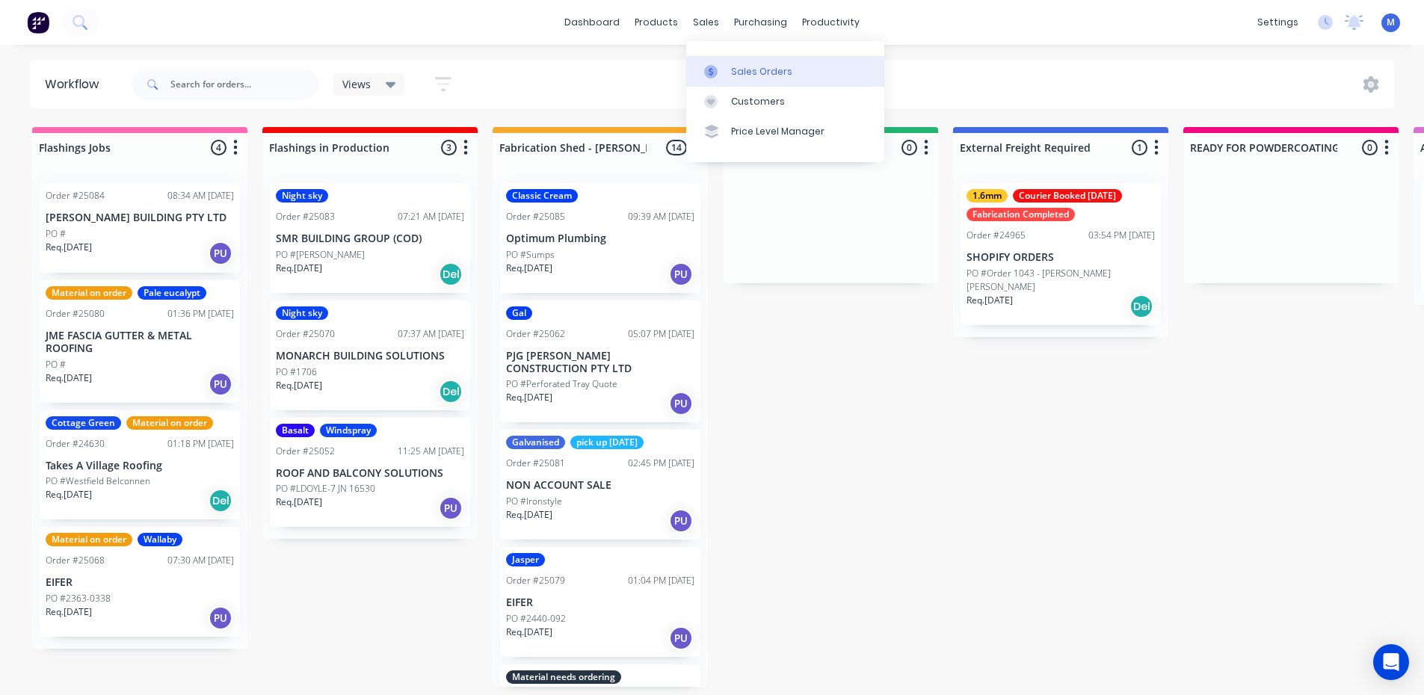
click at [779, 70] on div "Sales Orders" at bounding box center [761, 71] width 61 height 13
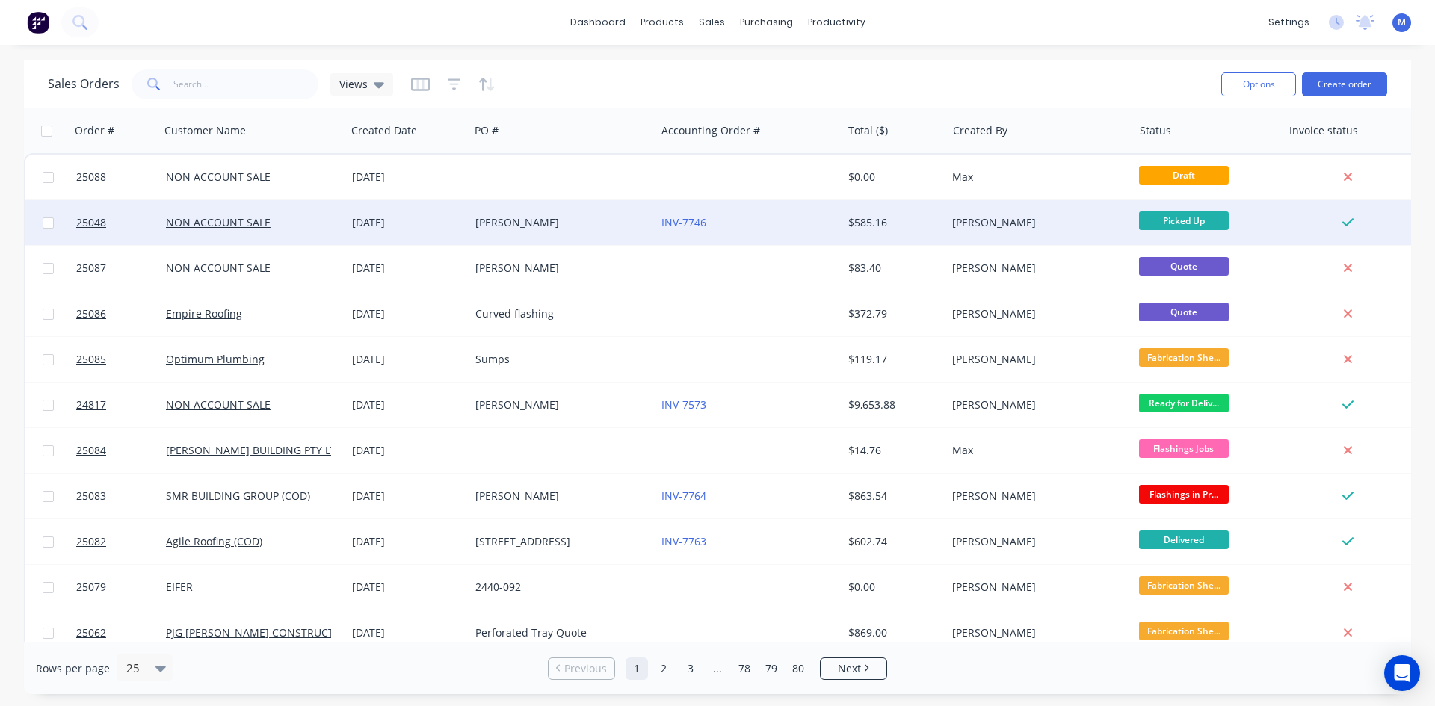
click at [537, 224] on div "[PERSON_NAME]" at bounding box center [558, 222] width 166 height 15
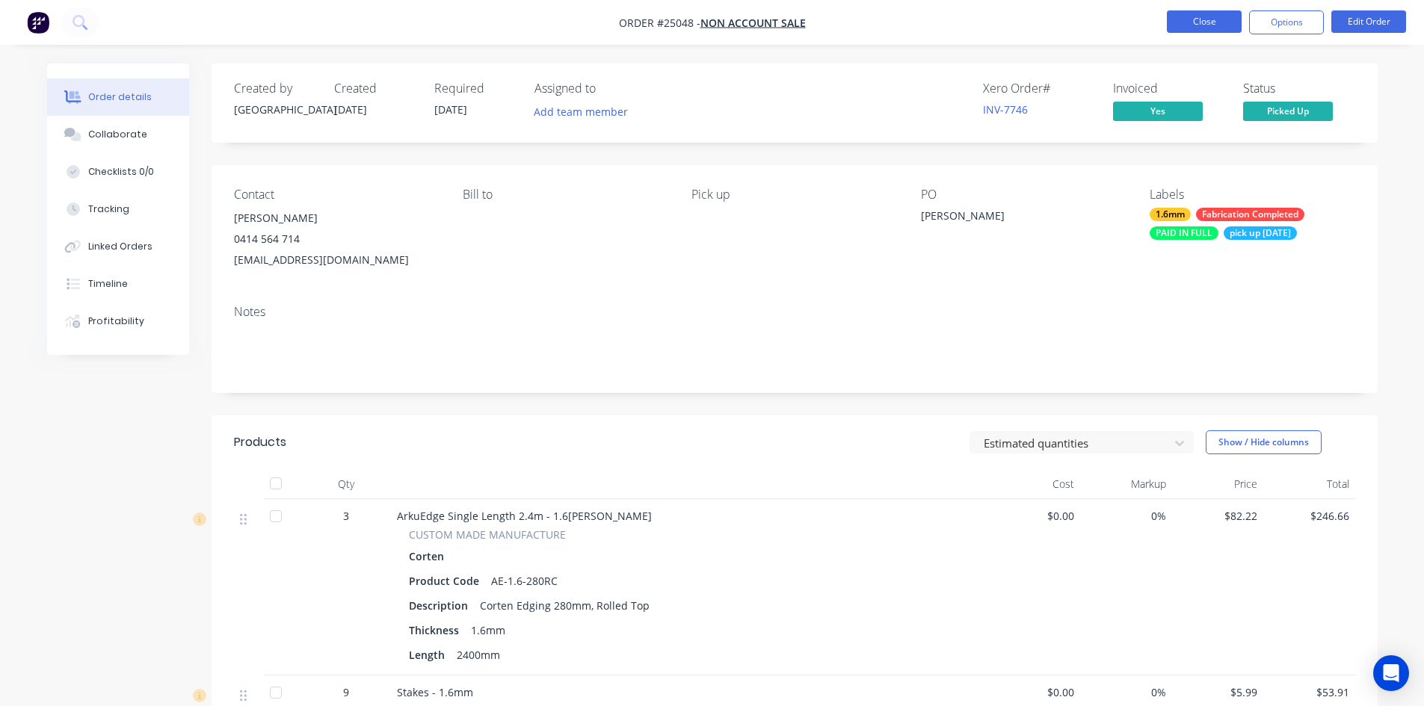
click at [1211, 19] on button "Close" at bounding box center [1204, 21] width 75 height 22
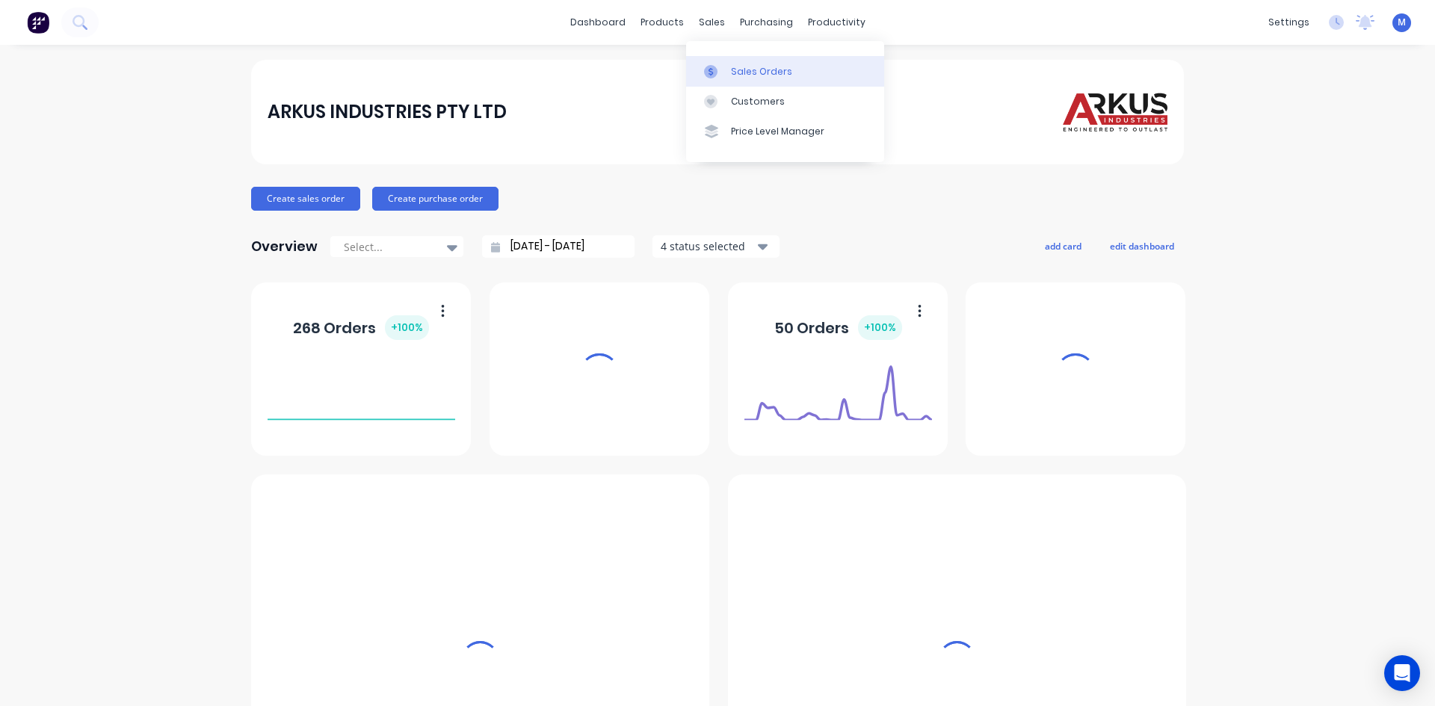
click at [753, 70] on div "Sales Orders" at bounding box center [761, 71] width 61 height 13
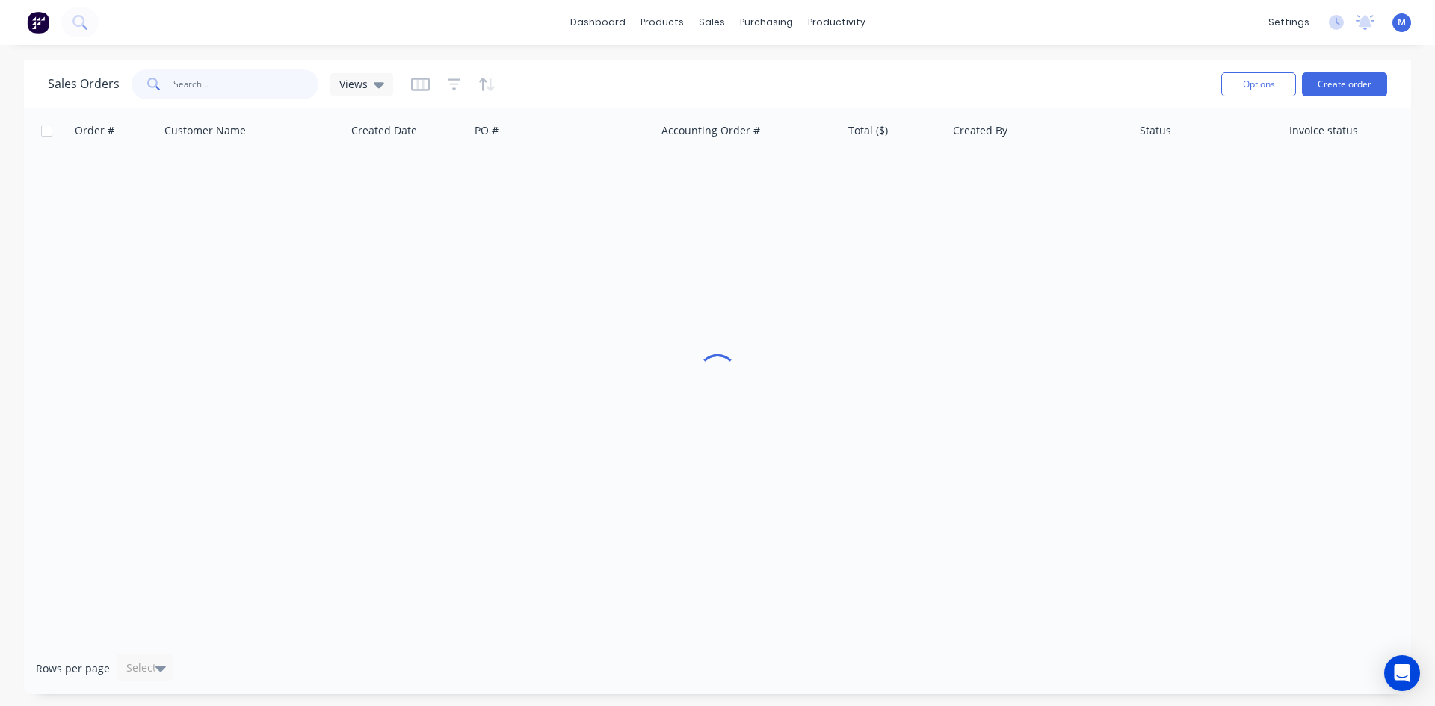
drag, startPoint x: 179, startPoint y: 91, endPoint x: 289, endPoint y: 15, distance: 133.1
click at [179, 90] on input "text" at bounding box center [246, 85] width 146 height 30
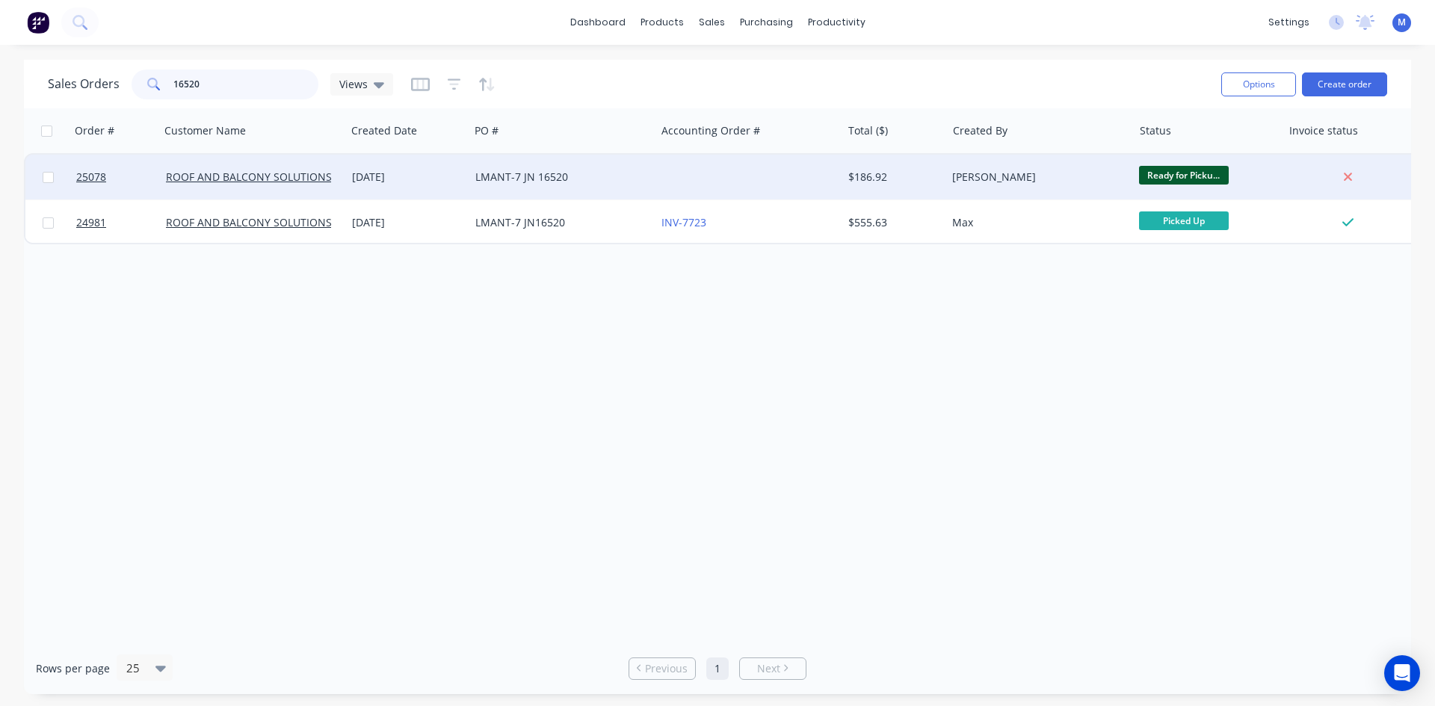
type input "16520"
click at [610, 176] on div "LMANT-7 JN 16520" at bounding box center [558, 177] width 166 height 15
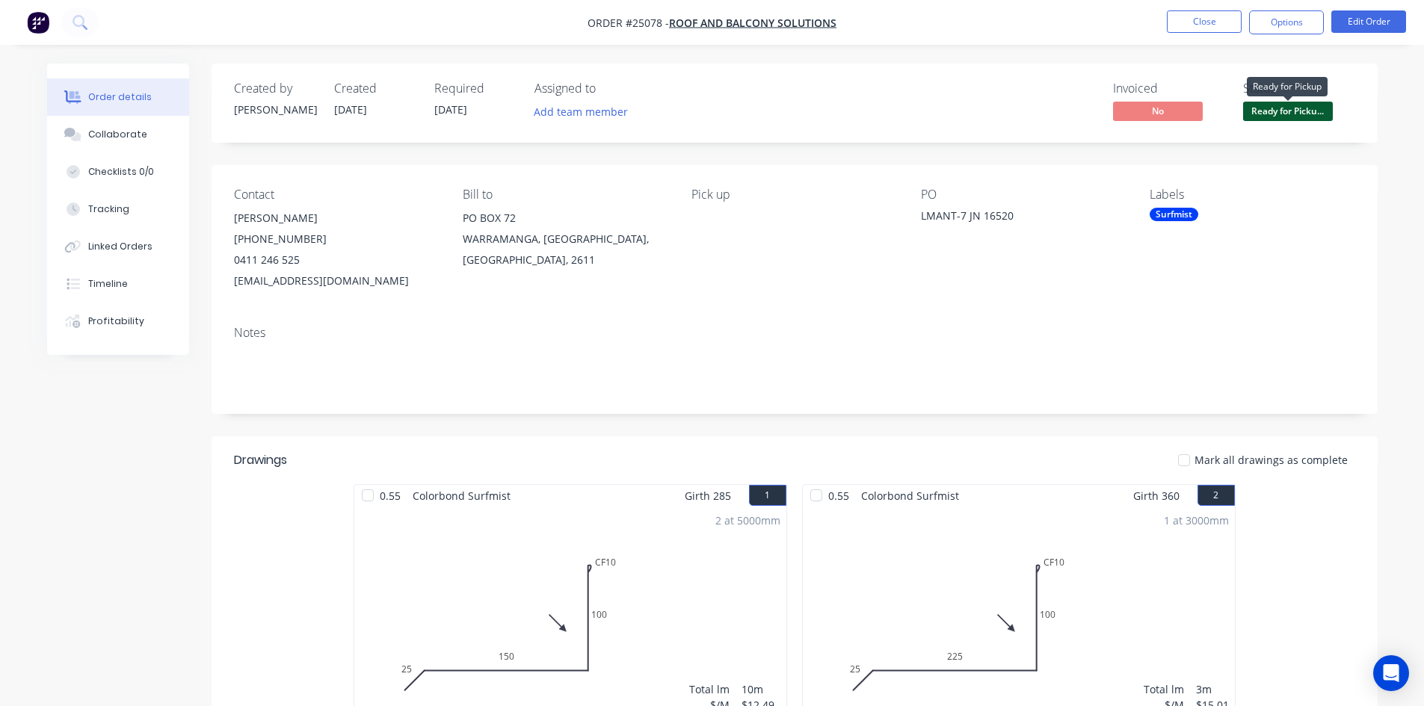
click at [1289, 111] on span "Ready for Picku..." at bounding box center [1288, 111] width 90 height 19
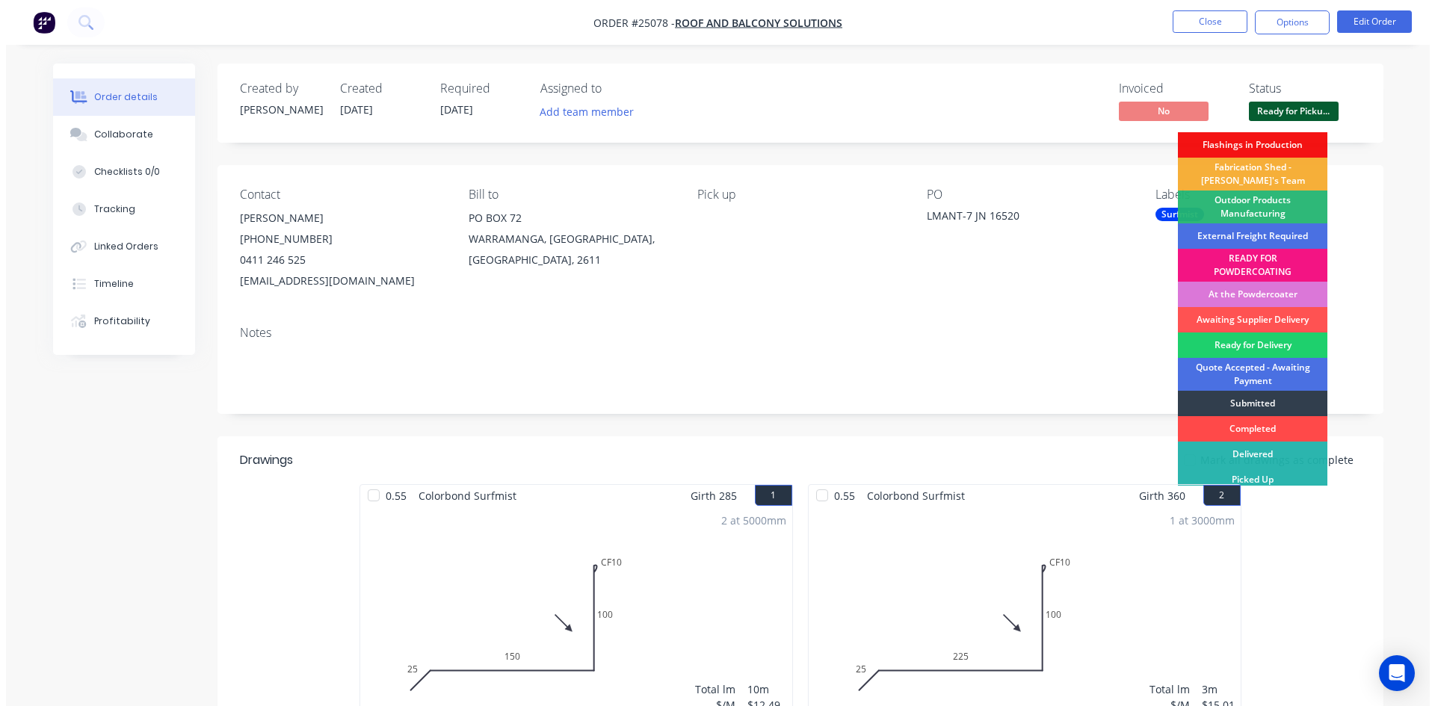
scroll to position [32, 0]
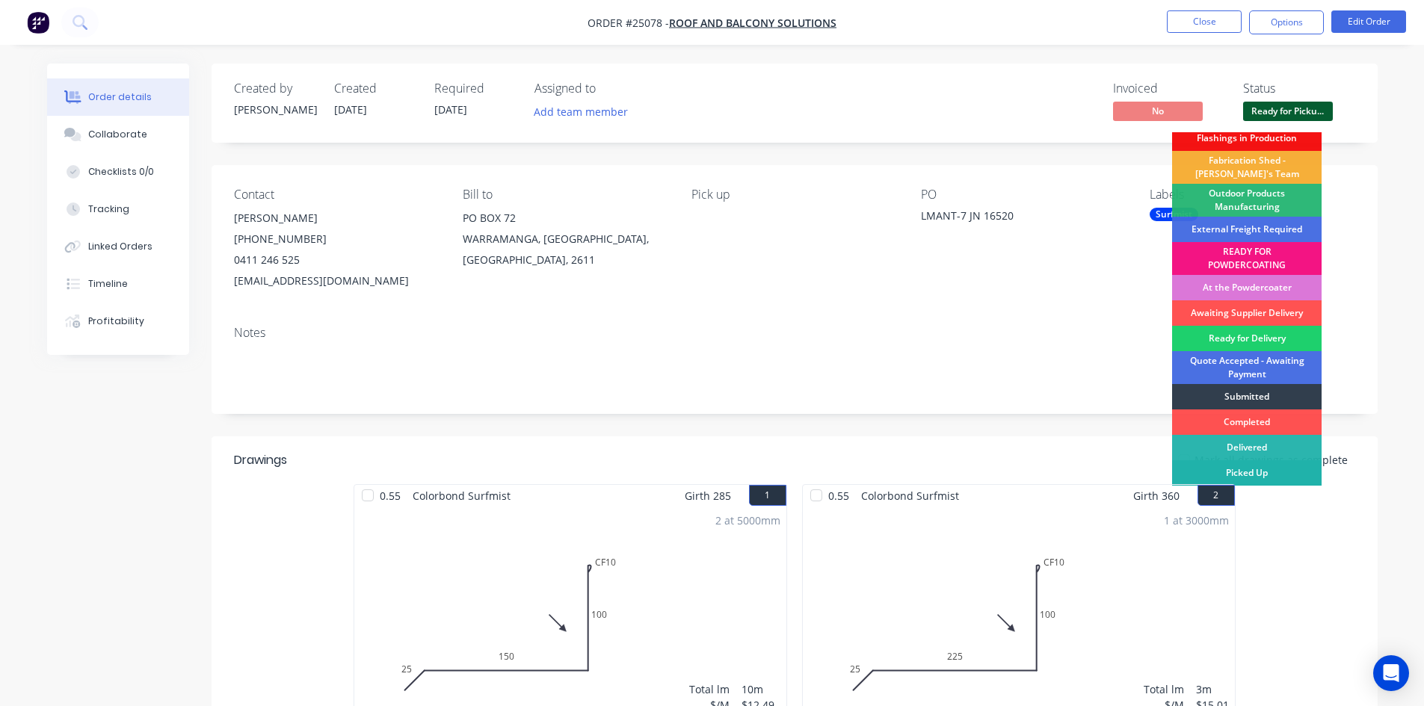
click at [1247, 475] on div "Picked Up" at bounding box center [1247, 472] width 150 height 25
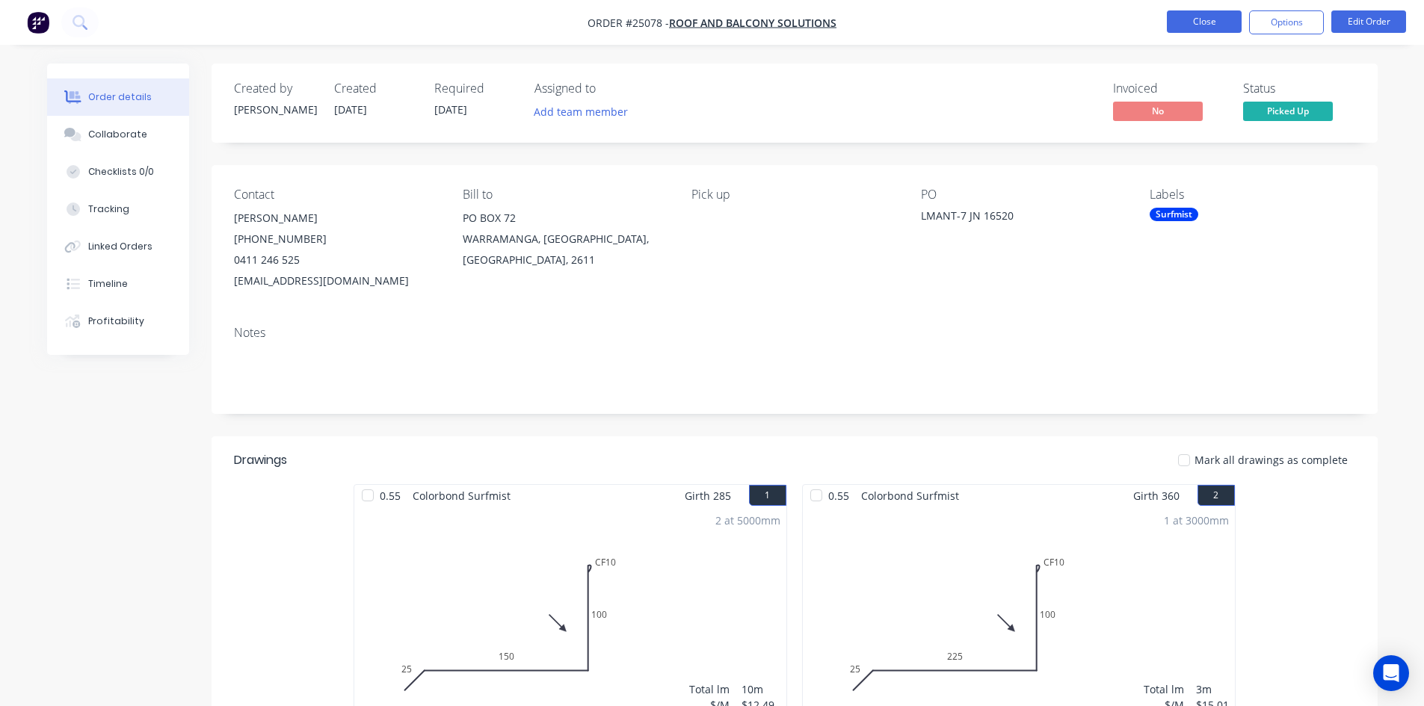
click at [1200, 22] on button "Close" at bounding box center [1204, 21] width 75 height 22
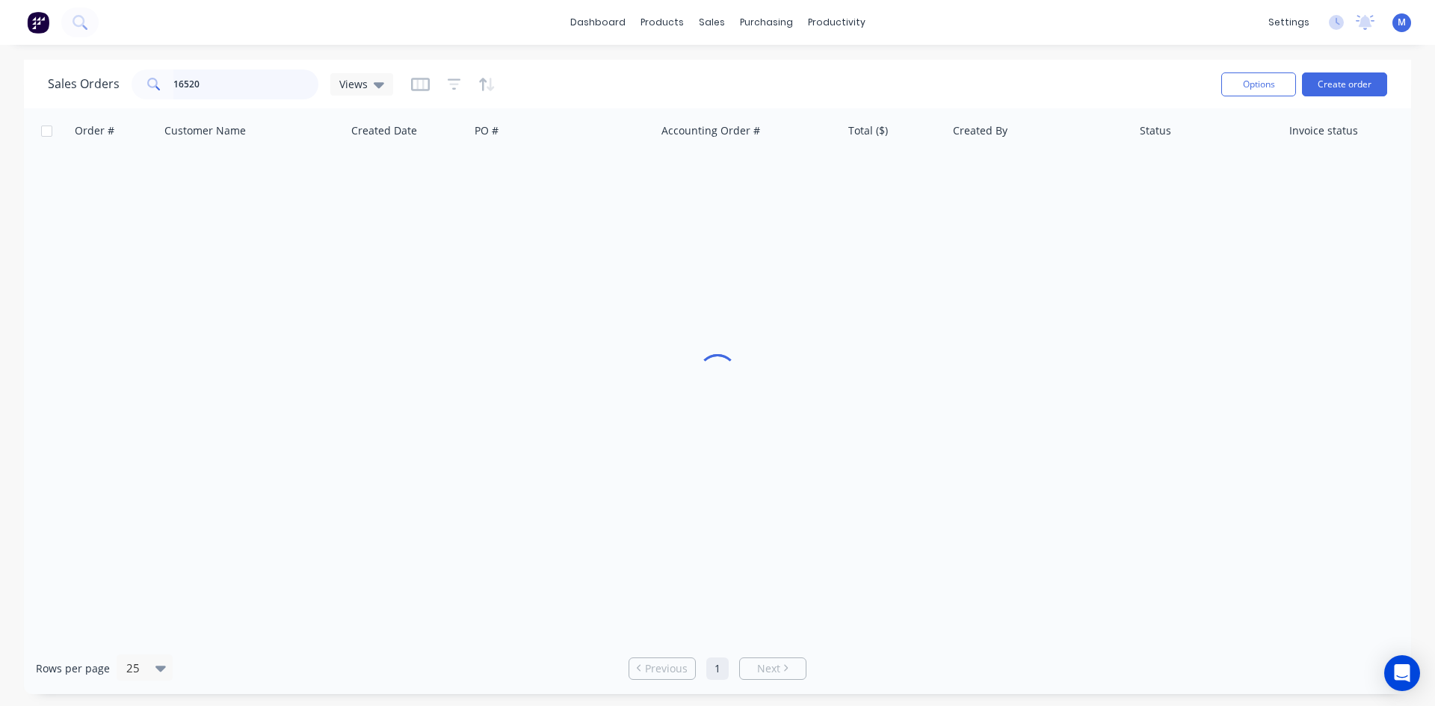
click at [51, 86] on div "Sales Orders 16520 Views" at bounding box center [220, 85] width 345 height 30
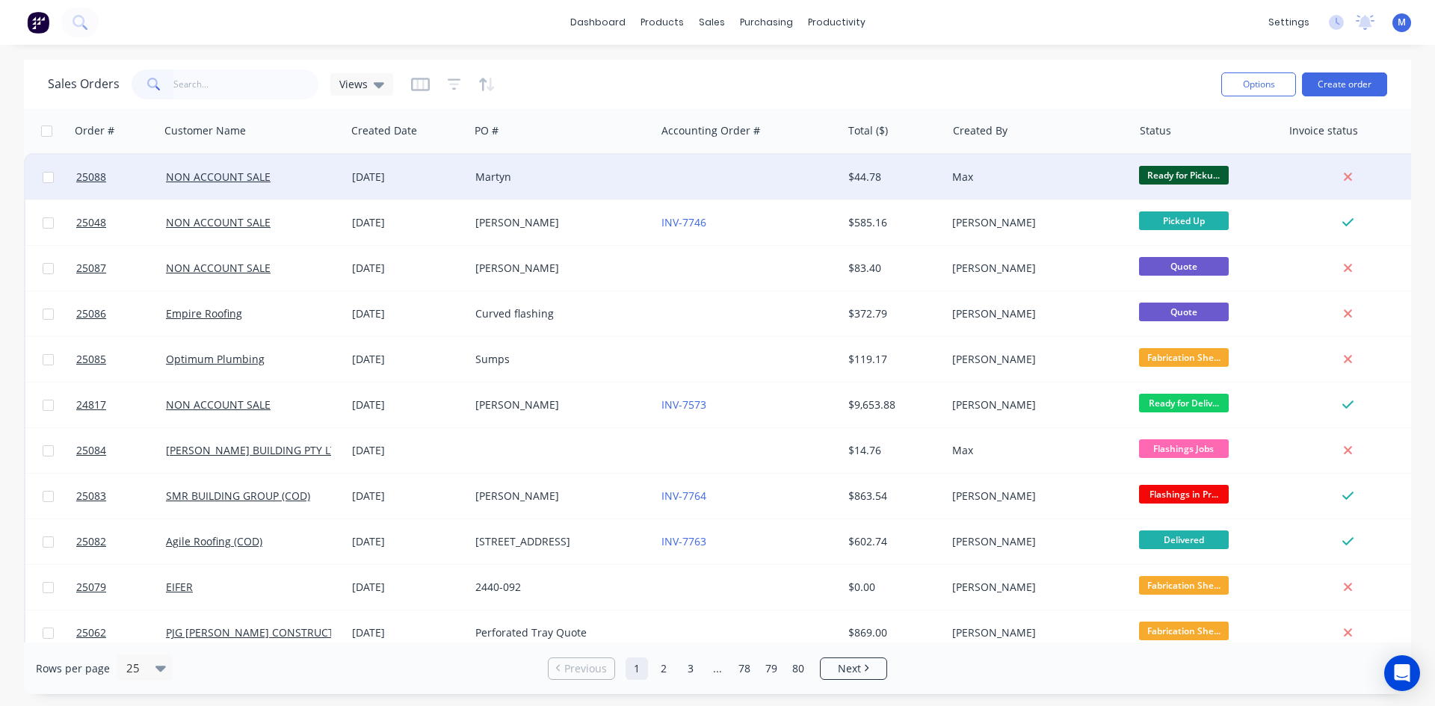
click at [711, 183] on div at bounding box center [749, 177] width 186 height 45
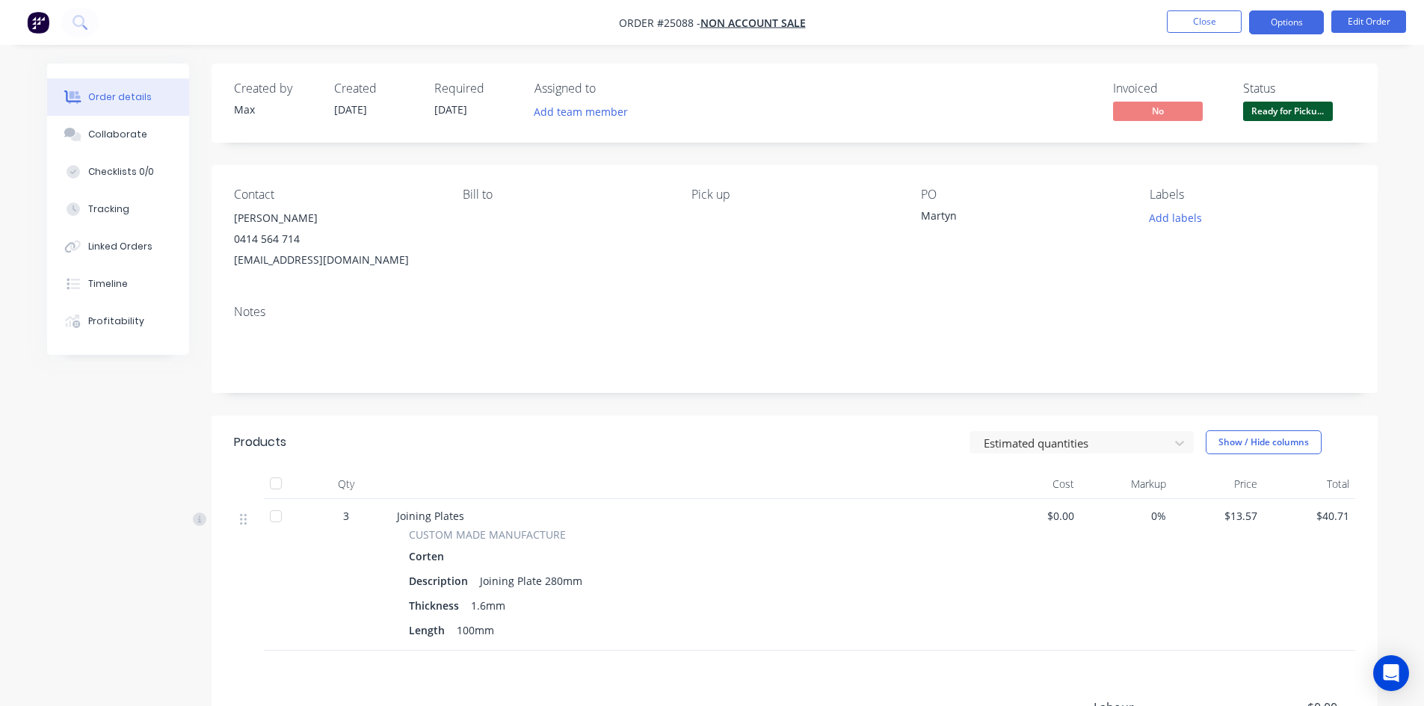
click at [1286, 23] on button "Options" at bounding box center [1286, 22] width 75 height 24
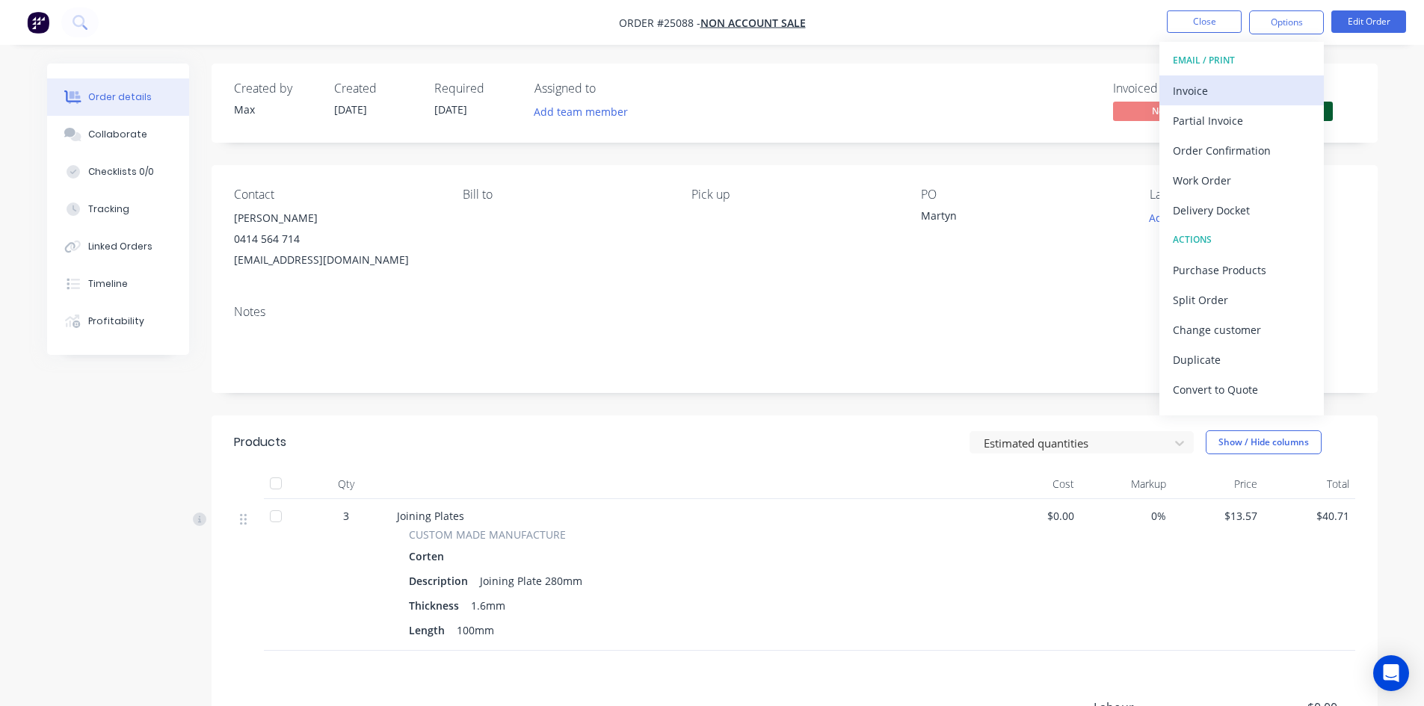
click at [1221, 90] on div "Invoice" at bounding box center [1242, 91] width 138 height 22
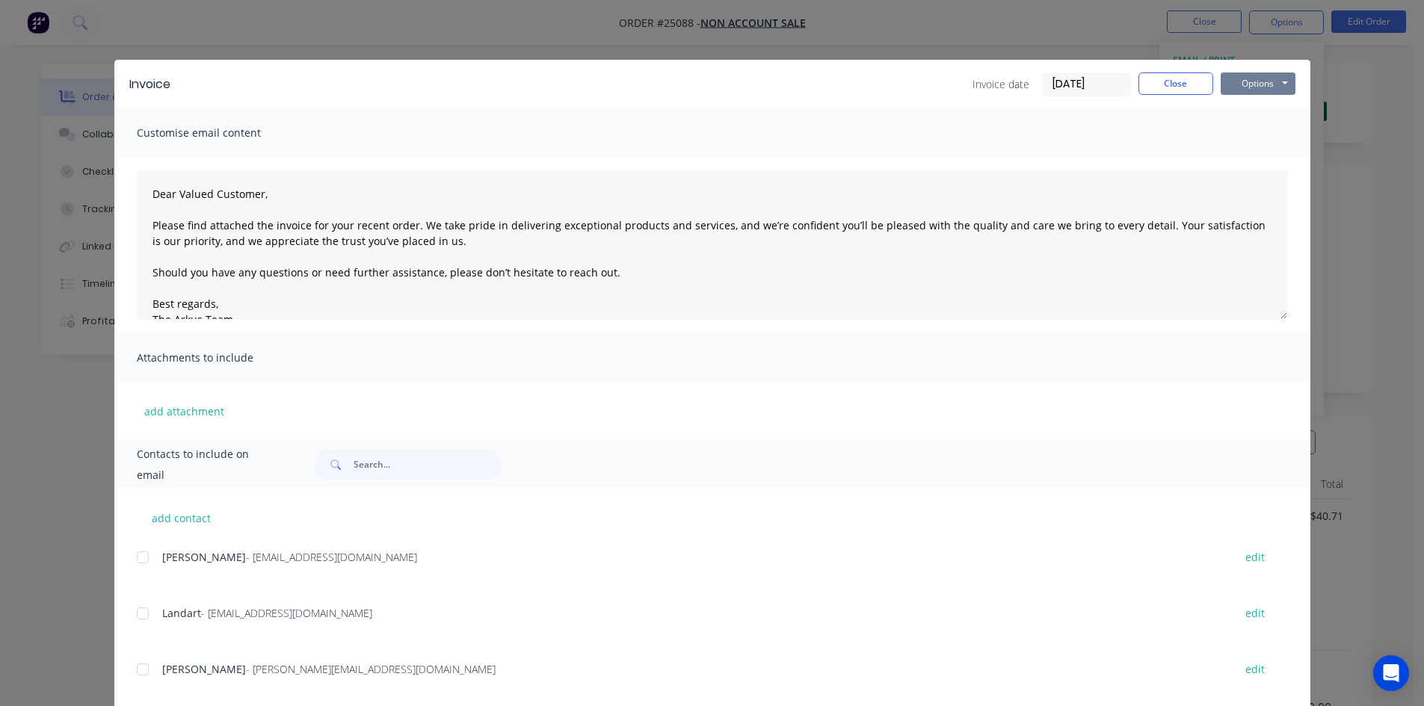
click at [1259, 88] on button "Options" at bounding box center [1258, 84] width 75 height 22
click at [1262, 135] on button "Print" at bounding box center [1269, 135] width 96 height 25
click at [1156, 84] on button "Close" at bounding box center [1175, 84] width 75 height 22
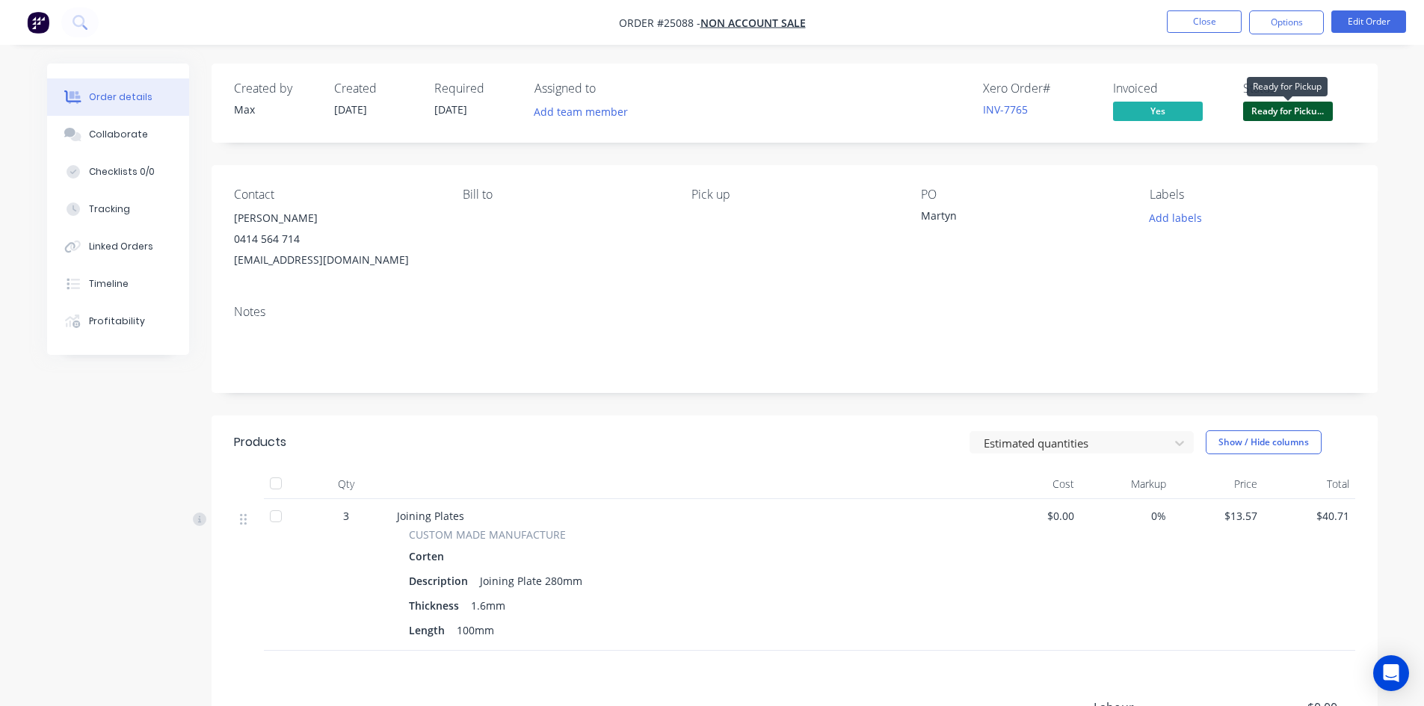
click at [1295, 111] on span "Ready for Picku..." at bounding box center [1288, 111] width 90 height 19
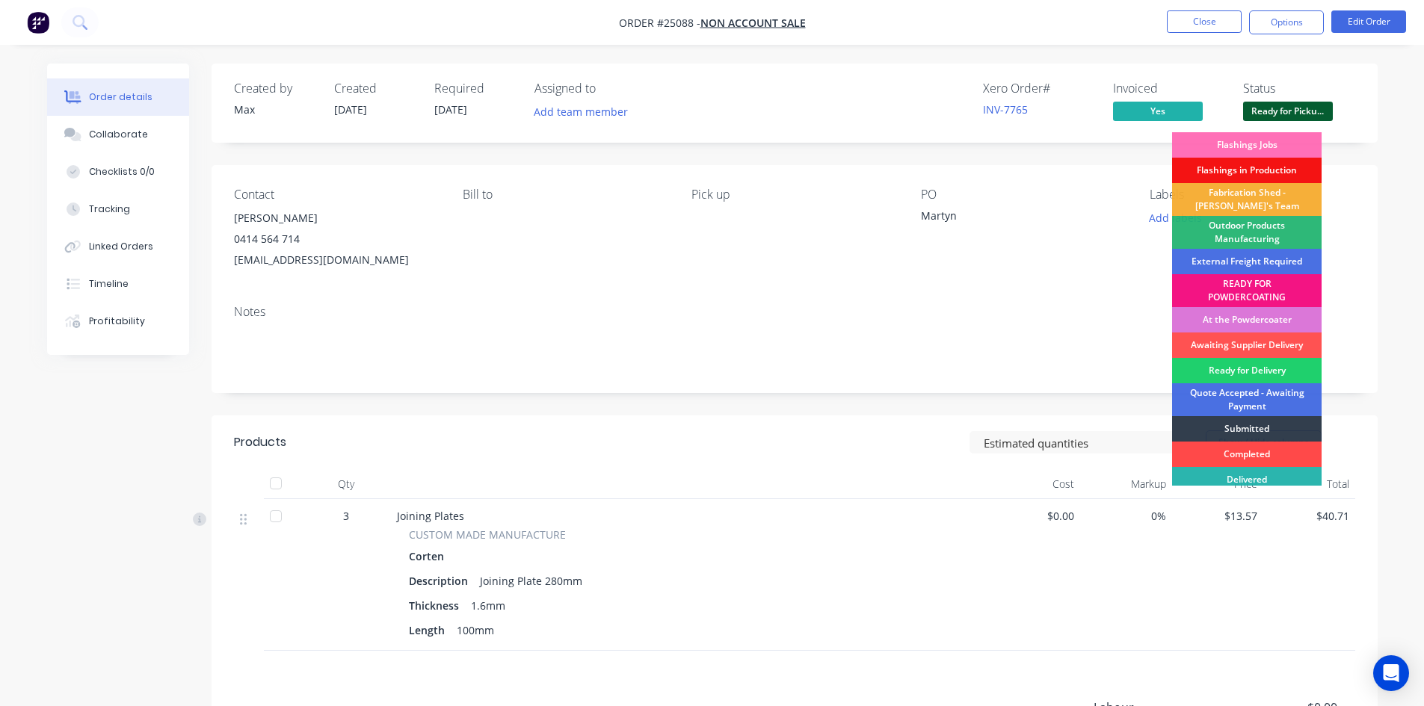
scroll to position [32, 0]
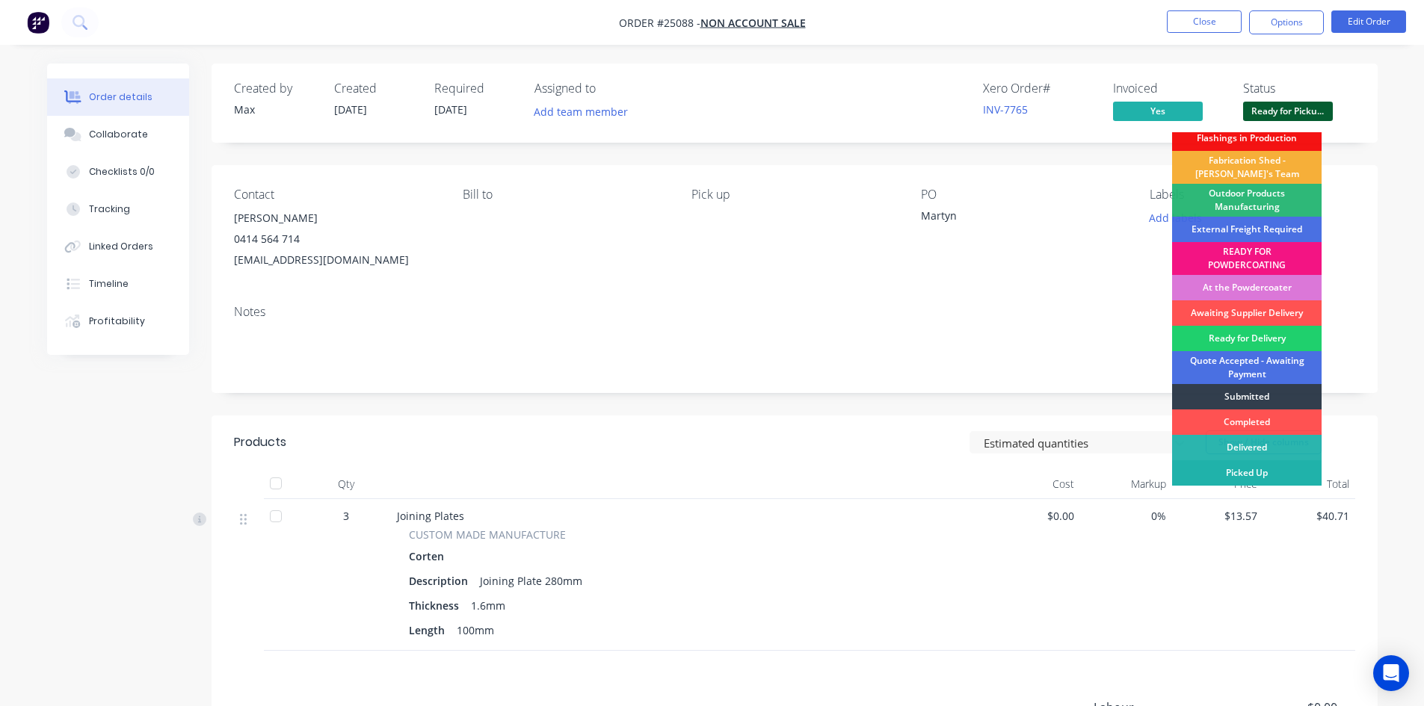
click at [1283, 472] on div "Picked Up" at bounding box center [1247, 472] width 150 height 25
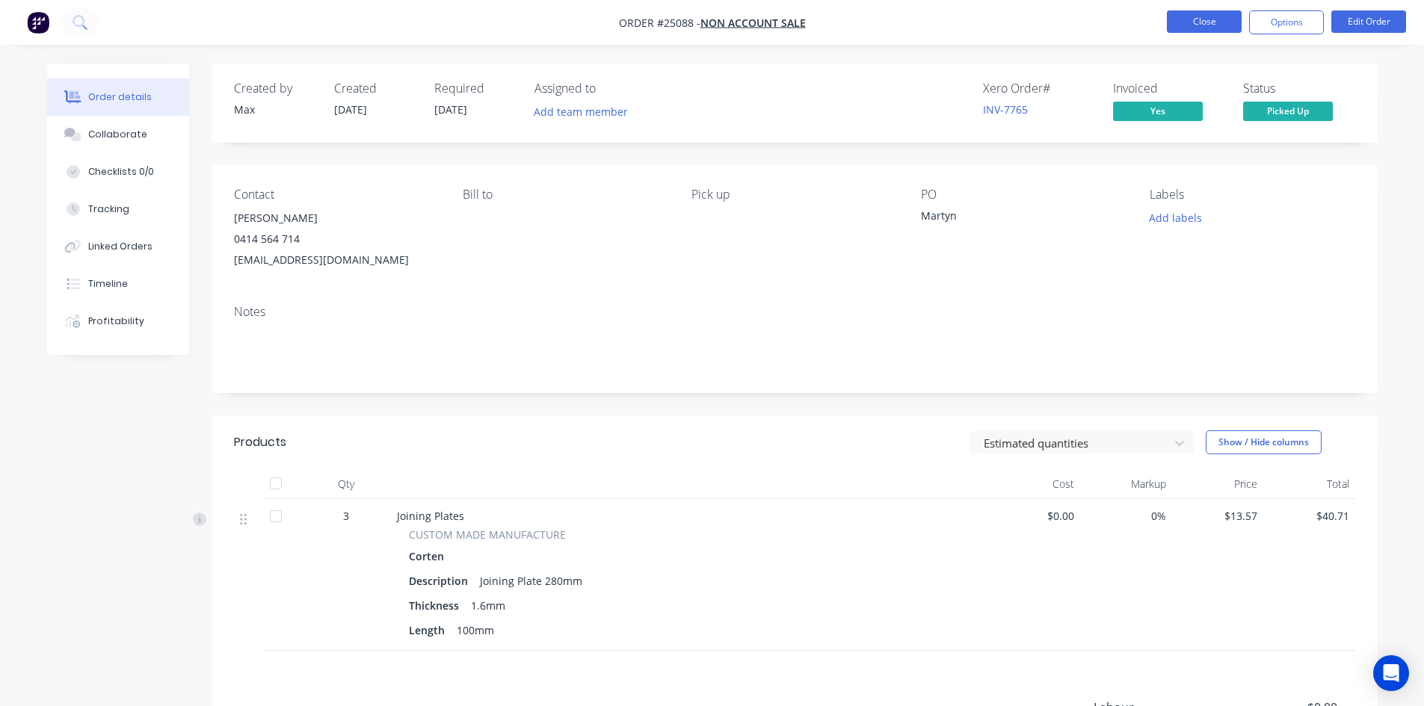
click at [1204, 13] on button "Close" at bounding box center [1204, 21] width 75 height 22
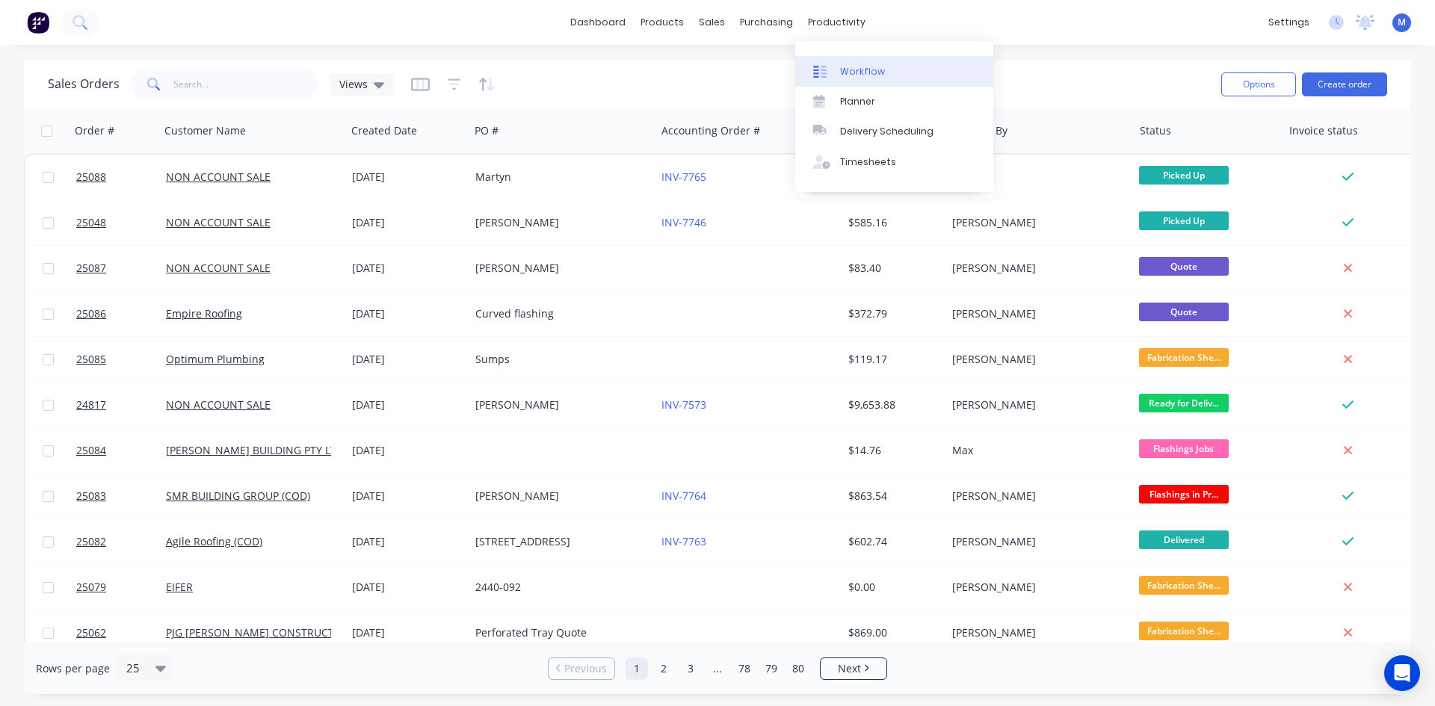
click at [862, 68] on div "Workflow" at bounding box center [862, 71] width 45 height 13
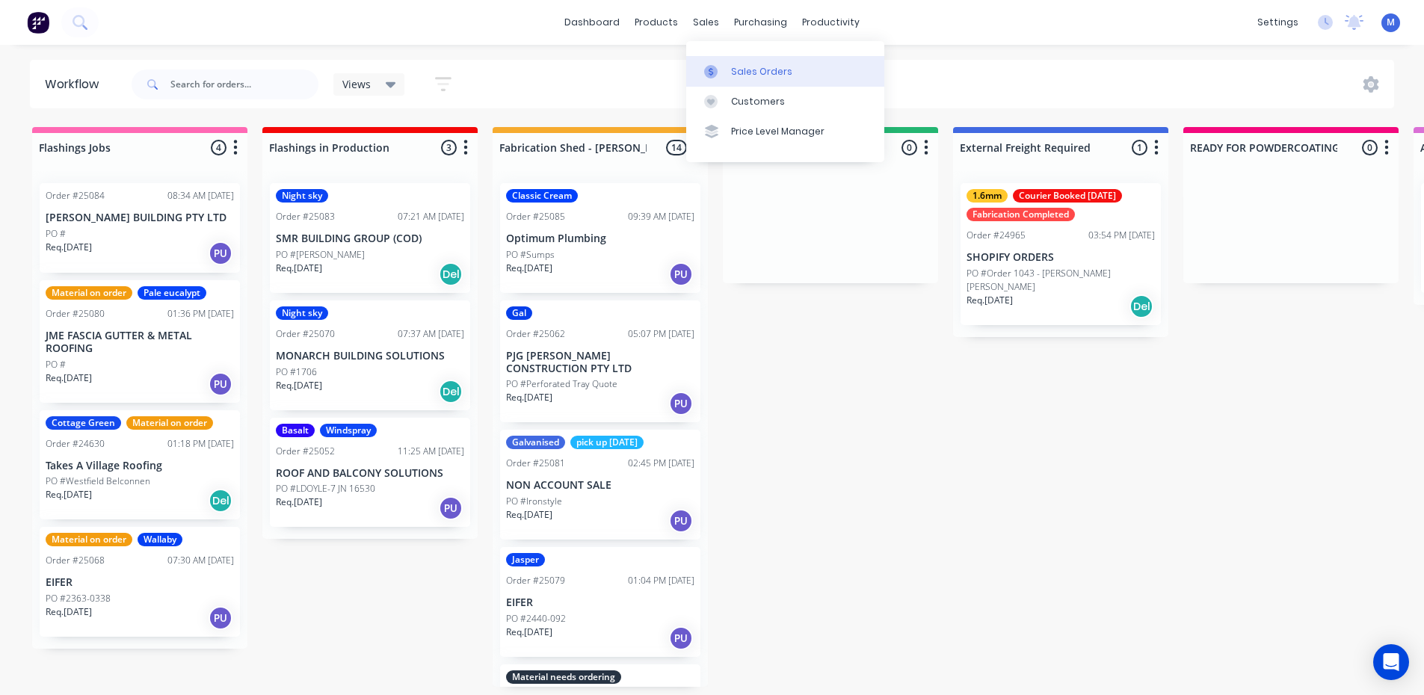
click at [745, 67] on div "Sales Orders" at bounding box center [761, 71] width 61 height 13
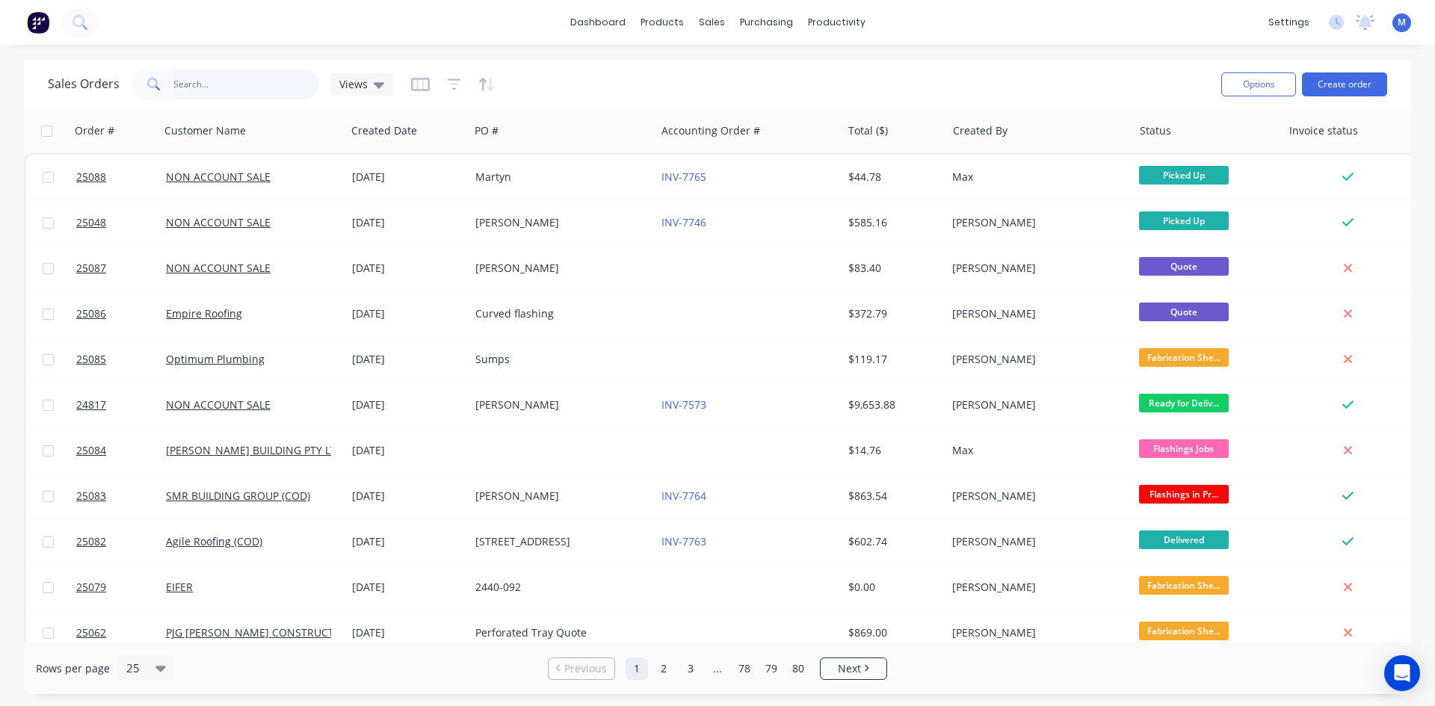
click at [233, 89] on input "text" at bounding box center [246, 85] width 146 height 30
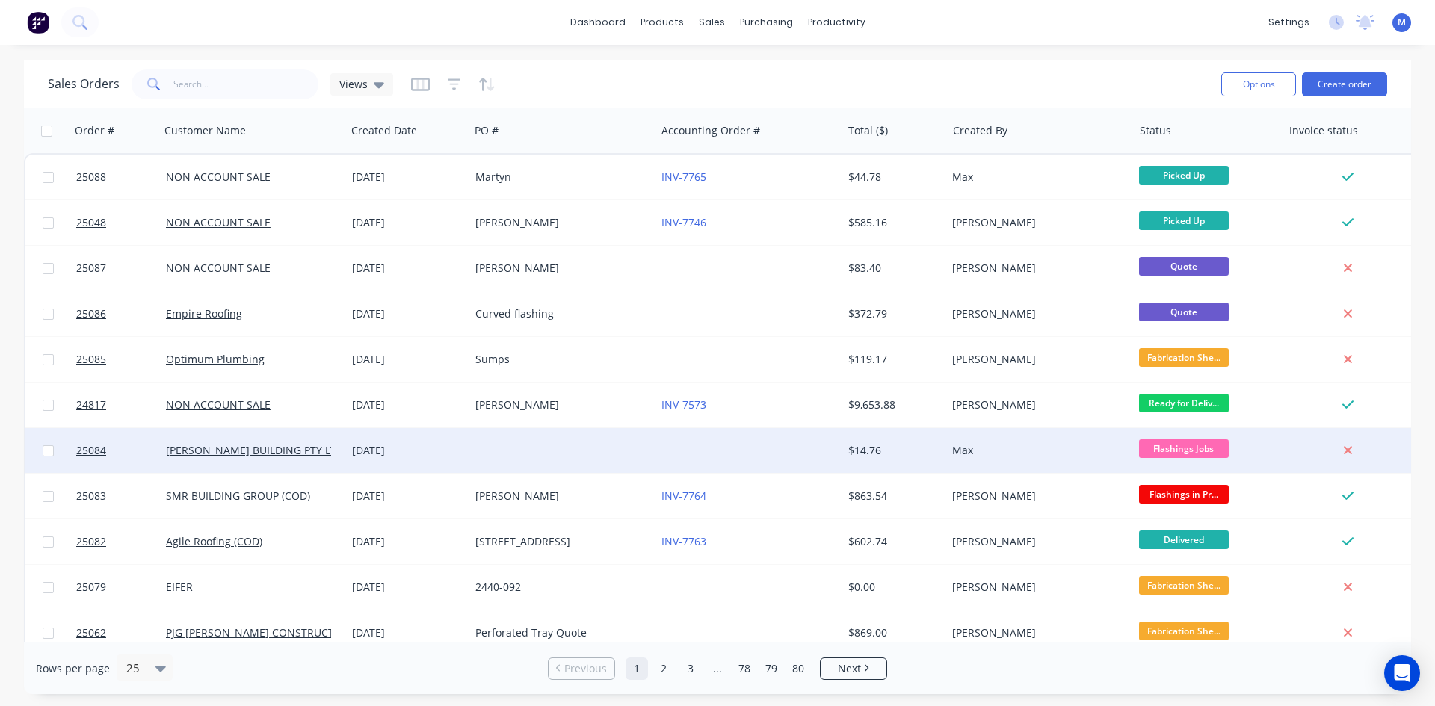
click at [438, 449] on div "[DATE]" at bounding box center [407, 450] width 111 height 15
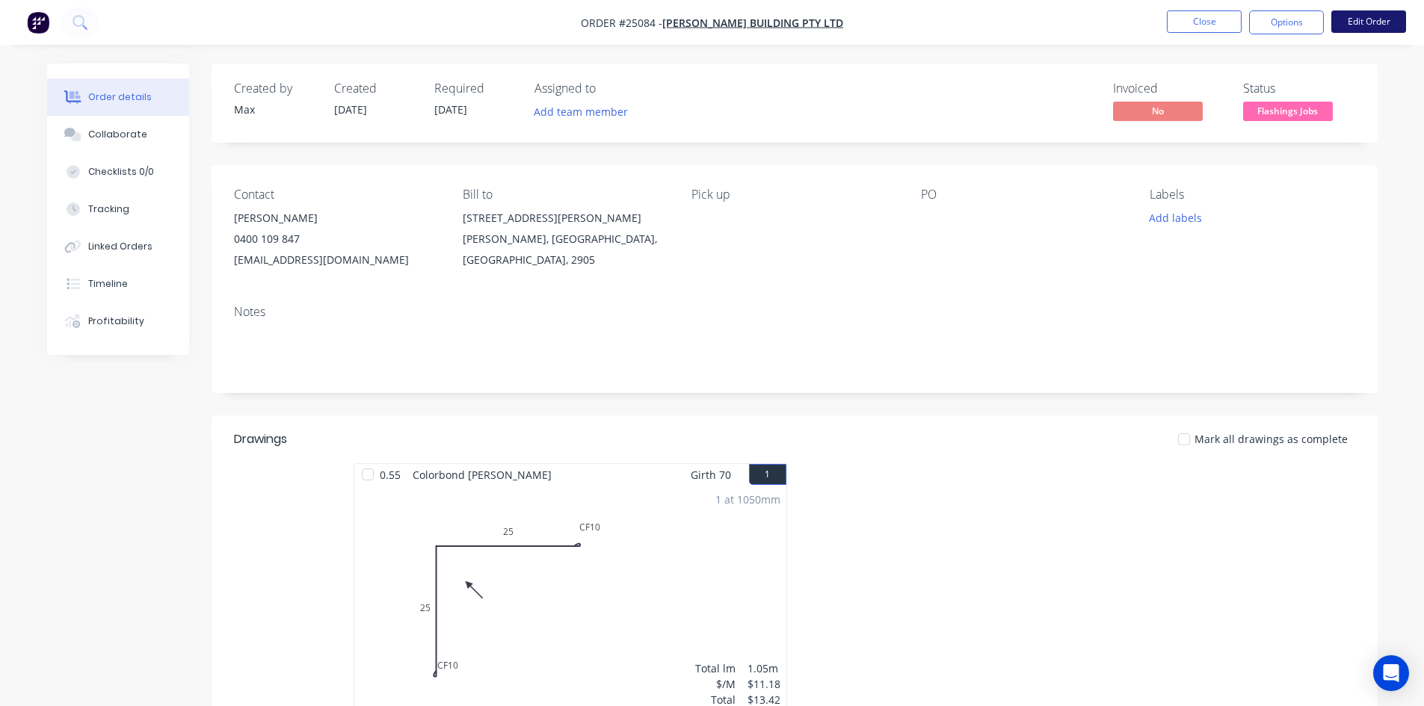
click at [1389, 16] on button "Edit Order" at bounding box center [1368, 21] width 75 height 22
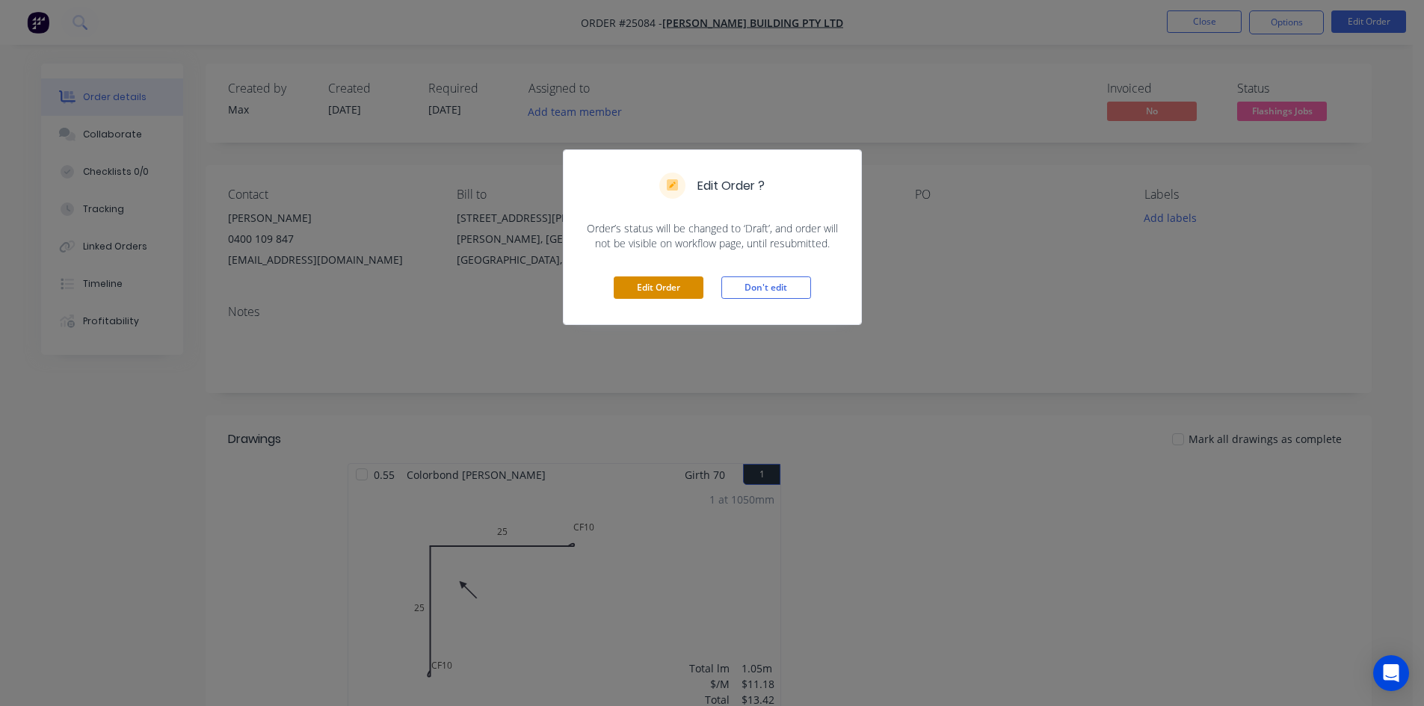
click at [639, 287] on button "Edit Order" at bounding box center [659, 288] width 90 height 22
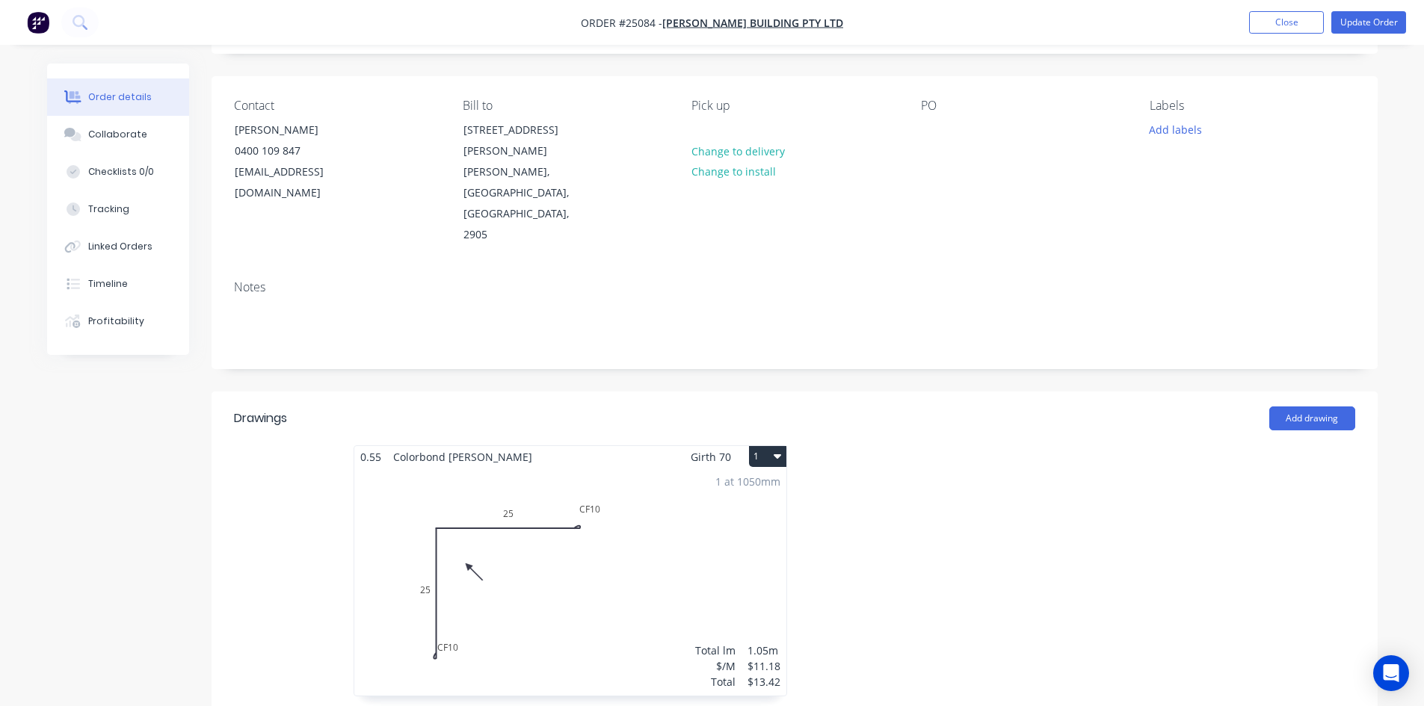
scroll to position [224, 0]
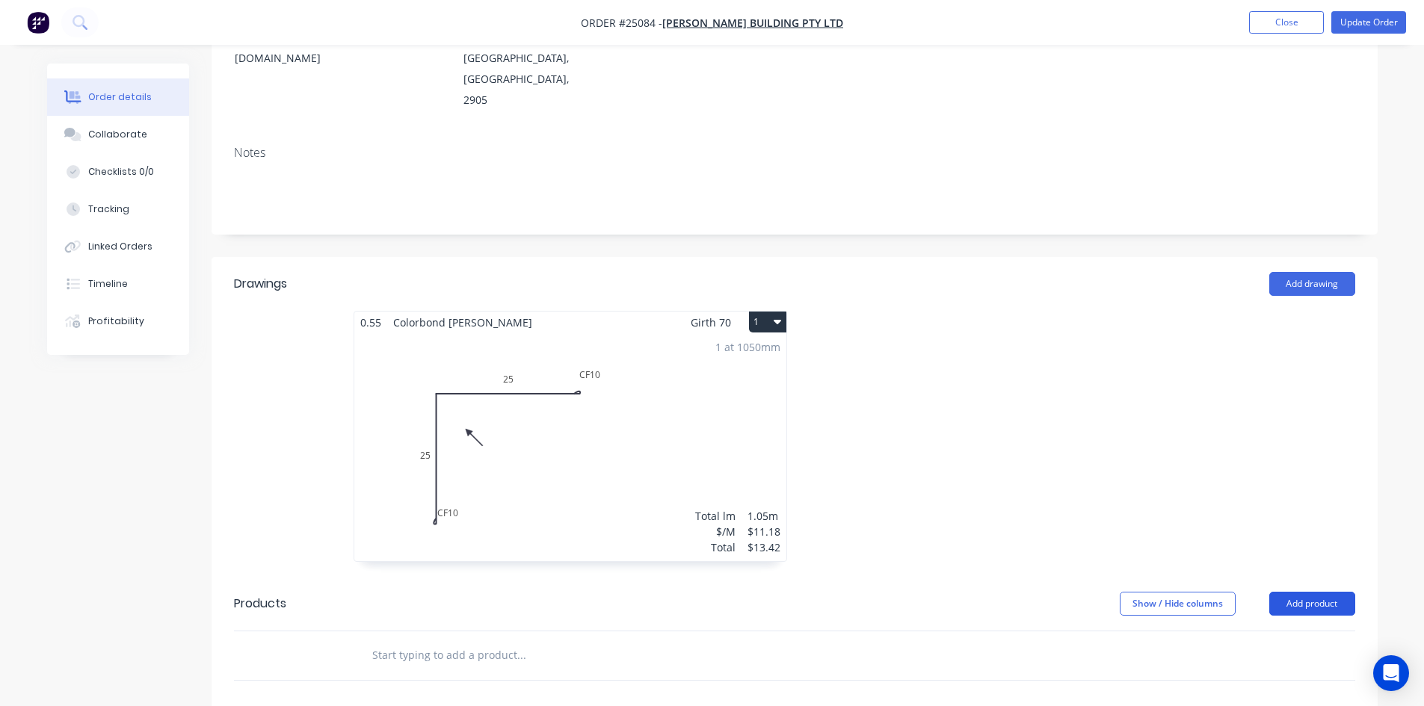
click at [1313, 592] on button "Add product" at bounding box center [1312, 604] width 86 height 24
click at [1299, 631] on div "Product catalogue" at bounding box center [1284, 642] width 115 height 22
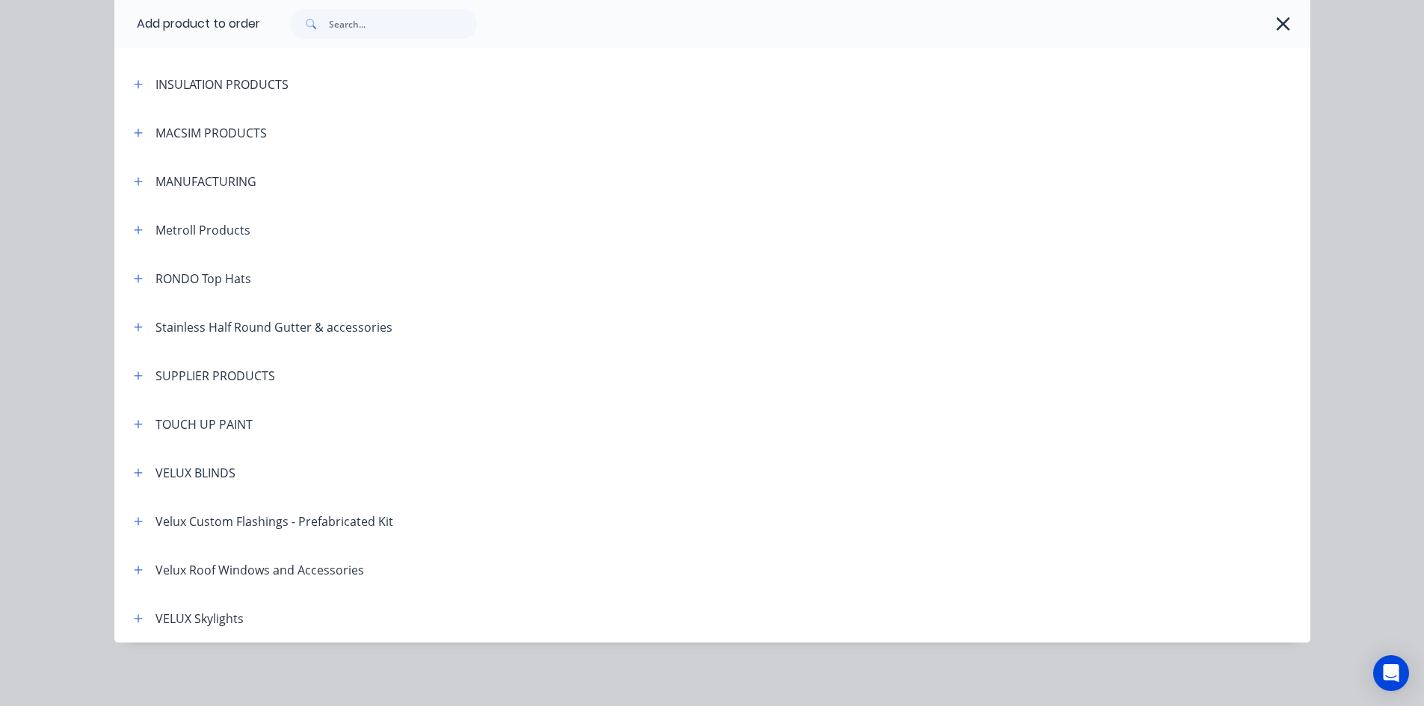
scroll to position [1029, 0]
click at [129, 428] on button "button" at bounding box center [138, 422] width 19 height 19
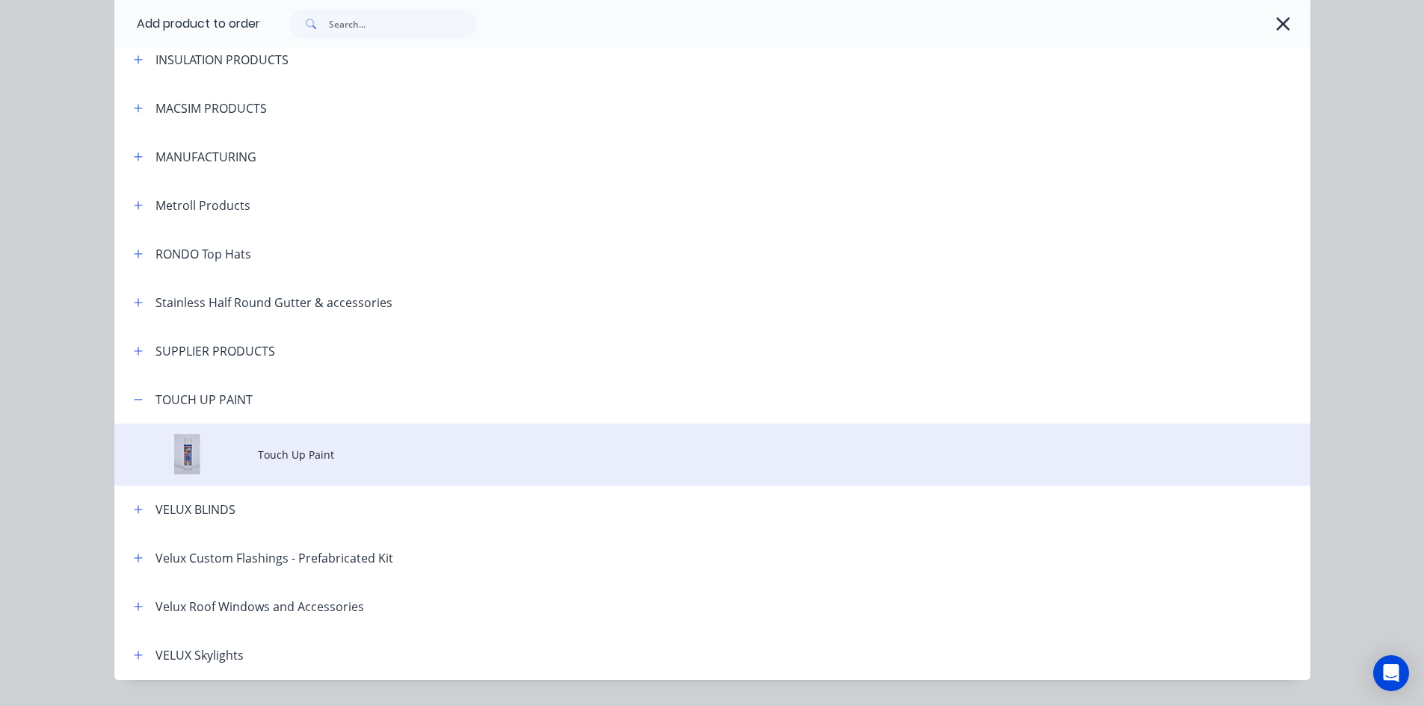
scroll to position [1091, 0]
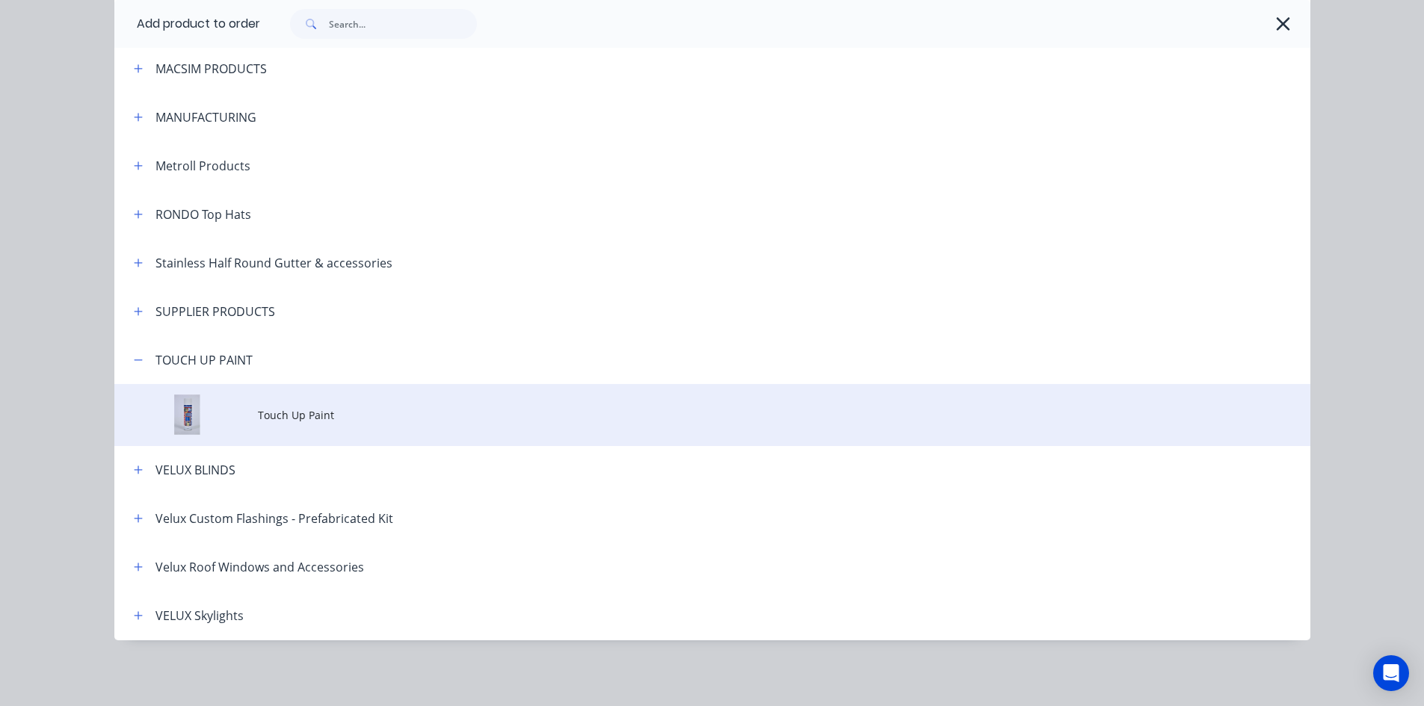
click at [278, 422] on span "Touch Up Paint" at bounding box center [679, 415] width 842 height 16
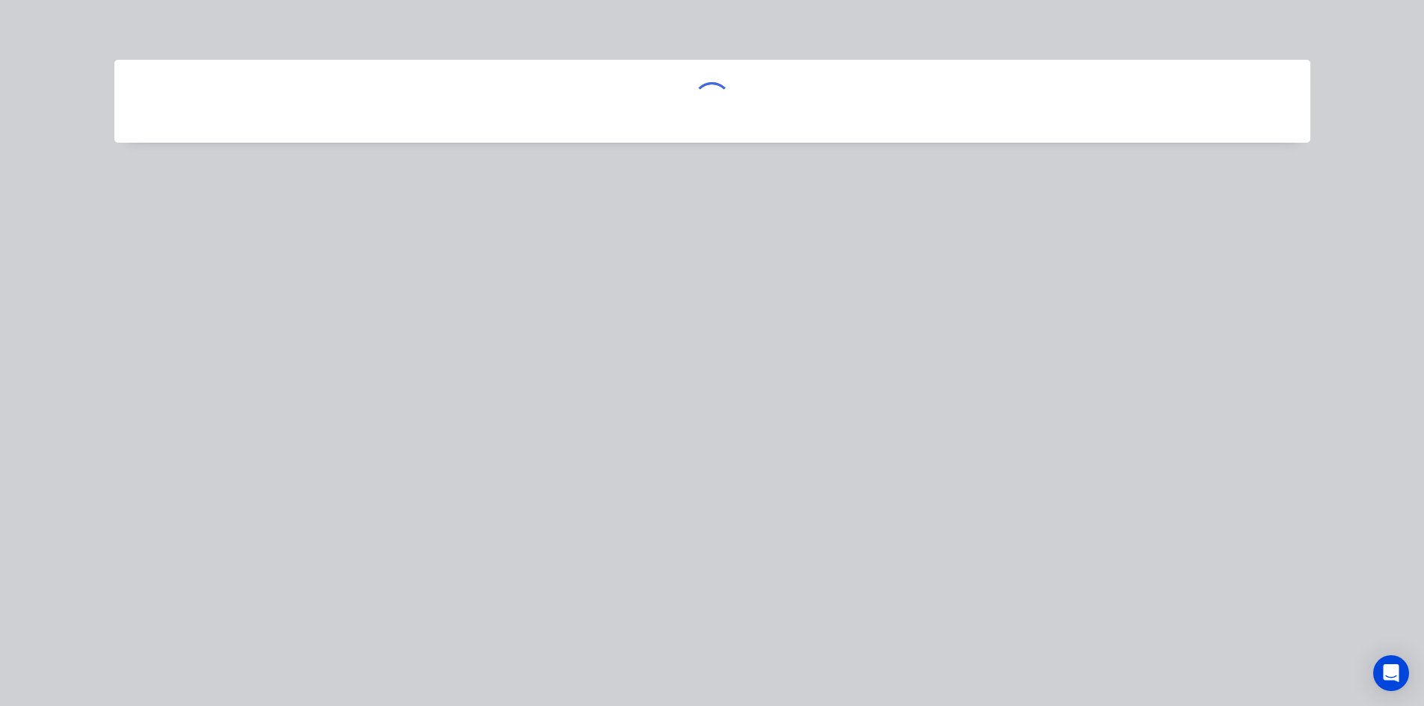
scroll to position [0, 0]
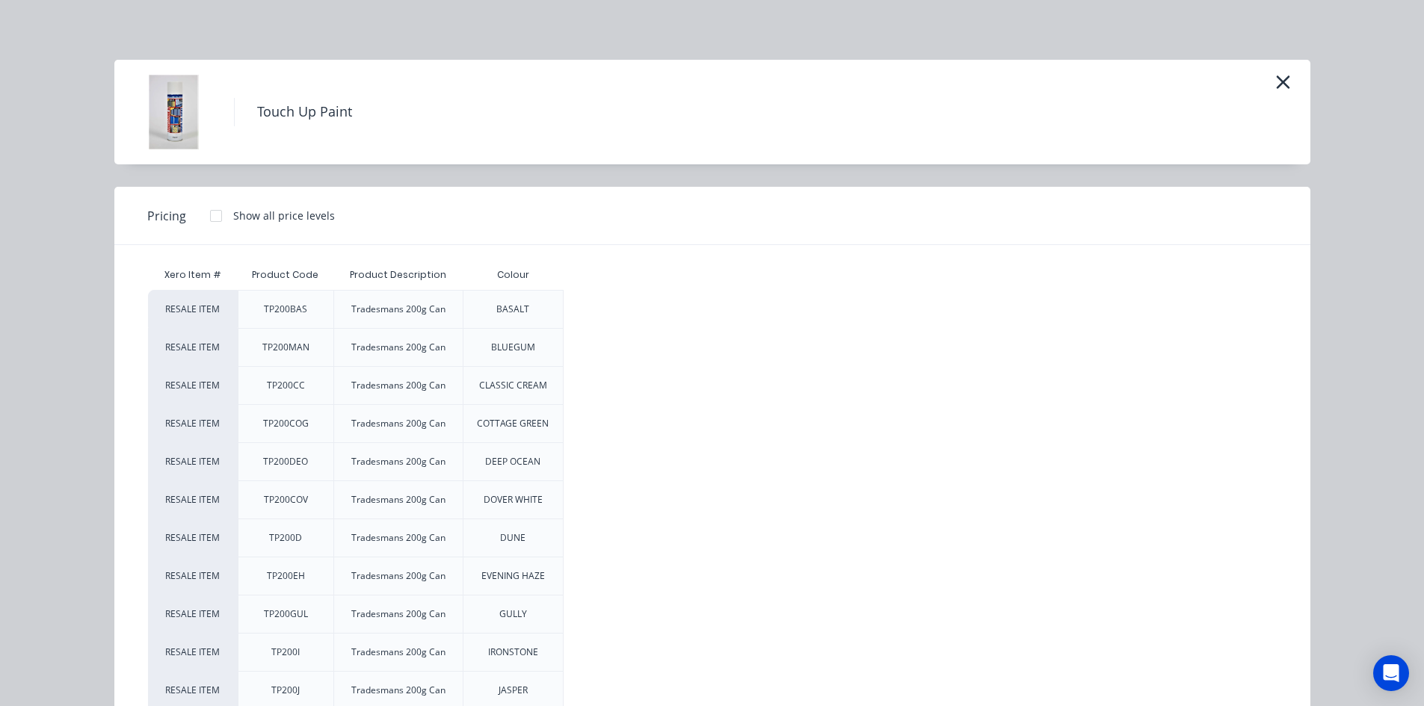
click at [211, 216] on div at bounding box center [216, 216] width 30 height 30
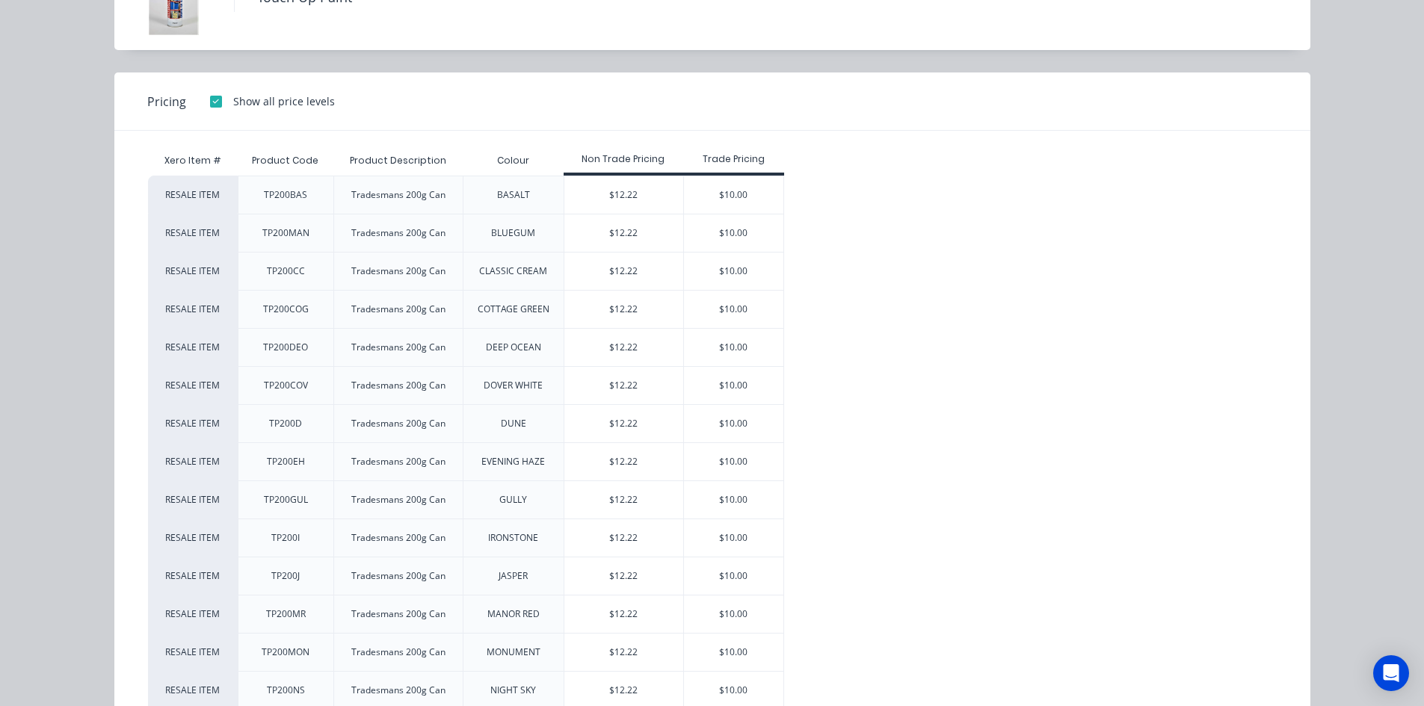
scroll to position [106, 0]
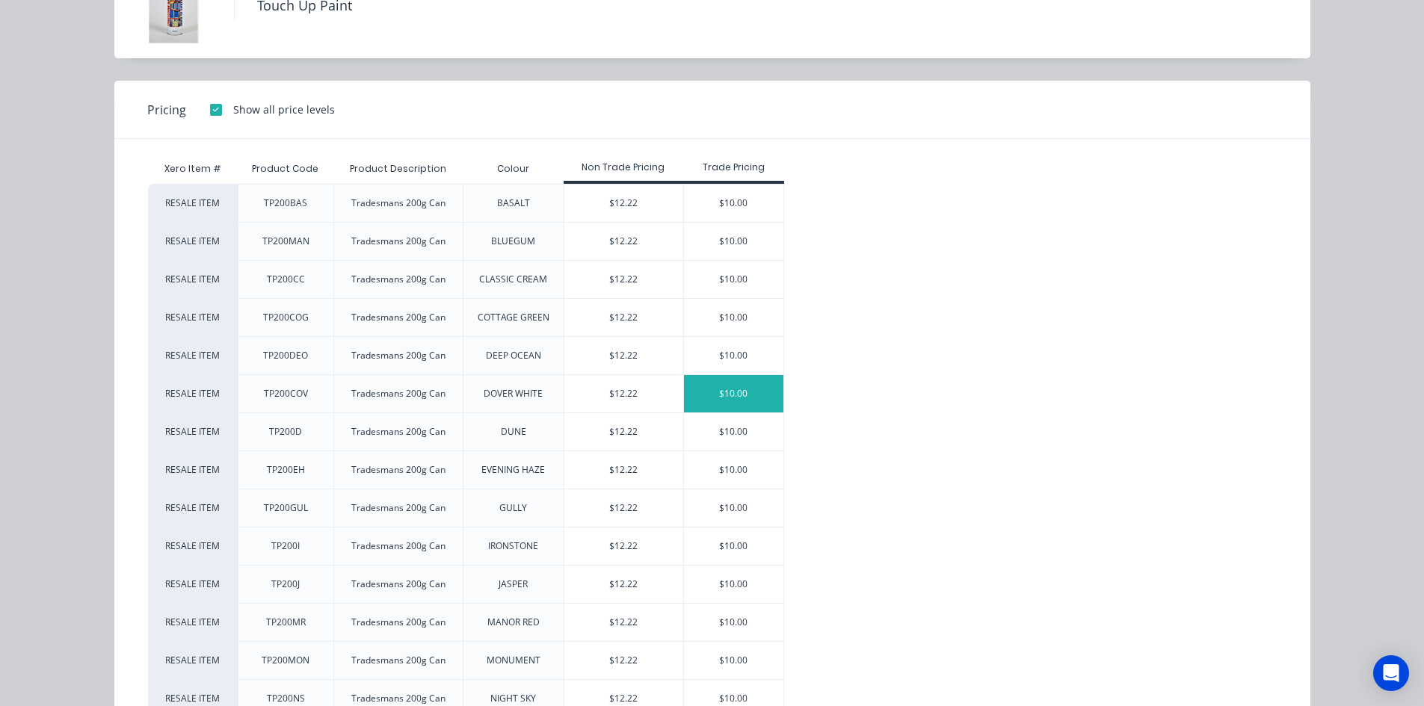
click at [718, 390] on div "$10.00" at bounding box center [733, 393] width 99 height 37
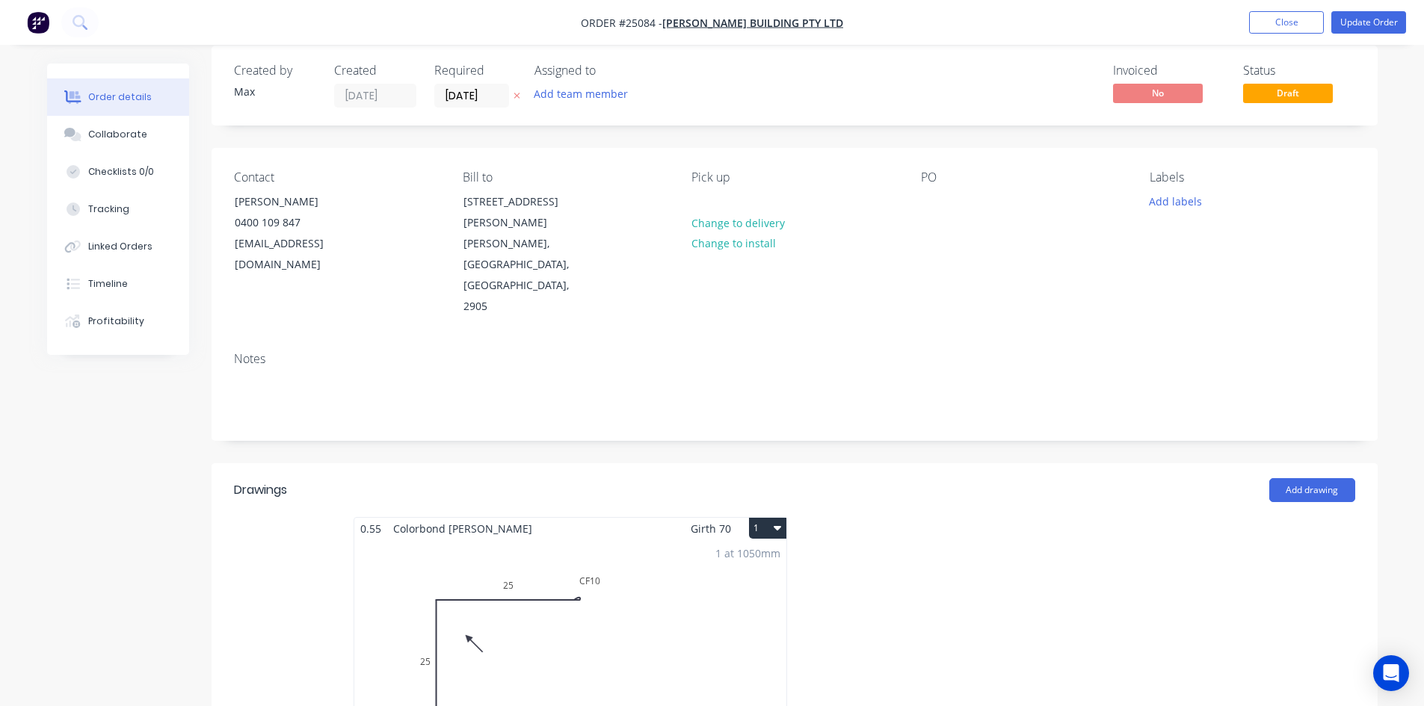
scroll to position [0, 0]
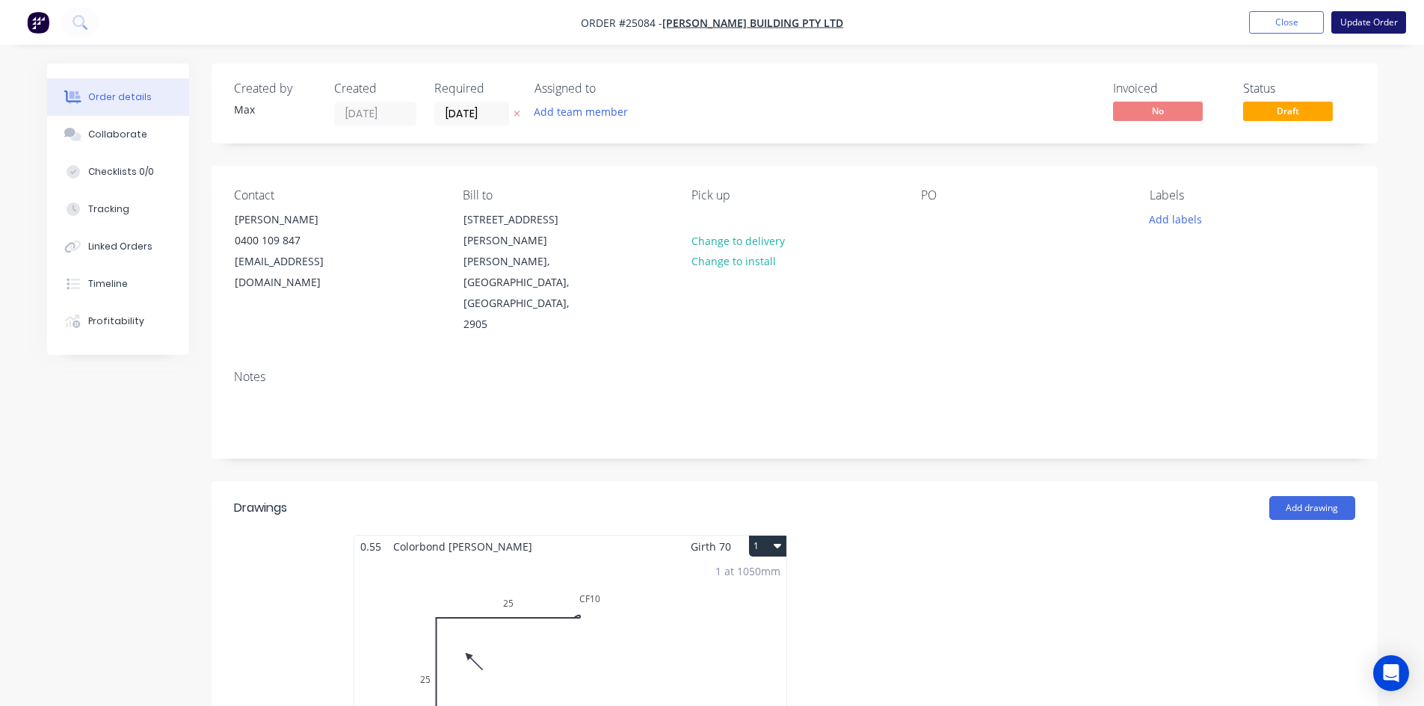
click at [1368, 23] on button "Update Order" at bounding box center [1368, 22] width 75 height 22
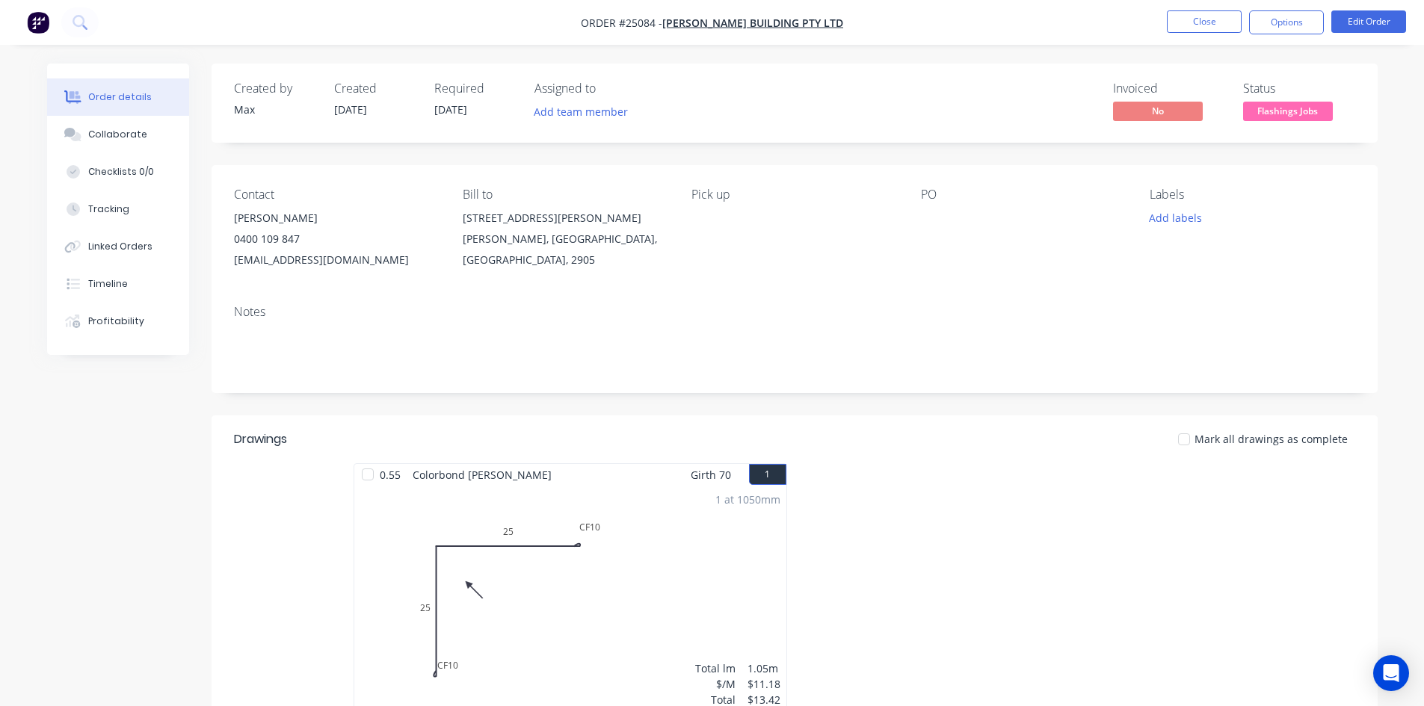
click at [1310, 115] on span "Flashings Jobs" at bounding box center [1288, 111] width 90 height 19
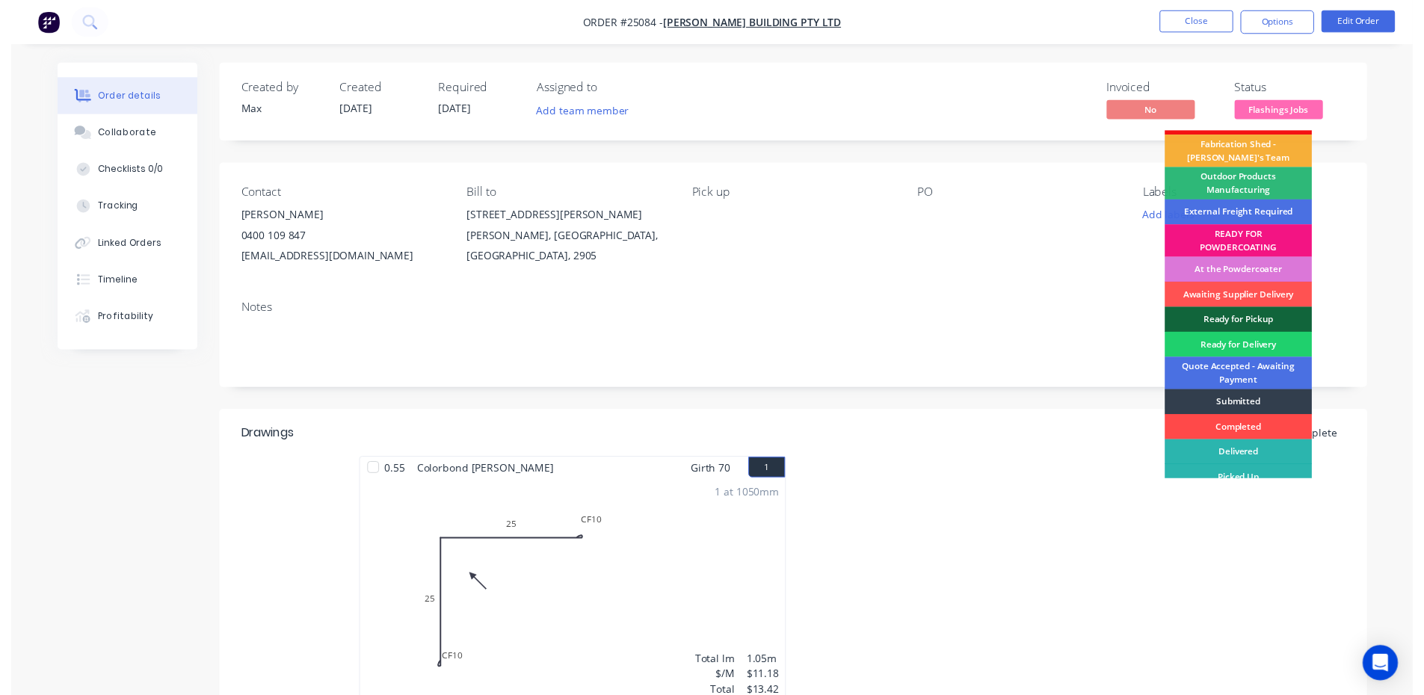
scroll to position [32, 0]
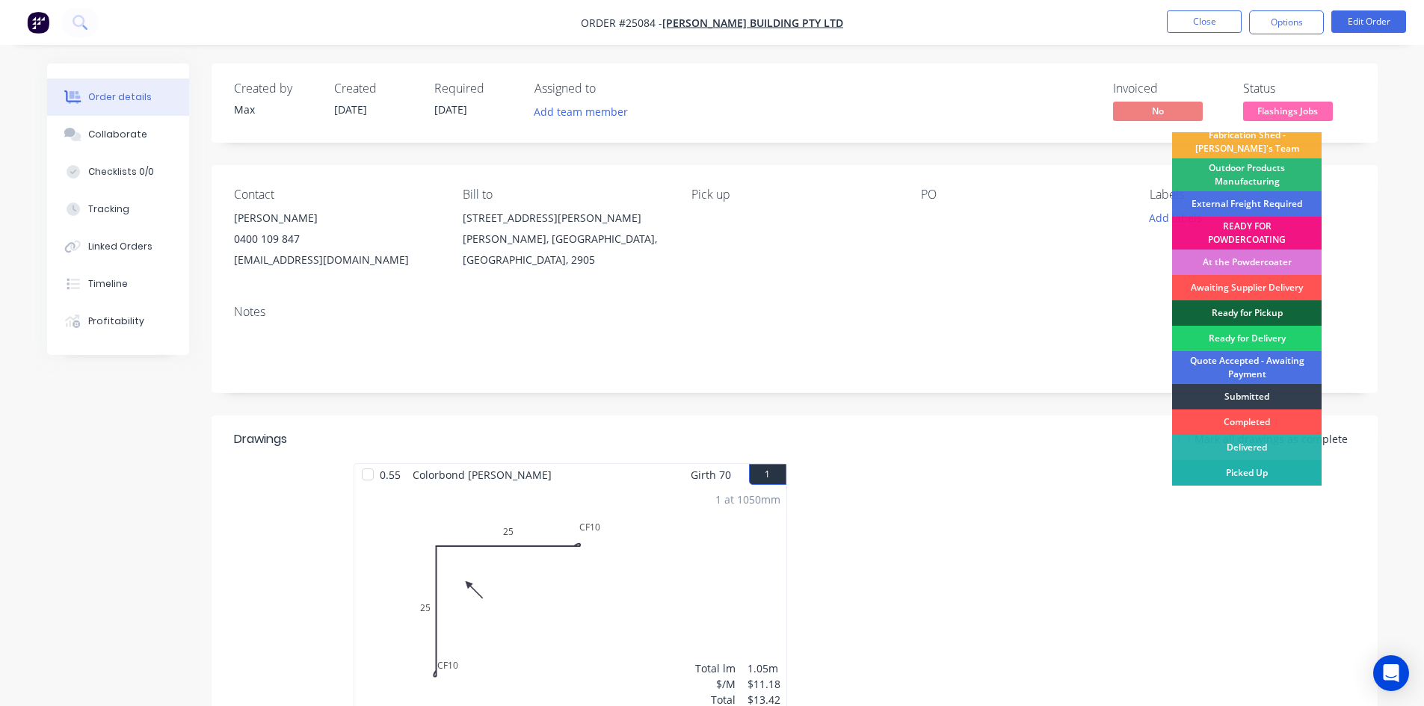
click at [1266, 469] on div "Picked Up" at bounding box center [1247, 472] width 150 height 25
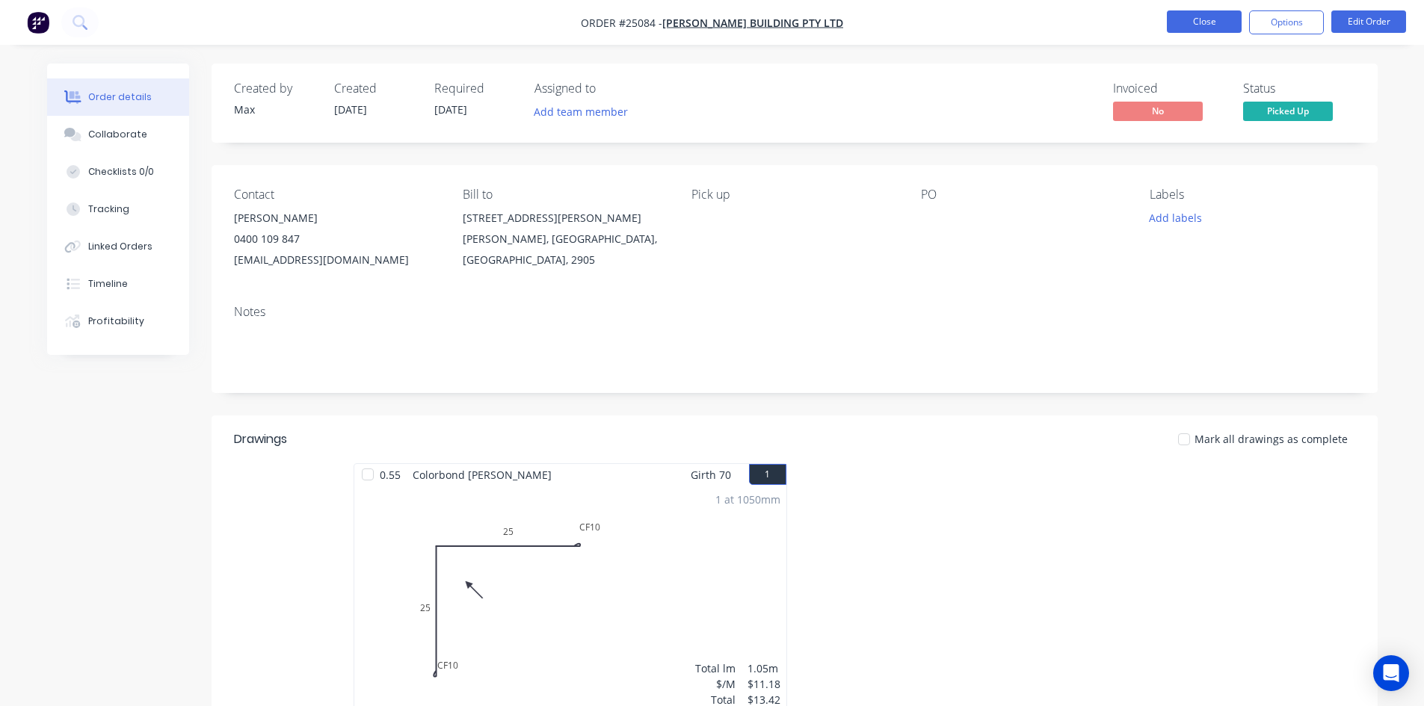
click at [1205, 22] on button "Close" at bounding box center [1204, 21] width 75 height 22
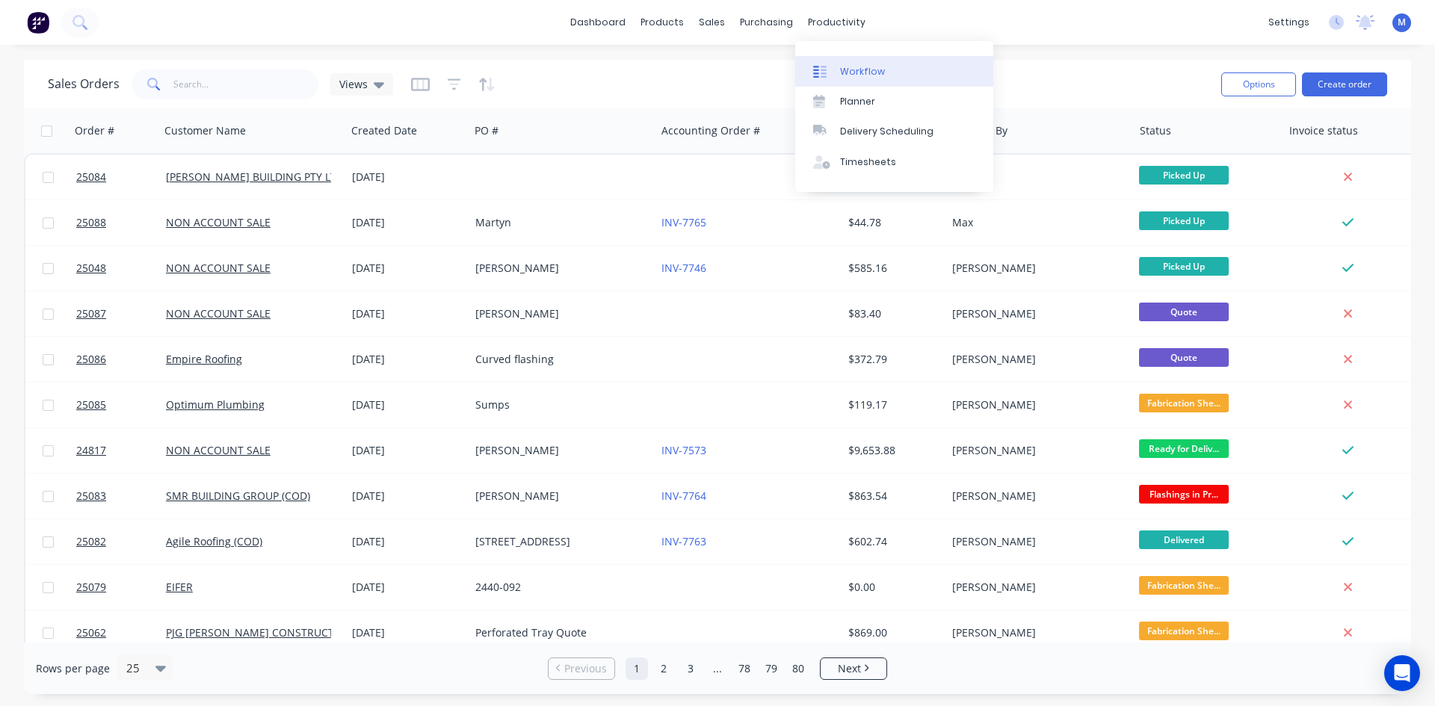
click at [879, 70] on div "Workflow" at bounding box center [862, 71] width 45 height 13
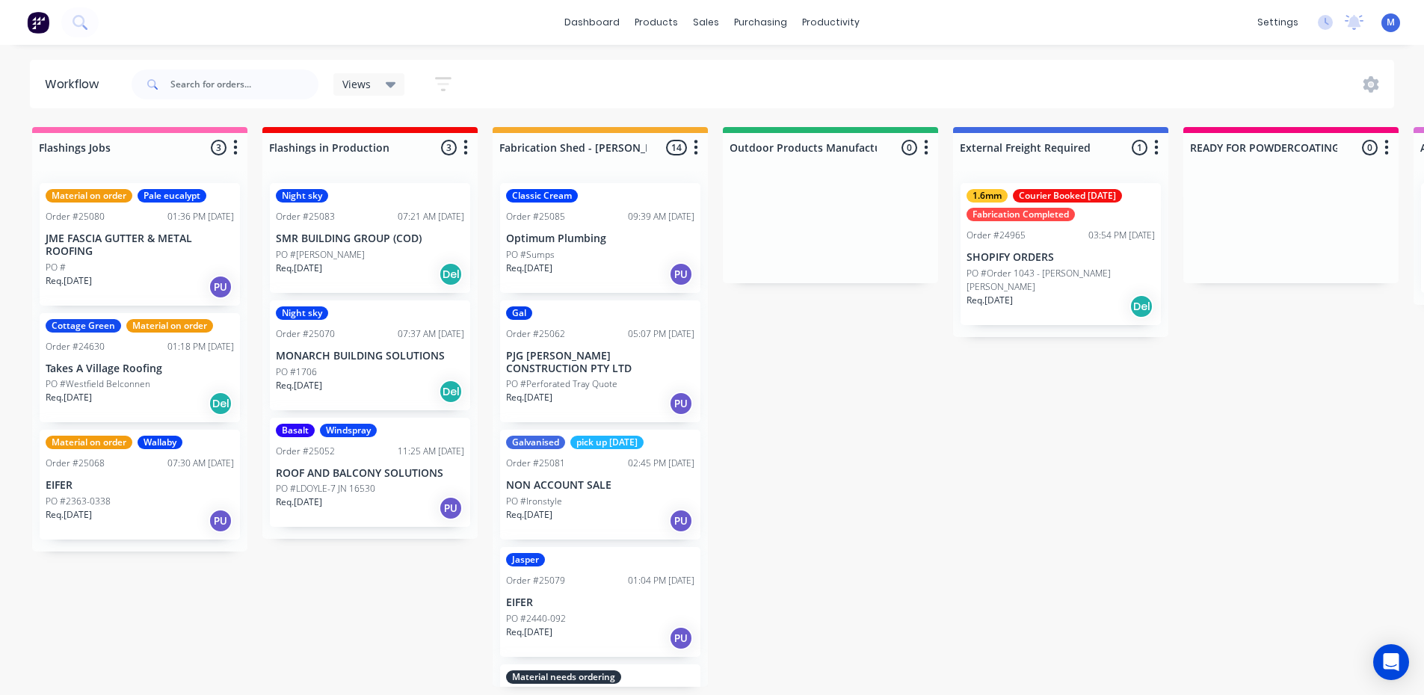
click at [588, 252] on div "PO #Sumps" at bounding box center [600, 254] width 188 height 13
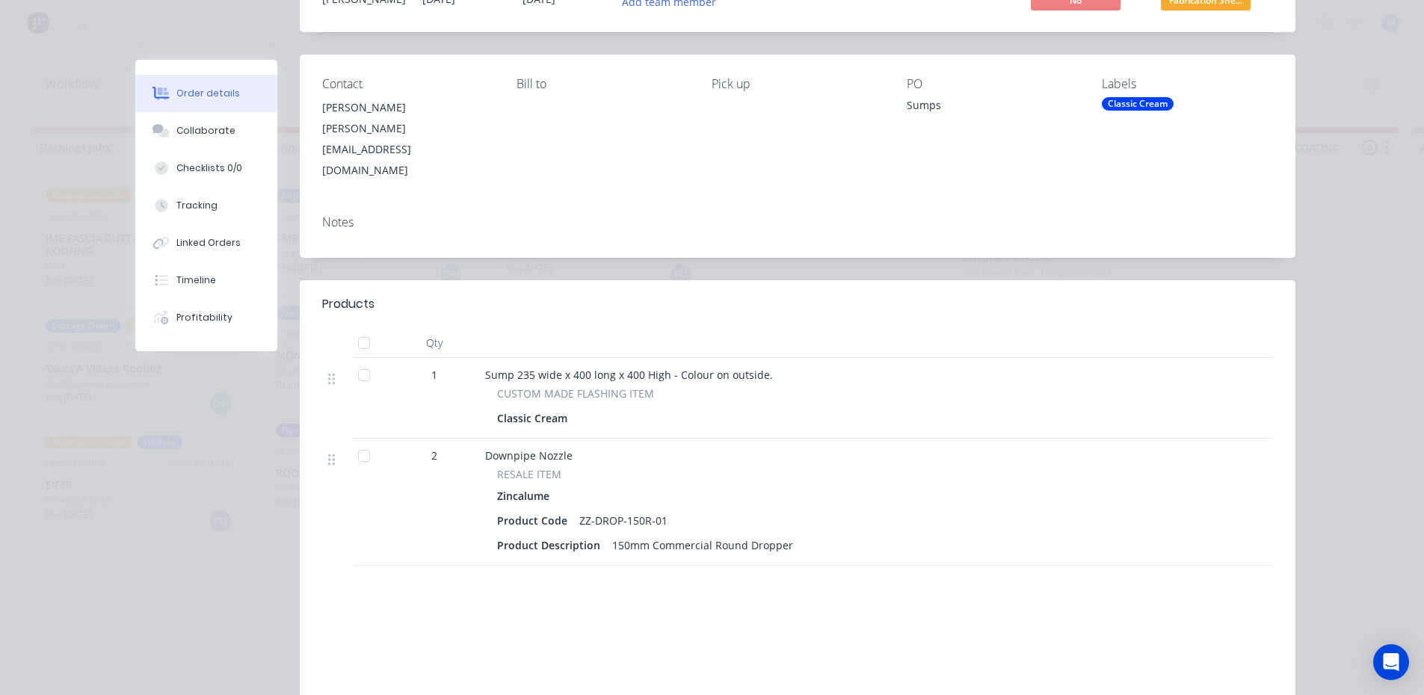
scroll to position [150, 0]
click at [209, 137] on div "Collaborate" at bounding box center [205, 130] width 59 height 13
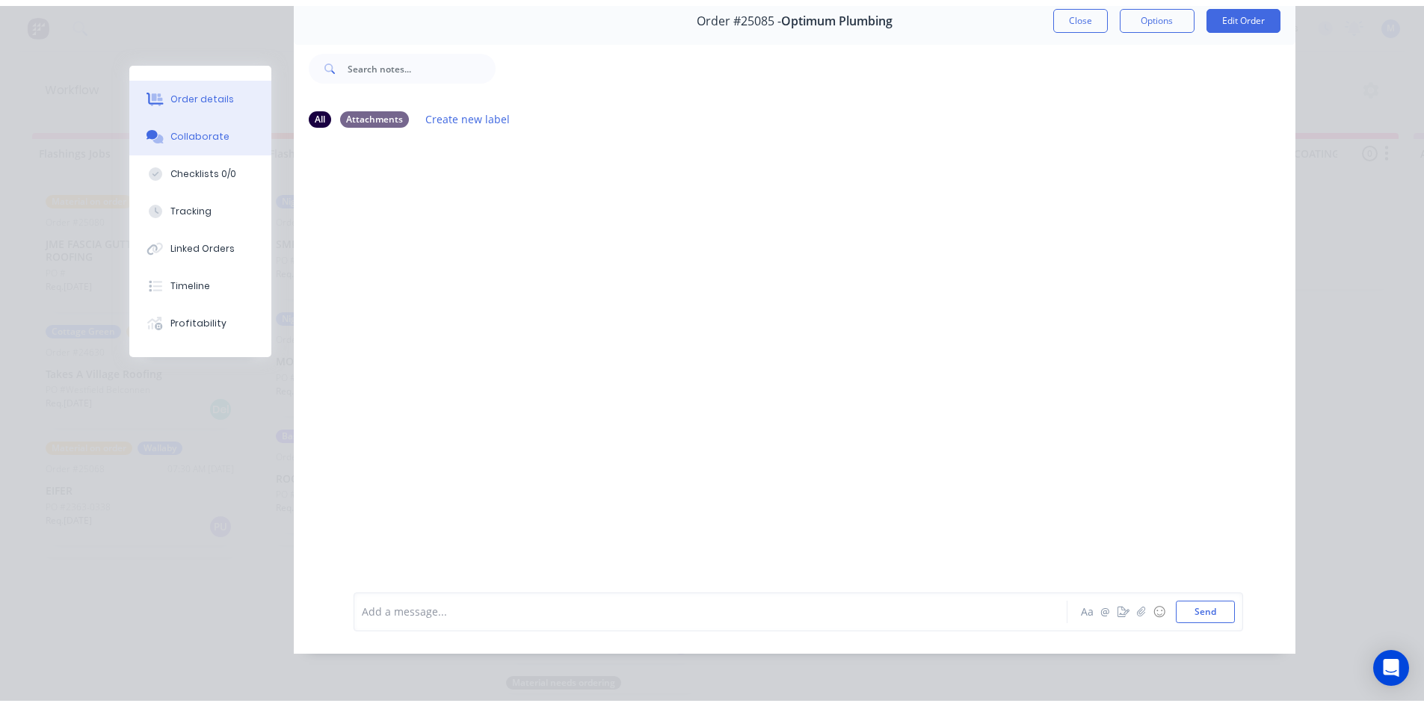
scroll to position [0, 0]
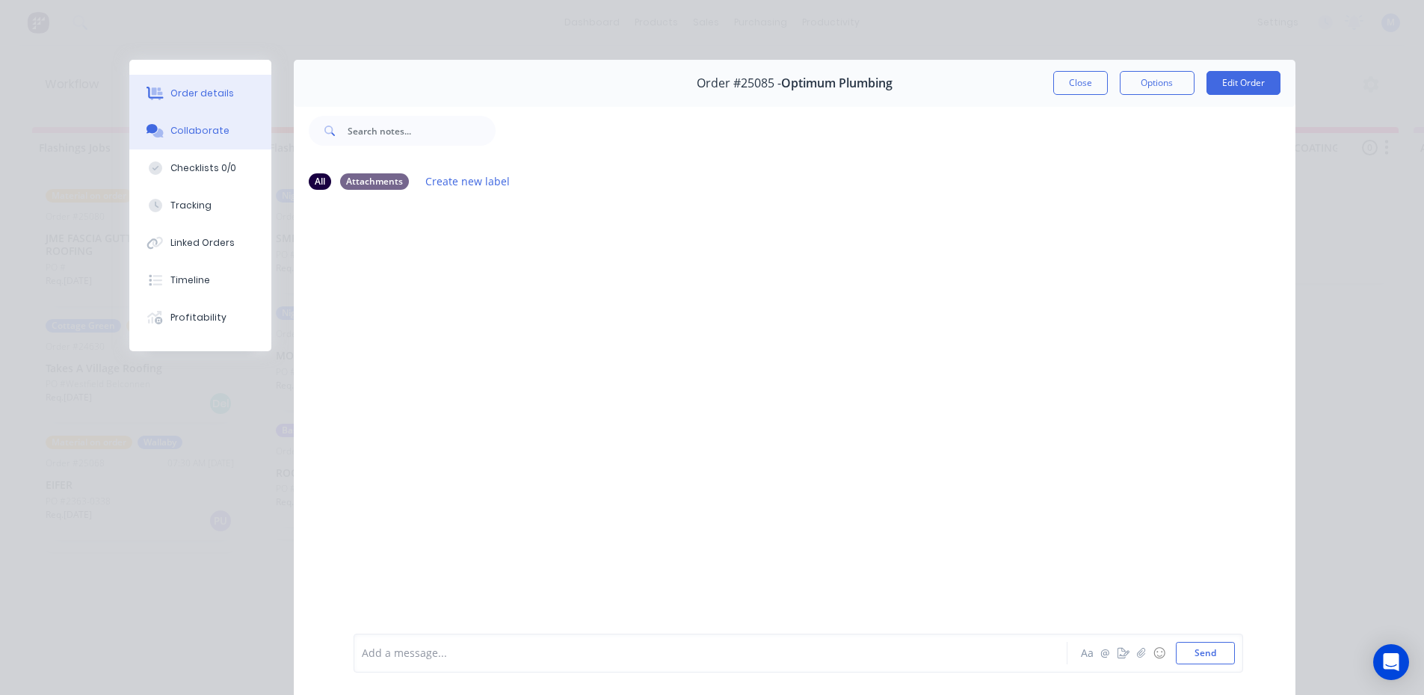
click at [228, 92] on button "Order details" at bounding box center [200, 93] width 142 height 37
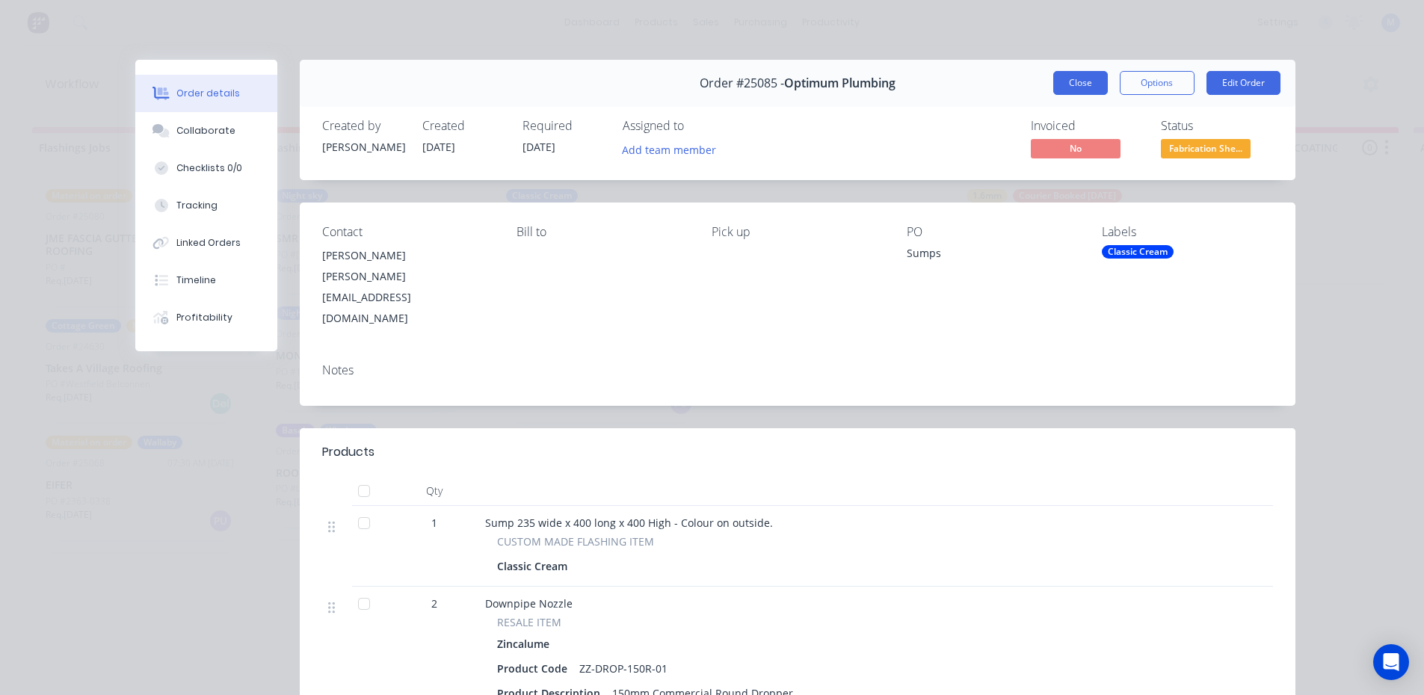
click at [1062, 90] on button "Close" at bounding box center [1080, 83] width 55 height 24
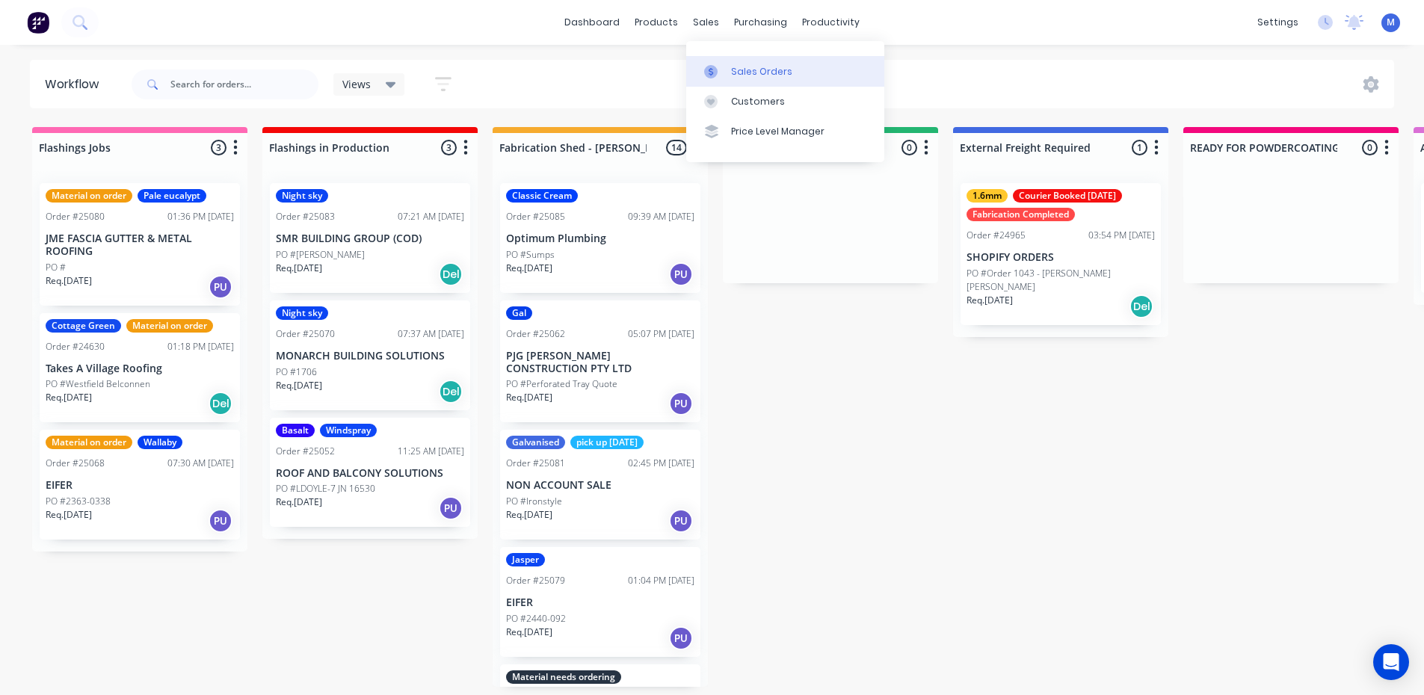
click at [749, 73] on div "Sales Orders" at bounding box center [761, 71] width 61 height 13
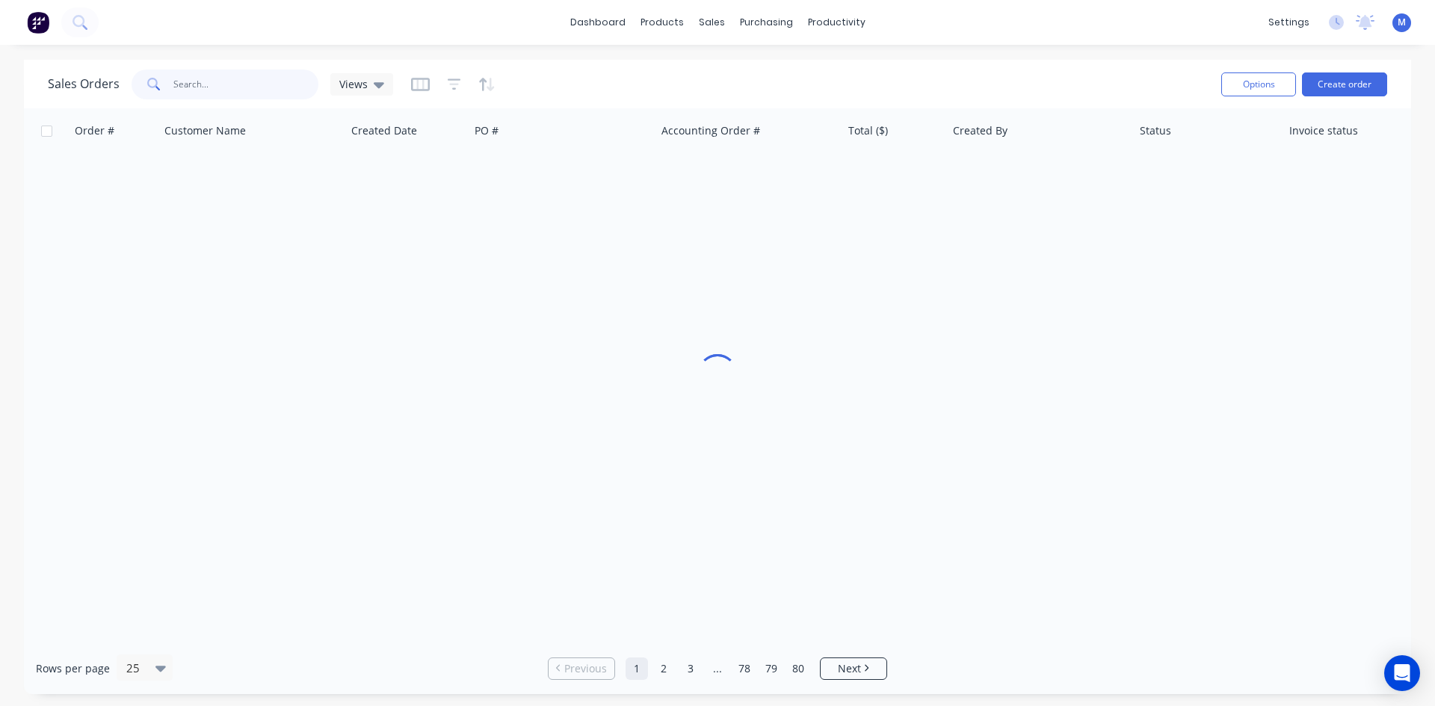
click at [215, 82] on input "text" at bounding box center [246, 85] width 146 height 30
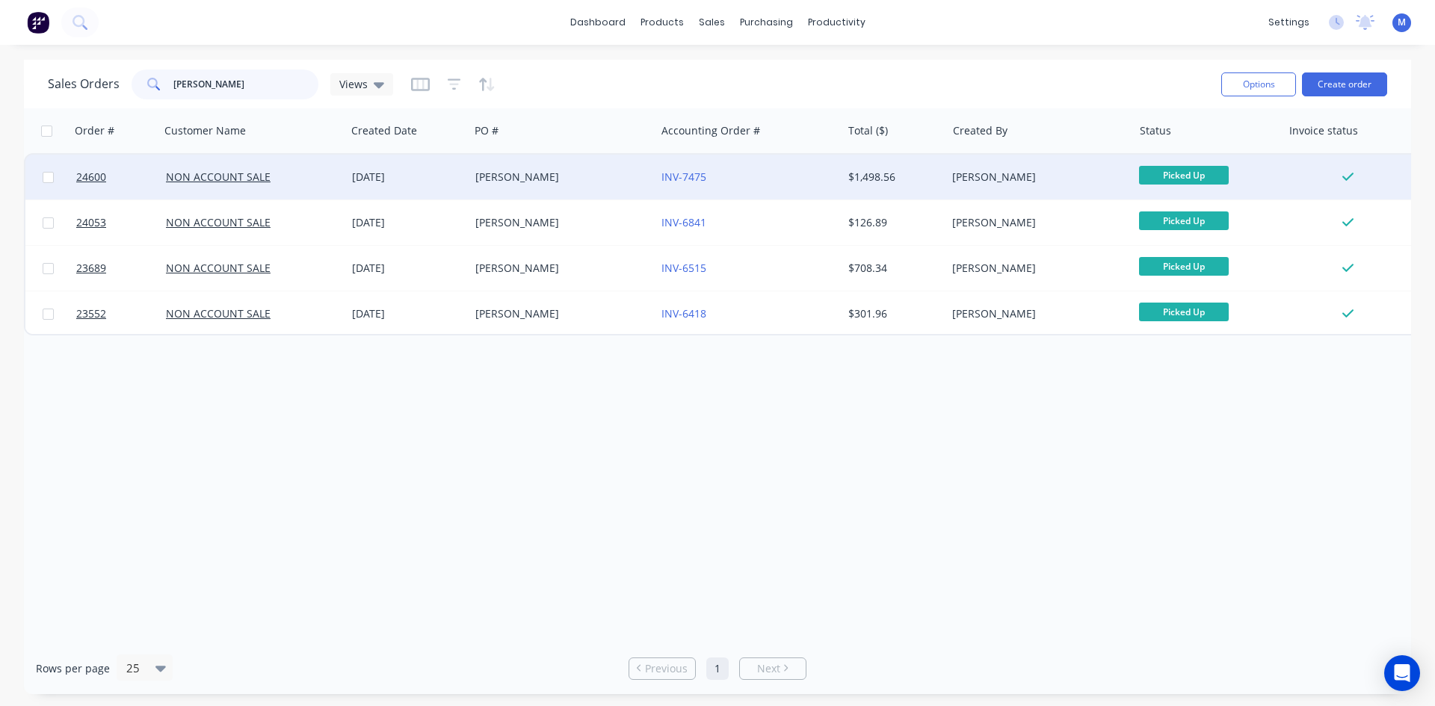
type input "goltz"
click at [594, 181] on div "TRAVIS GOLTZ" at bounding box center [558, 177] width 166 height 15
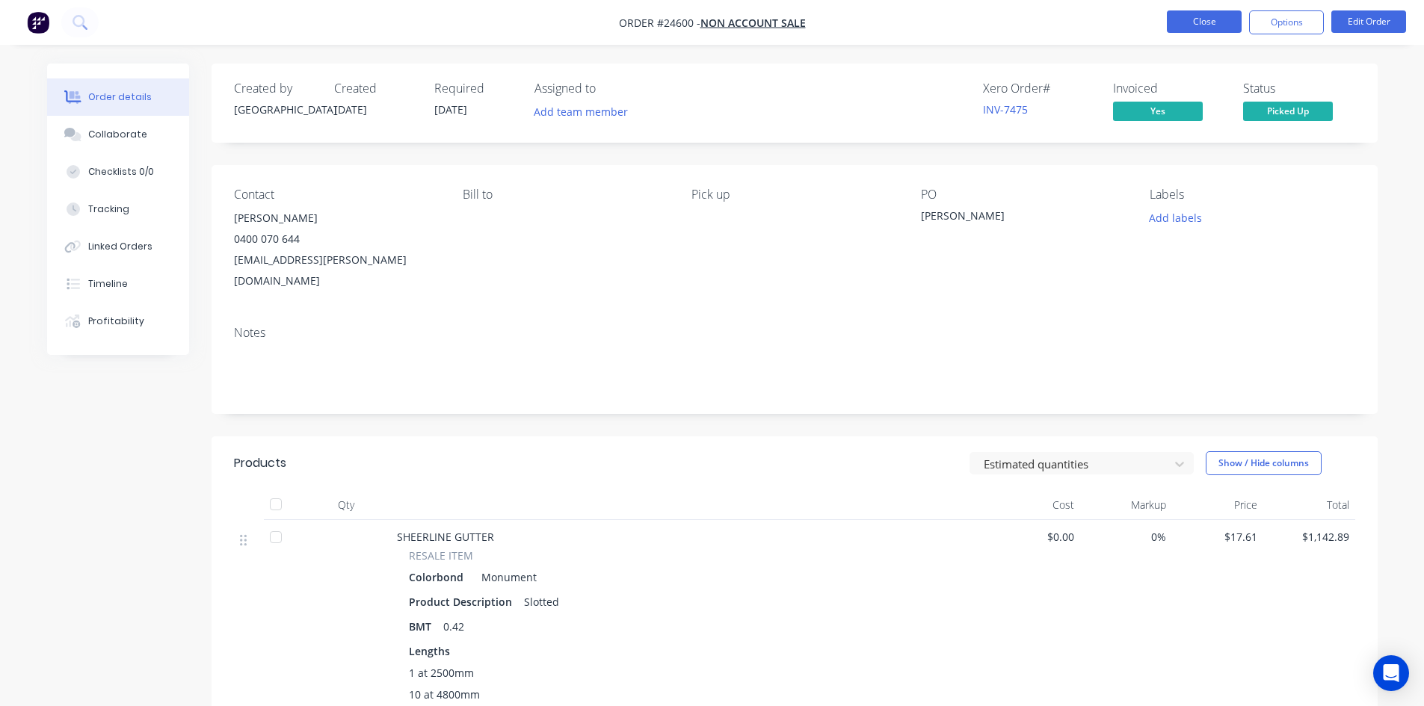
click at [1207, 22] on button "Close" at bounding box center [1204, 21] width 75 height 22
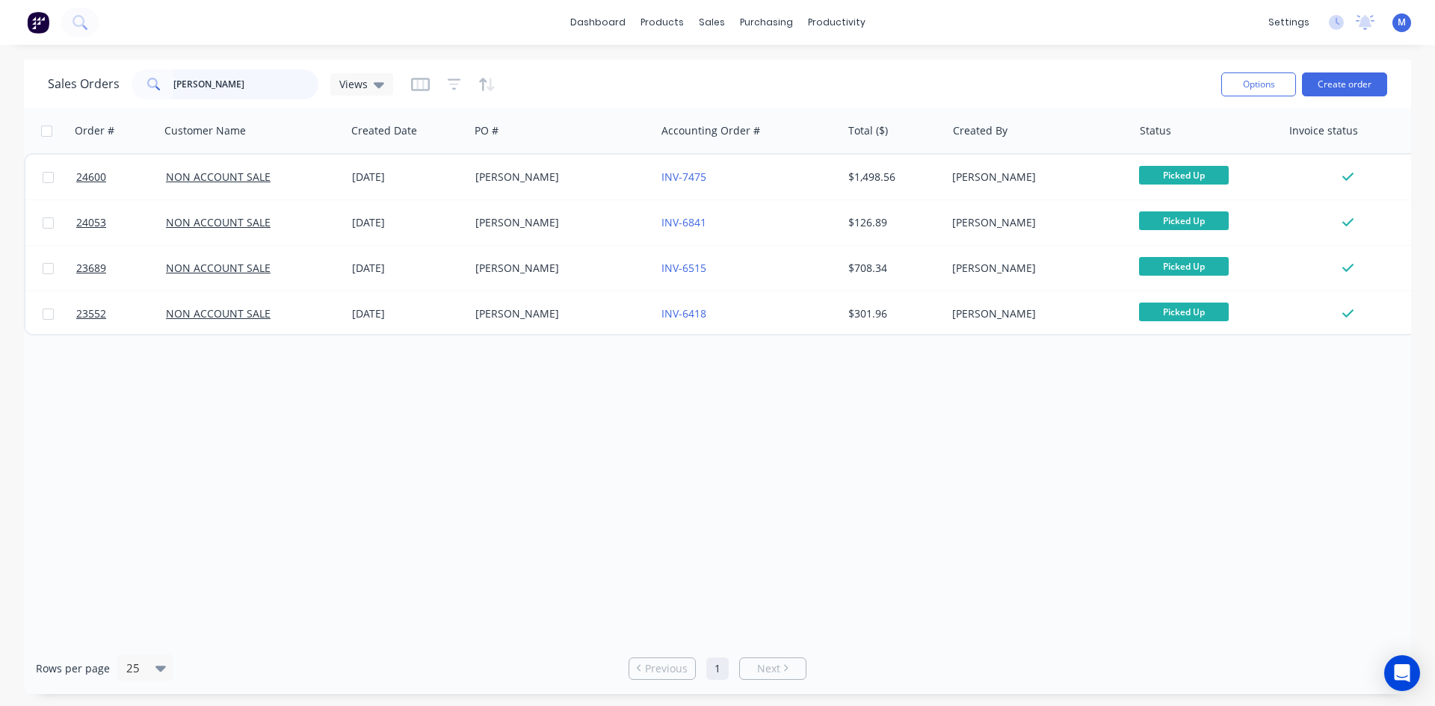
click at [87, 78] on div "Sales Orders goltz Views" at bounding box center [220, 85] width 345 height 30
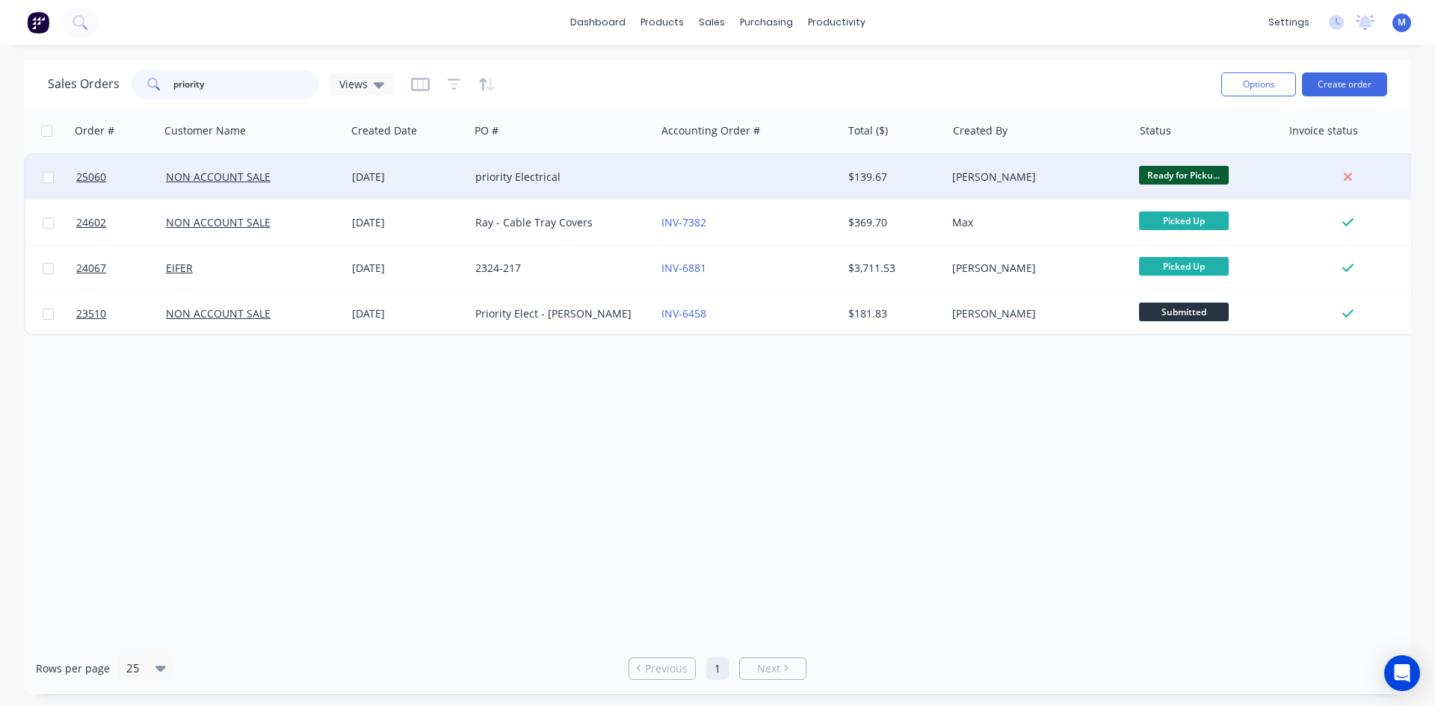
type input "priority"
click at [624, 181] on div "priority Electrical" at bounding box center [558, 177] width 166 height 15
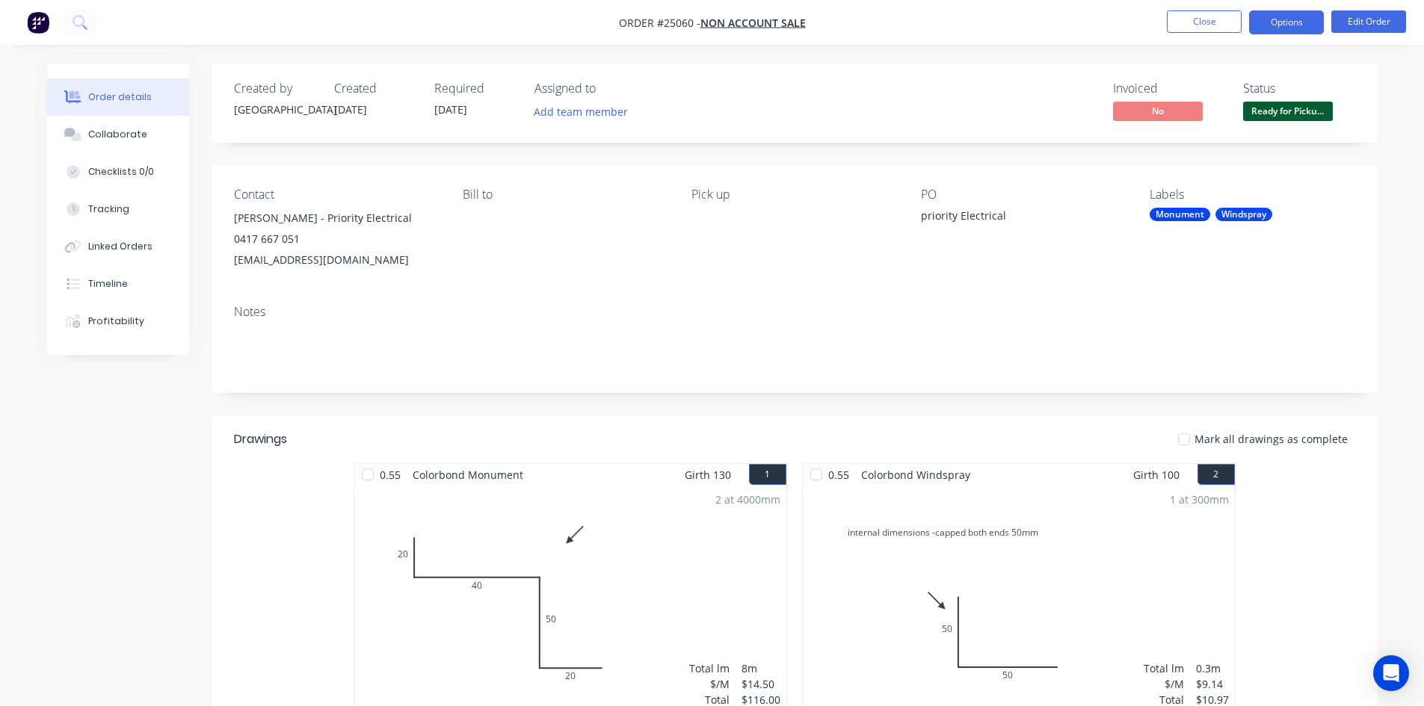
click at [1301, 18] on button "Options" at bounding box center [1286, 22] width 75 height 24
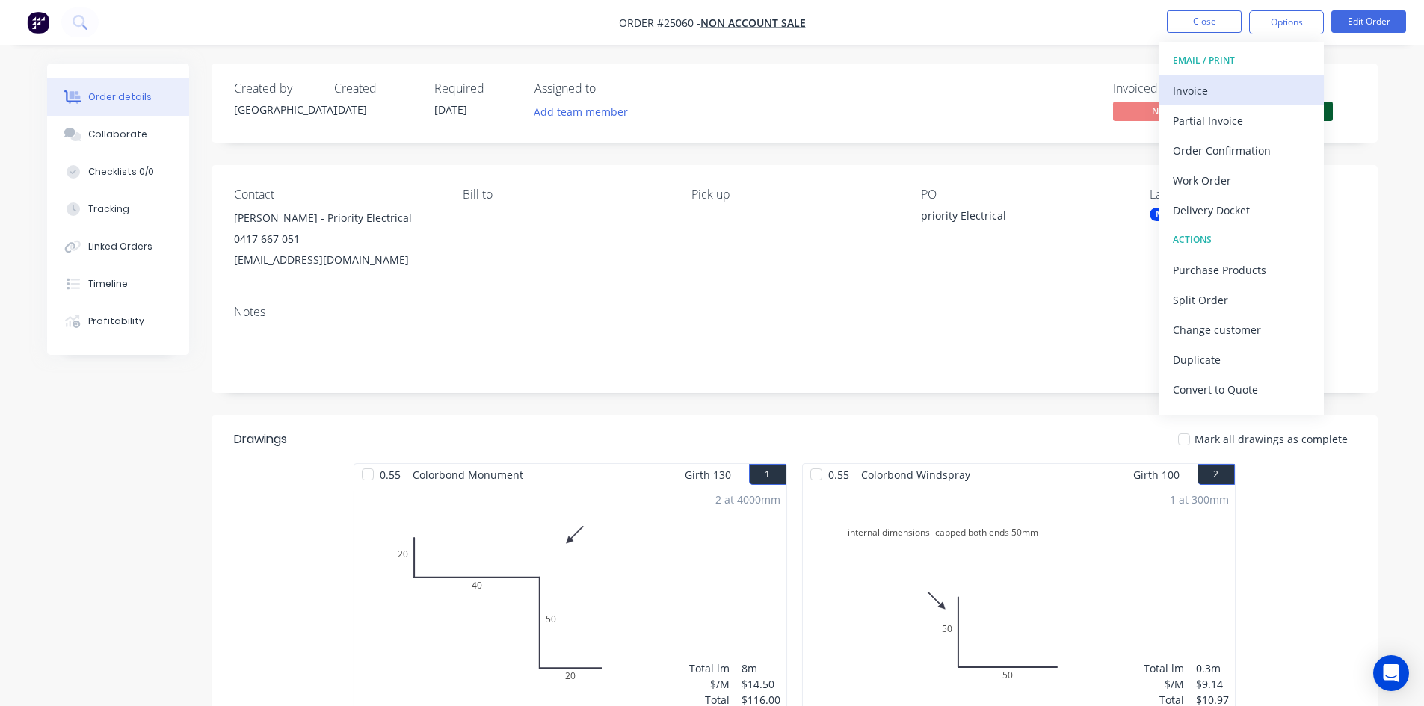
click at [1246, 87] on div "Invoice" at bounding box center [1242, 91] width 138 height 22
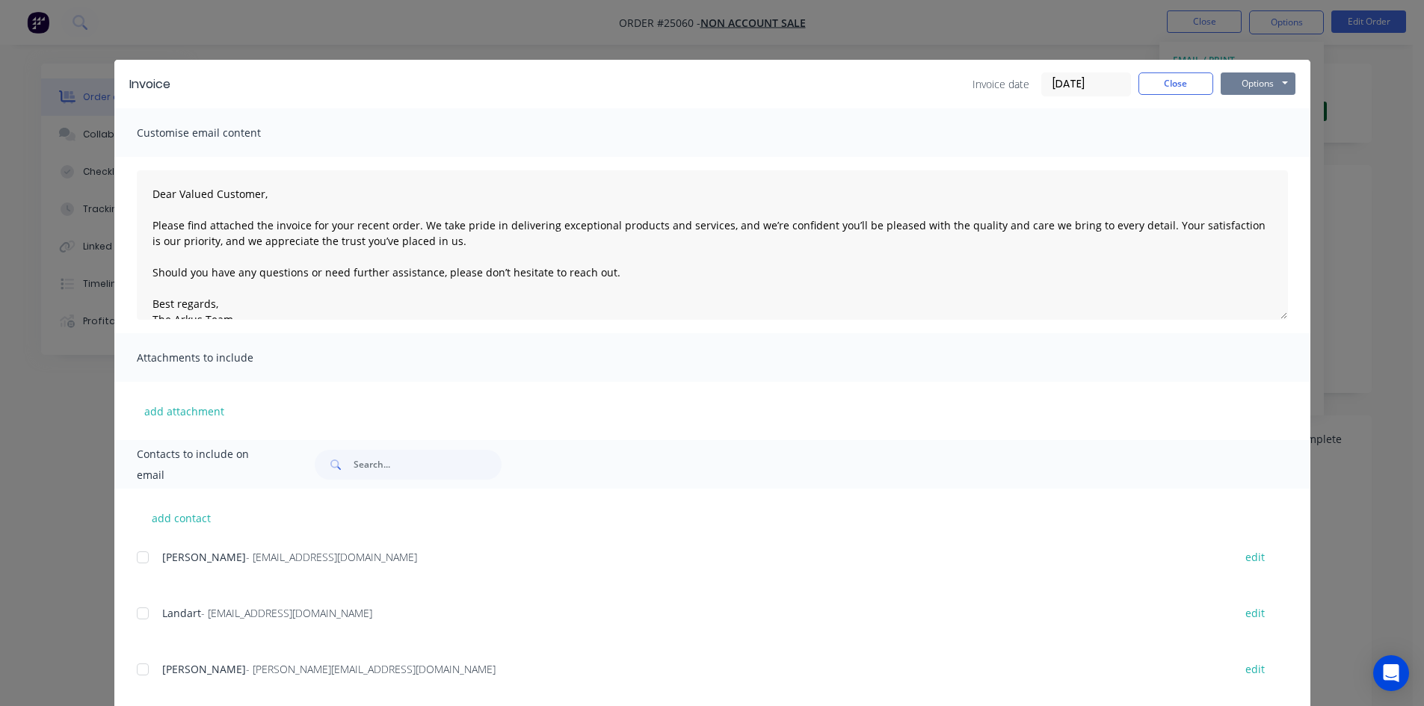
click at [1257, 86] on button "Options" at bounding box center [1258, 84] width 75 height 22
click at [1260, 134] on button "Print" at bounding box center [1269, 135] width 96 height 25
click at [1148, 87] on button "Close" at bounding box center [1175, 84] width 75 height 22
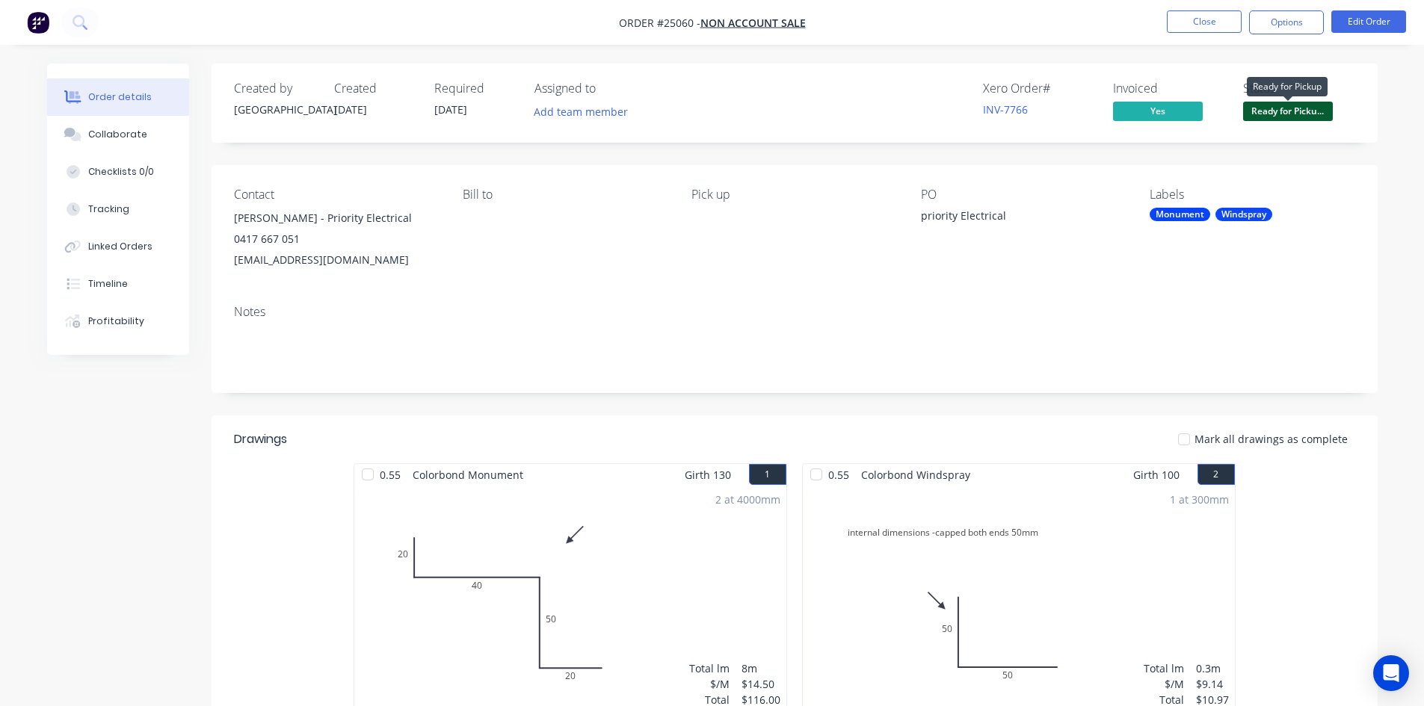
click at [1308, 112] on span "Ready for Picku..." at bounding box center [1288, 111] width 90 height 19
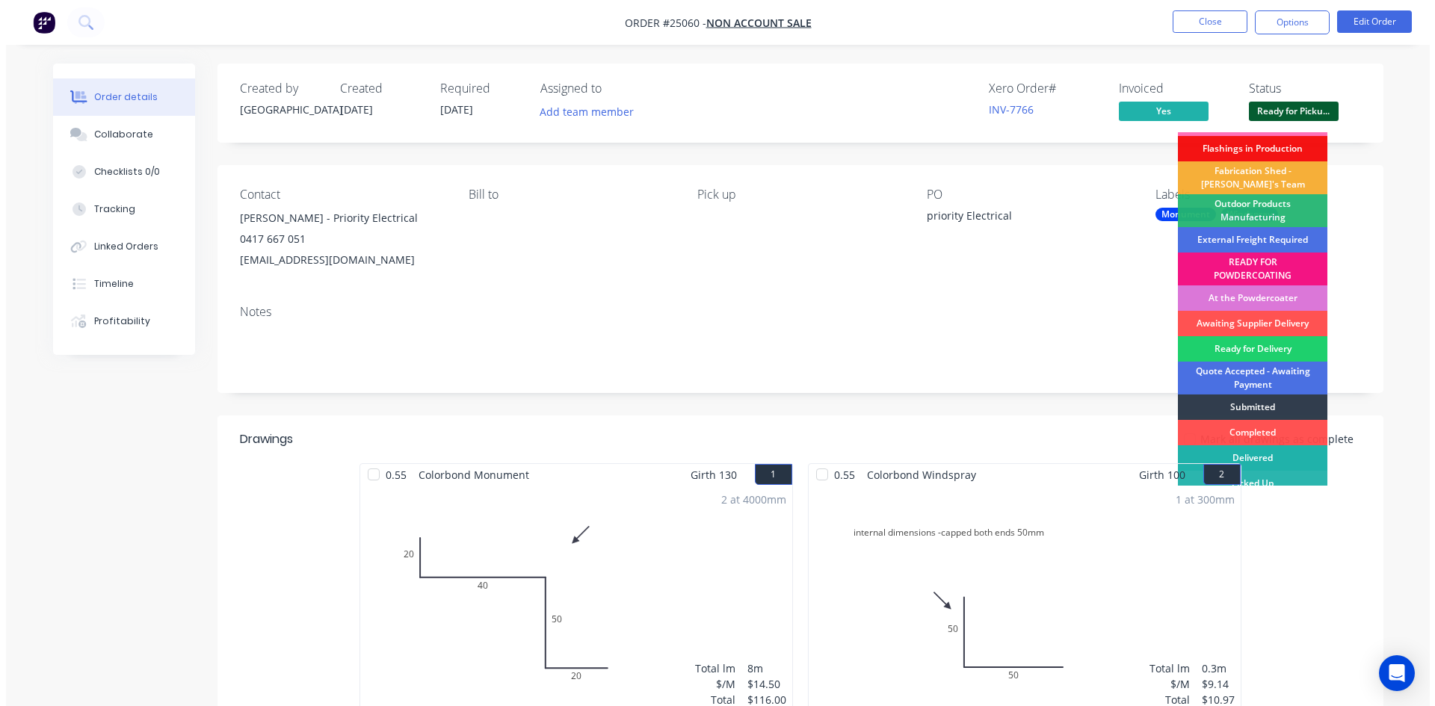
scroll to position [32, 0]
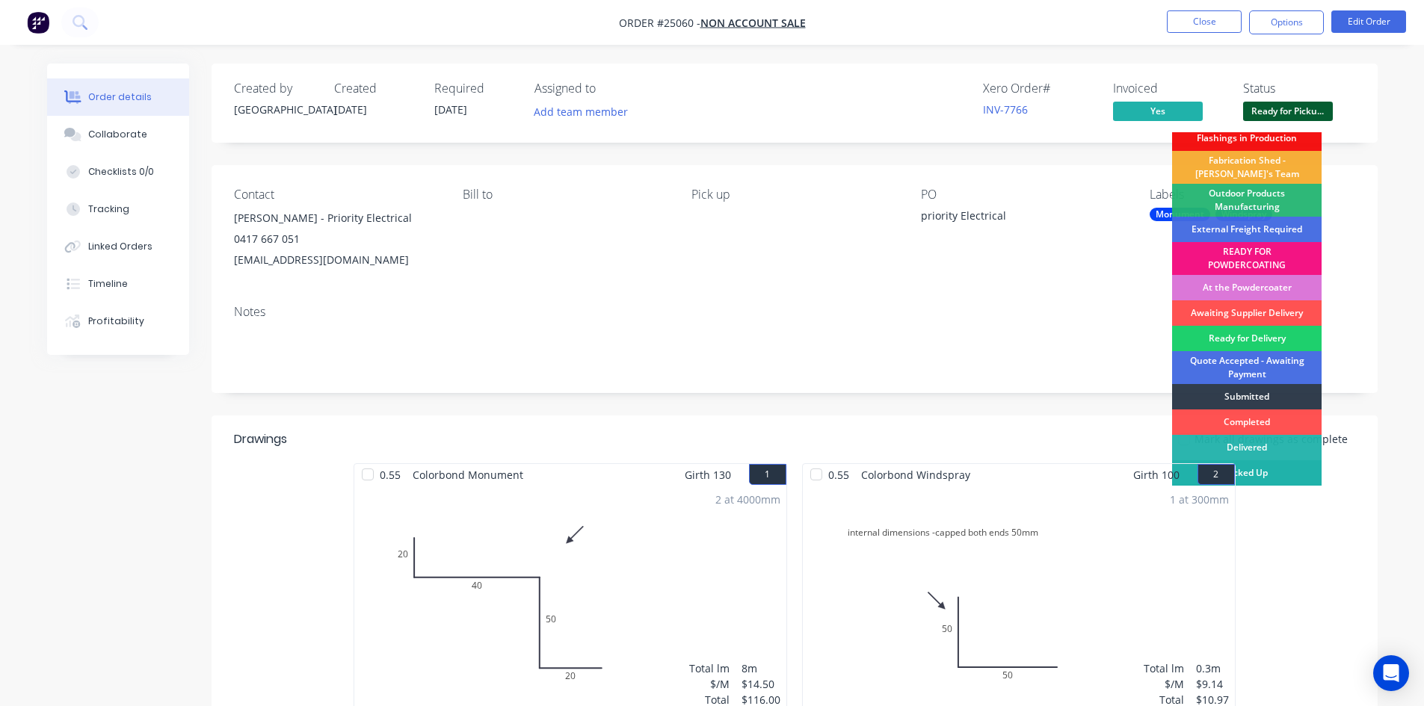
click at [1286, 474] on div "Picked Up" at bounding box center [1247, 472] width 150 height 25
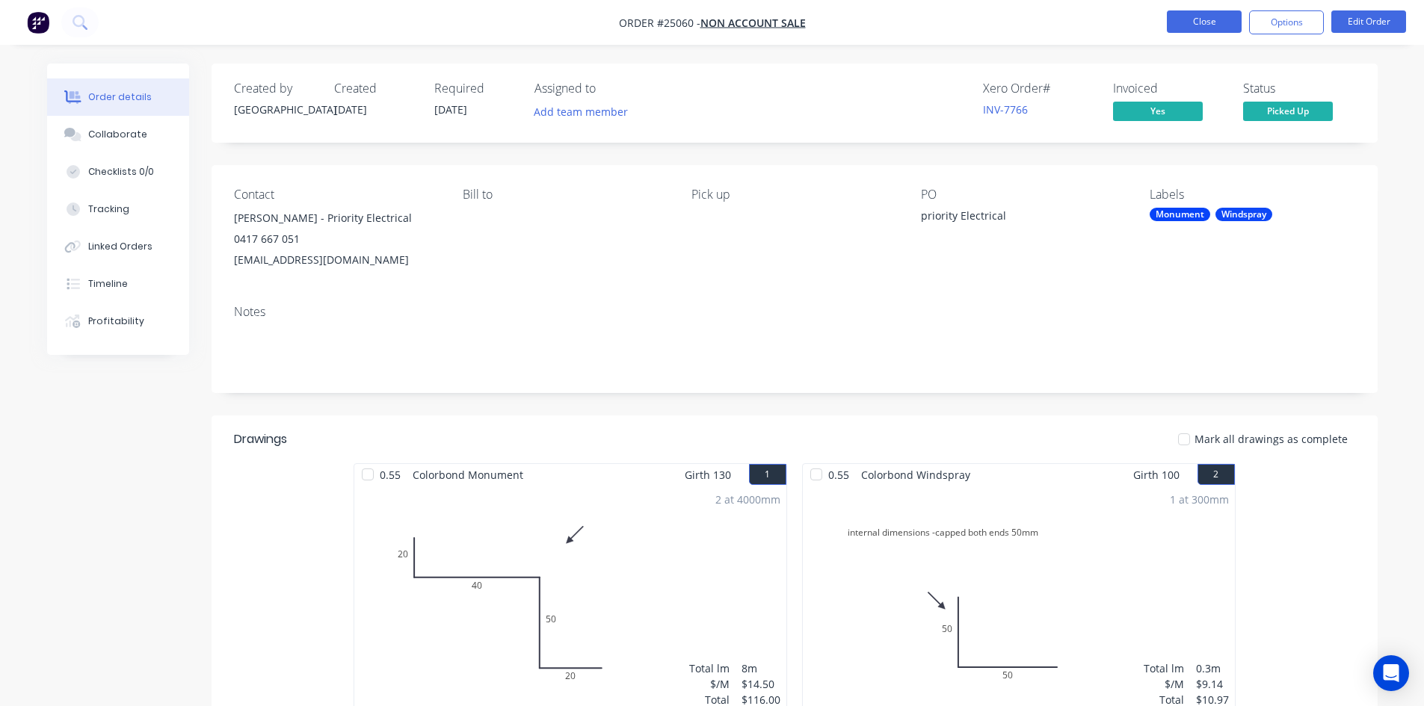
click at [1210, 17] on button "Close" at bounding box center [1204, 21] width 75 height 22
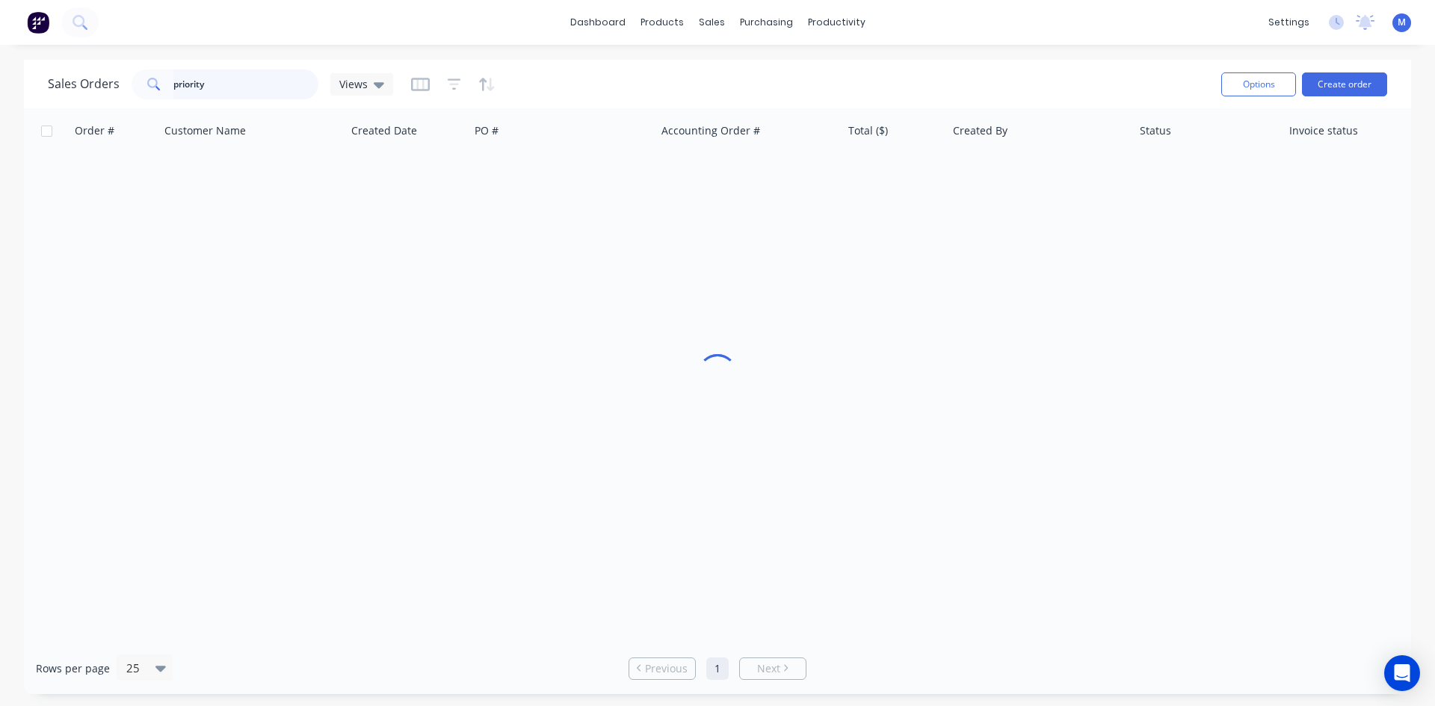
click at [73, 81] on div "Sales Orders priority Views" at bounding box center [220, 85] width 345 height 30
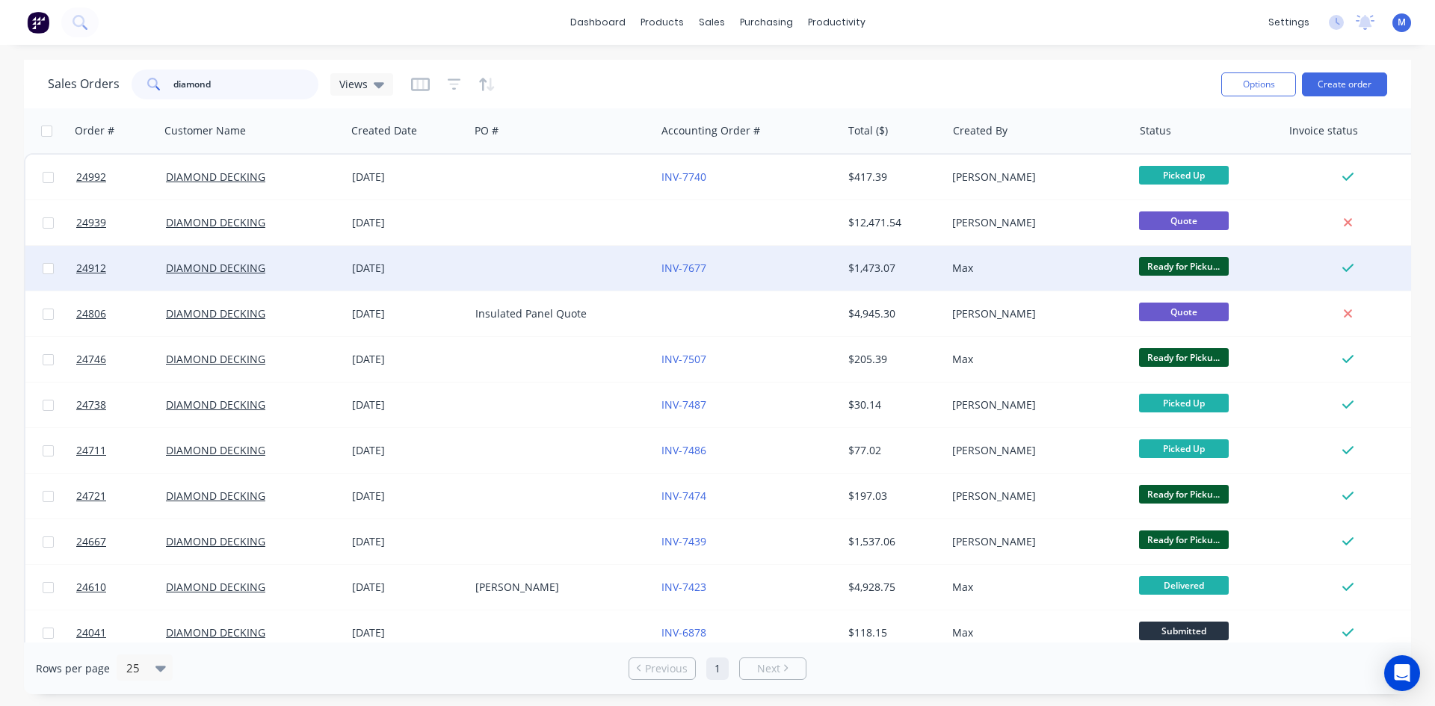
type input "diamond"
click at [555, 277] on div at bounding box center [562, 268] width 186 height 45
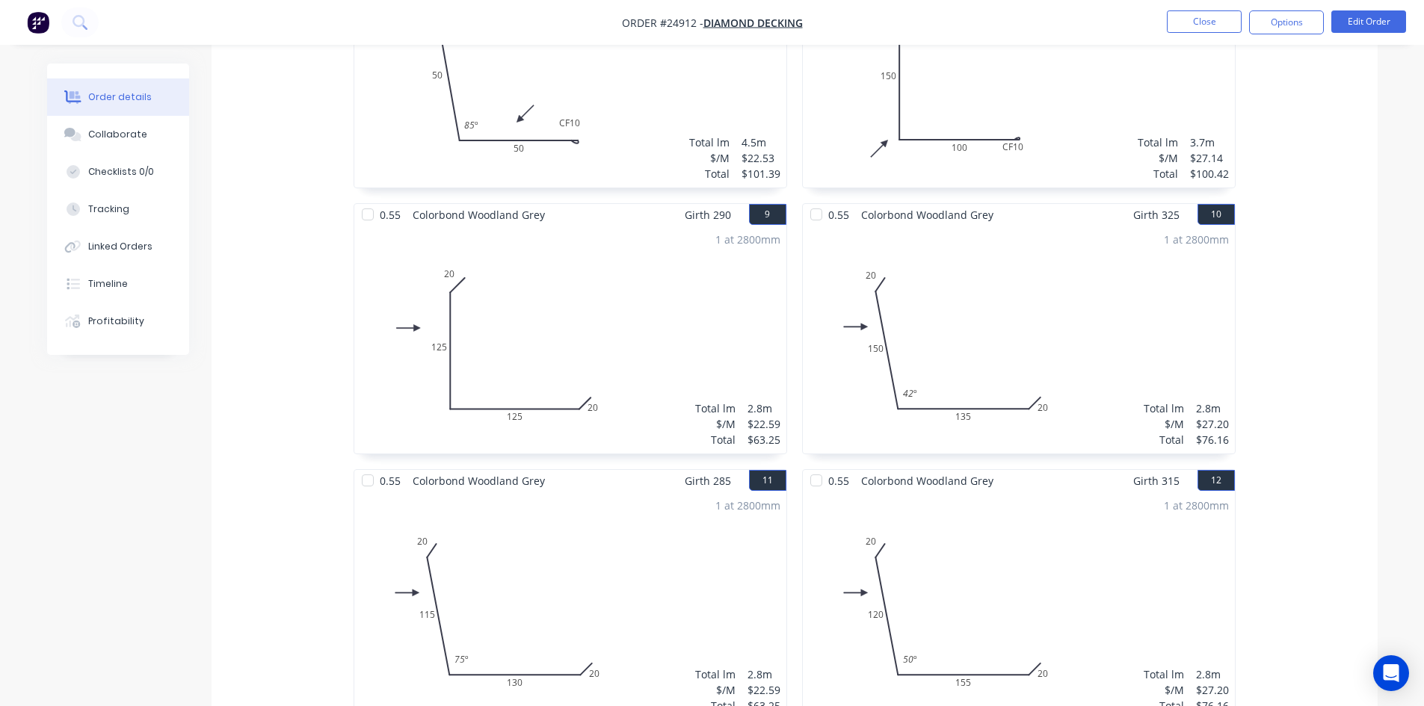
scroll to position [1420, 0]
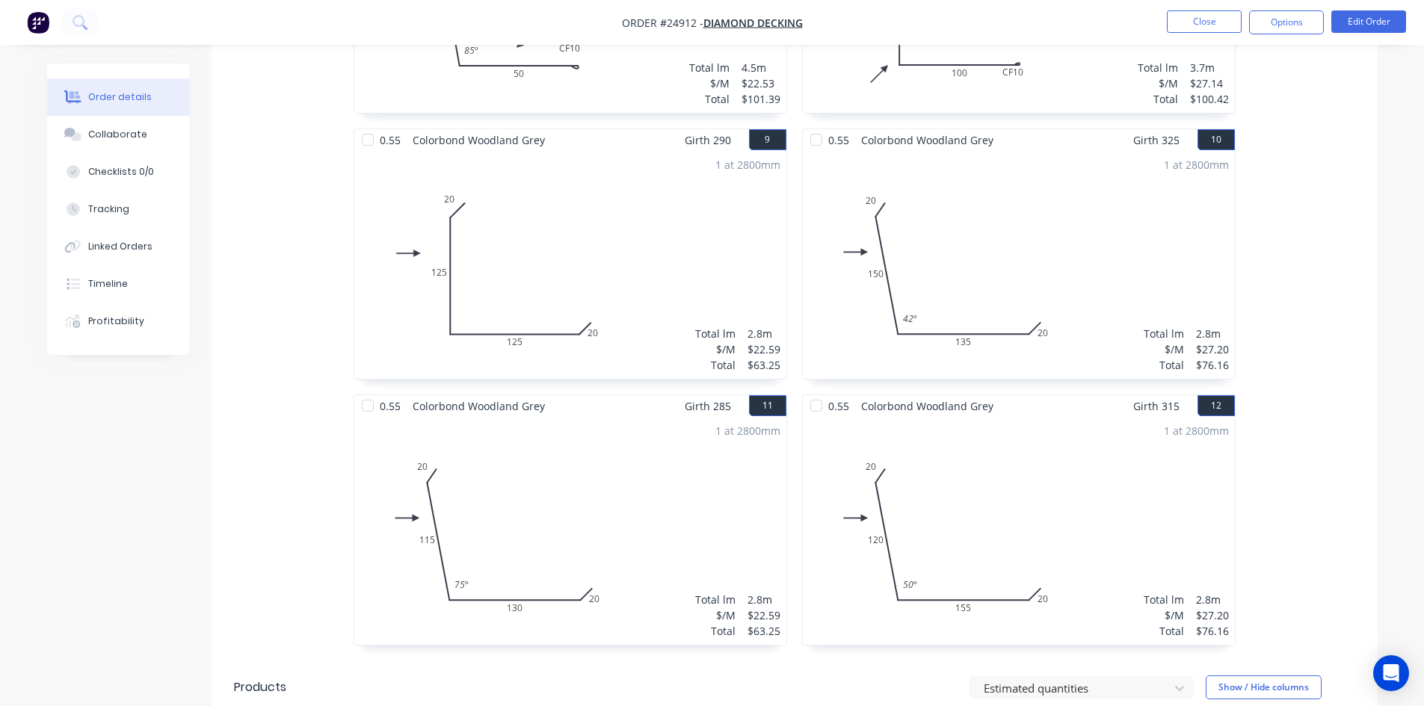
click at [1284, 16] on button "Options" at bounding box center [1286, 22] width 75 height 24
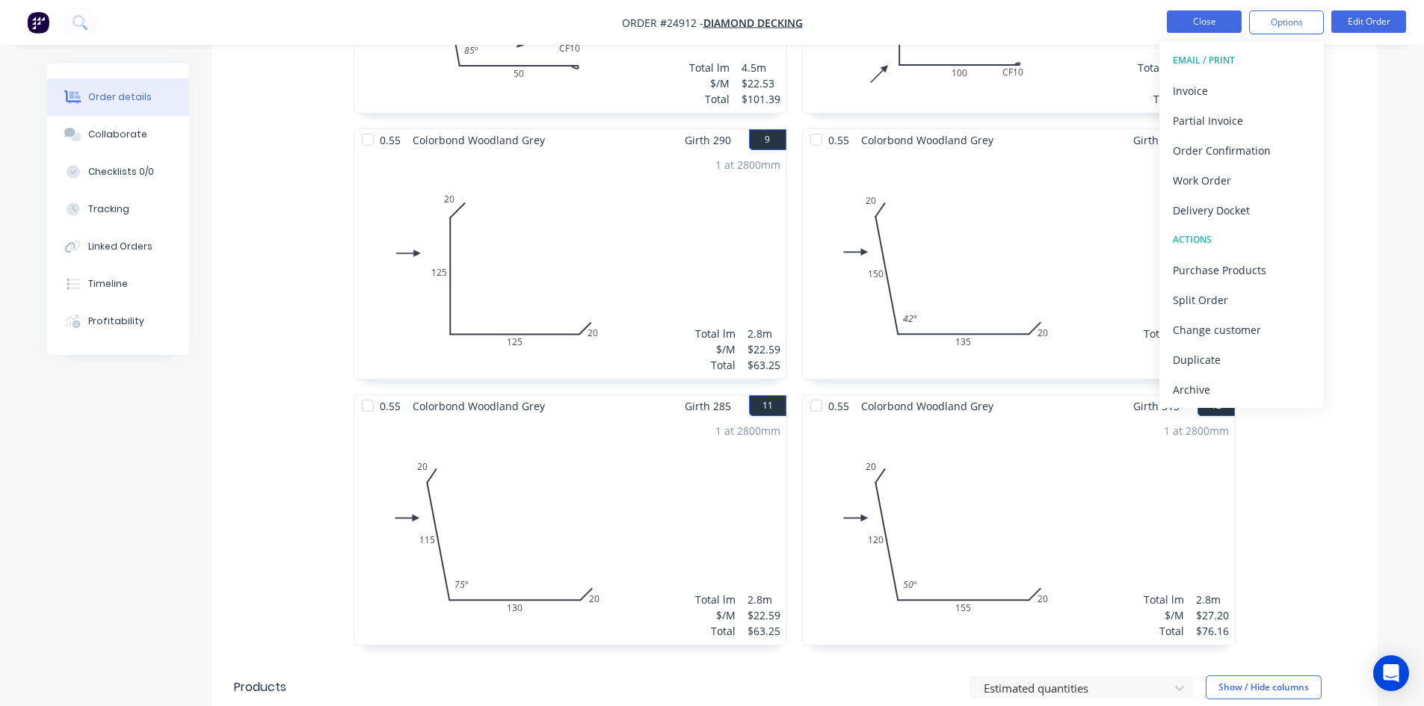
click at [1203, 28] on button "Close" at bounding box center [1204, 21] width 75 height 22
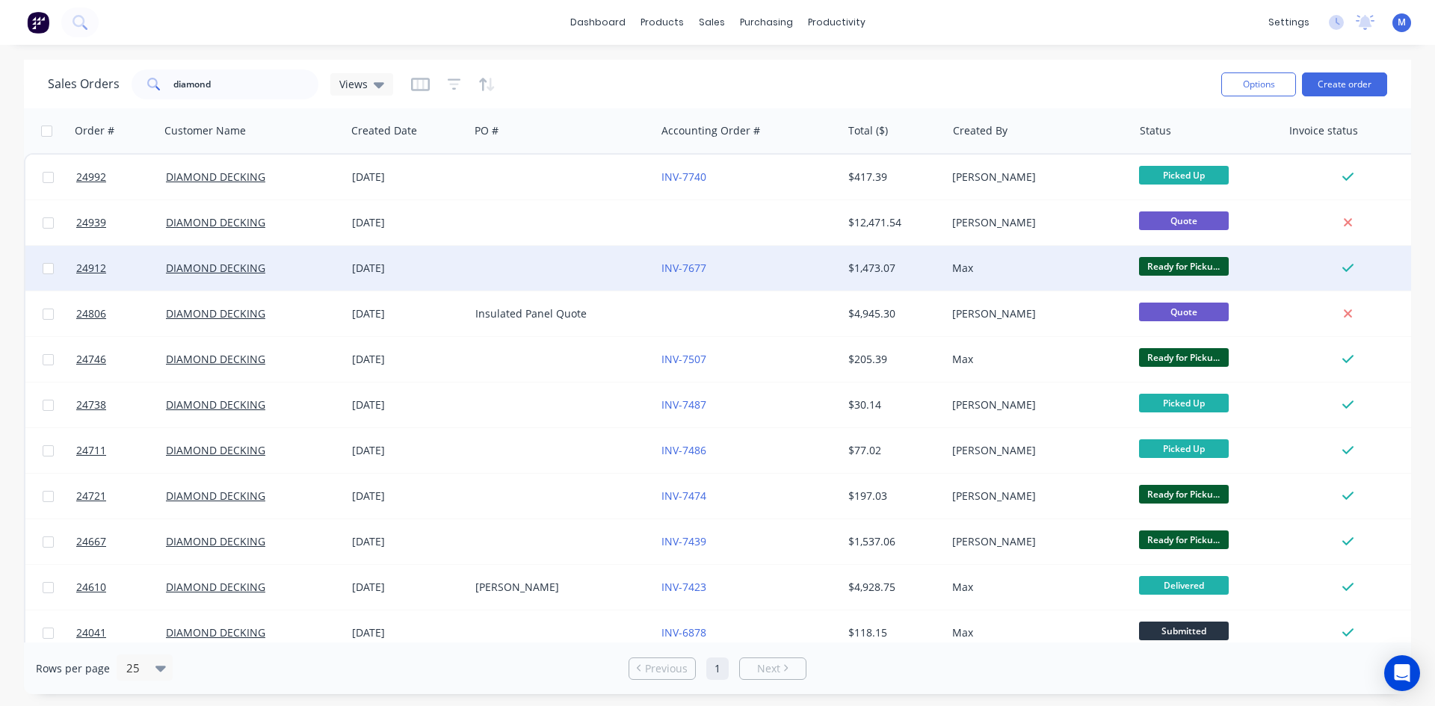
click at [567, 264] on div at bounding box center [562, 268] width 186 height 45
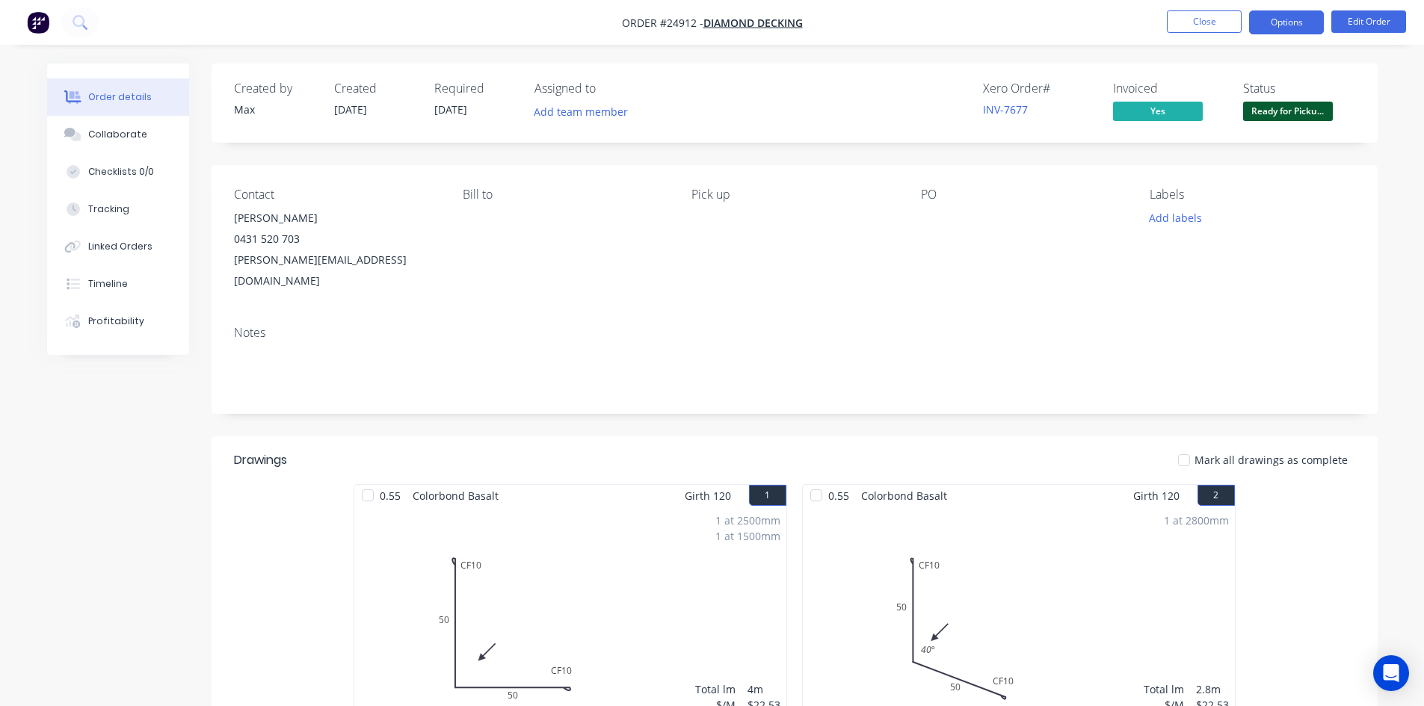
click at [1278, 19] on button "Options" at bounding box center [1286, 22] width 75 height 24
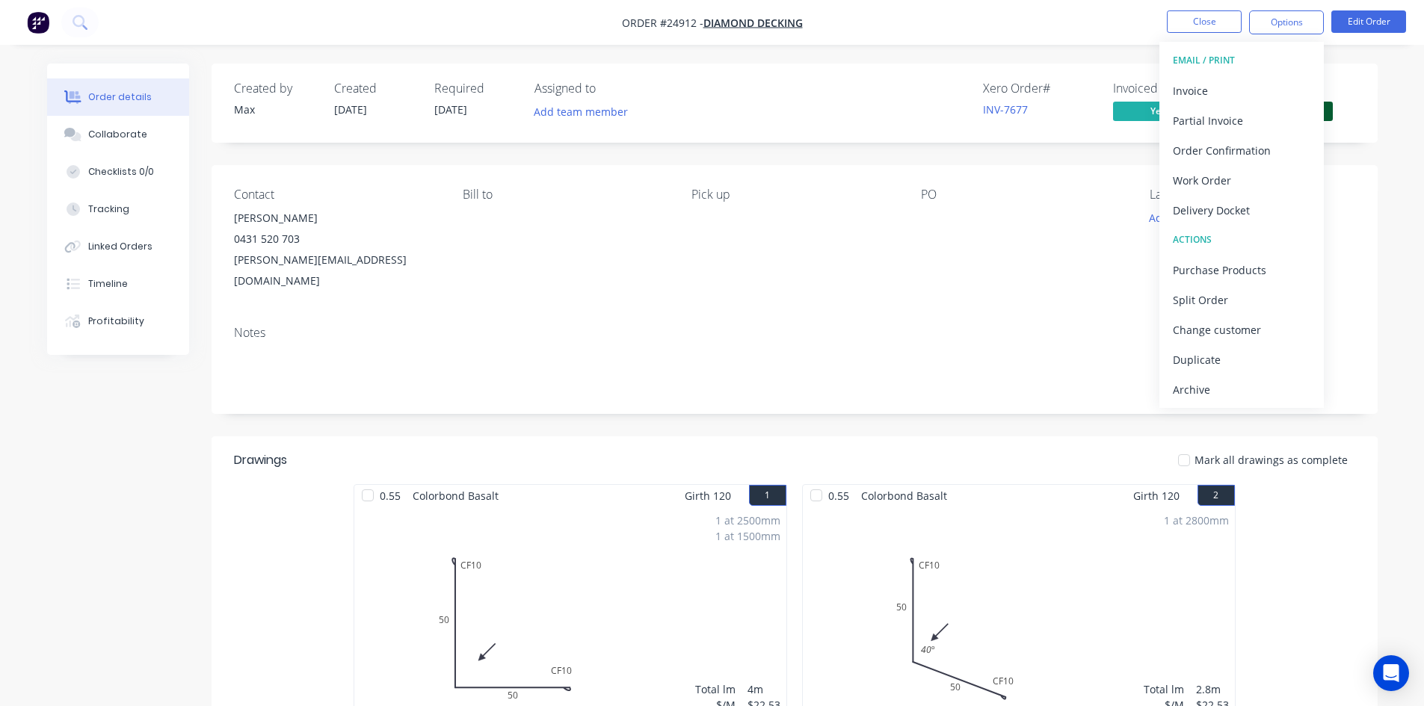
click at [970, 326] on div "Notes" at bounding box center [794, 333] width 1121 height 14
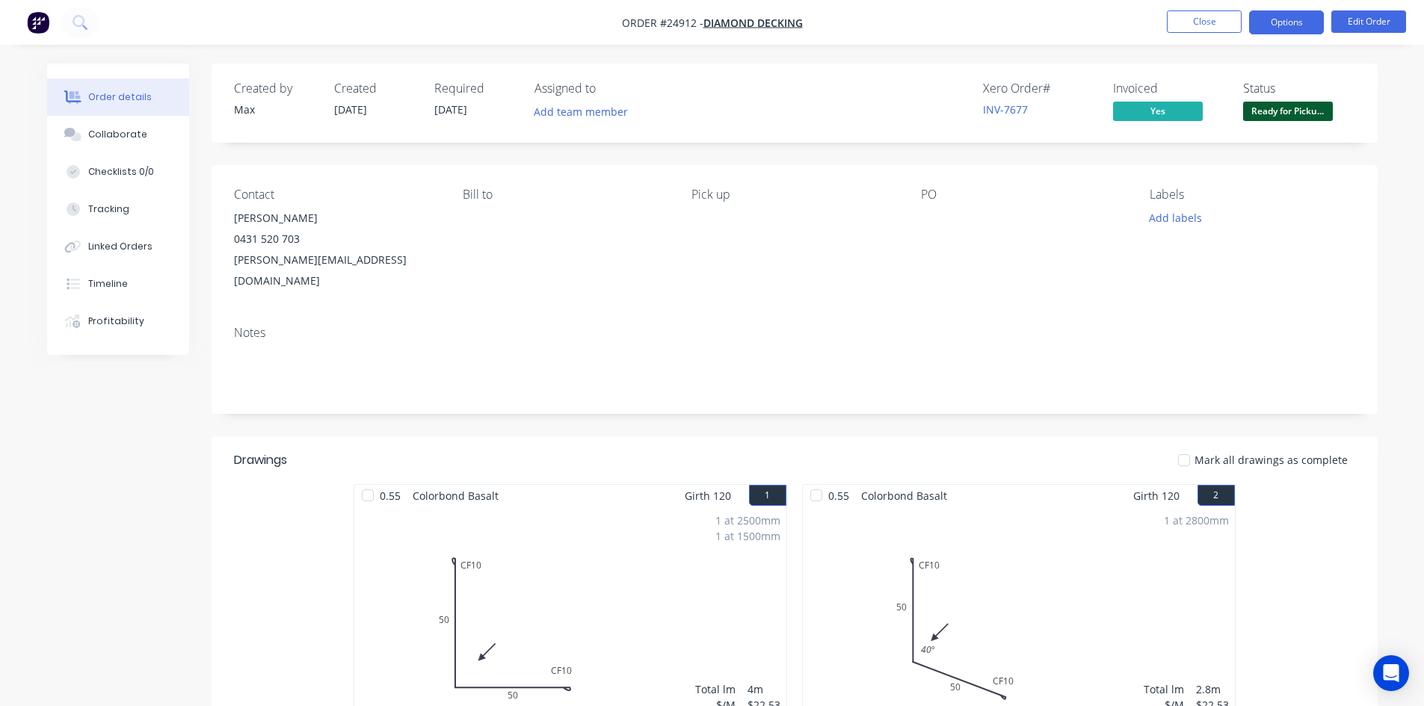
click at [1277, 22] on button "Options" at bounding box center [1286, 22] width 75 height 24
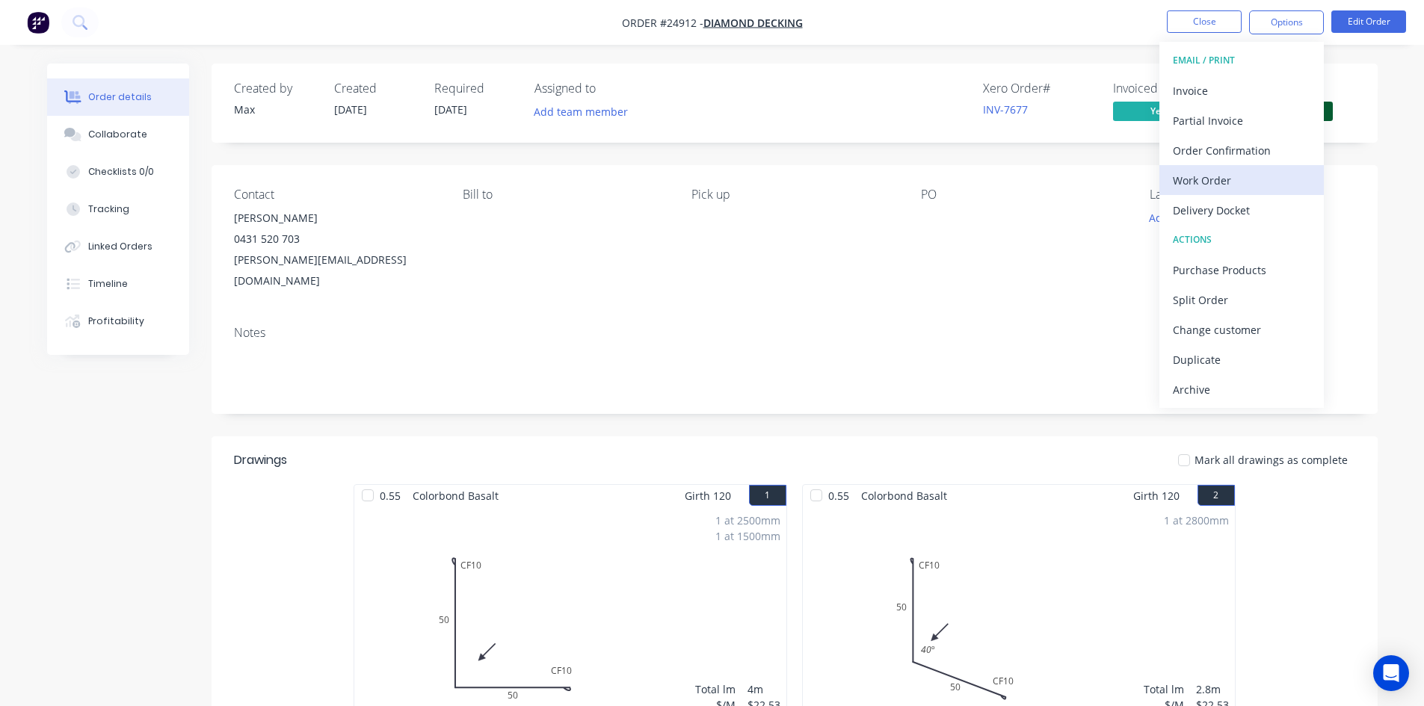
click at [1248, 181] on div "Work Order" at bounding box center [1242, 181] width 138 height 22
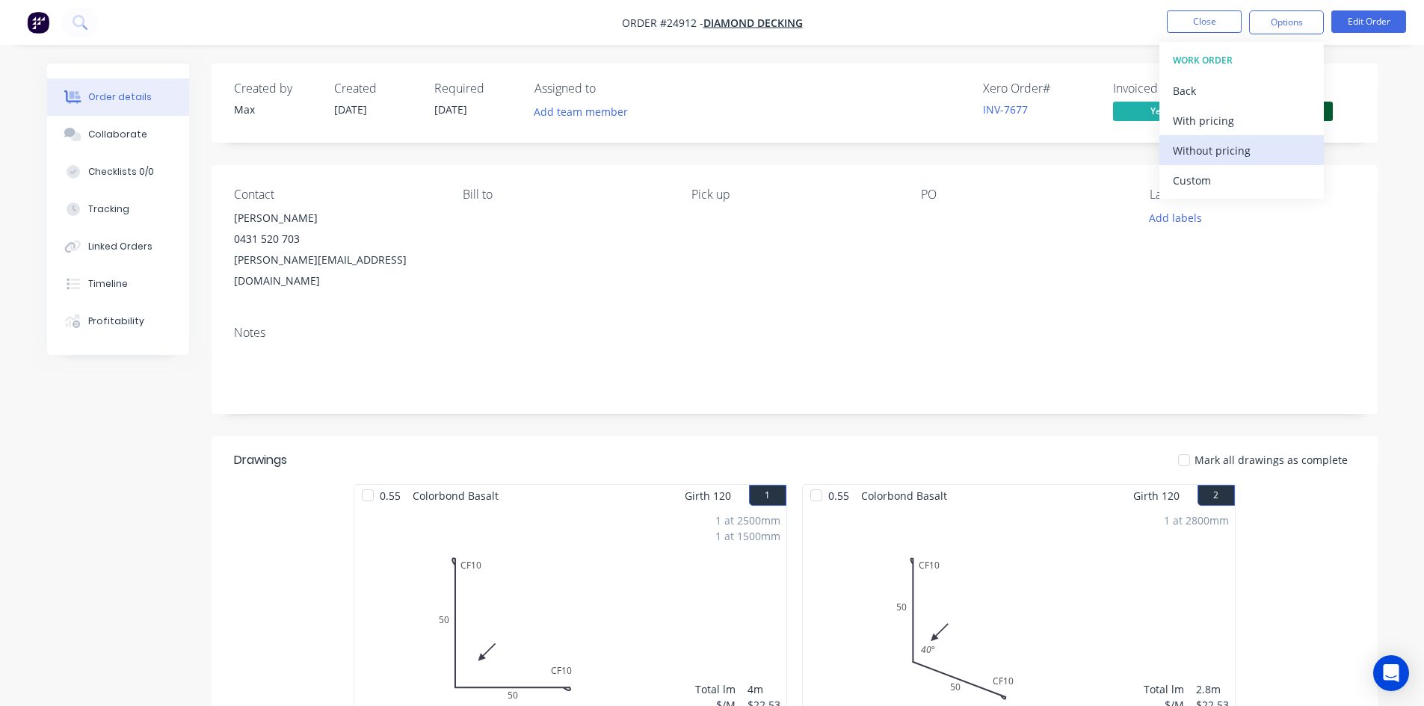
click at [1245, 146] on div "Without pricing" at bounding box center [1242, 151] width 138 height 22
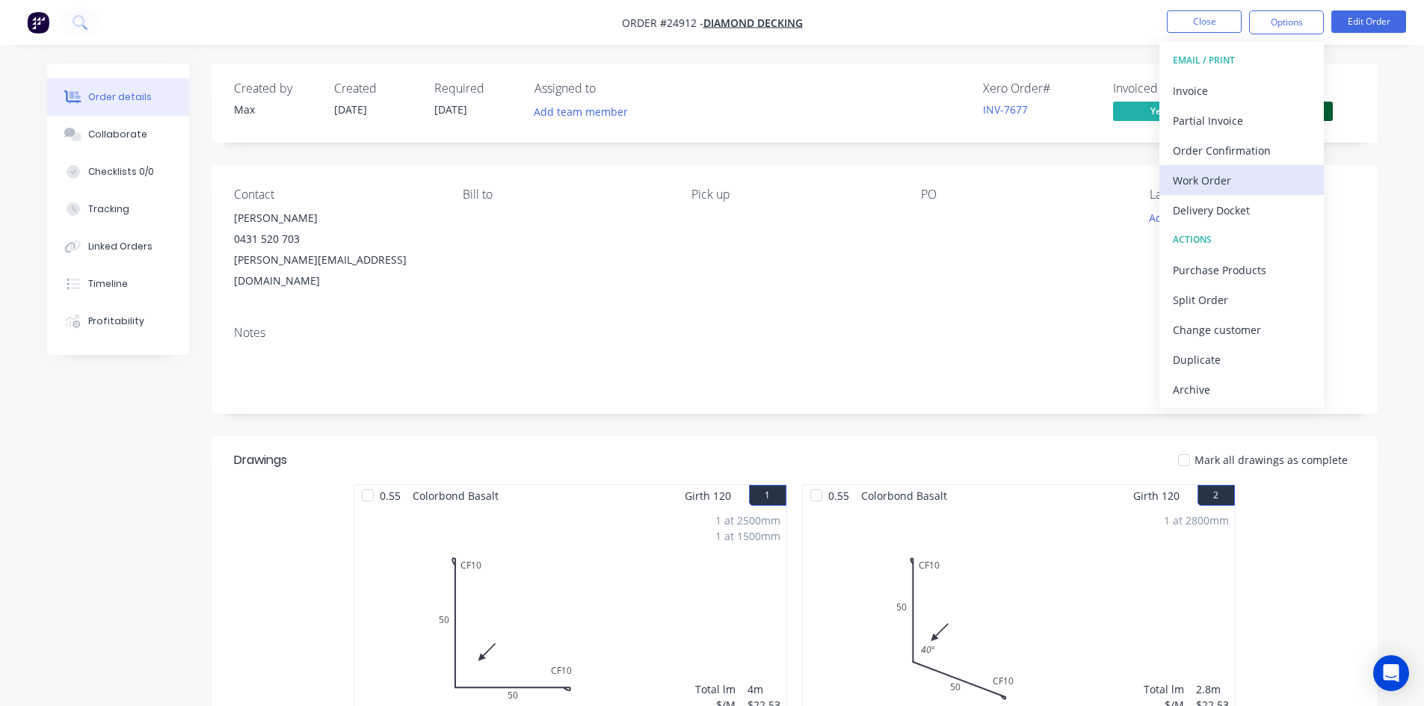
click at [1193, 181] on div "Work Order" at bounding box center [1242, 181] width 138 height 22
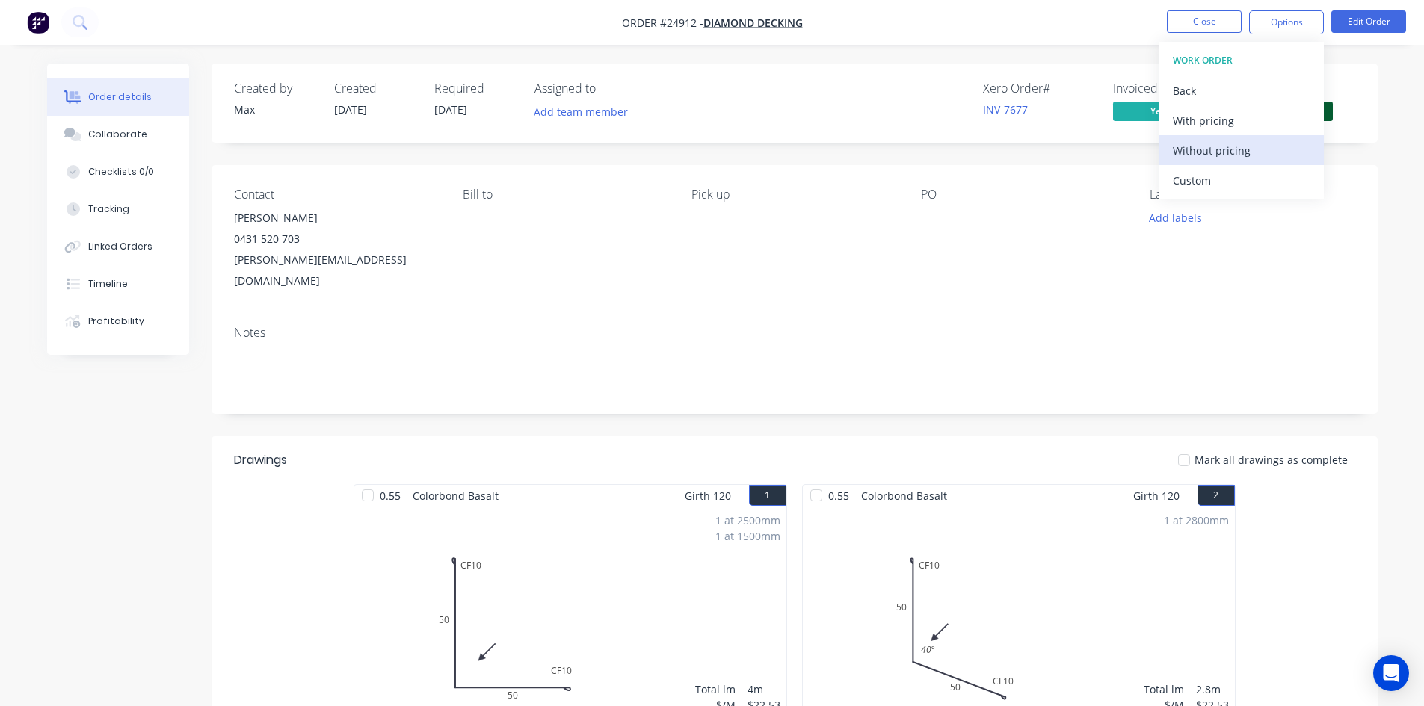
click at [1216, 147] on div "Without pricing" at bounding box center [1242, 151] width 138 height 22
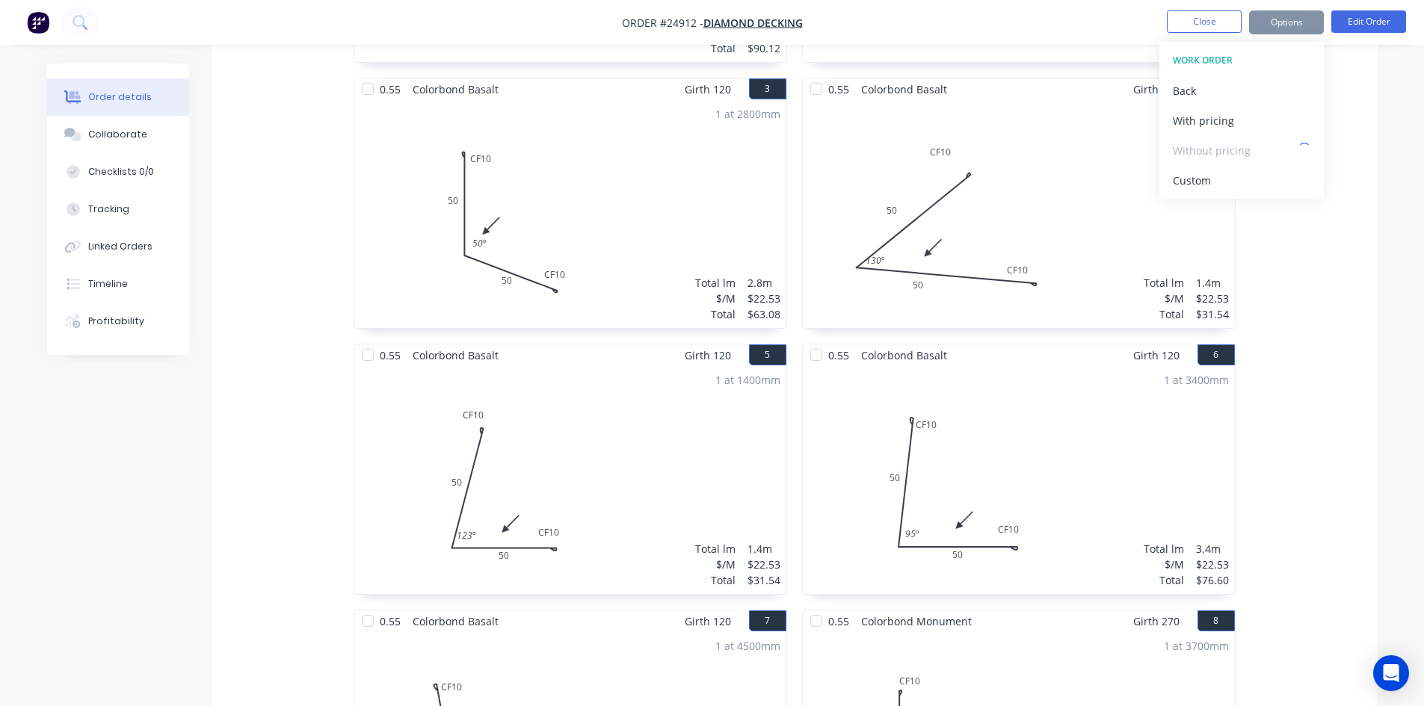
scroll to position [748, 0]
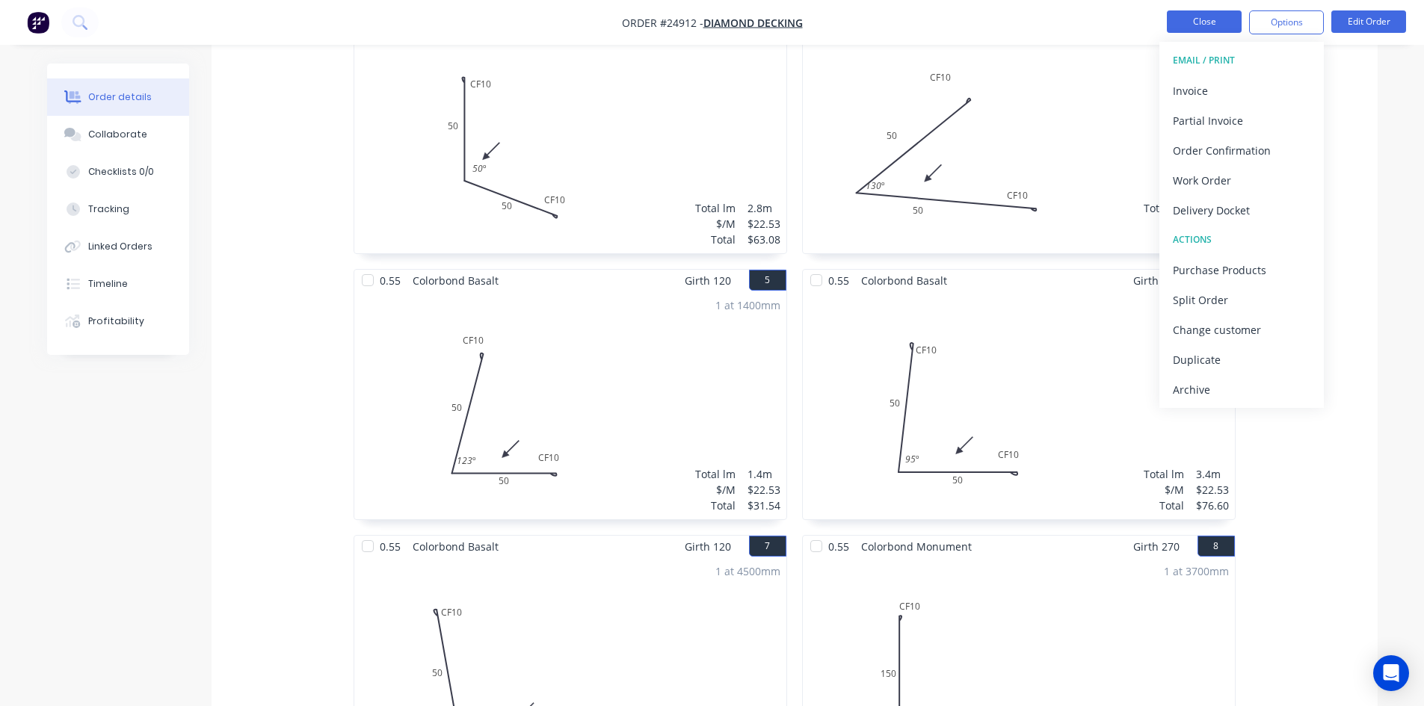
click at [1195, 23] on button "Close" at bounding box center [1204, 21] width 75 height 22
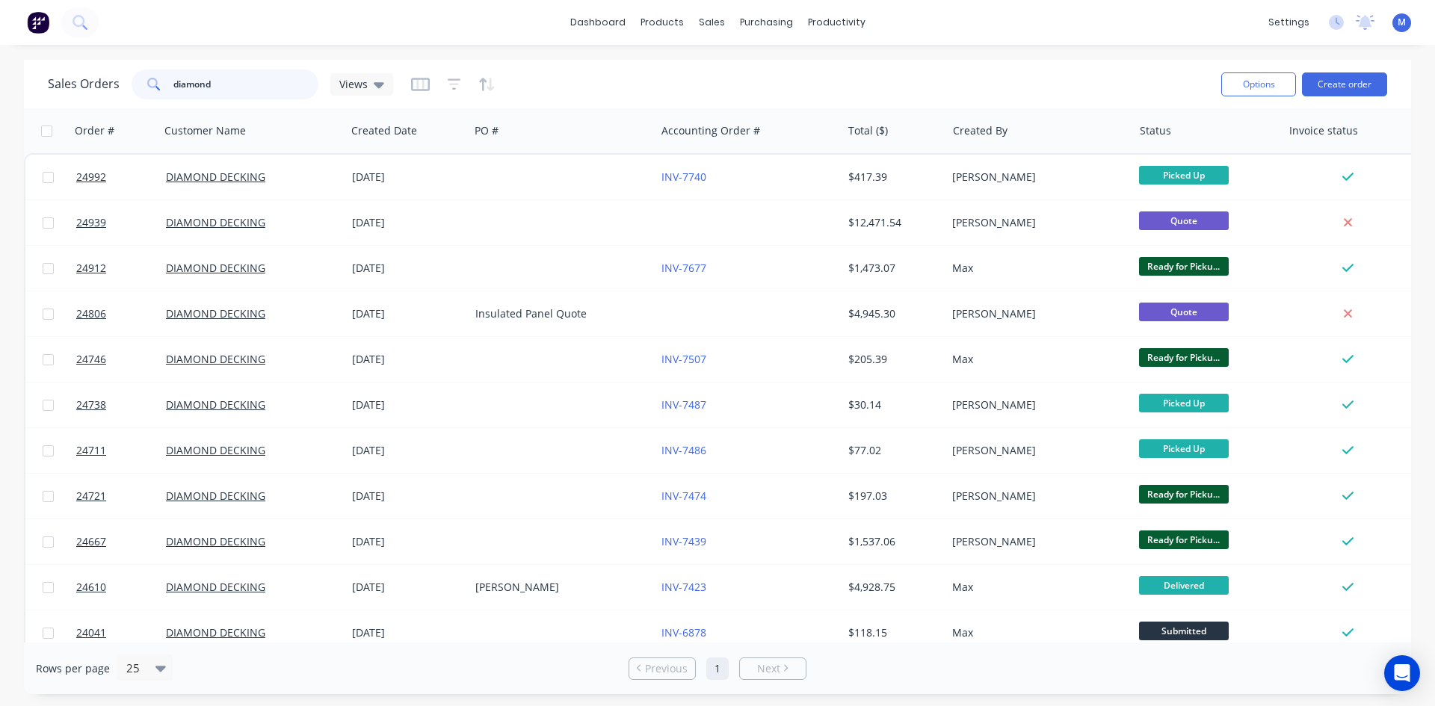
drag, startPoint x: 230, startPoint y: 82, endPoint x: 99, endPoint y: 91, distance: 131.1
click at [99, 91] on div "Sales Orders diamond Views" at bounding box center [220, 85] width 345 height 30
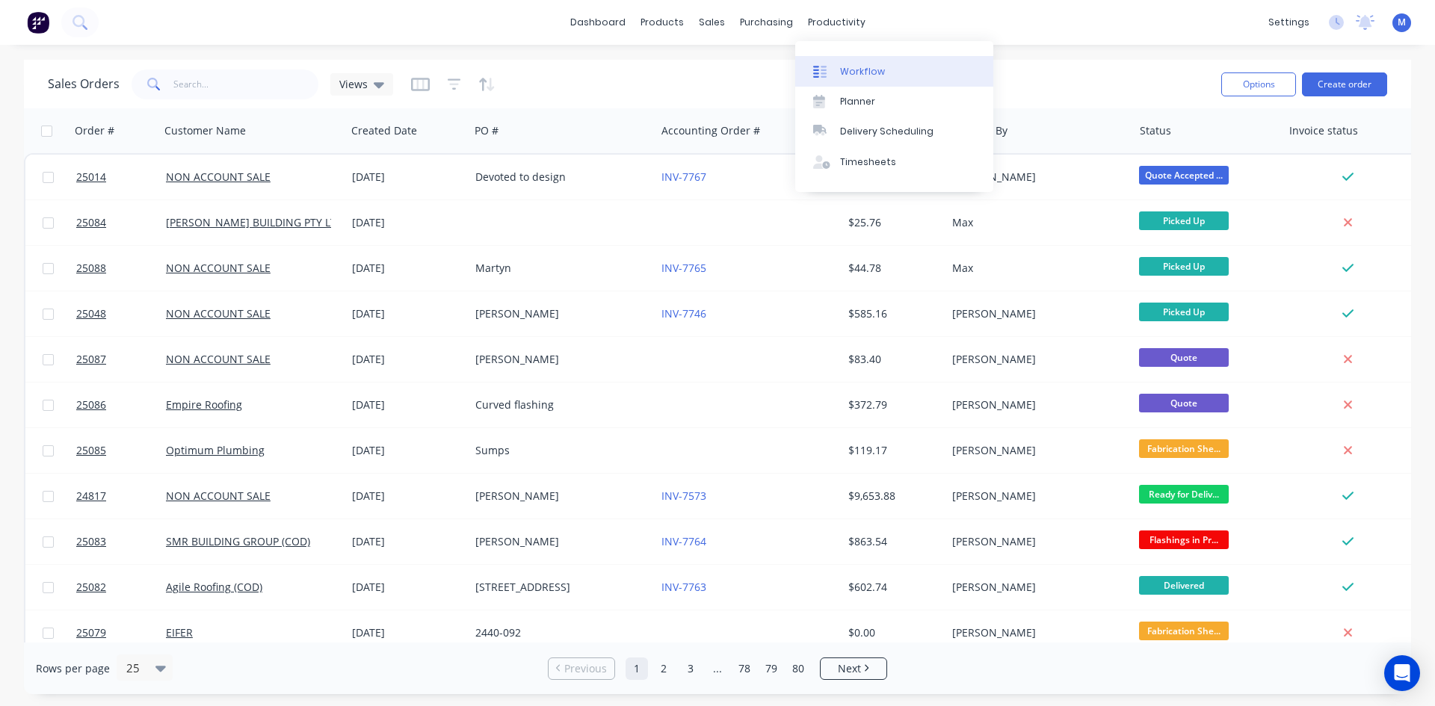
click at [872, 73] on div "Workflow" at bounding box center [862, 71] width 45 height 13
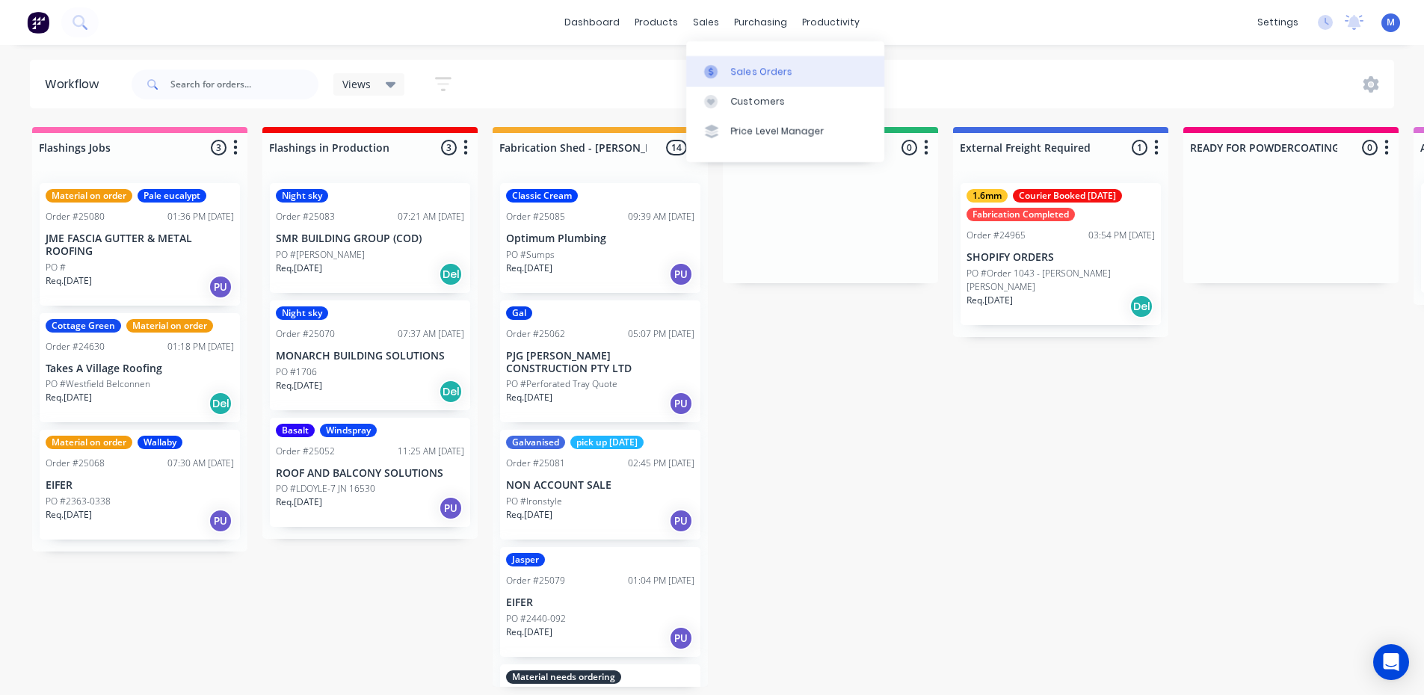
click at [756, 70] on div "Sales Orders" at bounding box center [761, 71] width 61 height 13
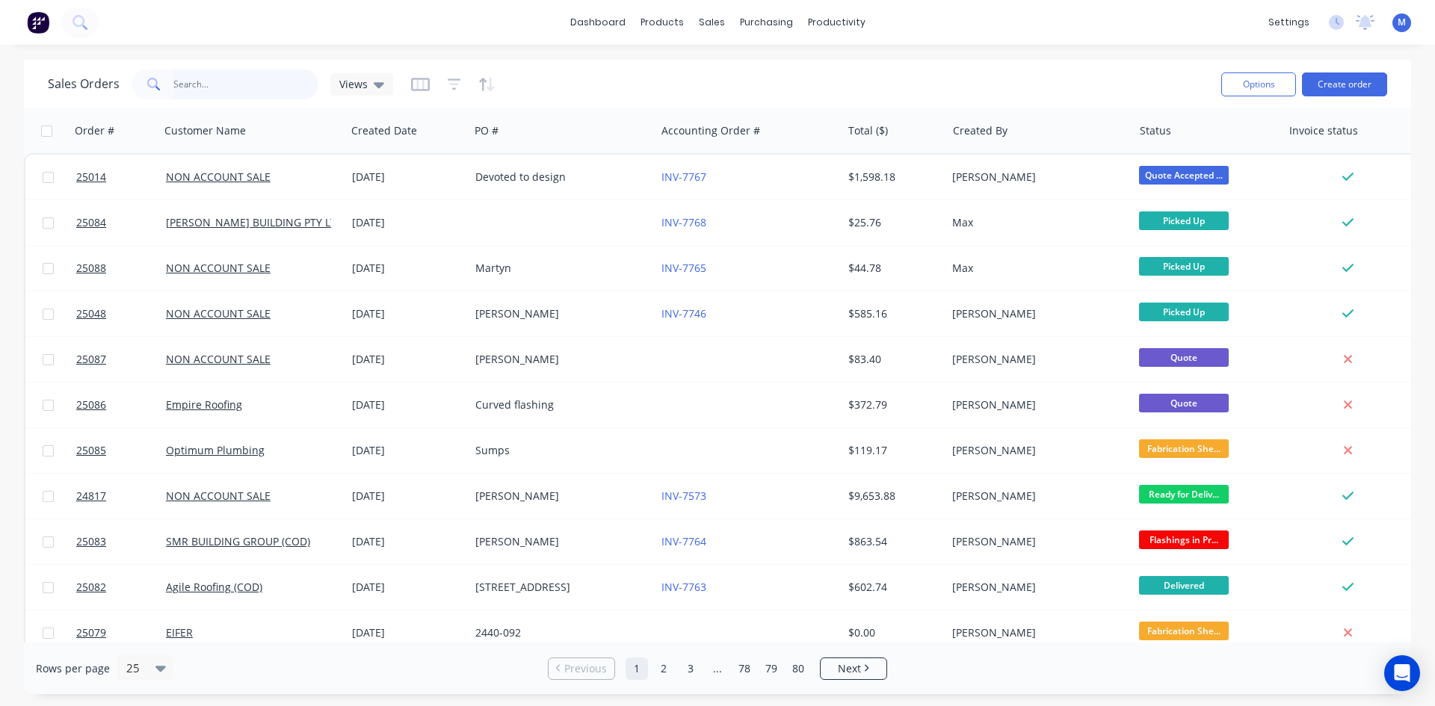
click at [244, 91] on input "text" at bounding box center [246, 85] width 146 height 30
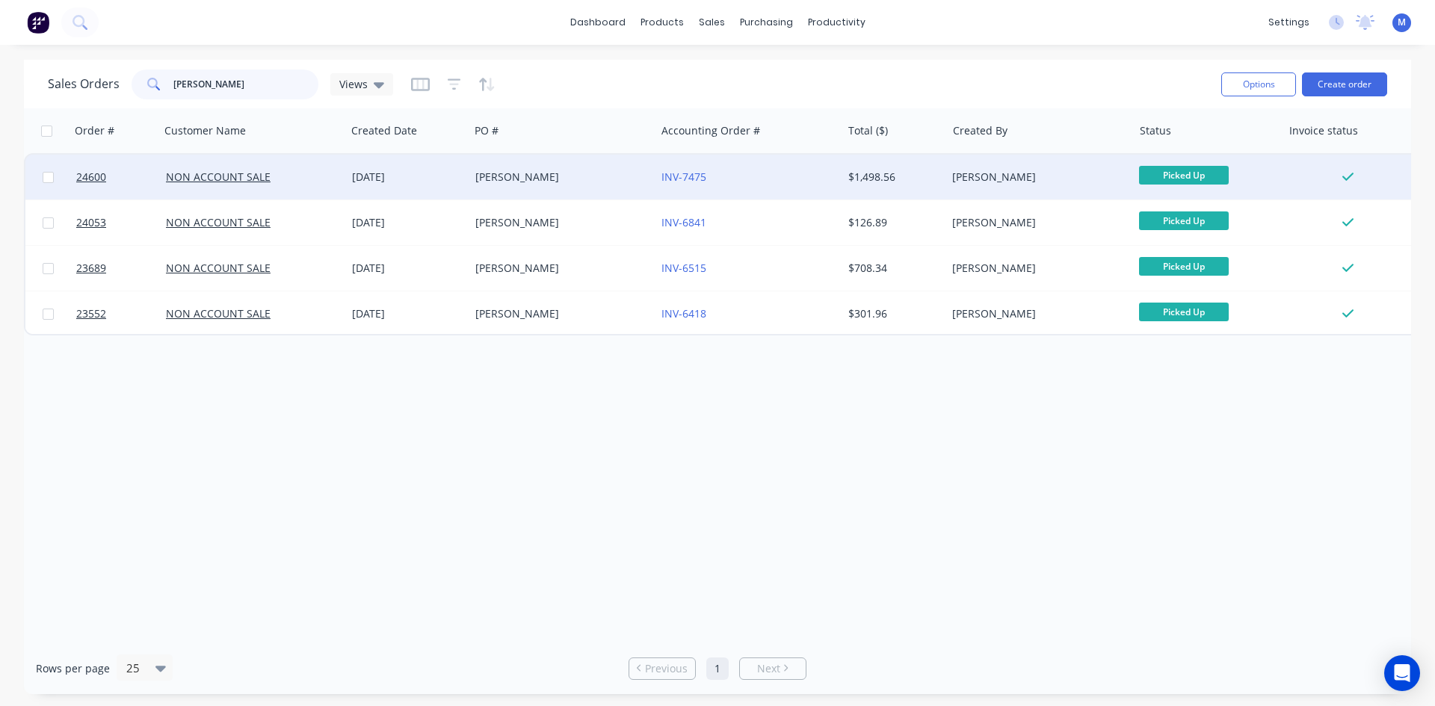
type input "travis"
click at [564, 171] on div "TRAVIS GOLTZ" at bounding box center [558, 177] width 166 height 15
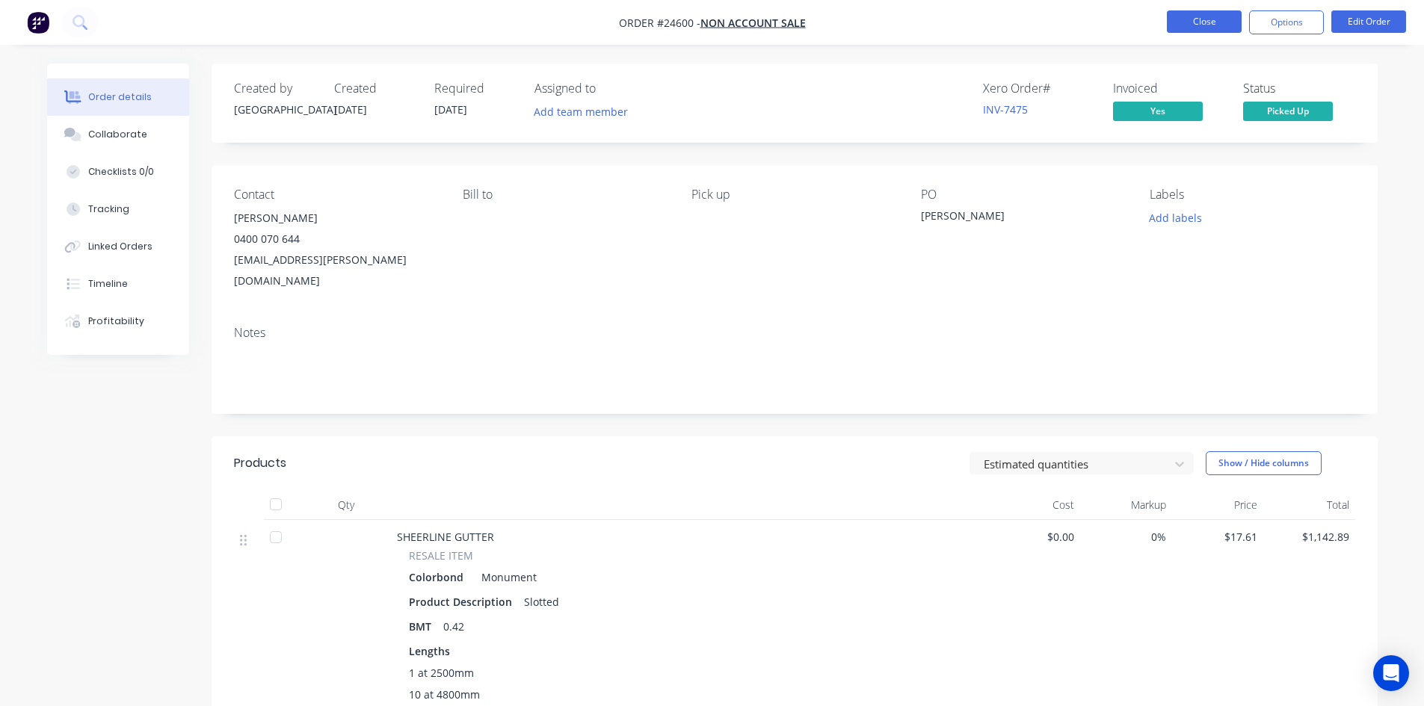
click at [1189, 24] on button "Close" at bounding box center [1204, 21] width 75 height 22
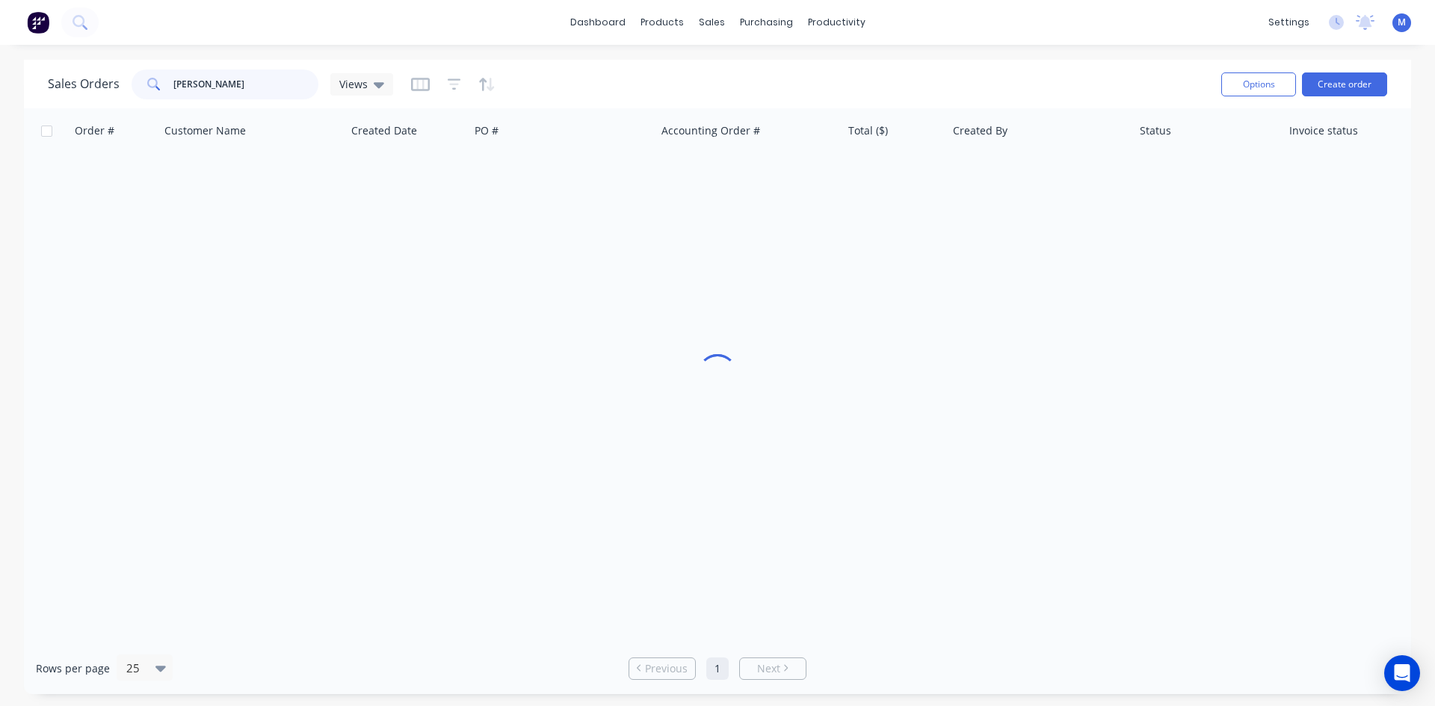
drag, startPoint x: 209, startPoint y: 81, endPoint x: 114, endPoint y: 81, distance: 95.7
click at [114, 81] on div "Sales Orders travis Views" at bounding box center [220, 85] width 345 height 30
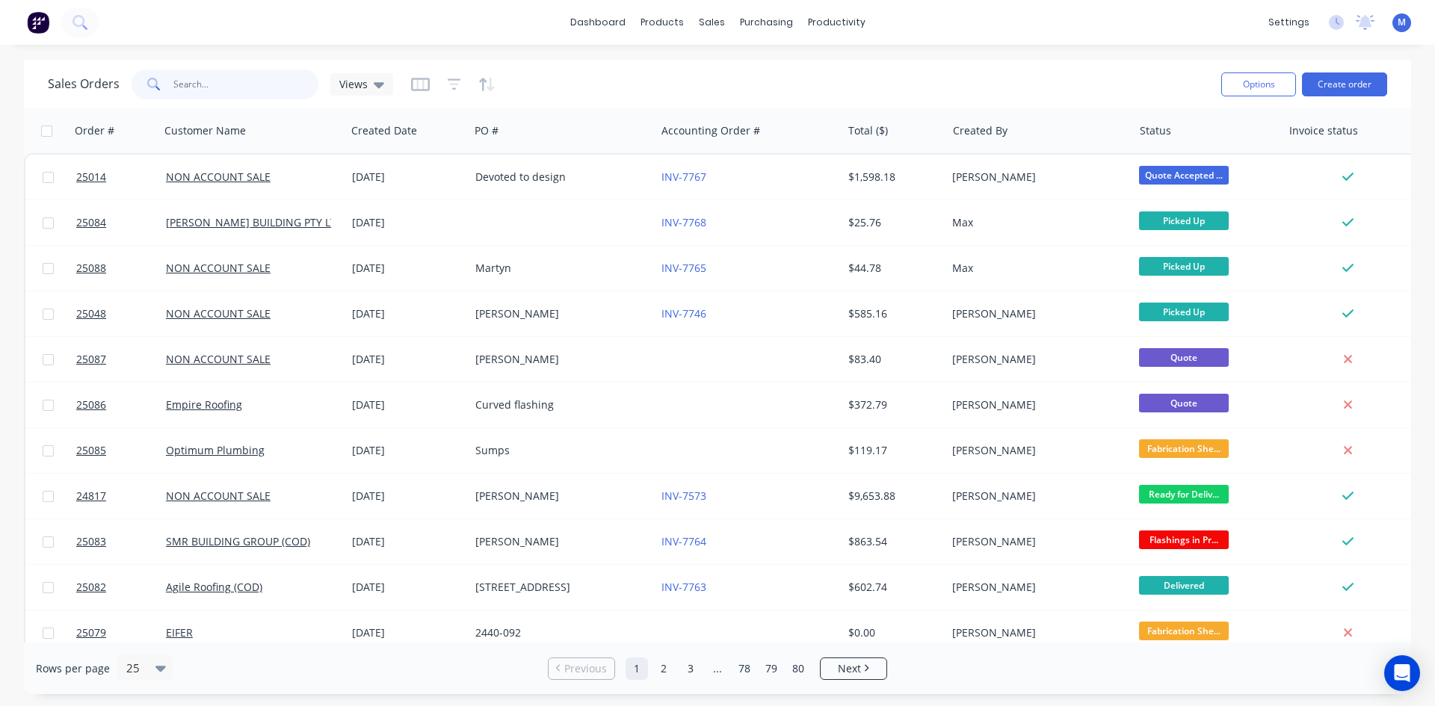
click at [269, 81] on input "text" at bounding box center [246, 85] width 146 height 30
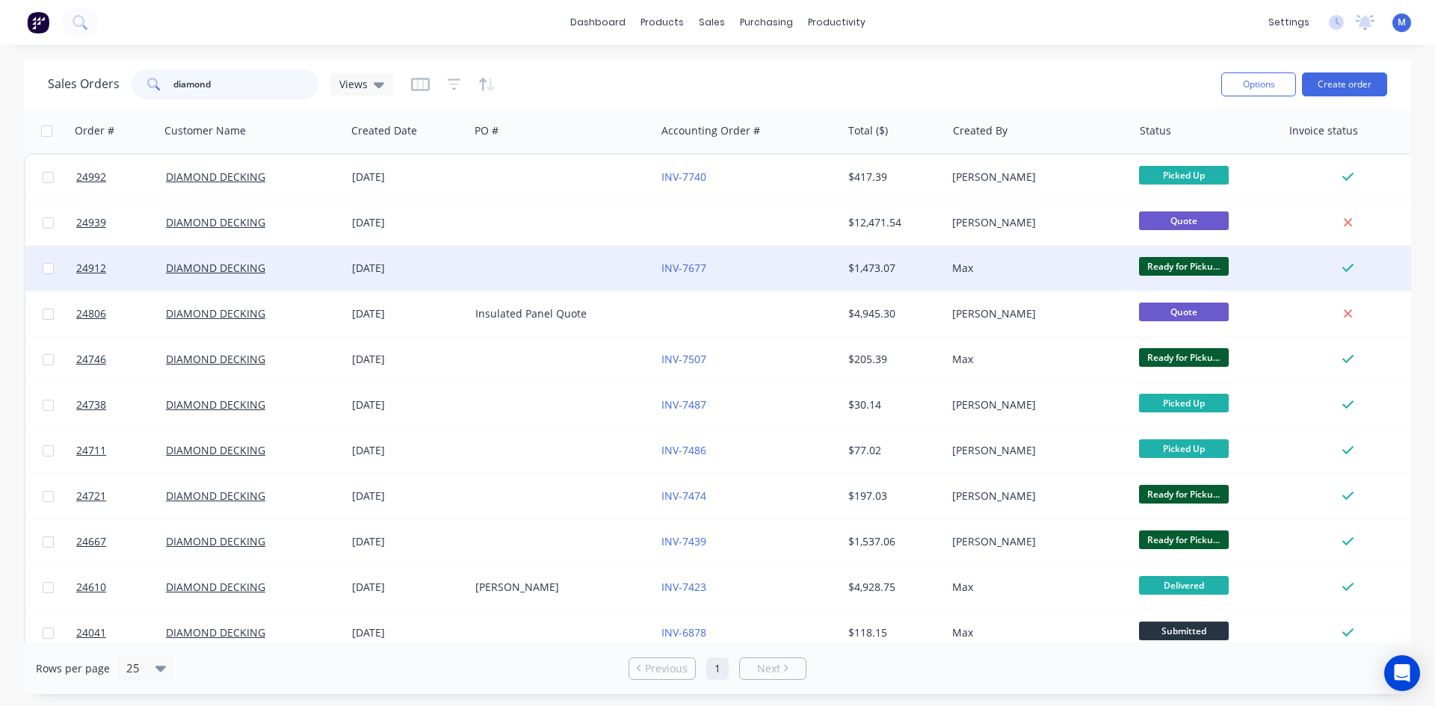
type input "diamond"
click at [532, 277] on div at bounding box center [562, 268] width 186 height 45
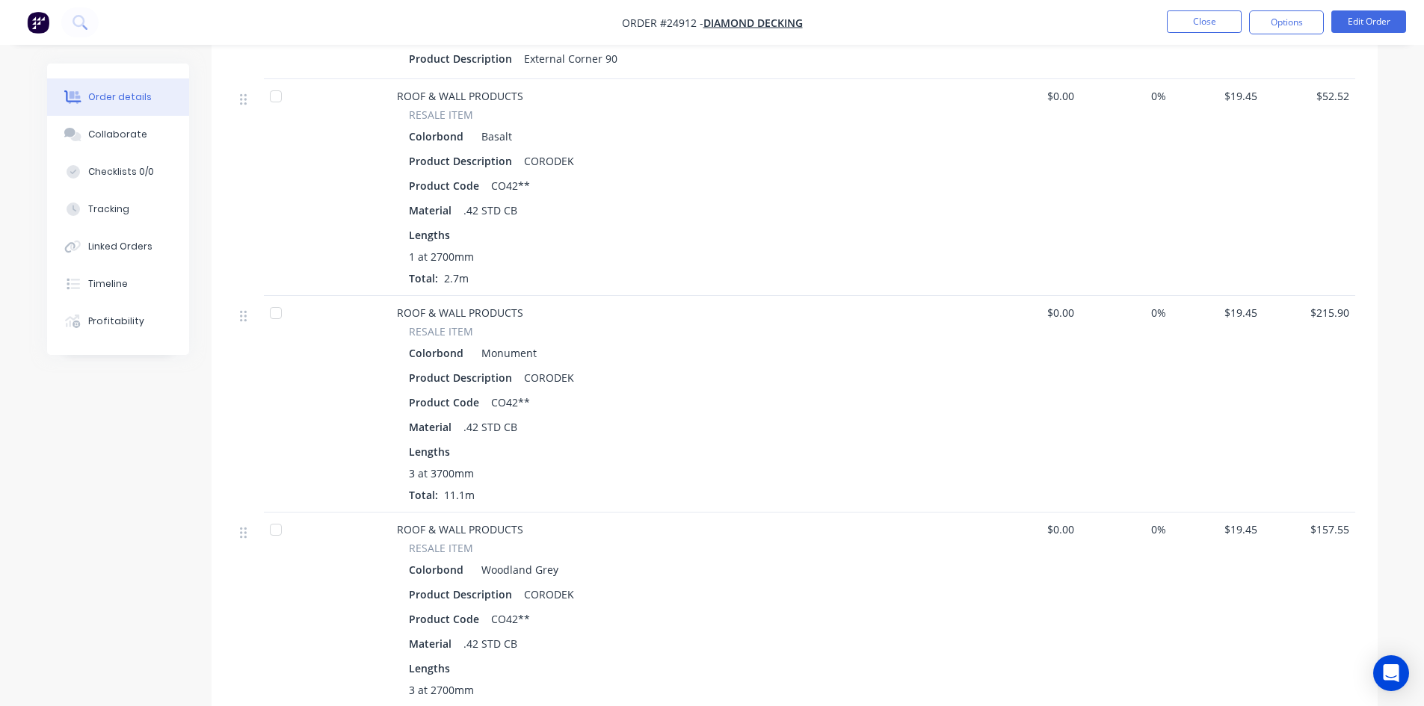
scroll to position [2467, 0]
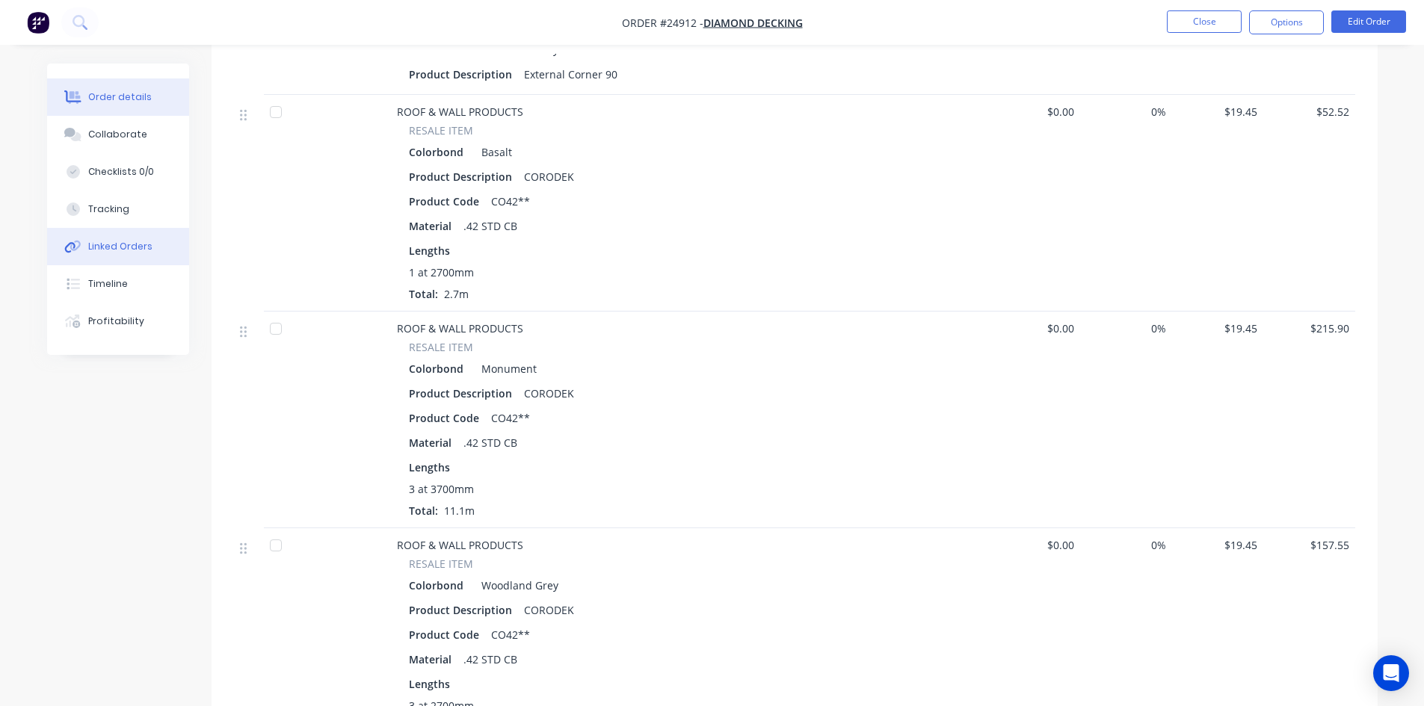
click at [141, 248] on div "Linked Orders" at bounding box center [120, 246] width 64 height 13
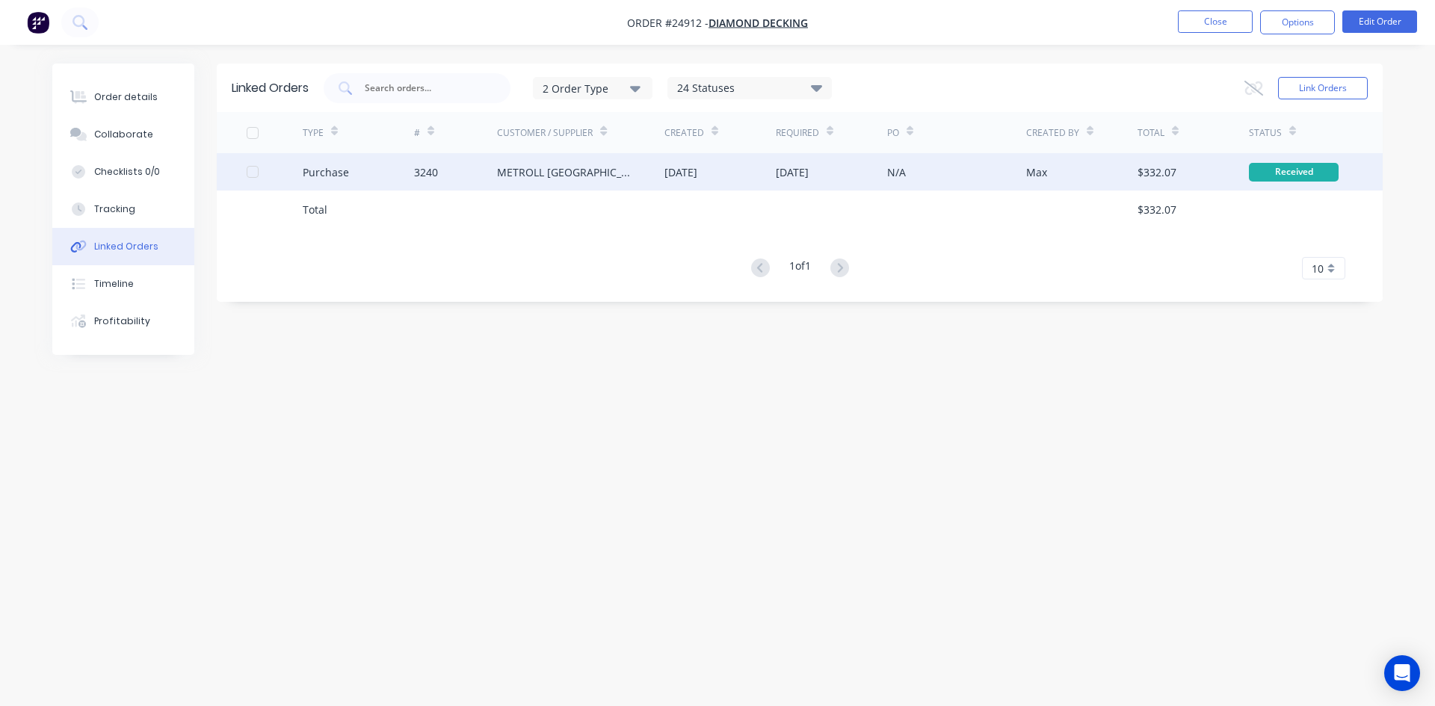
click at [529, 176] on div "METROLL CANBERRA" at bounding box center [566, 172] width 138 height 16
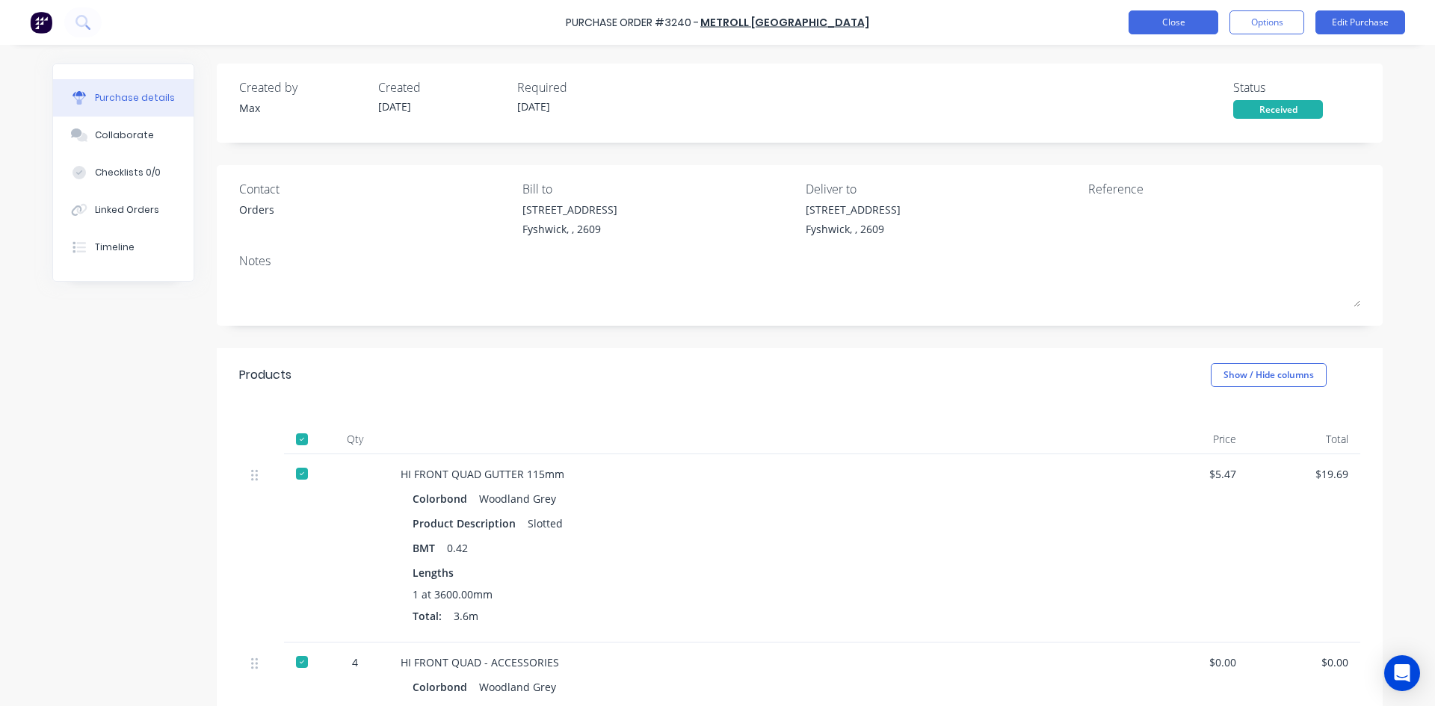
click at [1171, 24] on button "Close" at bounding box center [1174, 22] width 90 height 24
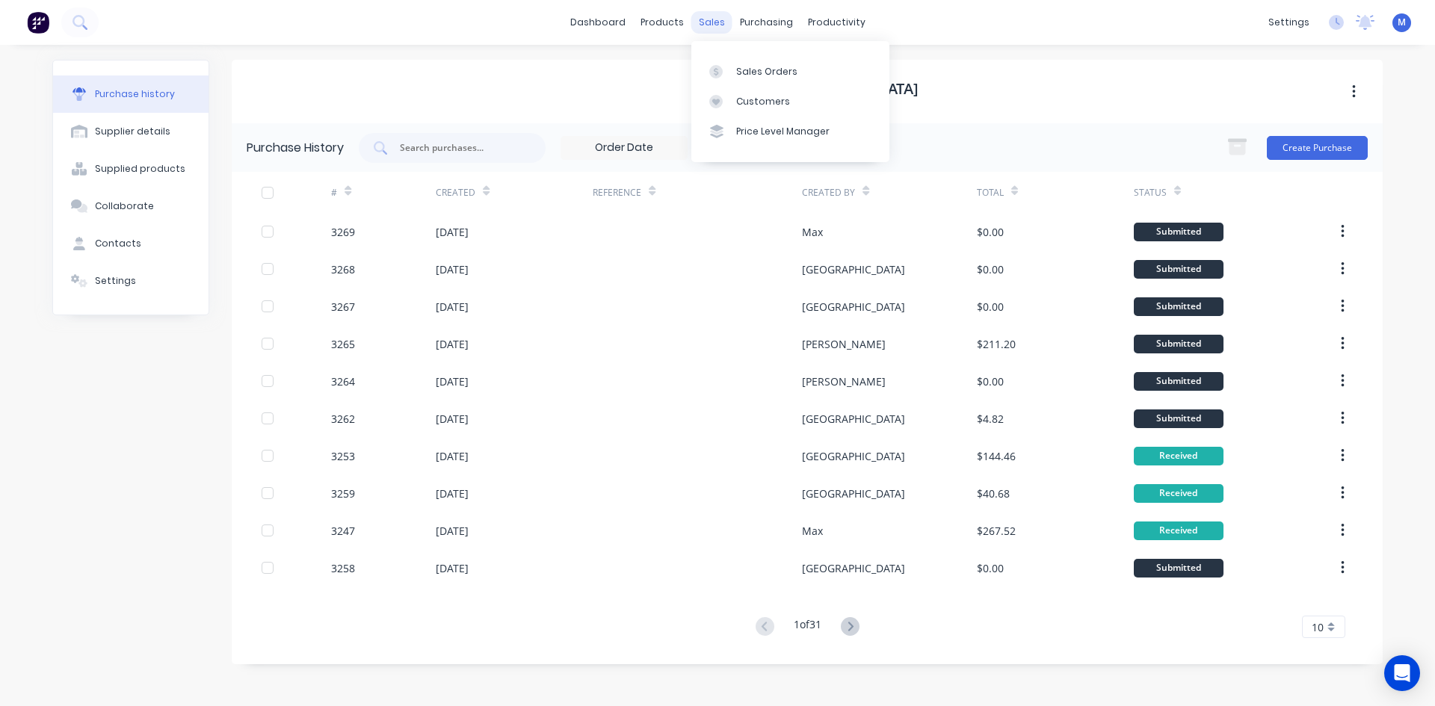
click at [721, 25] on div "sales" at bounding box center [711, 22] width 41 height 22
click at [777, 75] on div "Sales Orders" at bounding box center [766, 71] width 61 height 13
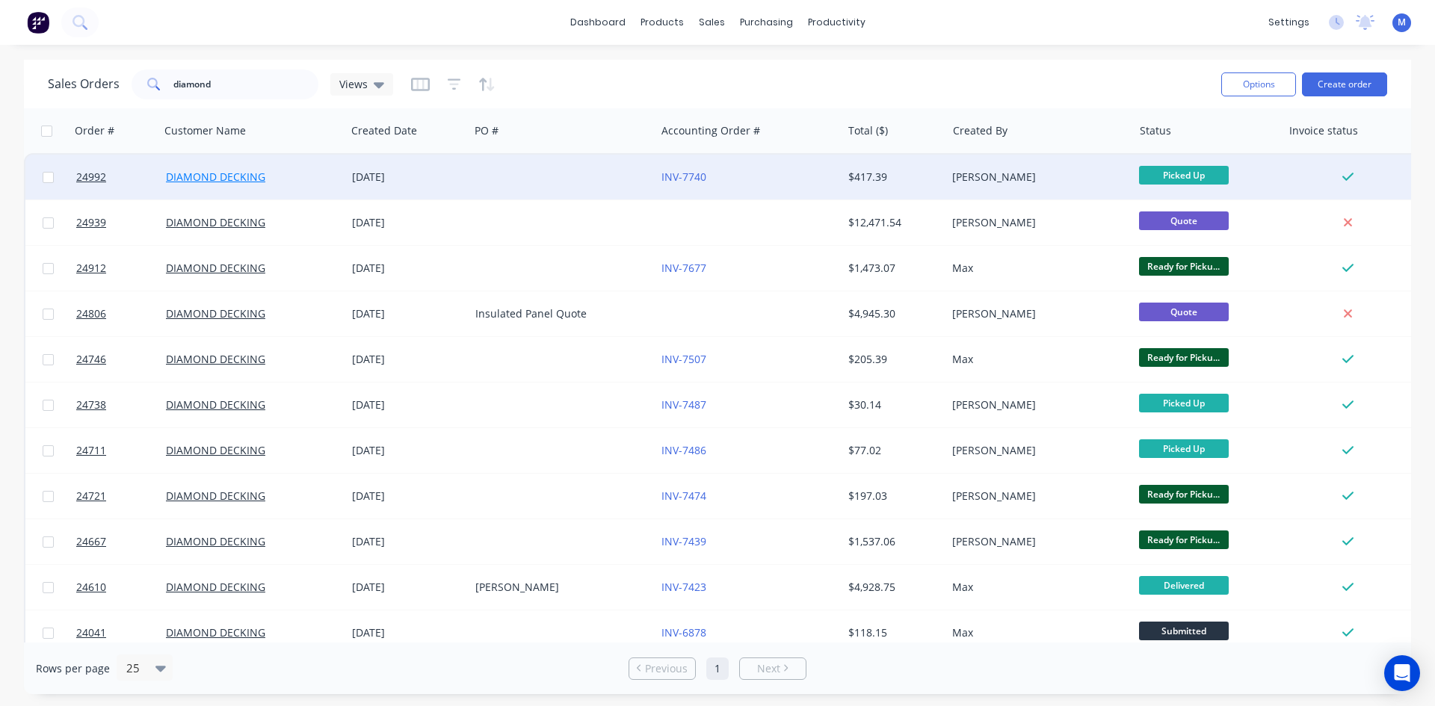
click at [237, 176] on link "DIAMOND DECKING" at bounding box center [215, 177] width 99 height 14
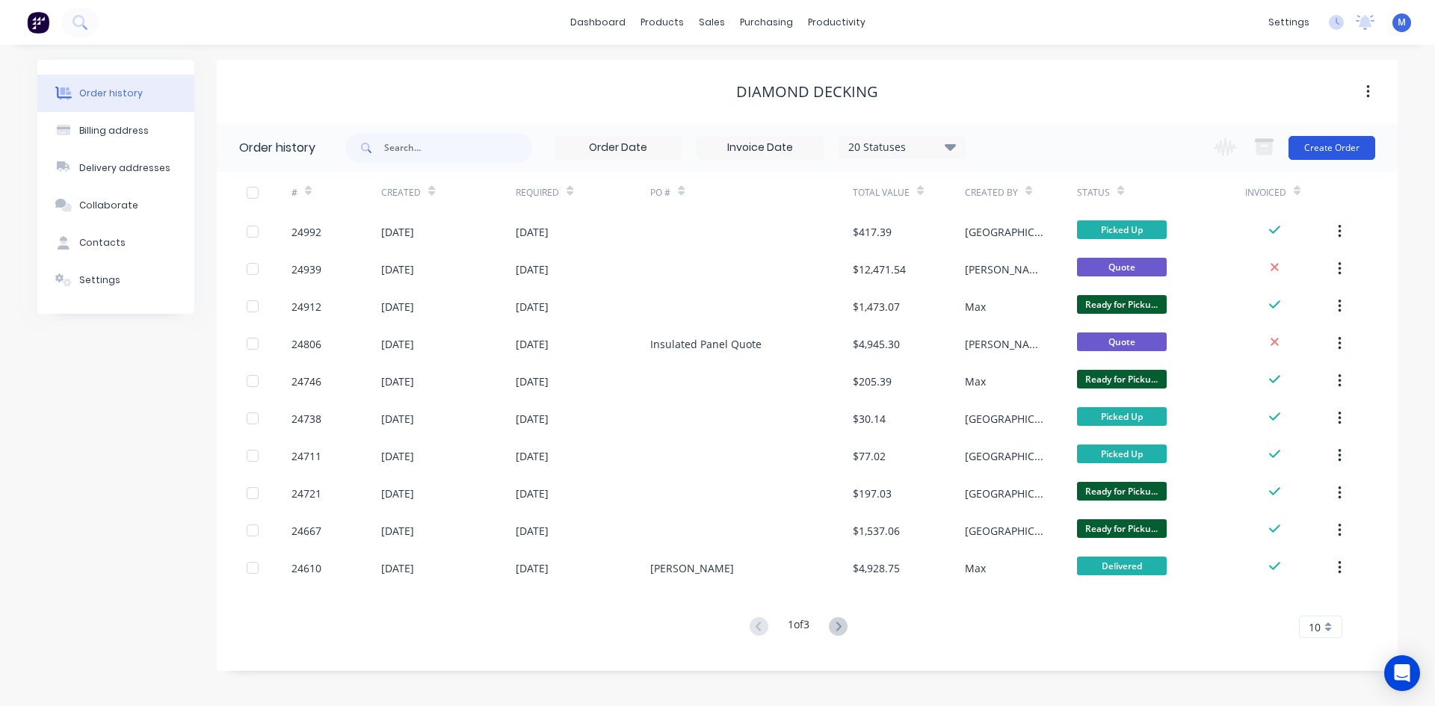
click at [1325, 152] on button "Create Order" at bounding box center [1332, 148] width 87 height 24
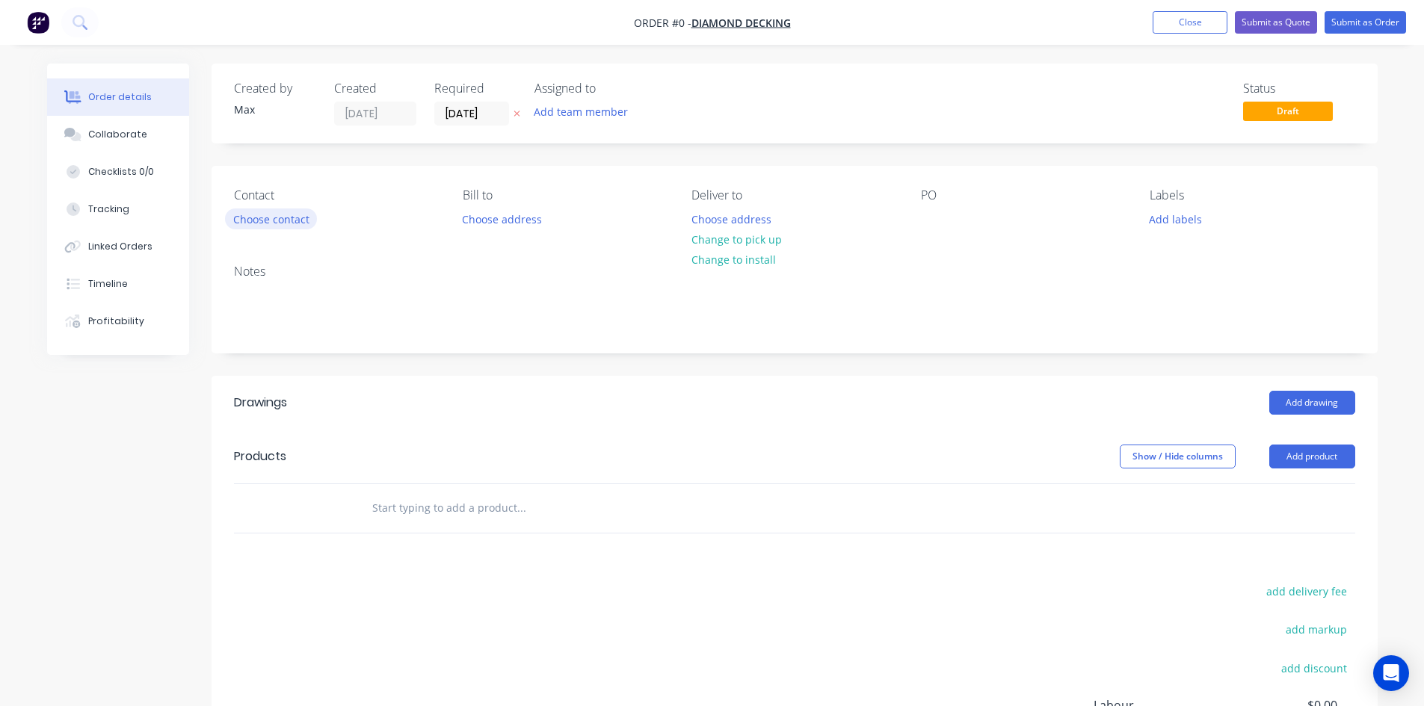
click at [271, 220] on button "Choose contact" at bounding box center [271, 219] width 92 height 20
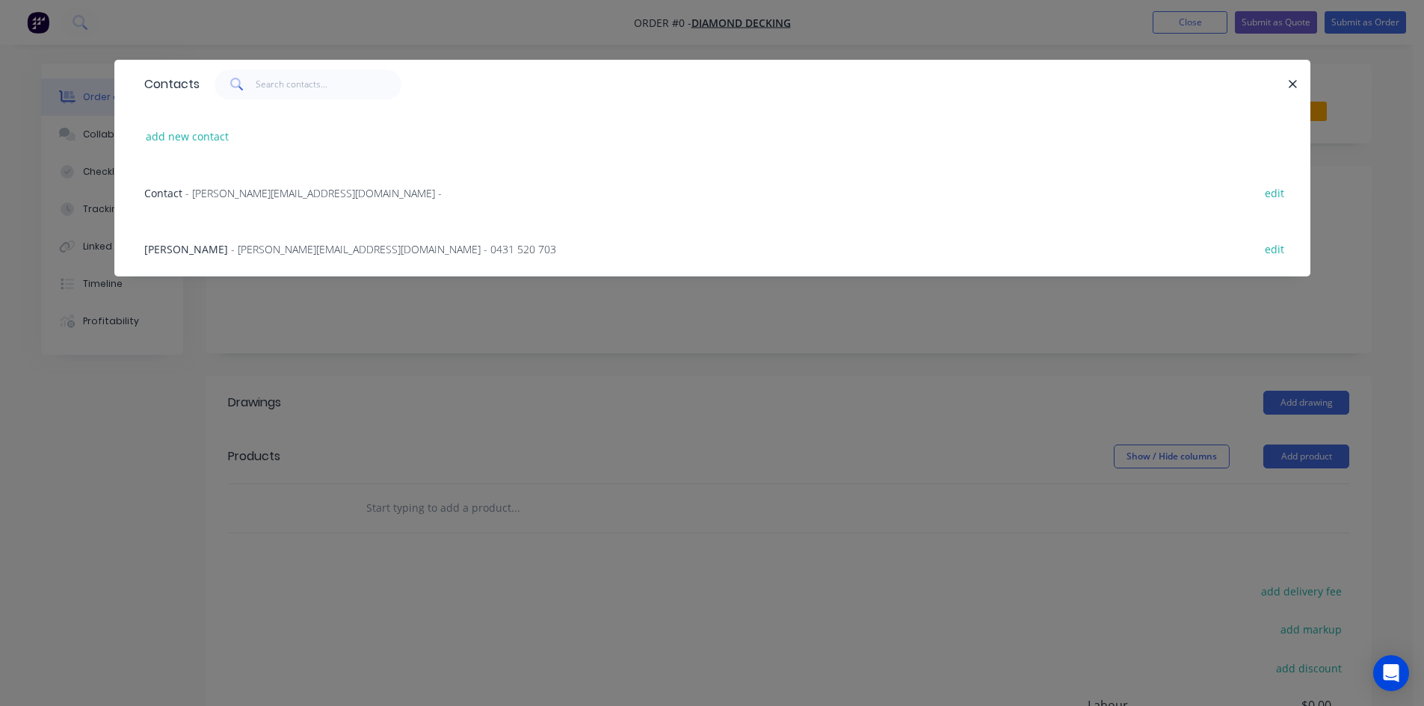
click at [185, 245] on span "Nathan Clarke" at bounding box center [186, 249] width 84 height 14
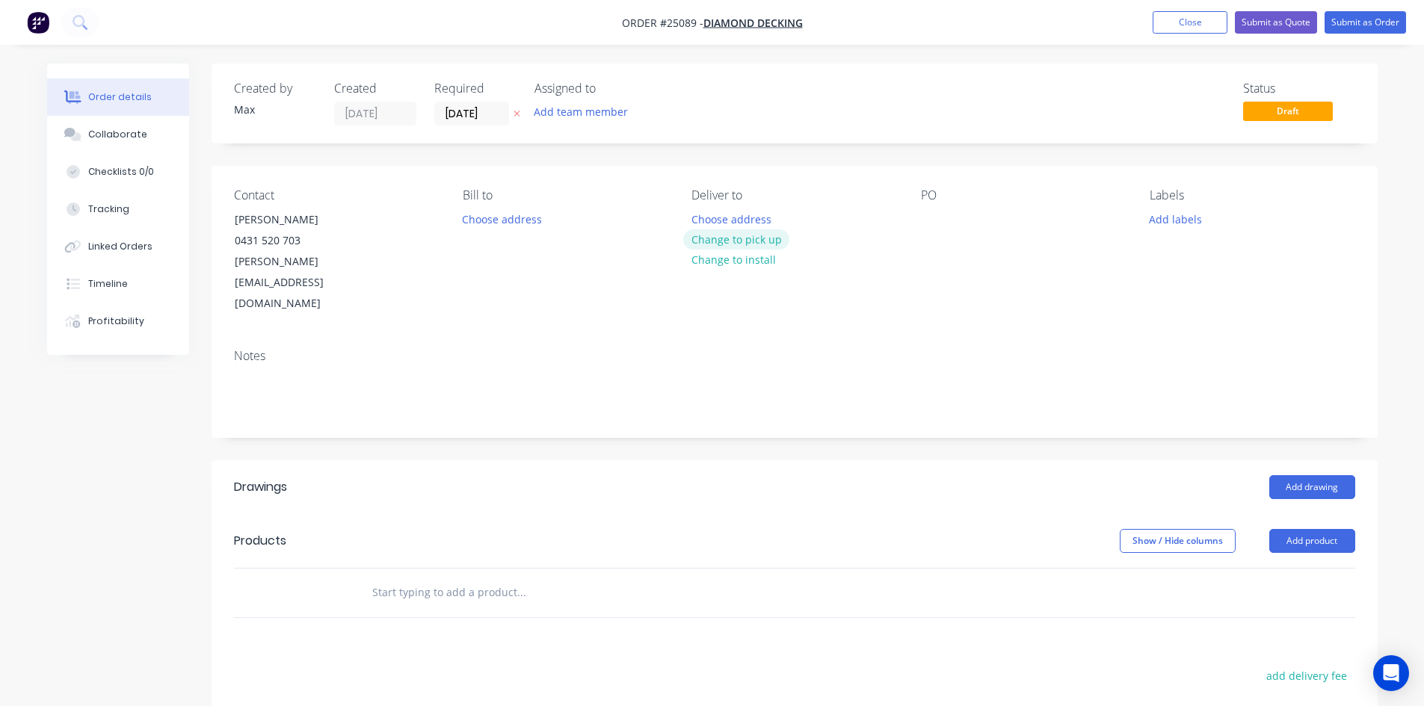
click at [756, 238] on button "Change to pick up" at bounding box center [736, 239] width 106 height 20
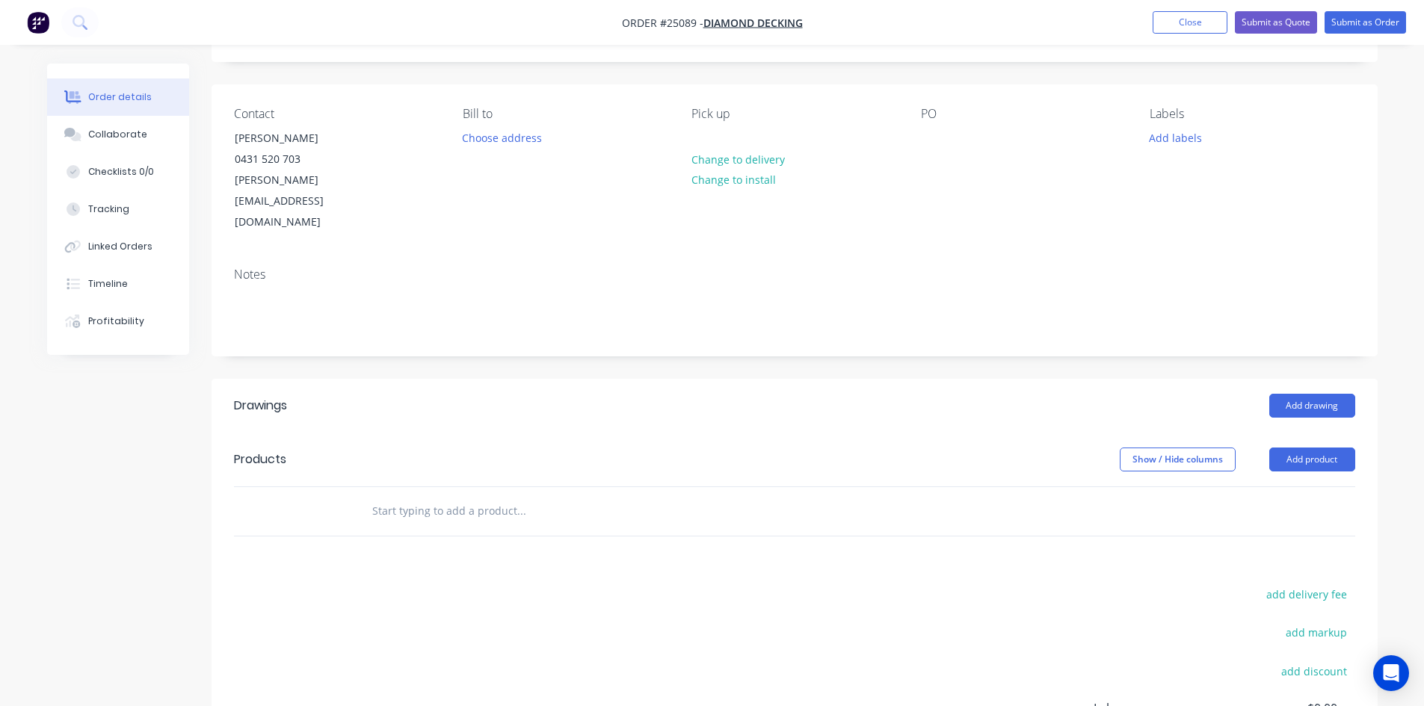
scroll to position [251, 0]
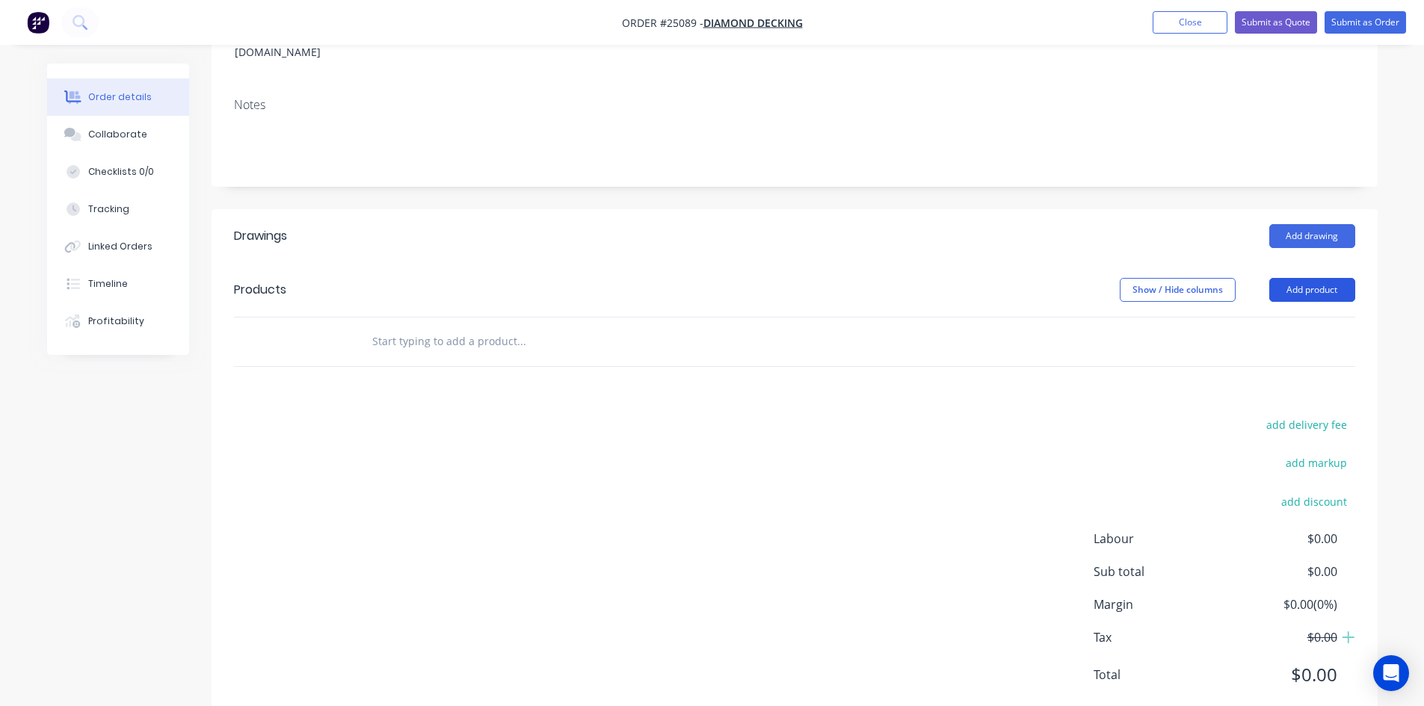
click at [1337, 278] on button "Add product" at bounding box center [1312, 290] width 86 height 24
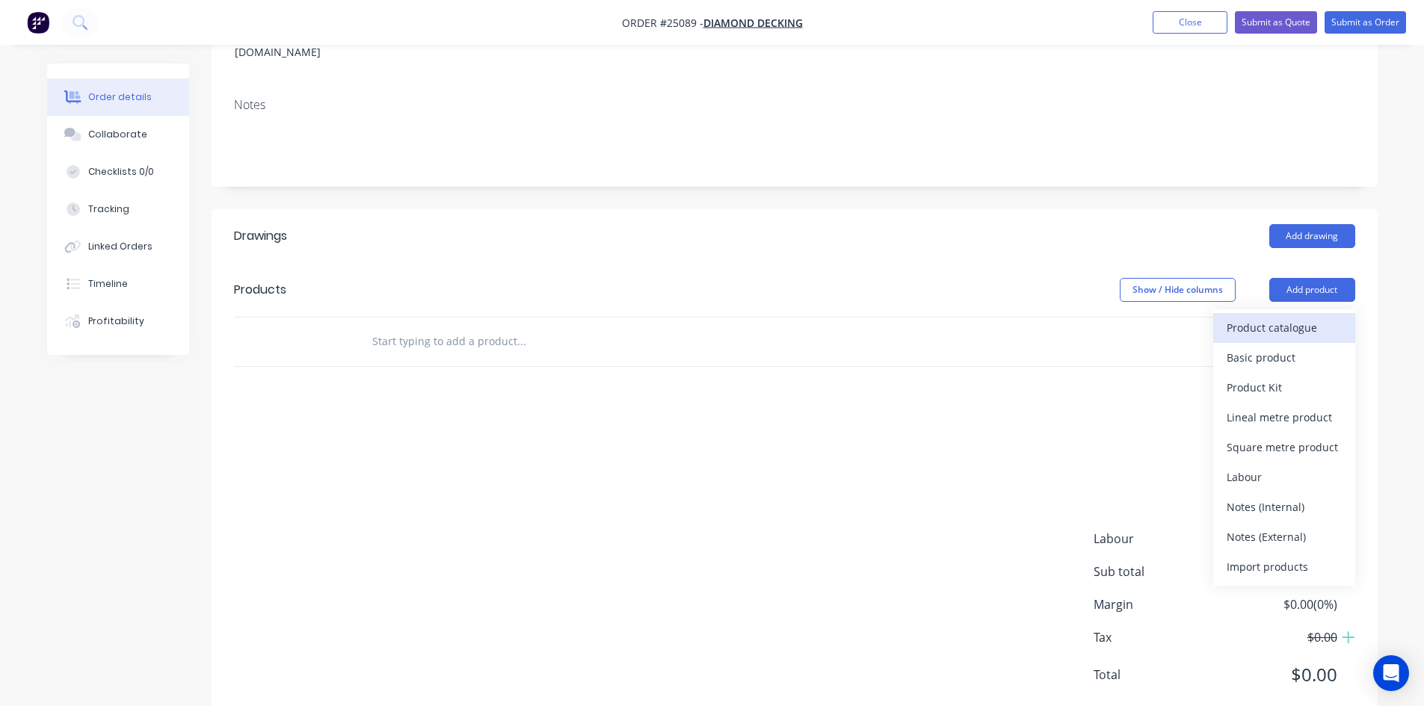
click at [1304, 317] on div "Product catalogue" at bounding box center [1284, 328] width 115 height 22
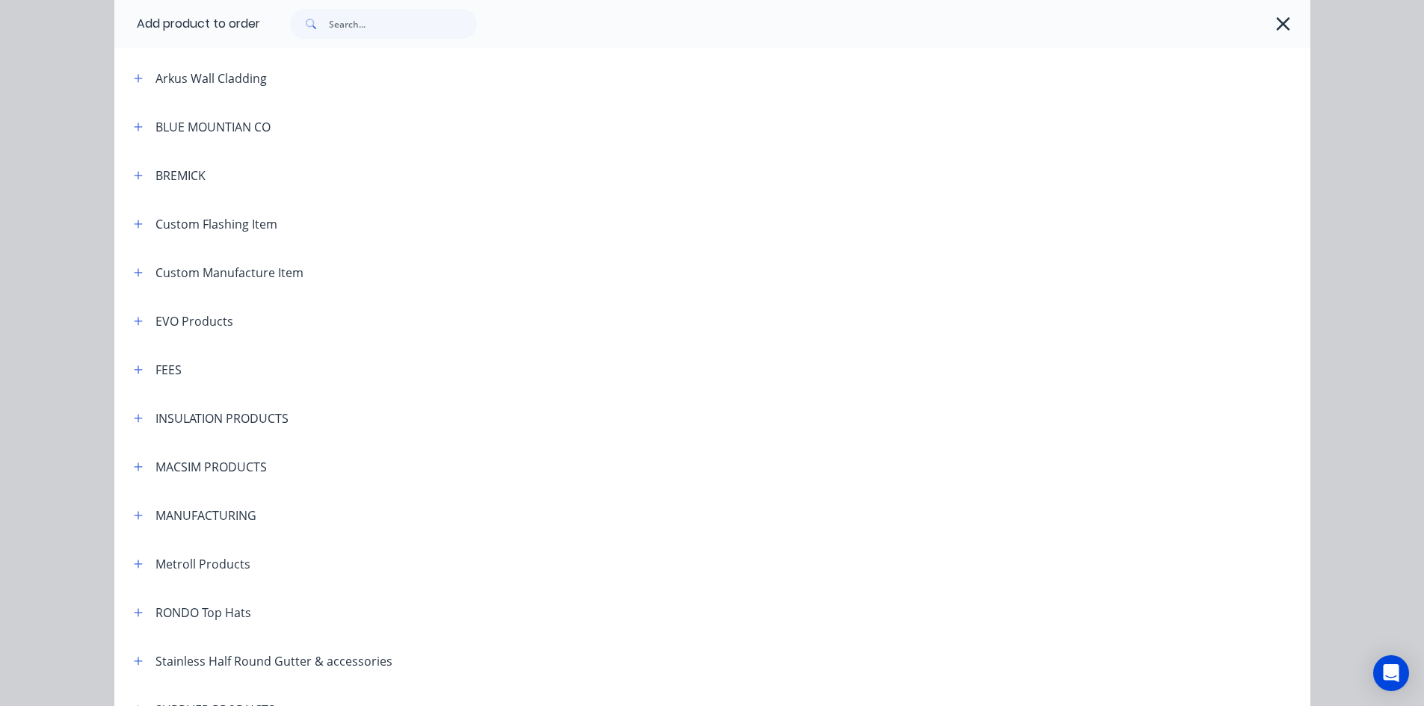
scroll to position [822, 0]
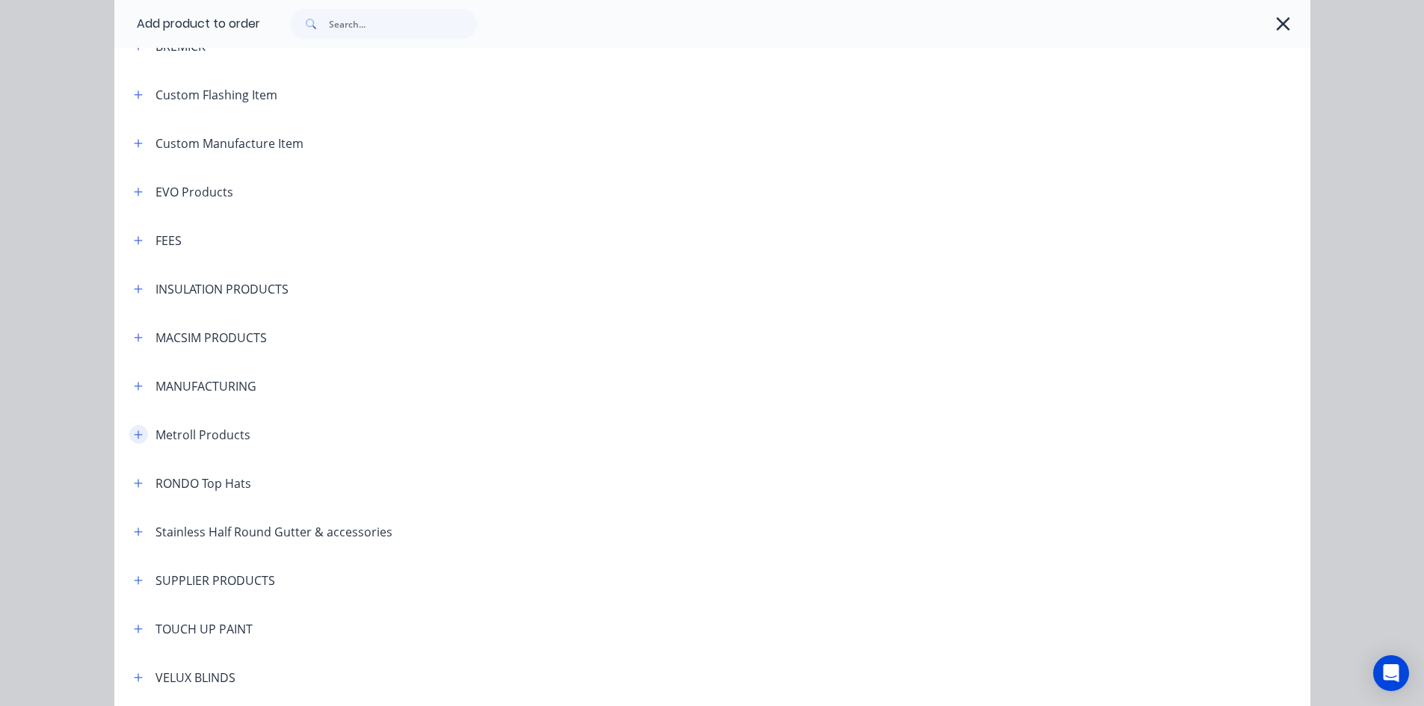
click at [134, 435] on icon "button" at bounding box center [138, 435] width 8 height 8
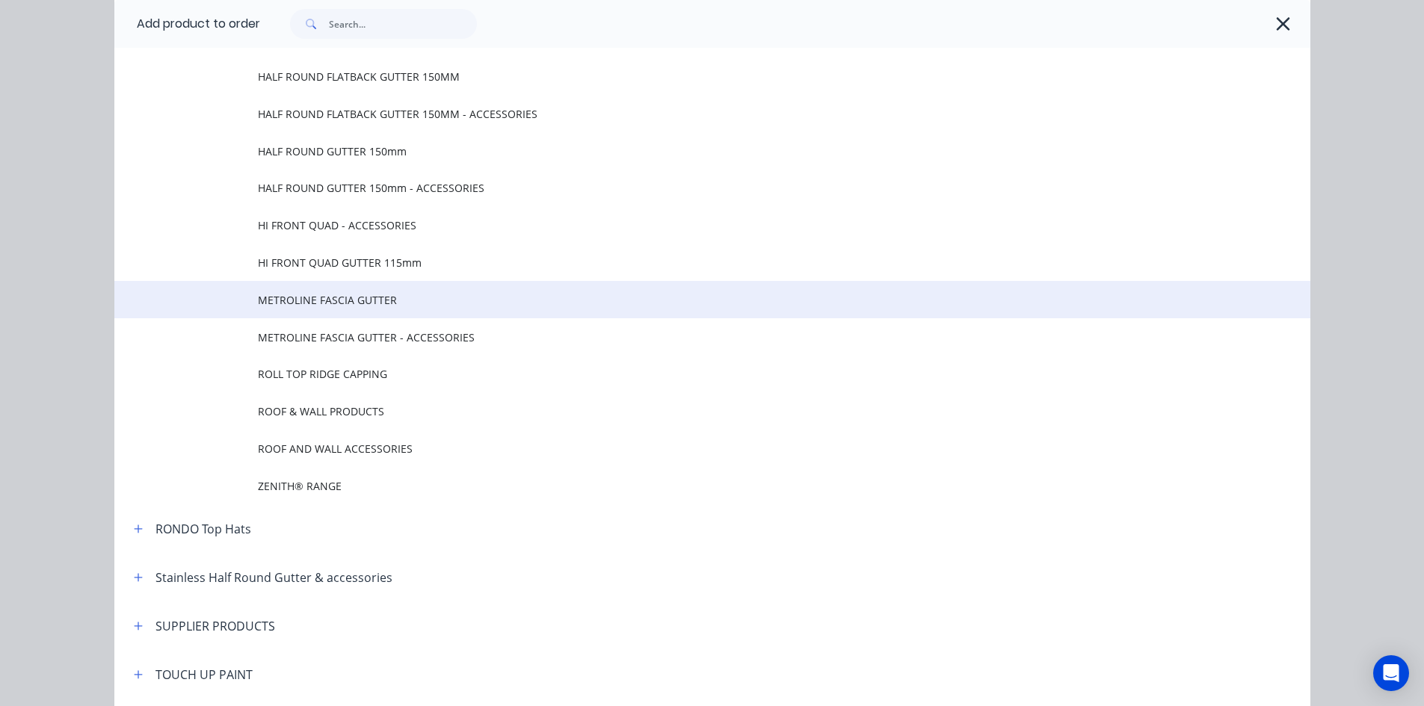
scroll to position [1420, 0]
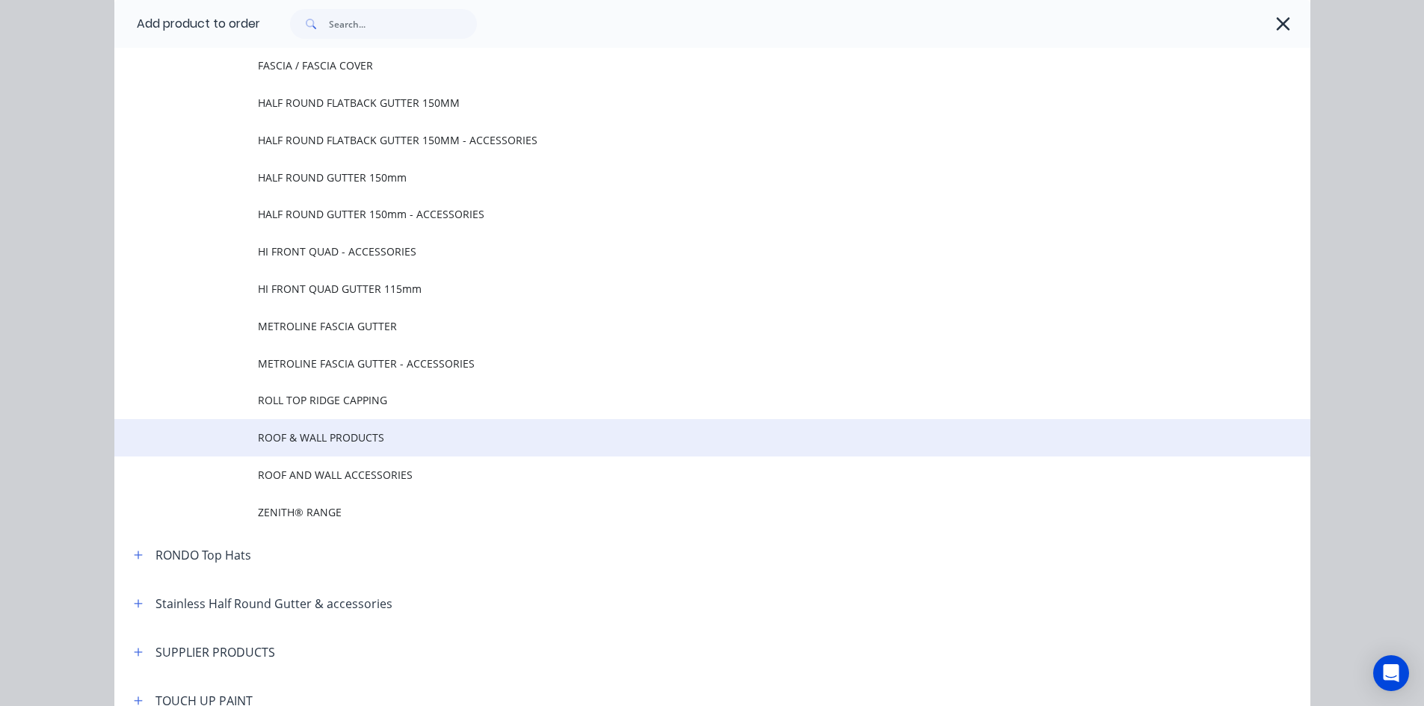
click at [403, 431] on span "ROOF & WALL PRODUCTS" at bounding box center [679, 438] width 842 height 16
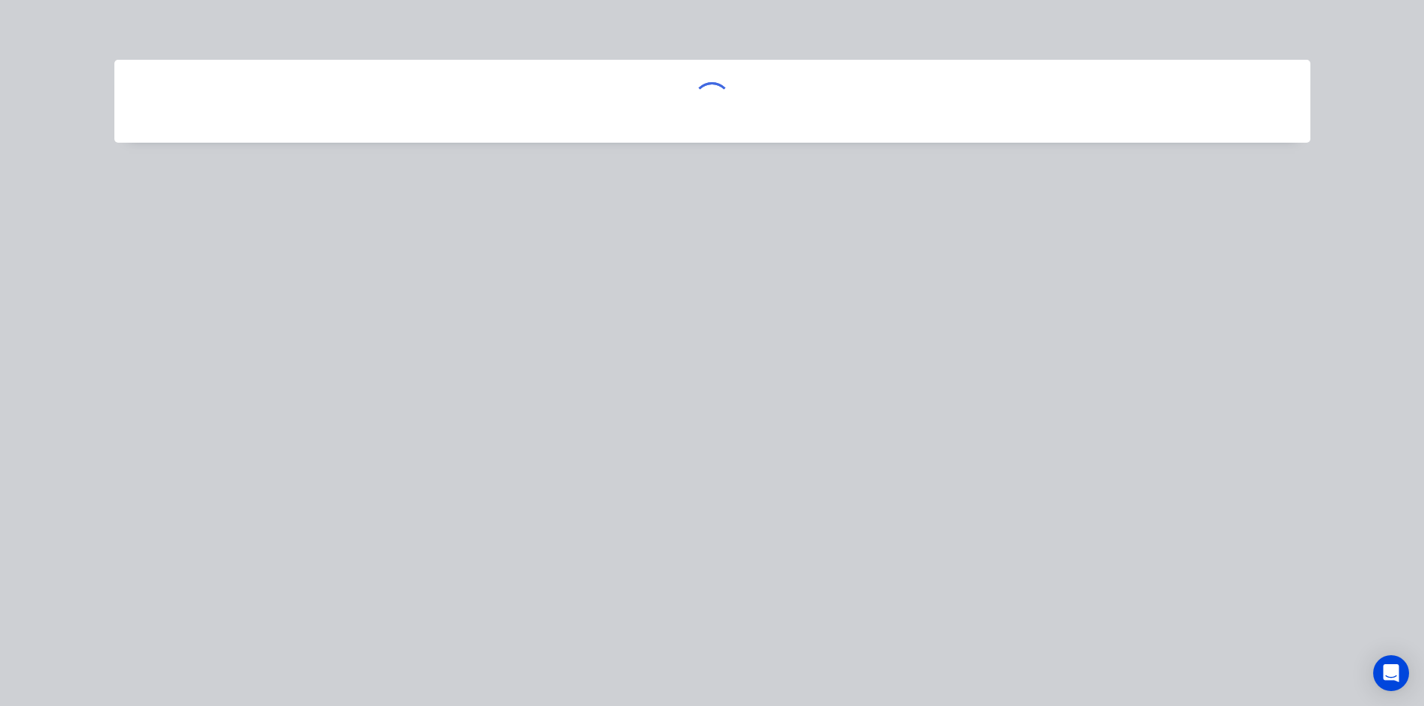
scroll to position [0, 0]
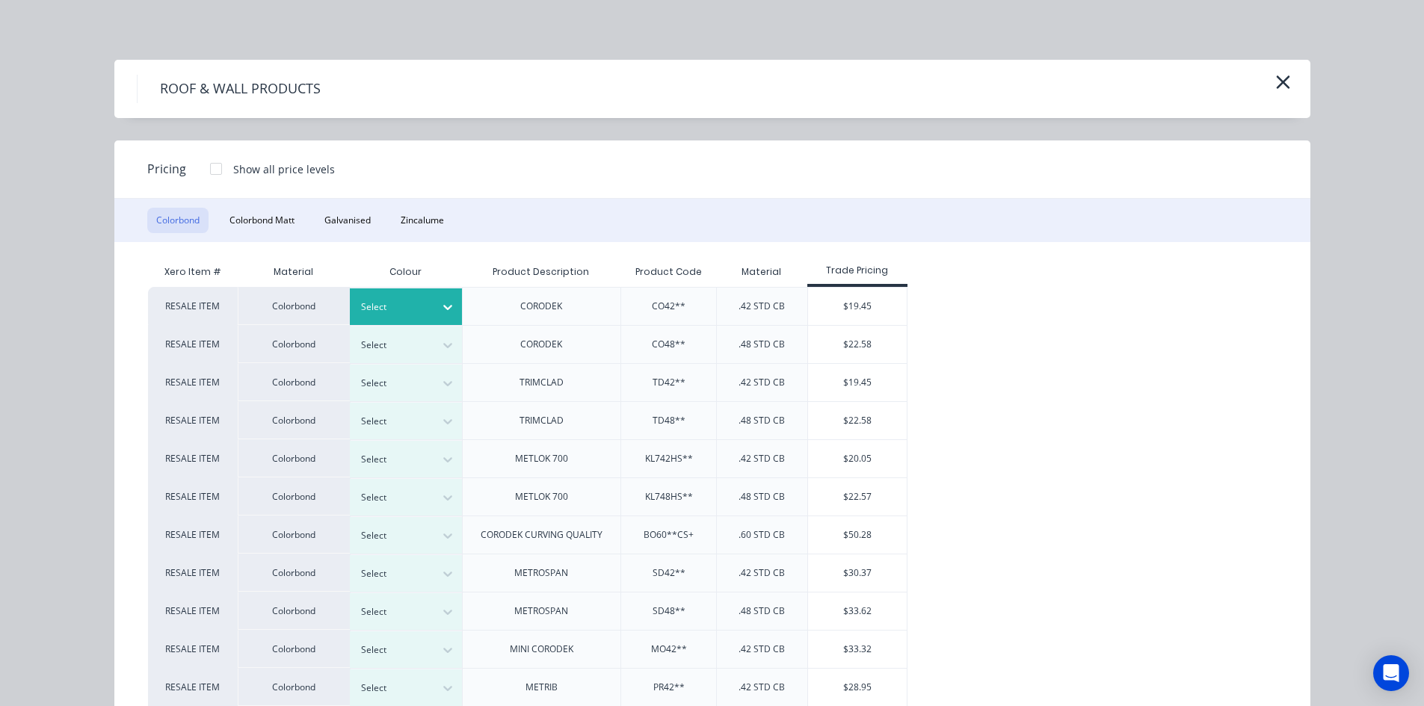
click at [413, 305] on div at bounding box center [394, 307] width 67 height 16
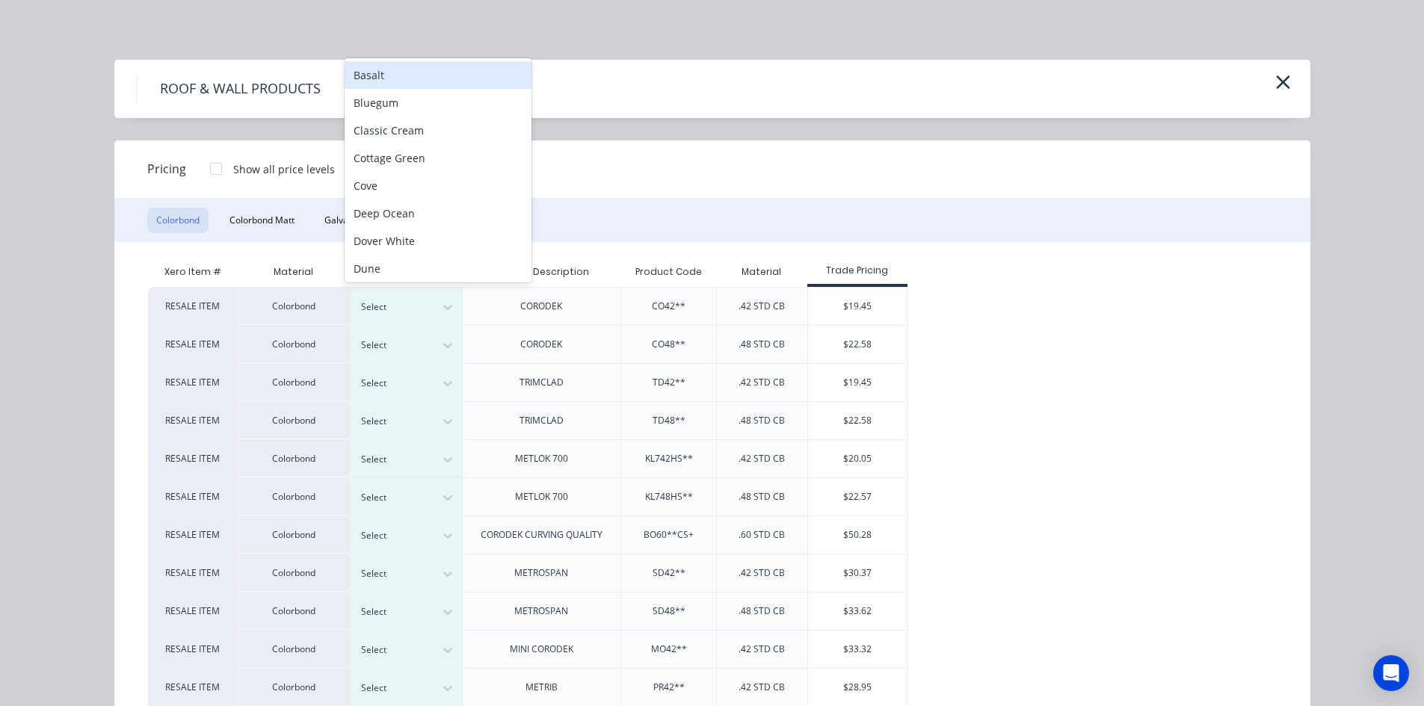
click at [419, 78] on div "Basalt" at bounding box center [438, 75] width 187 height 28
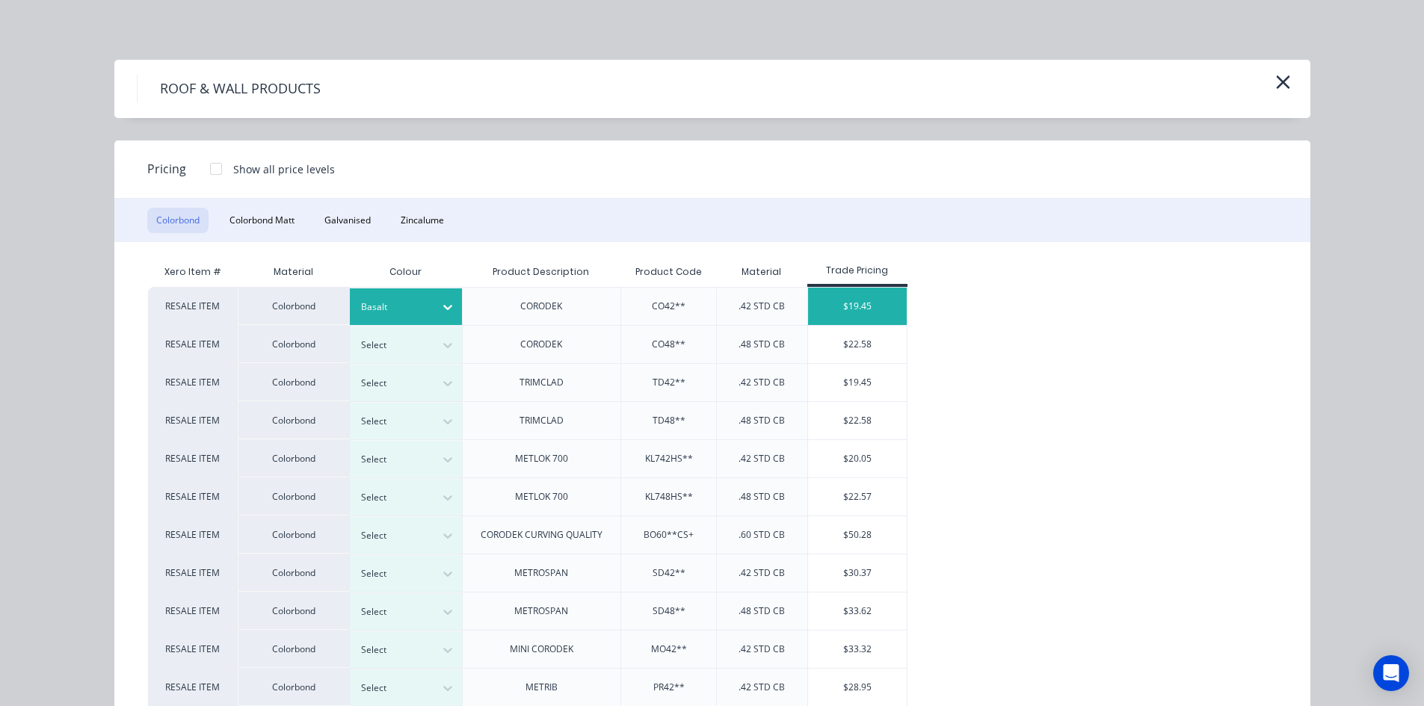
click at [873, 304] on div "$19.45" at bounding box center [857, 306] width 99 height 37
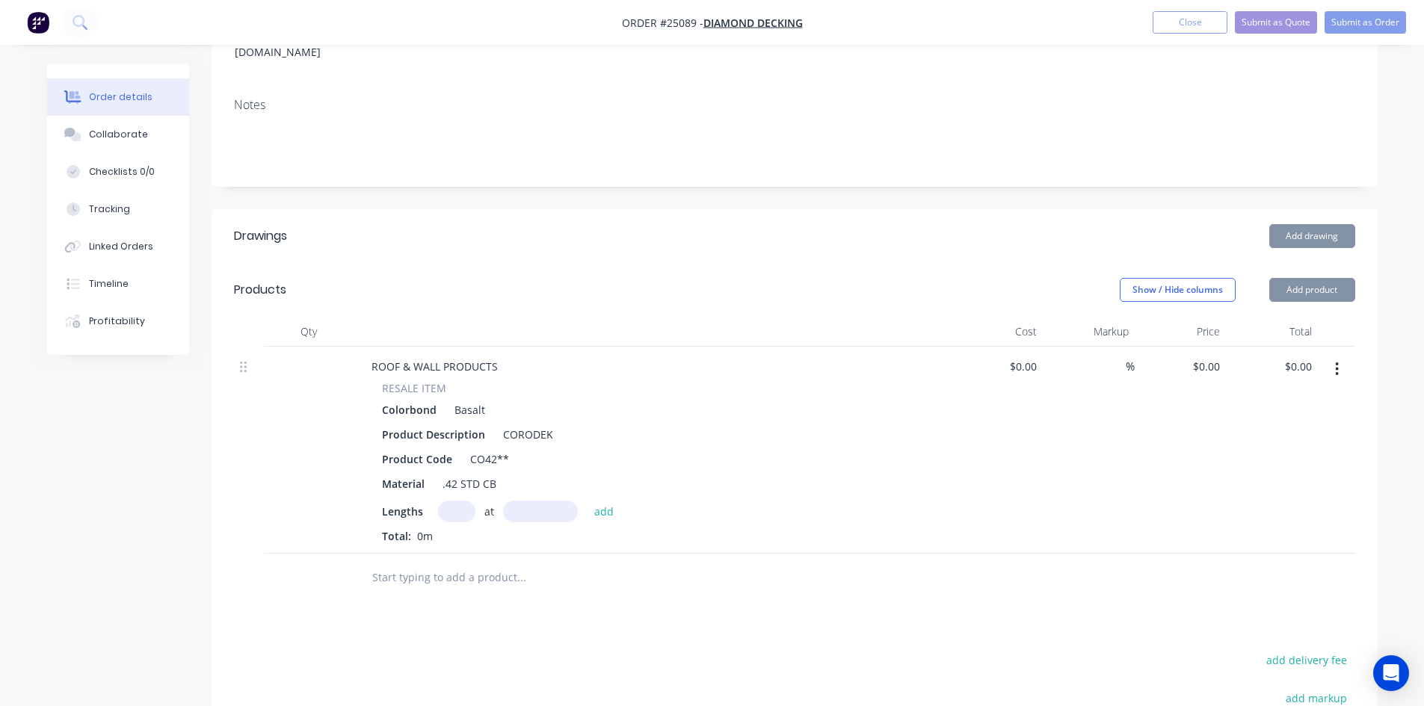
type input "$19.45"
click at [450, 501] on input "text" at bounding box center [456, 512] width 37 height 22
type input "1"
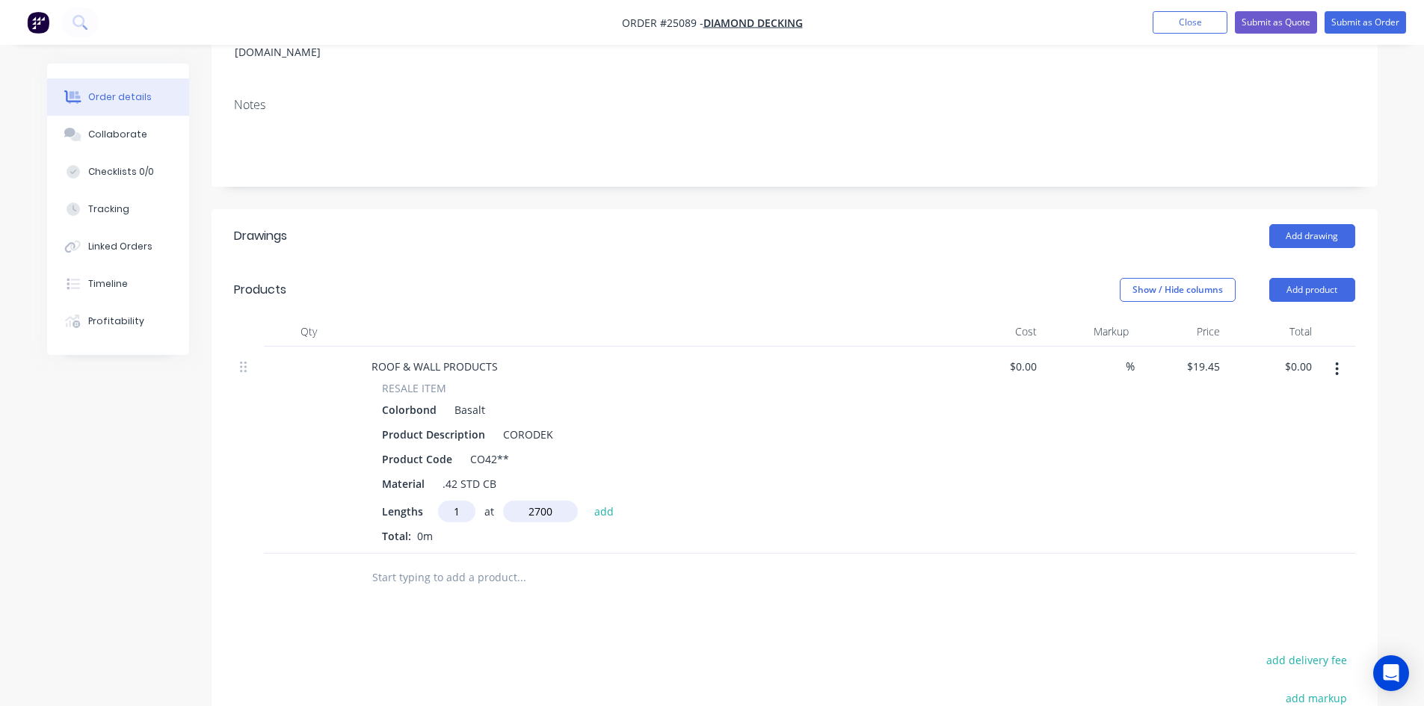
type input "2700"
click at [587, 501] on button "add" at bounding box center [604, 511] width 35 height 20
type input "$52.52"
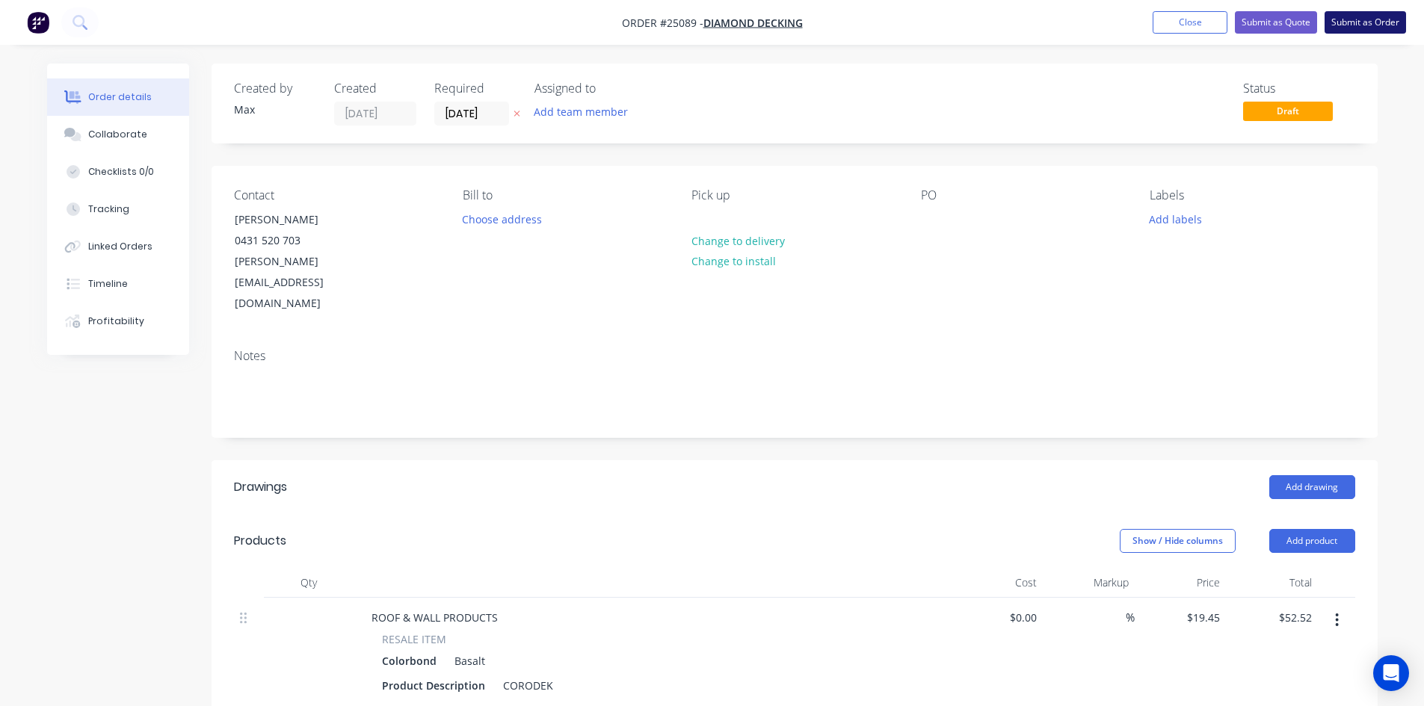
click at [1370, 19] on button "Submit as Order" at bounding box center [1365, 22] width 81 height 22
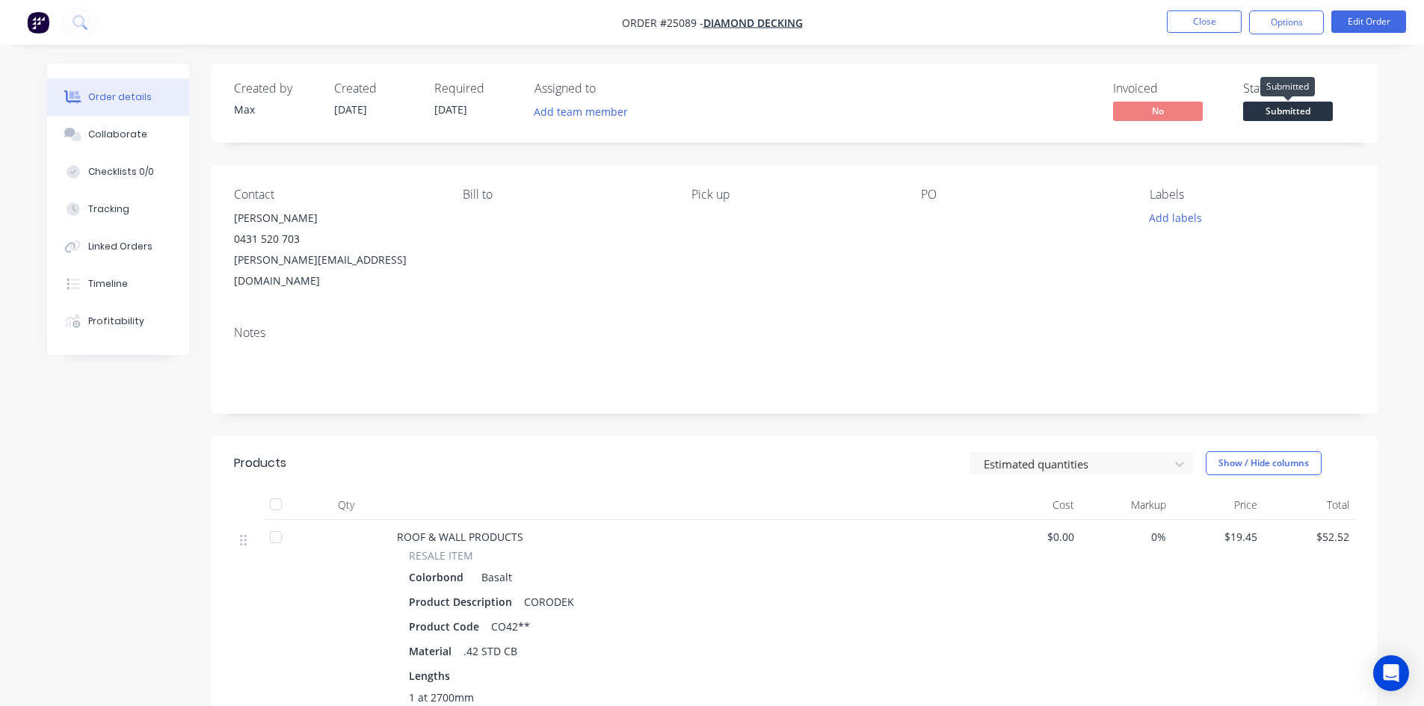
click at [1321, 114] on span "Submitted" at bounding box center [1288, 111] width 90 height 19
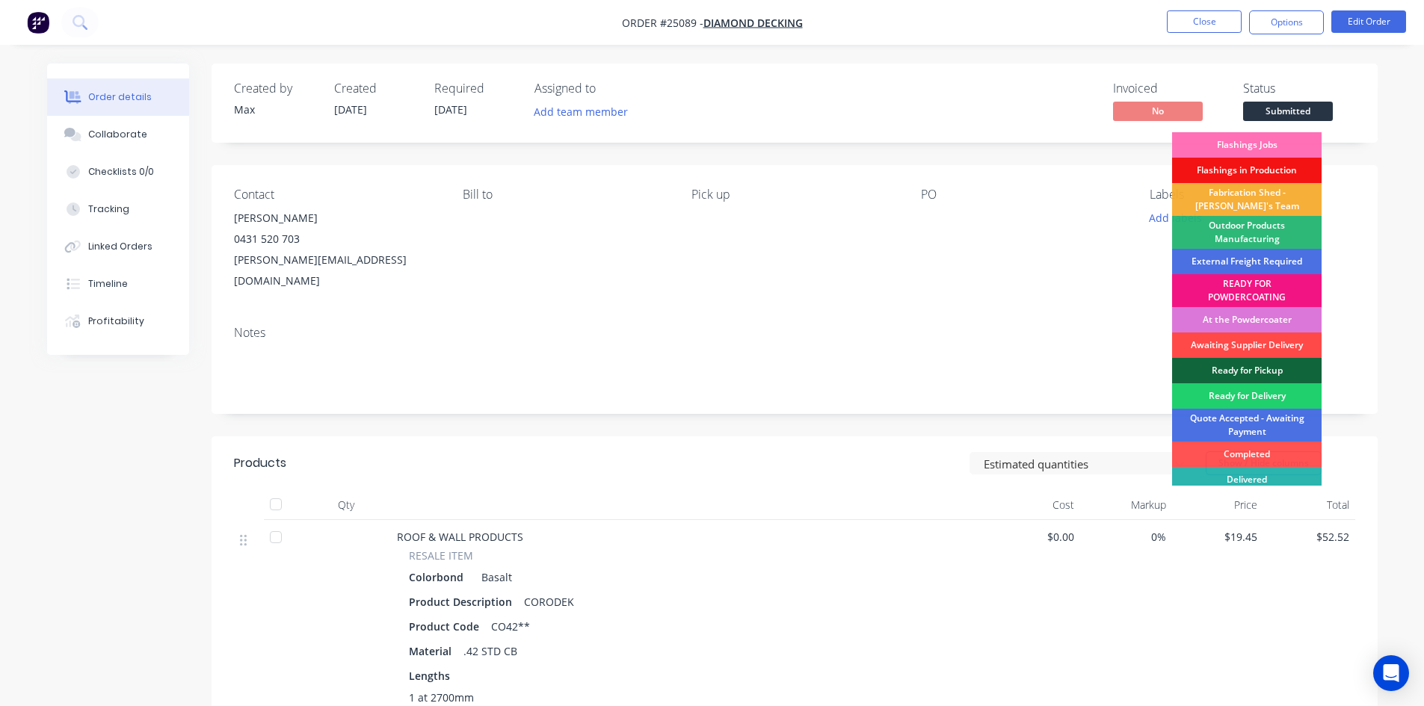
click at [1250, 342] on div "Awaiting Supplier Delivery" at bounding box center [1247, 345] width 150 height 25
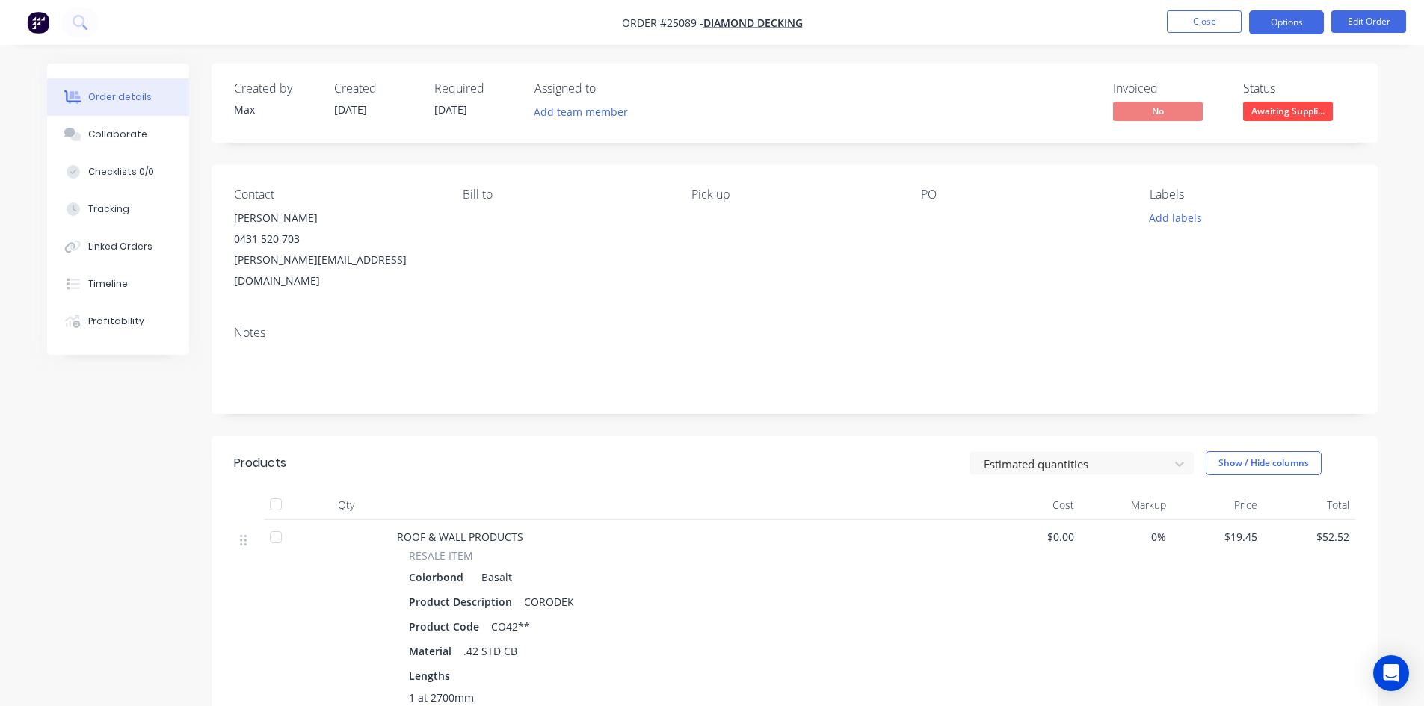
click at [1291, 22] on button "Options" at bounding box center [1286, 22] width 75 height 24
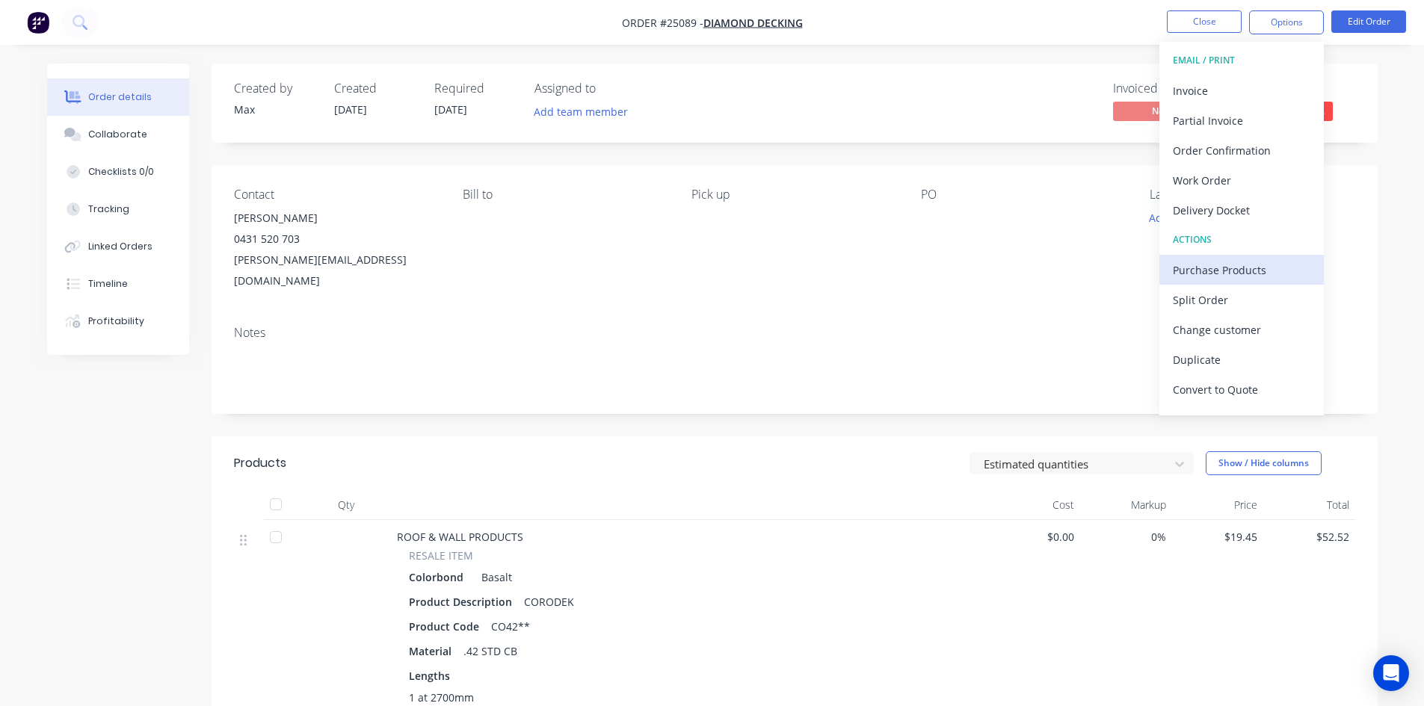
click at [1231, 270] on div "Purchase Products" at bounding box center [1242, 270] width 138 height 22
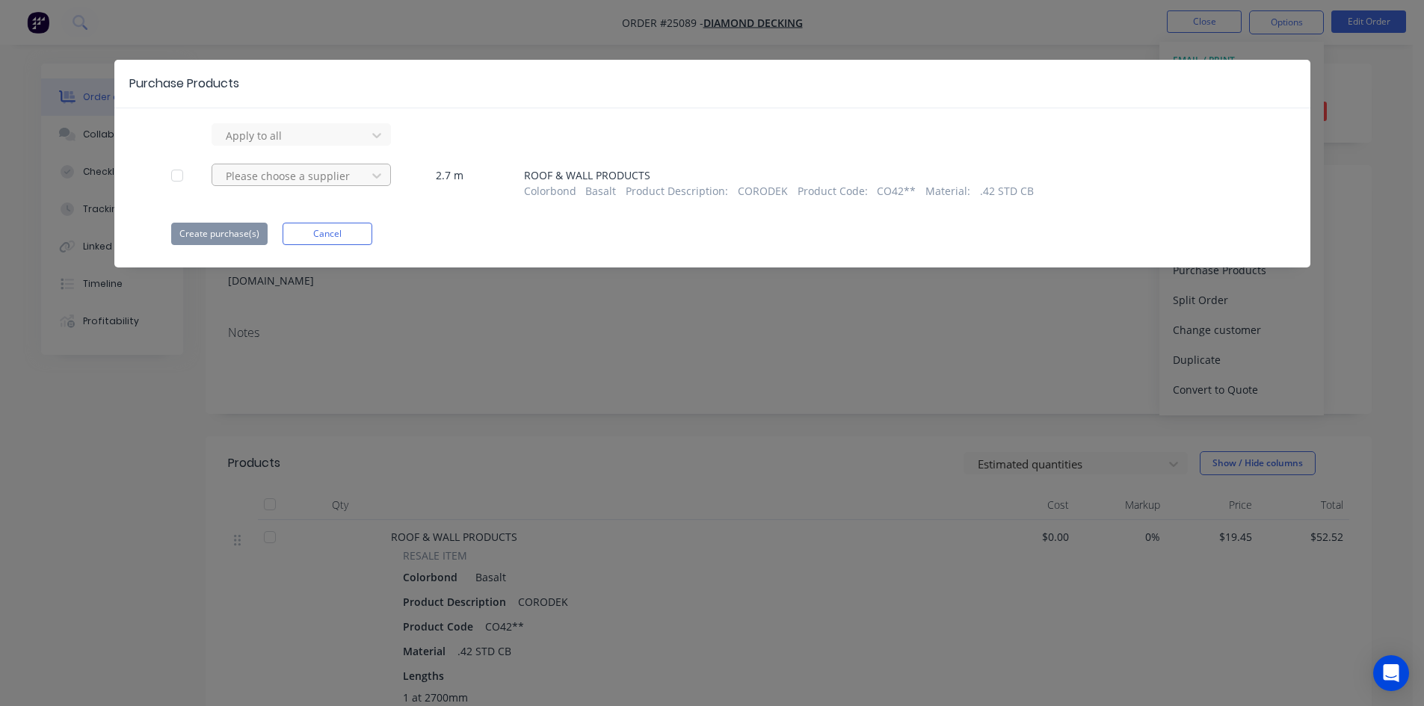
click at [342, 174] on div at bounding box center [291, 176] width 135 height 19
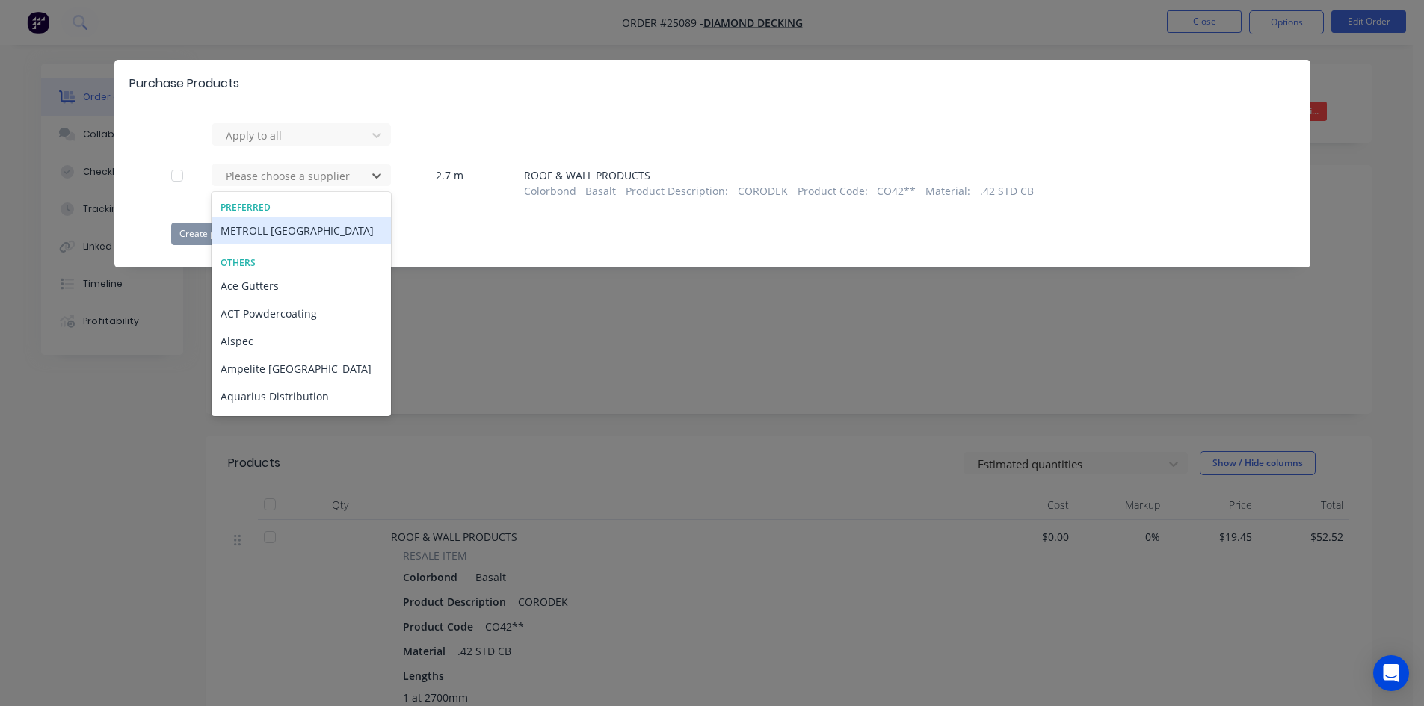
click at [308, 235] on div "METROLL CANBERRA" at bounding box center [301, 231] width 179 height 28
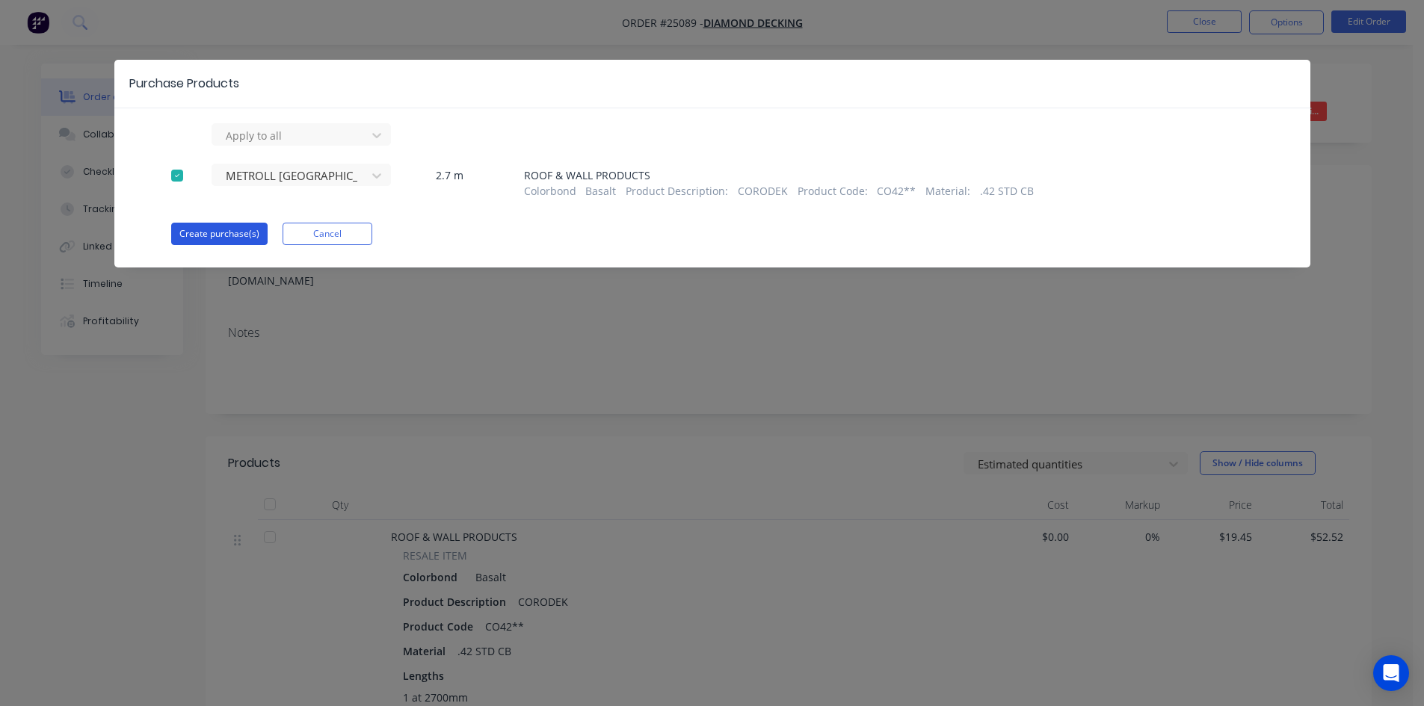
click at [226, 238] on button "Create purchase(s)" at bounding box center [219, 234] width 96 height 22
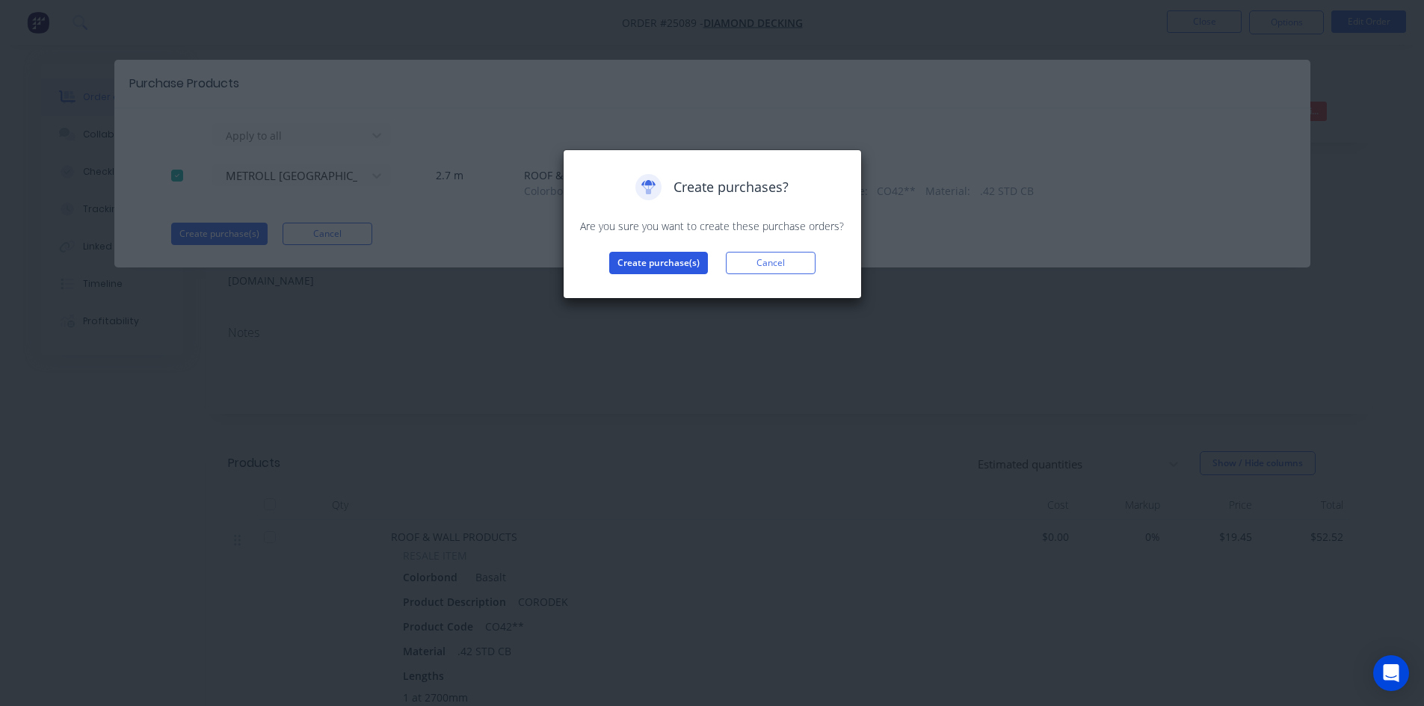
click at [649, 265] on button "Create purchase(s)" at bounding box center [658, 263] width 99 height 22
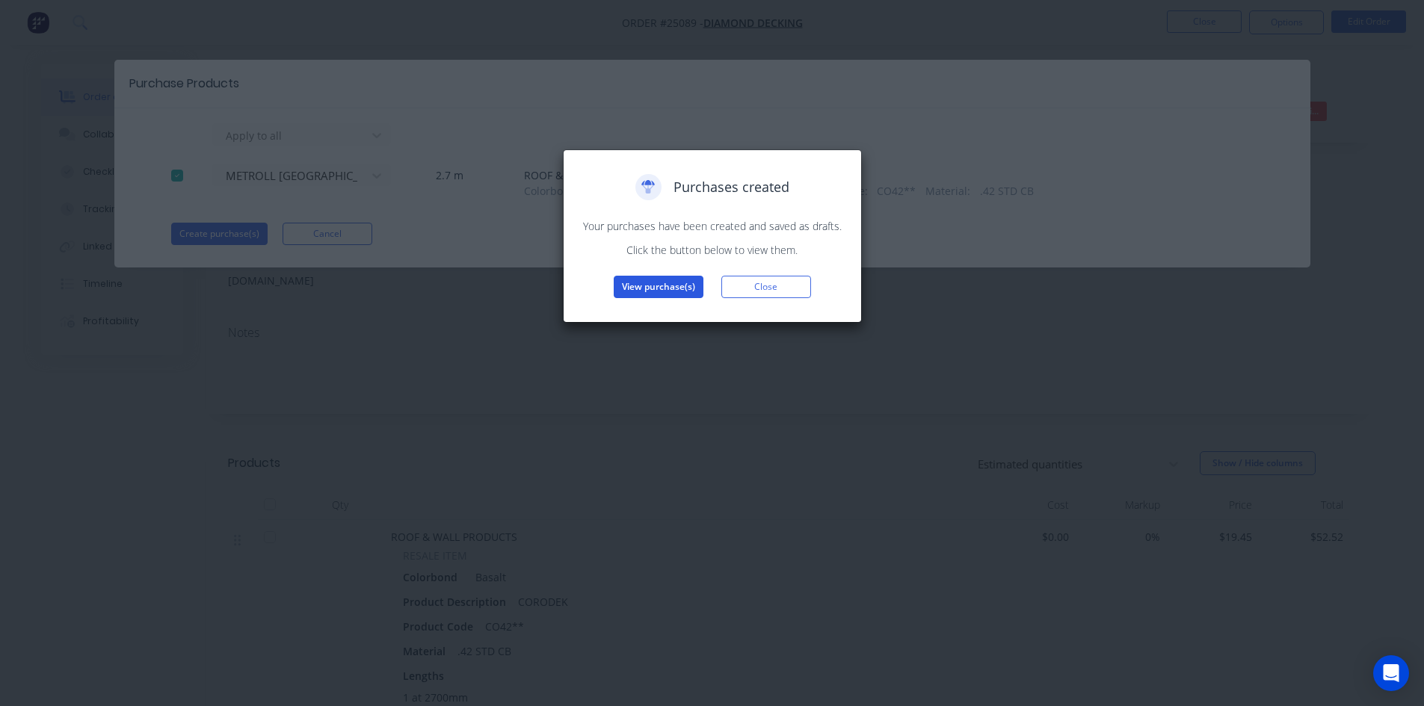
click at [652, 289] on button "View purchase(s)" at bounding box center [659, 287] width 90 height 22
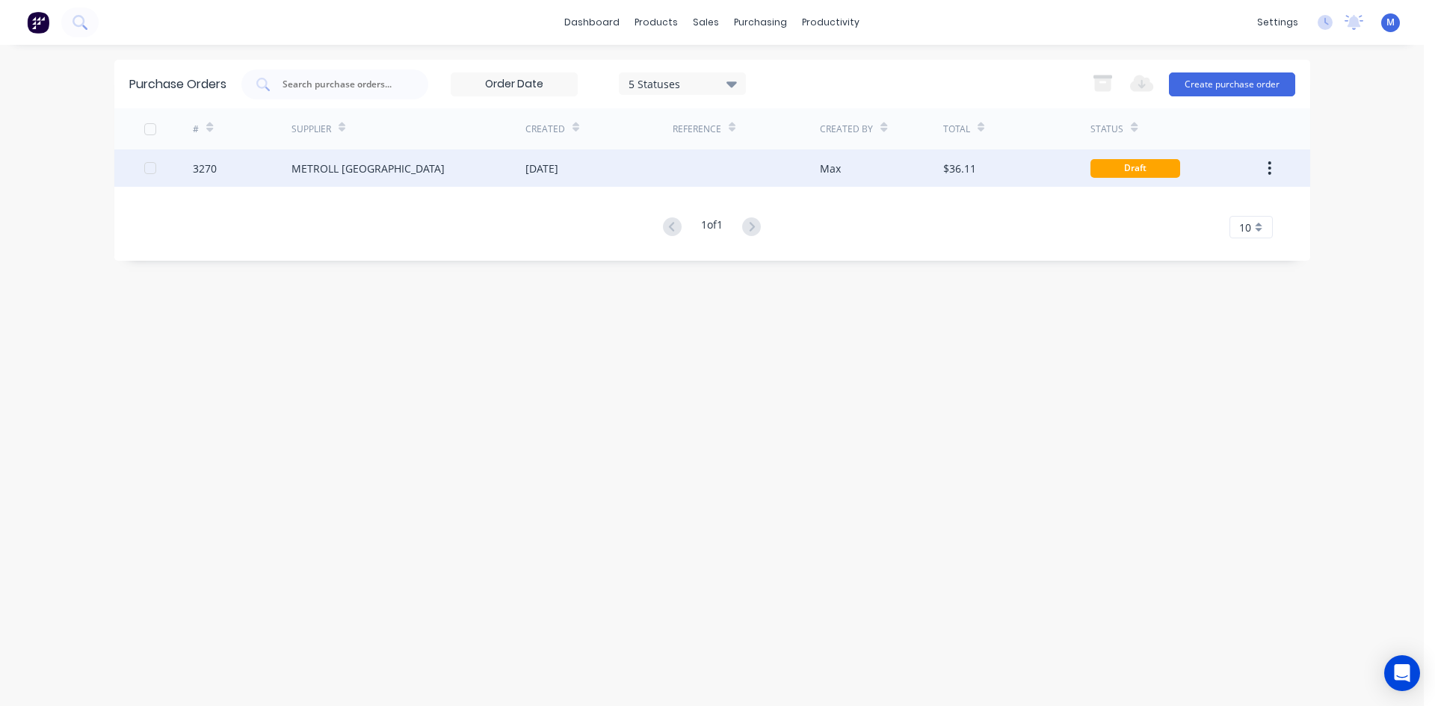
click at [591, 167] on div "[DATE]" at bounding box center [599, 168] width 147 height 37
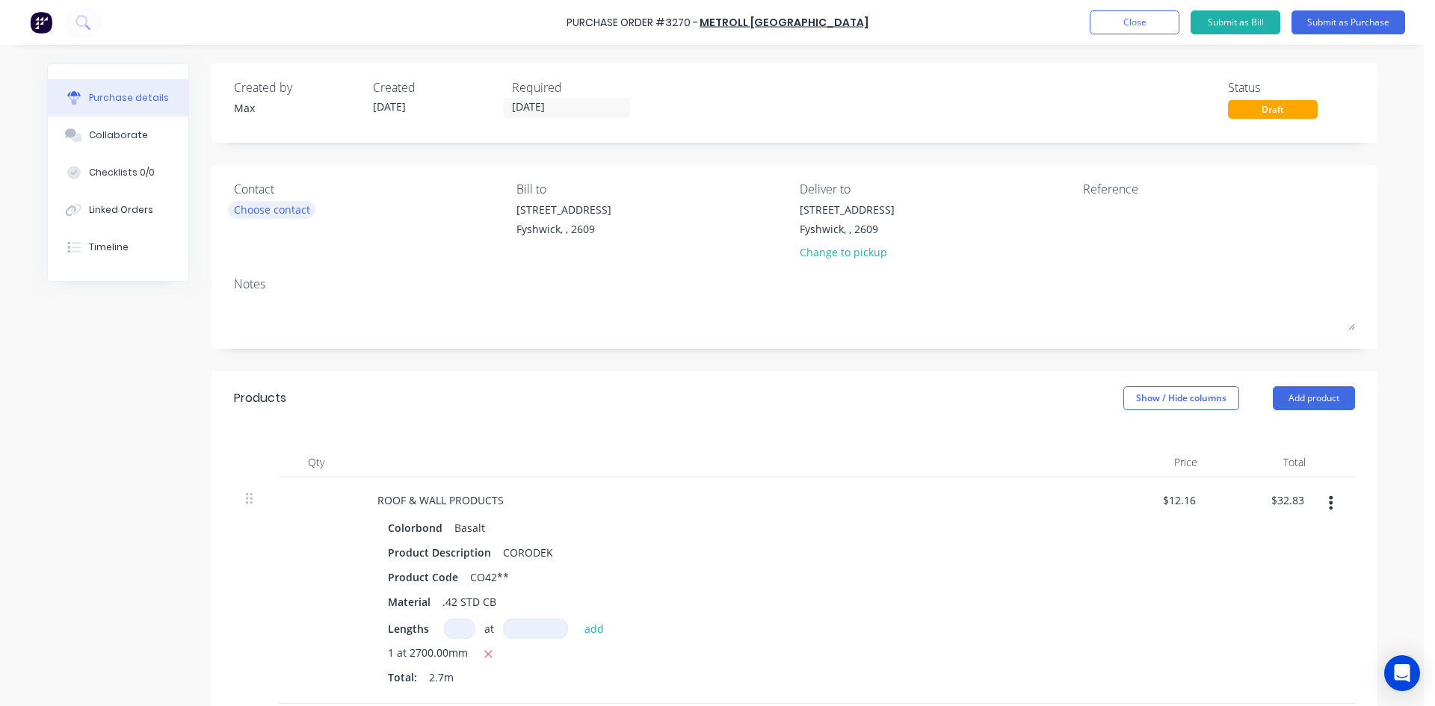
click at [270, 215] on div "Choose contact" at bounding box center [272, 210] width 76 height 16
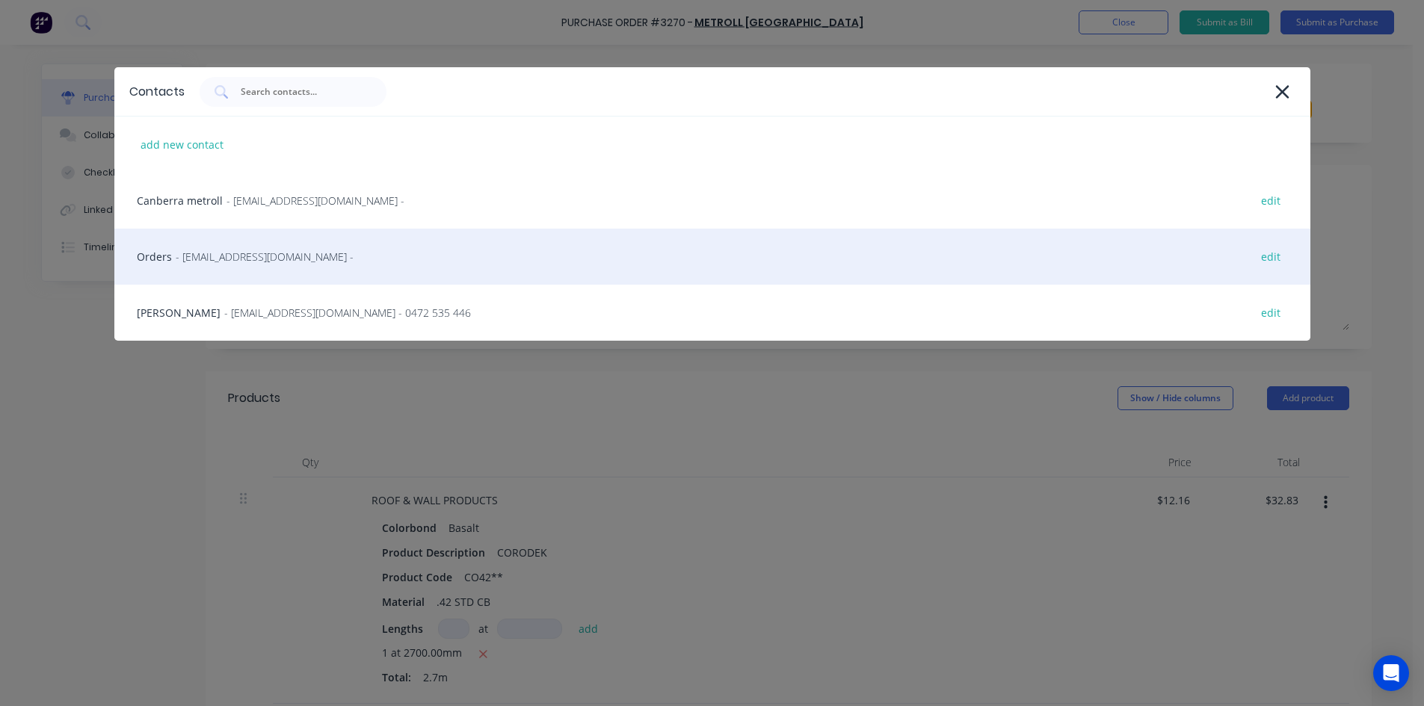
click at [268, 267] on div "Orders - sales@sydney.metroll.com.au - edit" at bounding box center [712, 257] width 1196 height 56
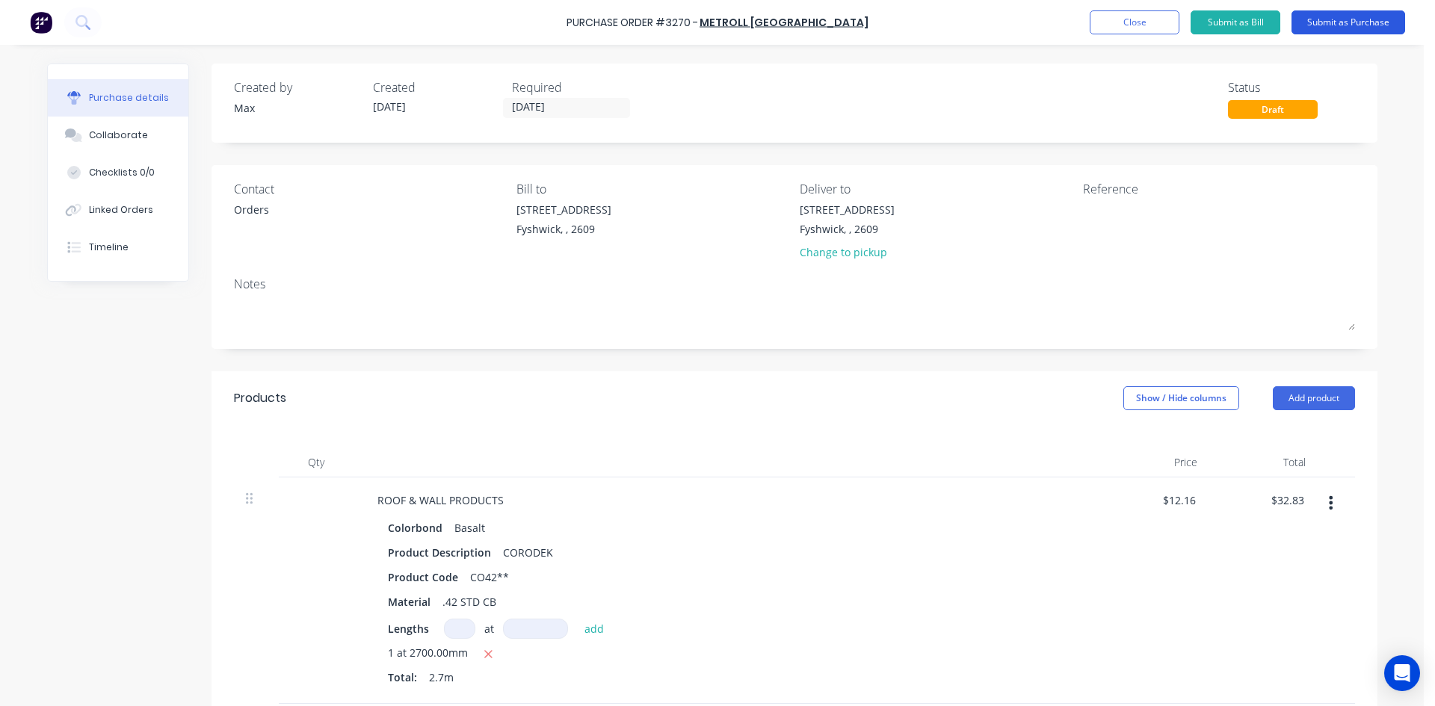
click at [1363, 23] on button "Submit as Purchase" at bounding box center [1349, 22] width 114 height 24
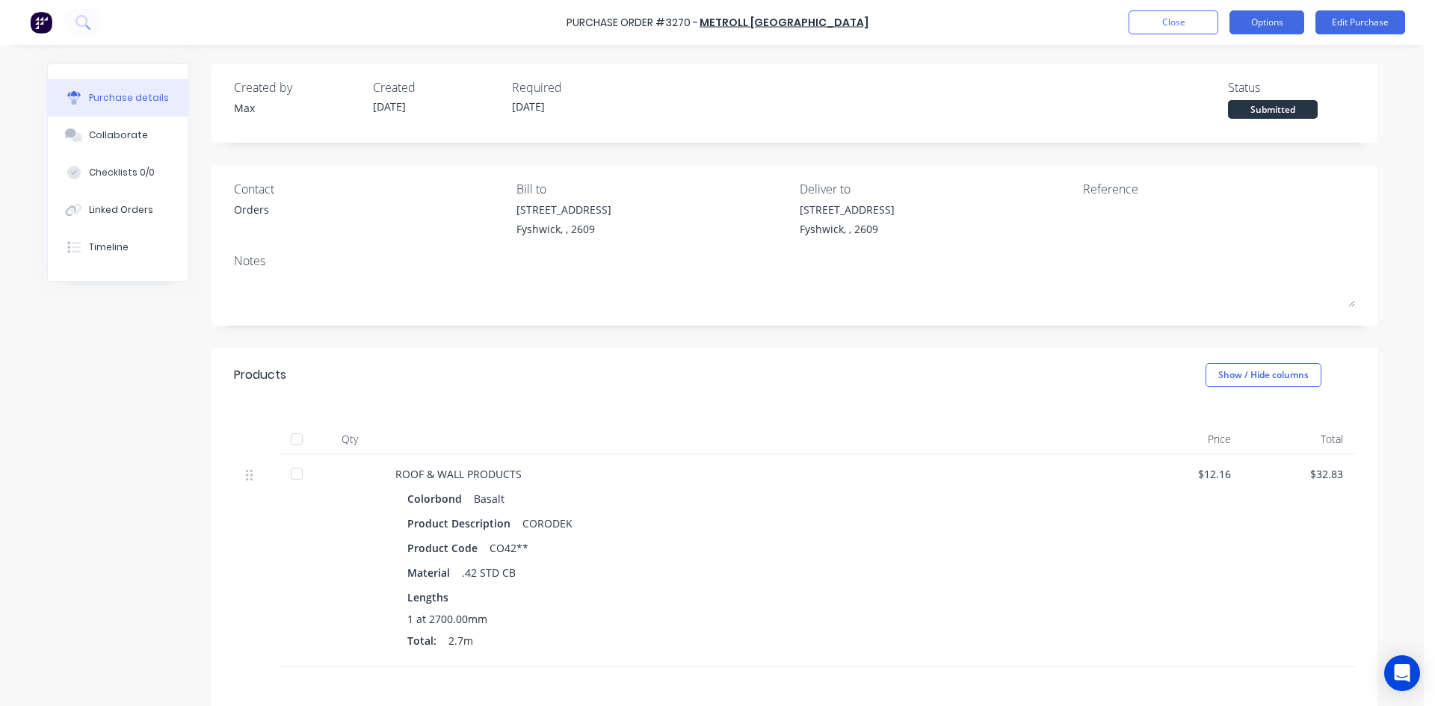
click at [1268, 26] on button "Options" at bounding box center [1267, 22] width 75 height 24
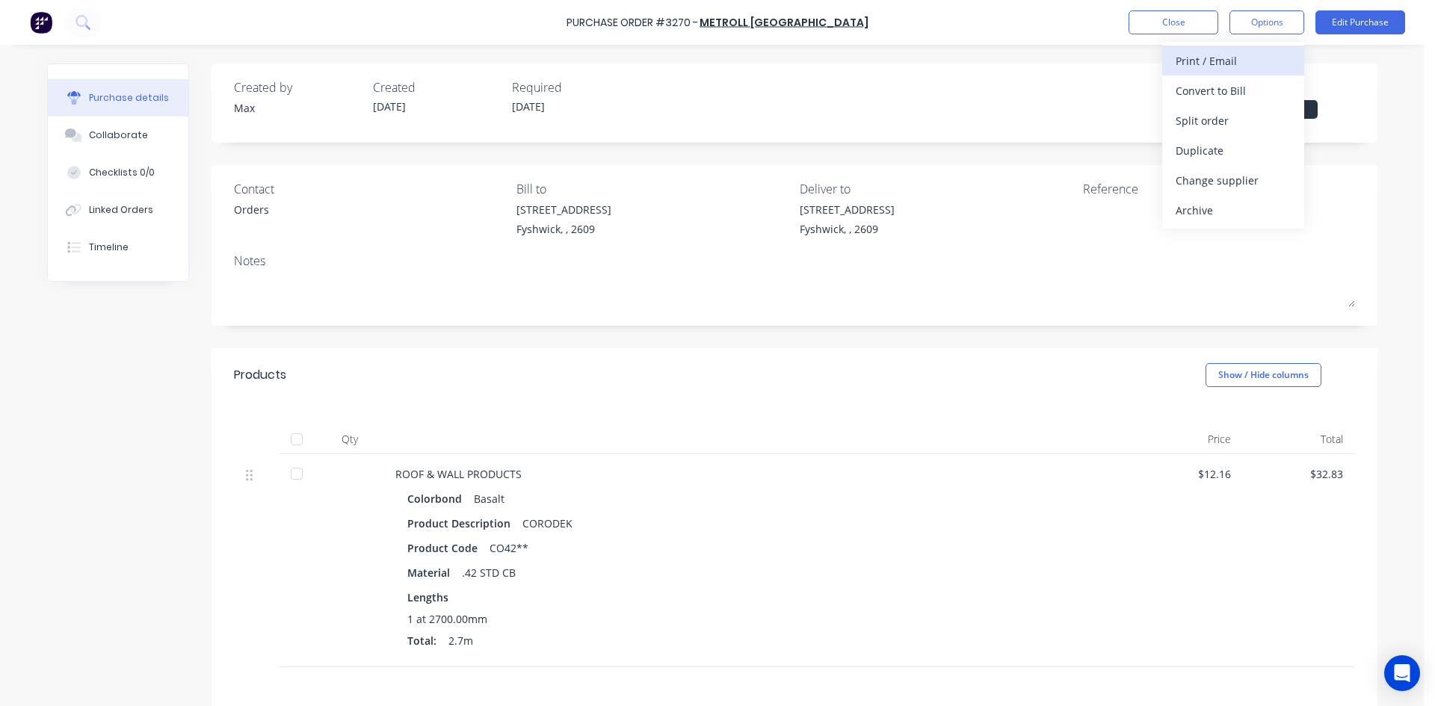
click at [1239, 58] on div "Print / Email" at bounding box center [1233, 61] width 115 height 22
click at [1247, 120] on div "Without pricing" at bounding box center [1233, 121] width 115 height 22
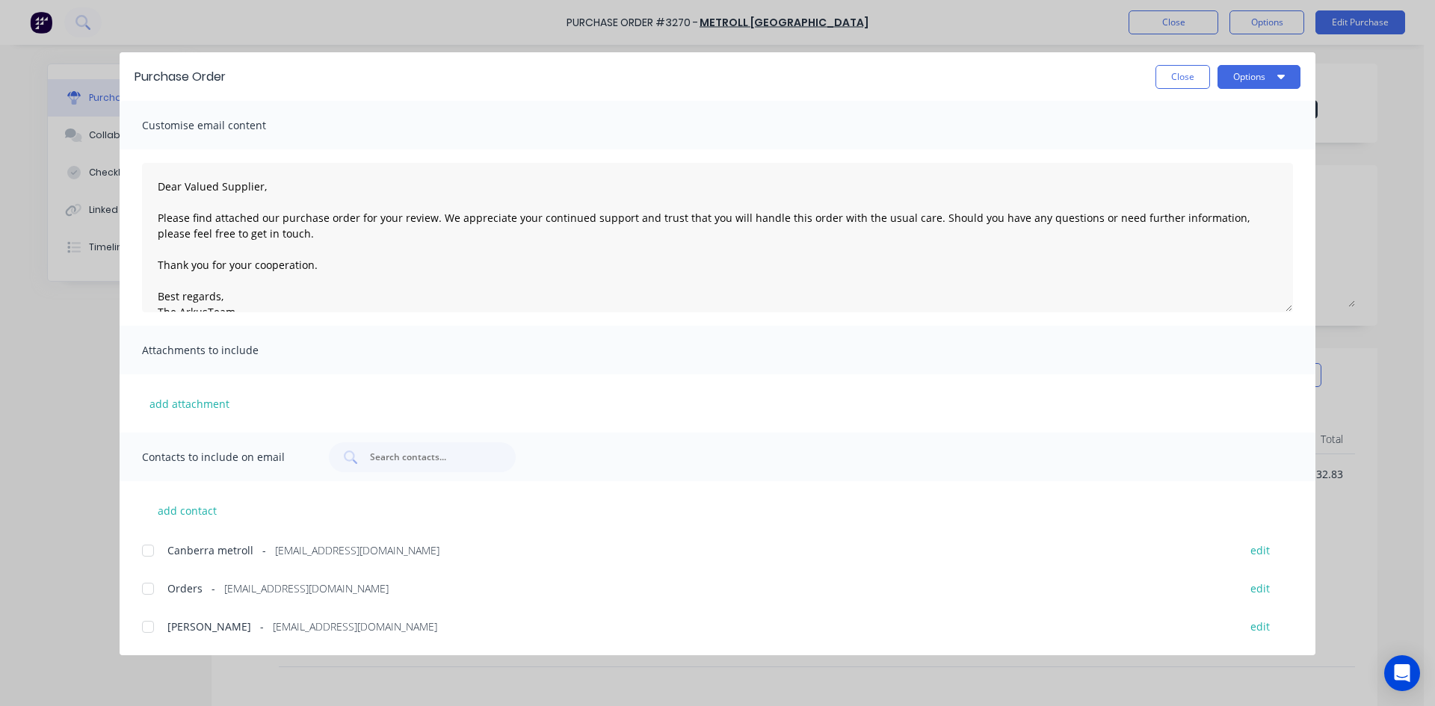
click at [148, 591] on div at bounding box center [148, 589] width 30 height 30
click at [1232, 82] on button "Options" at bounding box center [1259, 77] width 83 height 24
click at [1219, 175] on div "Email" at bounding box center [1229, 175] width 115 height 22
click at [1175, 78] on button "Close" at bounding box center [1183, 77] width 55 height 24
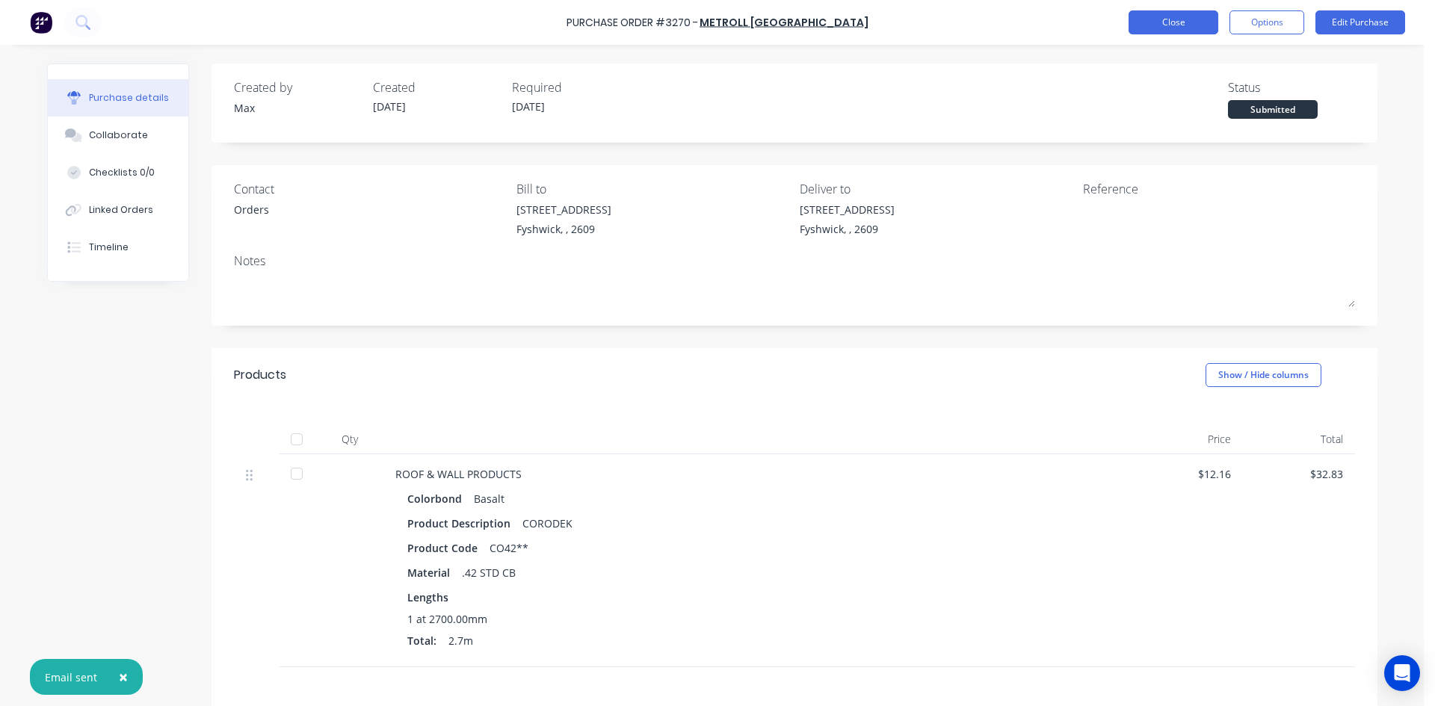
click at [1179, 21] on button "Close" at bounding box center [1174, 22] width 90 height 24
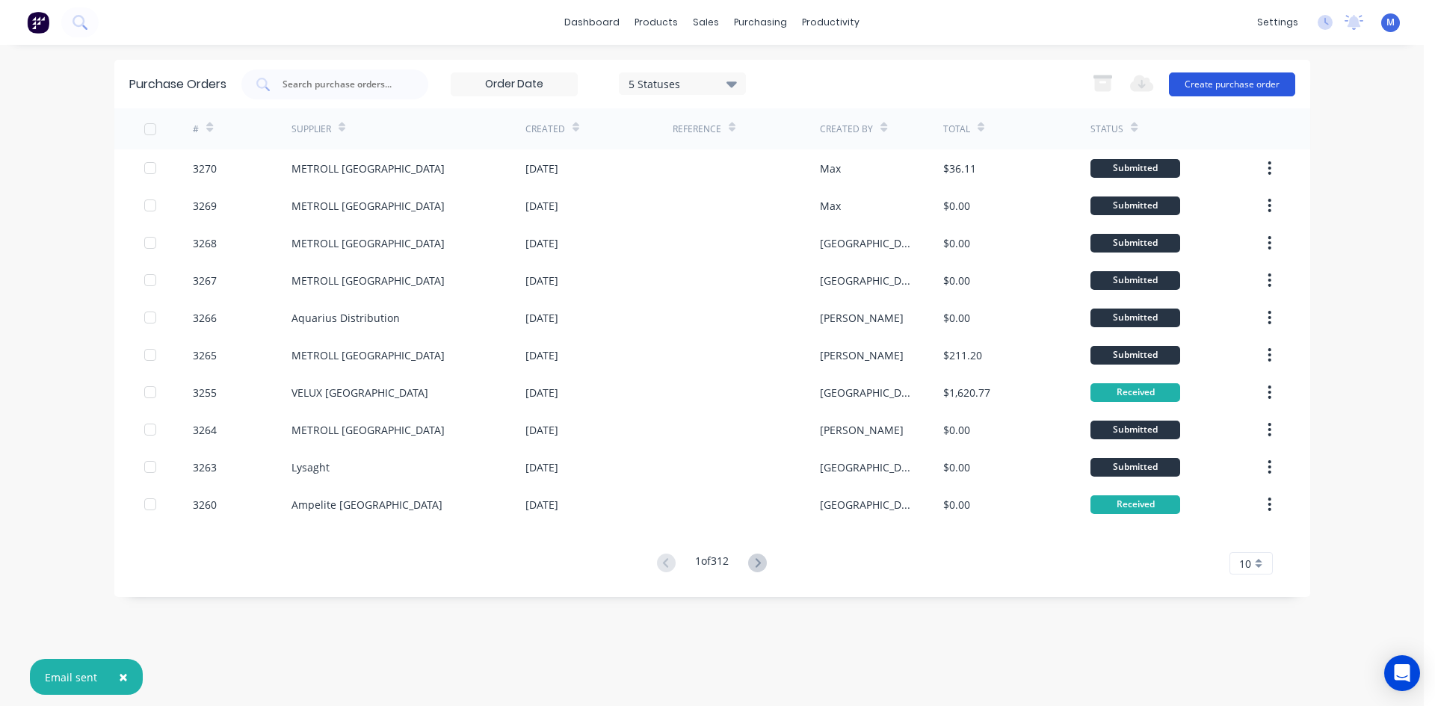
click at [1271, 86] on button "Create purchase order" at bounding box center [1232, 85] width 126 height 24
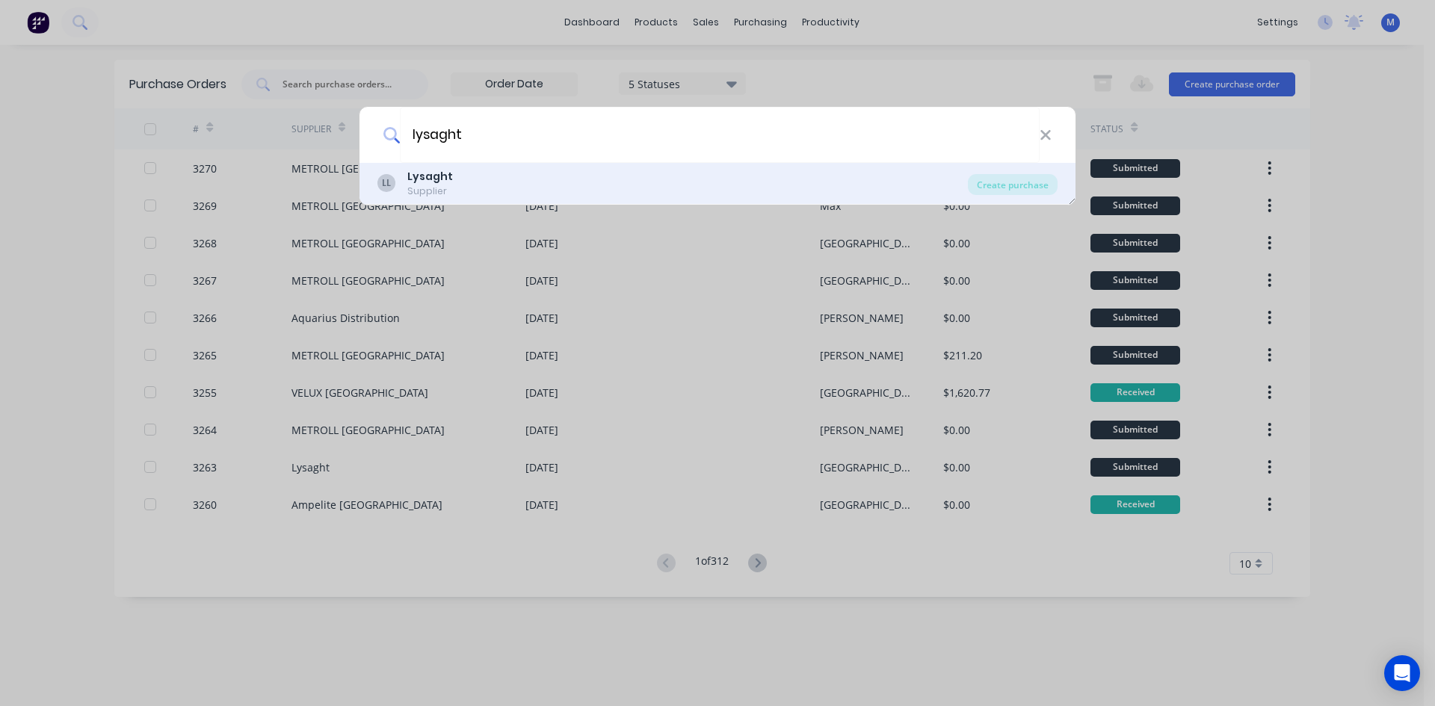
type input "lysaght"
click at [445, 172] on b "Lysaght" at bounding box center [430, 176] width 46 height 15
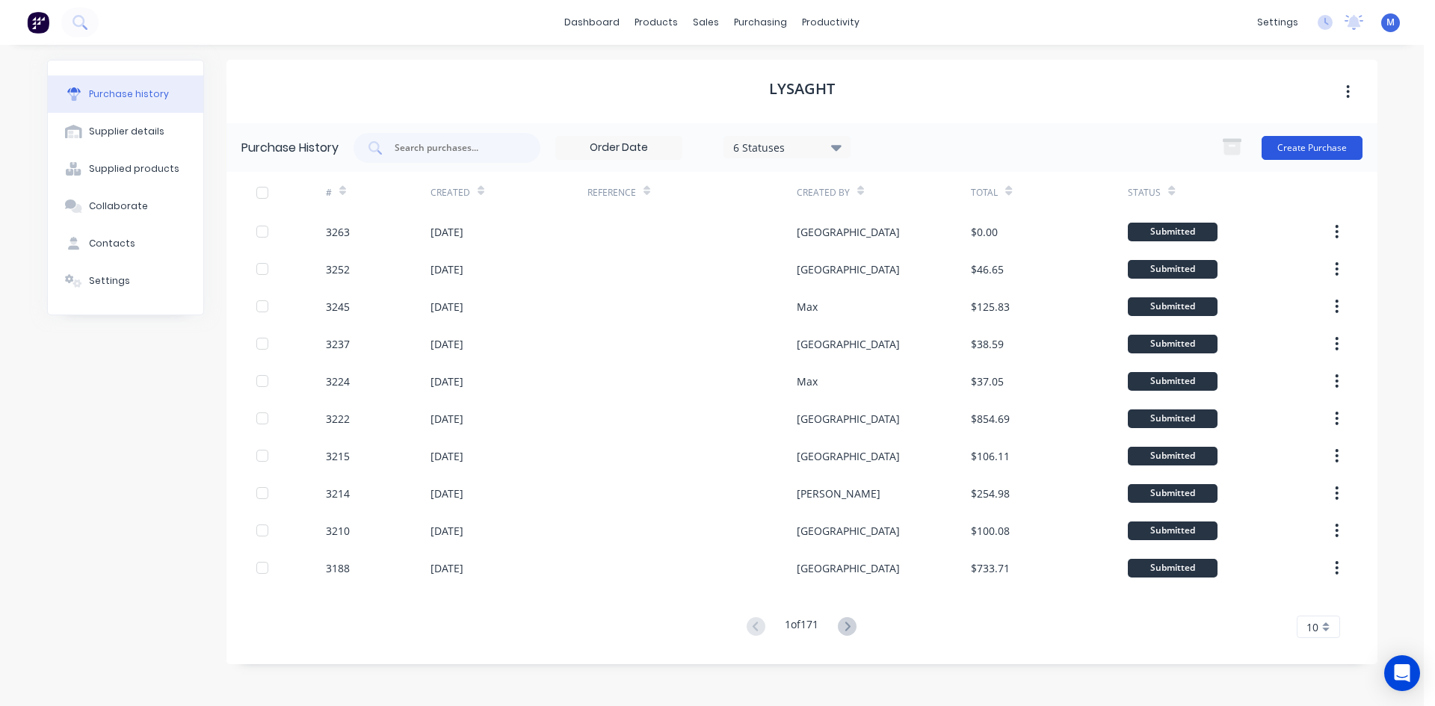
click at [1325, 147] on button "Create Purchase" at bounding box center [1312, 148] width 101 height 24
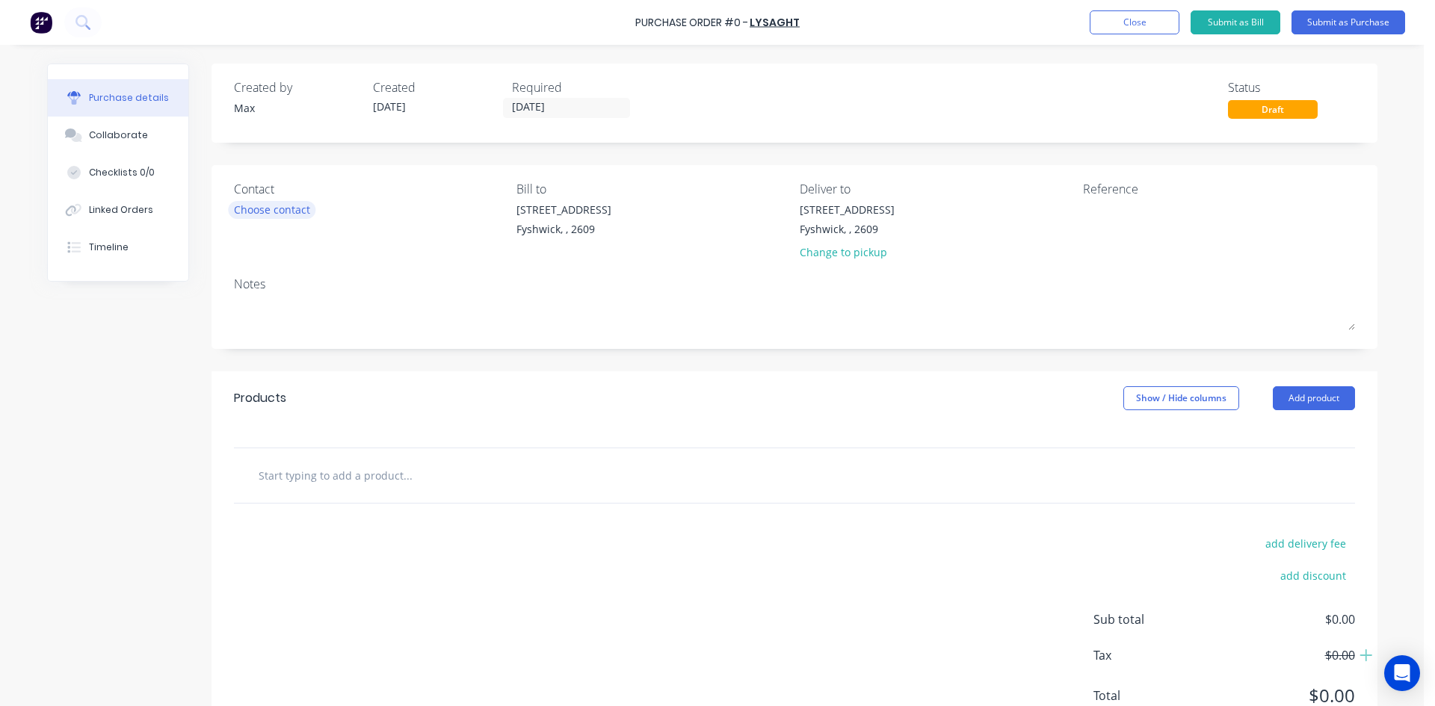
click at [272, 209] on div "Choose contact" at bounding box center [272, 210] width 76 height 16
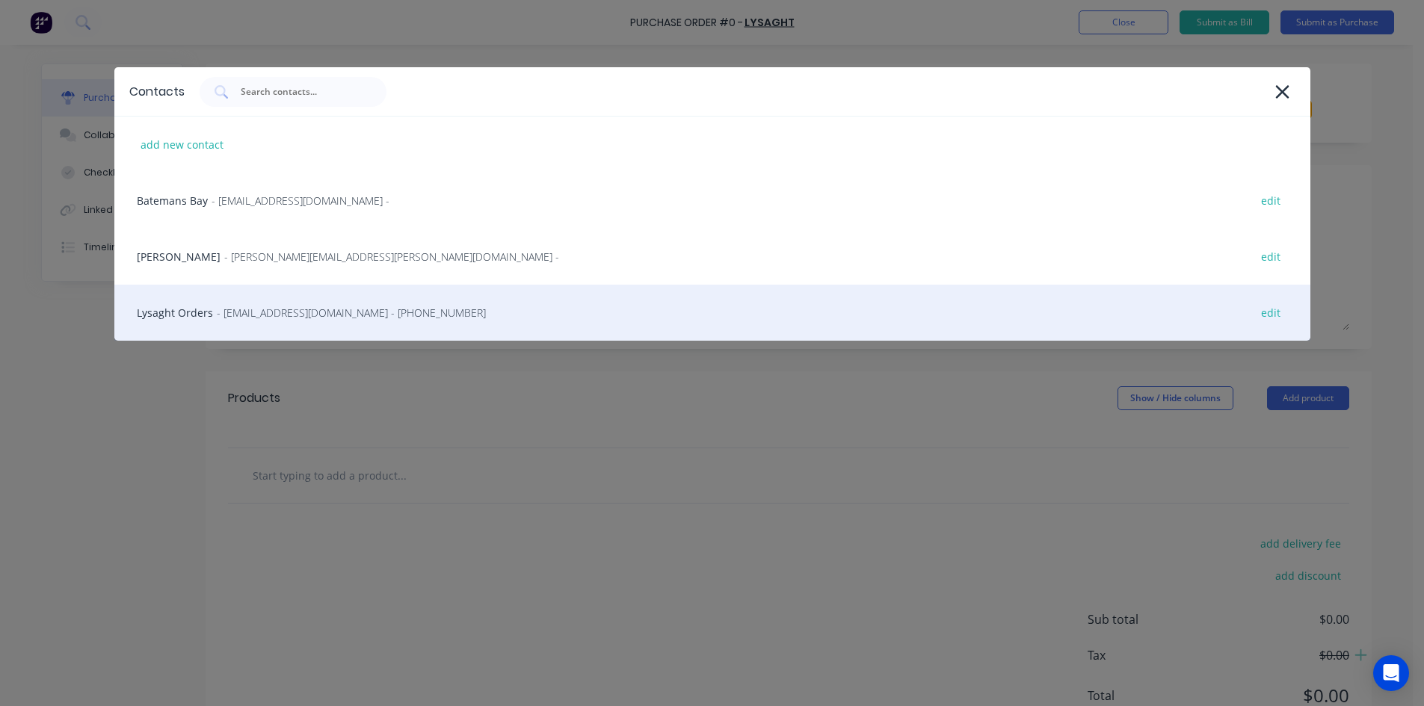
click at [435, 316] on div "Lysaght Orders - cansales@lysaght.com - (02) 6299 1861 edit" at bounding box center [712, 313] width 1196 height 56
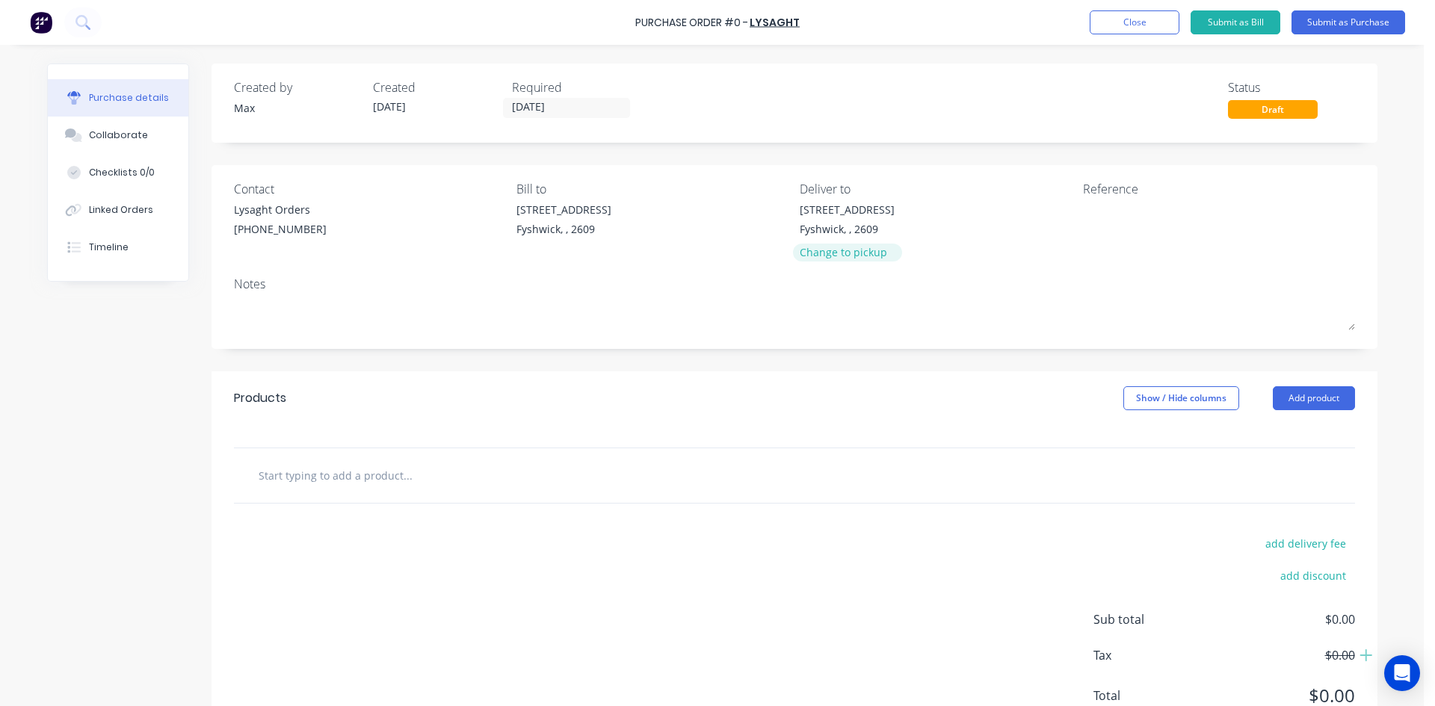
click at [849, 258] on div "Change to pickup" at bounding box center [847, 252] width 95 height 16
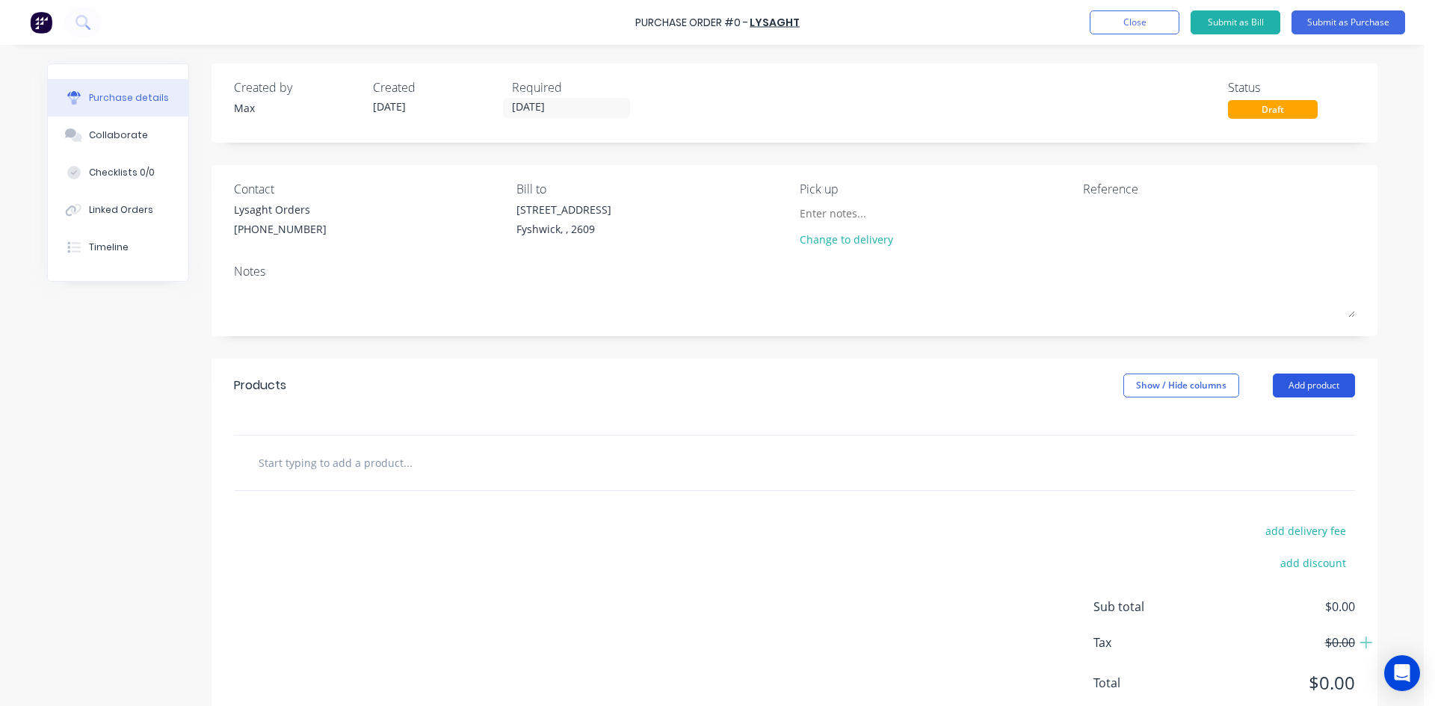
click at [1310, 375] on button "Add product" at bounding box center [1314, 386] width 82 height 24
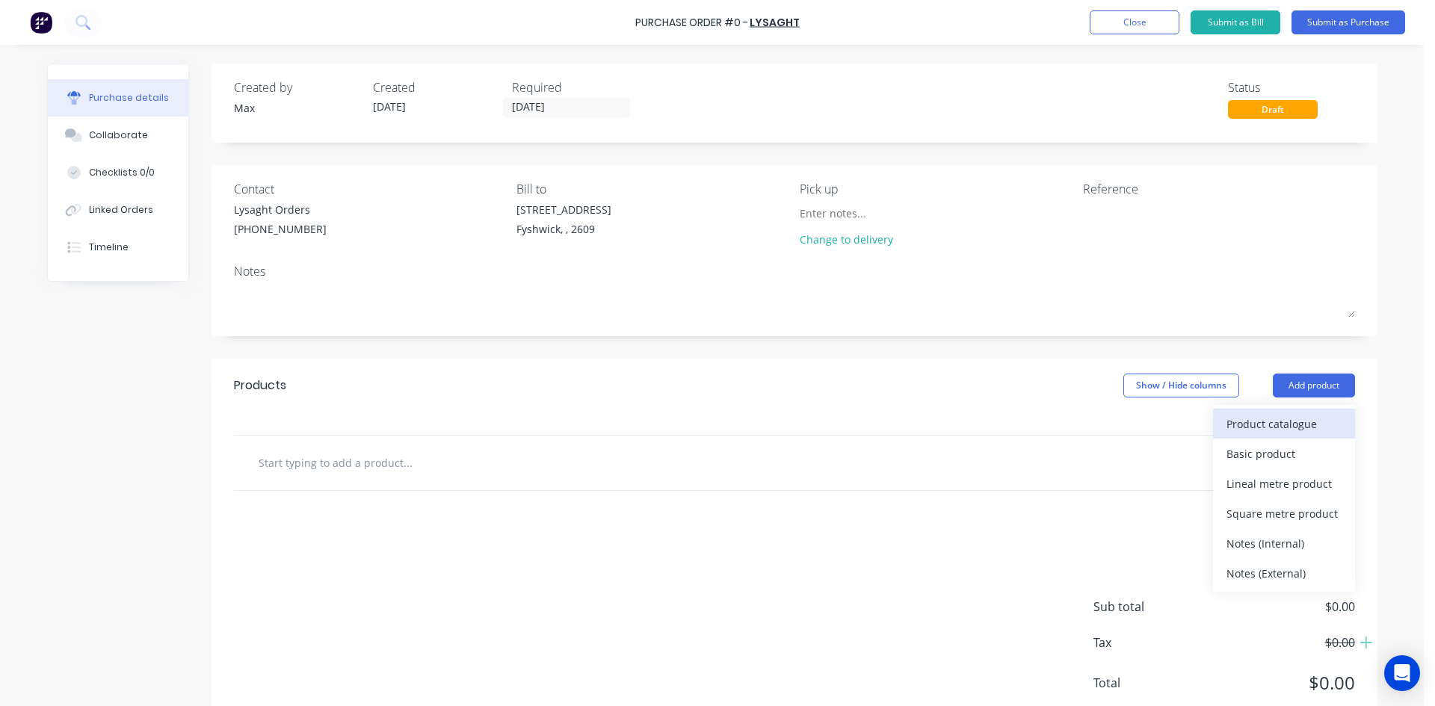
click at [1310, 426] on div "Product catalogue" at bounding box center [1284, 424] width 115 height 22
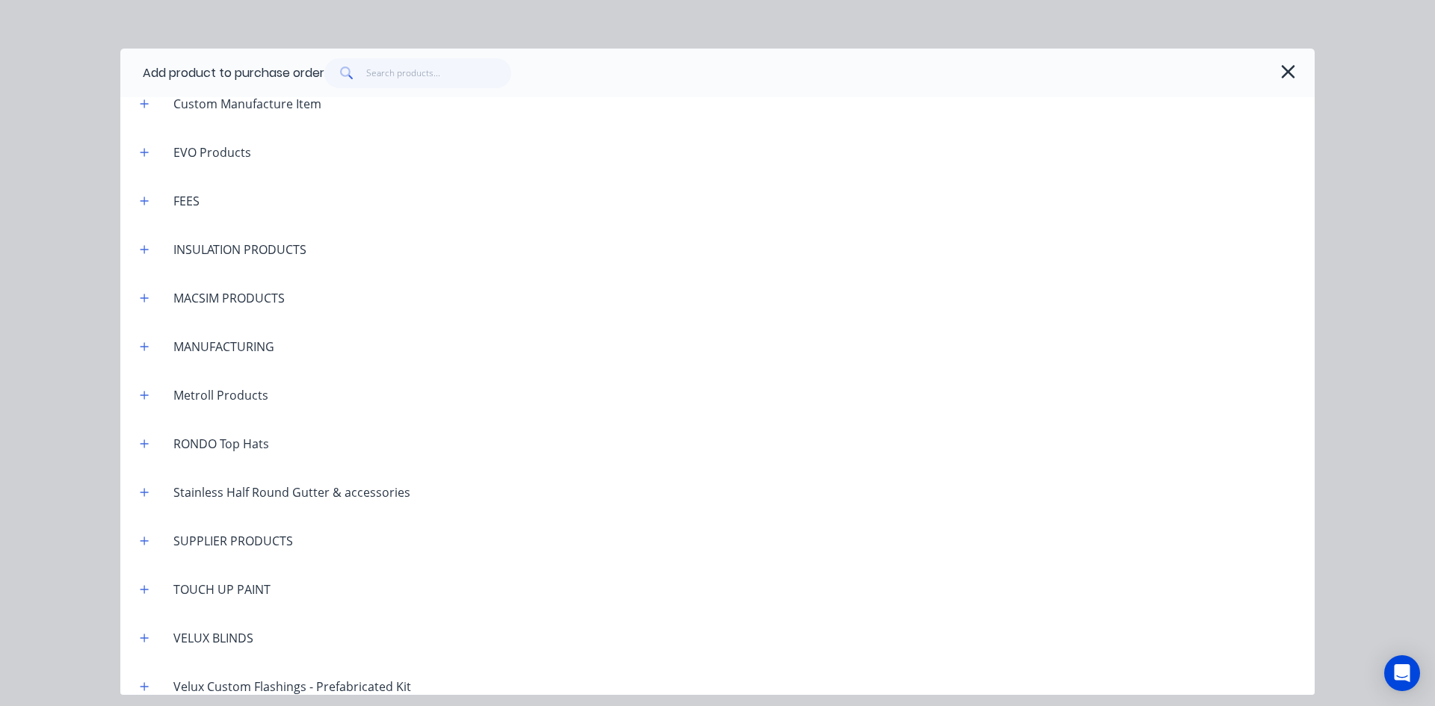
scroll to position [1454, 0]
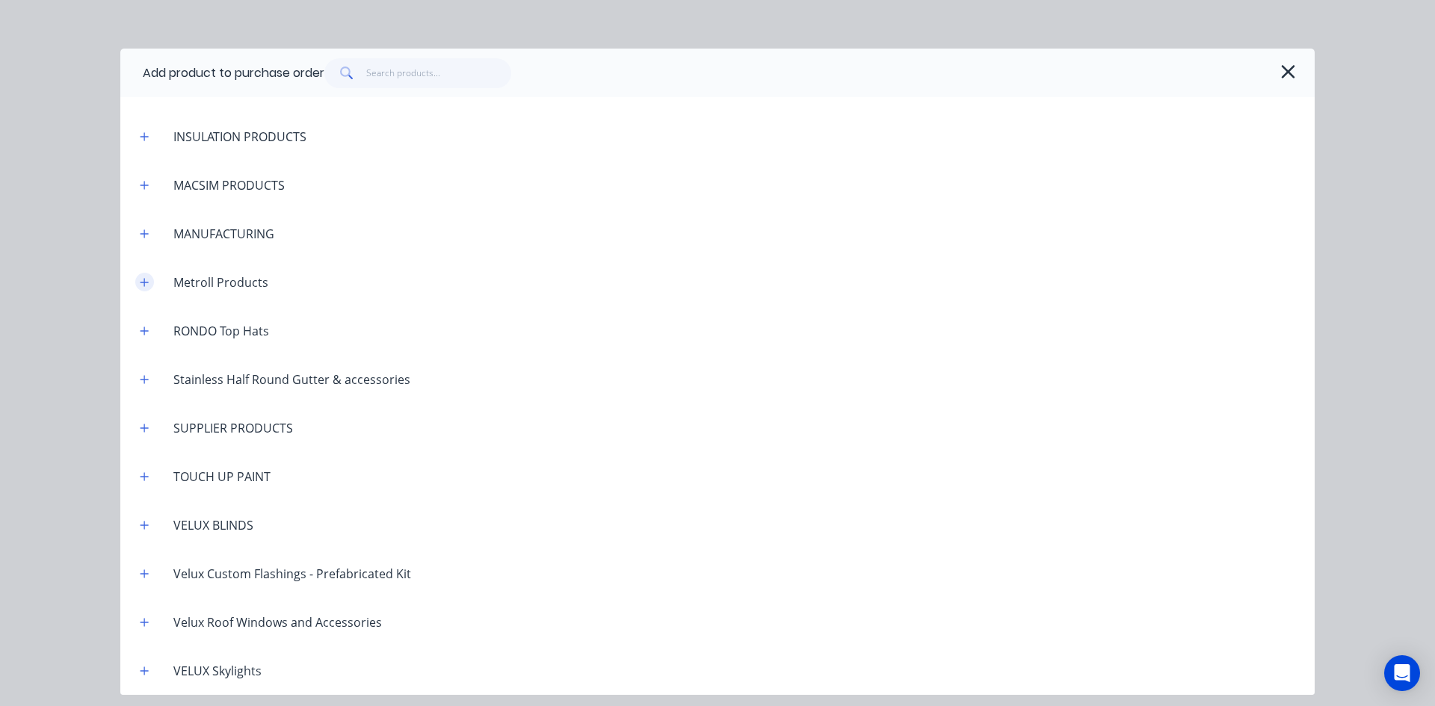
click at [144, 280] on icon "button" at bounding box center [145, 282] width 8 height 8
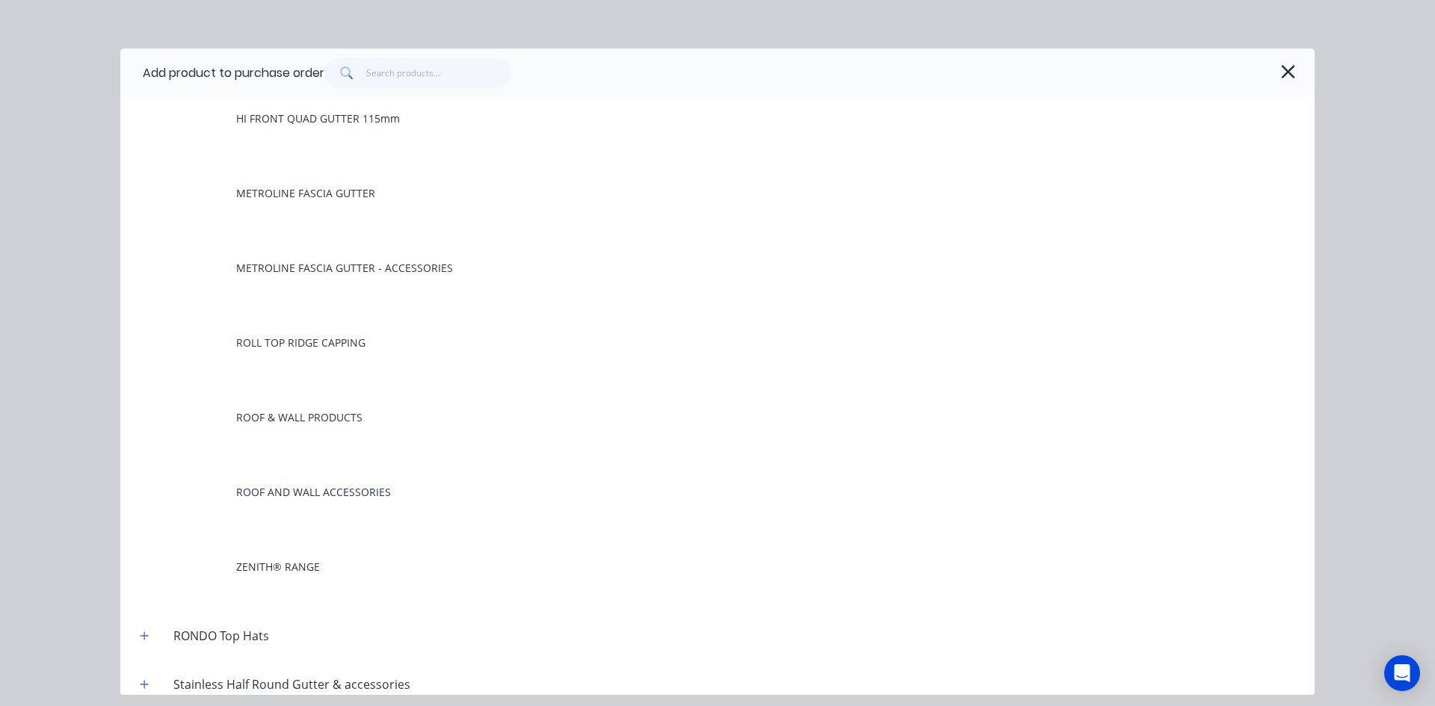
scroll to position [2500, 0]
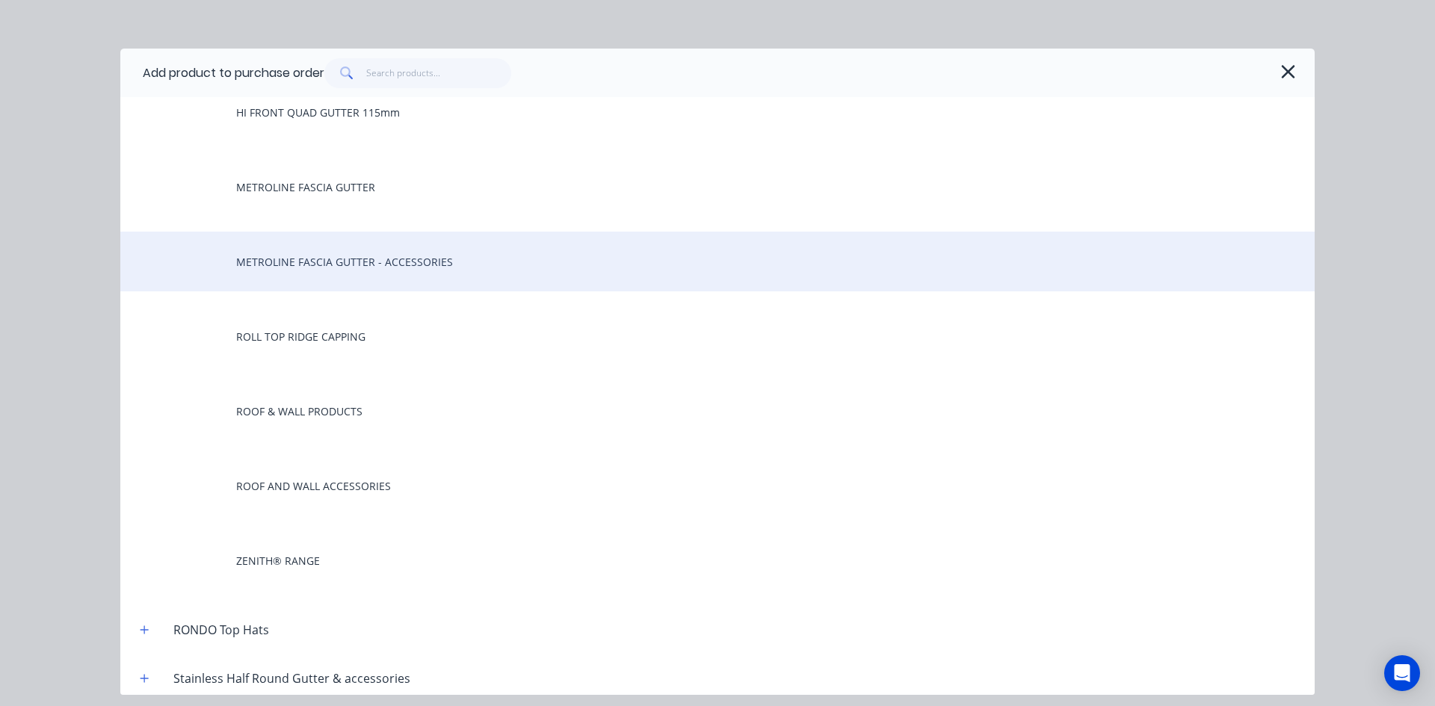
click at [479, 260] on div "METROLINE FASCIA GUTTER - ACCESSORIES" at bounding box center [717, 262] width 1195 height 60
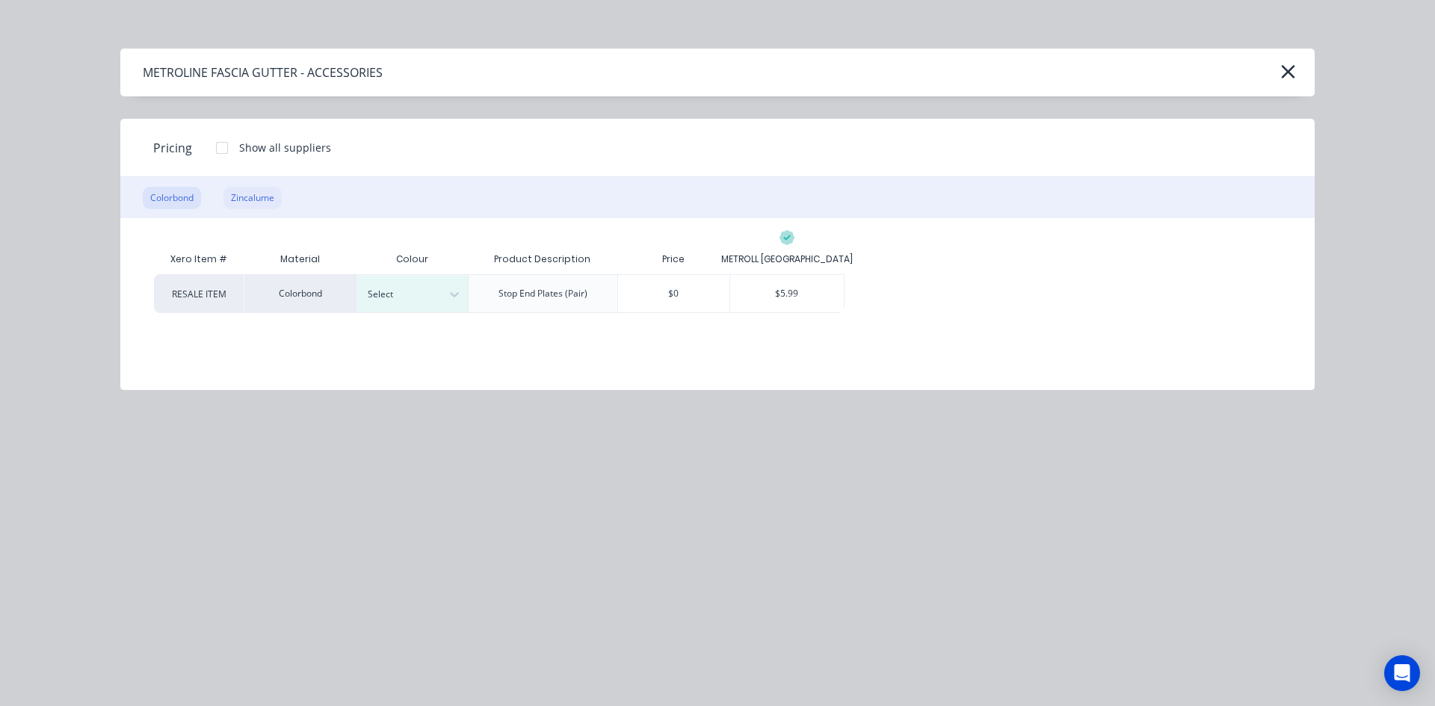
click at [242, 199] on div "Zincalume" at bounding box center [253, 198] width 58 height 22
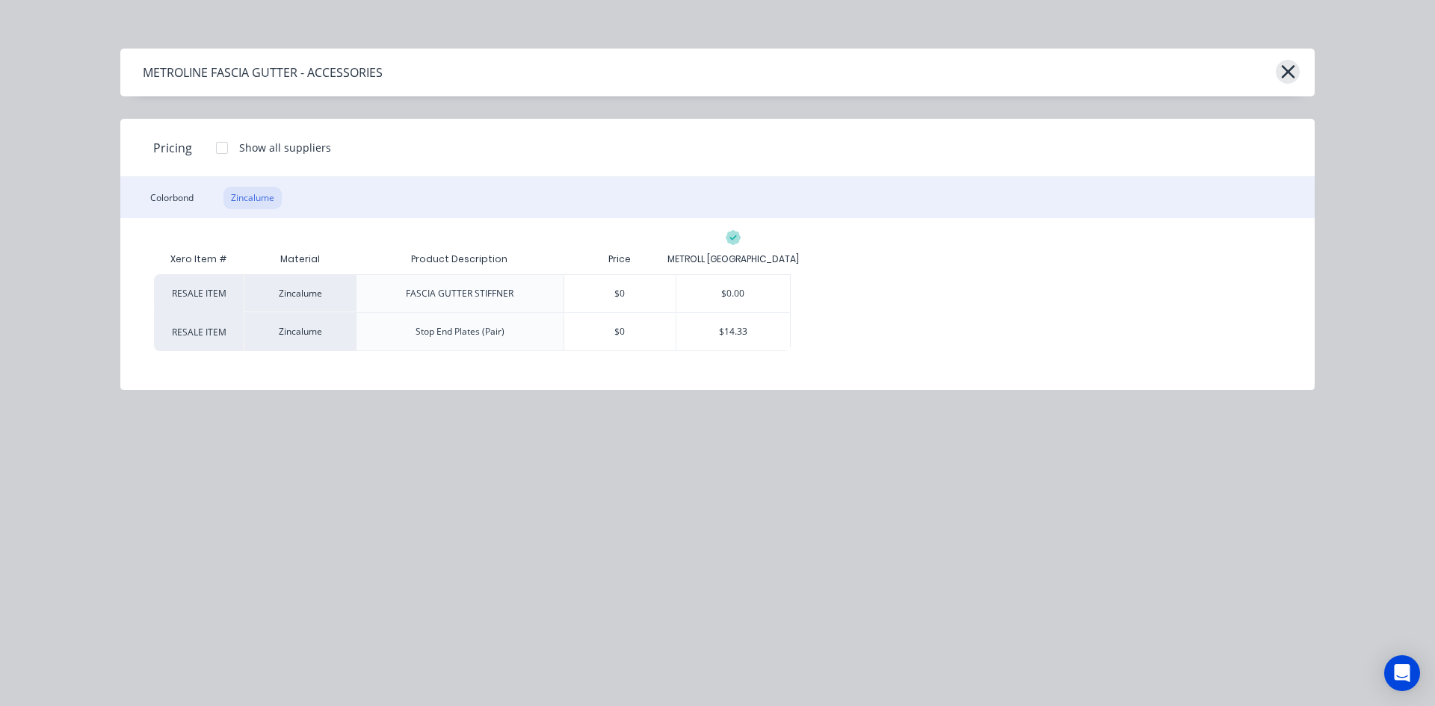
click at [1285, 67] on icon "button" at bounding box center [1288, 71] width 16 height 21
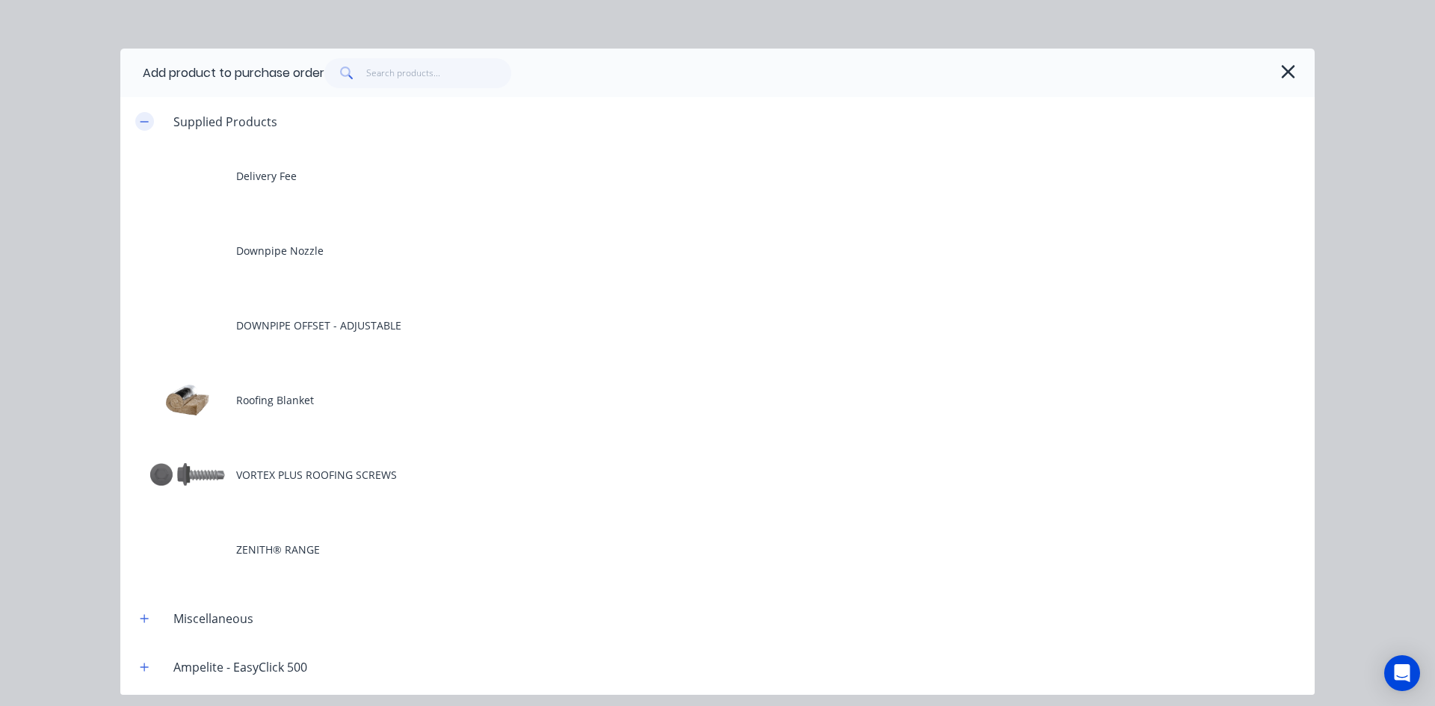
click at [143, 121] on icon "button" at bounding box center [145, 121] width 8 height 1
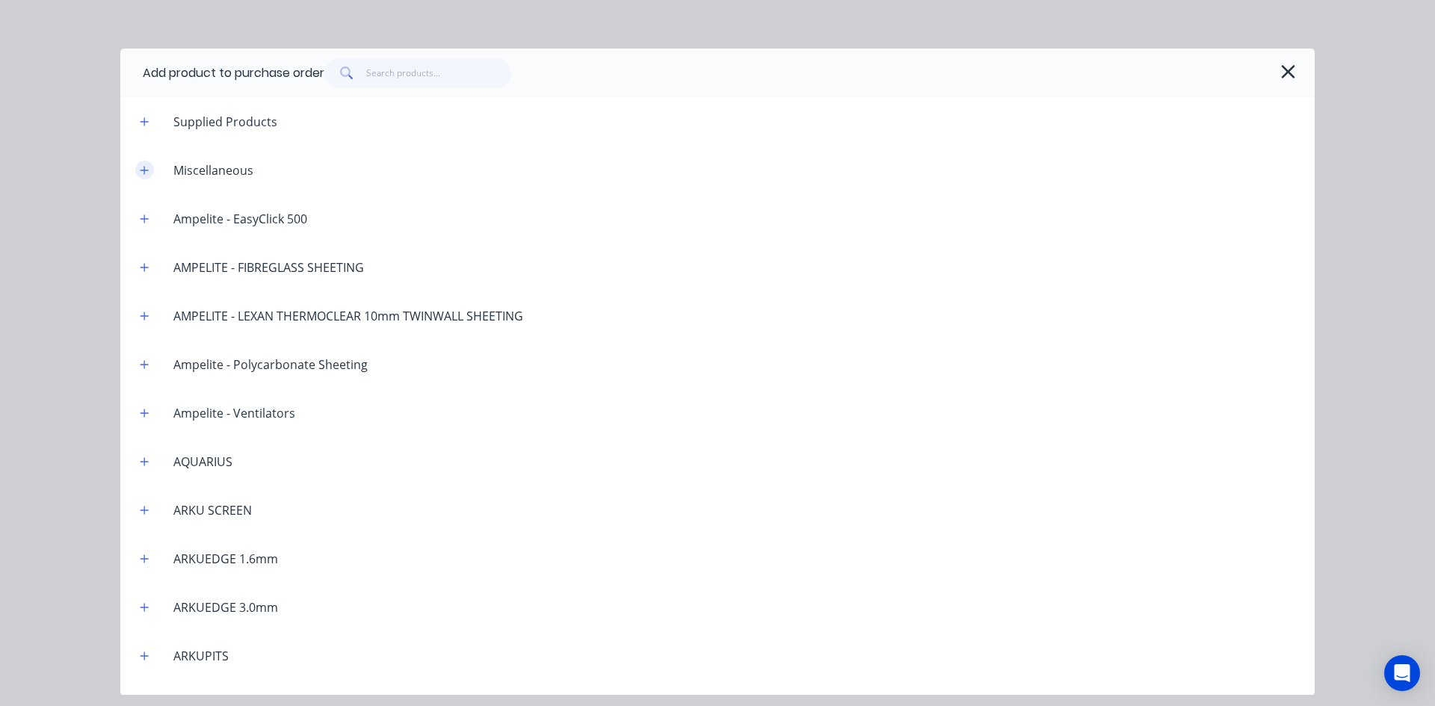
click at [145, 164] on button "button" at bounding box center [144, 170] width 19 height 19
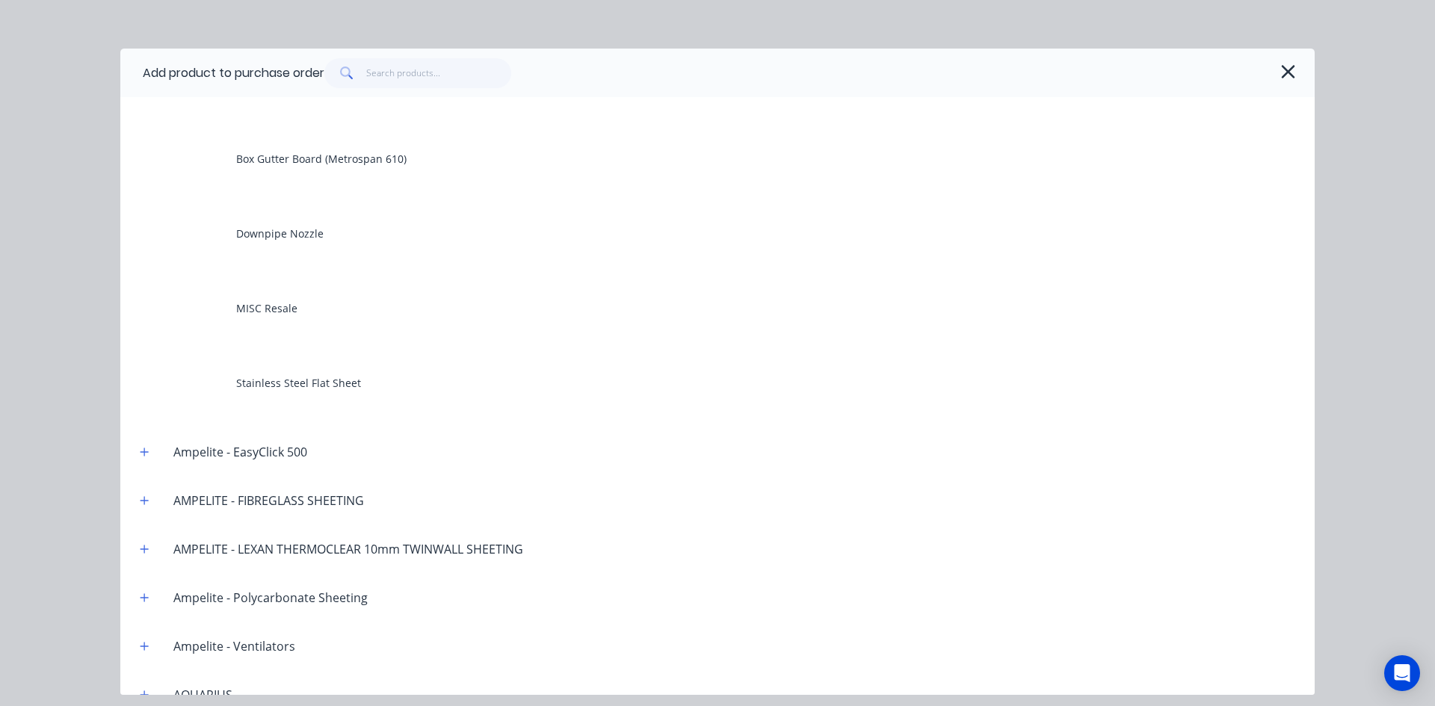
scroll to position [224, 0]
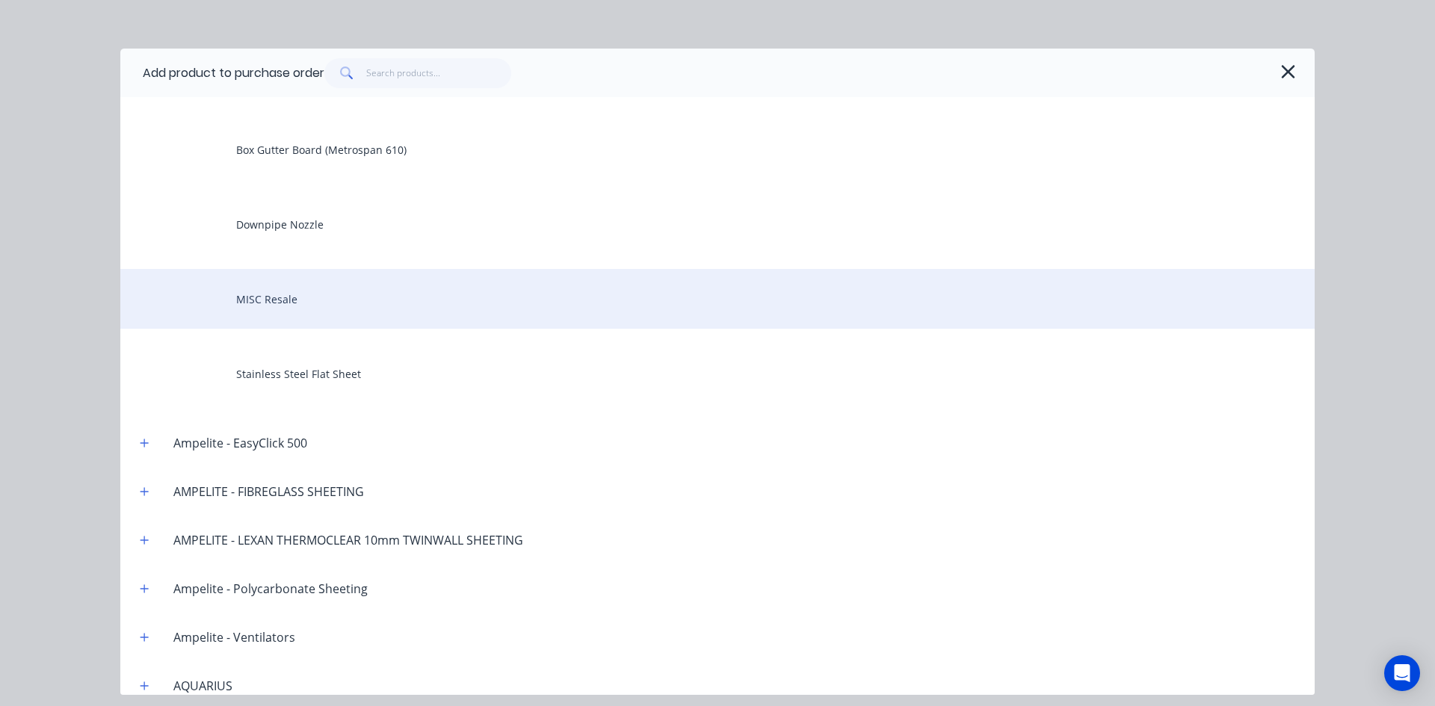
click at [296, 298] on div "MISC Resale" at bounding box center [717, 299] width 1195 height 60
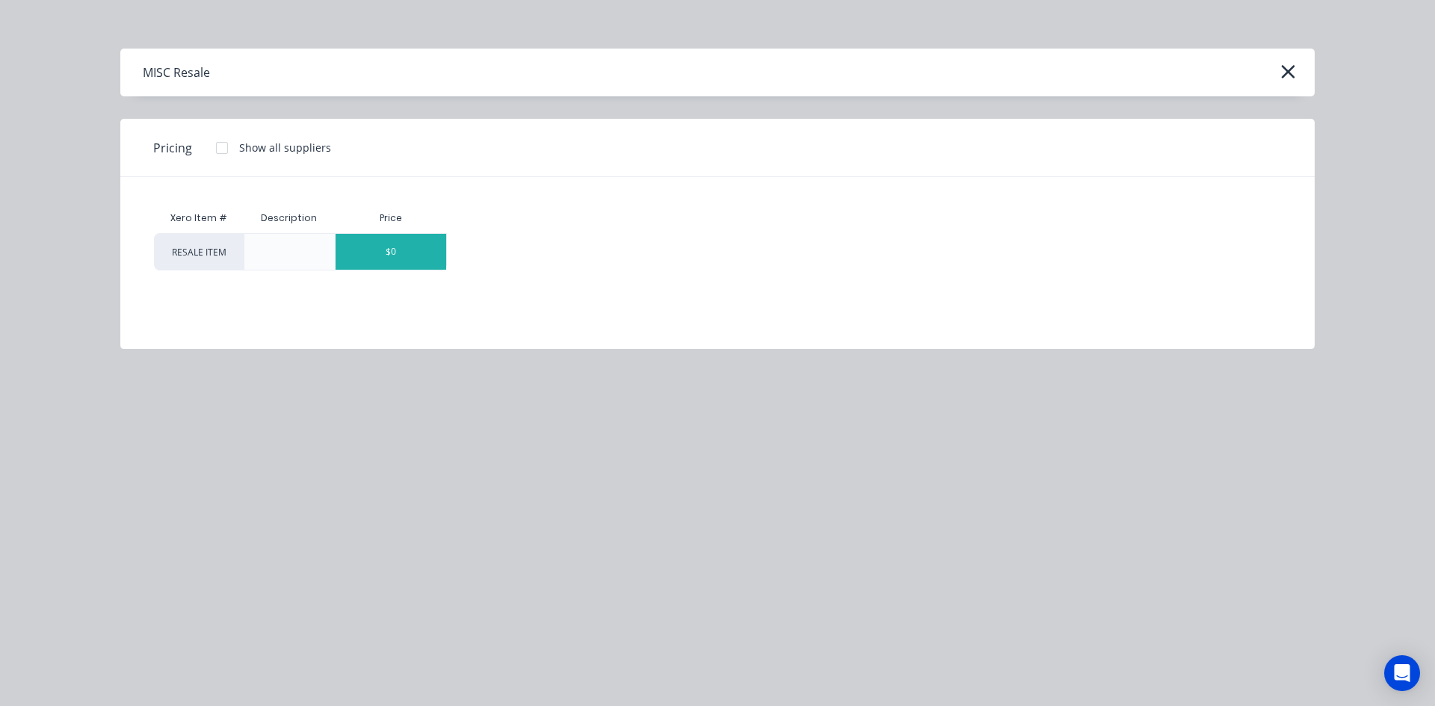
click at [418, 253] on div "$0" at bounding box center [391, 252] width 111 height 36
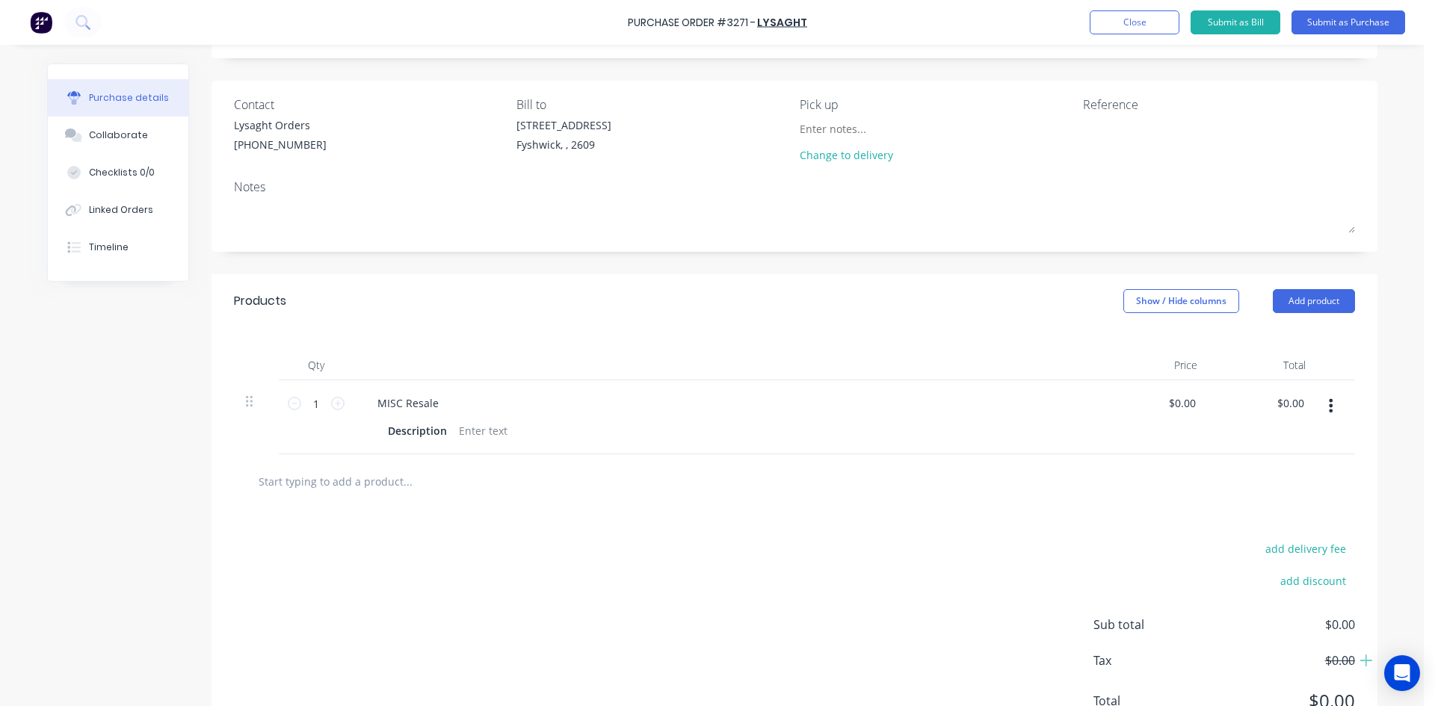
scroll to position [148, 0]
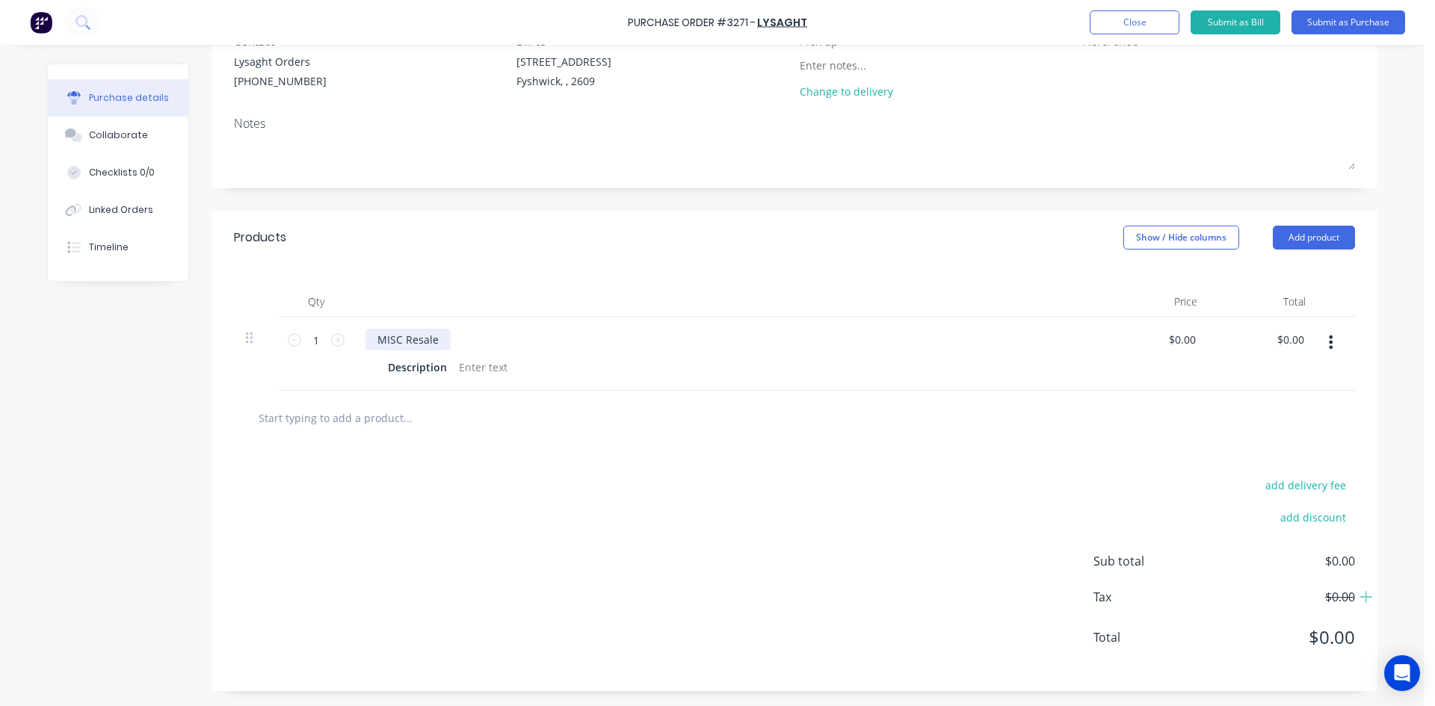
click at [428, 339] on div "MISC Resale" at bounding box center [408, 340] width 85 height 22
drag, startPoint x: 436, startPoint y: 341, endPoint x: 342, endPoint y: 342, distance: 94.2
click at [342, 342] on div "1 1 MISC Resale Description $0.00 $0.00 $0.00 $0.00" at bounding box center [794, 354] width 1121 height 74
click at [385, 339] on div "GGenral" at bounding box center [398, 340] width 65 height 22
click at [389, 339] on div "Genral" at bounding box center [395, 340] width 58 height 22
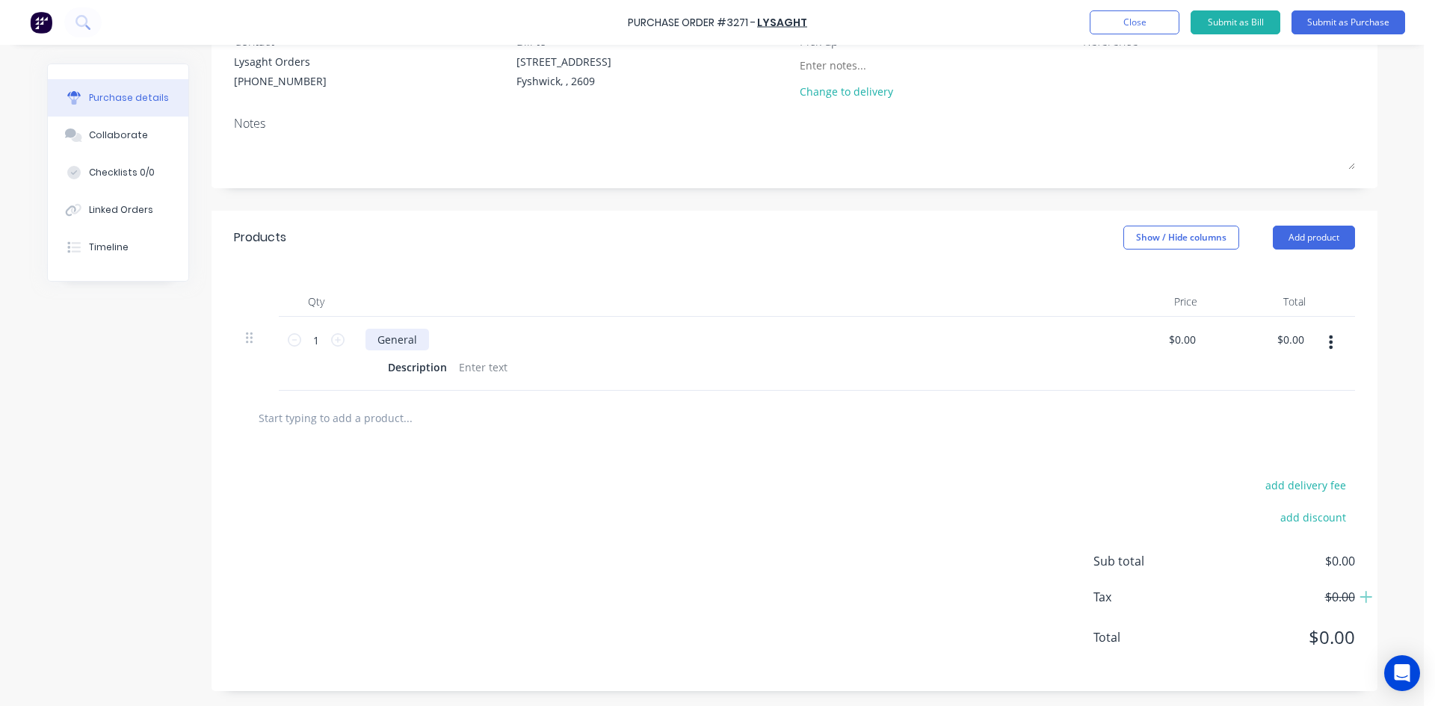
click at [367, 339] on div "General" at bounding box center [398, 340] width 64 height 22
click at [460, 338] on div "Sheerline General" at bounding box center [423, 340] width 114 height 22
click at [497, 366] on div at bounding box center [483, 368] width 61 height 22
click at [318, 345] on input "1" at bounding box center [316, 340] width 30 height 22
type input "52"
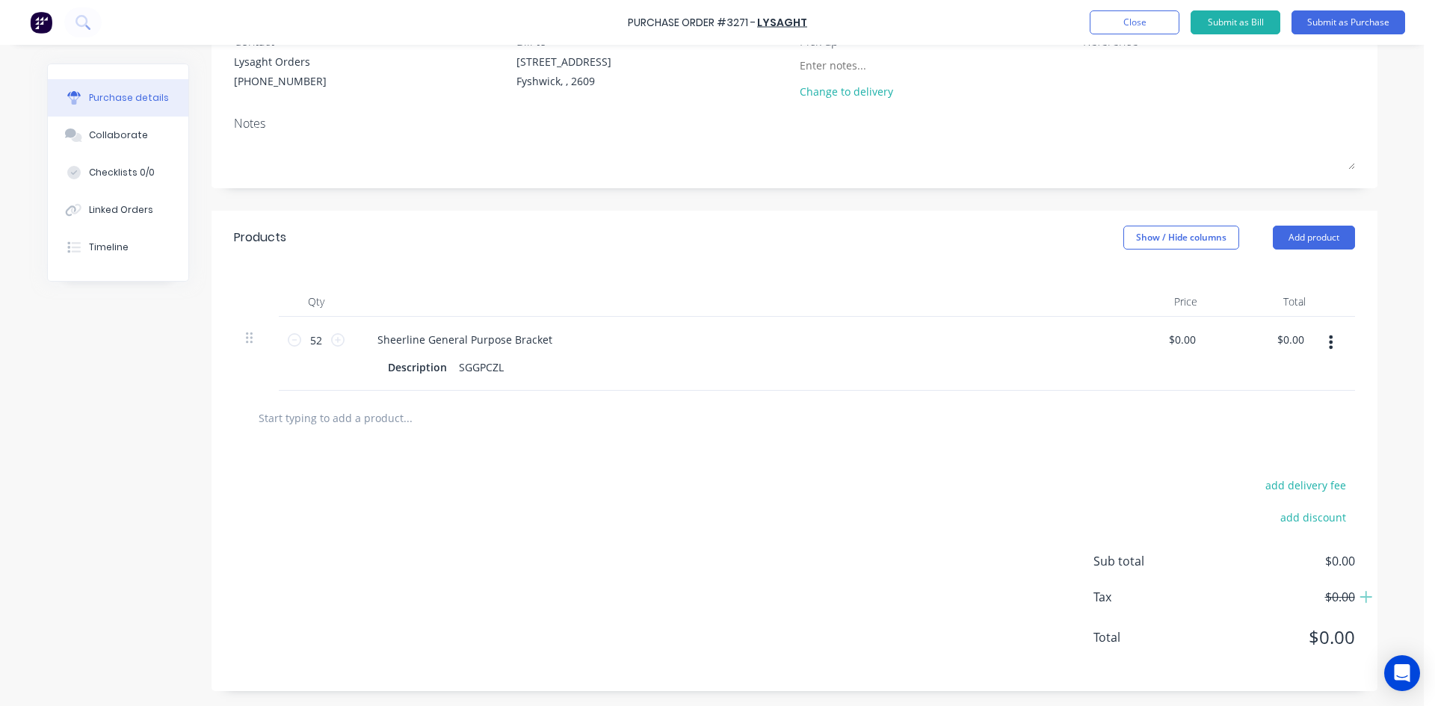
click at [418, 259] on div "Products Show / Hide columns Add product" at bounding box center [795, 238] width 1166 height 54
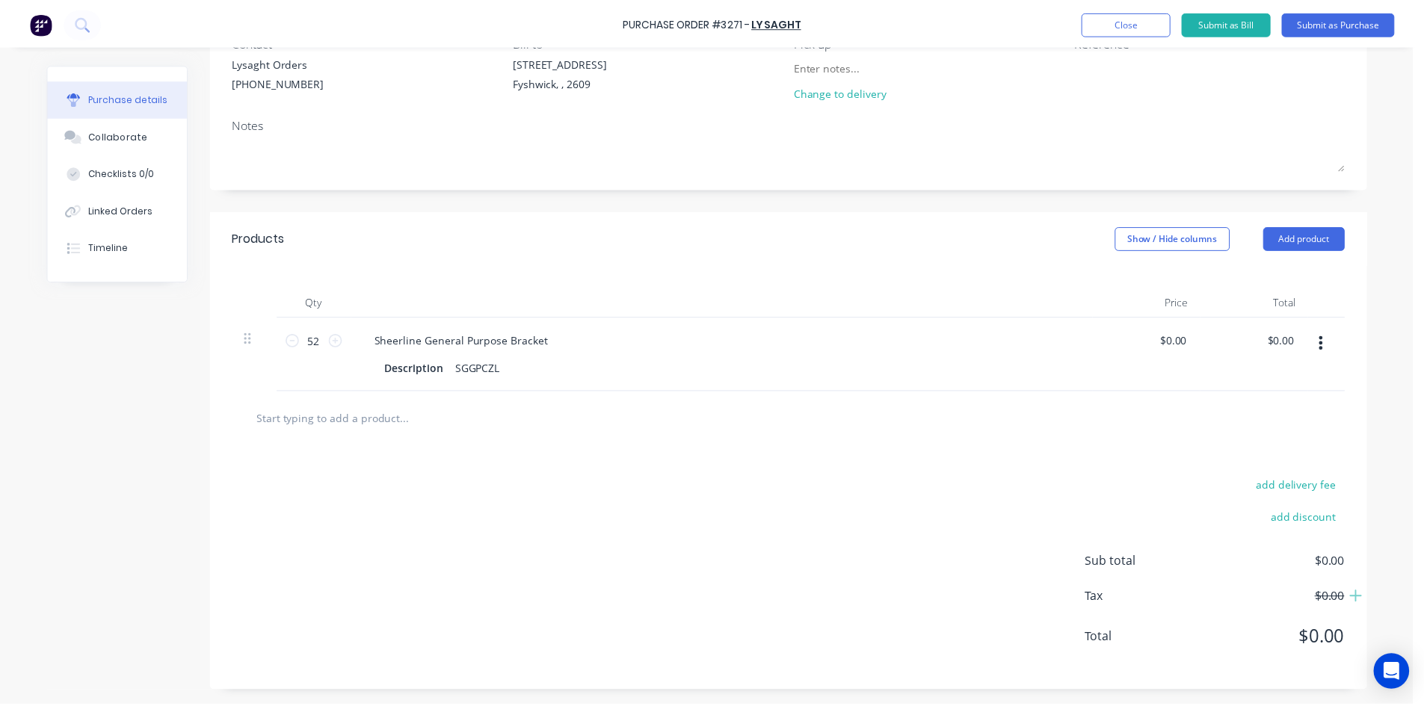
scroll to position [0, 0]
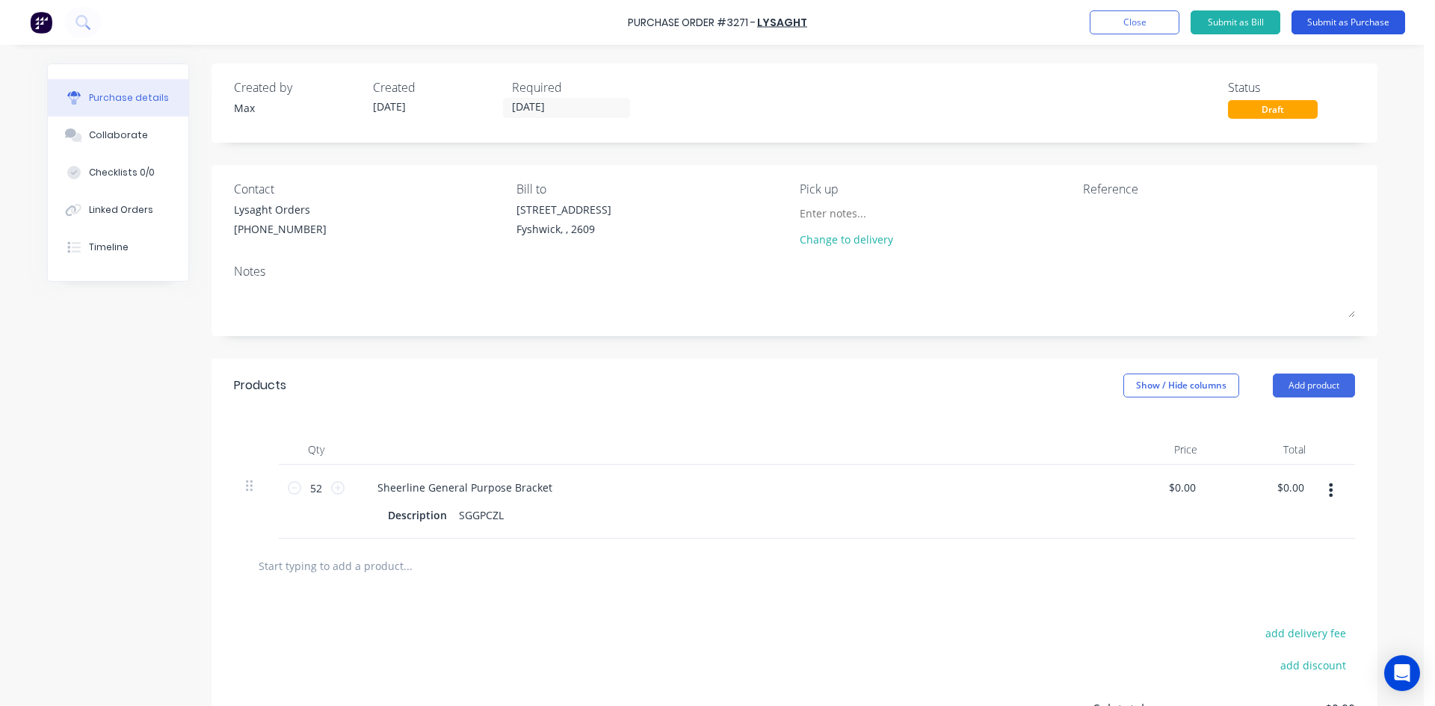
click at [1334, 23] on button "Submit as Purchase" at bounding box center [1349, 22] width 114 height 24
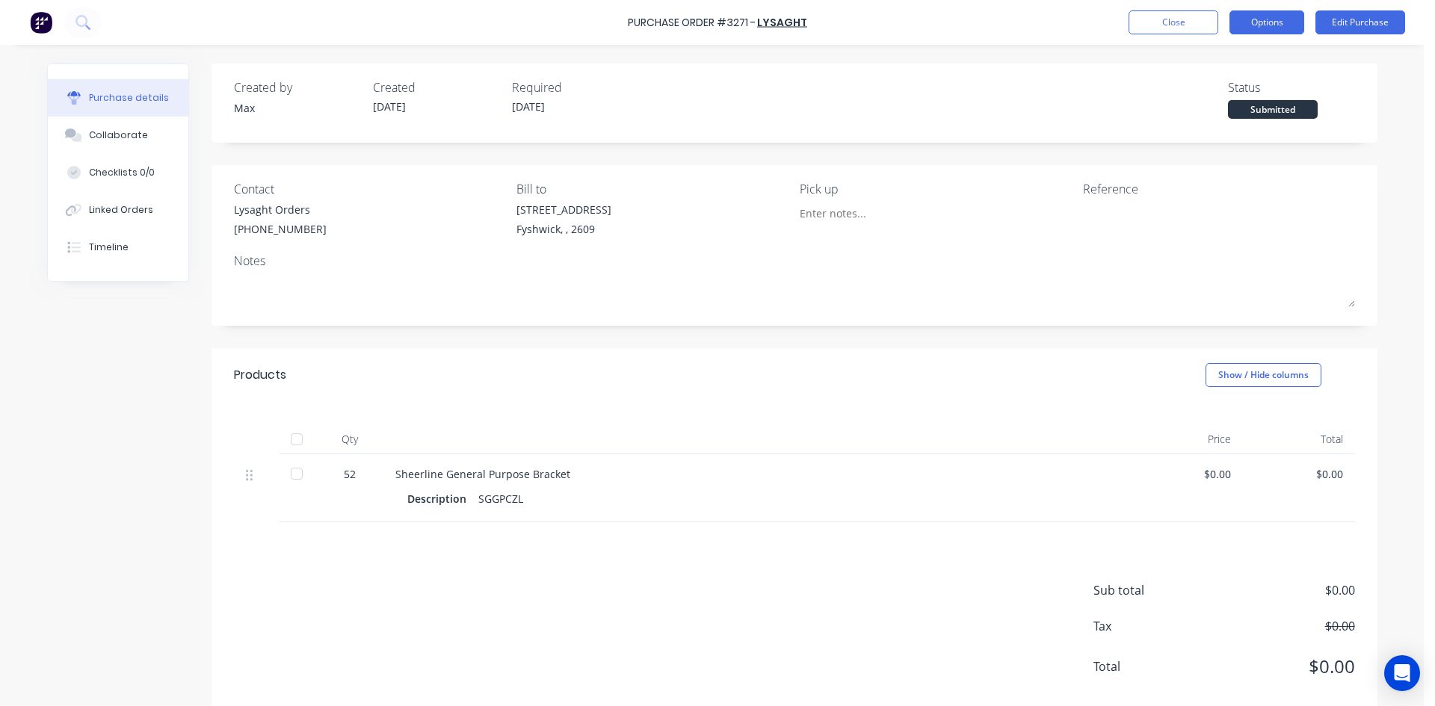
click at [1278, 20] on button "Options" at bounding box center [1267, 22] width 75 height 24
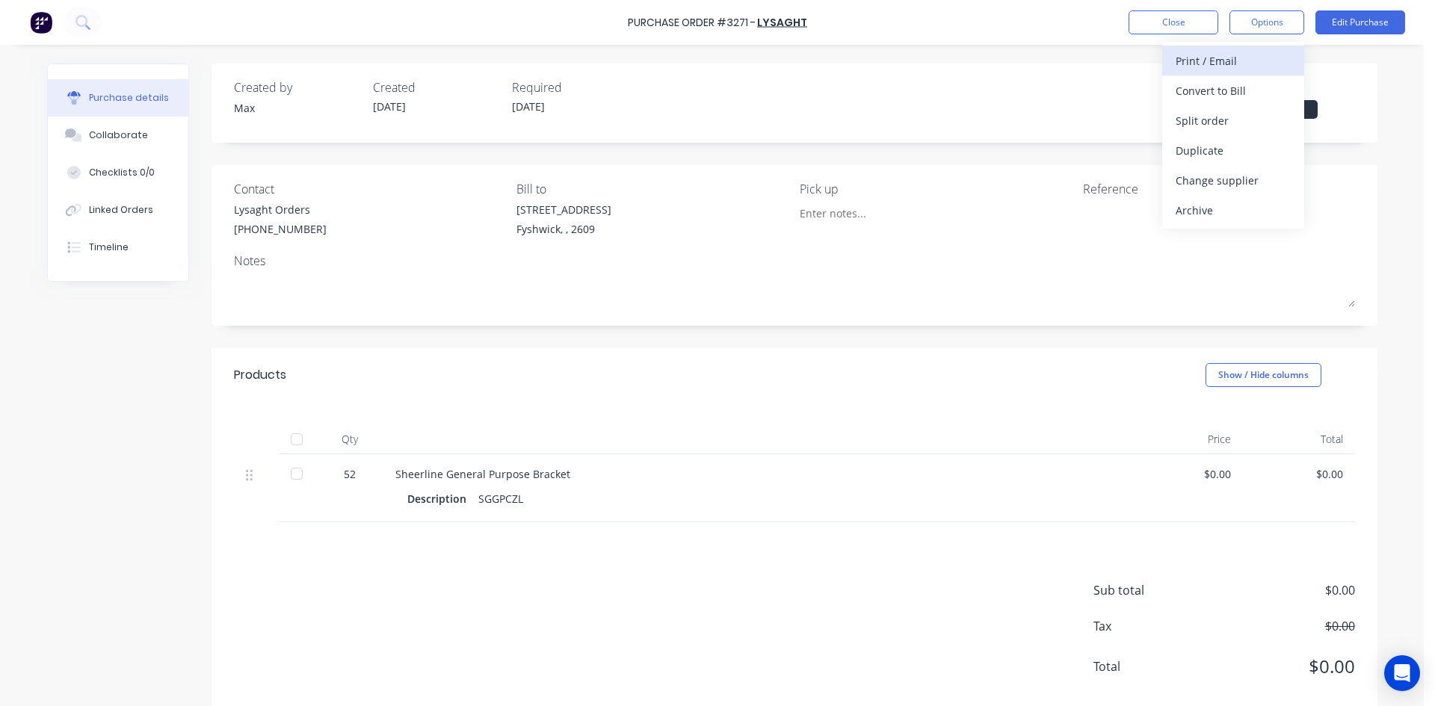
click at [1220, 62] on div "Print / Email" at bounding box center [1233, 61] width 115 height 22
click at [1236, 122] on div "Without pricing" at bounding box center [1233, 121] width 115 height 22
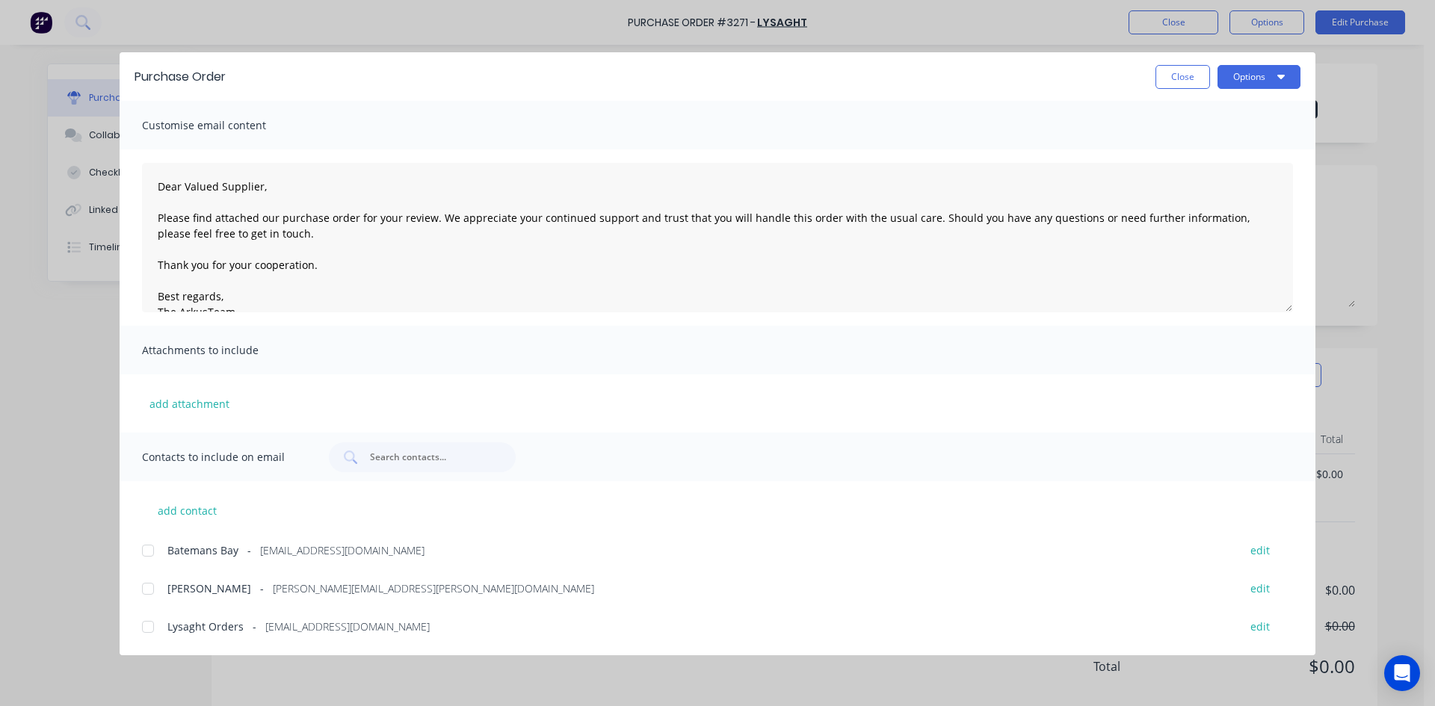
click at [146, 629] on div at bounding box center [148, 627] width 30 height 30
click at [1261, 78] on button "Options" at bounding box center [1259, 77] width 83 height 24
click at [1227, 173] on div "Email" at bounding box center [1229, 175] width 115 height 22
click at [1196, 75] on button "Close" at bounding box center [1183, 77] width 55 height 24
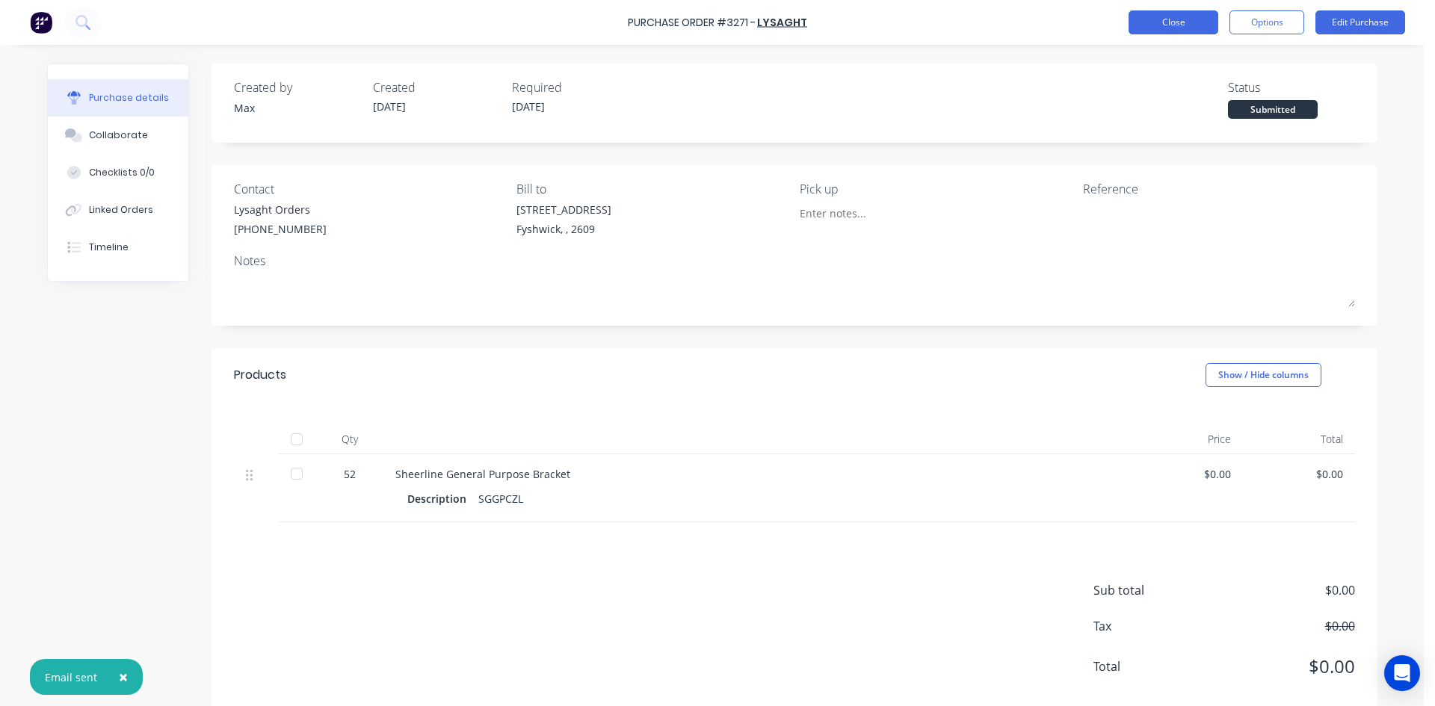
click at [1187, 24] on button "Close" at bounding box center [1174, 22] width 90 height 24
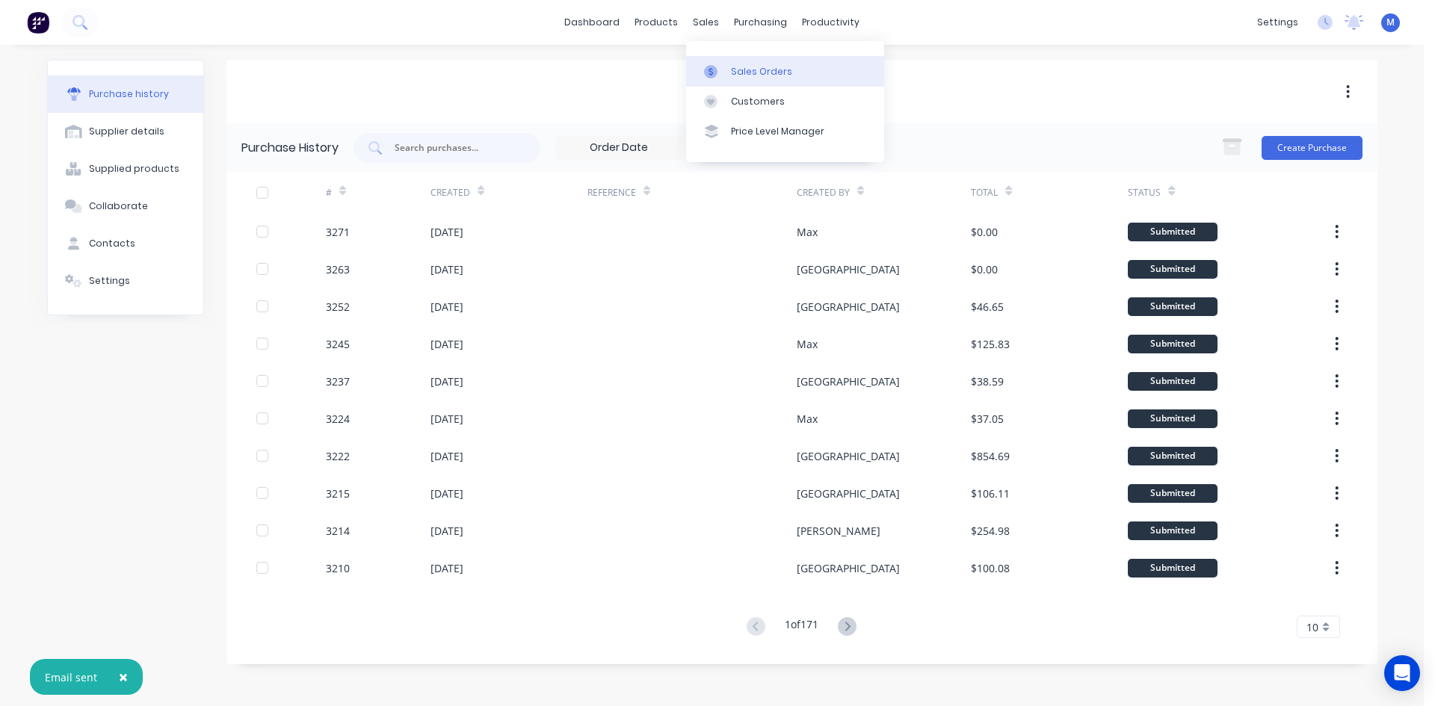
click at [742, 70] on div "Sales Orders" at bounding box center [761, 71] width 61 height 13
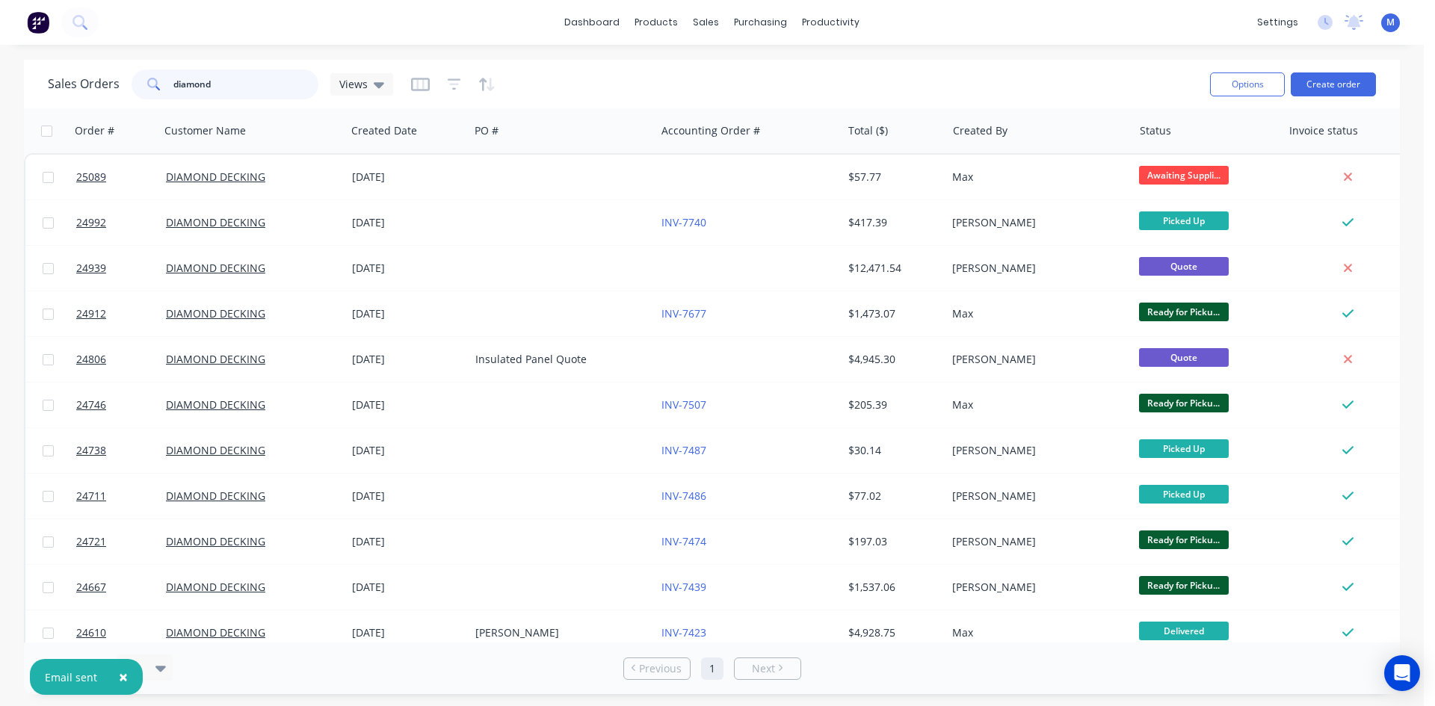
drag, startPoint x: 159, startPoint y: 83, endPoint x: 110, endPoint y: 83, distance: 49.3
click at [110, 83] on div "Sales Orders diamond Views" at bounding box center [220, 85] width 345 height 30
type input "gj"
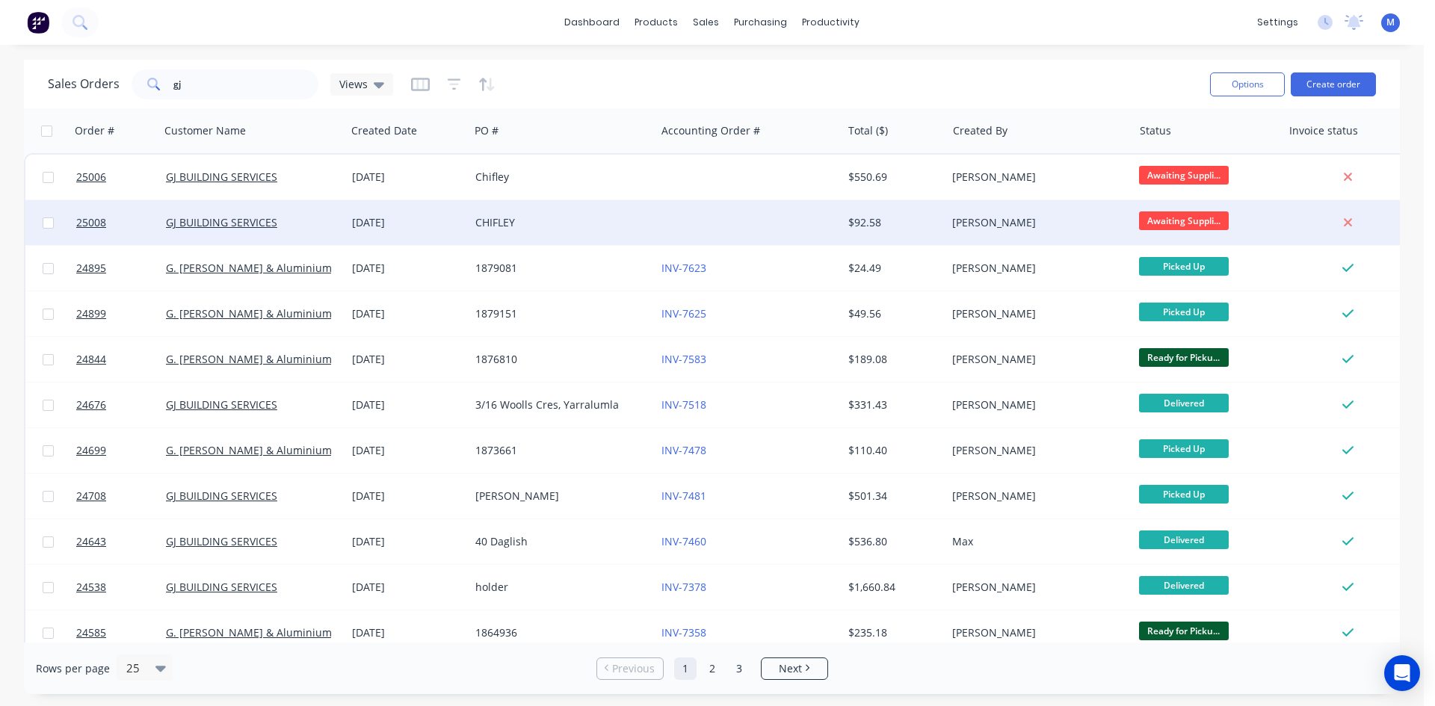
click at [592, 216] on div "CHIFLEY" at bounding box center [558, 222] width 166 height 15
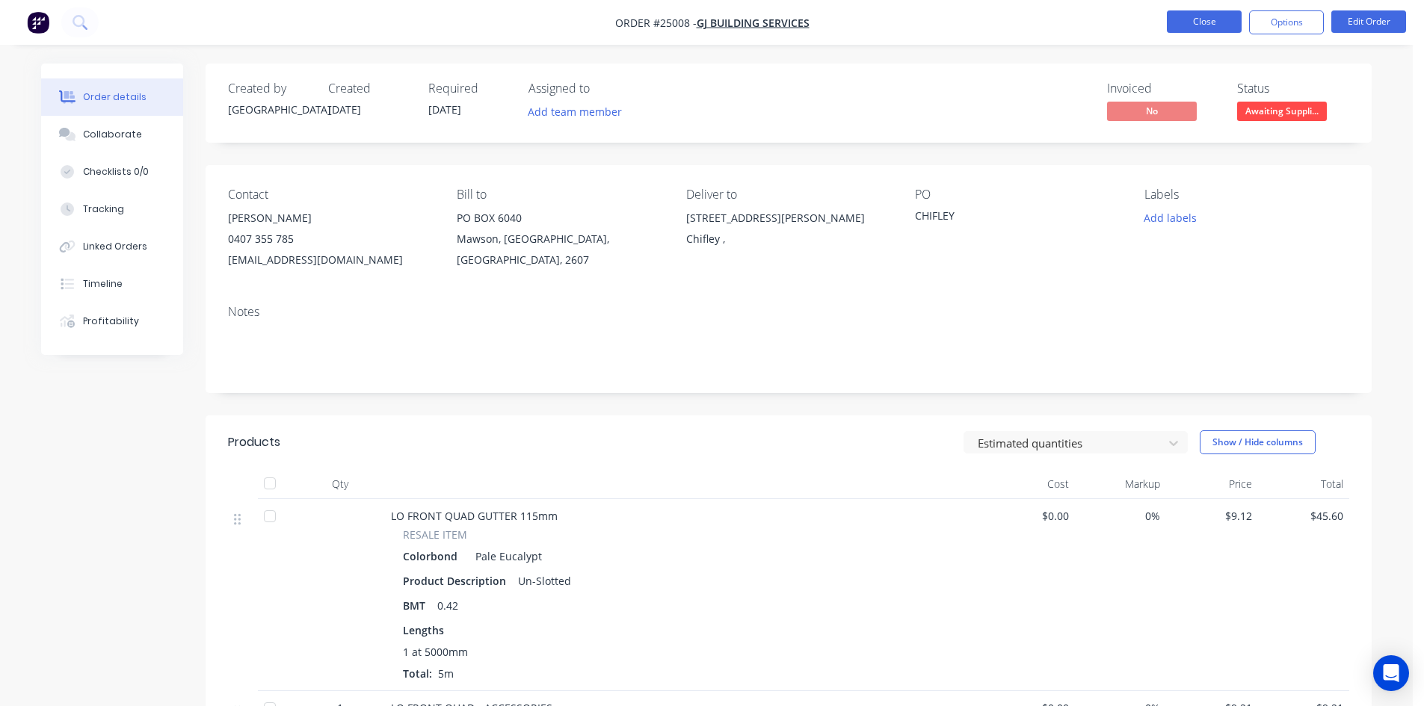
click at [1202, 14] on button "Close" at bounding box center [1204, 21] width 75 height 22
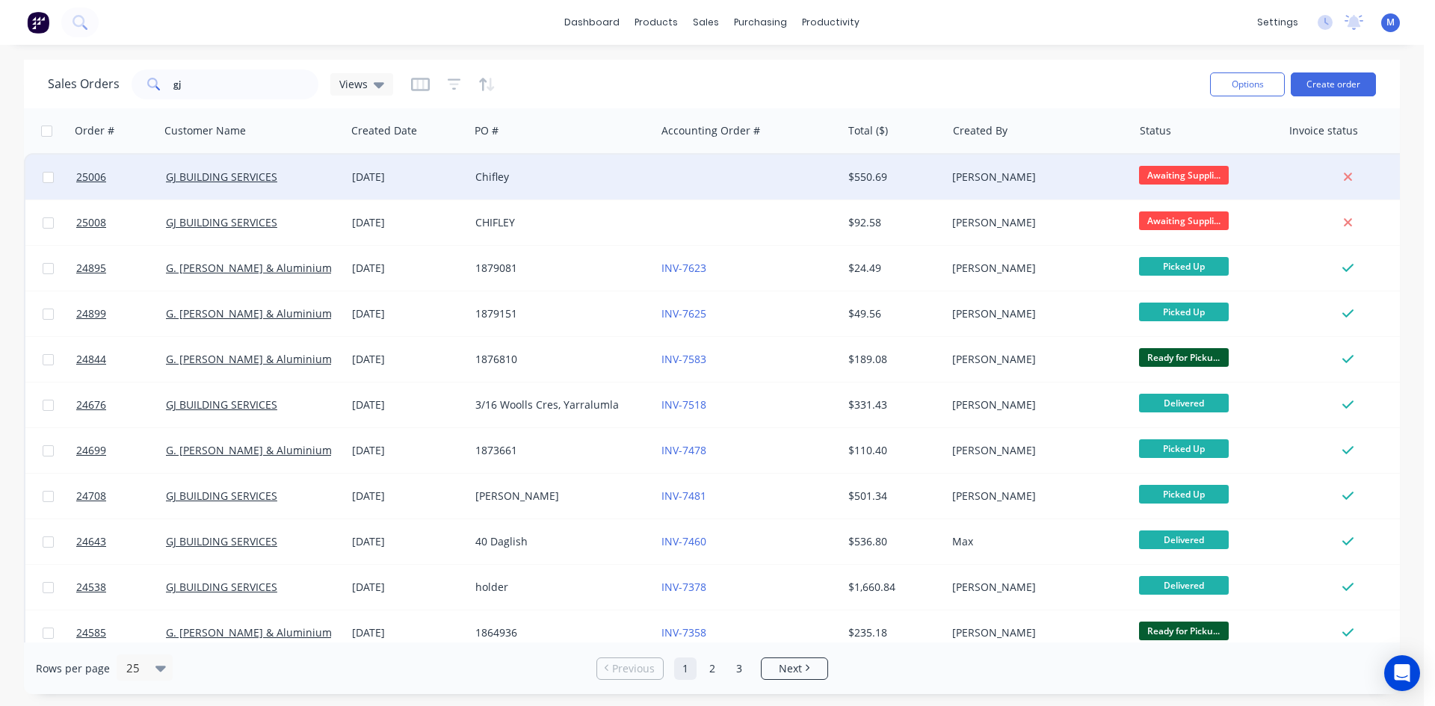
click at [586, 181] on div "Chifley" at bounding box center [558, 177] width 166 height 15
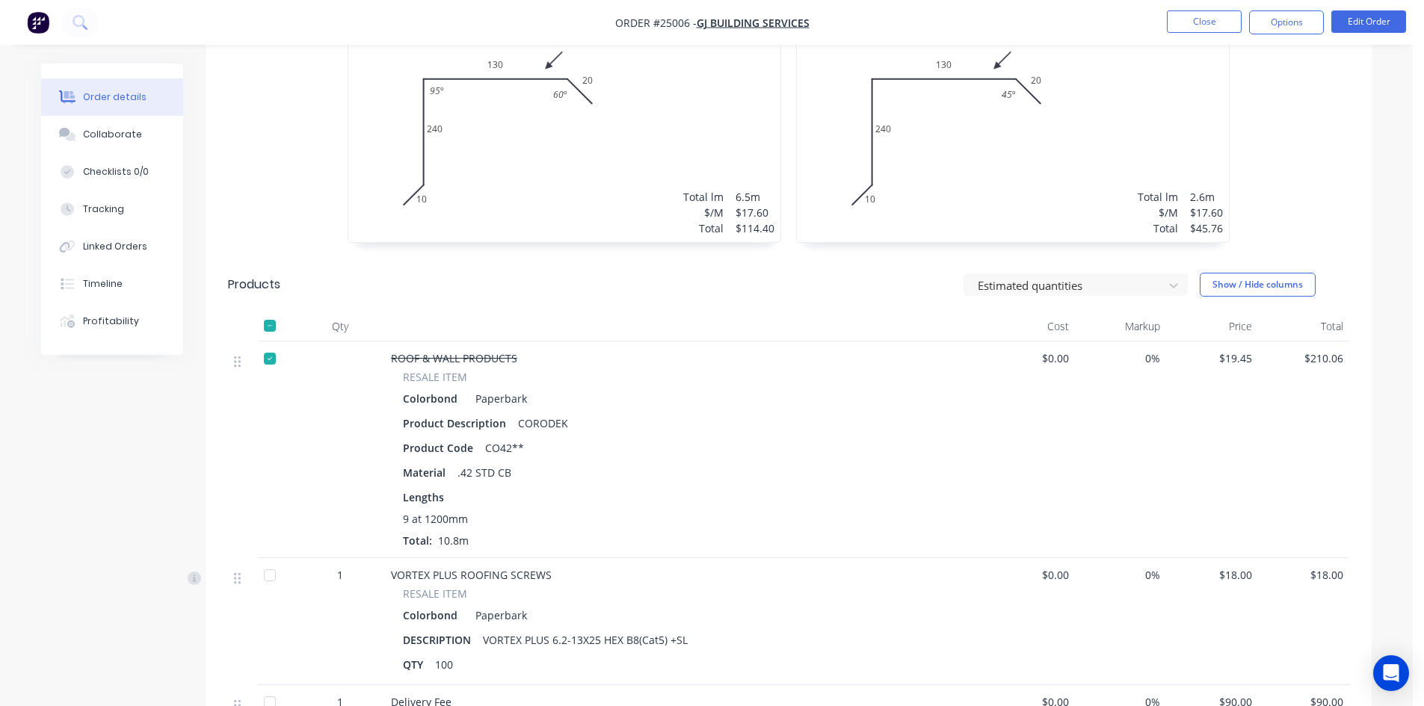
scroll to position [150, 0]
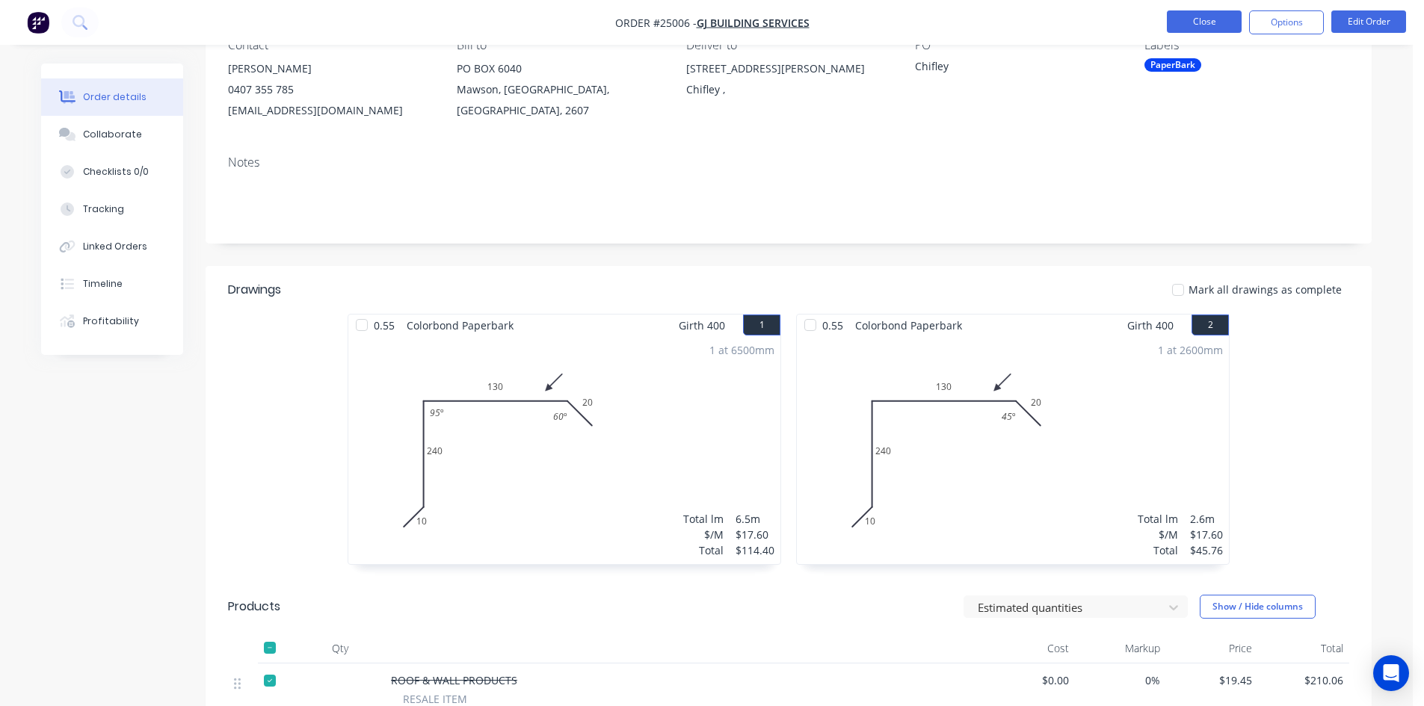
click at [1228, 25] on button "Close" at bounding box center [1204, 21] width 75 height 22
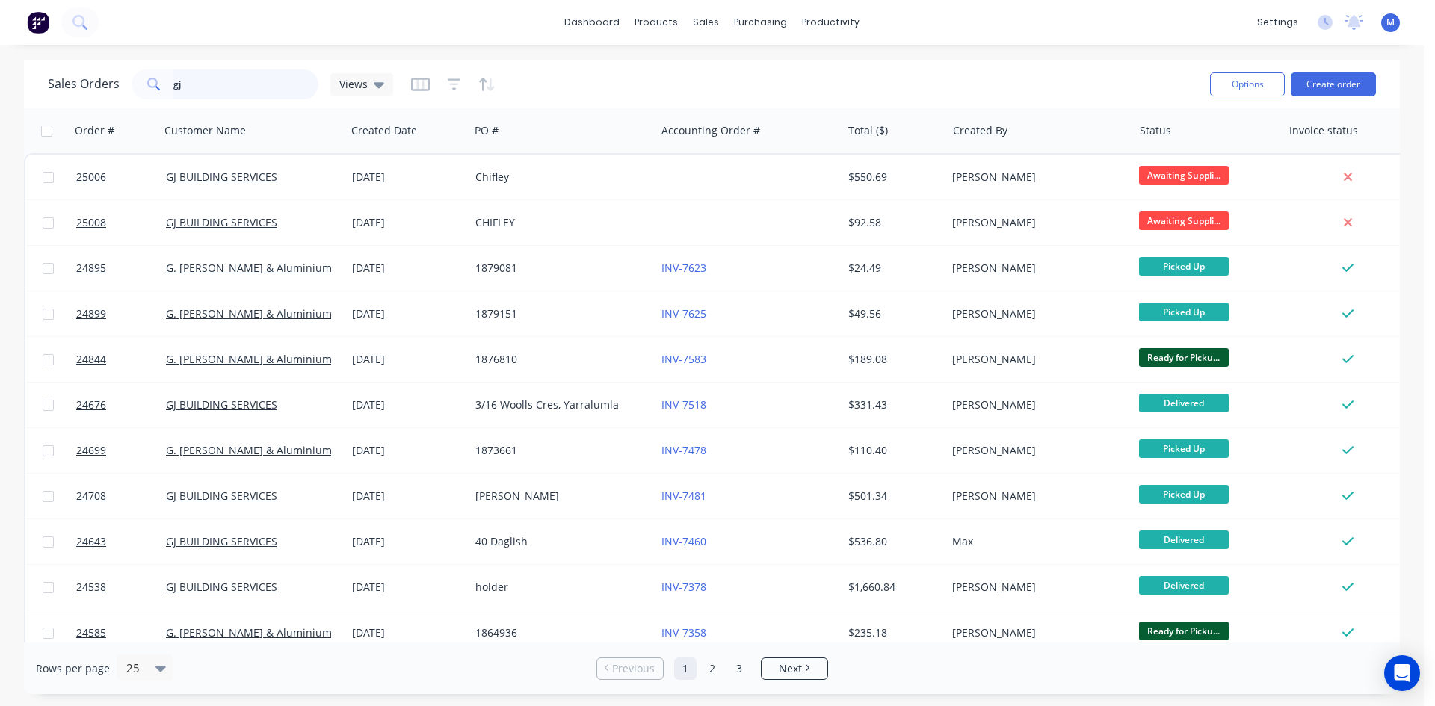
click at [224, 85] on input "gj" at bounding box center [246, 85] width 146 height 30
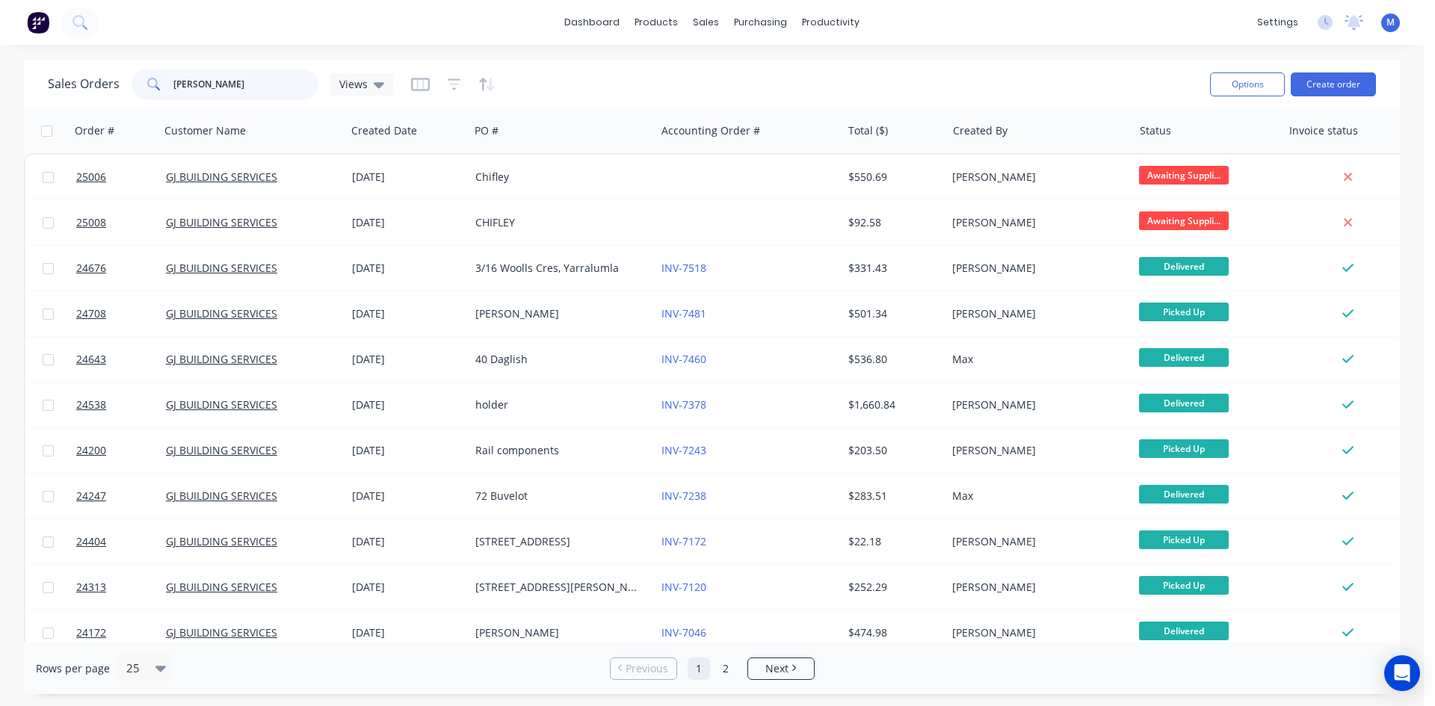
type input "gj bui"
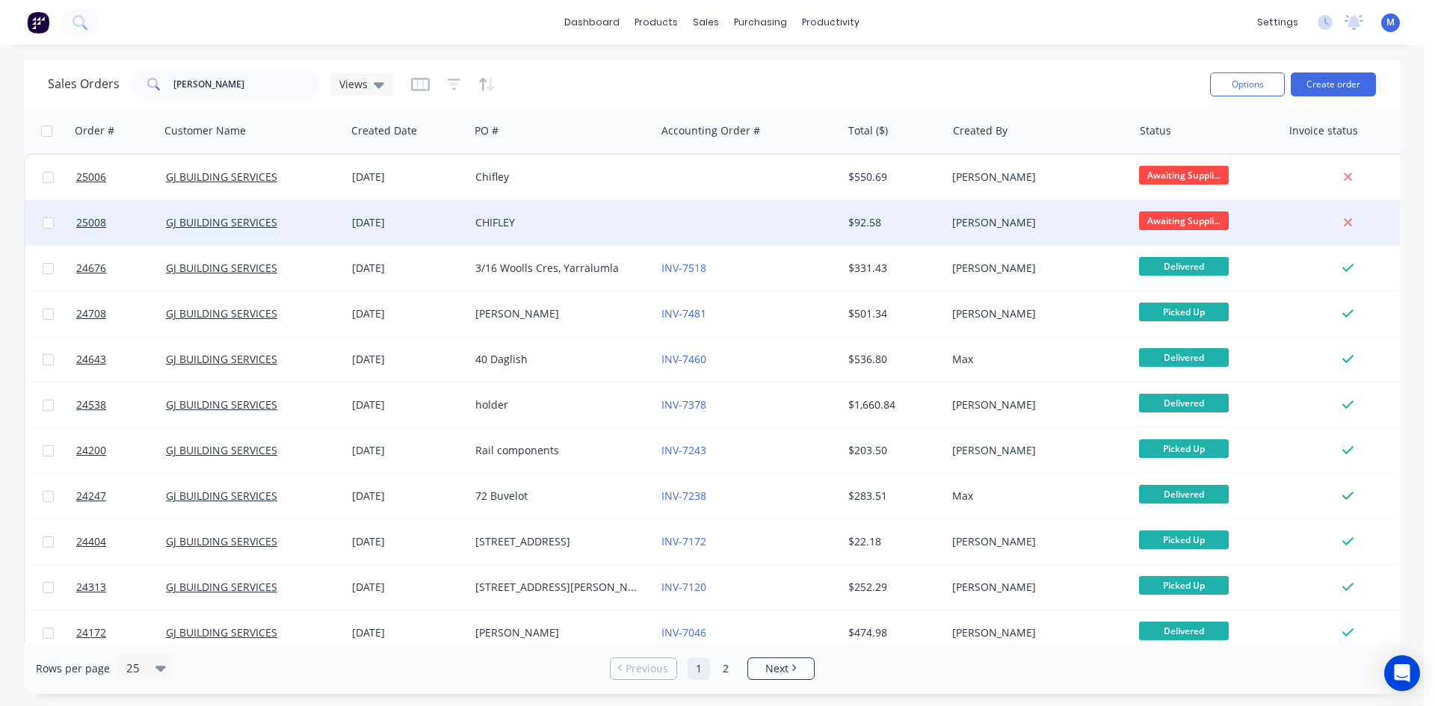
click at [440, 229] on div "[DATE]" at bounding box center [407, 222] width 111 height 15
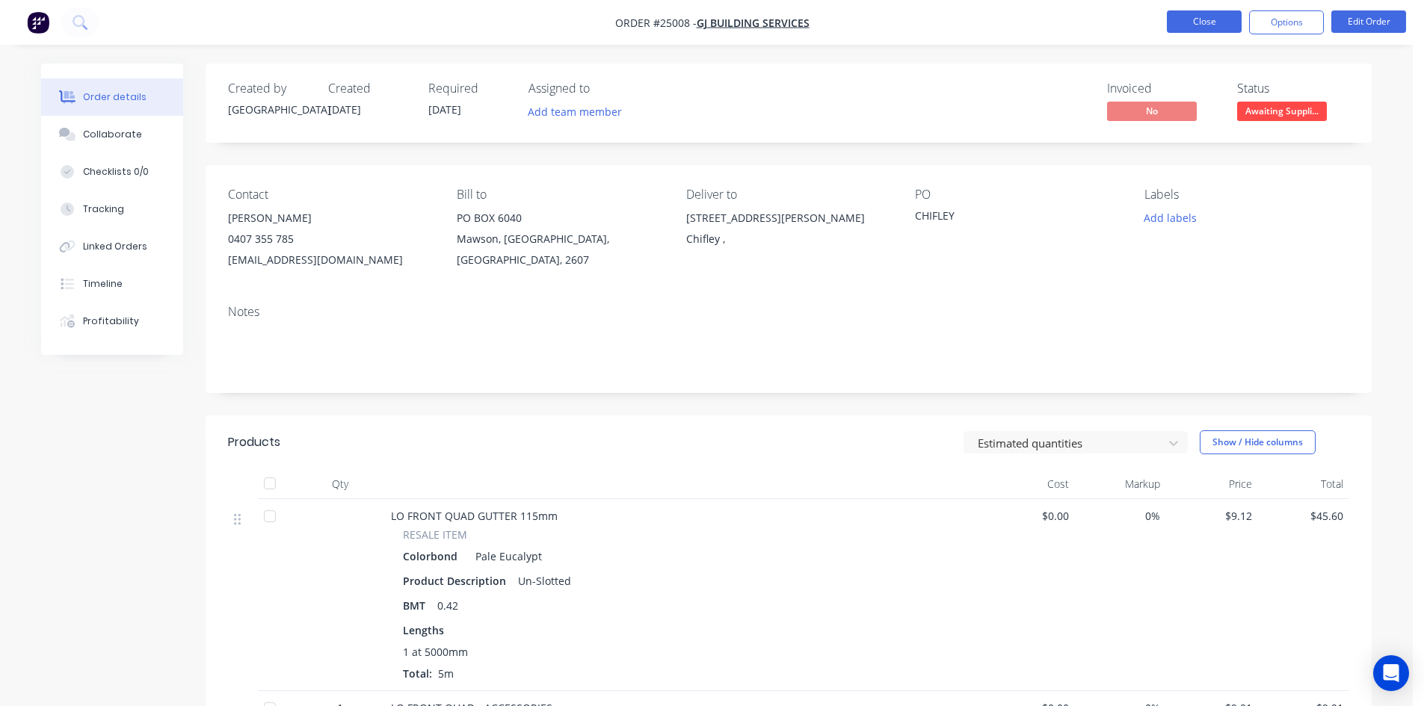
click at [1204, 19] on button "Close" at bounding box center [1204, 21] width 75 height 22
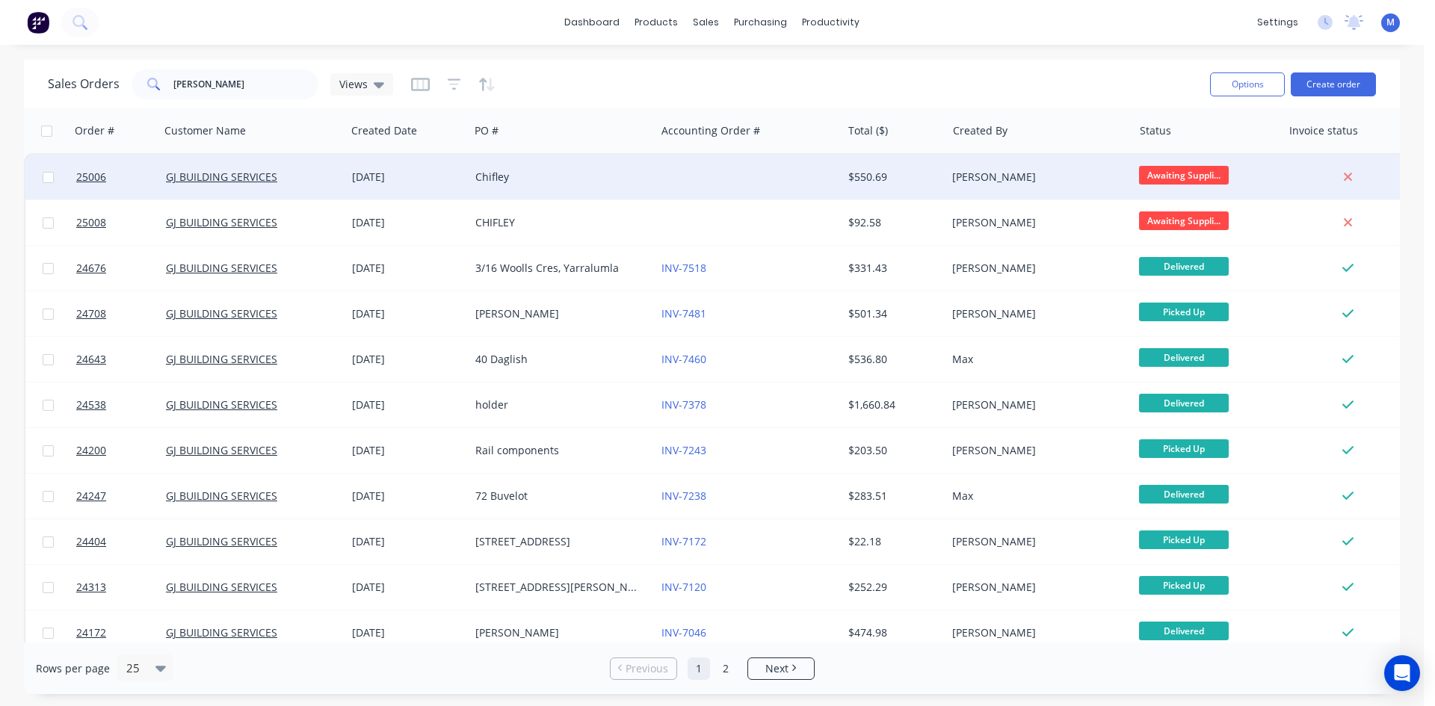
click at [610, 179] on div "Chifley" at bounding box center [558, 177] width 166 height 15
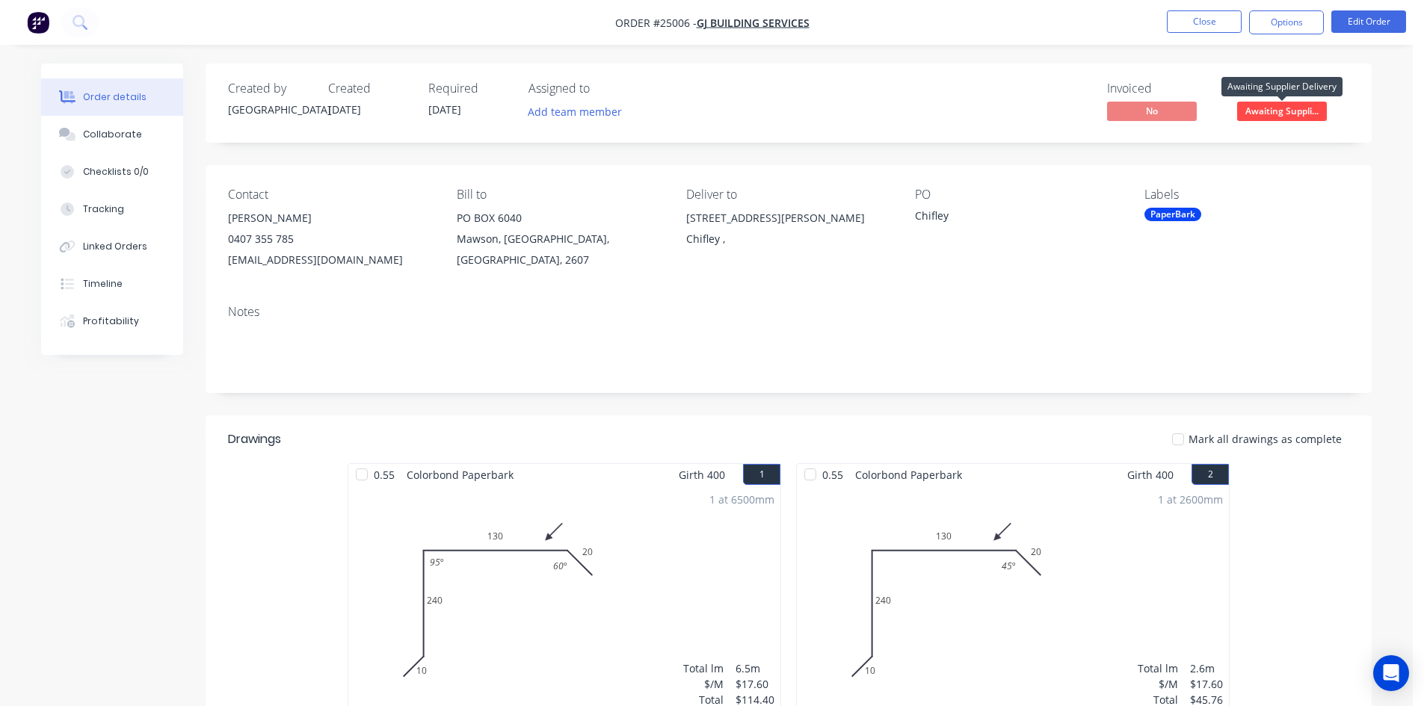
click at [1293, 111] on span "Awaiting Suppli..." at bounding box center [1282, 111] width 90 height 19
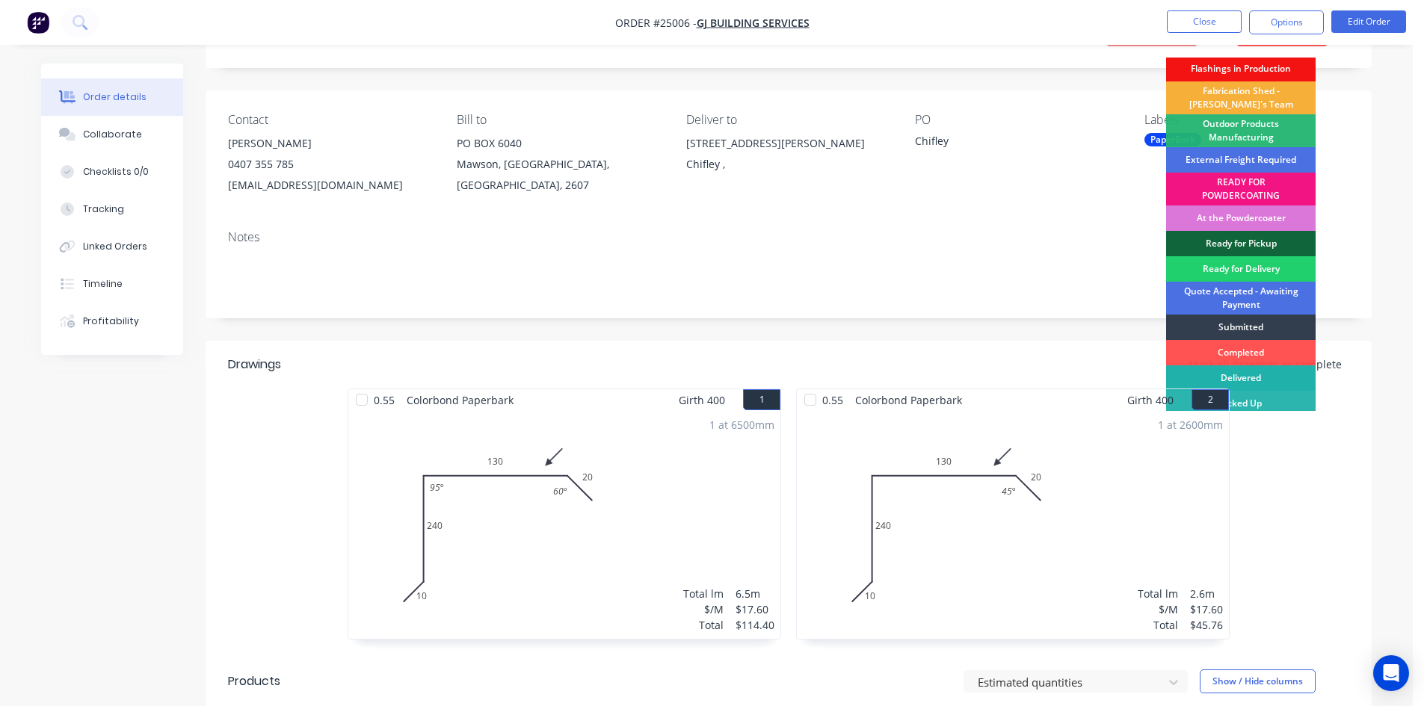
scroll to position [32, 0]
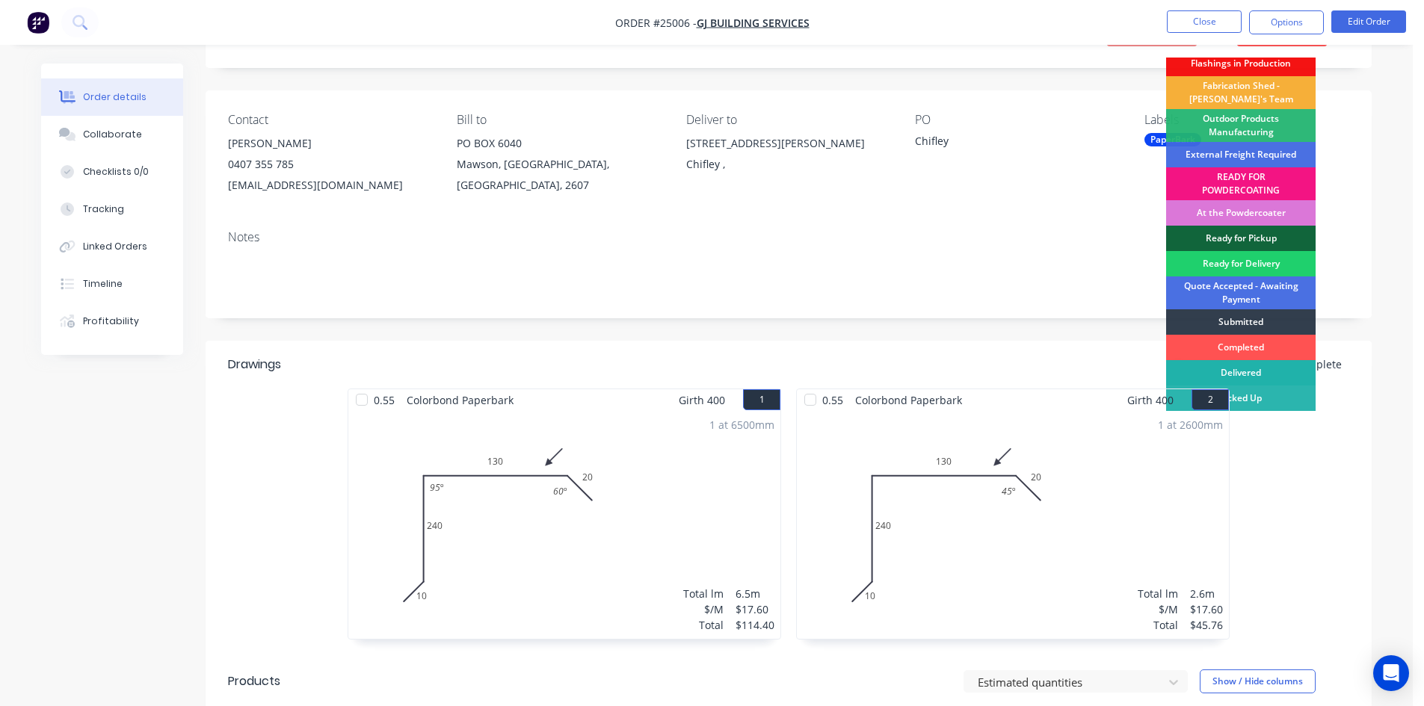
click at [1272, 369] on div "Delivered" at bounding box center [1241, 372] width 150 height 25
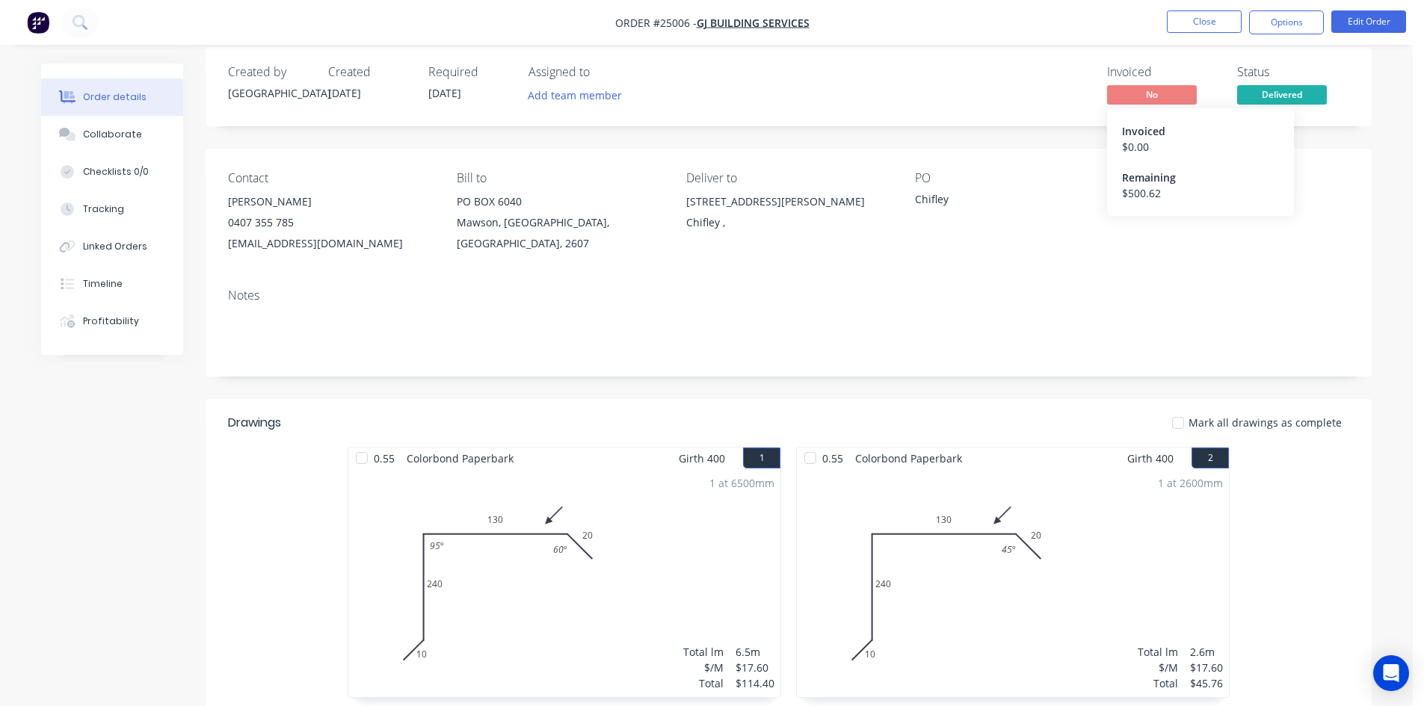
scroll to position [0, 0]
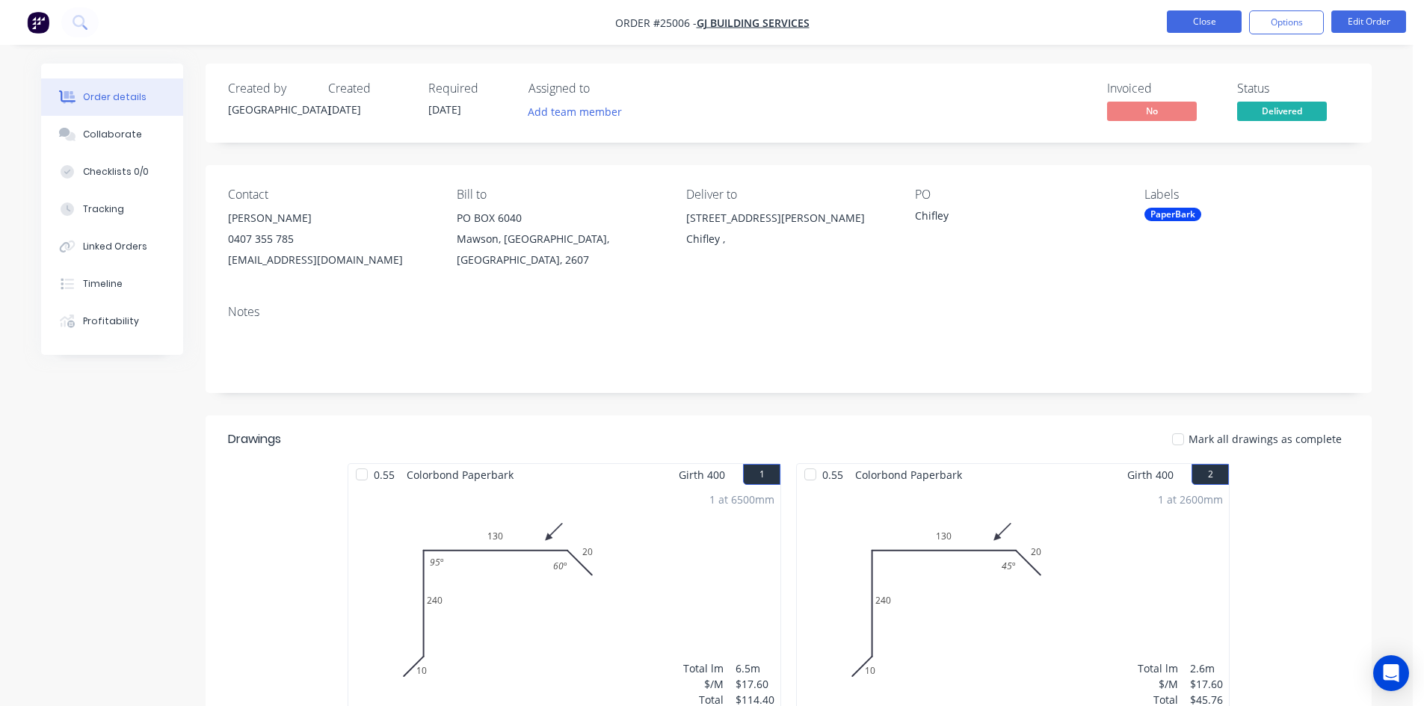
click at [1212, 25] on button "Close" at bounding box center [1204, 21] width 75 height 22
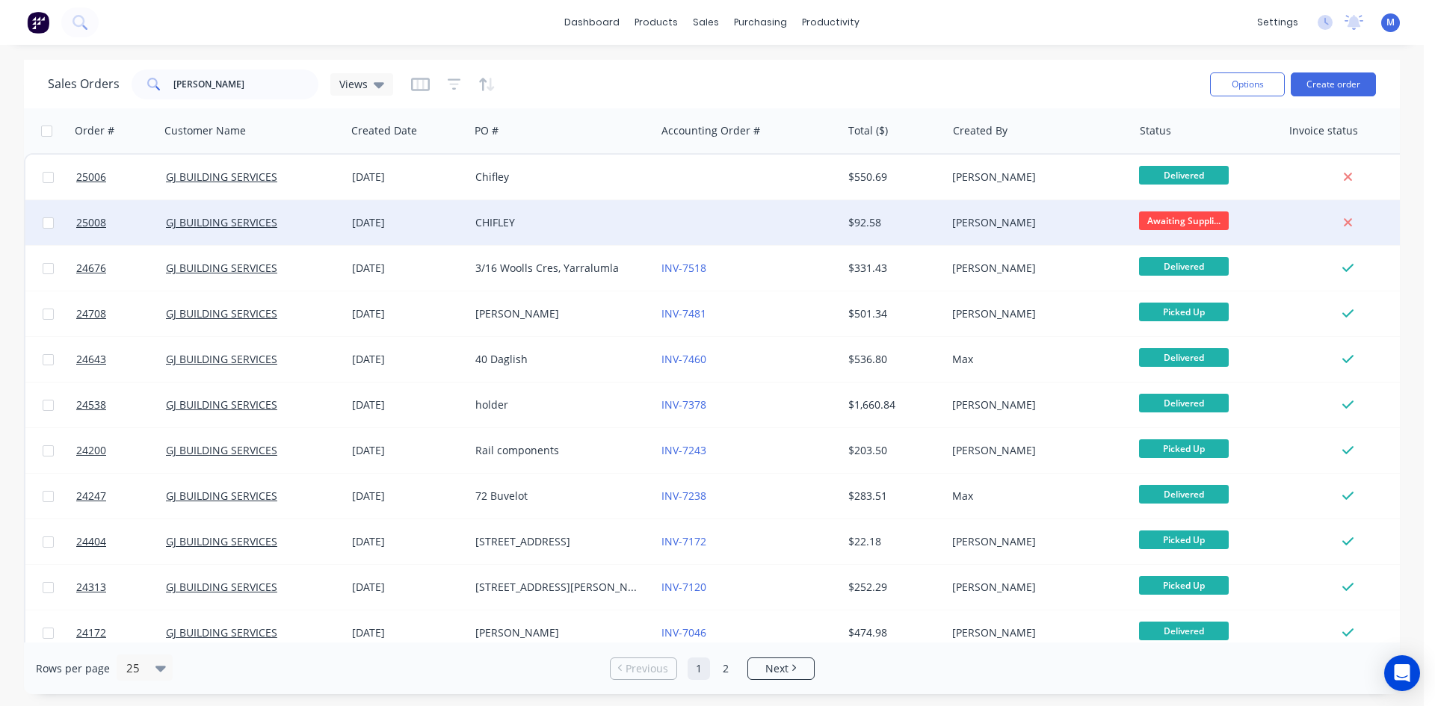
click at [722, 218] on div at bounding box center [749, 222] width 186 height 45
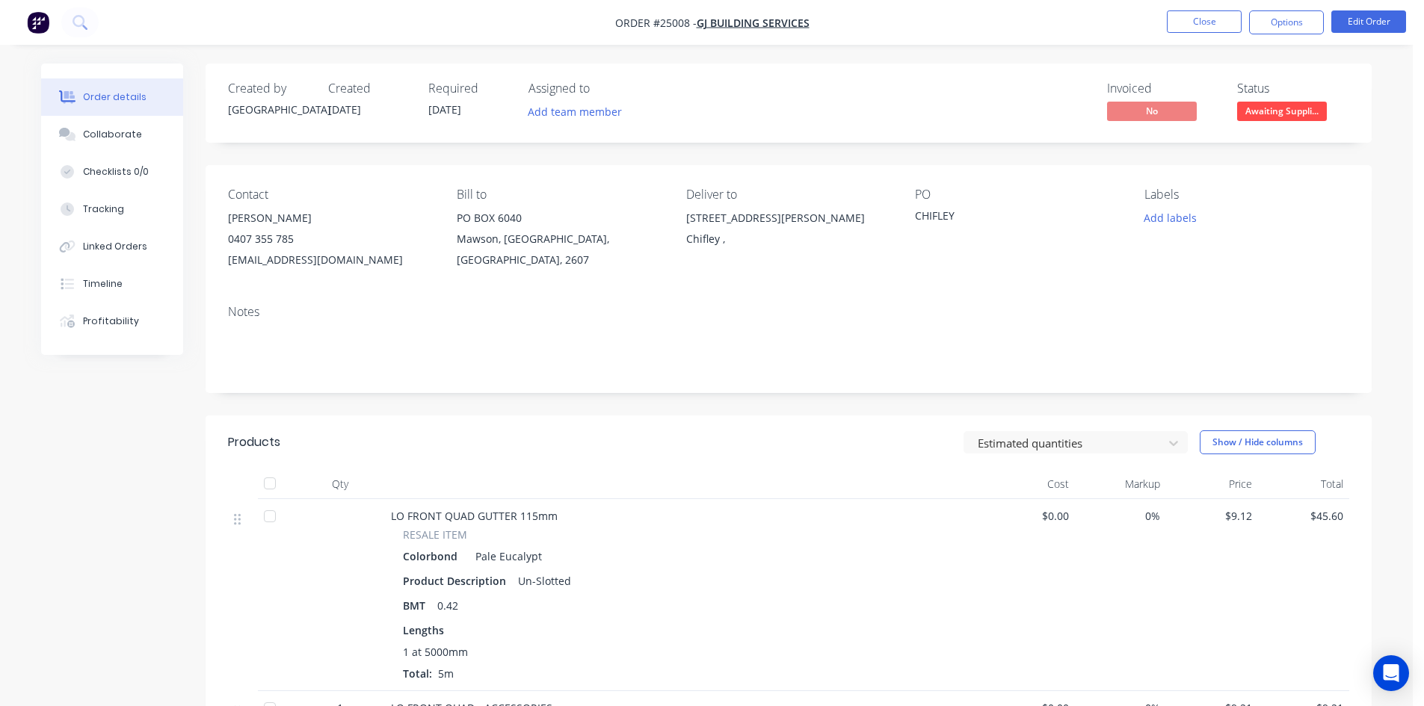
click at [1288, 116] on span "Awaiting Suppli..." at bounding box center [1282, 111] width 90 height 19
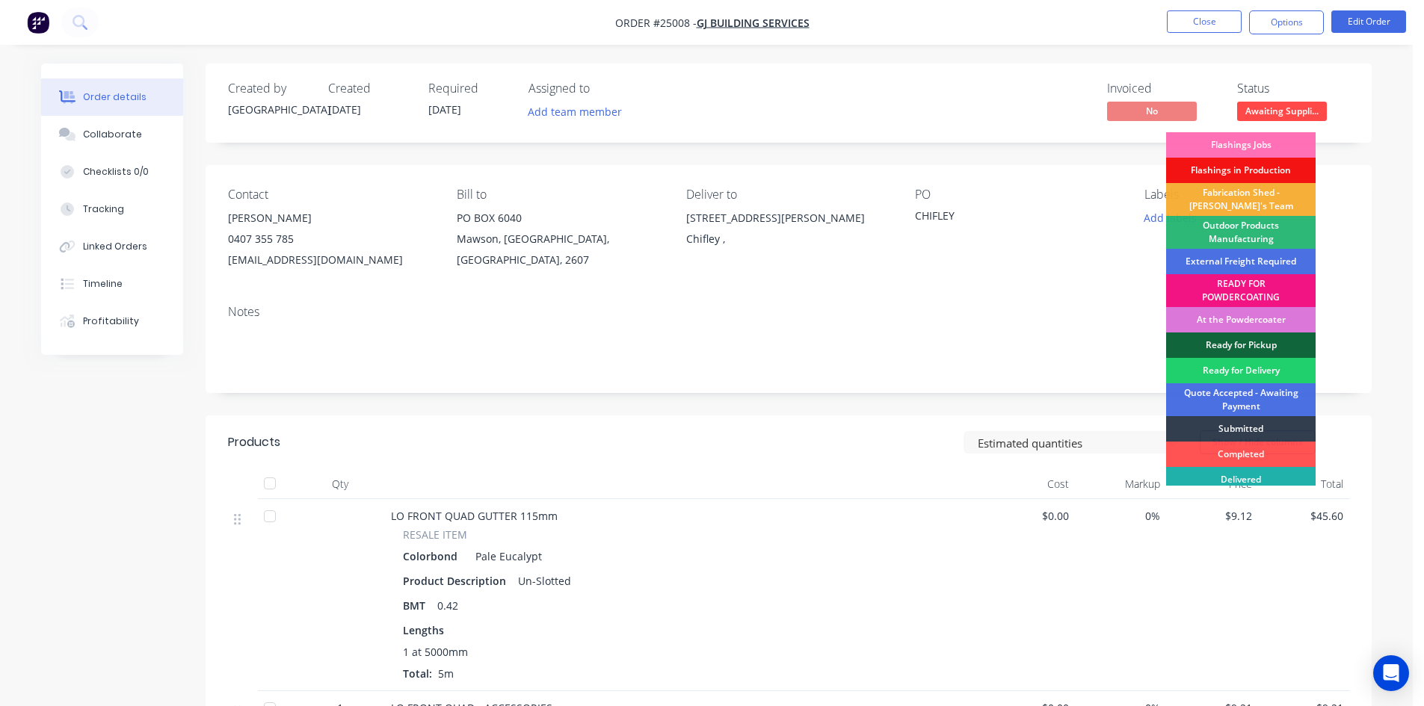
click at [1266, 480] on div "Delivered" at bounding box center [1241, 479] width 150 height 25
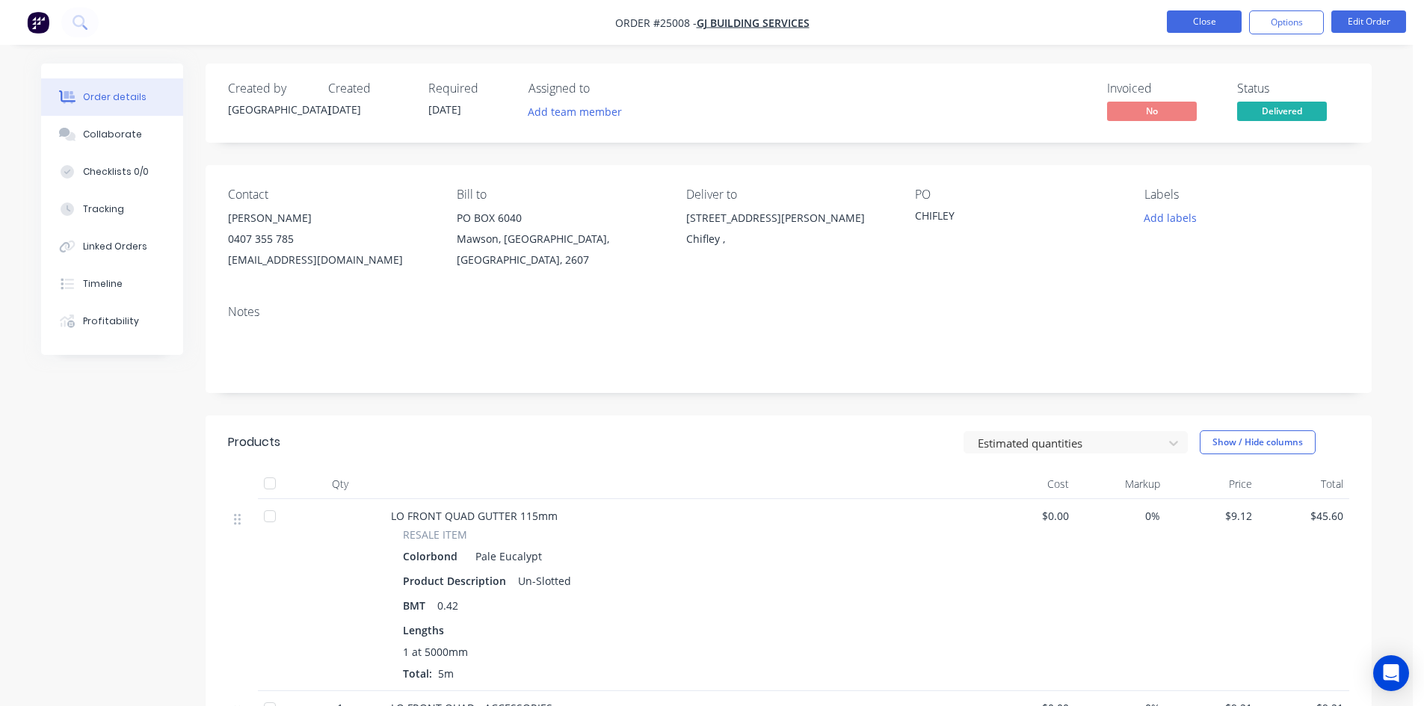
click at [1211, 22] on button "Close" at bounding box center [1204, 21] width 75 height 22
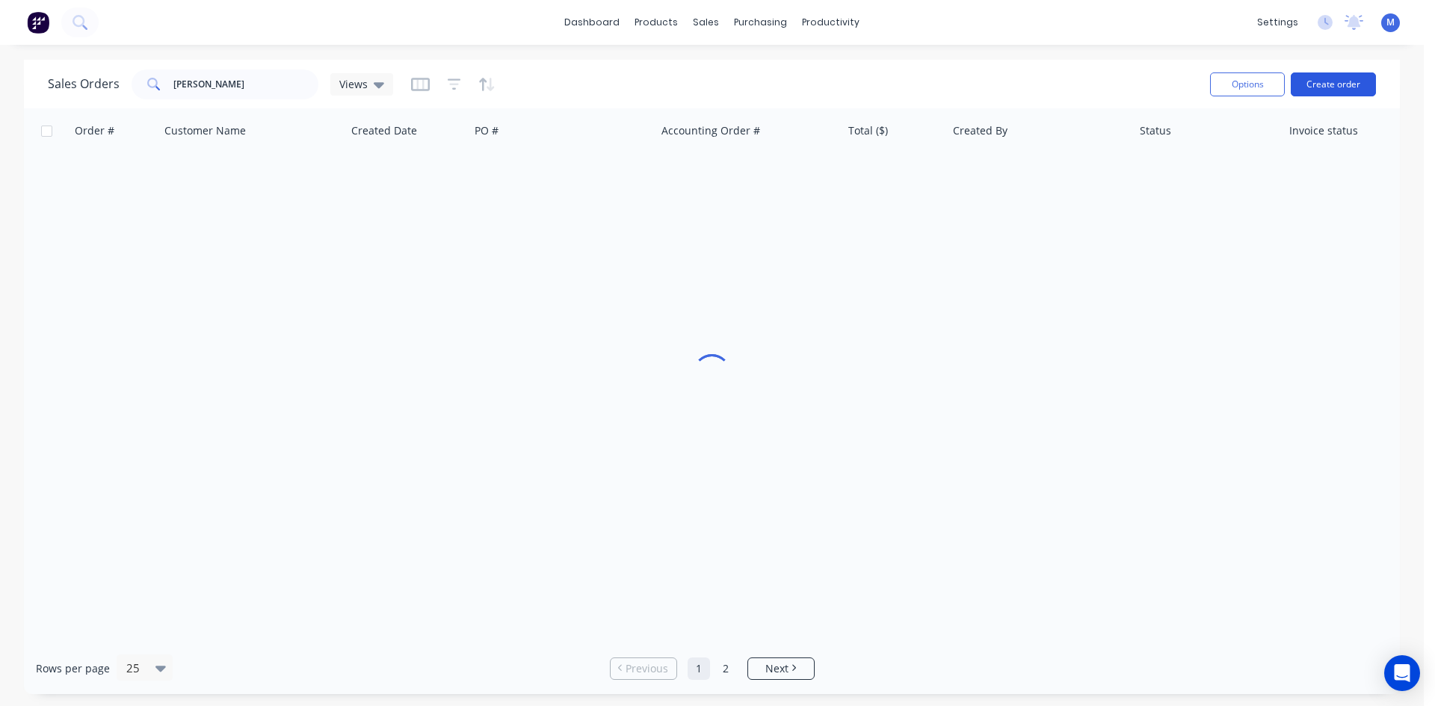
click at [1328, 86] on button "Create order" at bounding box center [1333, 85] width 85 height 24
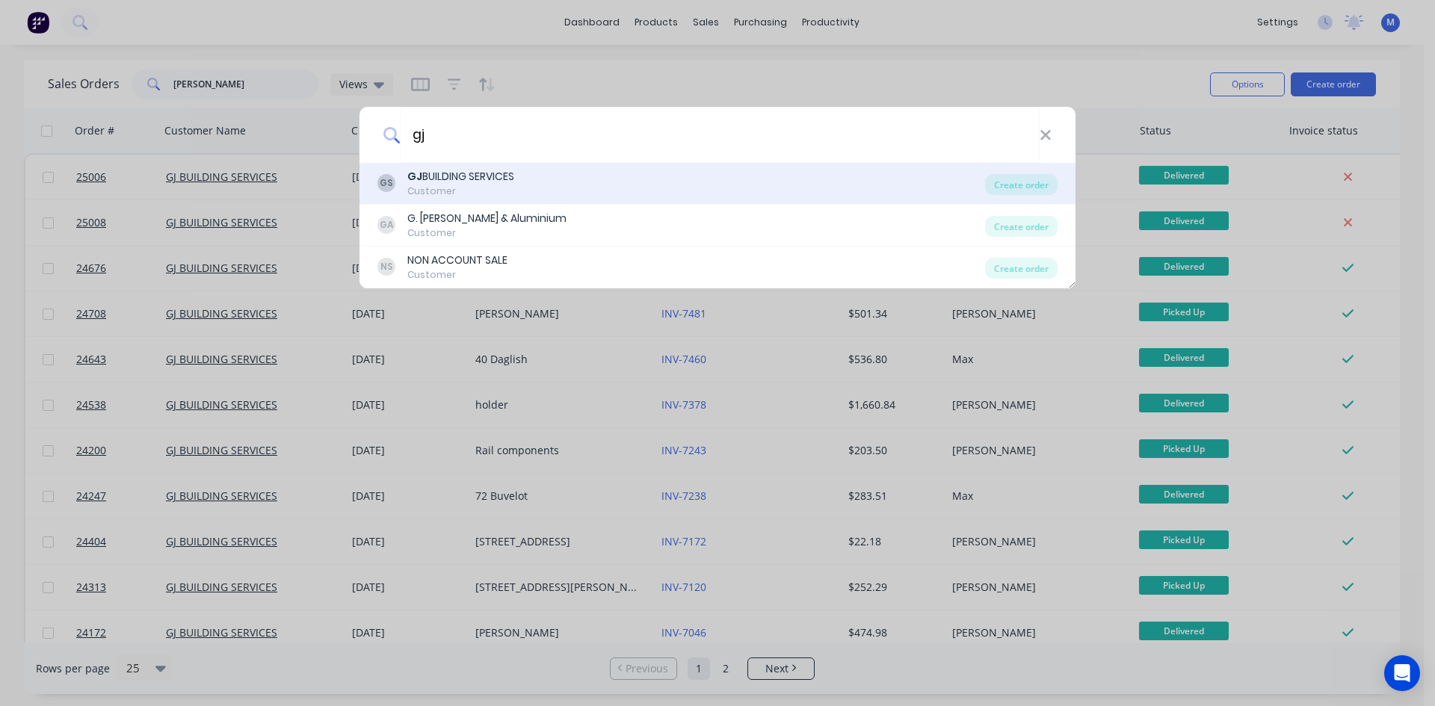
type input "gj"
click at [521, 176] on div "GS GJ BUILDING SERVICES Customer" at bounding box center [681, 183] width 608 height 29
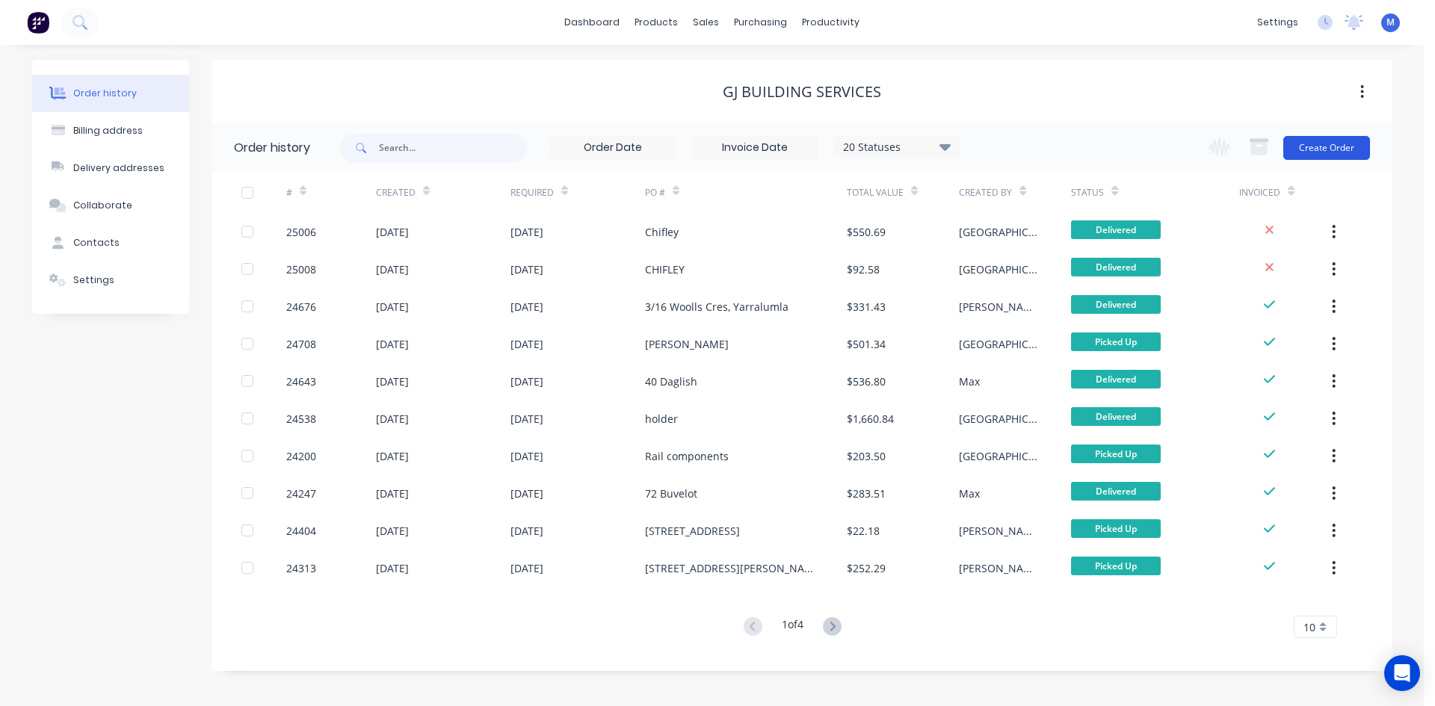
click at [1308, 147] on button "Create Order" at bounding box center [1326, 148] width 87 height 24
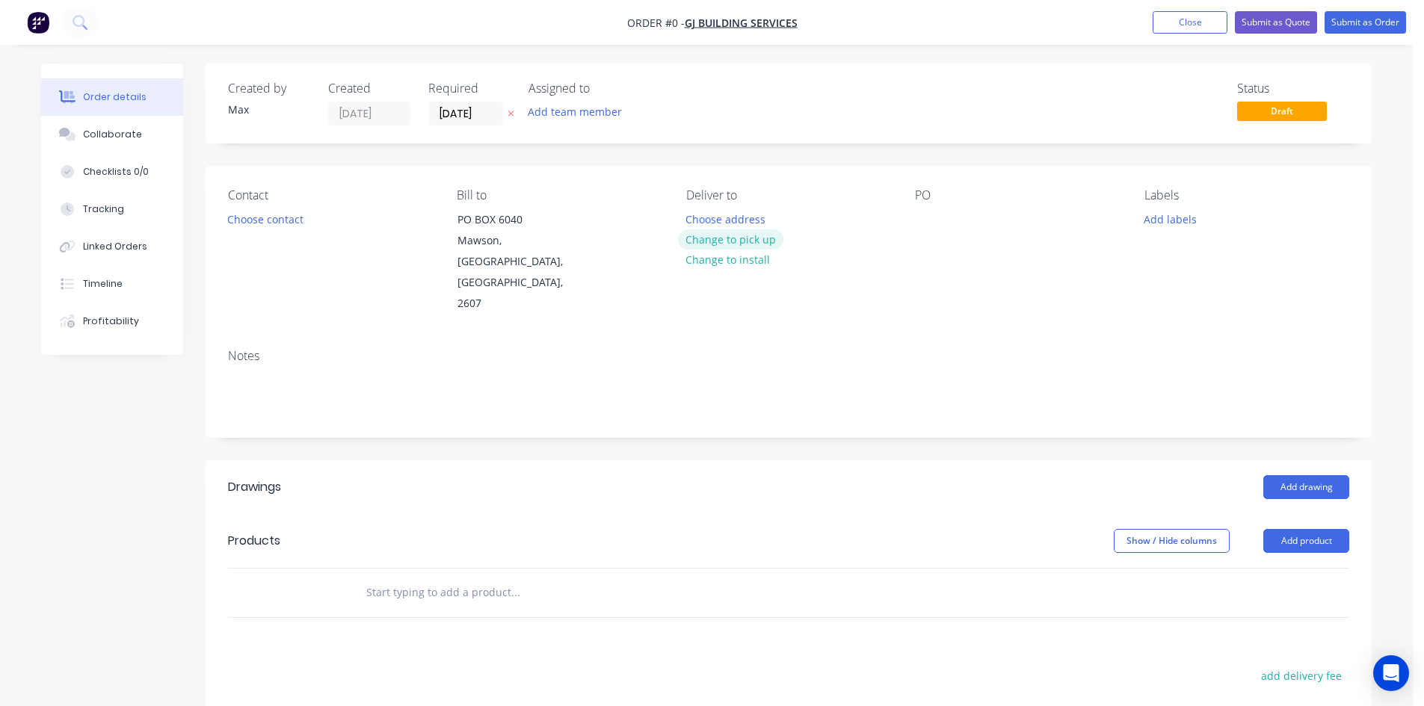
click at [752, 243] on button "Change to pick up" at bounding box center [731, 239] width 106 height 20
click at [286, 223] on button "Choose contact" at bounding box center [266, 219] width 92 height 20
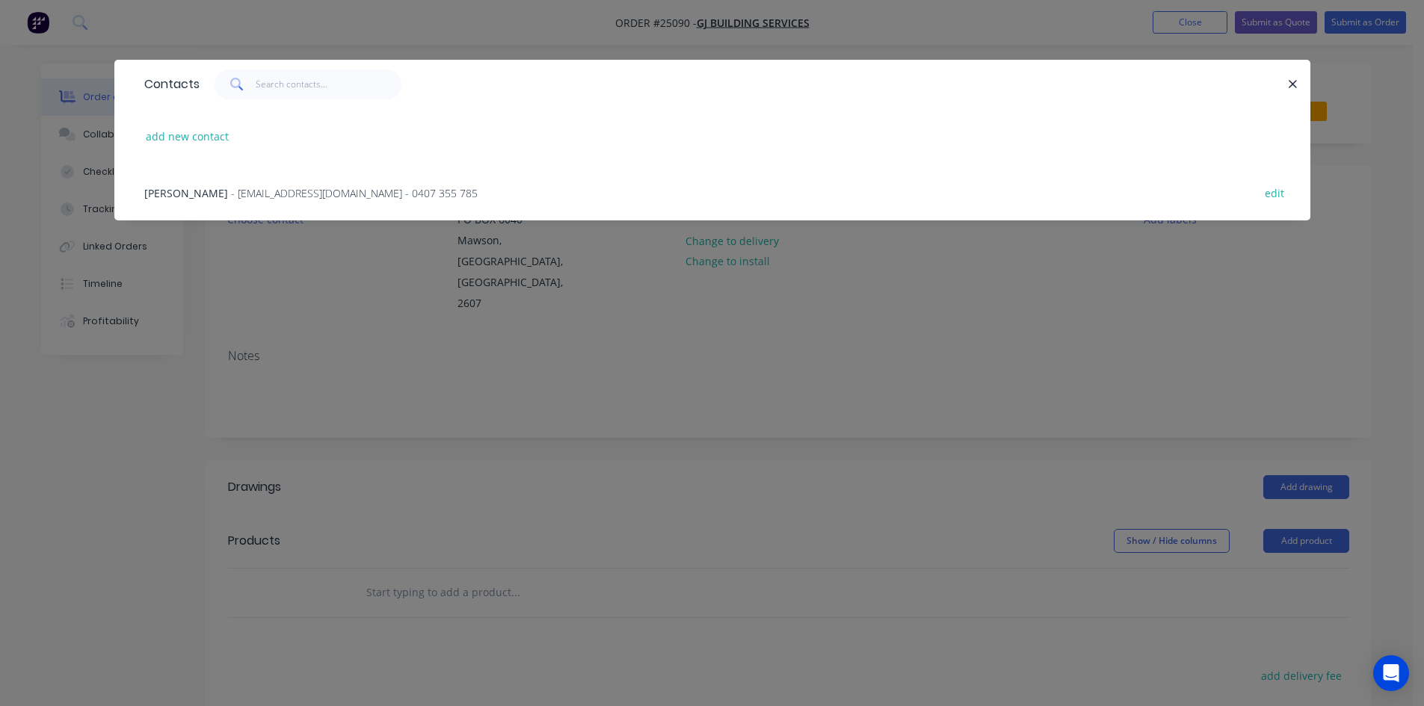
click at [231, 195] on span "- info@gjbuilding.com.au - 0407 355 785" at bounding box center [354, 193] width 247 height 14
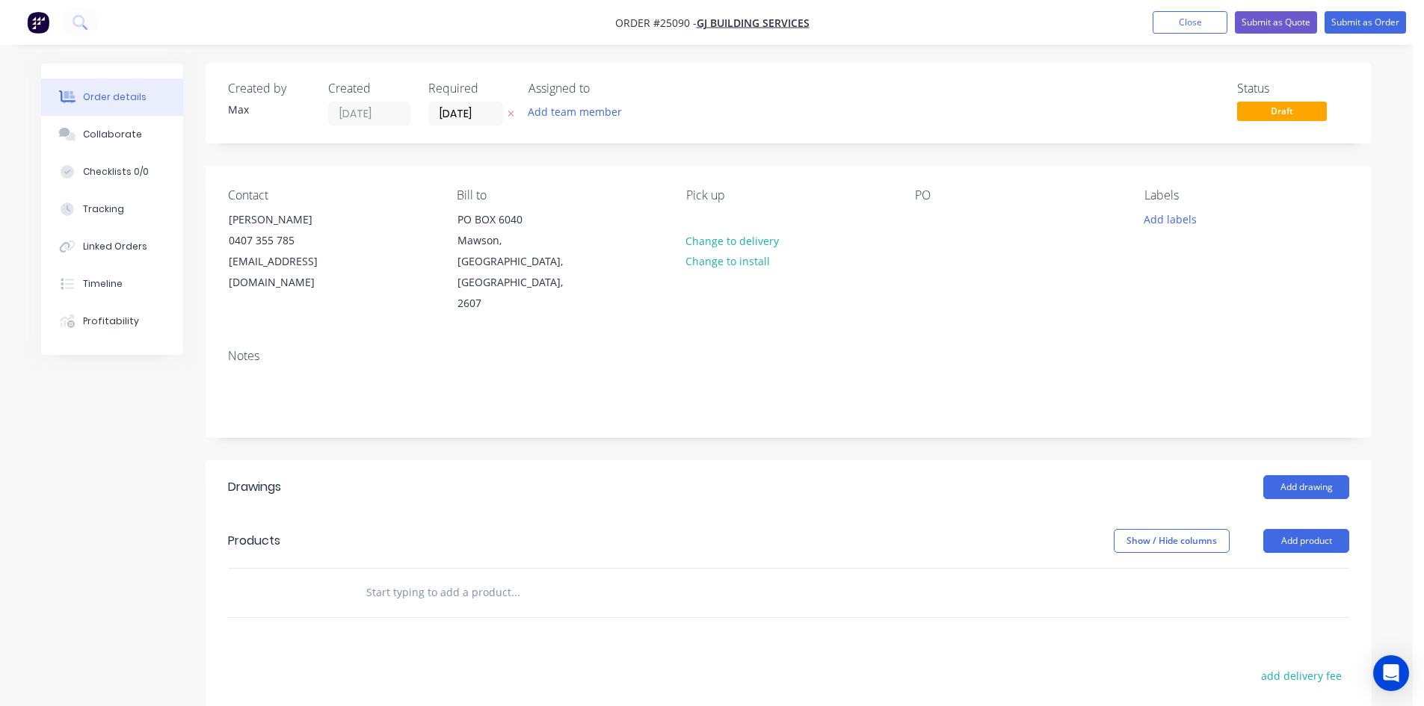
click at [913, 217] on div "Contact Glen 0407 355 785 info@gjbuilding.com.au Bill to PO BOX 6040 Mawson, Au…" at bounding box center [789, 251] width 1166 height 171
click at [926, 211] on div at bounding box center [927, 220] width 24 height 22
click at [907, 303] on div "Contact Glen 0407 355 785 info@gjbuilding.com.au Bill to PO BOX 6040 Mawson, Au…" at bounding box center [789, 251] width 1166 height 171
click at [1301, 475] on button "Add drawing" at bounding box center [1306, 487] width 86 height 24
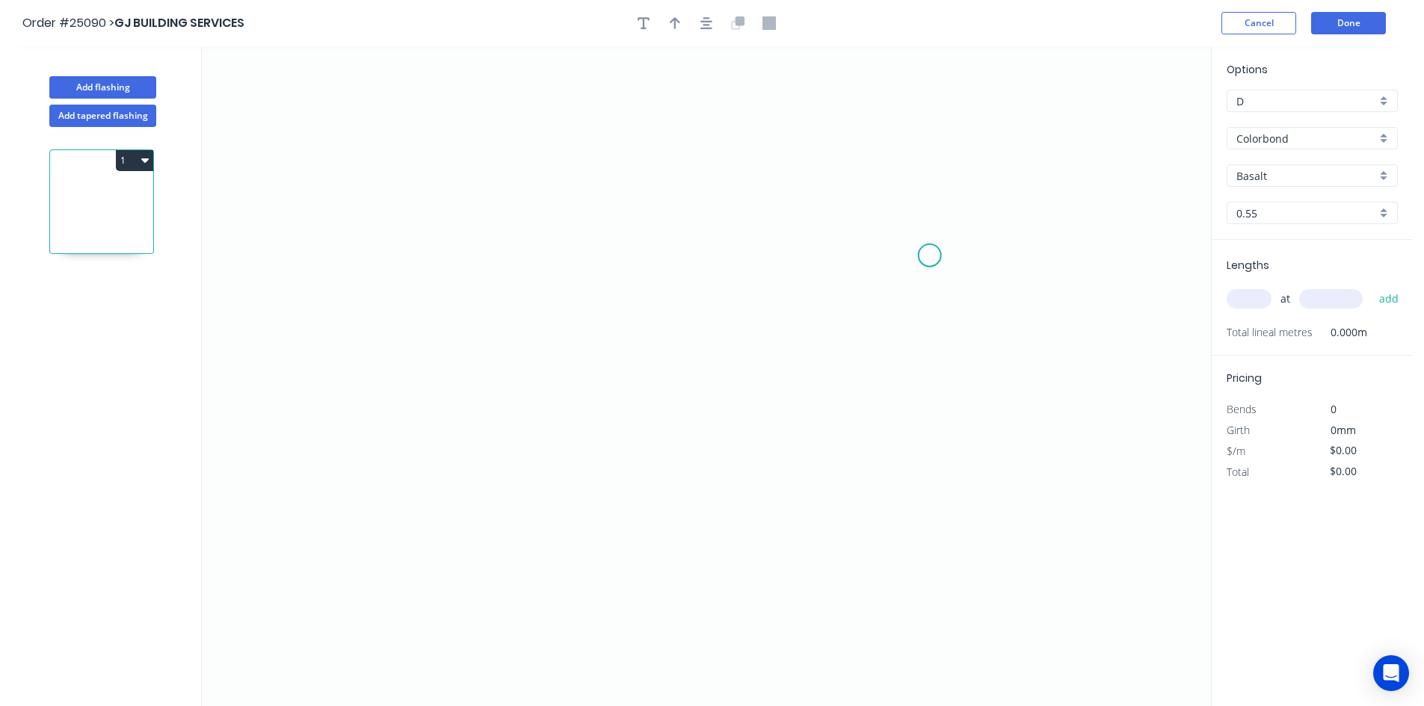
click at [930, 256] on icon "0" at bounding box center [706, 376] width 1009 height 660
click at [893, 211] on icon "0" at bounding box center [706, 376] width 1009 height 660
click at [399, 215] on icon "0 ?" at bounding box center [706, 376] width 1009 height 660
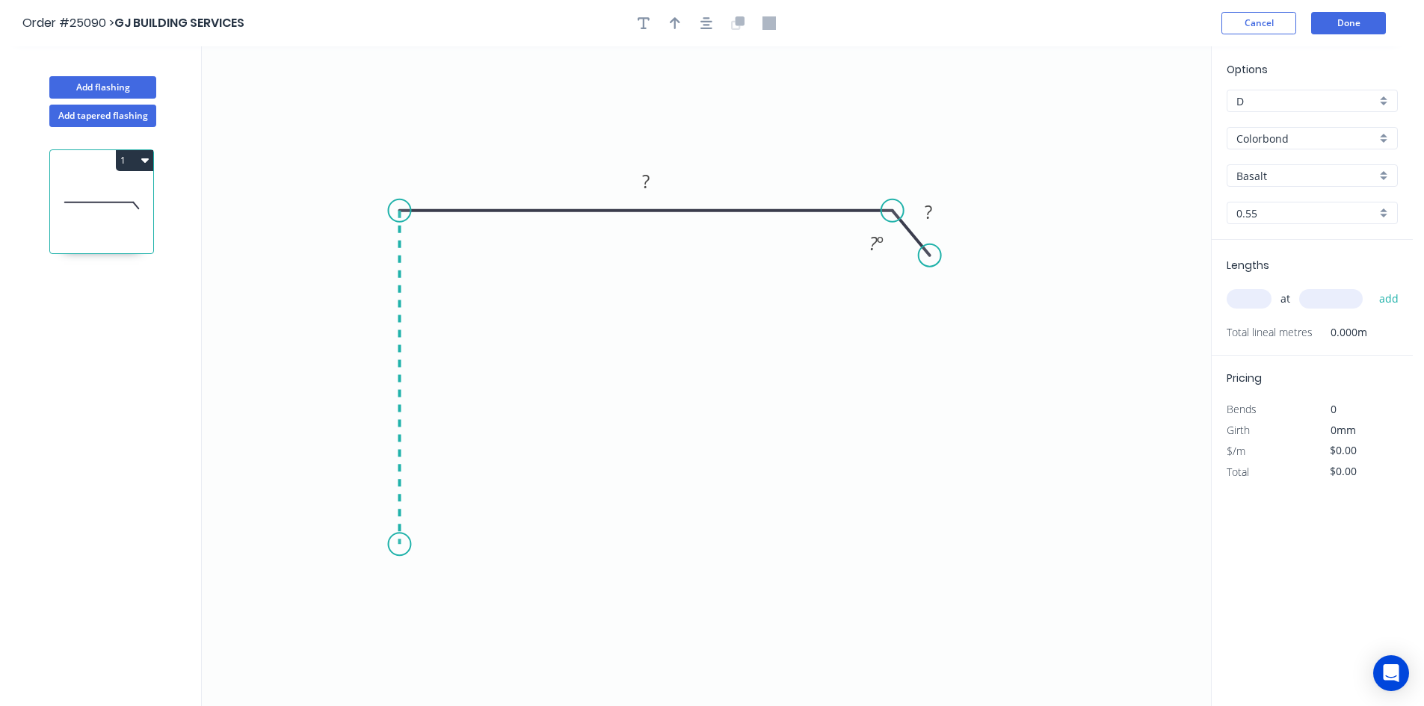
click at [413, 545] on icon "0 ? ? ? º" at bounding box center [706, 376] width 1009 height 660
click at [380, 577] on icon "0 ? ? ? ? º" at bounding box center [706, 376] width 1009 height 660
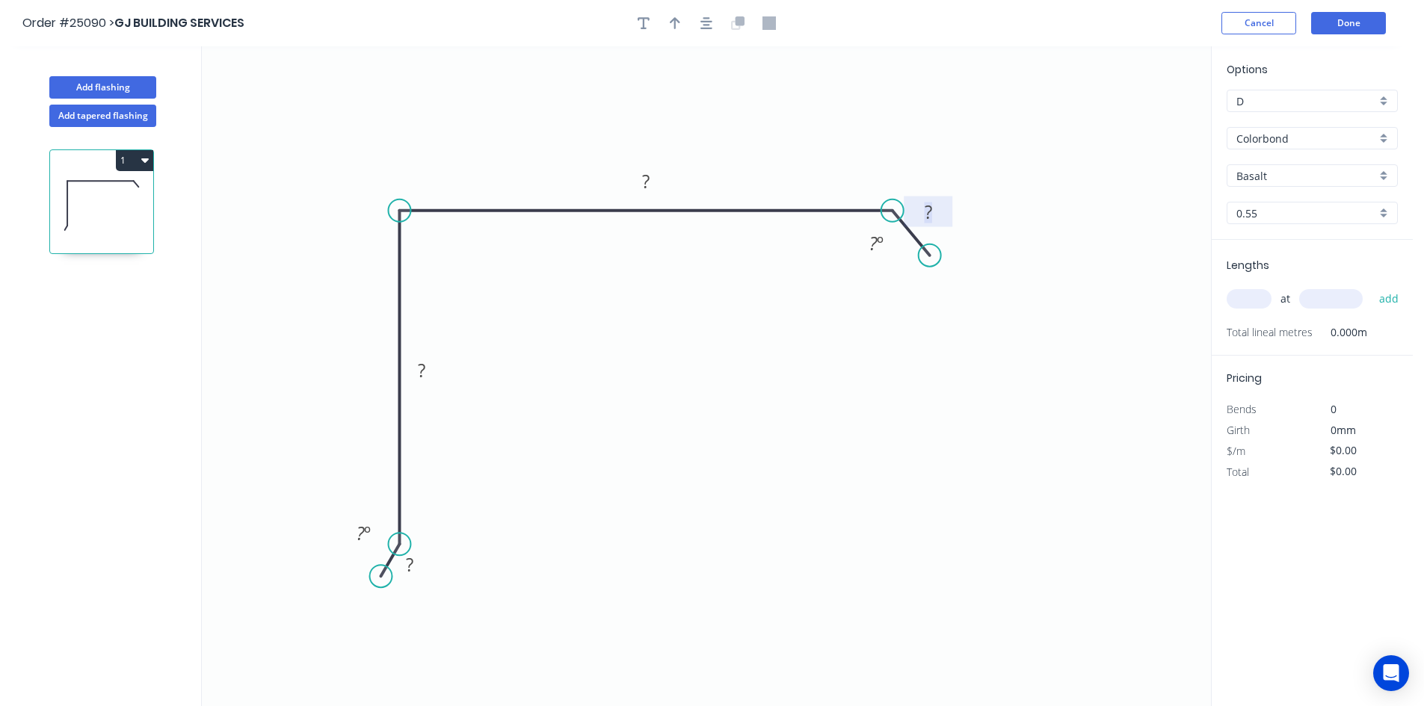
click at [916, 209] on rect at bounding box center [928, 213] width 30 height 21
click at [873, 245] on tspan "?" at bounding box center [873, 243] width 8 height 25
click at [654, 179] on rect at bounding box center [646, 182] width 30 height 21
click at [413, 591] on div "Hide angle" at bounding box center [444, 591] width 150 height 31
click at [419, 374] on tspan "?" at bounding box center [421, 370] width 7 height 25
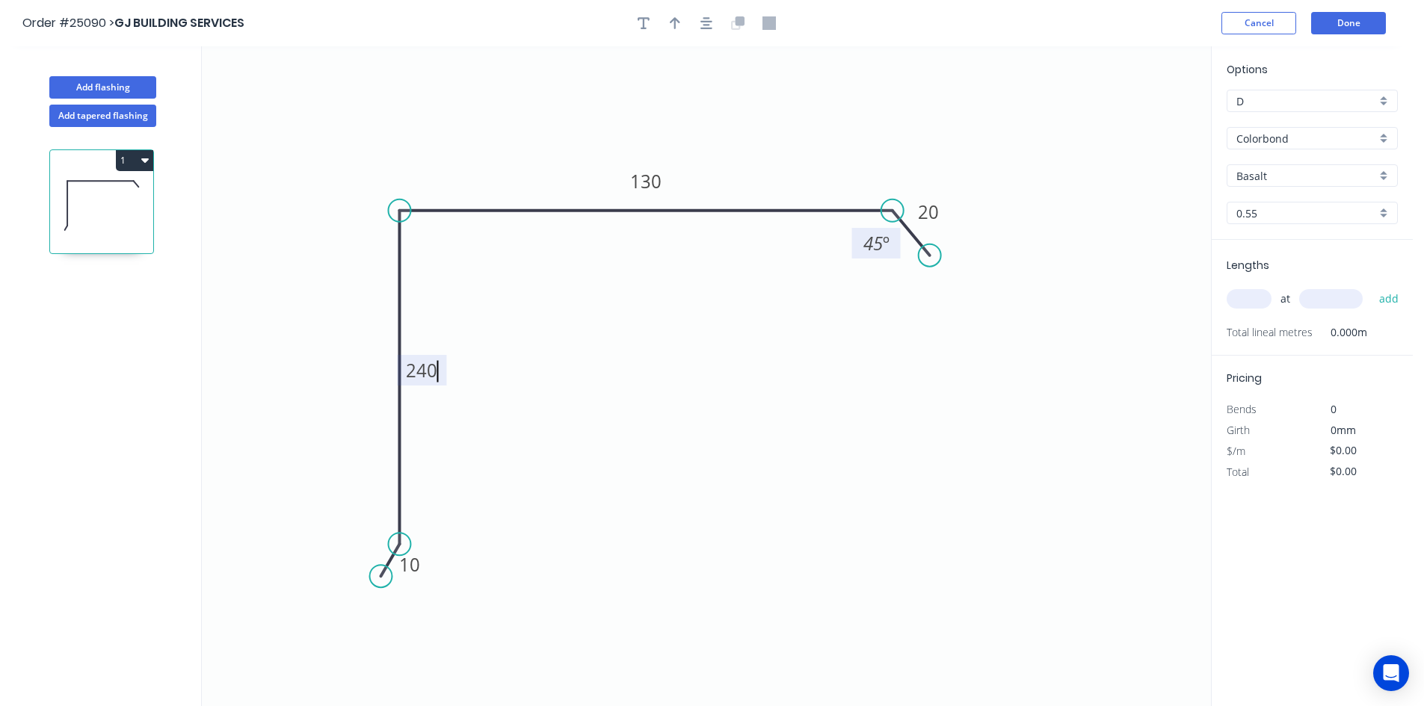
type input "$17.60"
click at [674, 30] on button "button" at bounding box center [675, 23] width 22 height 22
drag, startPoint x: 1133, startPoint y: 120, endPoint x: 762, endPoint y: 191, distance: 378.2
click at [784, 176] on icon at bounding box center [790, 152] width 13 height 48
click at [762, 191] on icon at bounding box center [761, 178] width 13 height 48
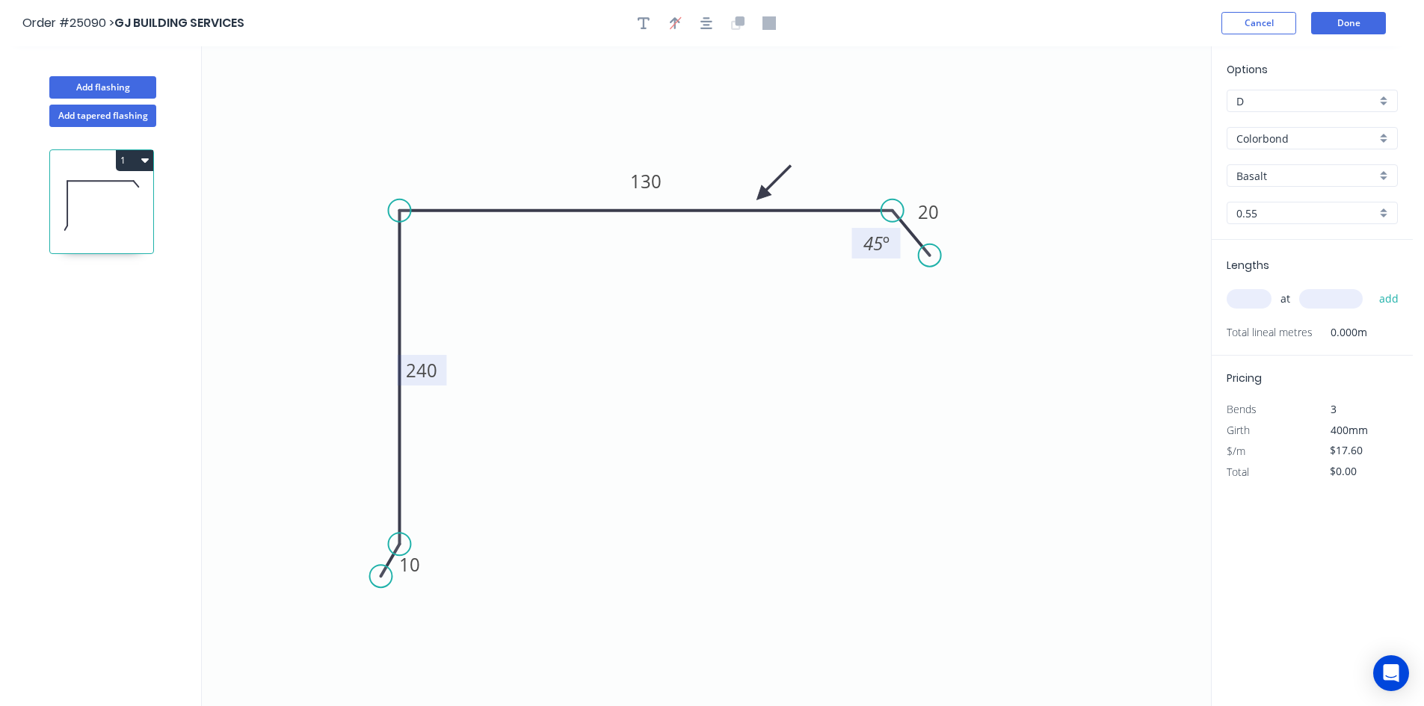
click at [1333, 179] on input "Basalt" at bounding box center [1306, 176] width 140 height 16
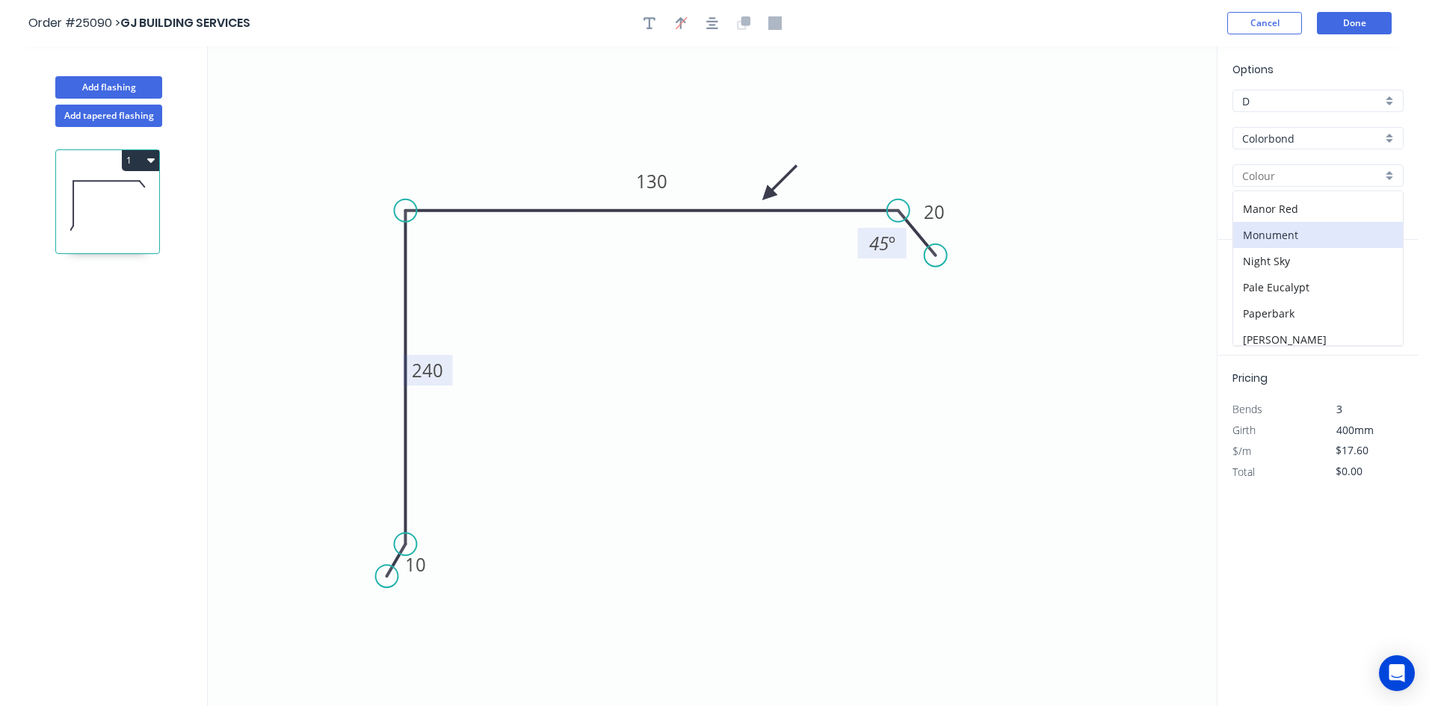
scroll to position [272, 0]
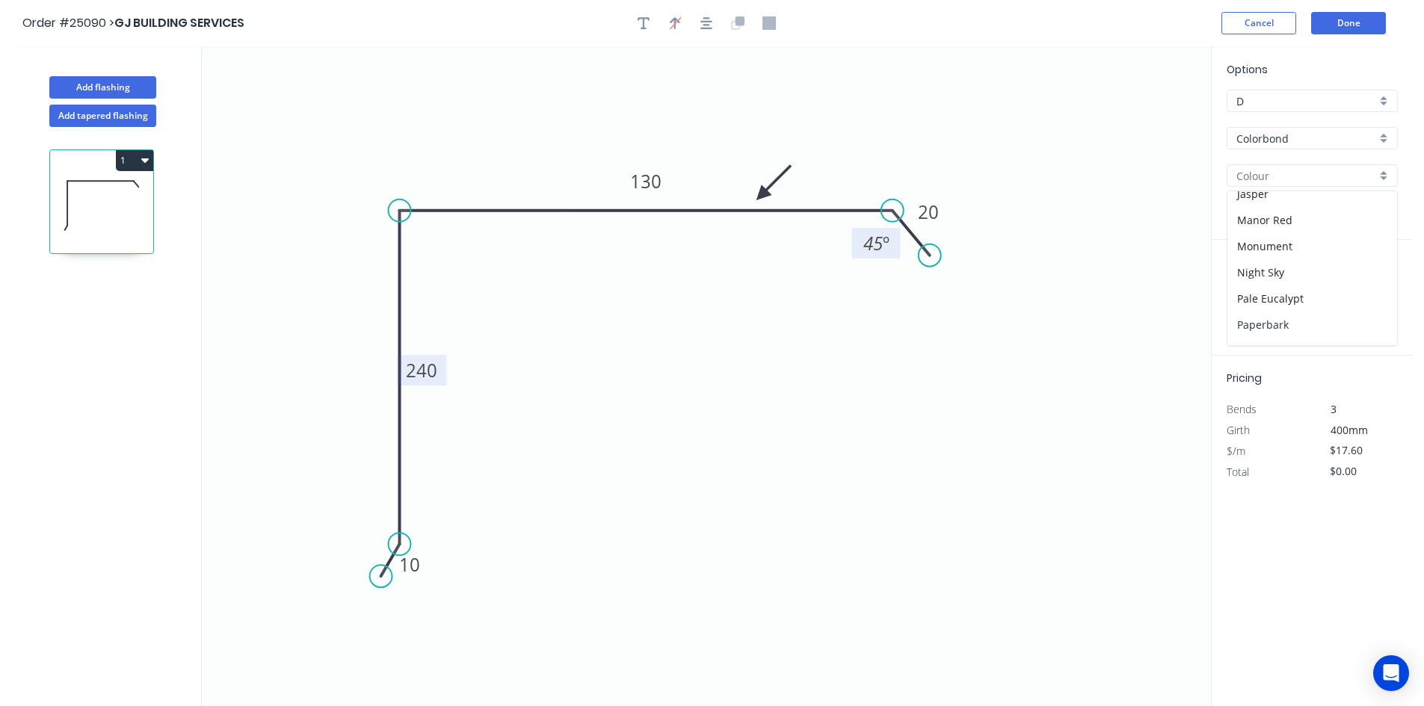
click at [1313, 325] on div "Paperbark" at bounding box center [1312, 325] width 170 height 26
type input "Paperbark"
click at [1259, 302] on input "text" at bounding box center [1249, 298] width 45 height 19
type input "1"
type input "2600"
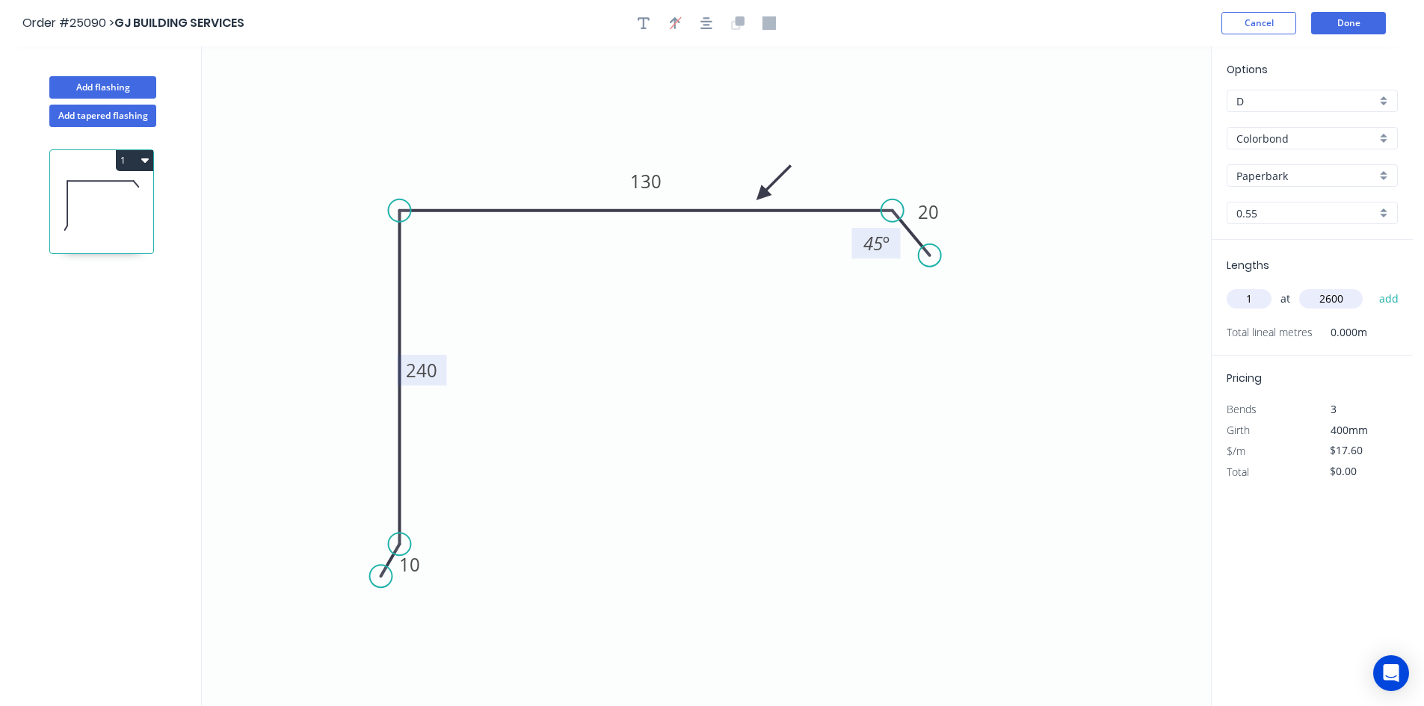
click at [1372, 286] on button "add" at bounding box center [1389, 298] width 35 height 25
type input "$45.76"
click at [1345, 25] on button "Done" at bounding box center [1348, 23] width 75 height 22
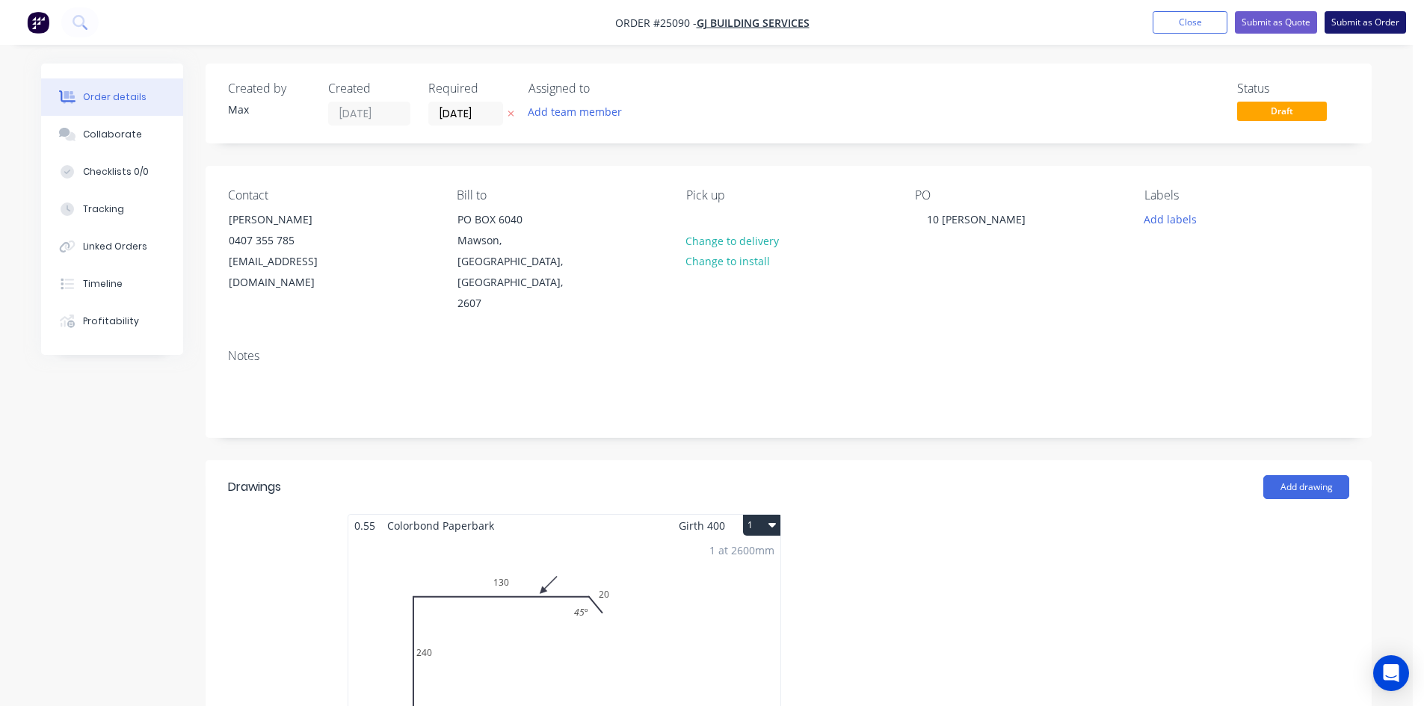
click at [1367, 27] on button "Submit as Order" at bounding box center [1365, 22] width 81 height 22
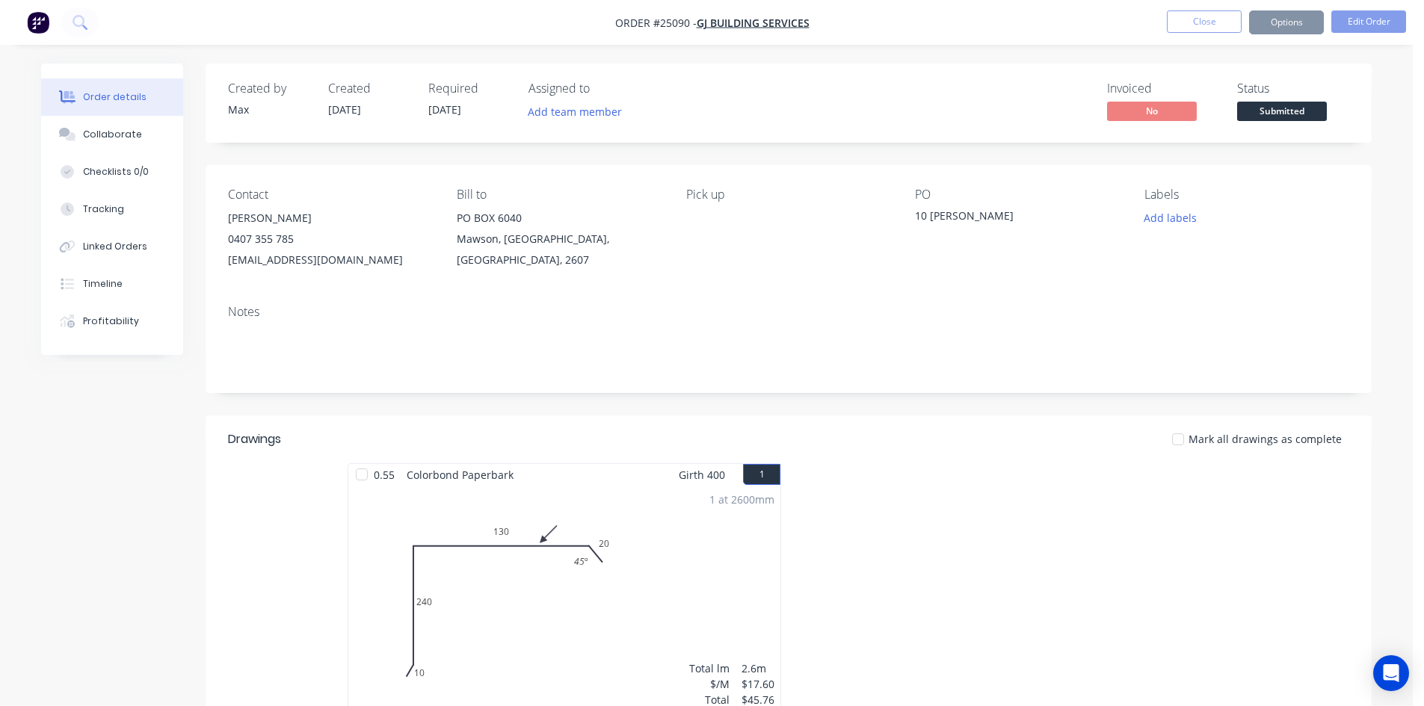
click at [1280, 114] on span "Submitted" at bounding box center [1282, 111] width 90 height 19
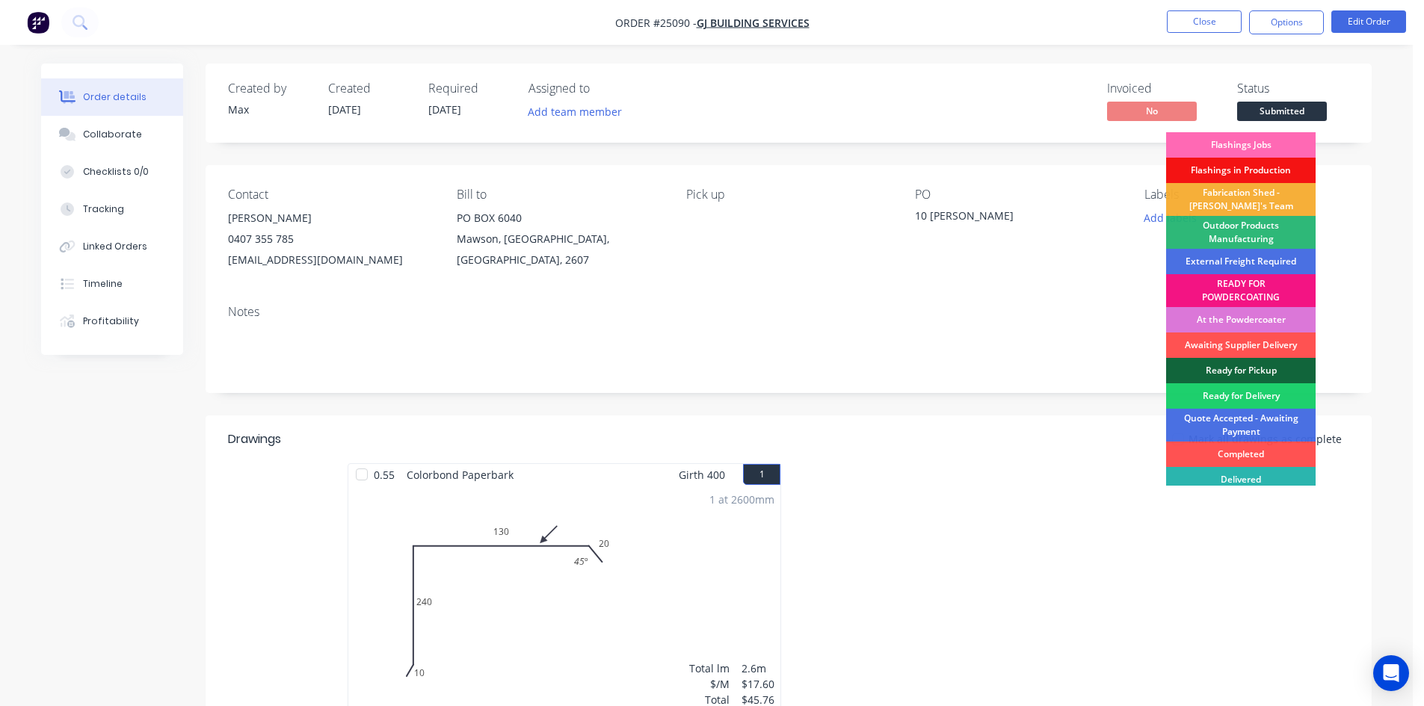
click at [1272, 141] on div "Flashings Jobs" at bounding box center [1241, 144] width 150 height 25
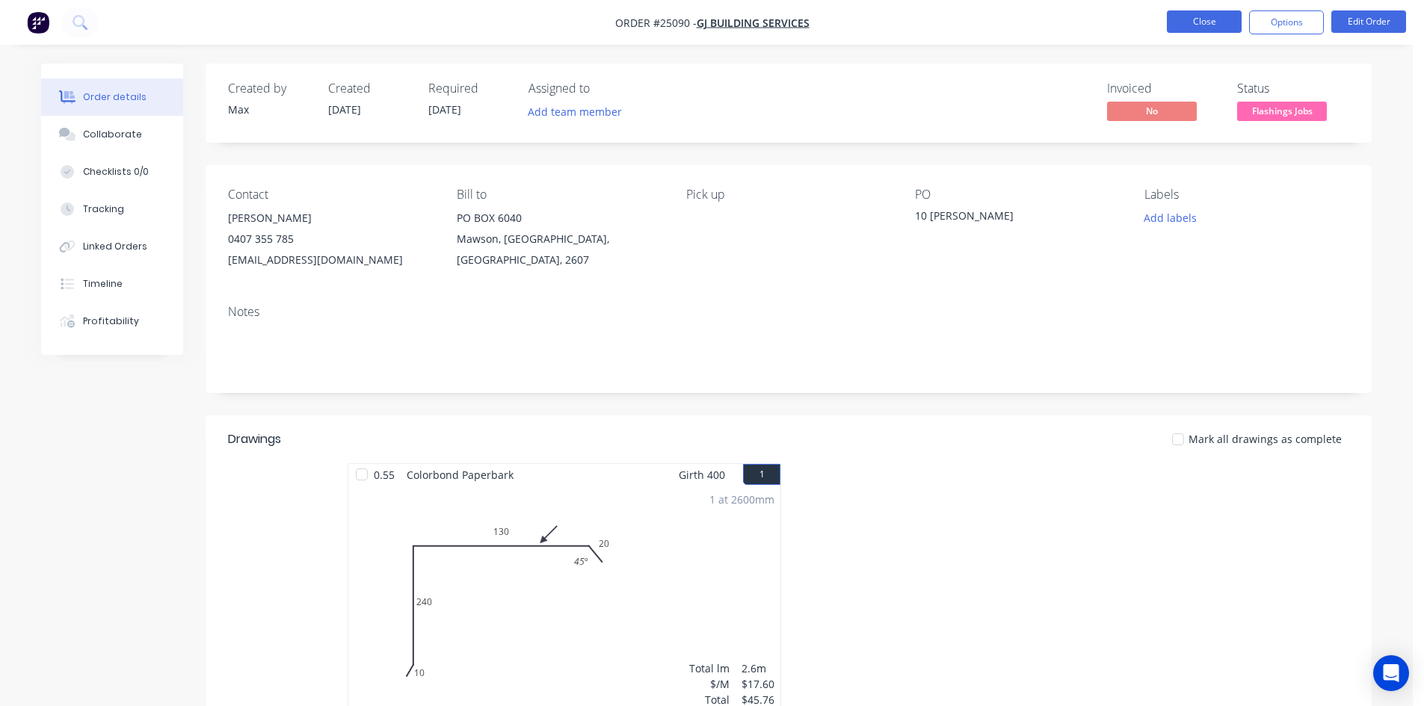
click at [1207, 20] on button "Close" at bounding box center [1204, 21] width 75 height 22
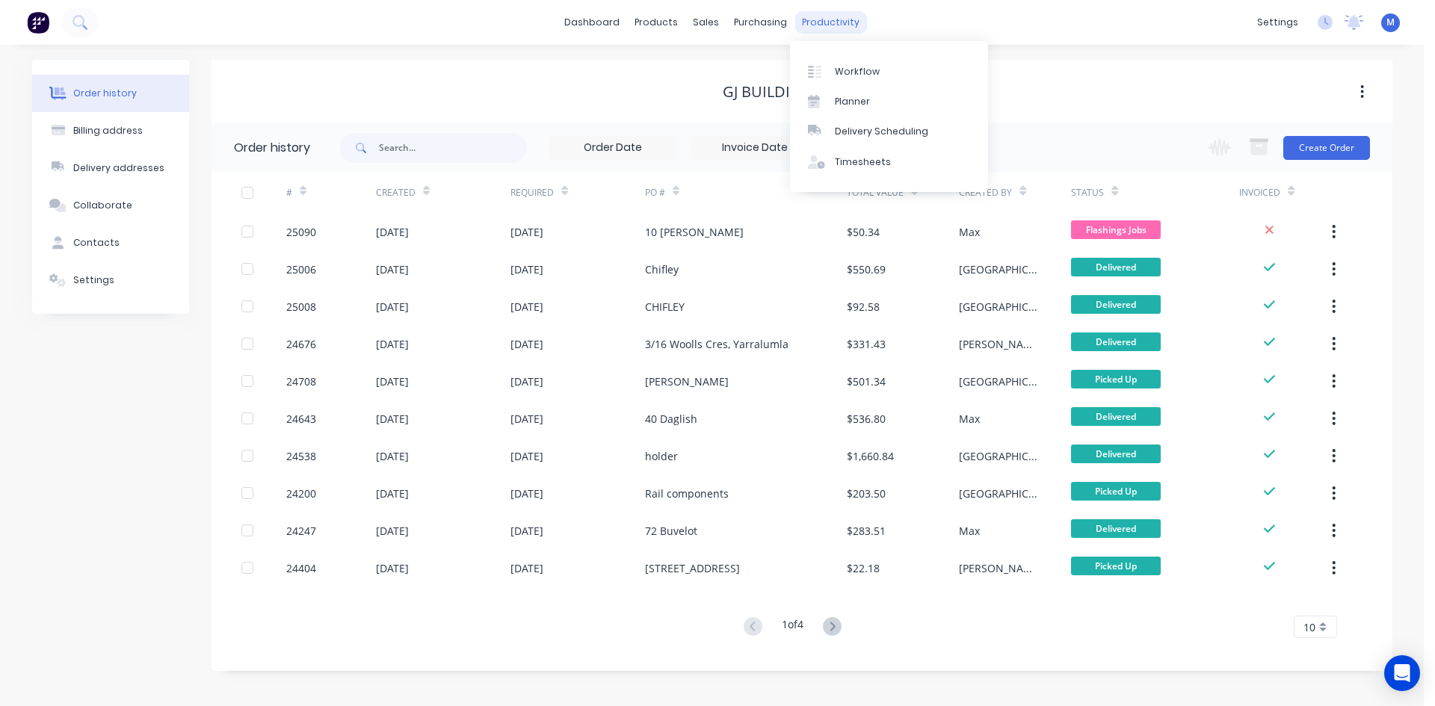
click at [836, 21] on div "productivity" at bounding box center [831, 22] width 73 height 22
click at [912, 135] on div "Delivery Scheduling" at bounding box center [881, 131] width 93 height 13
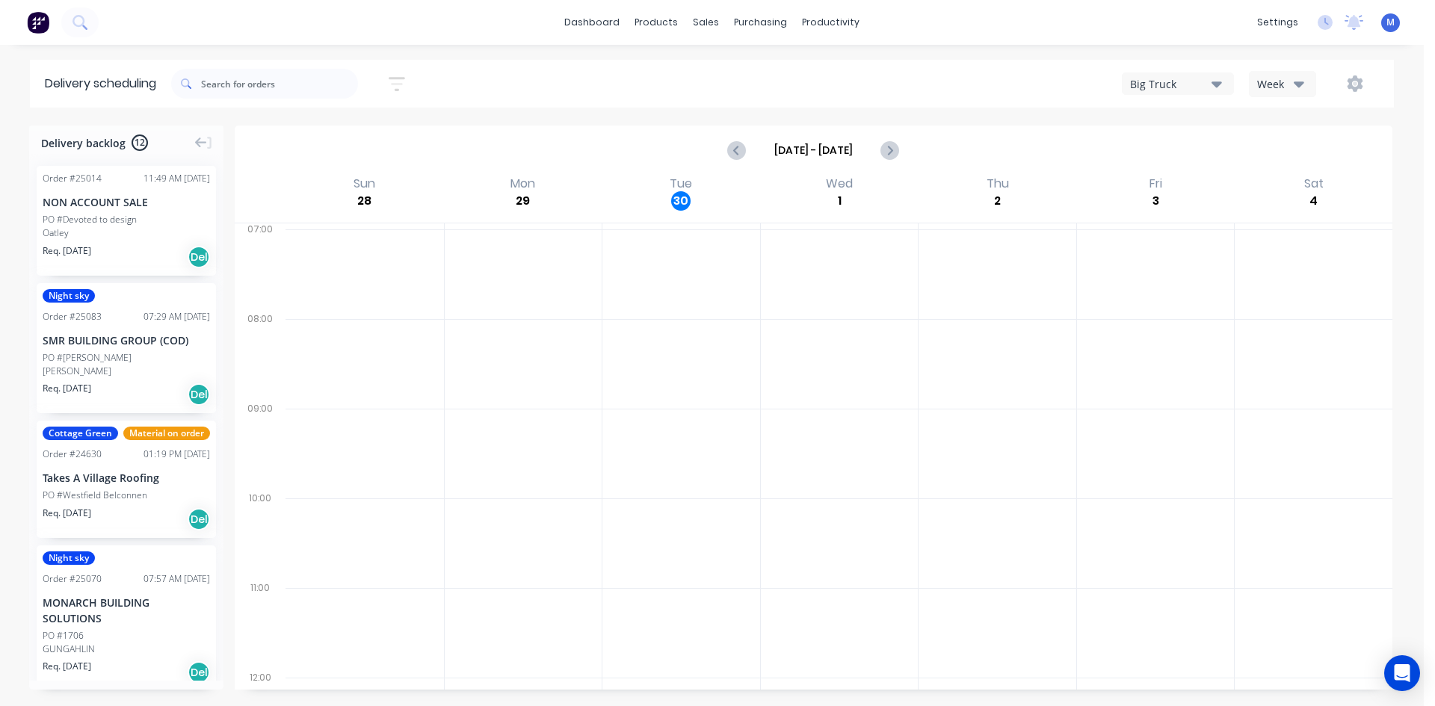
click at [117, 380] on div "Night sky Order # 25083 07:29 AM 30/09/25 SMR BUILDING GROUP (COD) PO #Downer D…" at bounding box center [126, 348] width 179 height 131
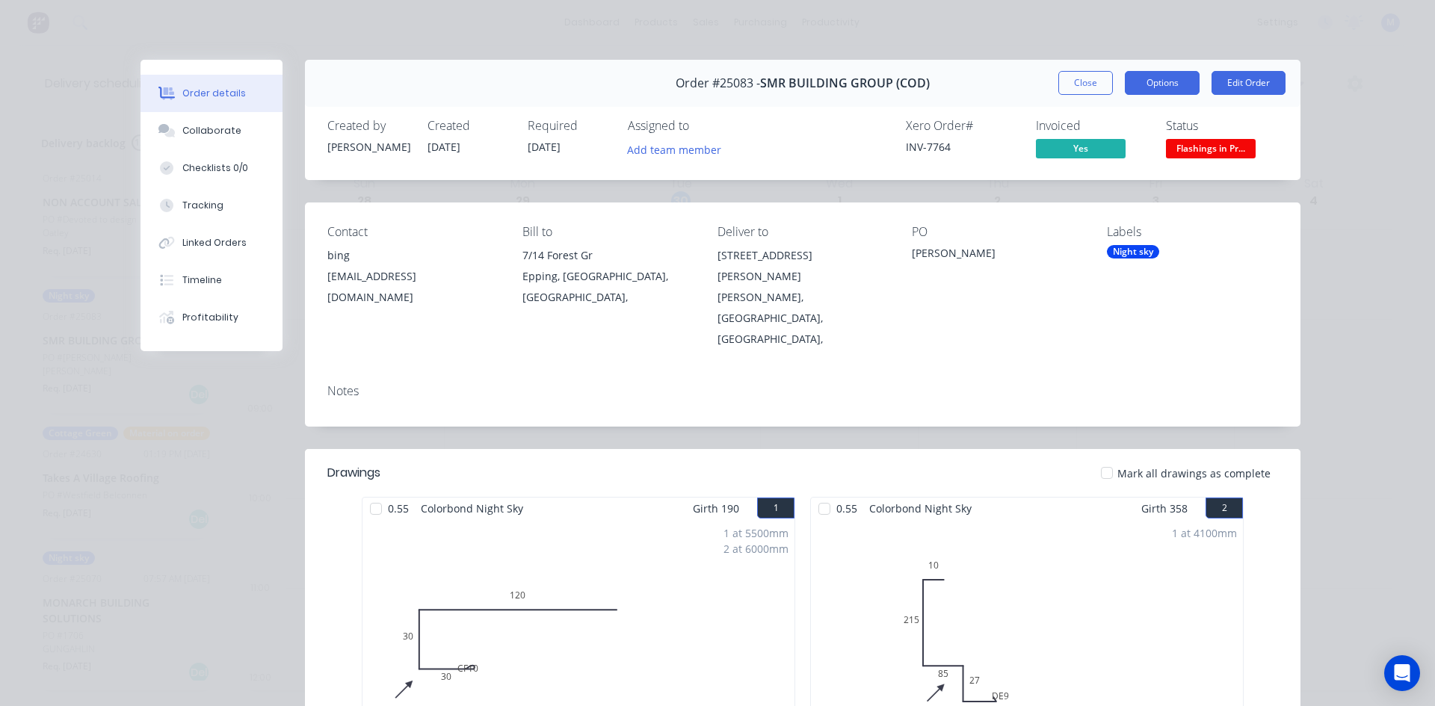
click at [1177, 82] on button "Options" at bounding box center [1162, 83] width 75 height 24
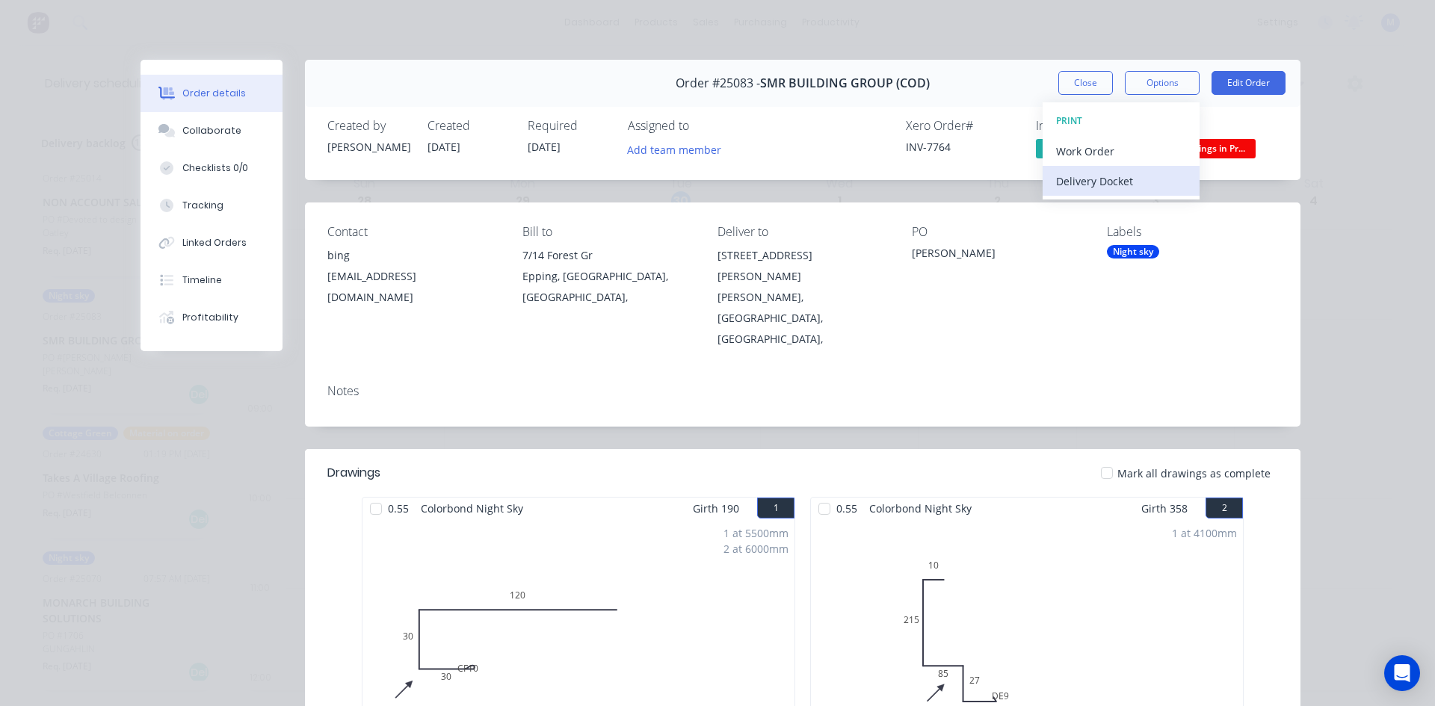
click at [1113, 176] on div "Delivery Docket" at bounding box center [1121, 181] width 130 height 22
click at [1119, 179] on div "Standard" at bounding box center [1121, 181] width 130 height 22
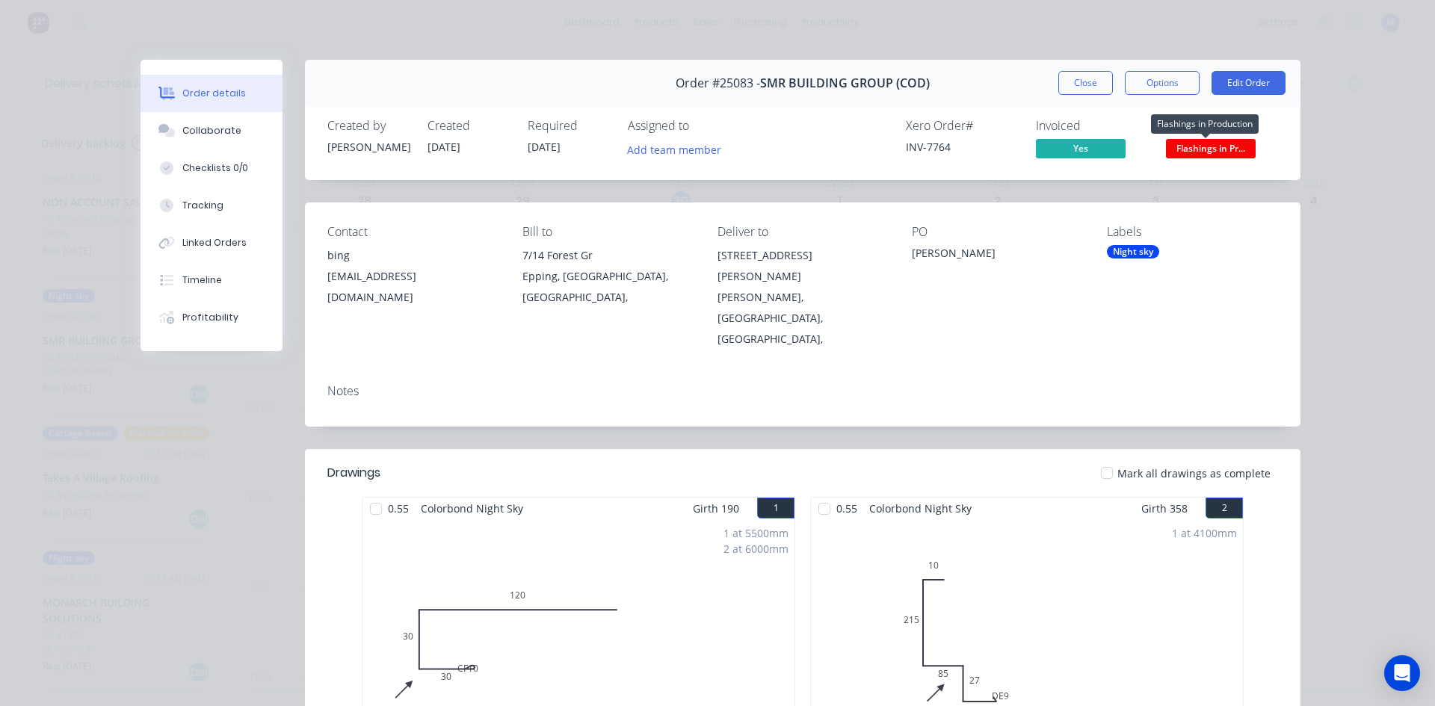
click at [1236, 145] on span "Flashings in Pr..." at bounding box center [1211, 148] width 90 height 19
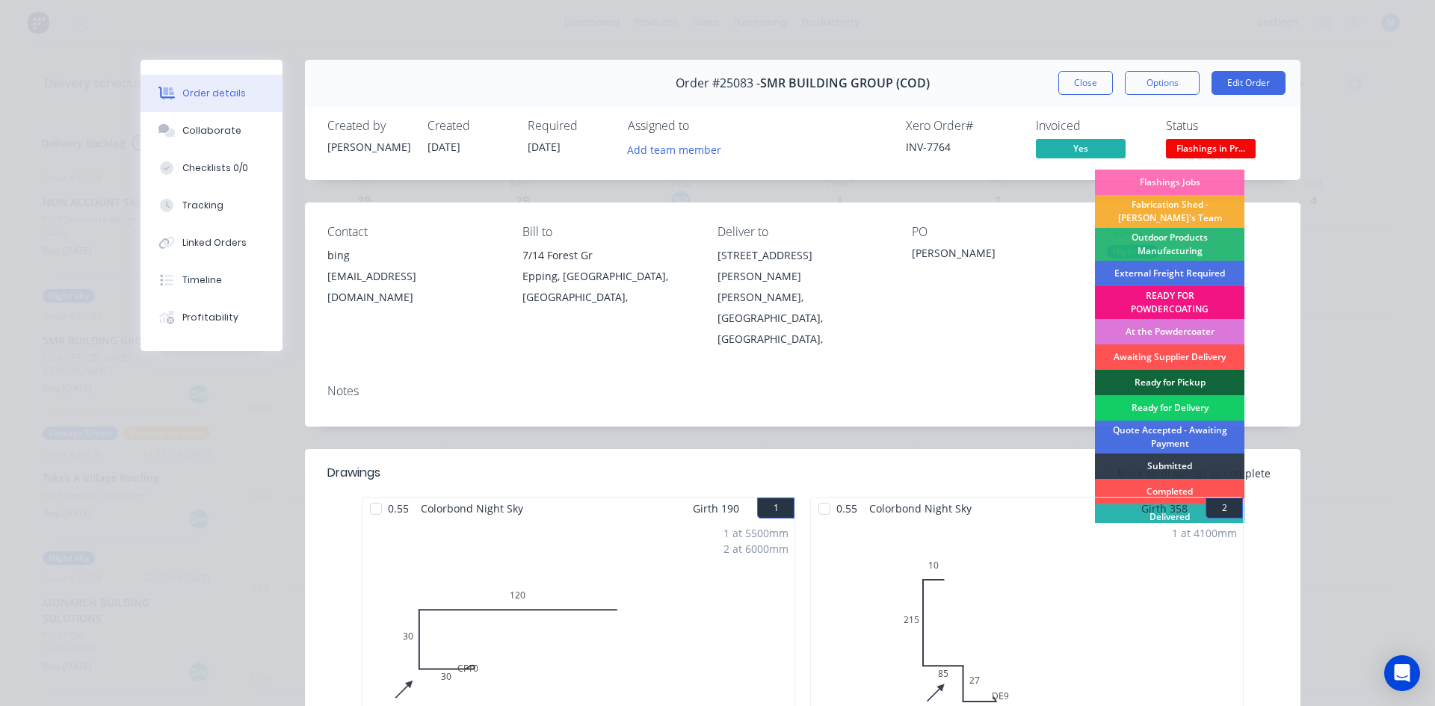
click at [1156, 402] on div "Ready for Delivery" at bounding box center [1170, 407] width 150 height 25
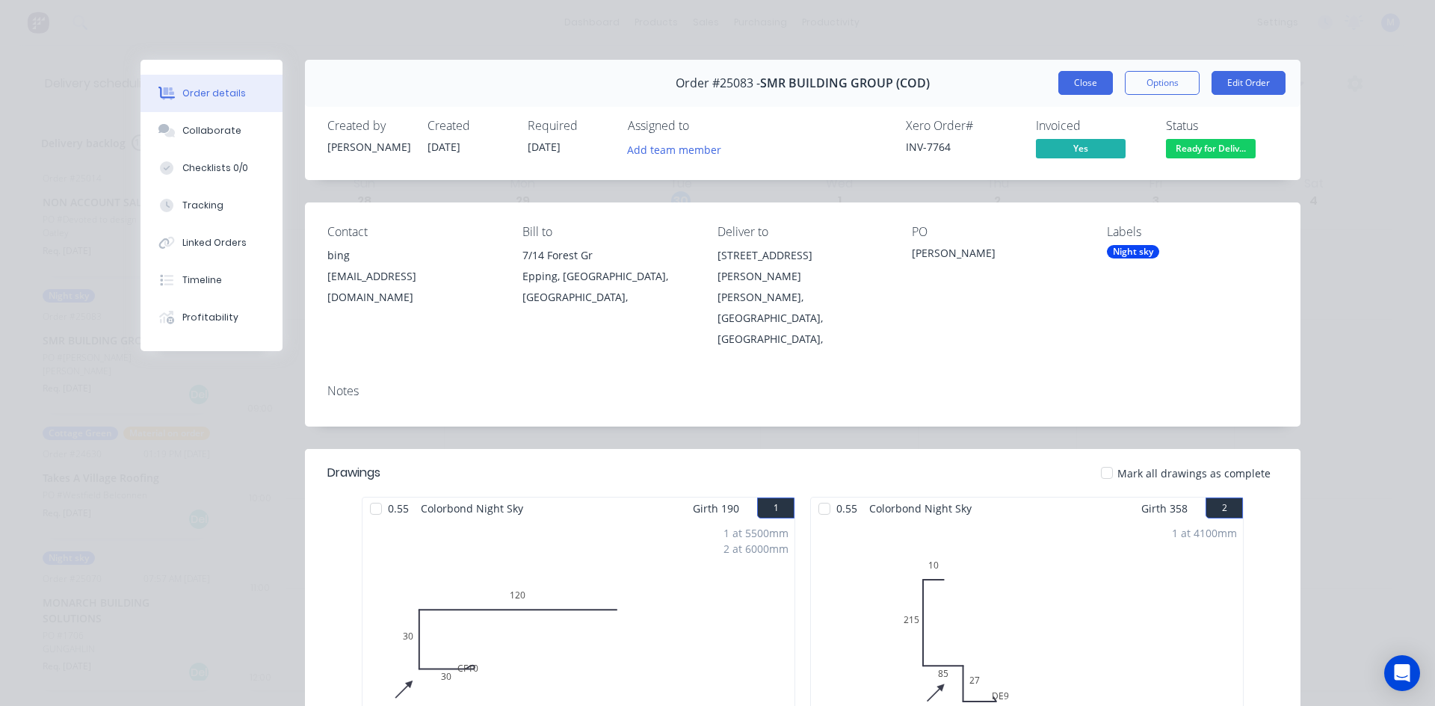
click at [1075, 81] on button "Close" at bounding box center [1085, 83] width 55 height 24
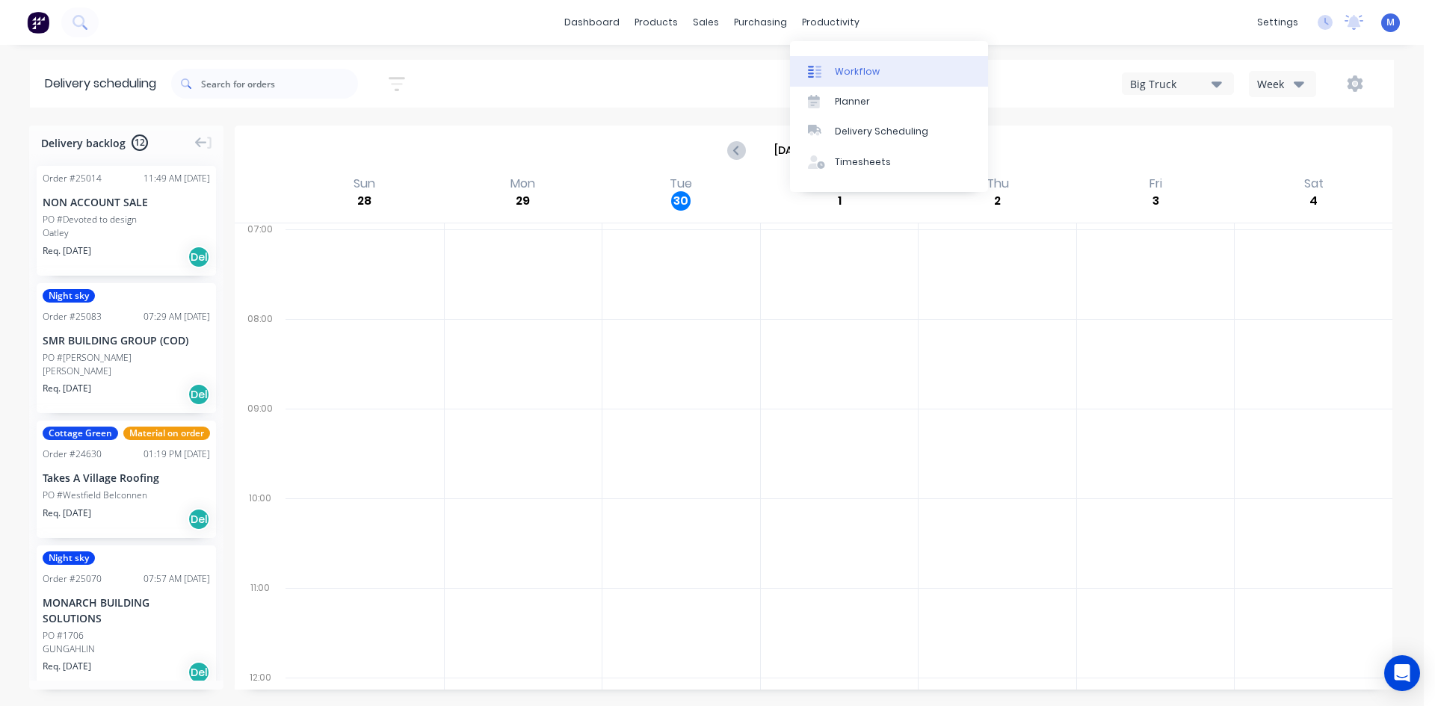
click at [862, 64] on link "Workflow" at bounding box center [889, 71] width 198 height 30
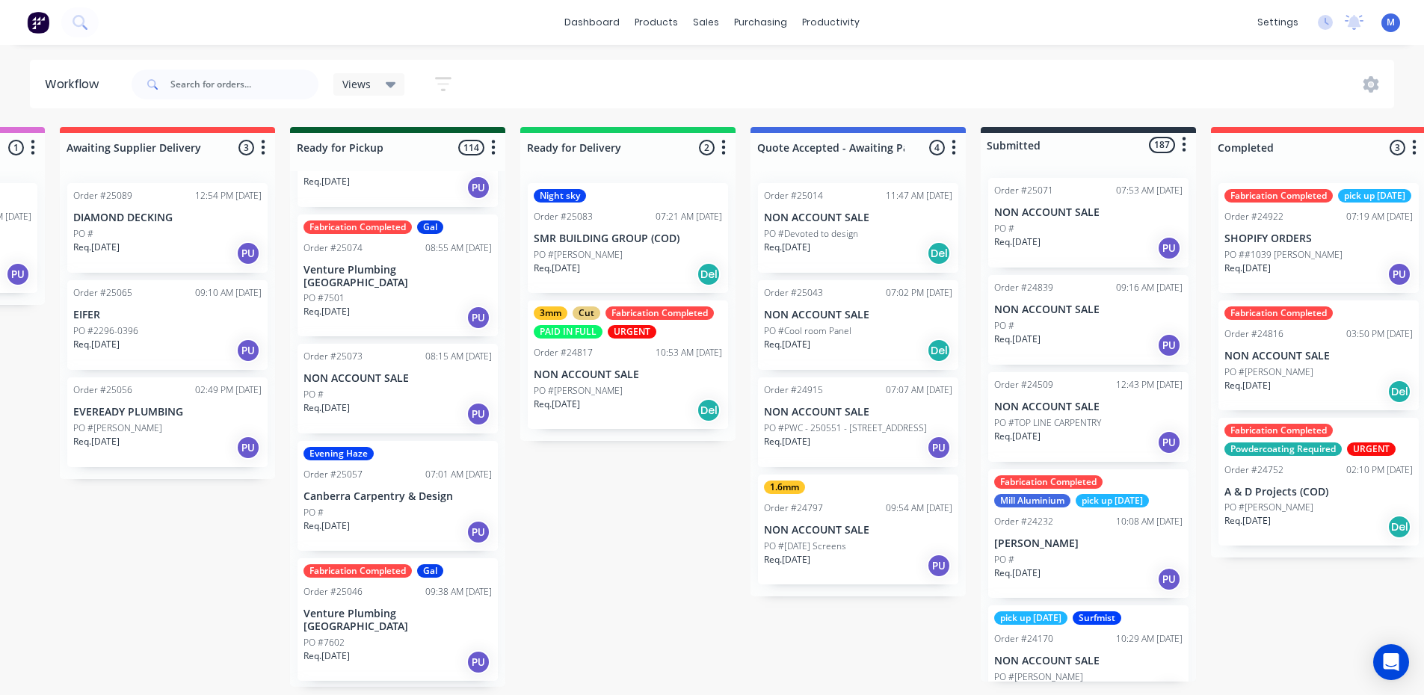
scroll to position [374, 0]
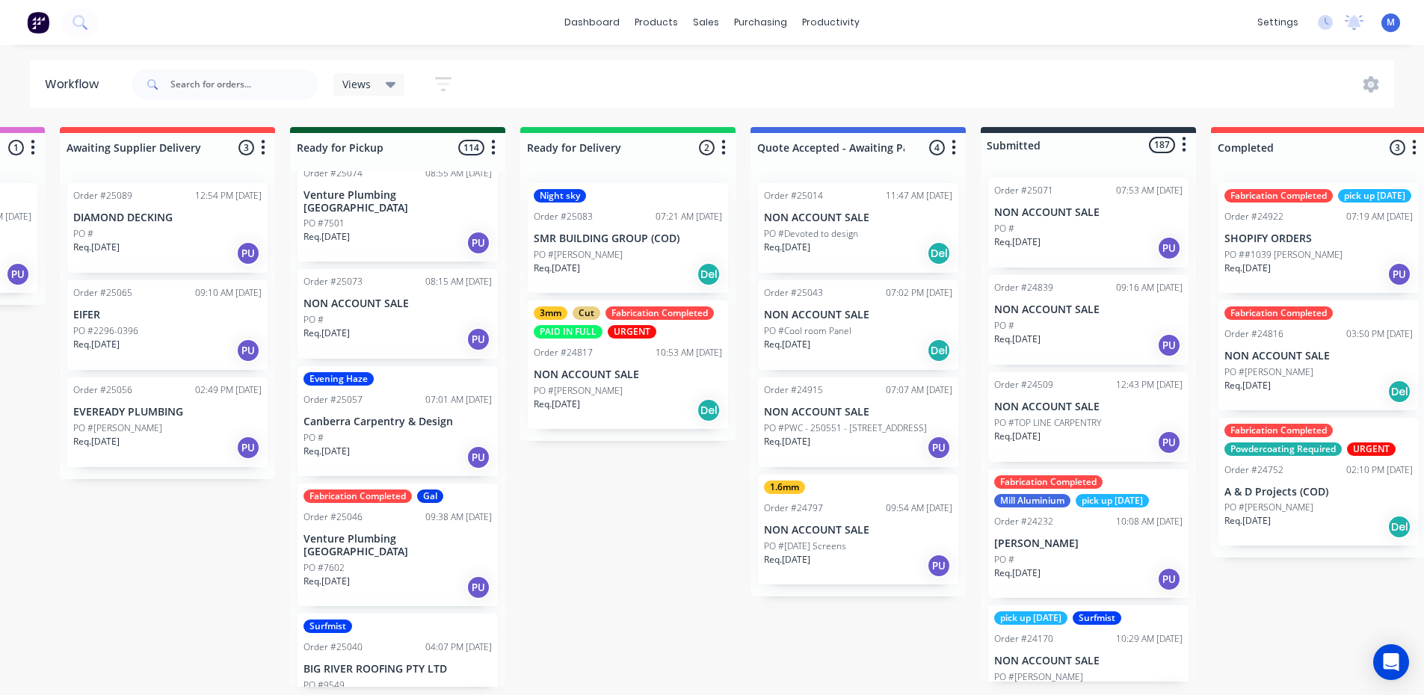
click at [380, 313] on div "PO #" at bounding box center [397, 319] width 188 height 13
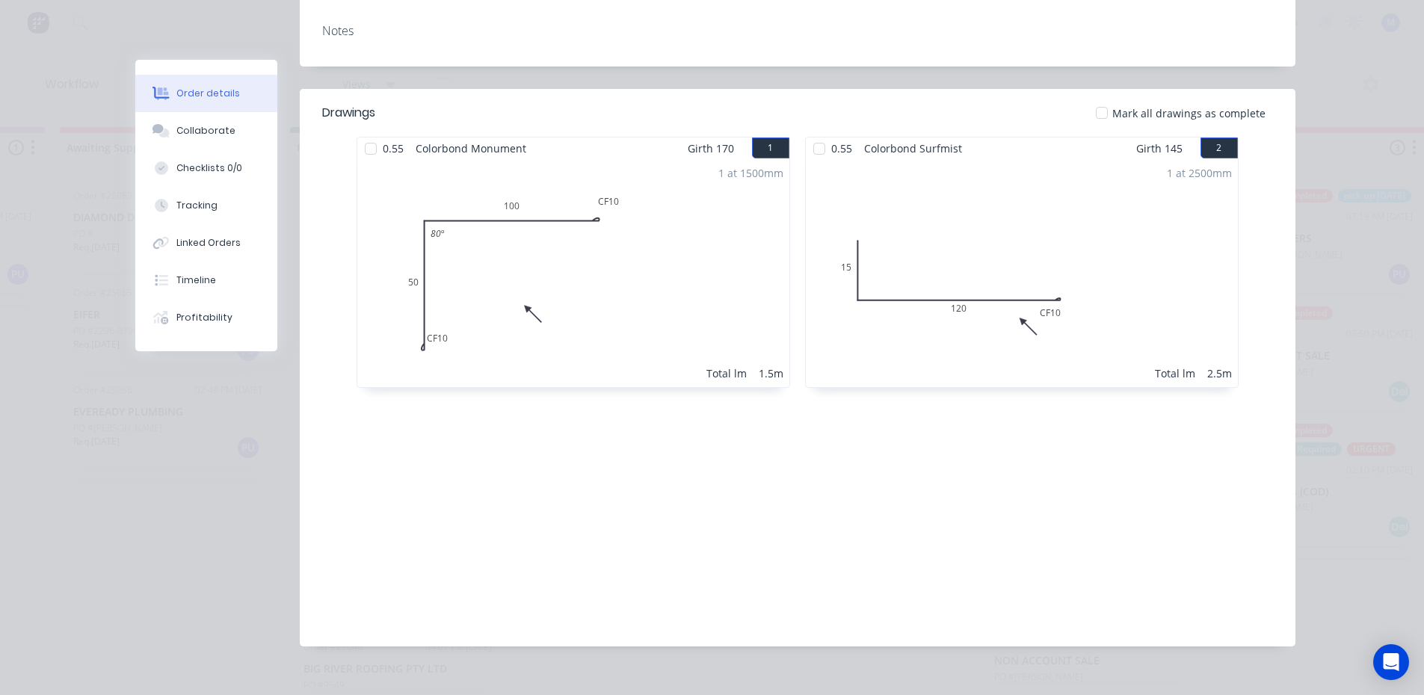
scroll to position [0, 0]
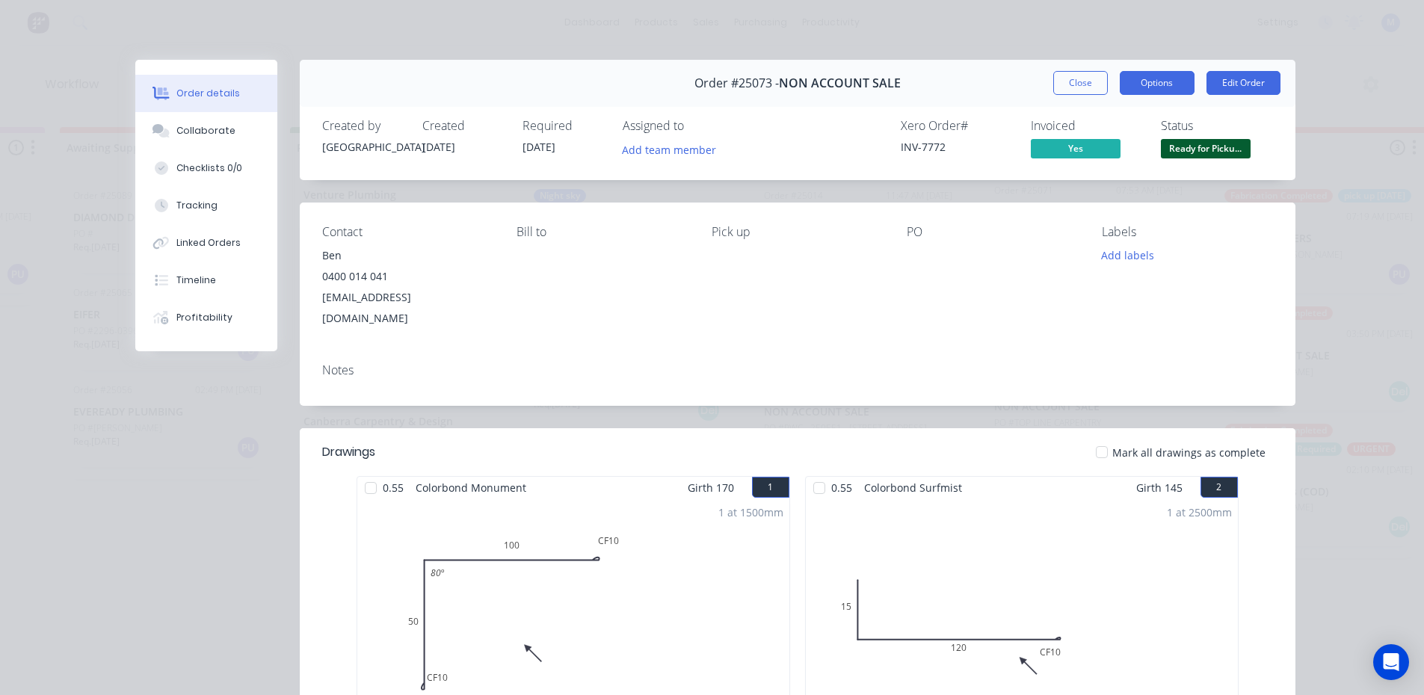
click at [1143, 84] on button "Options" at bounding box center [1157, 83] width 75 height 24
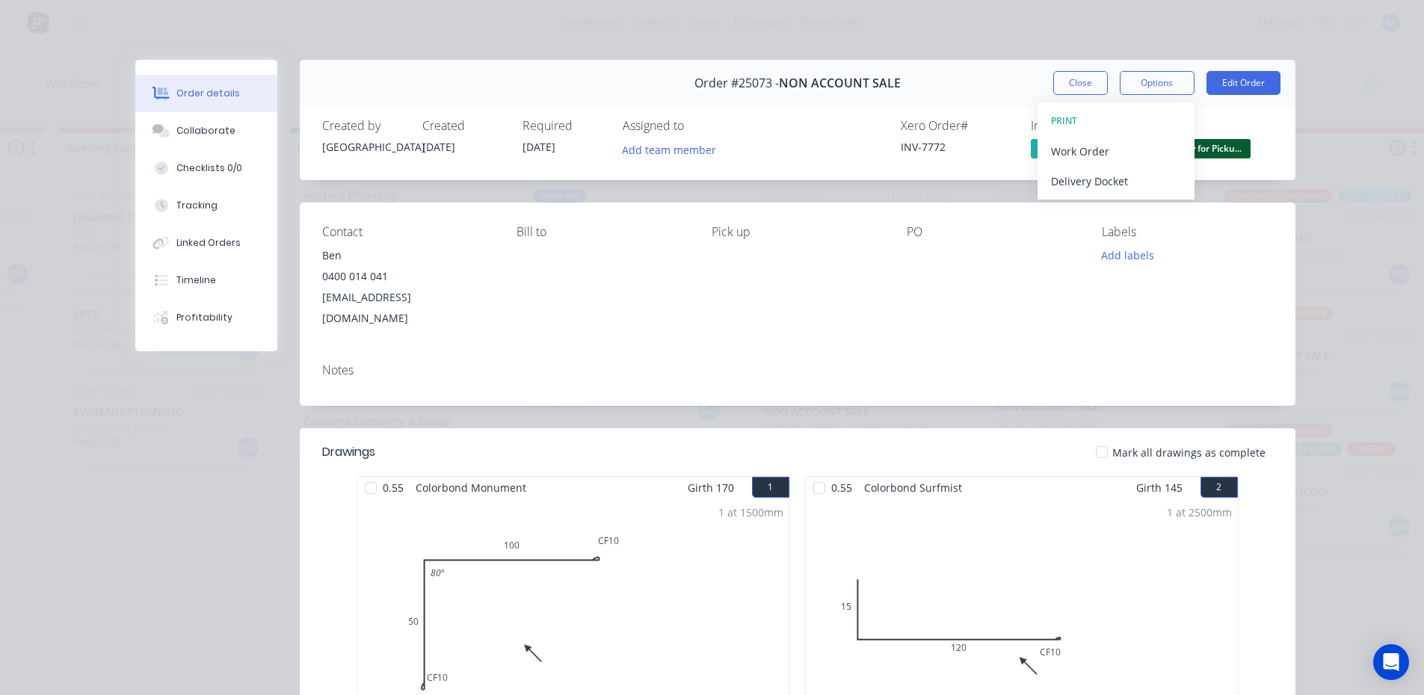
click at [836, 140] on div "Xero Order # INV-7772 Invoiced Yes Status Ready for Picku..." at bounding box center [1022, 140] width 501 height 43
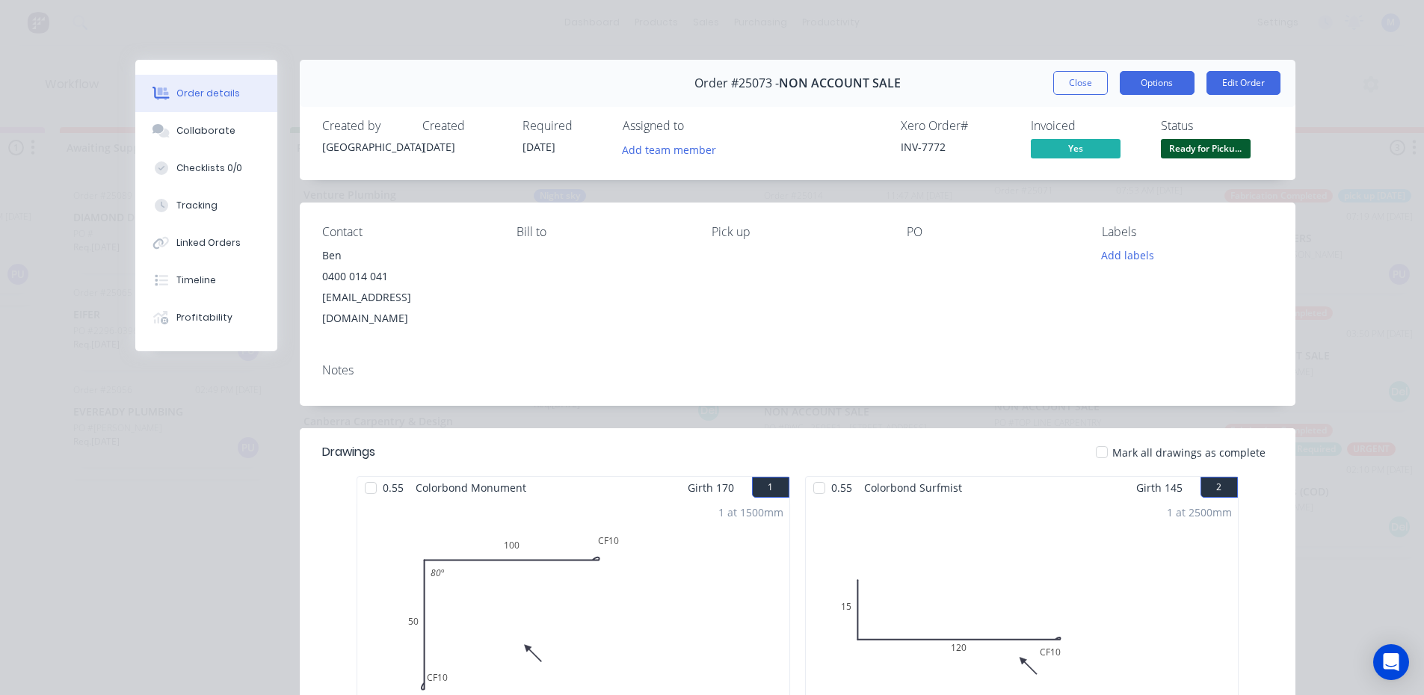
click at [1152, 85] on button "Options" at bounding box center [1157, 83] width 75 height 24
click at [1145, 78] on button "Options" at bounding box center [1157, 83] width 75 height 24
click at [1064, 80] on button "Close" at bounding box center [1080, 83] width 55 height 24
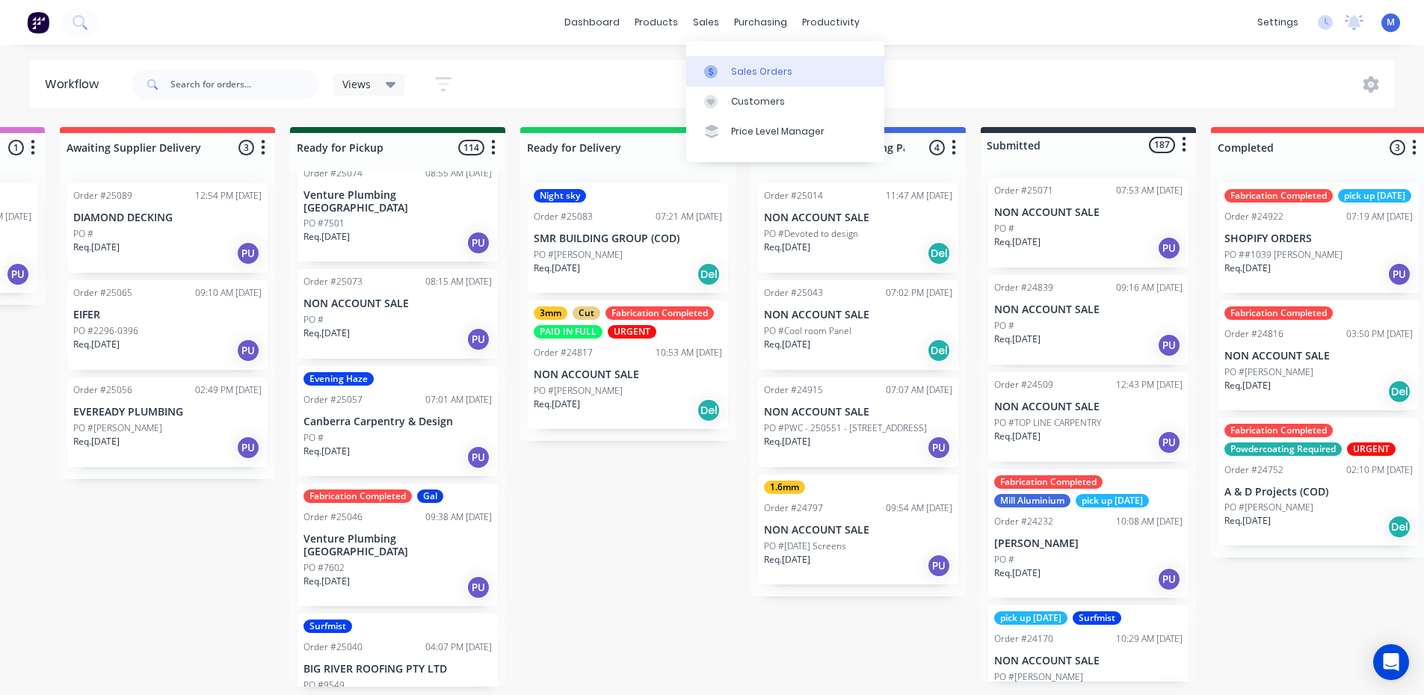
click at [744, 68] on div "Sales Orders" at bounding box center [761, 71] width 61 height 13
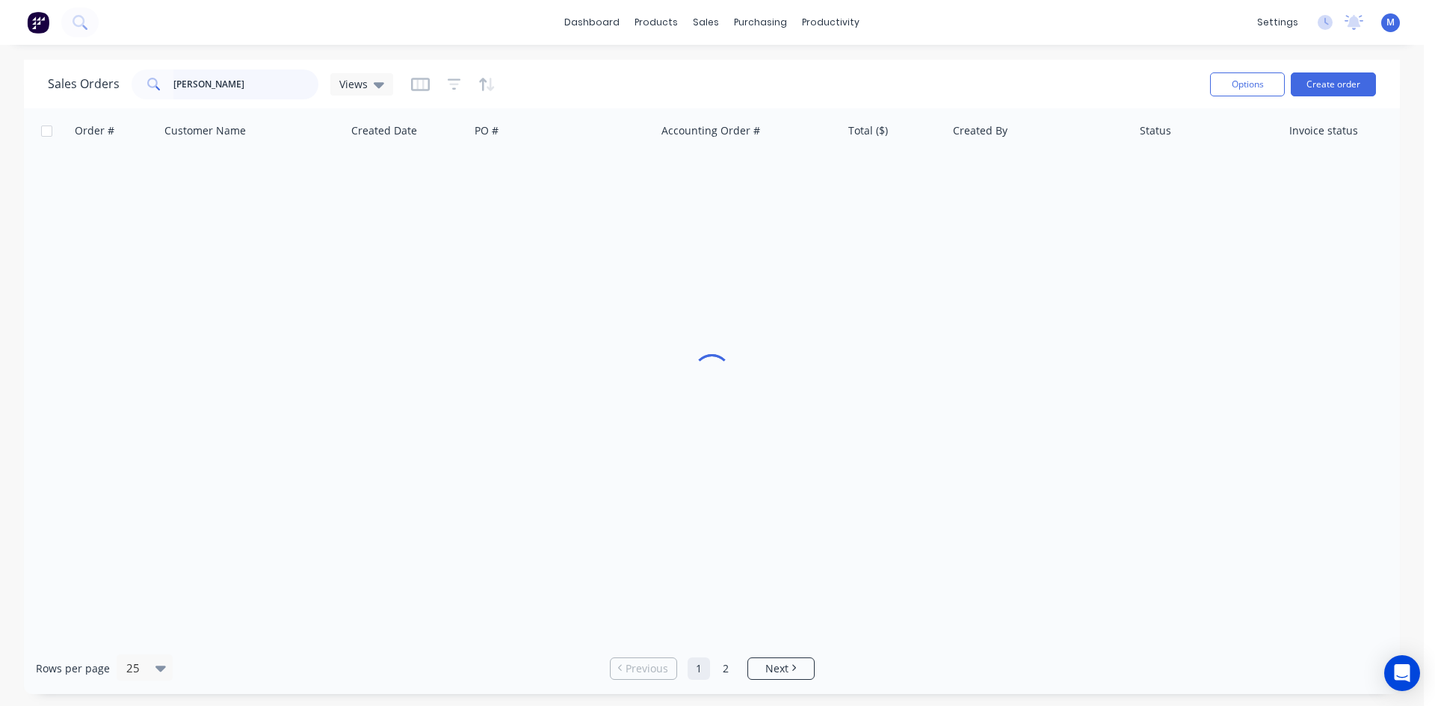
click at [226, 88] on input "gj bui" at bounding box center [246, 85] width 146 height 30
drag, startPoint x: 226, startPoint y: 87, endPoint x: 108, endPoint y: 87, distance: 117.4
click at [110, 87] on div "Sales Orders gj bui Views" at bounding box center [220, 85] width 345 height 30
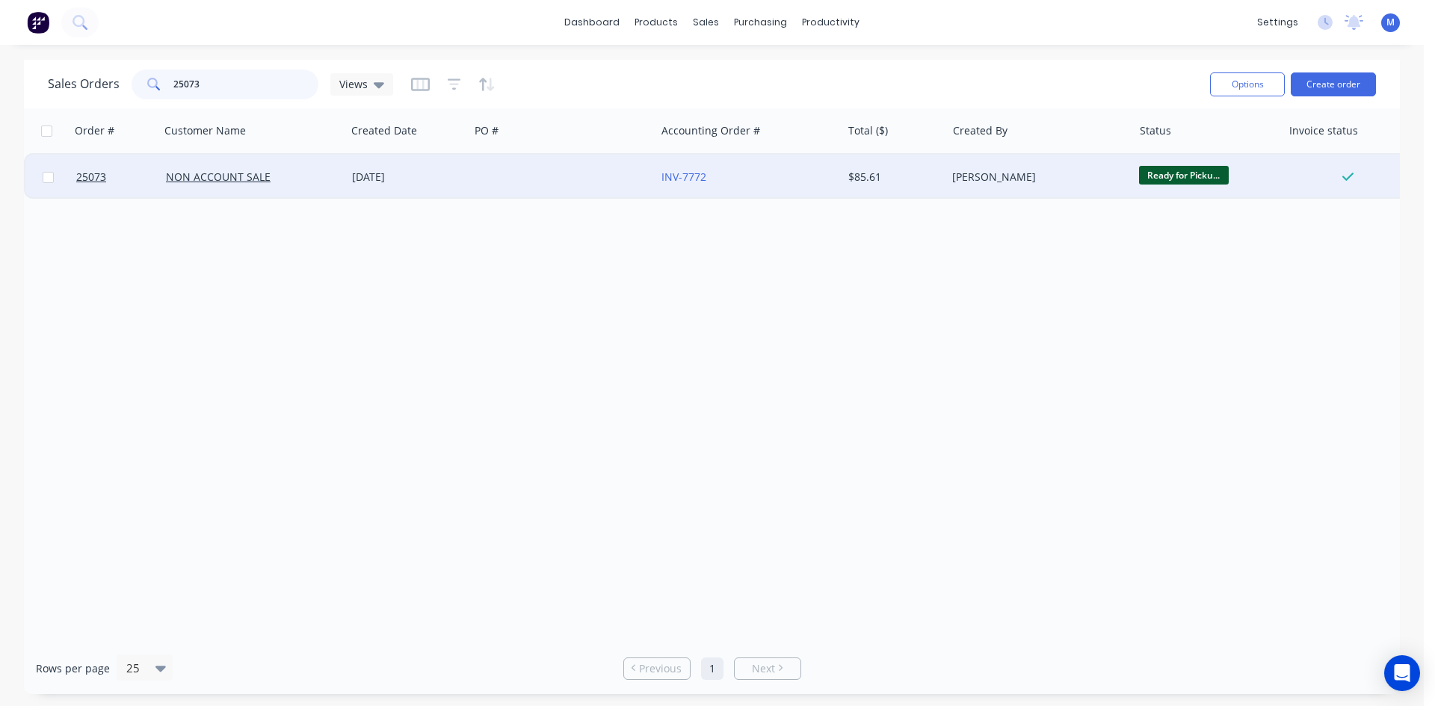
type input "25073"
click at [534, 179] on div at bounding box center [562, 177] width 186 height 45
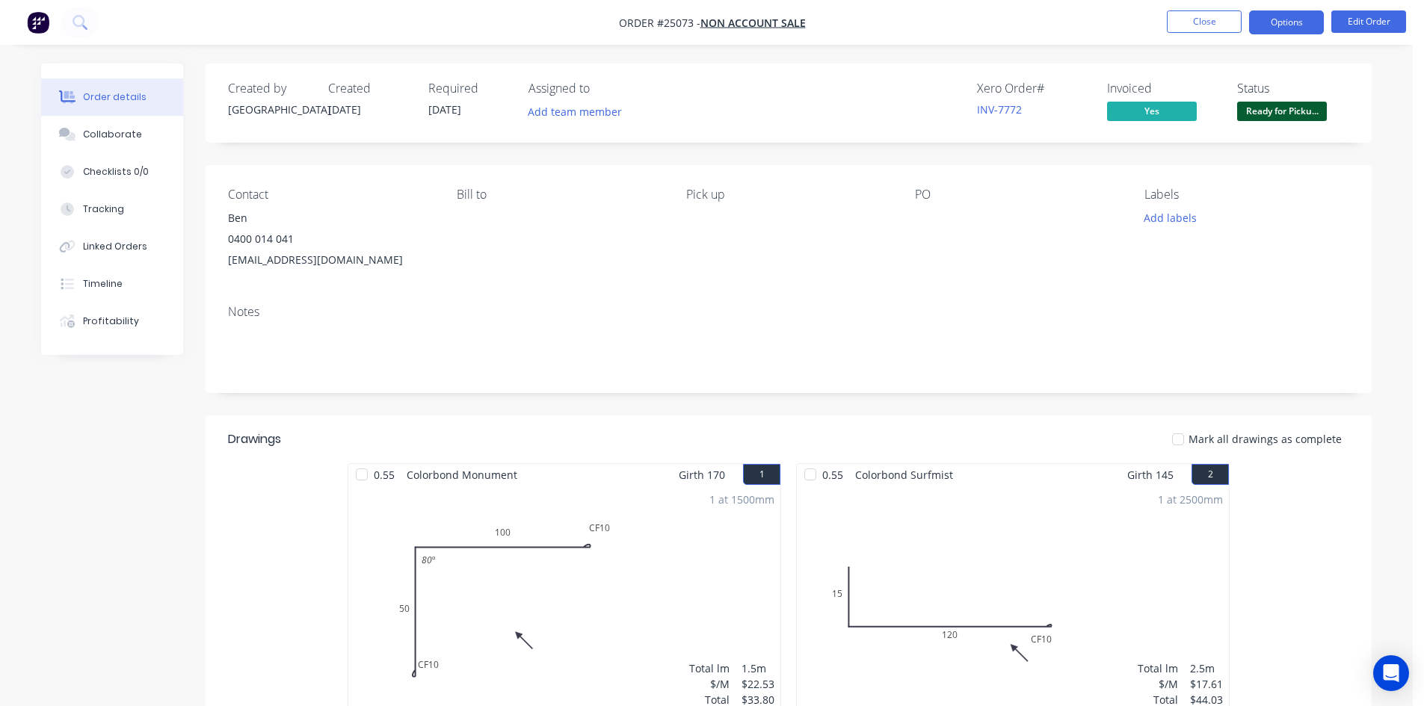
click at [1284, 22] on button "Options" at bounding box center [1286, 22] width 75 height 24
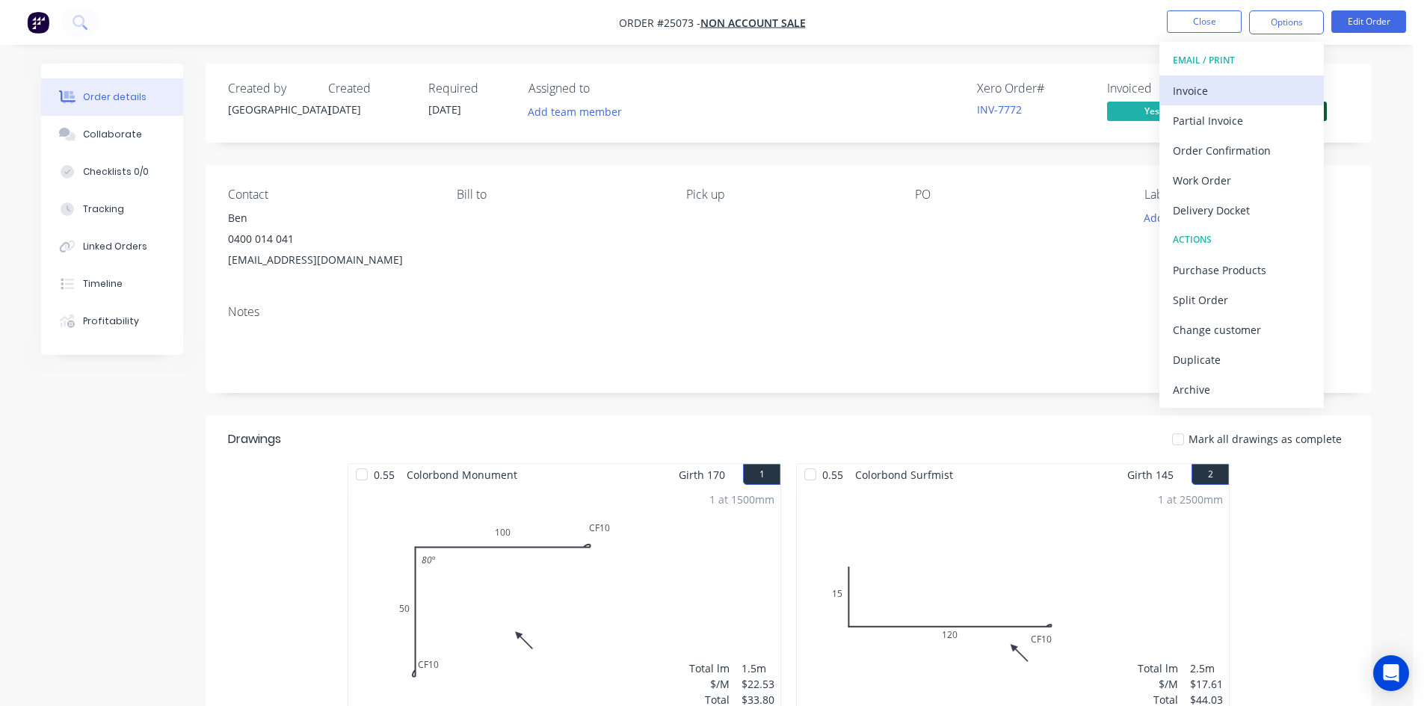
click at [1225, 88] on div "Invoice" at bounding box center [1242, 91] width 138 height 22
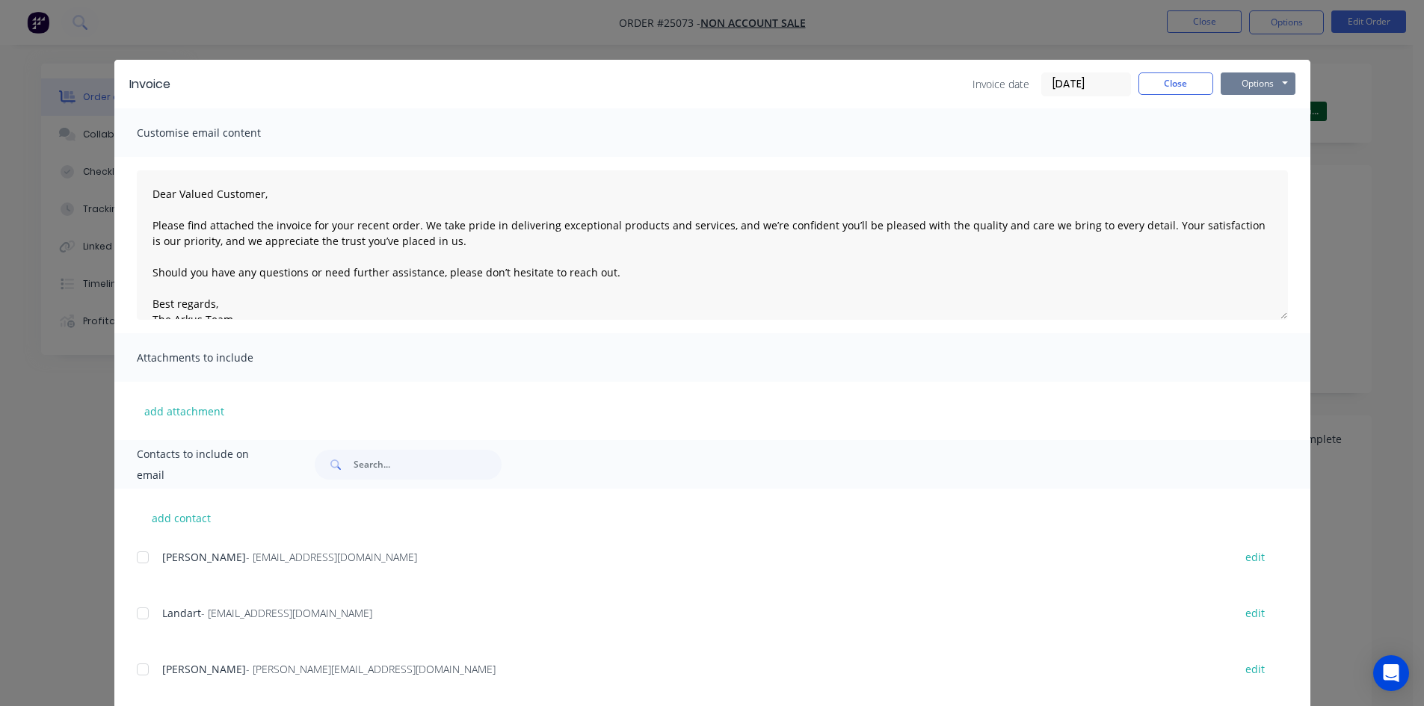
click at [1265, 85] on button "Options" at bounding box center [1258, 84] width 75 height 22
click at [1268, 132] on button "Print" at bounding box center [1269, 135] width 96 height 25
click at [1158, 87] on button "Close" at bounding box center [1175, 84] width 75 height 22
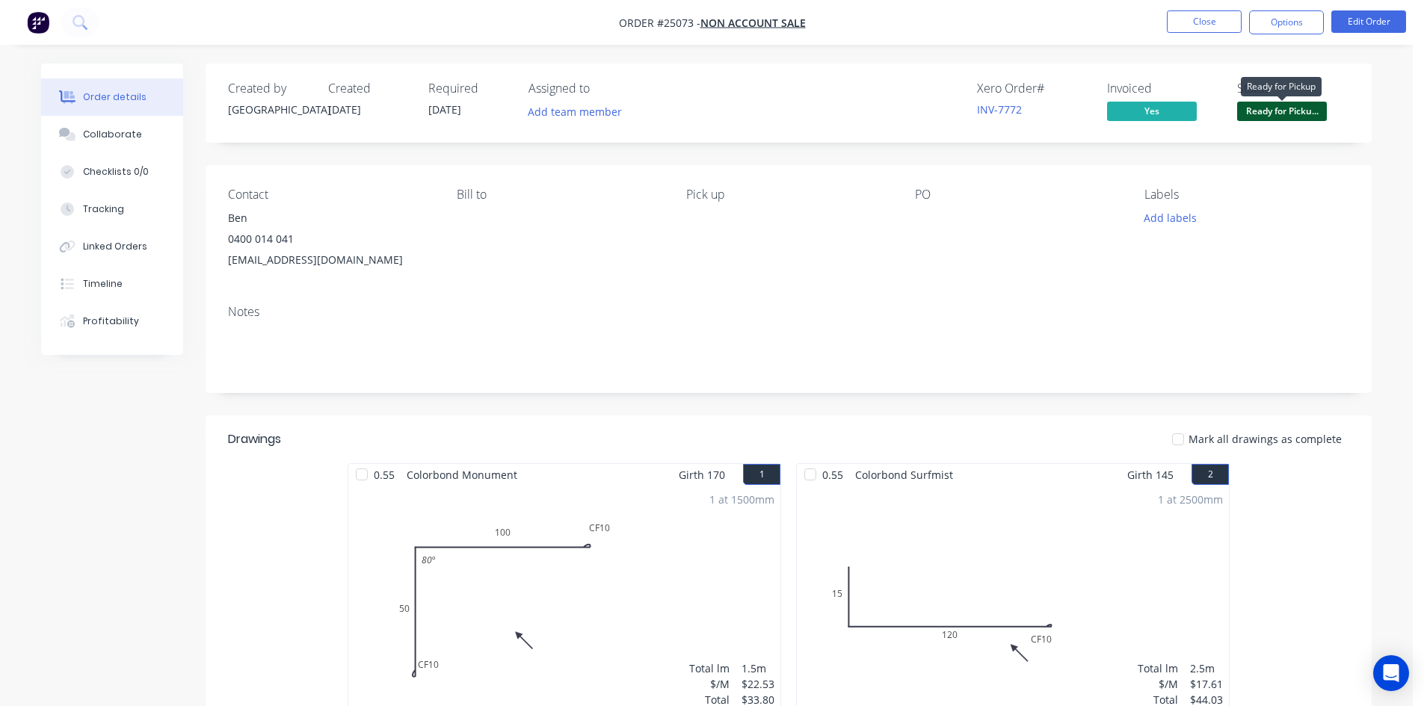
click at [1261, 112] on span "Ready for Picku..." at bounding box center [1282, 111] width 90 height 19
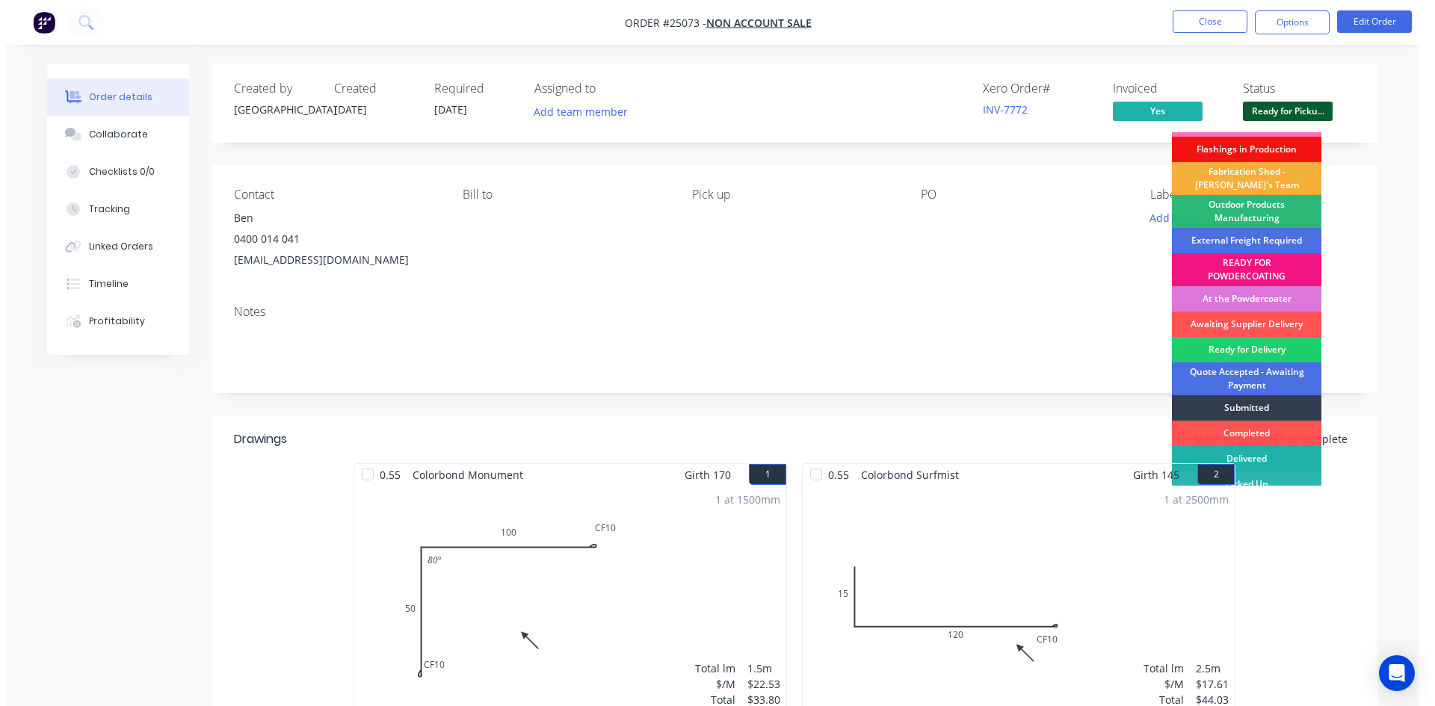
scroll to position [32, 0]
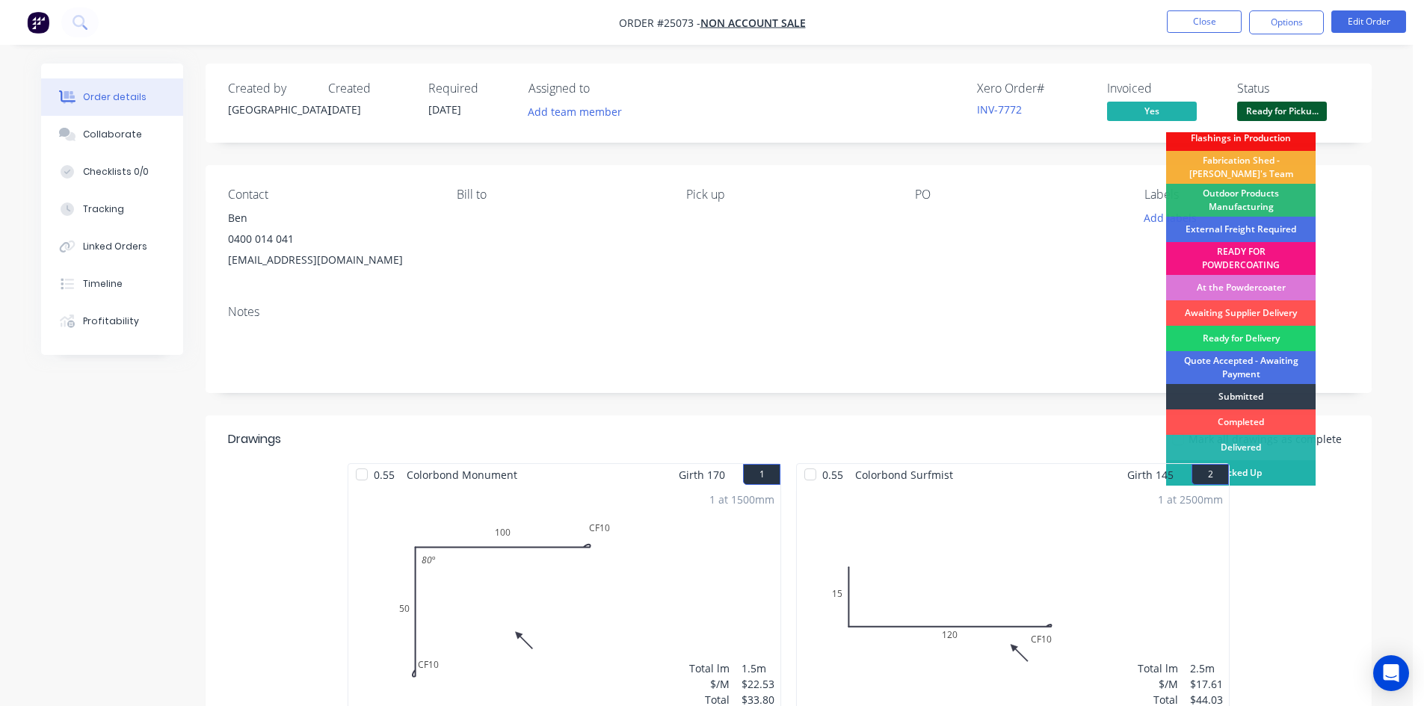
click at [1287, 479] on div "Picked Up" at bounding box center [1241, 472] width 150 height 25
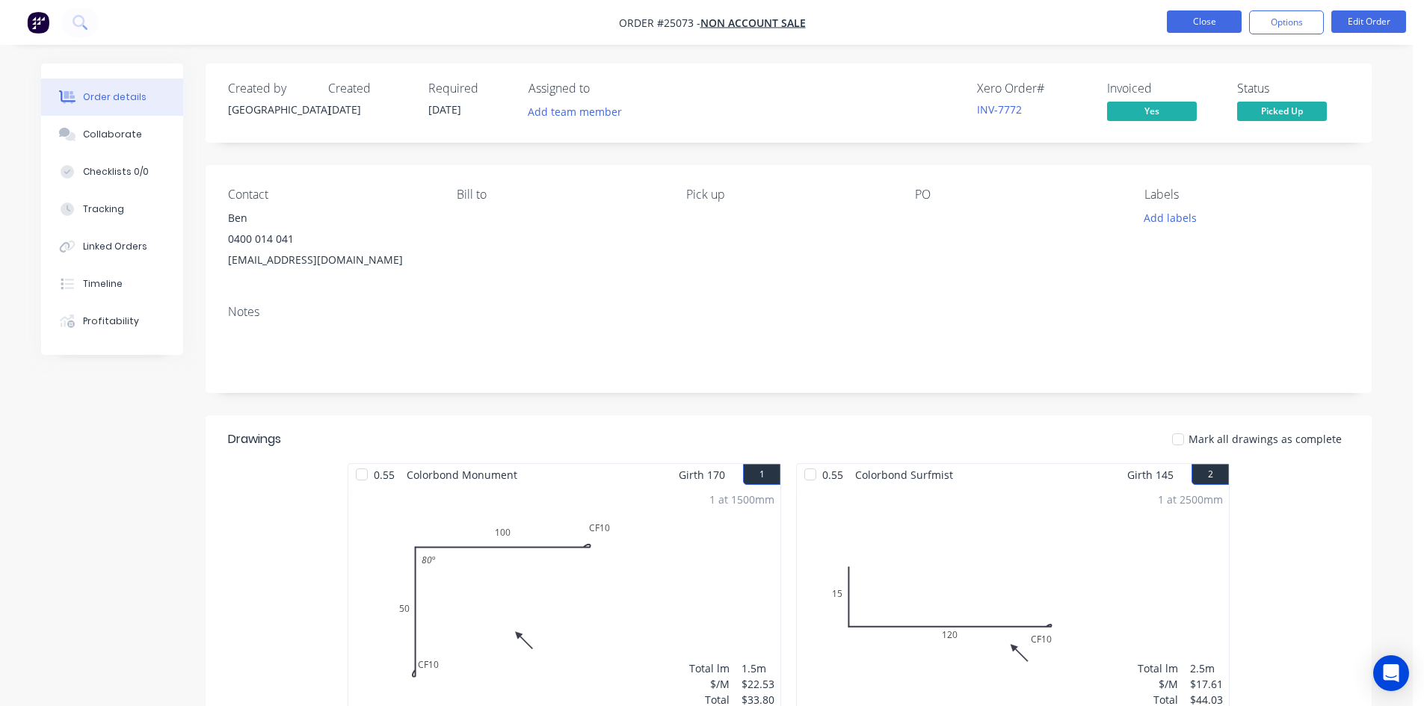
click at [1212, 16] on button "Close" at bounding box center [1204, 21] width 75 height 22
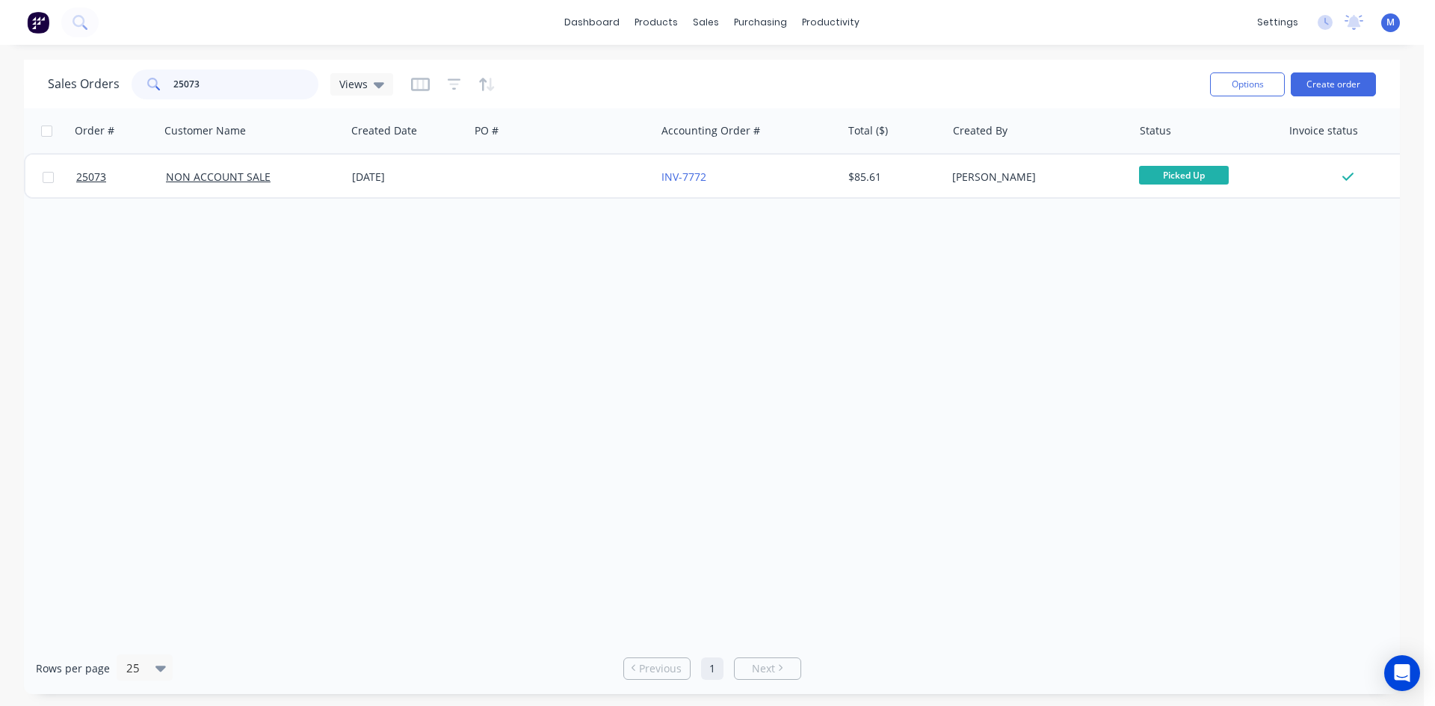
drag, startPoint x: 212, startPoint y: 83, endPoint x: 28, endPoint y: 84, distance: 183.1
click at [29, 84] on div "Sales Orders 25073 Views Options Create order" at bounding box center [712, 84] width 1376 height 49
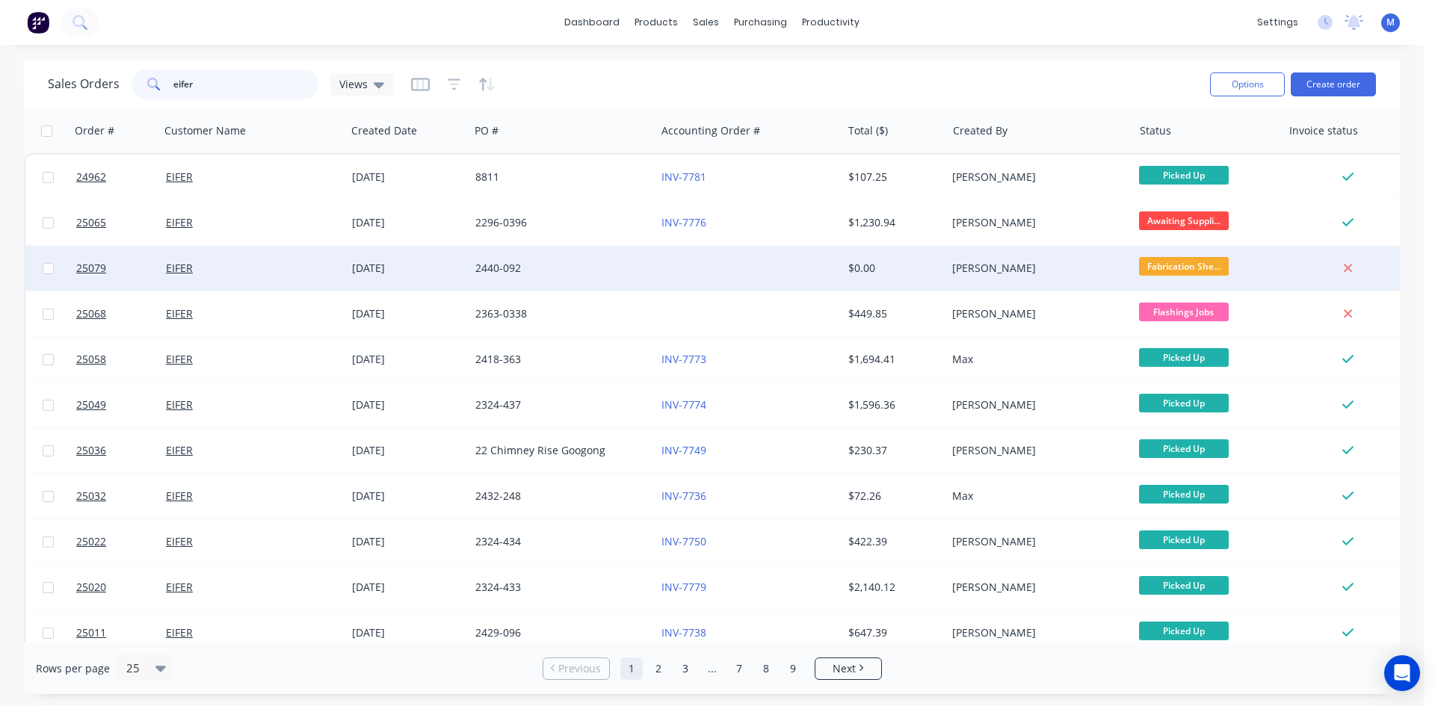
type input "eifer"
click at [631, 273] on div "2440-092" at bounding box center [558, 268] width 166 height 15
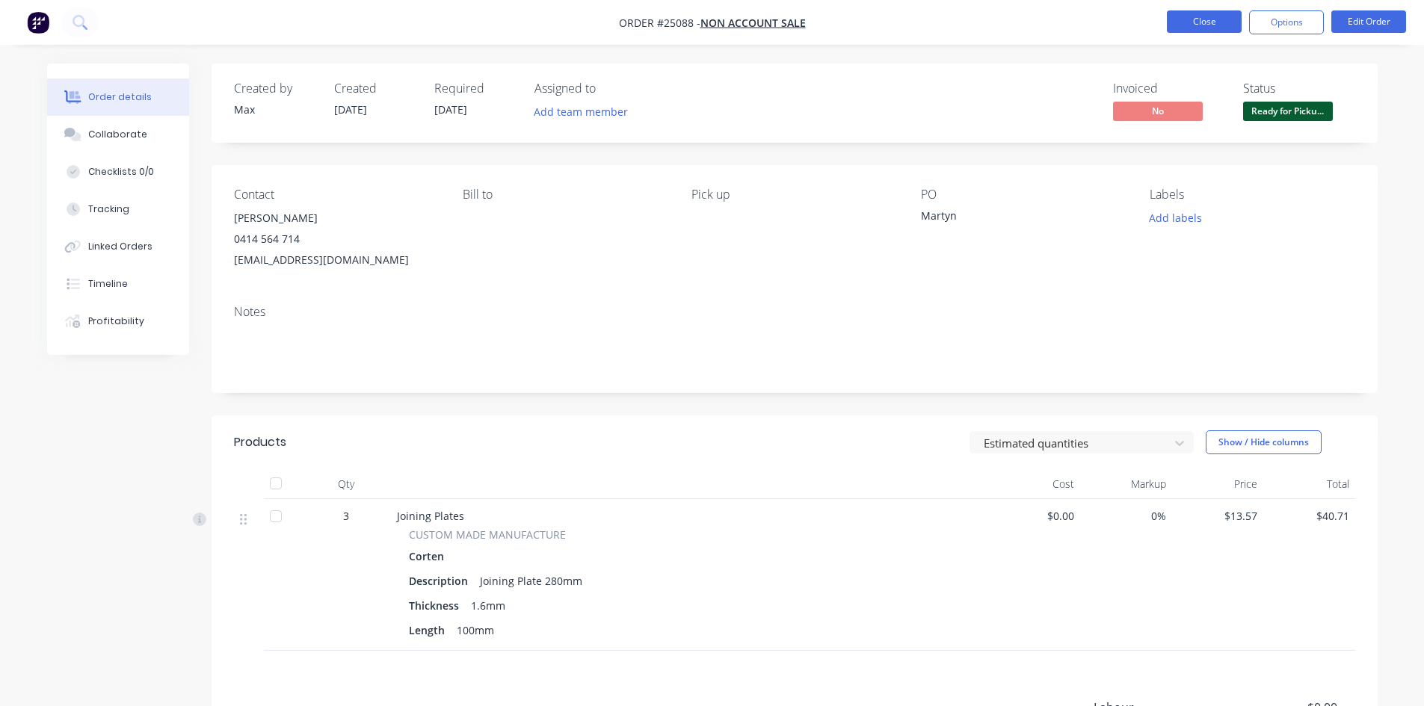
click at [1224, 21] on button "Close" at bounding box center [1204, 21] width 75 height 22
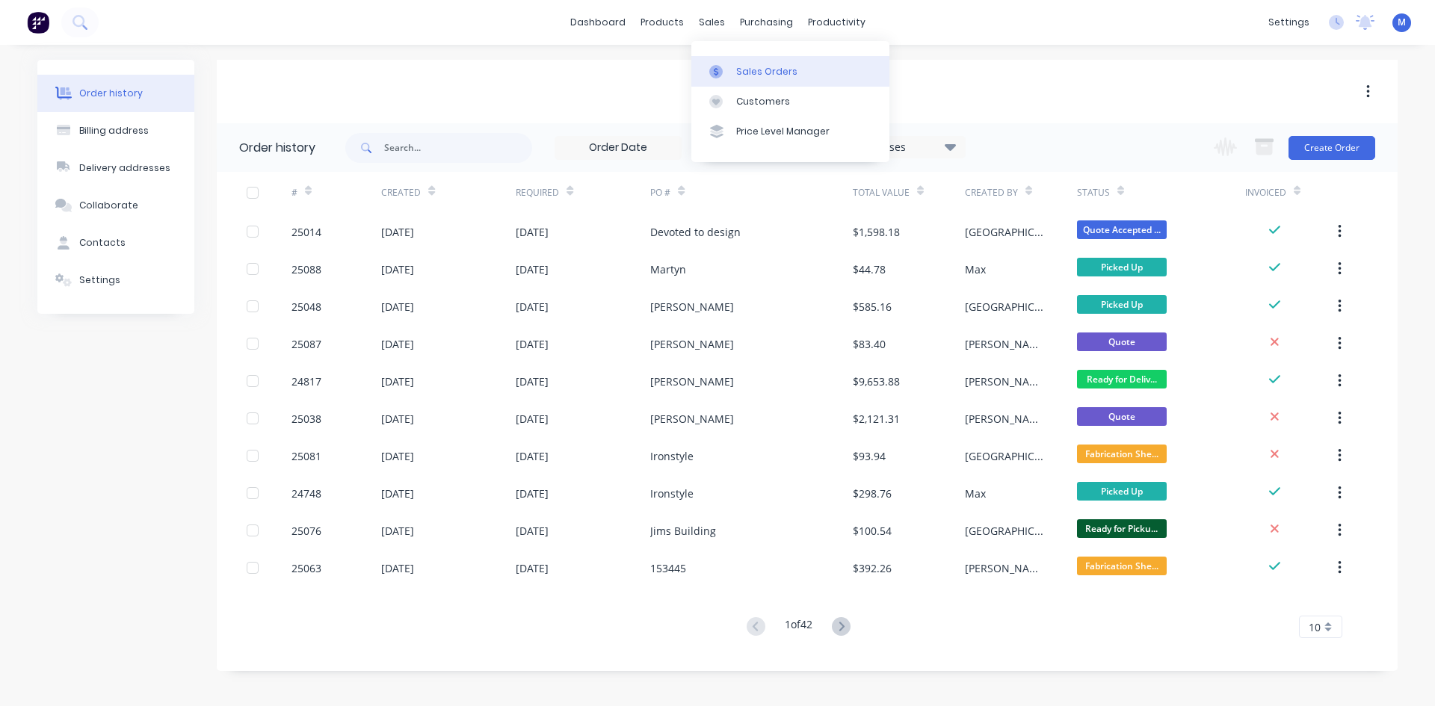
click at [763, 74] on div "Sales Orders" at bounding box center [766, 71] width 61 height 13
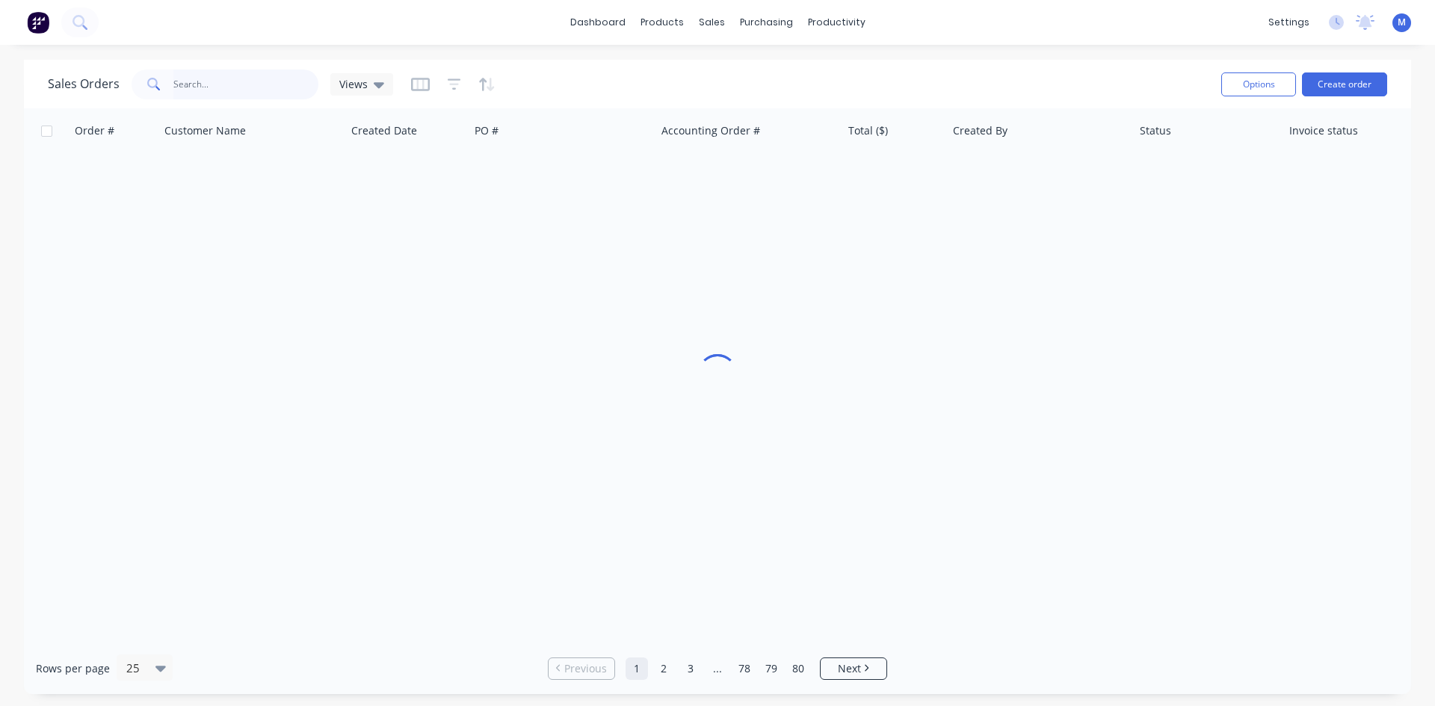
click at [230, 90] on input "text" at bounding box center [246, 85] width 146 height 30
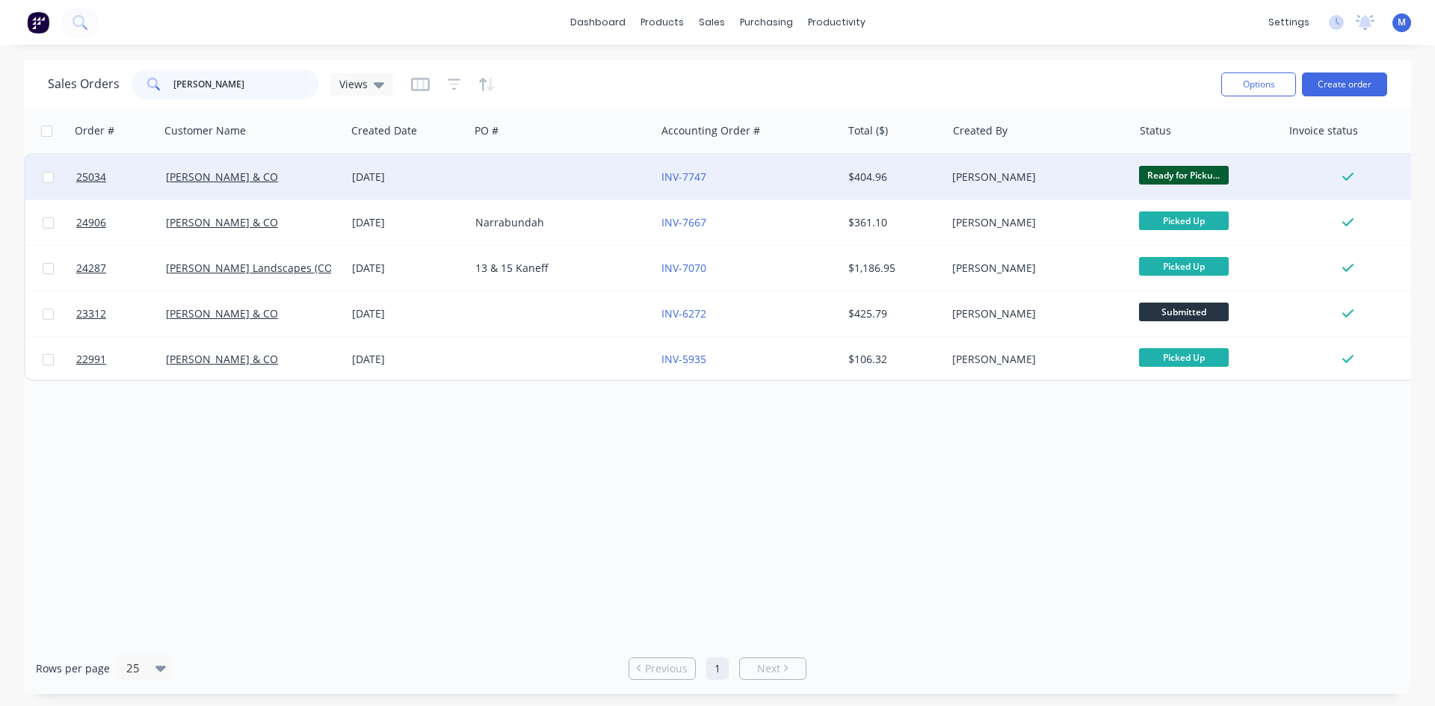
type input "[PERSON_NAME]"
click at [443, 176] on div "[DATE]" at bounding box center [407, 177] width 111 height 15
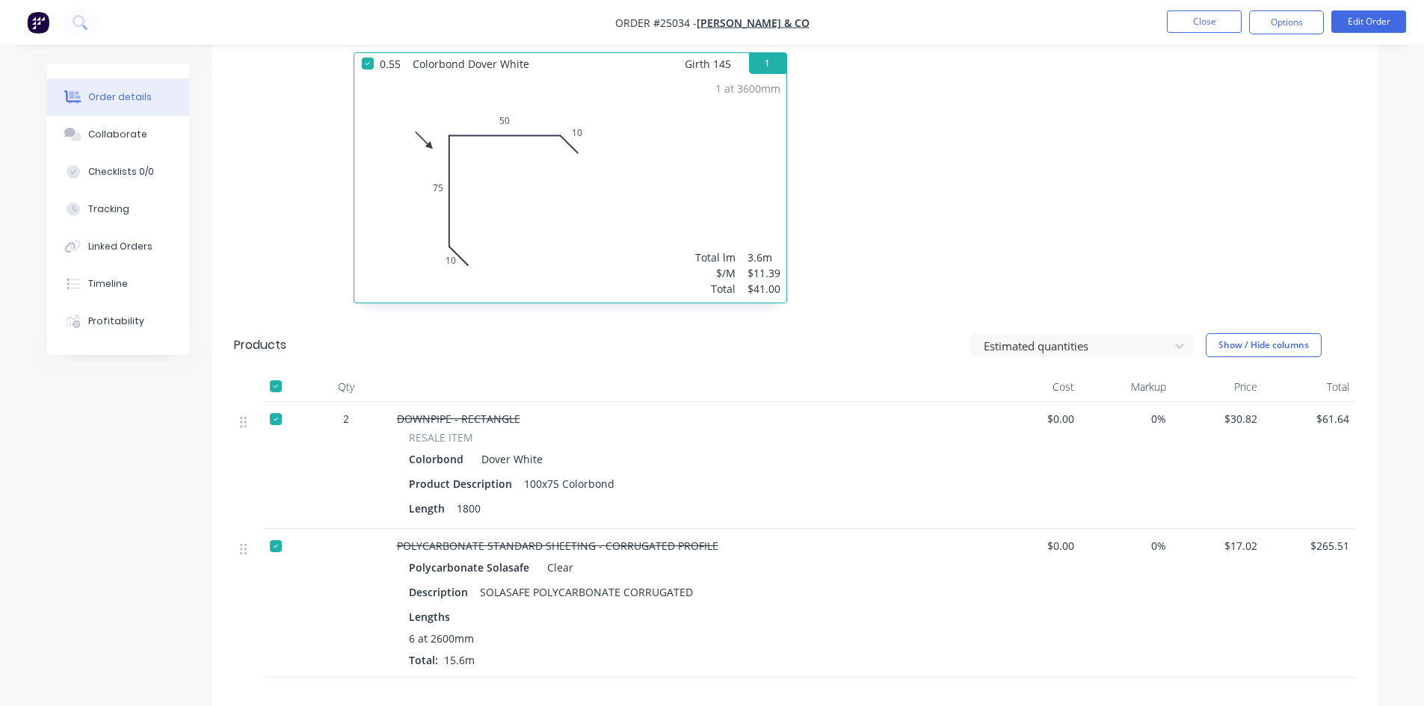
scroll to position [499, 0]
